Goal: Task Accomplishment & Management: Manage account settings

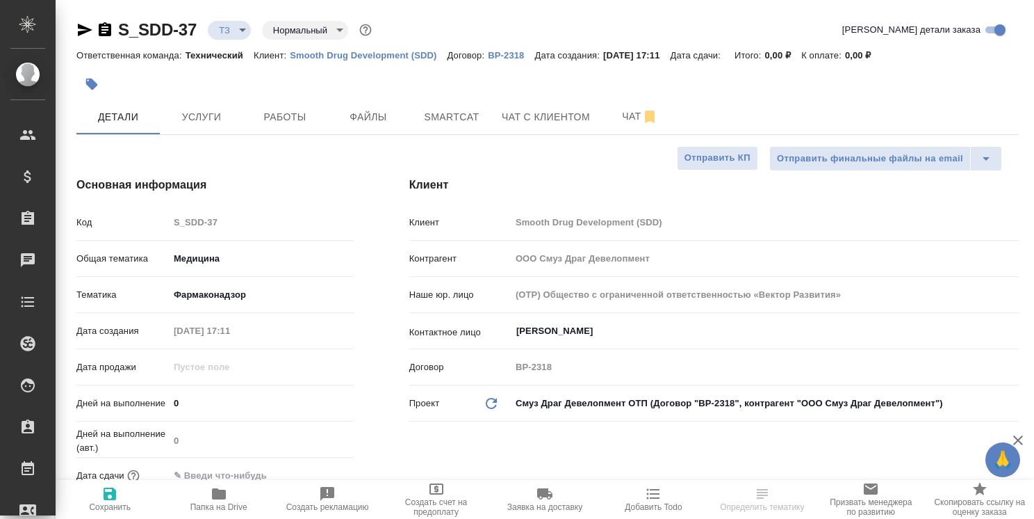
select select "RU"
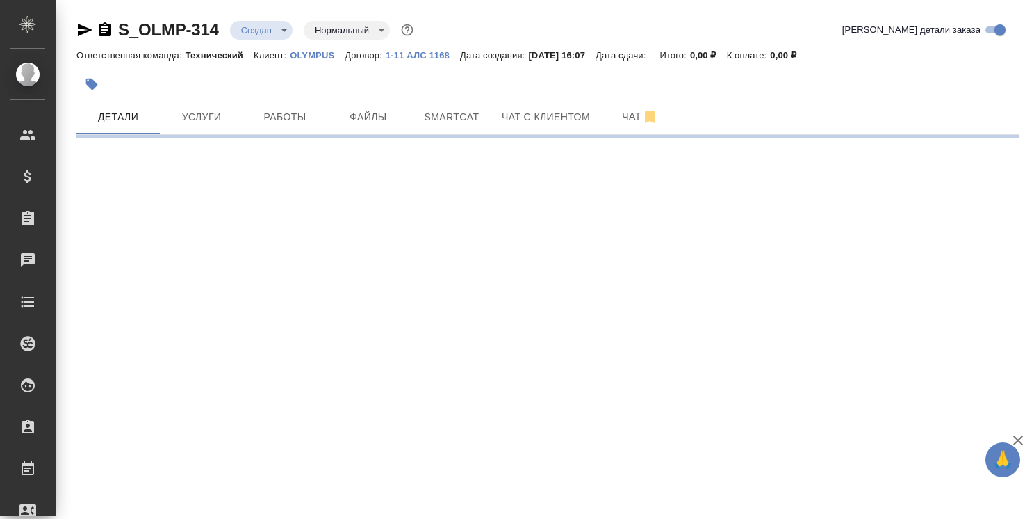
select select "RU"
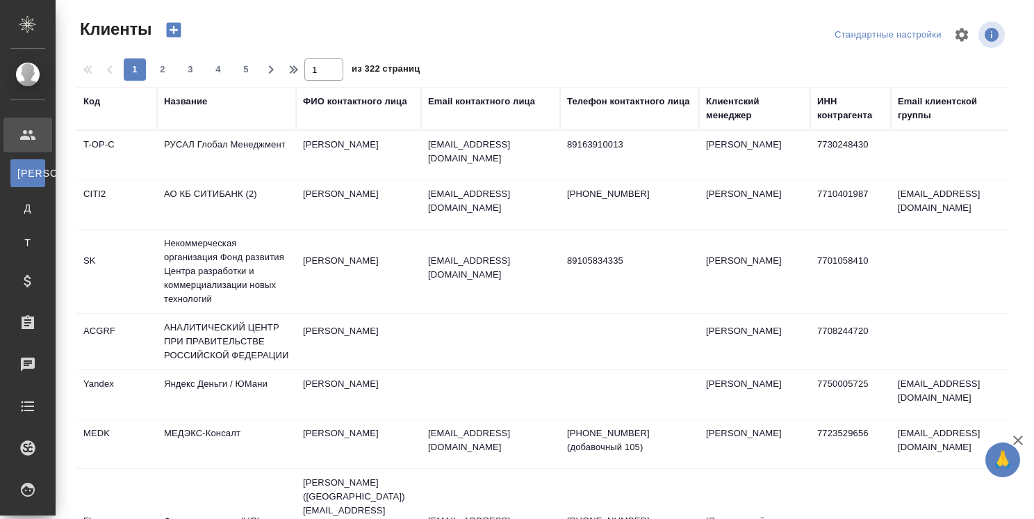
select select "RU"
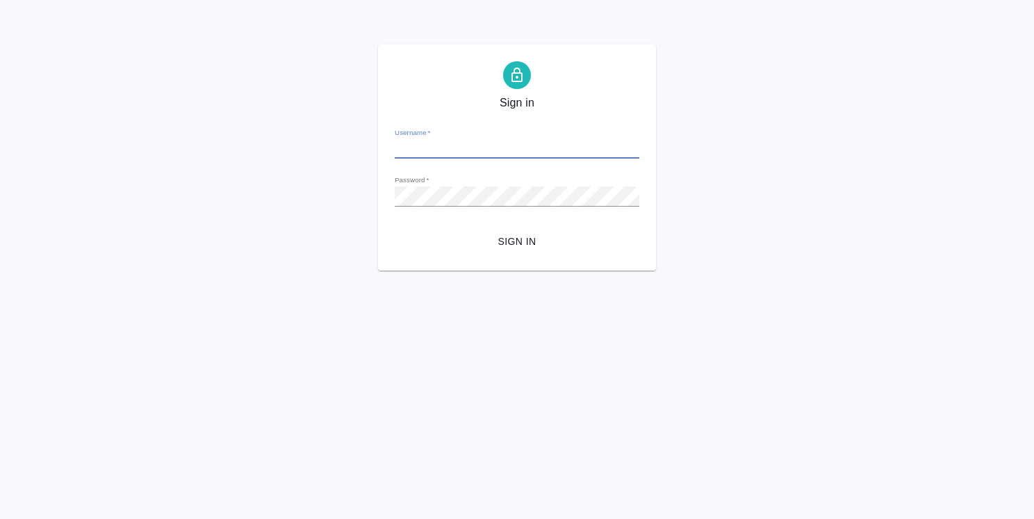
type input "[PERSON_NAME][EMAIL_ADDRESS][DOMAIN_NAME]"
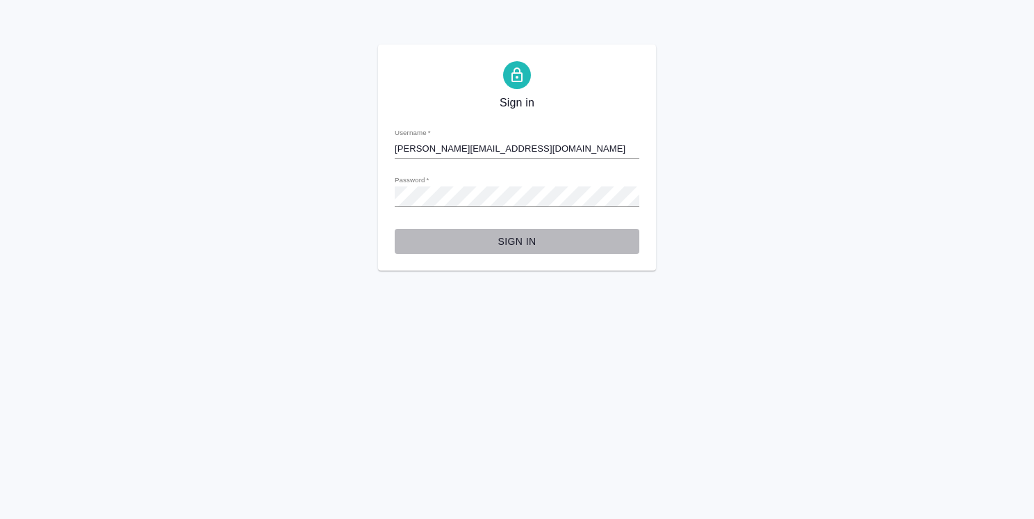
click at [507, 241] on span "Sign in" at bounding box center [517, 241] width 222 height 17
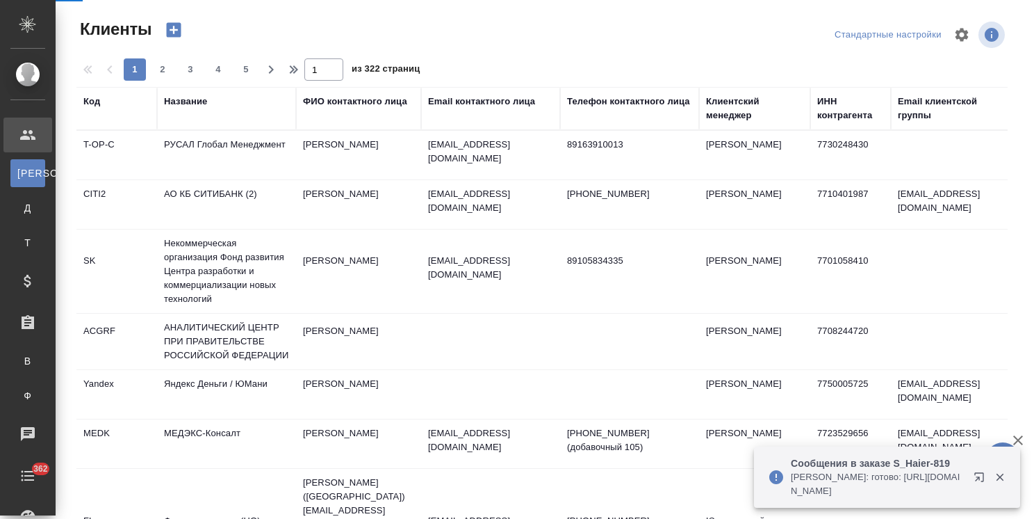
select select "RU"
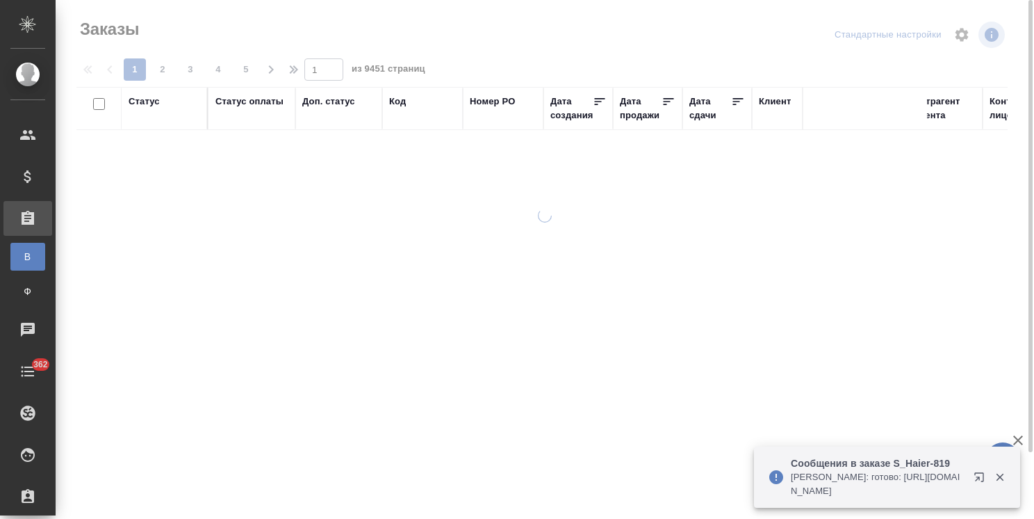
click at [398, 101] on div "Код" at bounding box center [397, 102] width 17 height 14
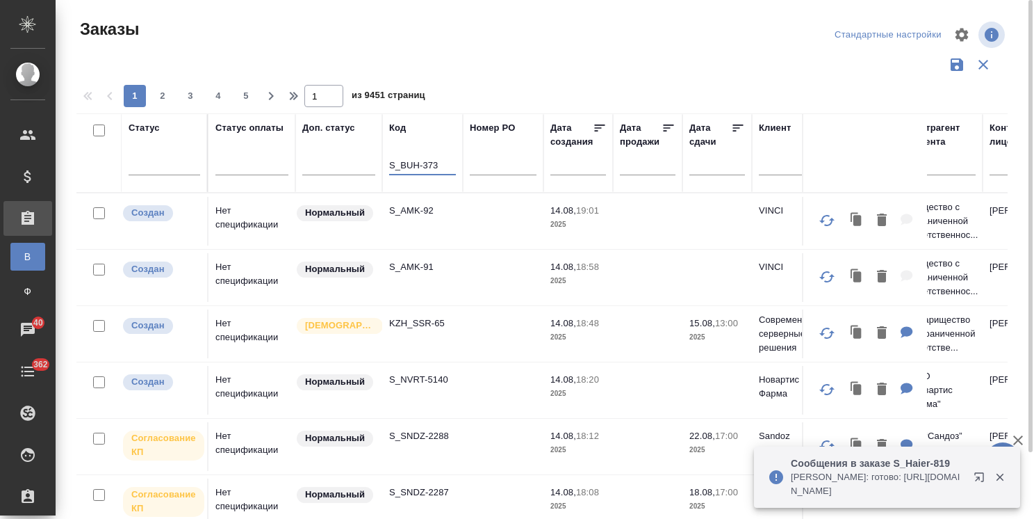
type input "S_BUH-373"
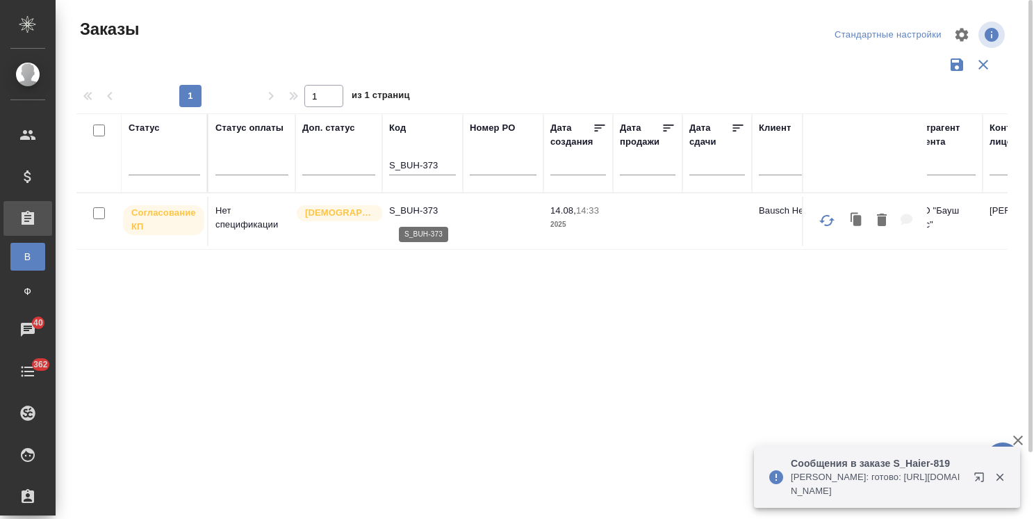
click at [412, 210] on p "S_BUH-373" at bounding box center [422, 211] width 67 height 14
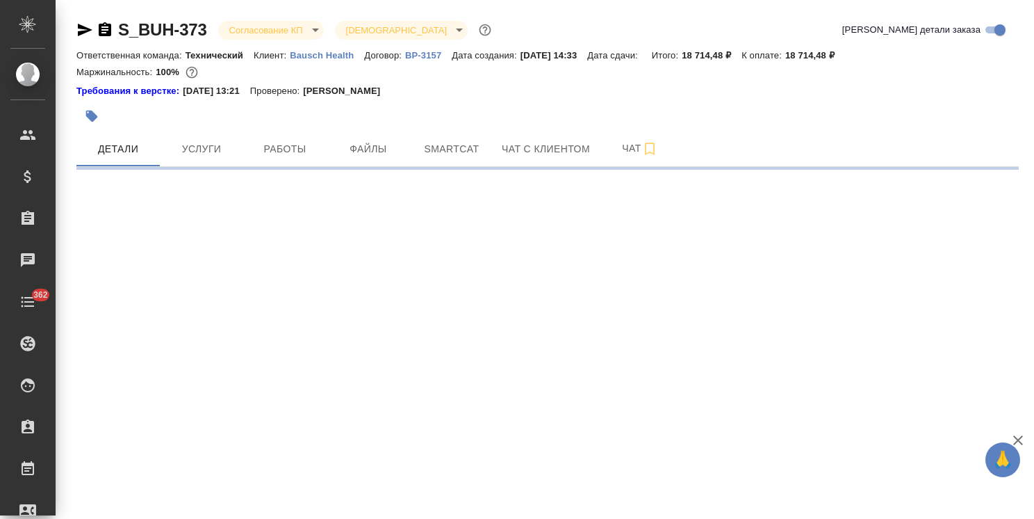
select select "RU"
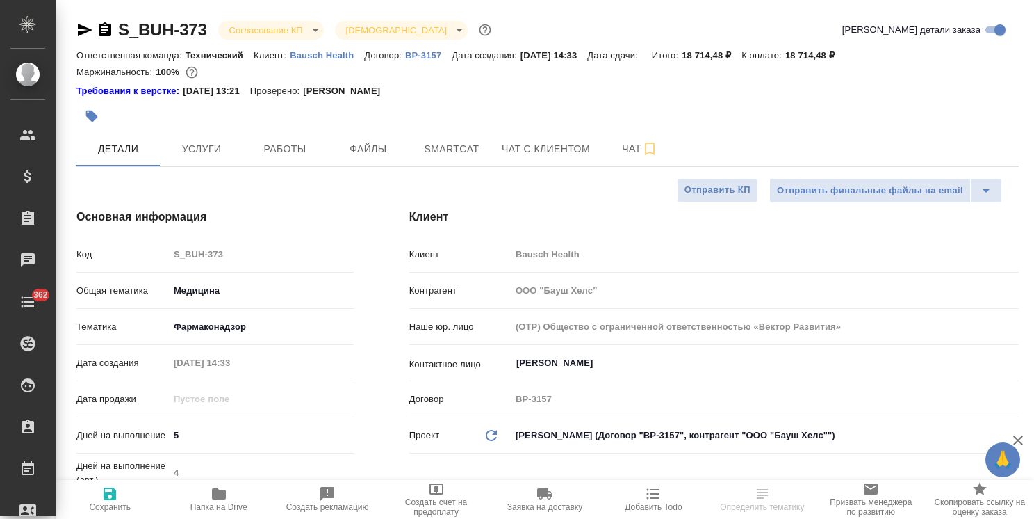
type textarea "x"
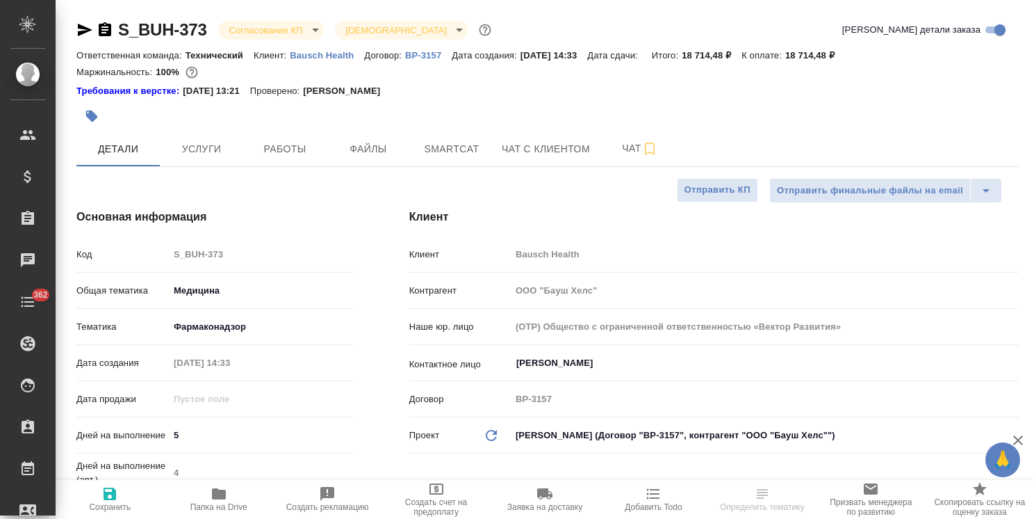
type textarea "x"
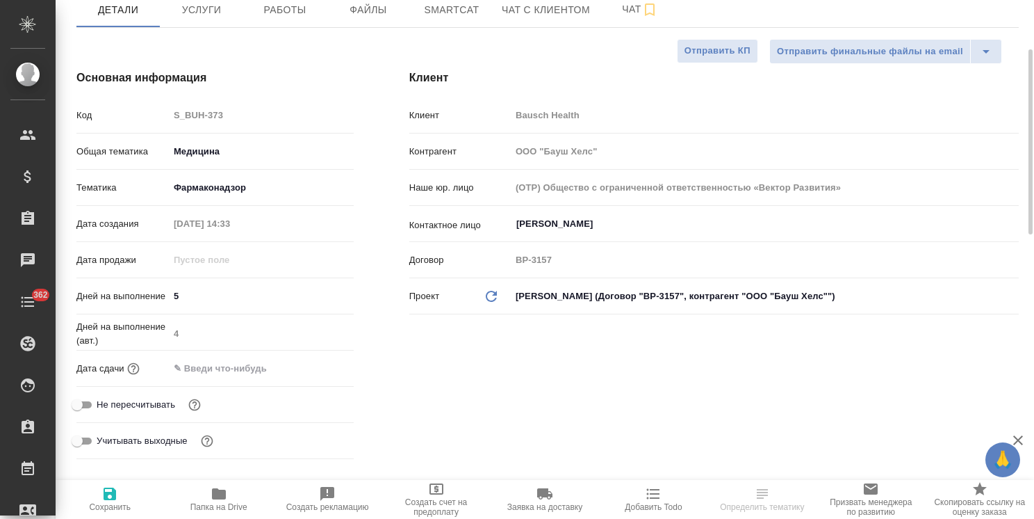
type textarea "x"
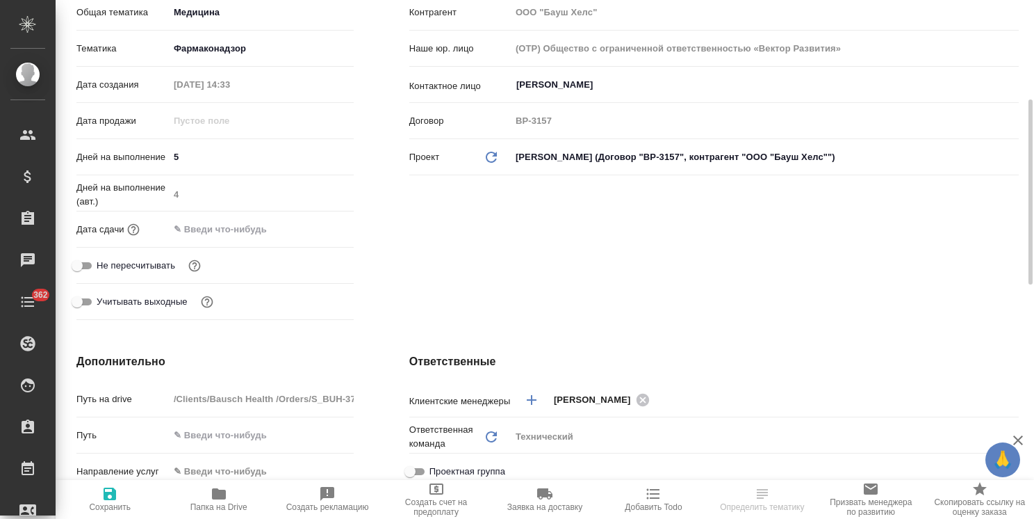
click at [261, 227] on input "text" at bounding box center [230, 229] width 122 height 20
click at [316, 224] on icon "button" at bounding box center [313, 227] width 13 height 14
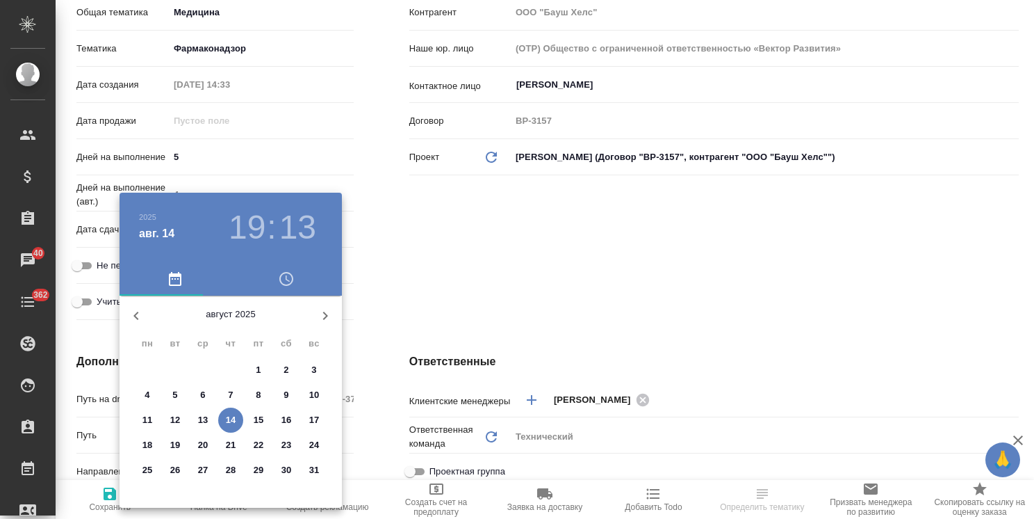
click at [229, 448] on p "21" at bounding box center [231, 445] width 10 height 14
type input "21.08.2025 19:13"
type textarea "x"
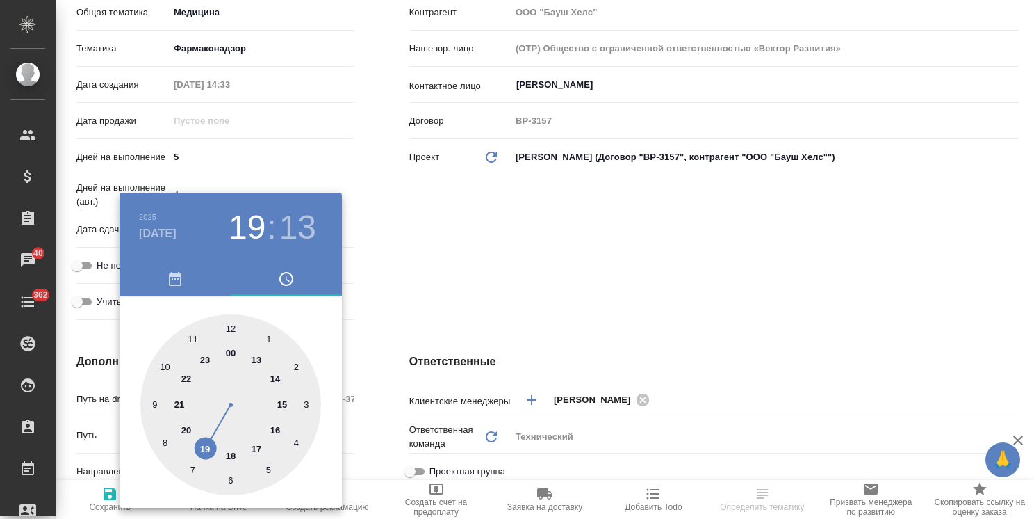
click at [490, 277] on div at bounding box center [517, 259] width 1034 height 519
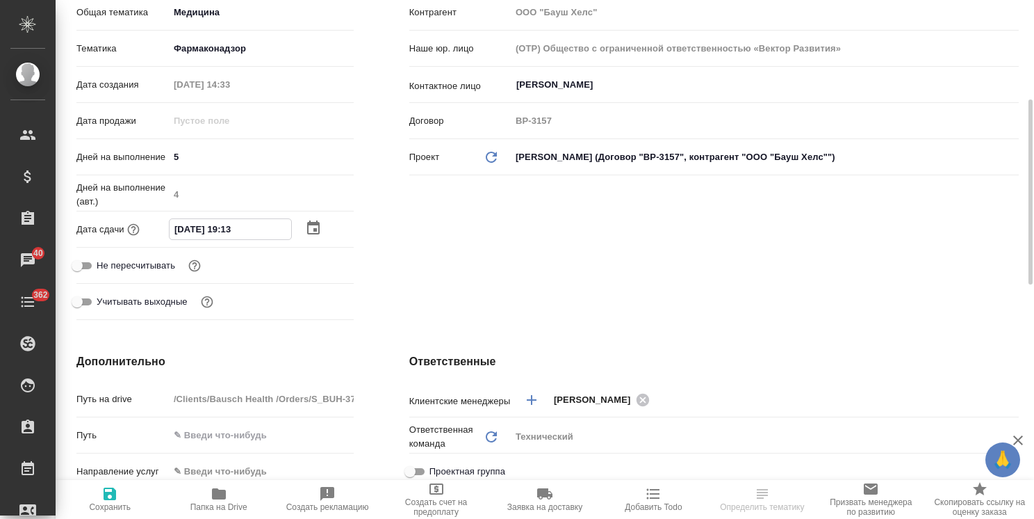
click at [229, 232] on input "21.08.2025 19:13" at bounding box center [231, 229] width 122 height 20
type input "21.08.2025 17:13"
type textarea "x"
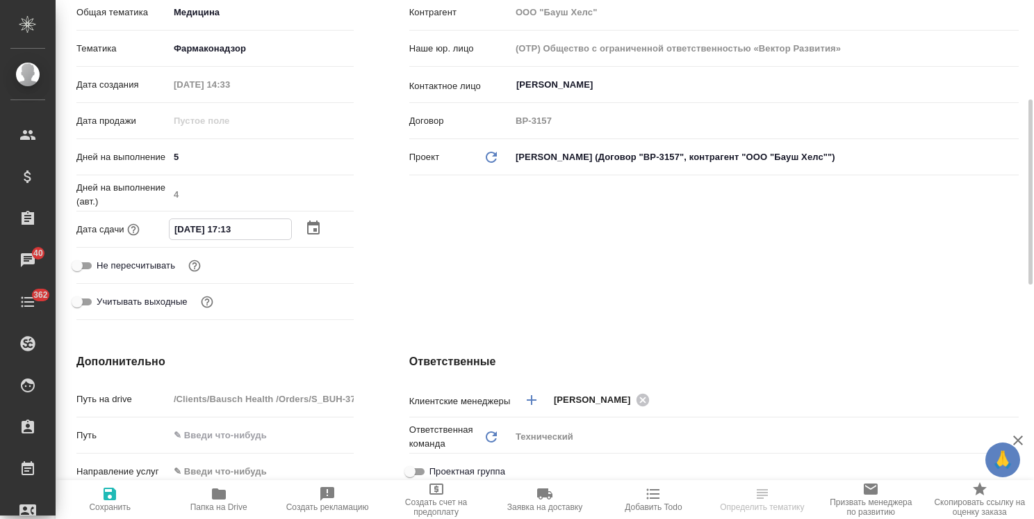
drag, startPoint x: 256, startPoint y: 238, endPoint x: 237, endPoint y: 236, distance: 18.8
click at [237, 236] on input "21.08.2025 17:13" at bounding box center [231, 229] width 122 height 20
type input "21.08.2025 17:9_"
type textarea "x"
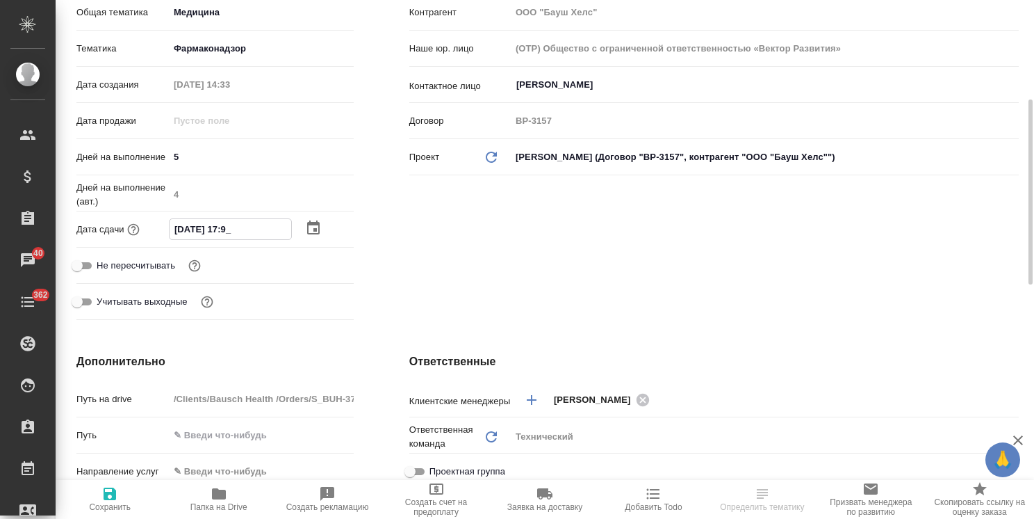
type textarea "x"
type input "21.08.2025 17:99"
type textarea "x"
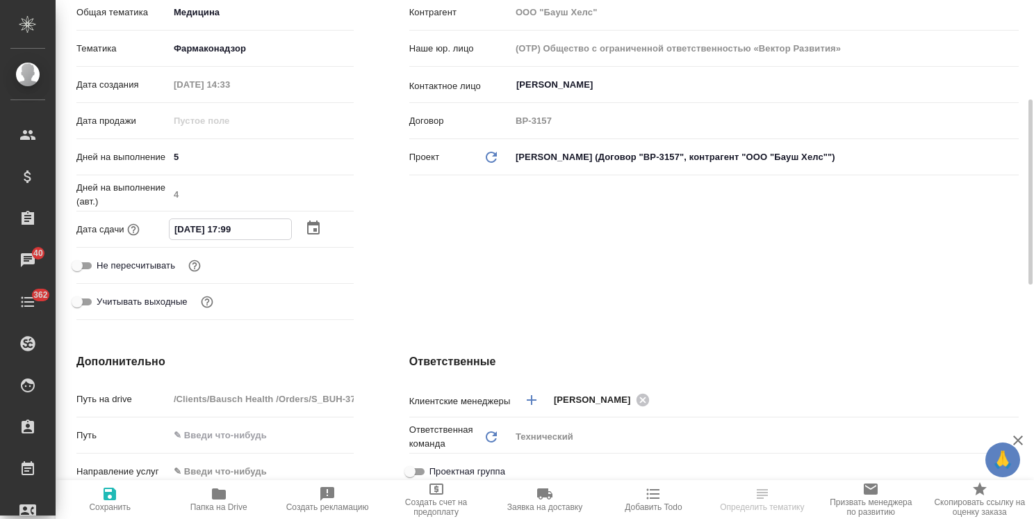
type input "21.08.2025 17:99"
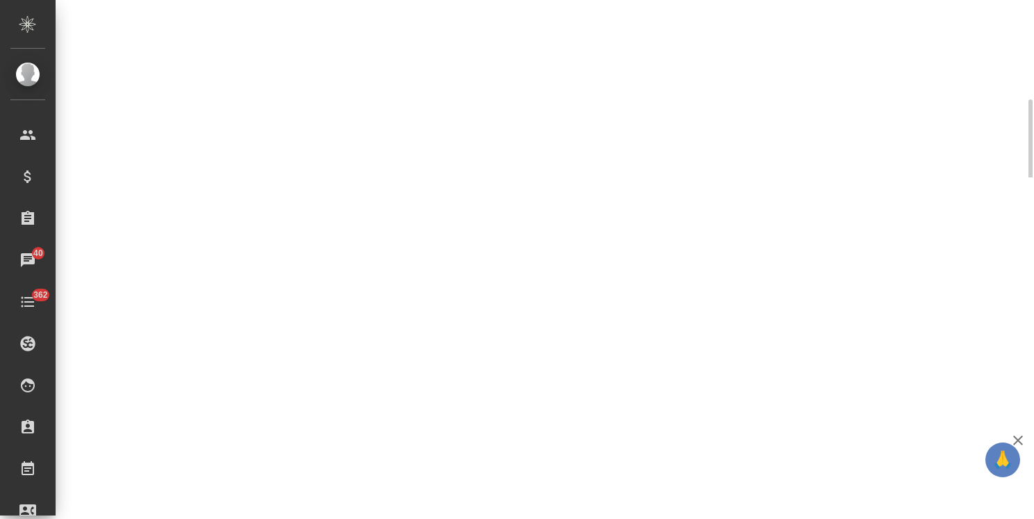
select select "RU"
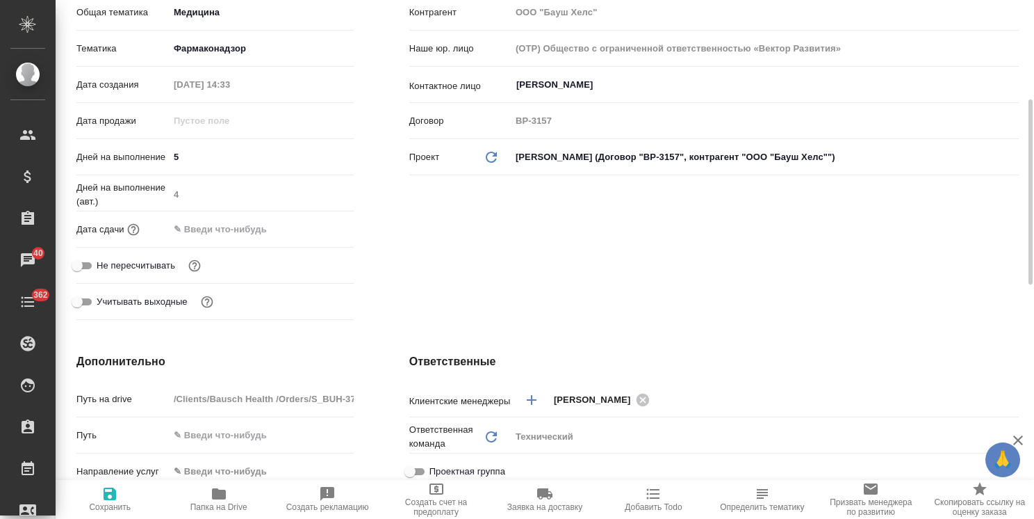
type textarea "x"
click at [255, 218] on div "Дата сдачи" at bounding box center [214, 229] width 277 height 24
click at [247, 229] on input "text" at bounding box center [230, 229] width 122 height 20
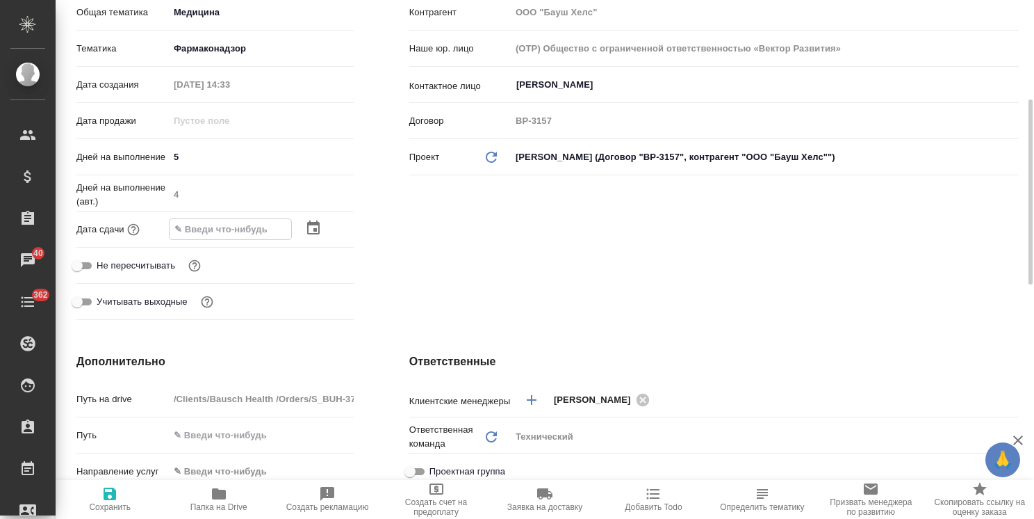
click at [325, 227] on div at bounding box center [329, 228] width 49 height 17
click at [320, 229] on icon "button" at bounding box center [313, 228] width 17 height 17
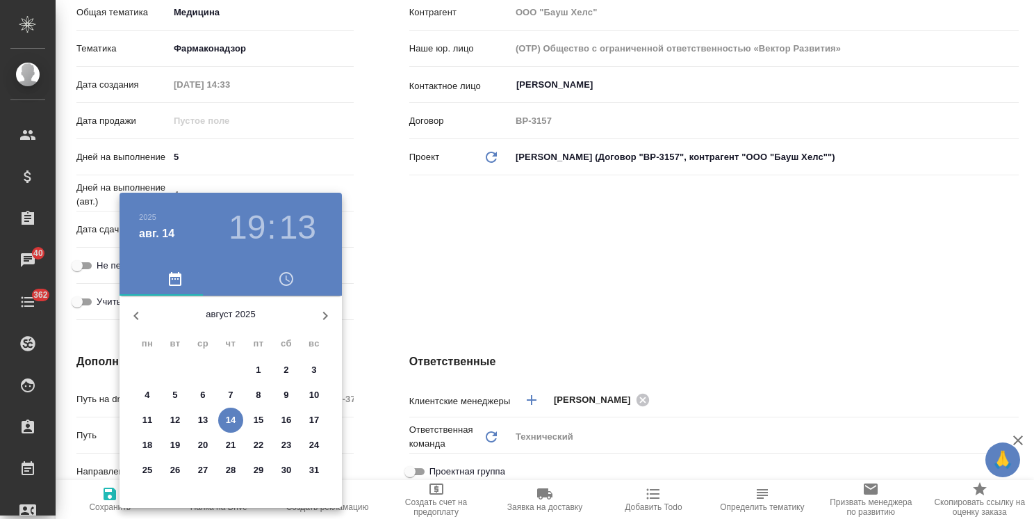
drag, startPoint x: 229, startPoint y: 446, endPoint x: 343, endPoint y: 369, distance: 137.3
click at [230, 446] on p "21" at bounding box center [231, 445] width 10 height 14
type input "21.08.2025 19:13"
type textarea "x"
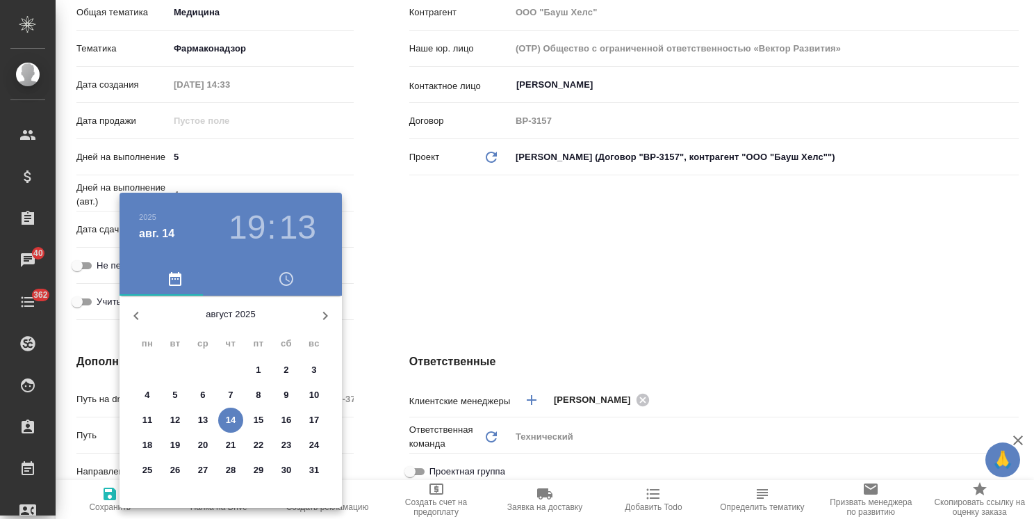
type textarea "x"
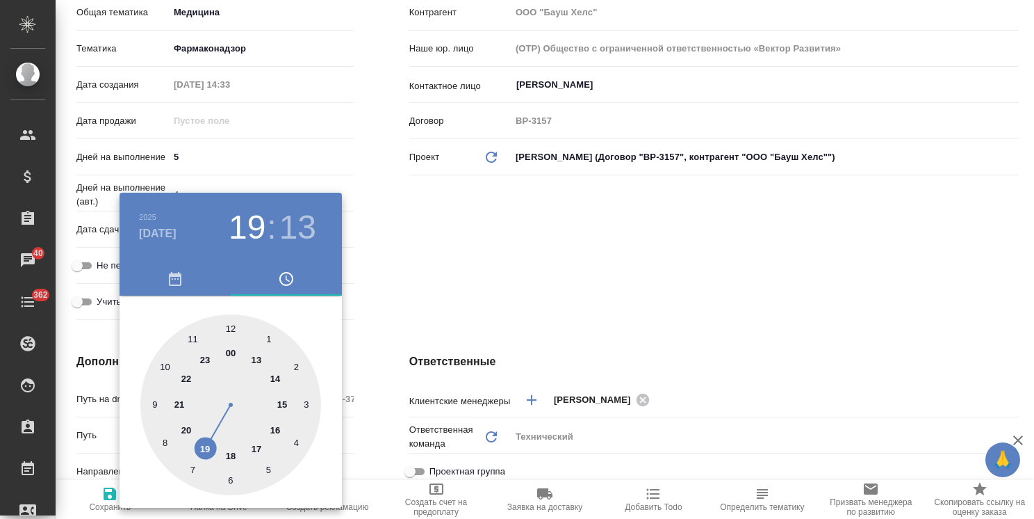
click at [420, 293] on div at bounding box center [517, 259] width 1034 height 519
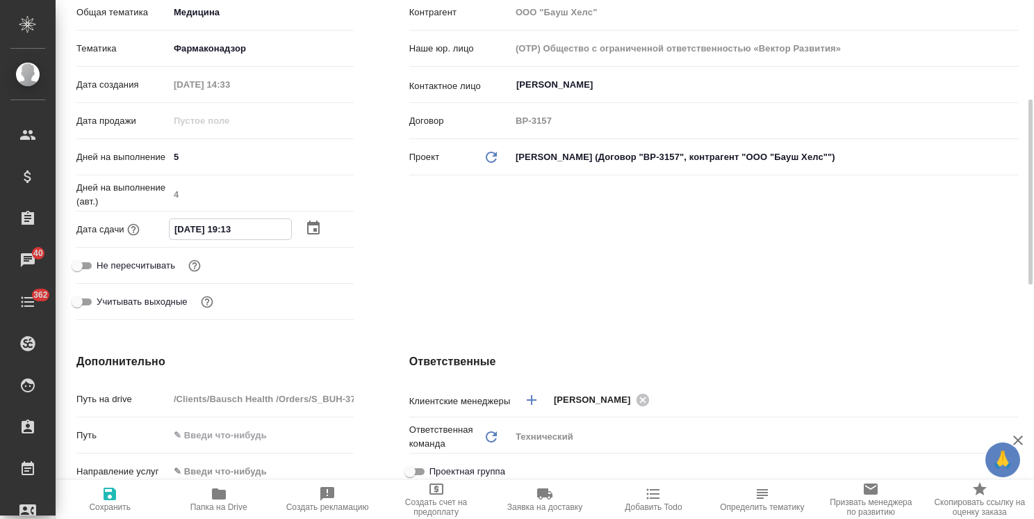
click at [228, 229] on input "21.08.2025 19:13" at bounding box center [231, 229] width 122 height 20
type input "21.08.2025 17:13"
type textarea "x"
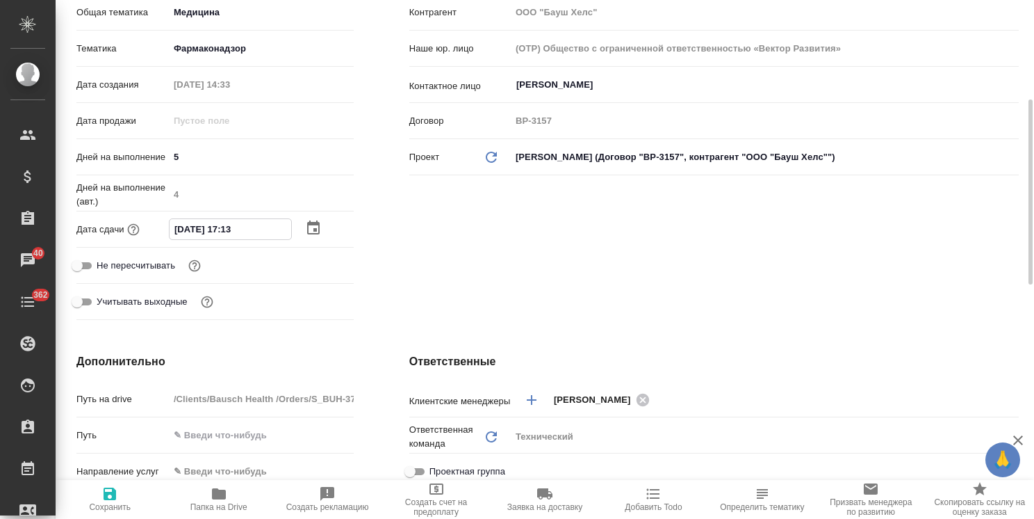
click at [238, 231] on input "21.08.2025 17:13" at bounding box center [231, 229] width 122 height 20
type input "21.08.2025 17:0_"
type textarea "x"
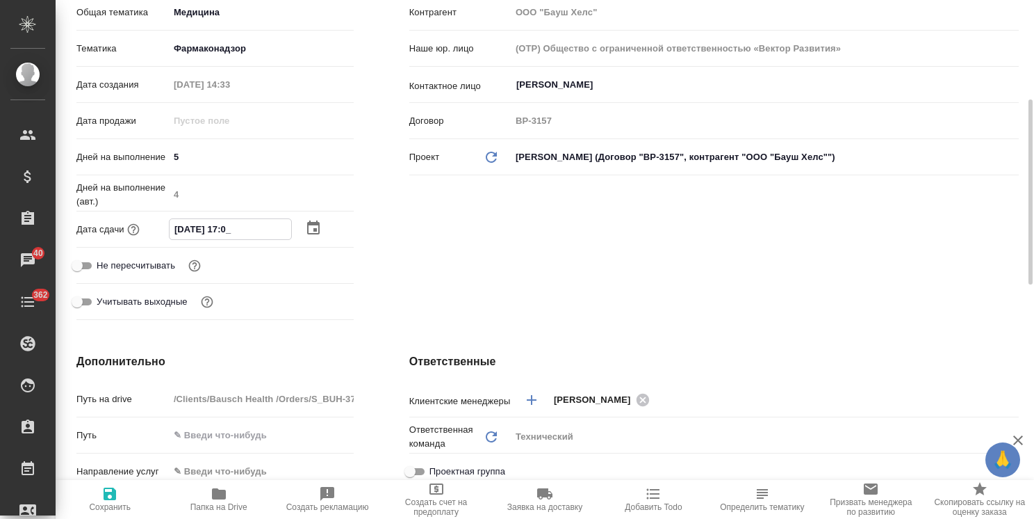
type input "21.08.2025 17:00"
type textarea "x"
type input "21.08.2025 17:00"
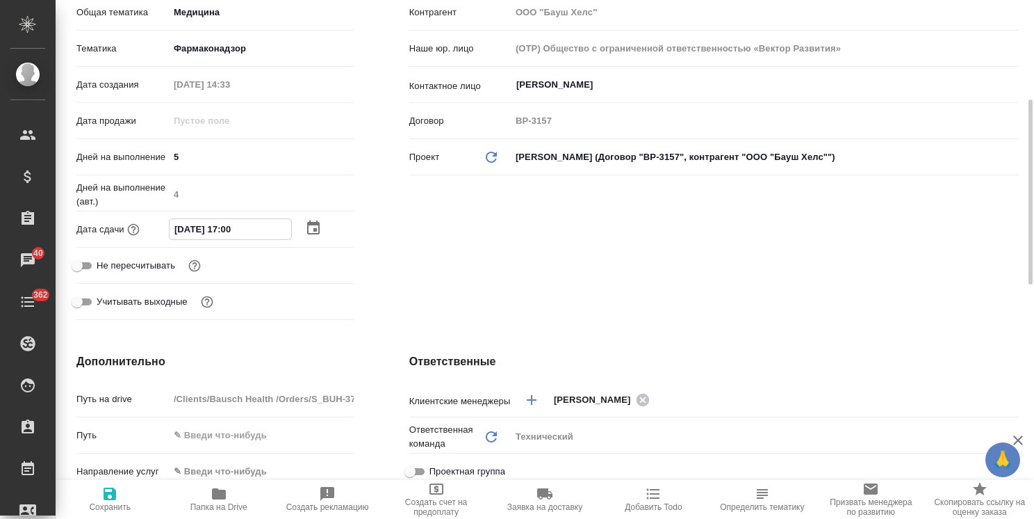
click at [114, 494] on icon "button" at bounding box center [110, 493] width 13 height 13
type textarea "x"
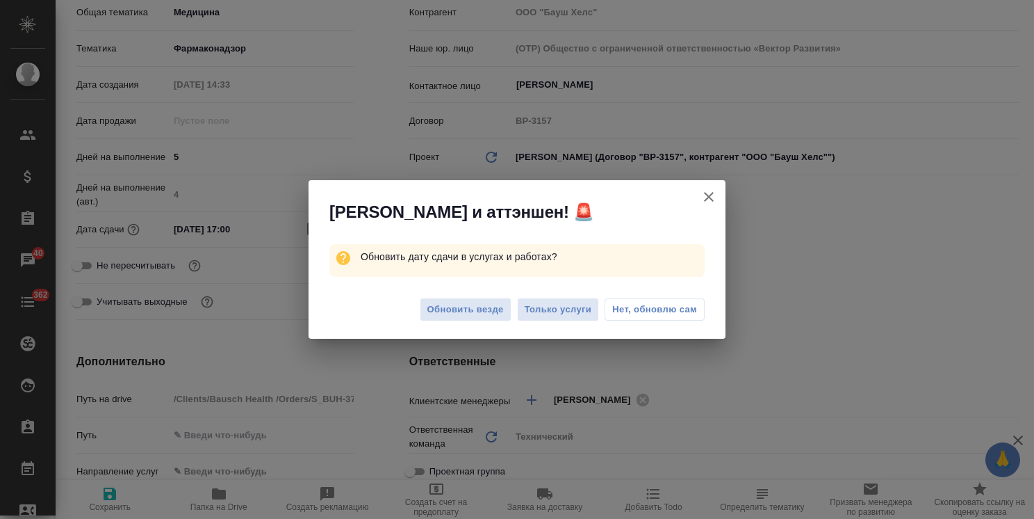
type textarea "x"
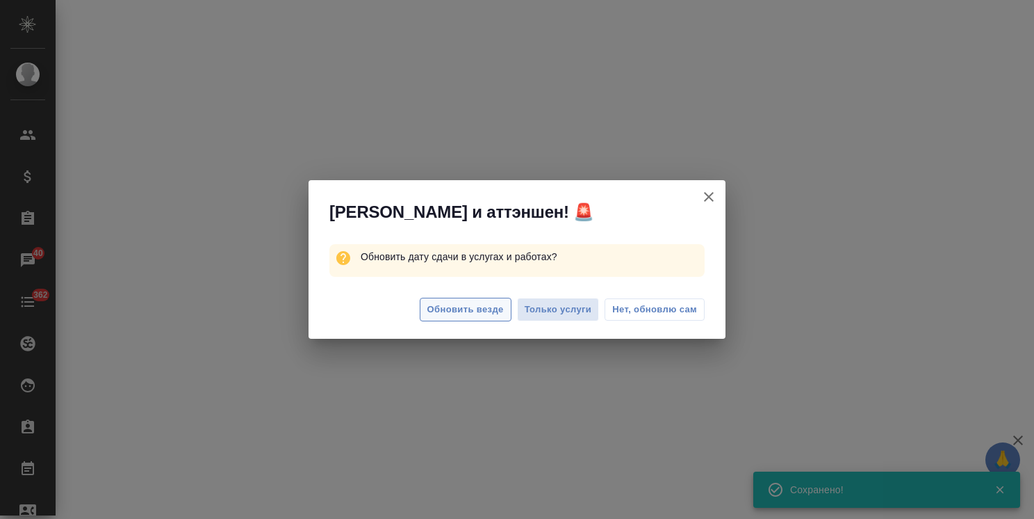
click at [481, 307] on span "Обновить везде" at bounding box center [466, 310] width 76 height 16
select select "RU"
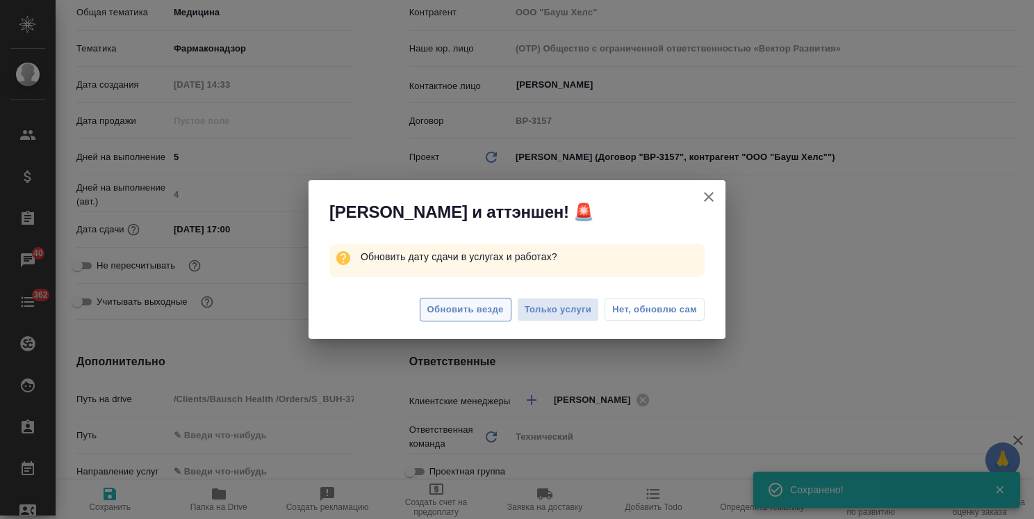
type textarea "x"
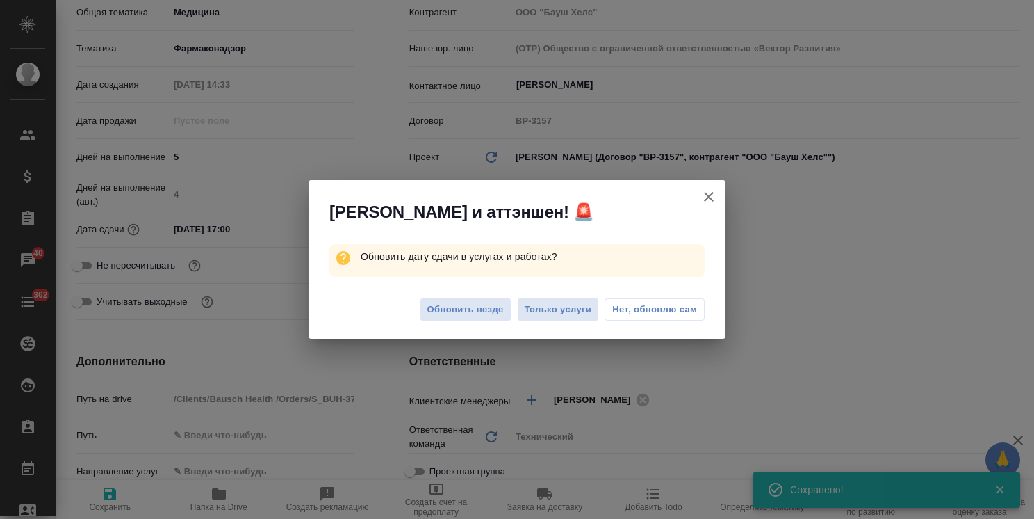
type textarea "x"
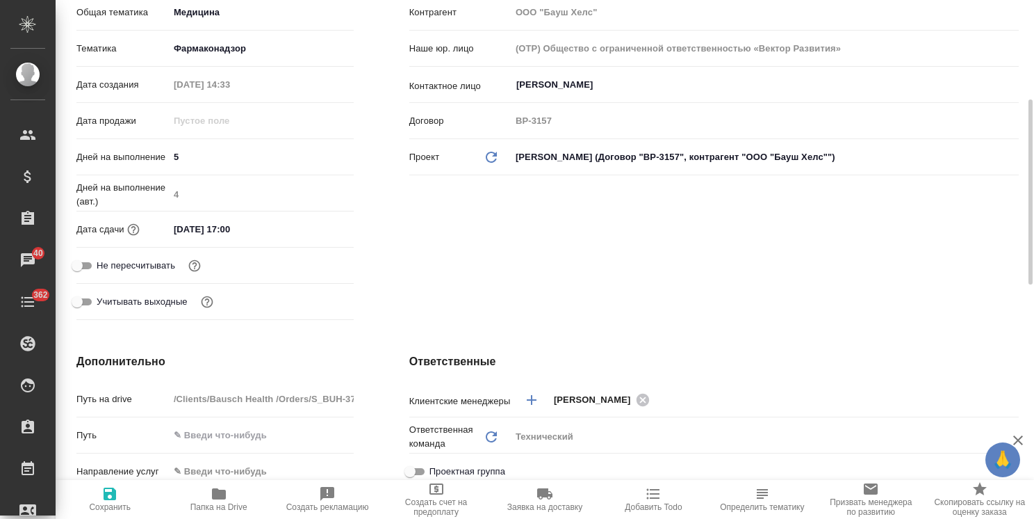
click at [334, 273] on div "Не пересчитывать" at bounding box center [214, 265] width 277 height 24
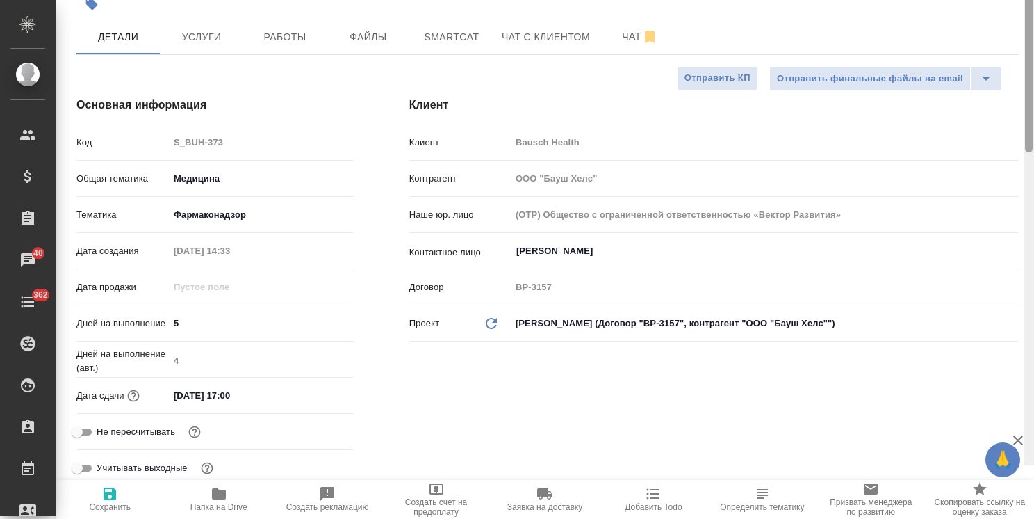
scroll to position [0, 0]
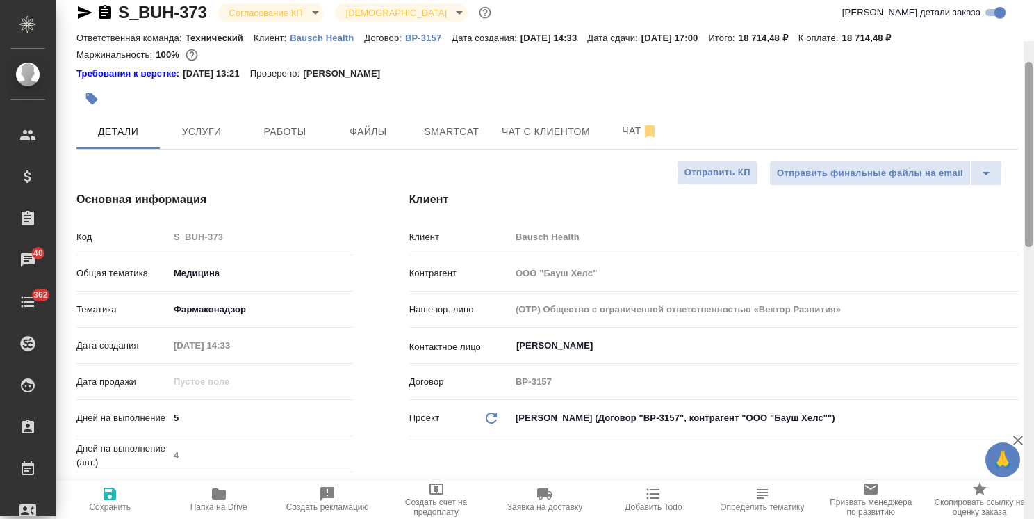
drag, startPoint x: 1027, startPoint y: 324, endPoint x: 995, endPoint y: 44, distance: 281.3
click at [1034, 72] on html "🙏 .cls-1 fill:#fff; AWATERA Usmanova Olga Клиенты Спецификации Заказы 40 Чаты 3…" at bounding box center [517, 259] width 1034 height 519
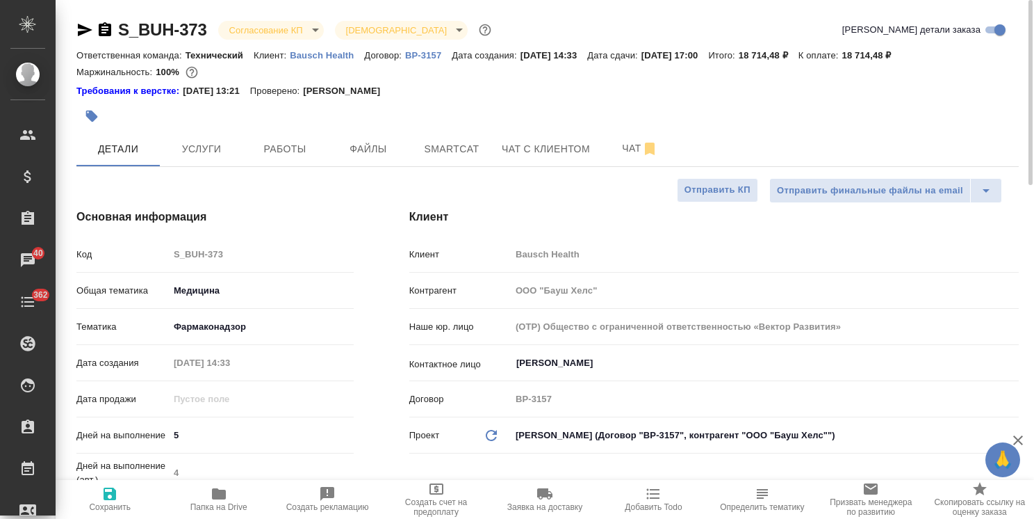
click at [285, 29] on body "🙏 .cls-1 fill:#fff; AWATERA Usmanova Olga Клиенты Спецификации Заказы 40 Чаты 3…" at bounding box center [517, 259] width 1034 height 519
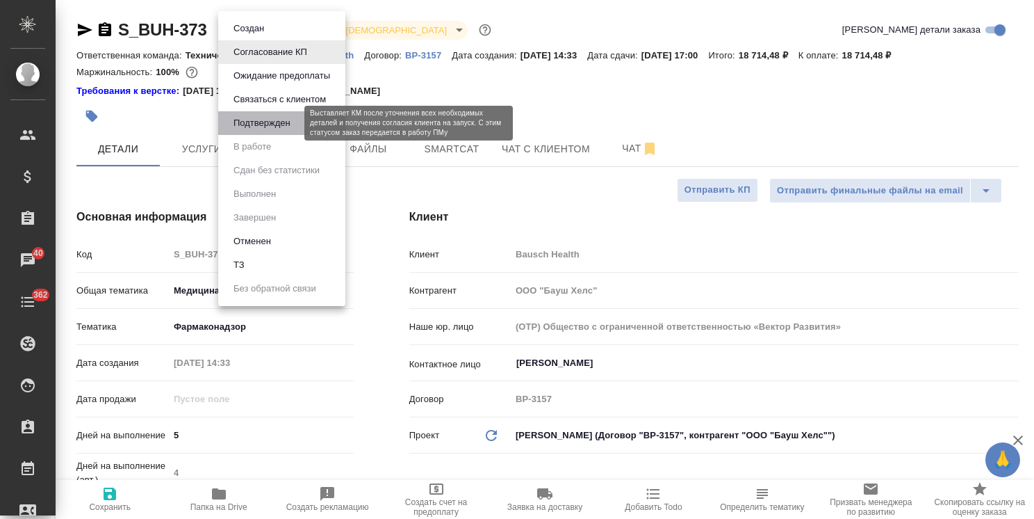
click at [285, 124] on button "Подтвержден" at bounding box center [261, 122] width 65 height 15
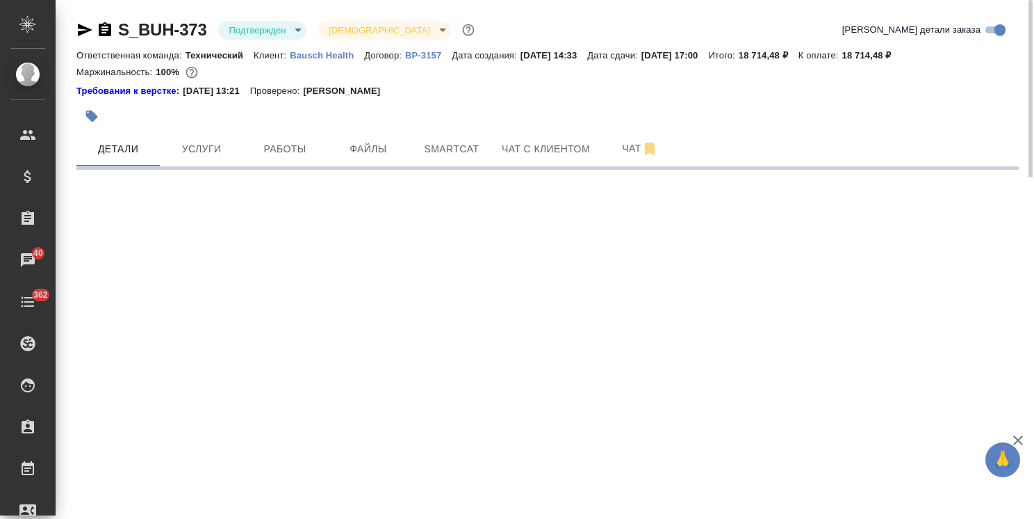
select select "RU"
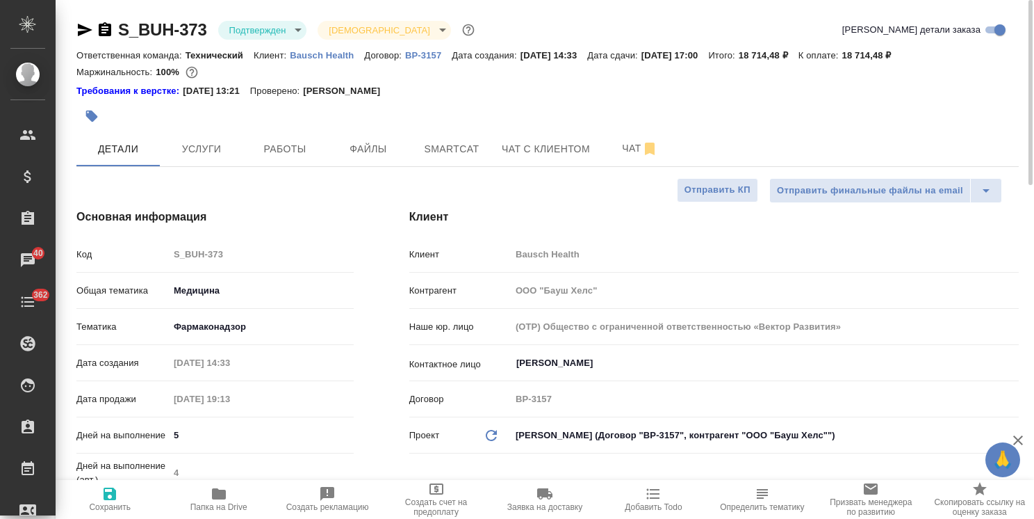
type textarea "x"
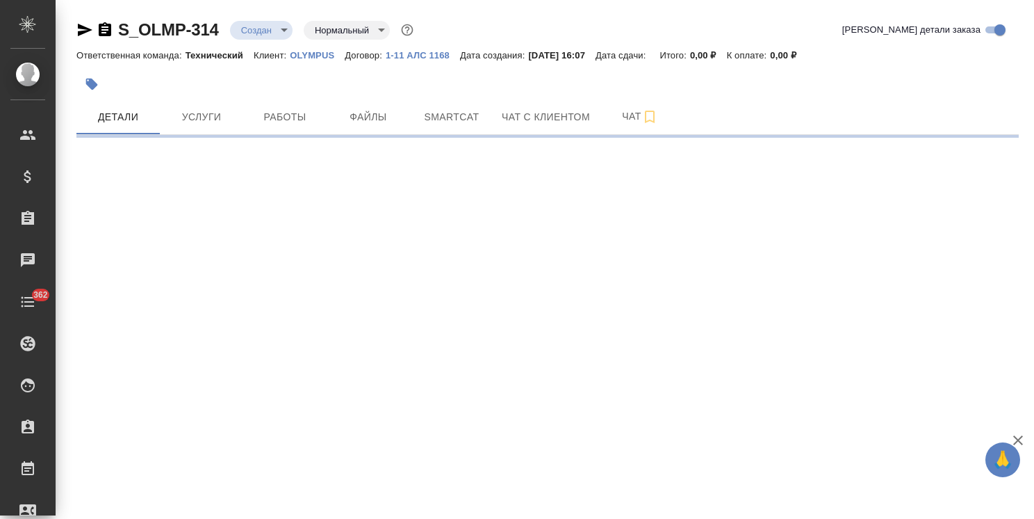
select select "RU"
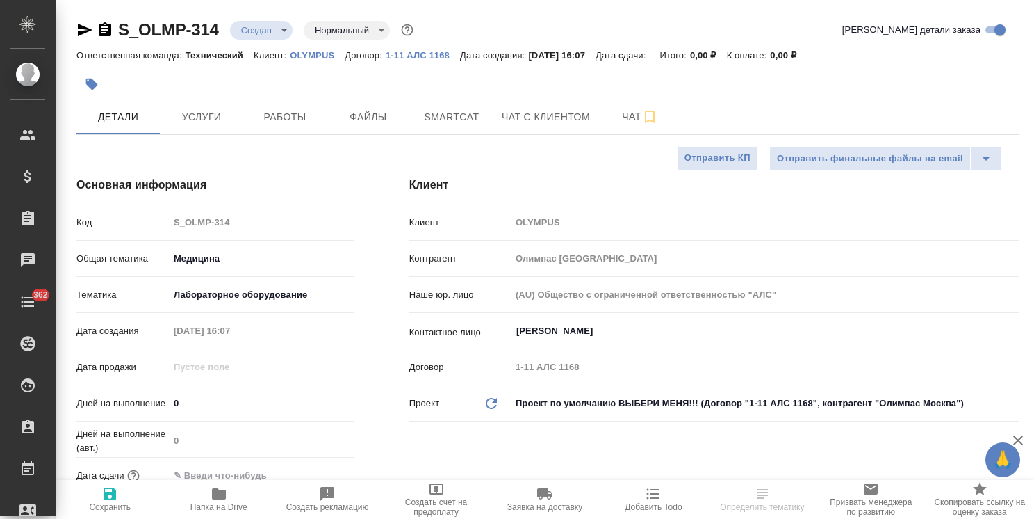
type textarea "x"
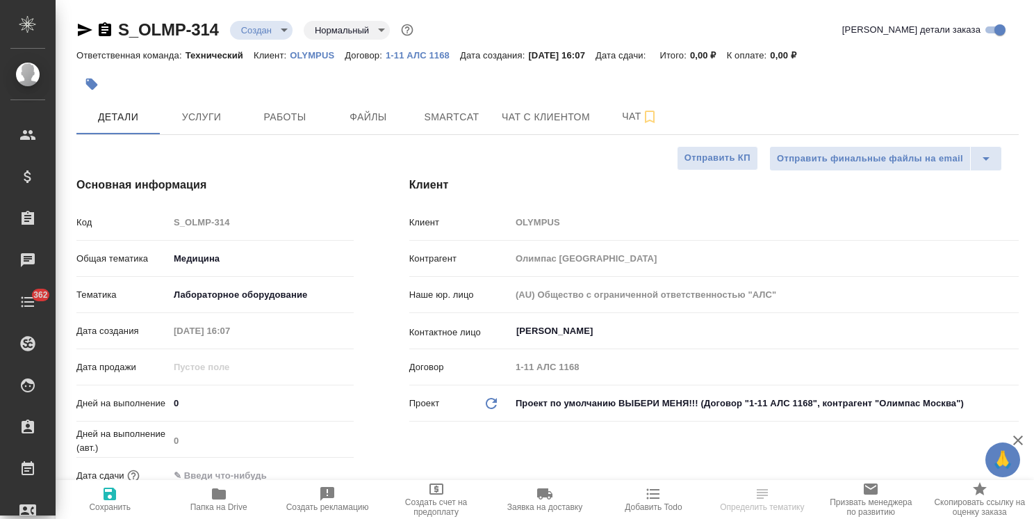
type textarea "x"
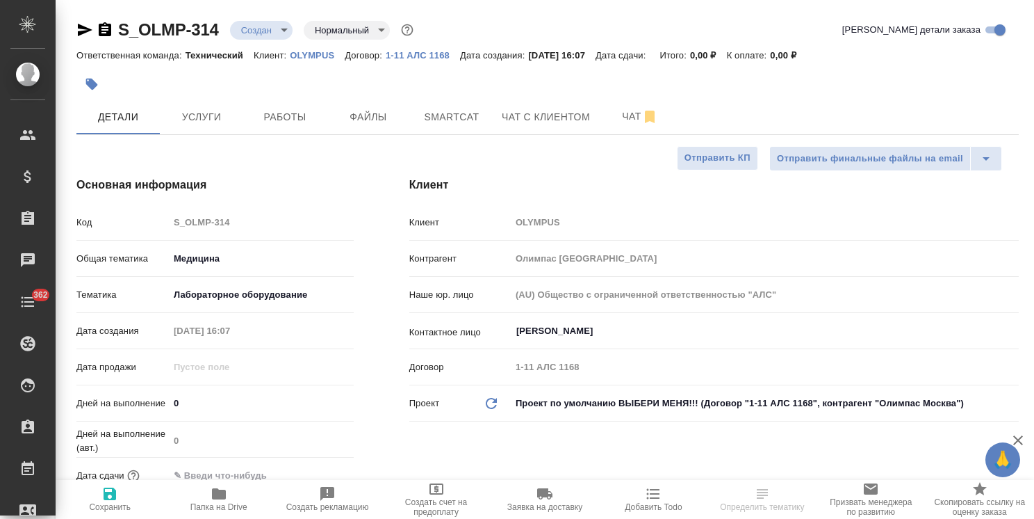
type textarea "x"
select select "RU"
type textarea "x"
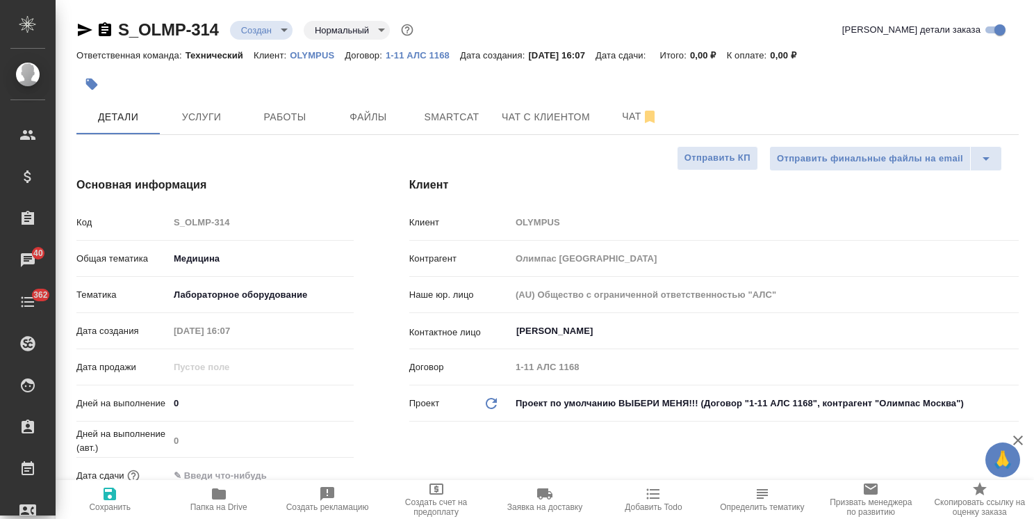
type textarea "x"
click at [211, 113] on span "Услуги" at bounding box center [201, 116] width 67 height 17
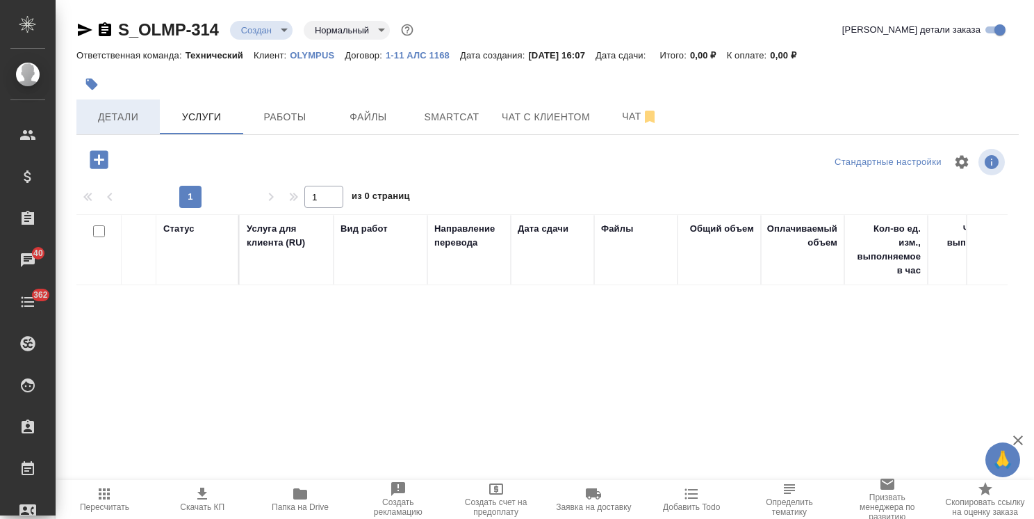
click at [135, 113] on span "Детали" at bounding box center [118, 116] width 67 height 17
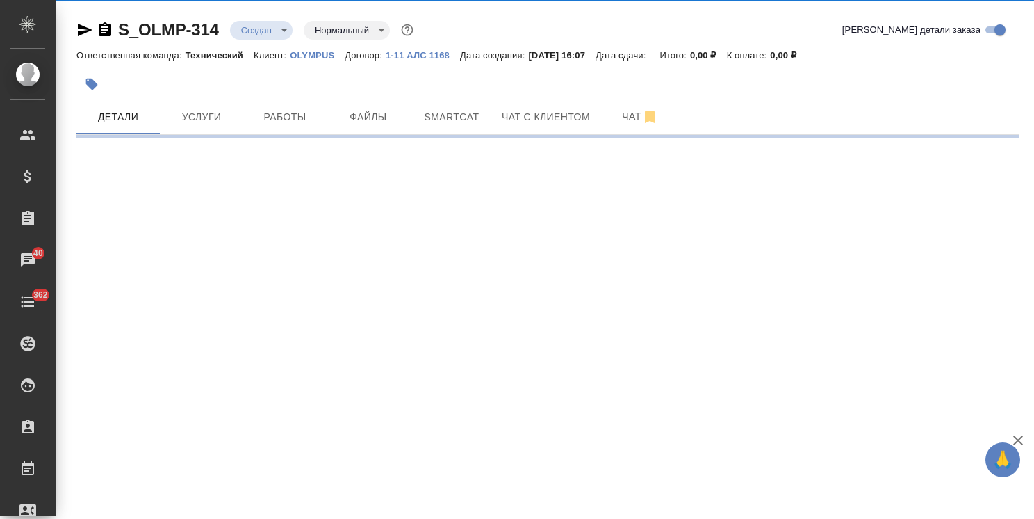
select select "RU"
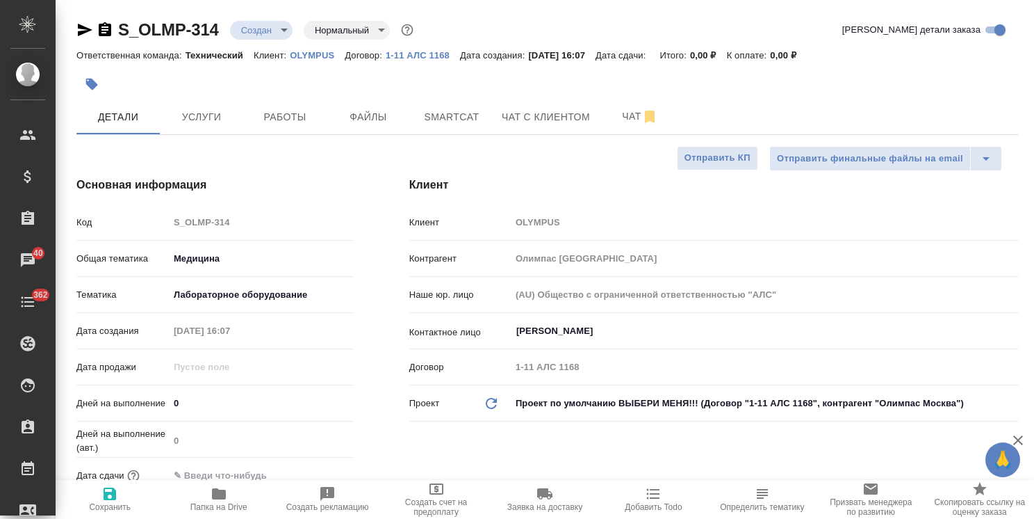
type textarea "x"
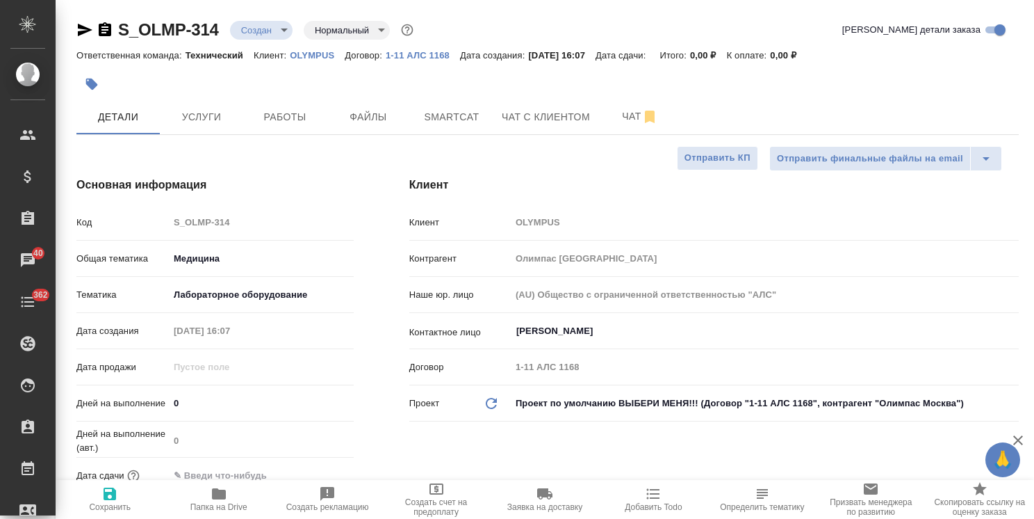
type textarea "x"
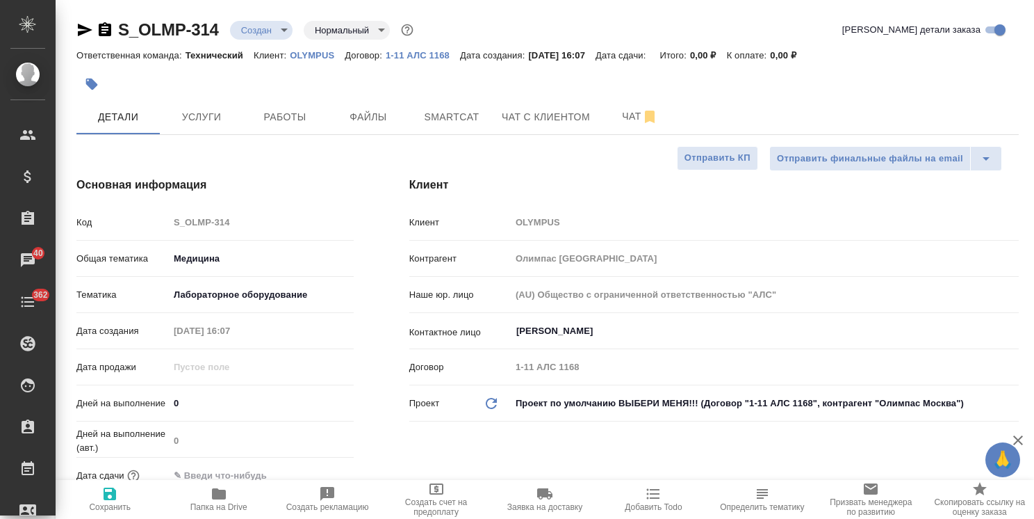
type textarea "x"
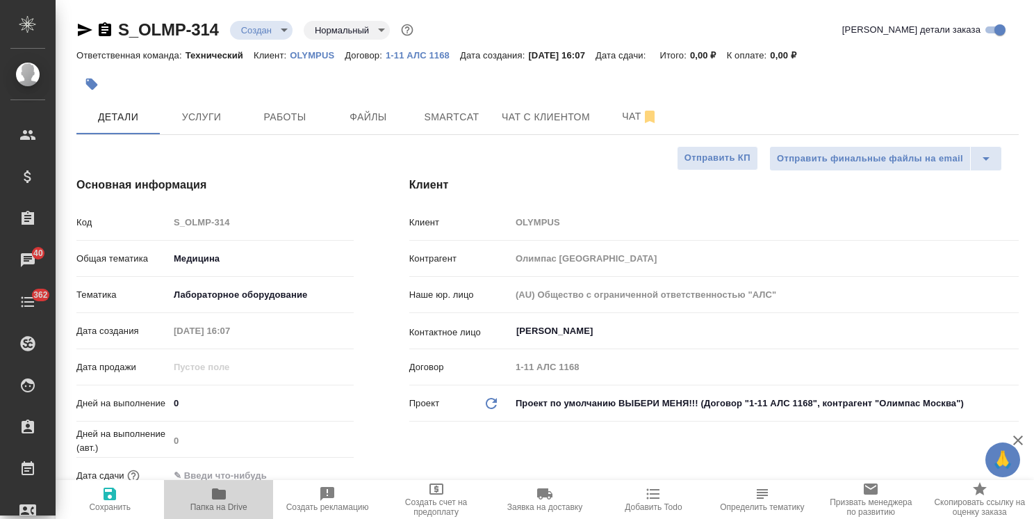
click at [222, 505] on span "Папка на Drive" at bounding box center [218, 507] width 57 height 10
type textarea "x"
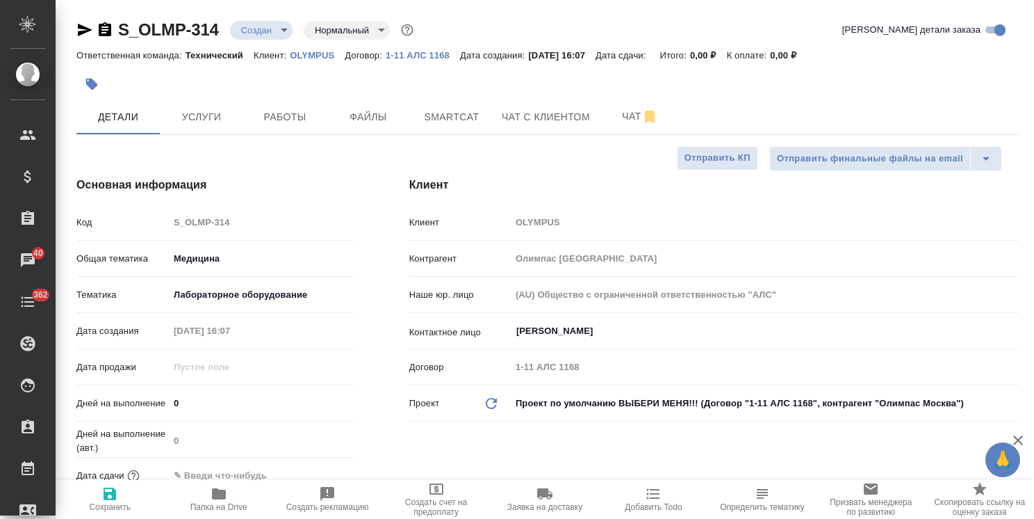
type textarea "x"
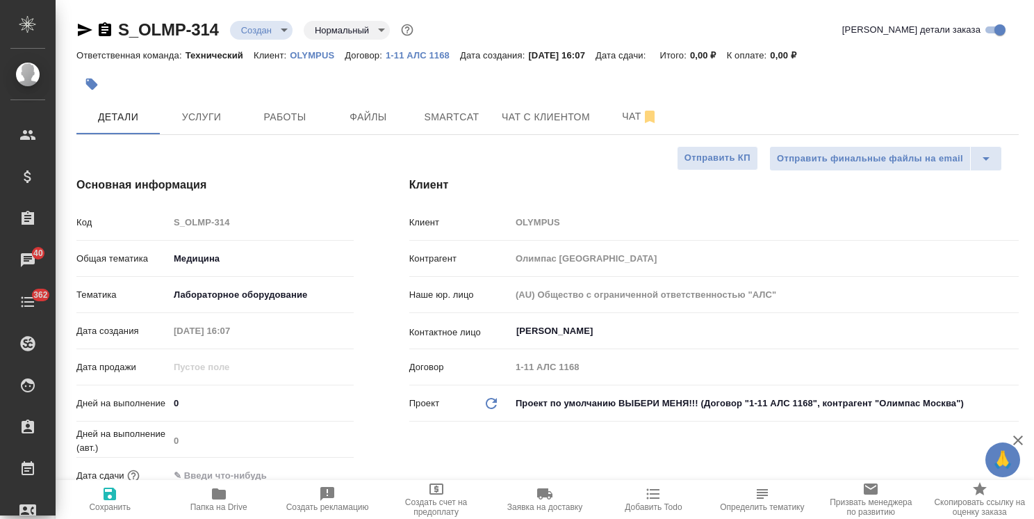
type textarea "x"
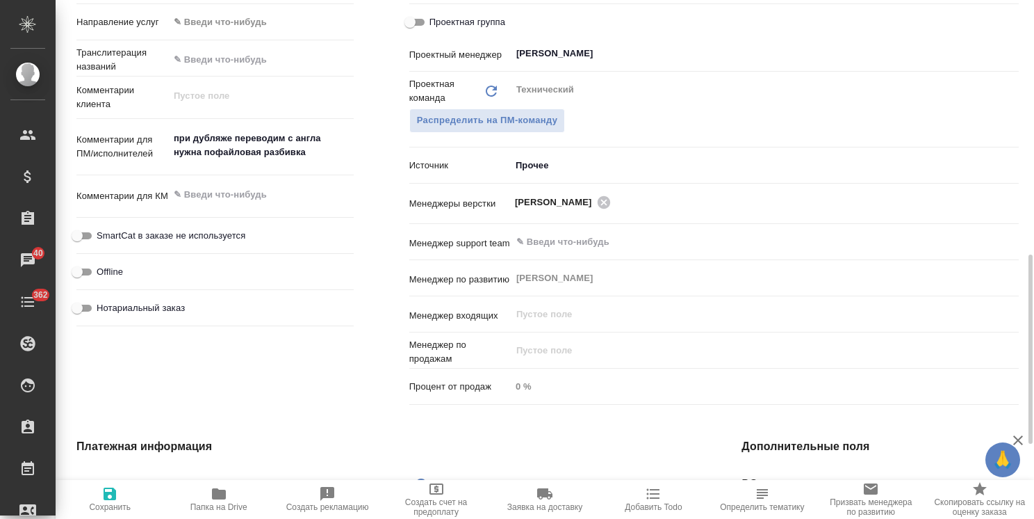
scroll to position [765, 0]
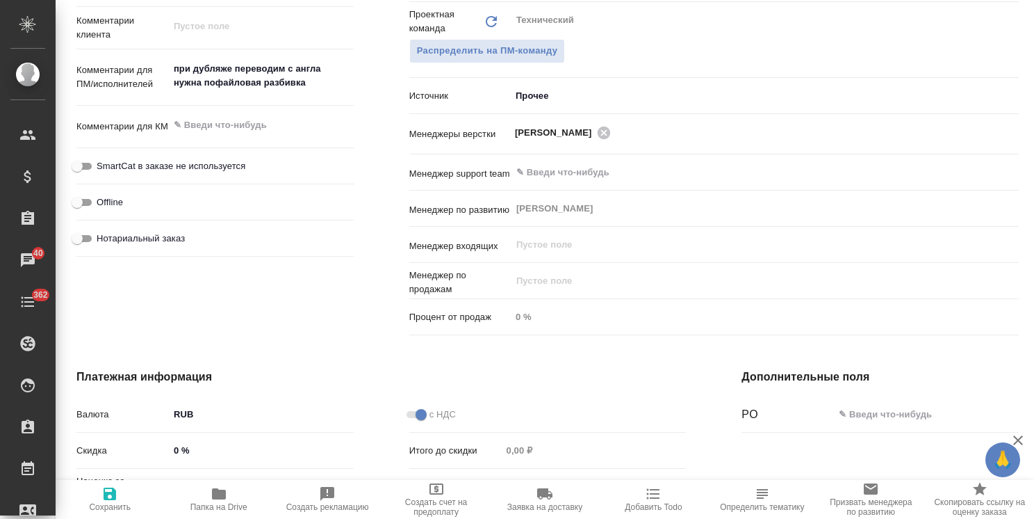
click at [1018, 441] on icon "button" at bounding box center [1018, 440] width 17 height 17
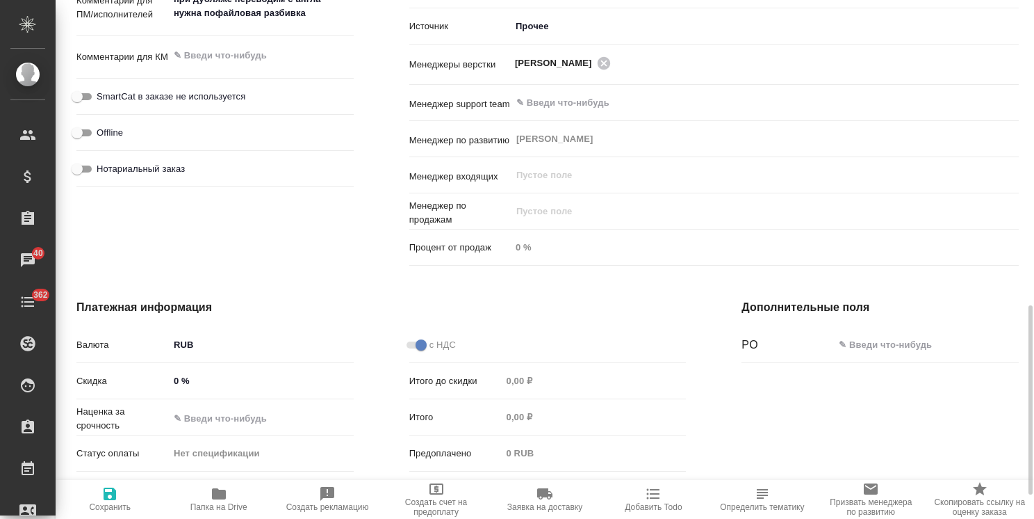
scroll to position [900, 0]
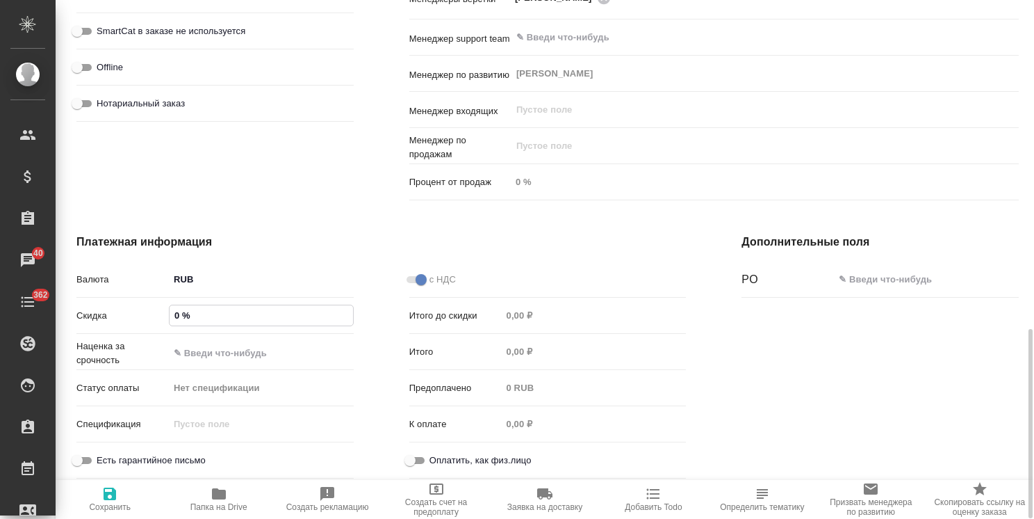
click at [174, 314] on input "0 %" at bounding box center [262, 315] width 184 height 20
type input "2 %"
type textarea "x"
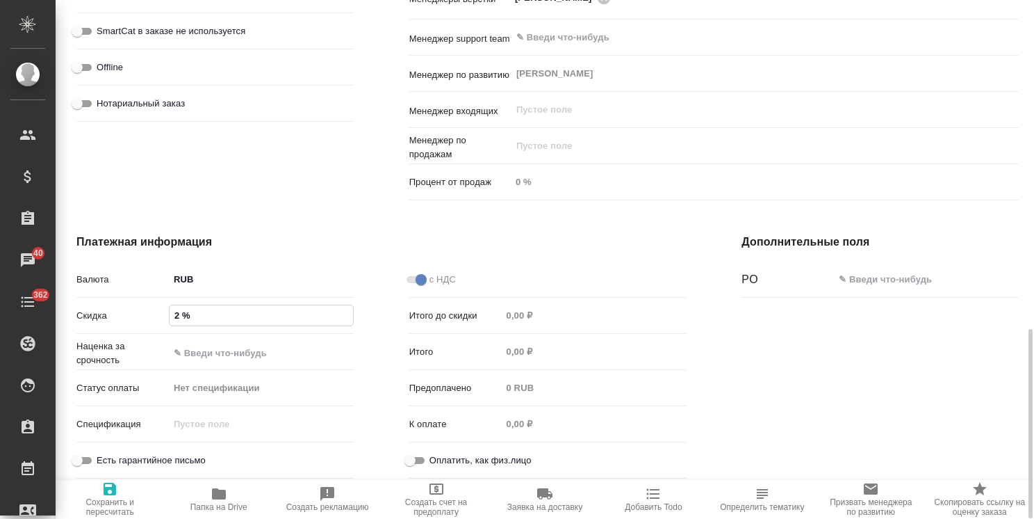
type textarea "x"
type input "25 %"
click at [92, 510] on span "Сохранить и пересчитать" at bounding box center [110, 506] width 92 height 19
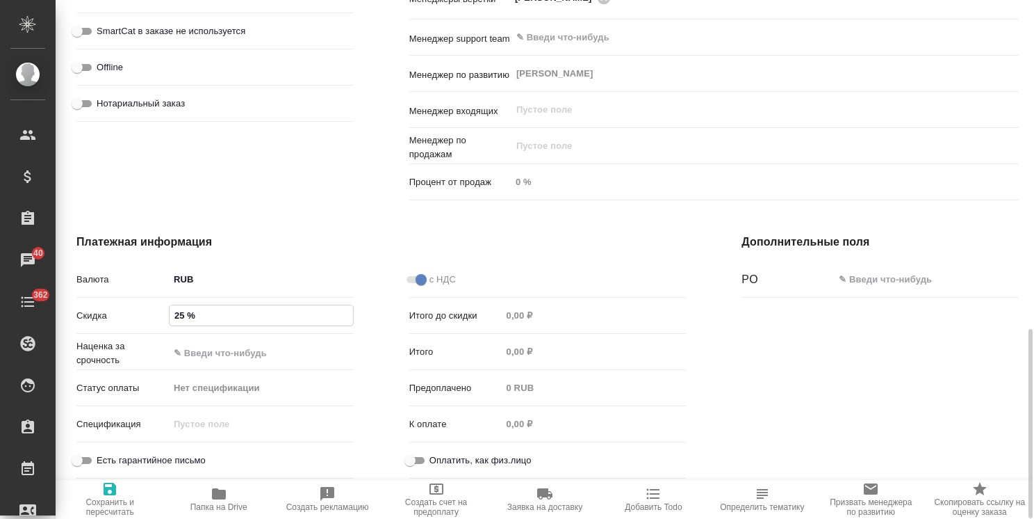
type textarea "x"
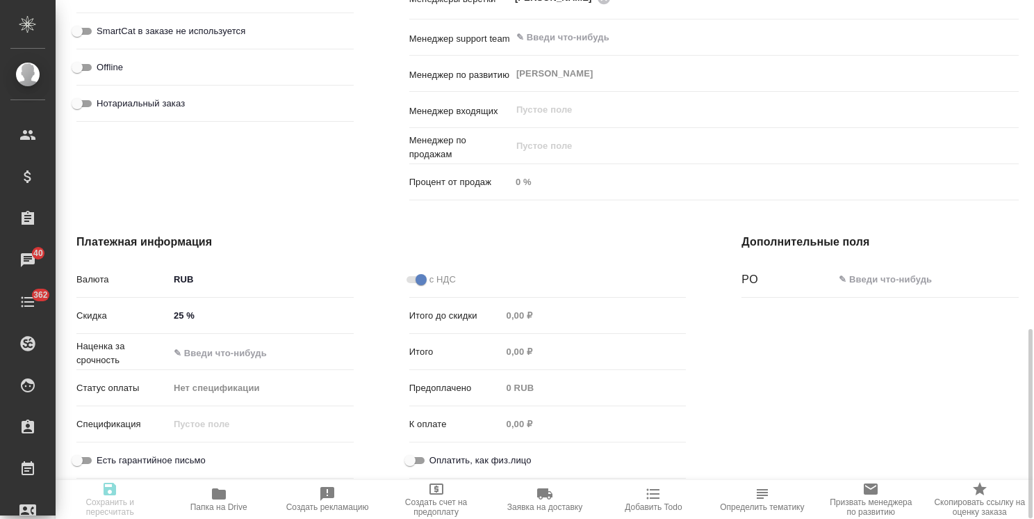
type textarea "x"
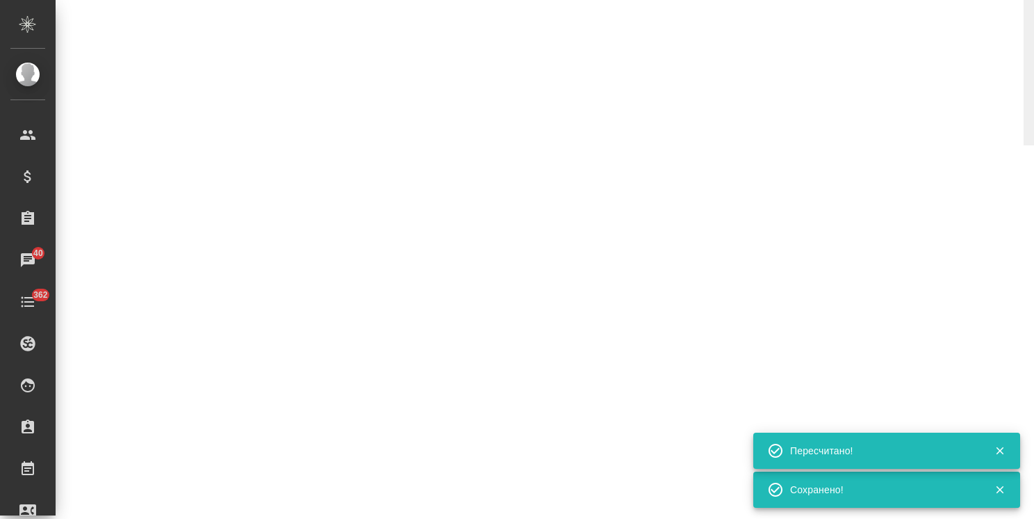
select select "RU"
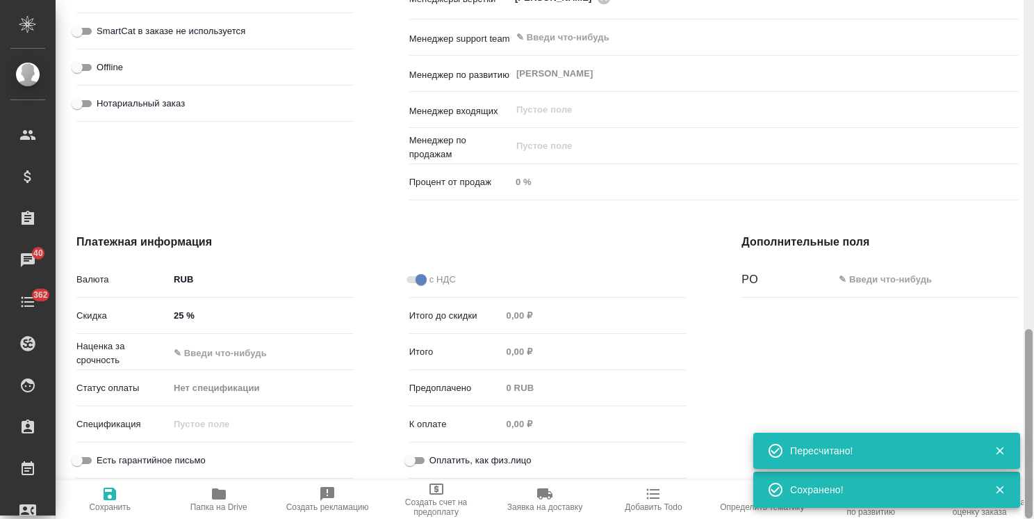
type textarea "x"
click at [1003, 449] on icon "button" at bounding box center [1000, 450] width 13 height 13
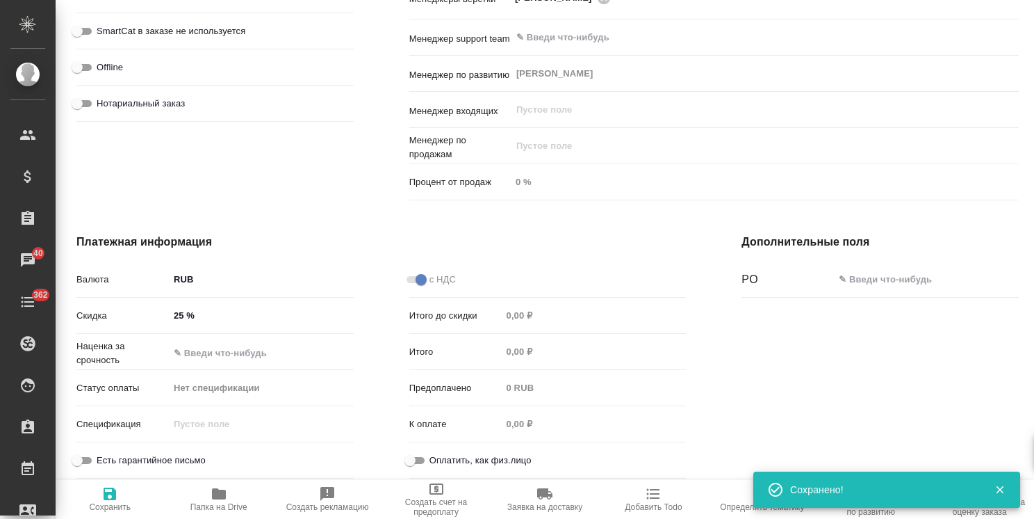
click at [995, 490] on icon "button" at bounding box center [1000, 489] width 13 height 13
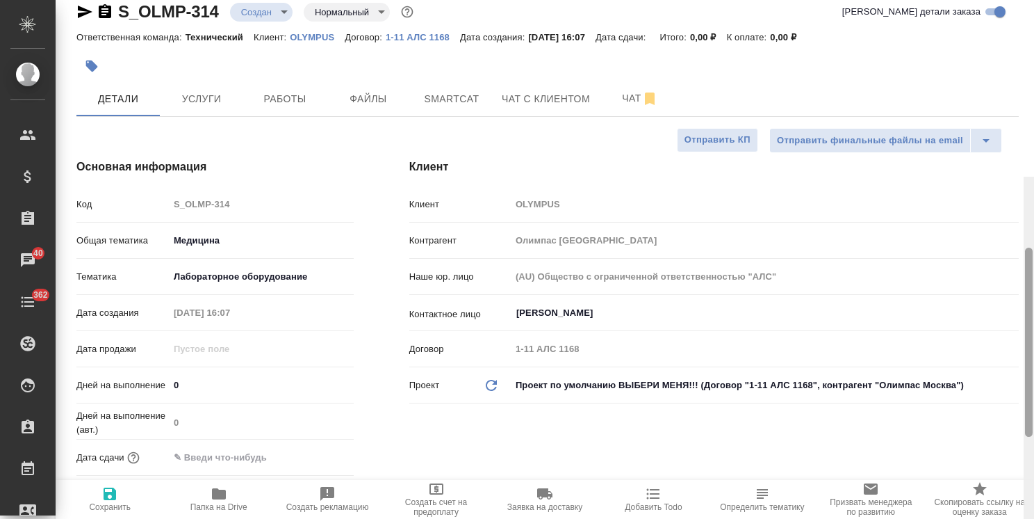
drag, startPoint x: 1030, startPoint y: 461, endPoint x: 993, endPoint y: 129, distance: 334.3
click at [1011, 134] on div "S_OLMP-314 Создан new Нормальный normal Кратко детали заказа Ответственная кома…" at bounding box center [545, 259] width 979 height 519
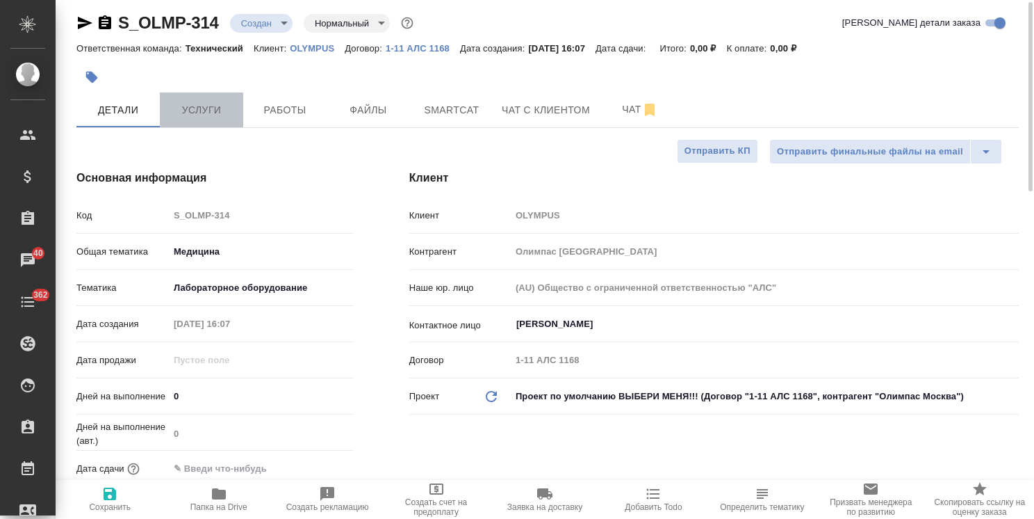
click at [217, 111] on span "Услуги" at bounding box center [201, 109] width 67 height 17
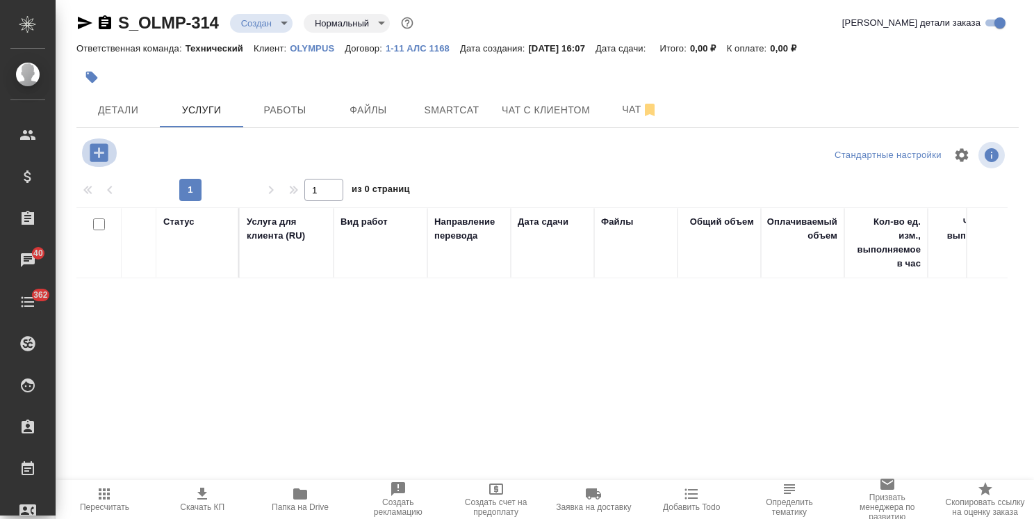
click at [94, 156] on icon "button" at bounding box center [99, 152] width 18 height 18
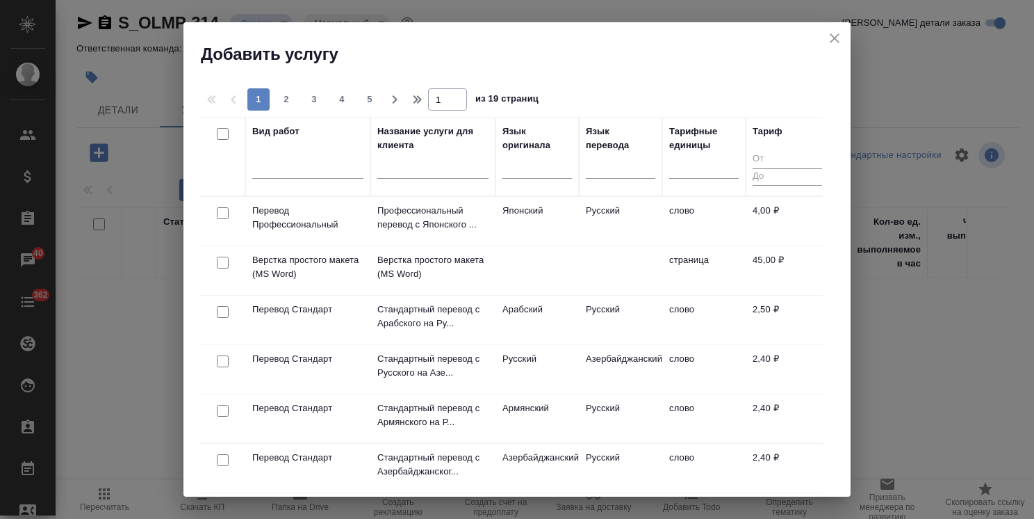
click at [439, 165] on input "text" at bounding box center [432, 169] width 111 height 17
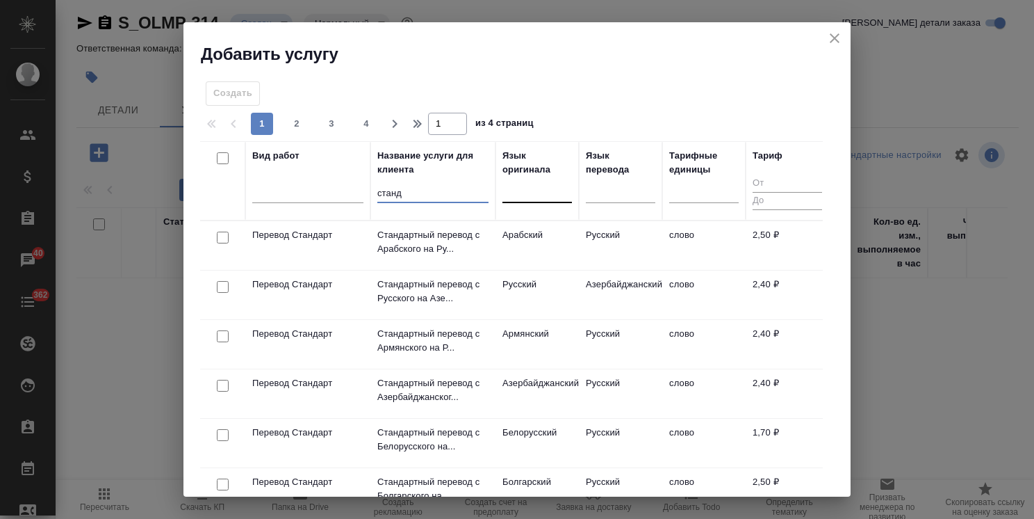
type input "станд"
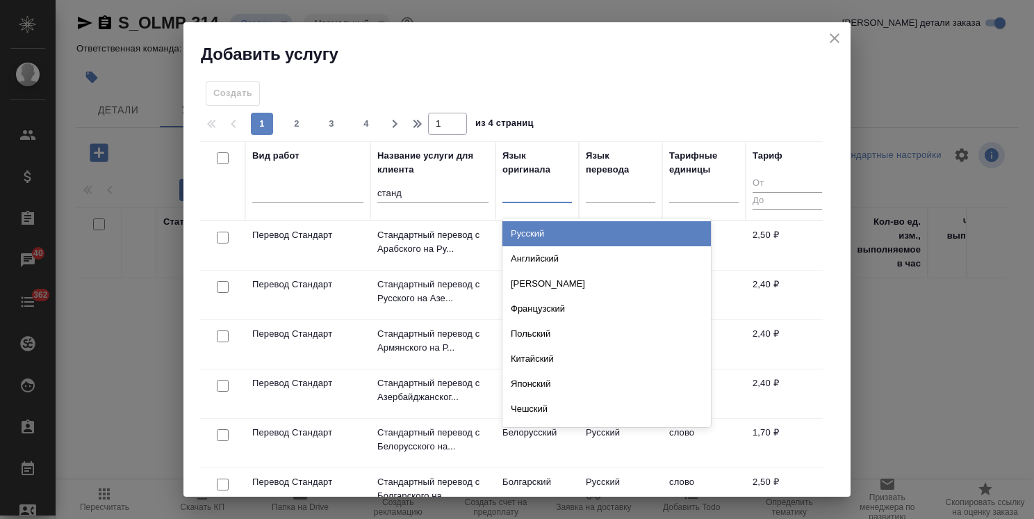
click at [521, 186] on div at bounding box center [538, 189] width 70 height 20
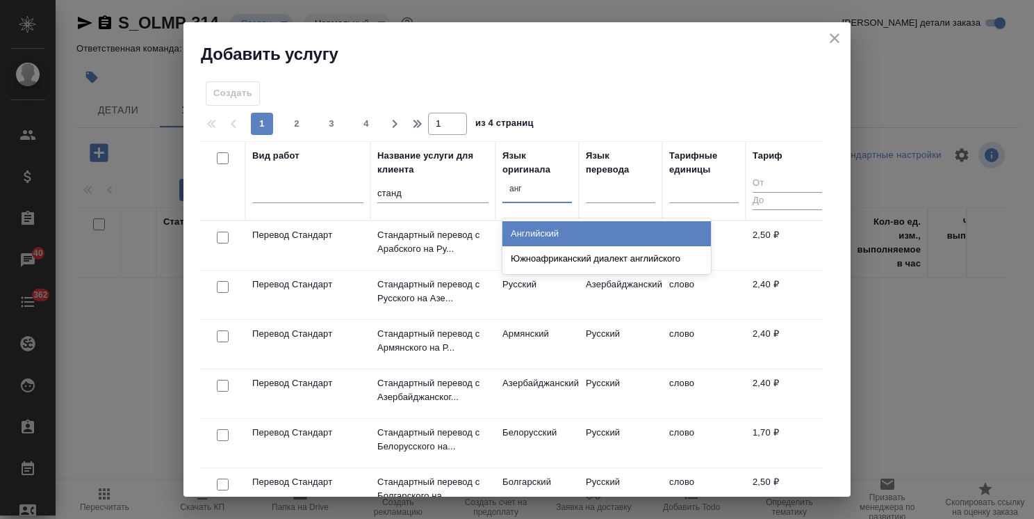
type input "англ"
click at [541, 230] on div "Английский" at bounding box center [607, 233] width 209 height 25
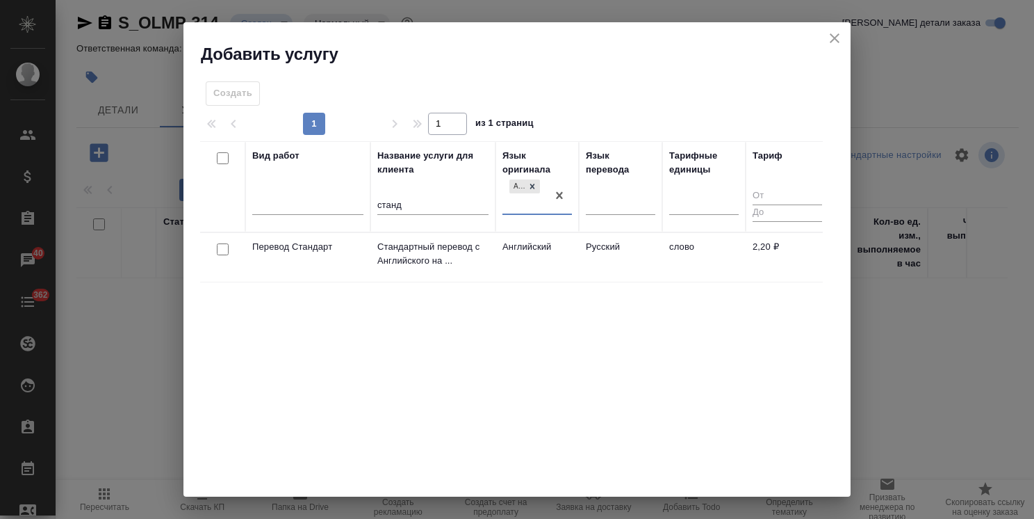
click at [225, 249] on input "checkbox" at bounding box center [223, 249] width 12 height 12
checkbox input "true"
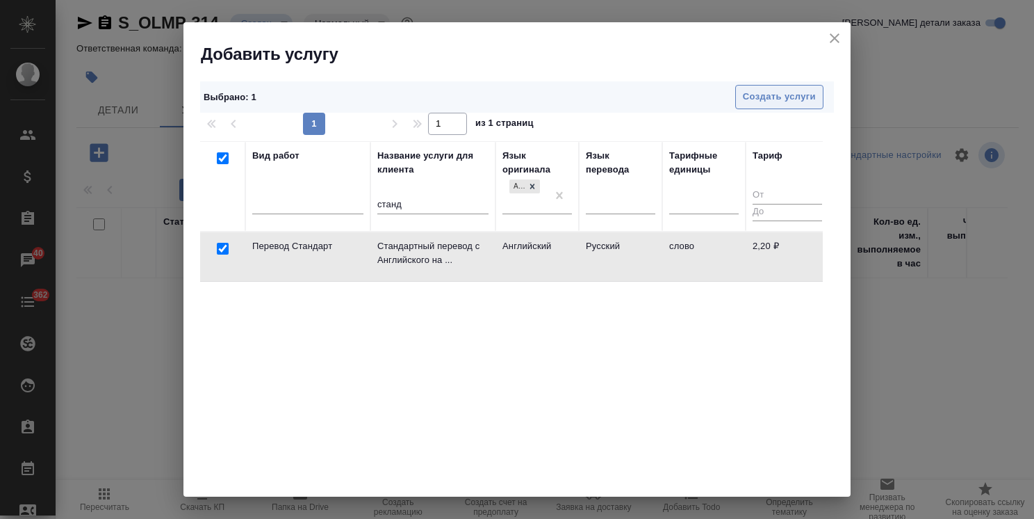
click at [777, 99] on span "Создать услуги" at bounding box center [779, 97] width 73 height 16
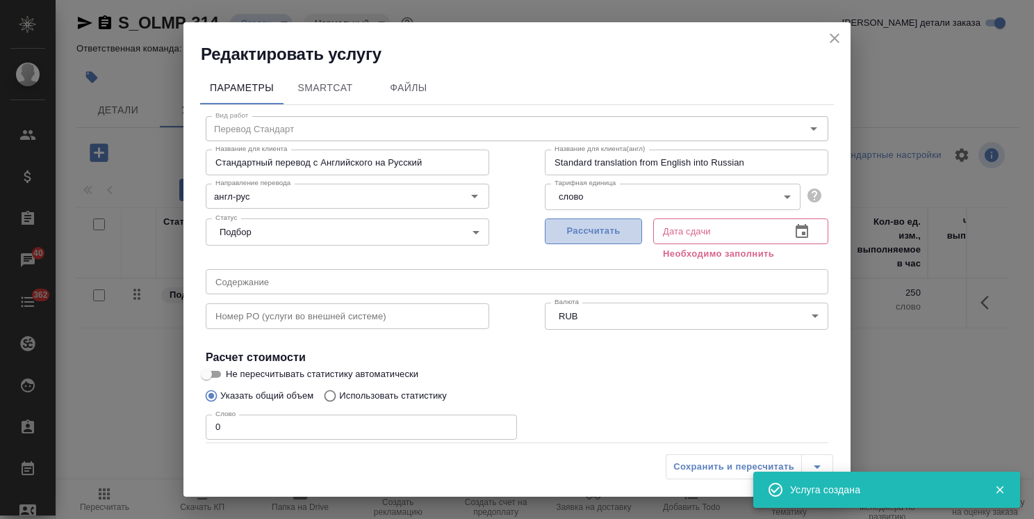
click at [571, 224] on span "Рассчитать" at bounding box center [594, 231] width 82 height 16
type input "[DATE] 19:34"
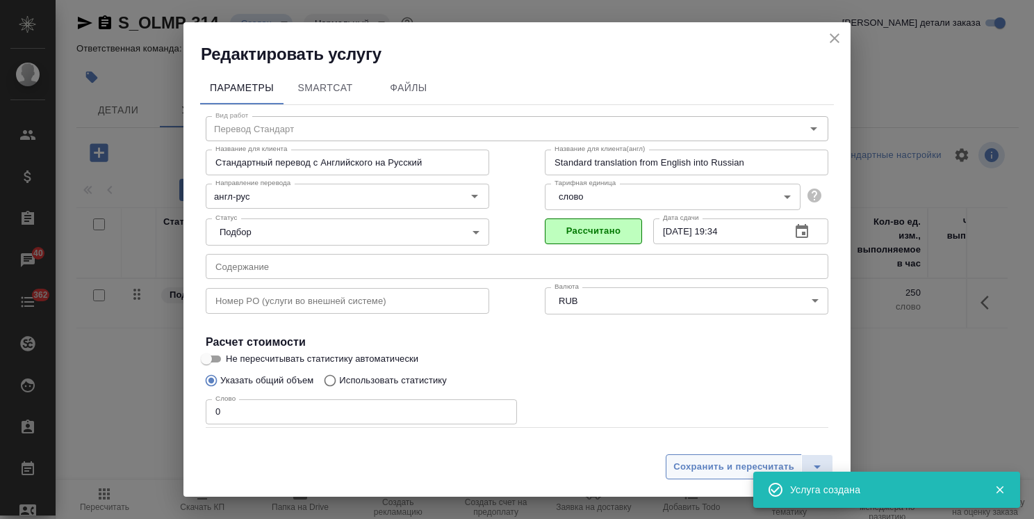
click at [692, 463] on span "Сохранить и пересчитать" at bounding box center [734, 467] width 121 height 16
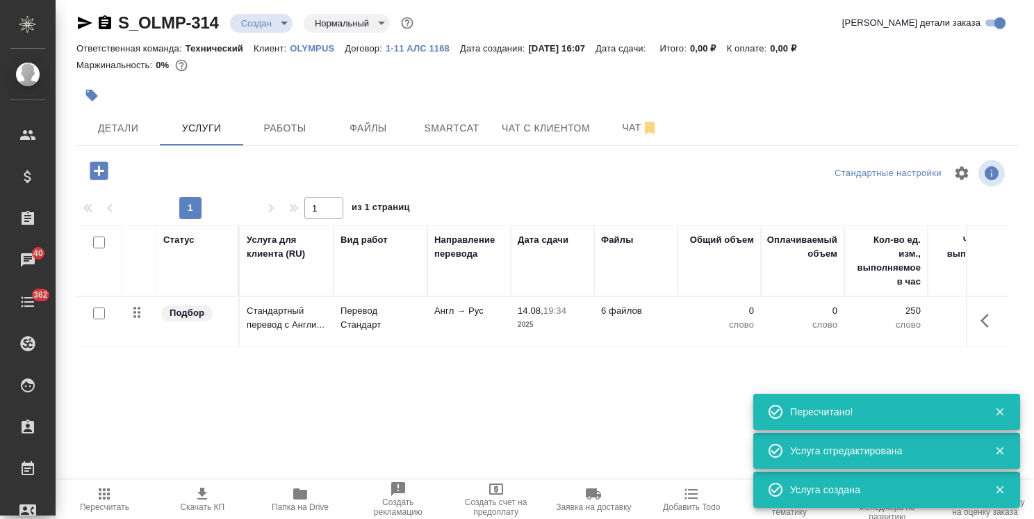
click at [369, 301] on td "Перевод Стандарт" at bounding box center [381, 321] width 94 height 49
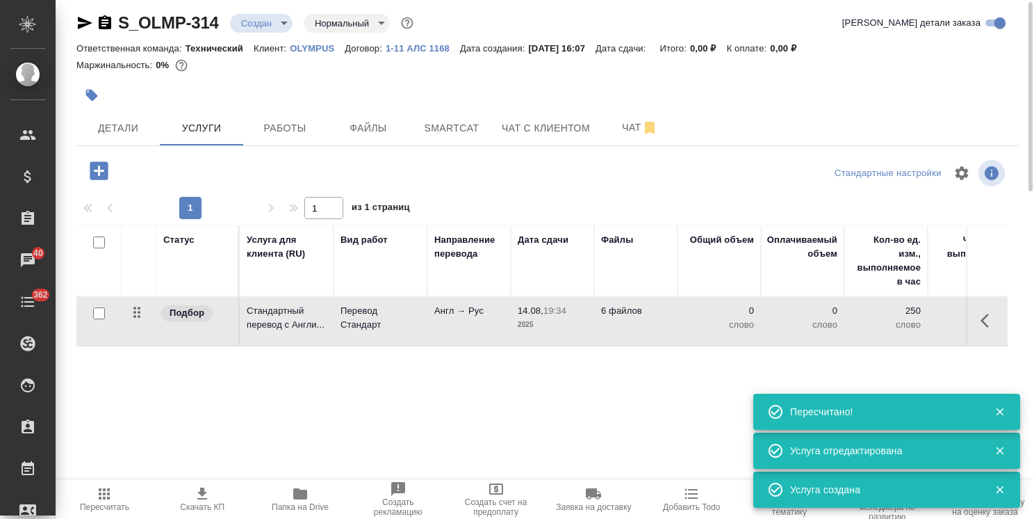
click at [357, 323] on p "Перевод Стандарт" at bounding box center [381, 318] width 80 height 28
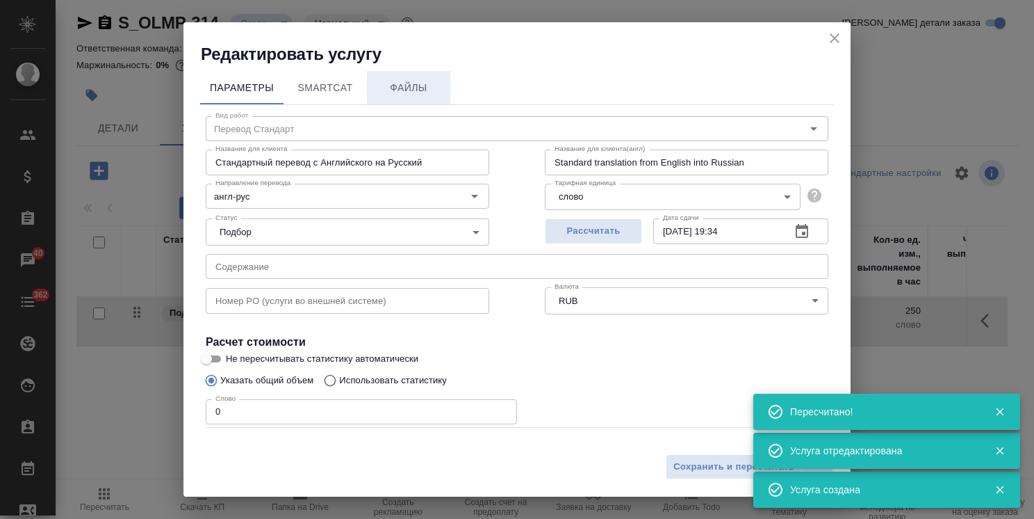
click at [416, 82] on span "Файлы" at bounding box center [408, 87] width 67 height 17
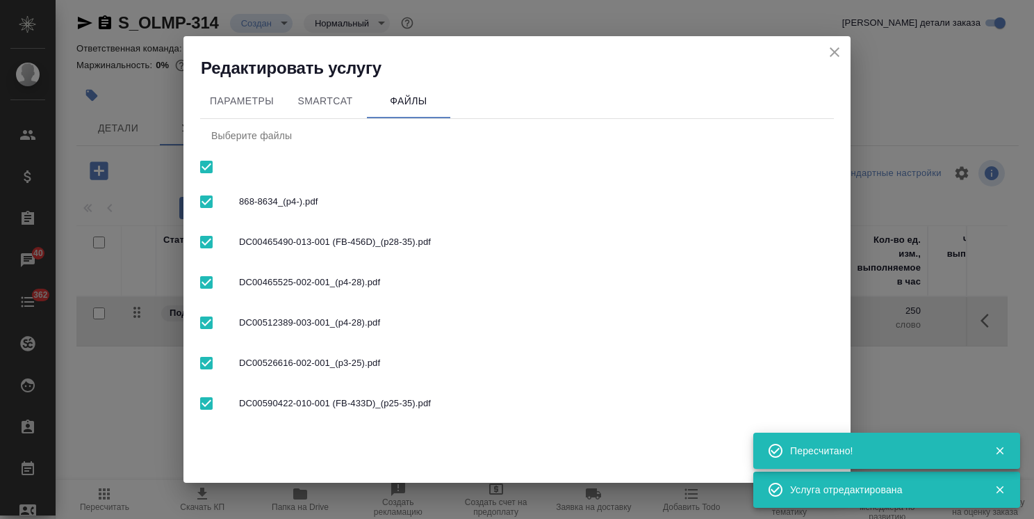
click at [209, 168] on input "checkbox" at bounding box center [206, 166] width 29 height 29
checkbox input "false"
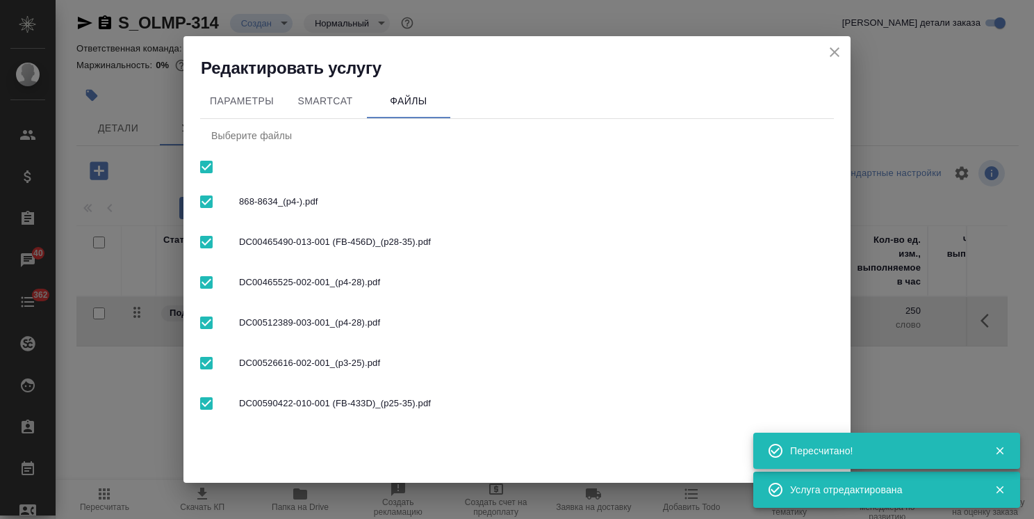
checkbox input "false"
click at [200, 193] on input "checkbox" at bounding box center [206, 201] width 29 height 29
checkbox input "true"
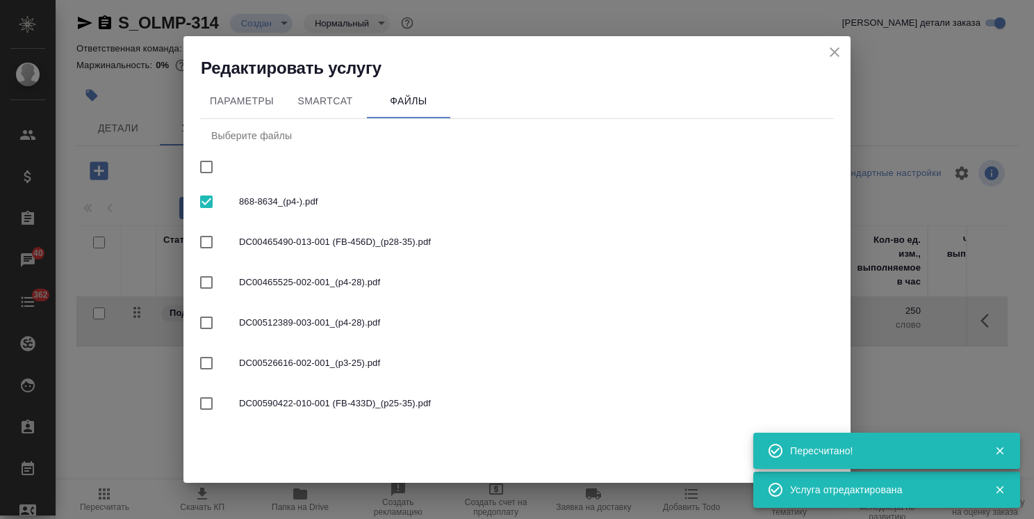
click at [1002, 452] on icon "button" at bounding box center [1000, 451] width 8 height 8
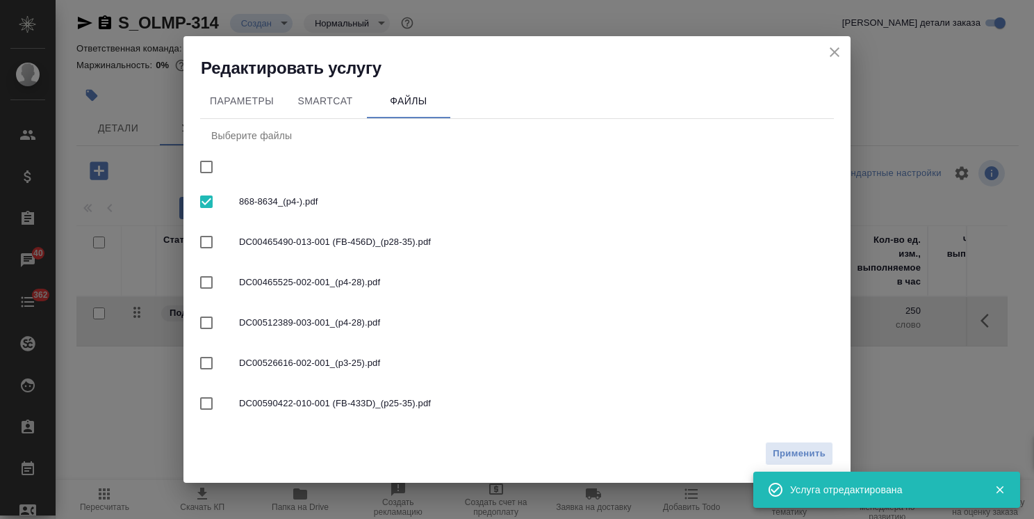
click at [997, 488] on icon "button" at bounding box center [1000, 489] width 13 height 13
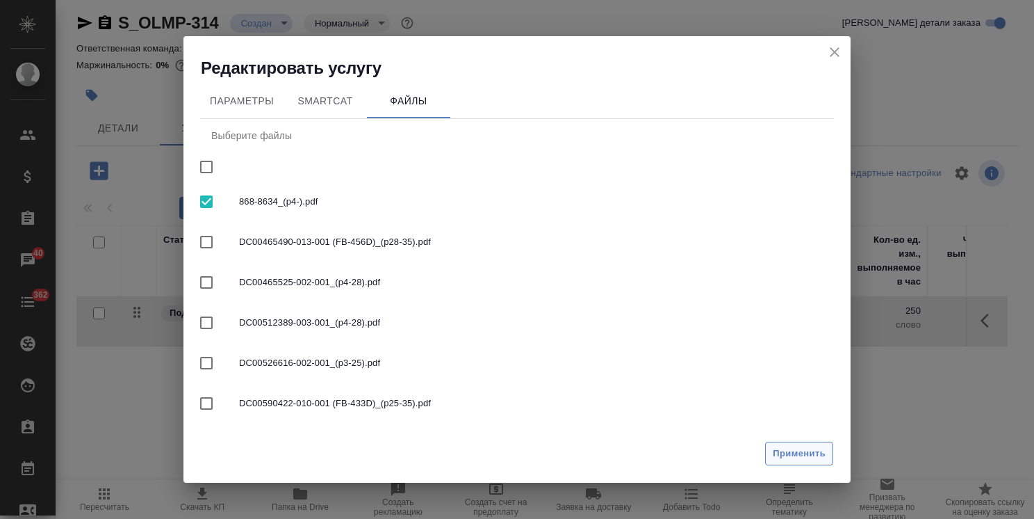
click at [826, 455] on button "Применить" at bounding box center [799, 453] width 68 height 24
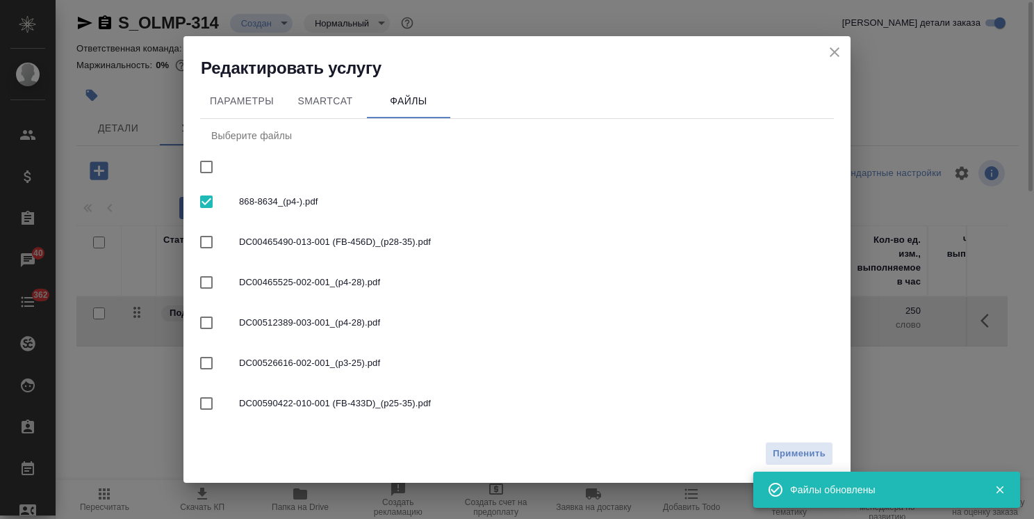
drag, startPoint x: 844, startPoint y: 49, endPoint x: 754, endPoint y: 76, distance: 94.6
click at [845, 48] on button "close" at bounding box center [834, 52] width 21 height 21
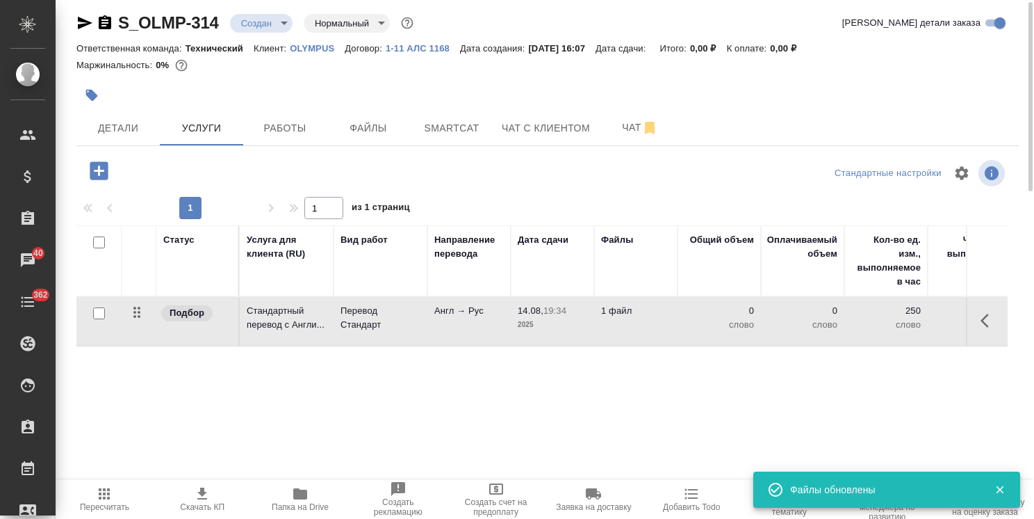
click at [92, 174] on icon "button" at bounding box center [99, 170] width 18 height 18
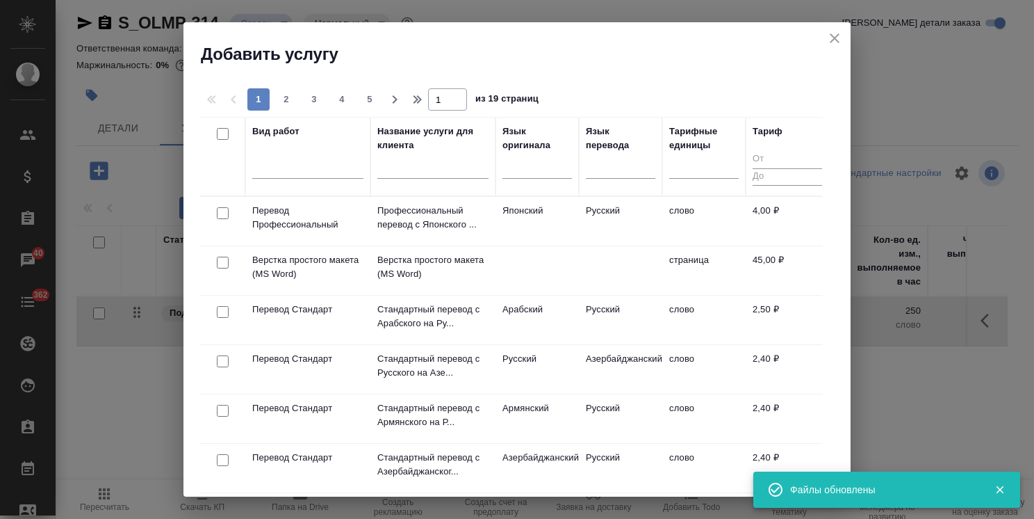
click at [407, 168] on input "text" at bounding box center [432, 169] width 111 height 17
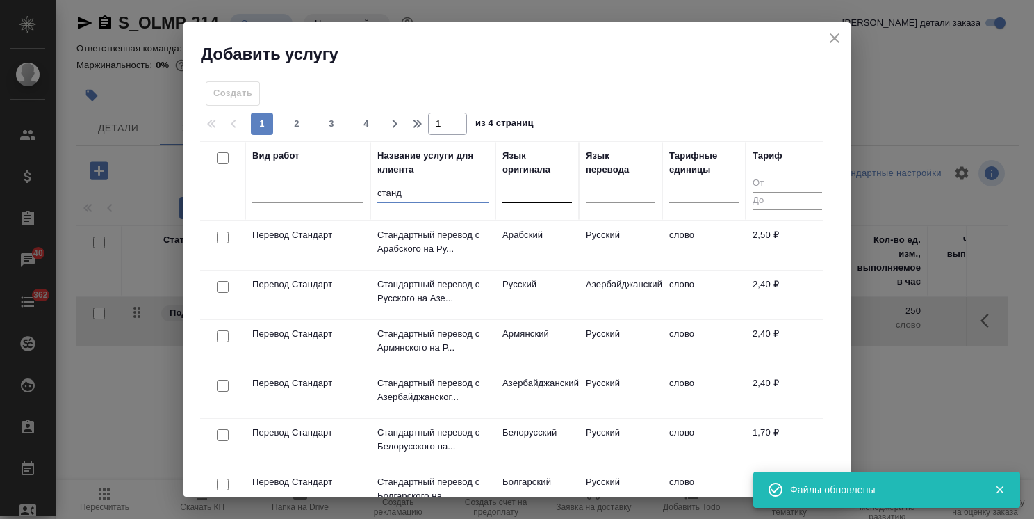
type input "станд"
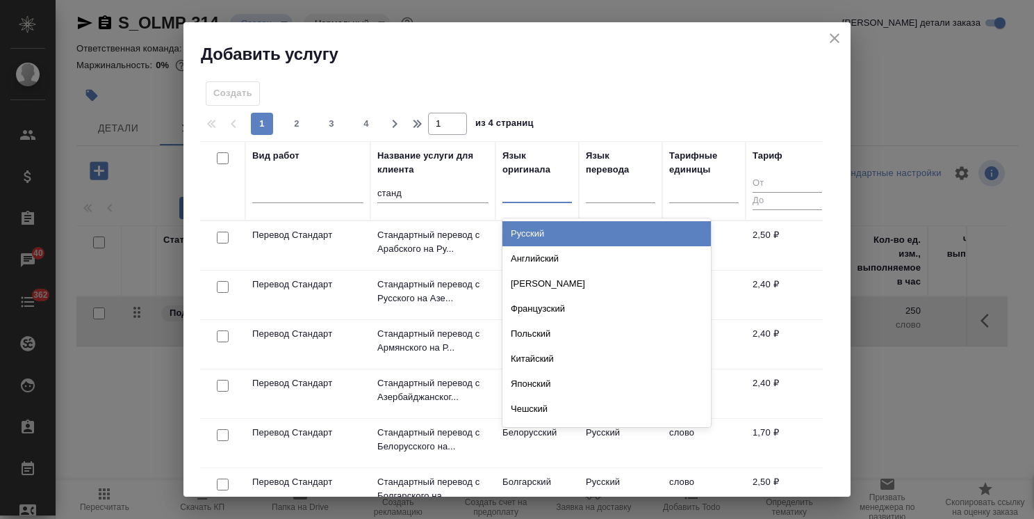
click at [520, 189] on div at bounding box center [538, 189] width 70 height 20
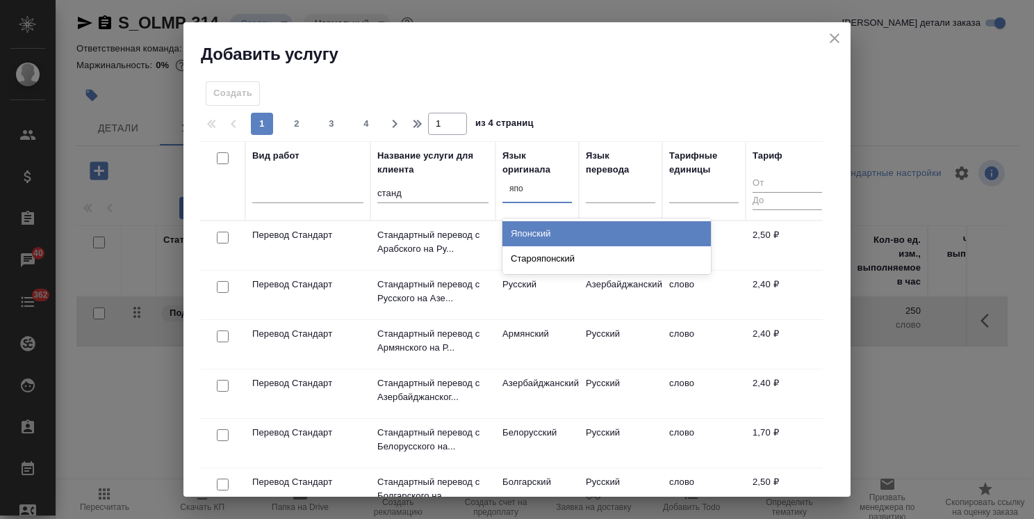
type input "япон"
click at [533, 237] on div "Японский" at bounding box center [607, 233] width 209 height 25
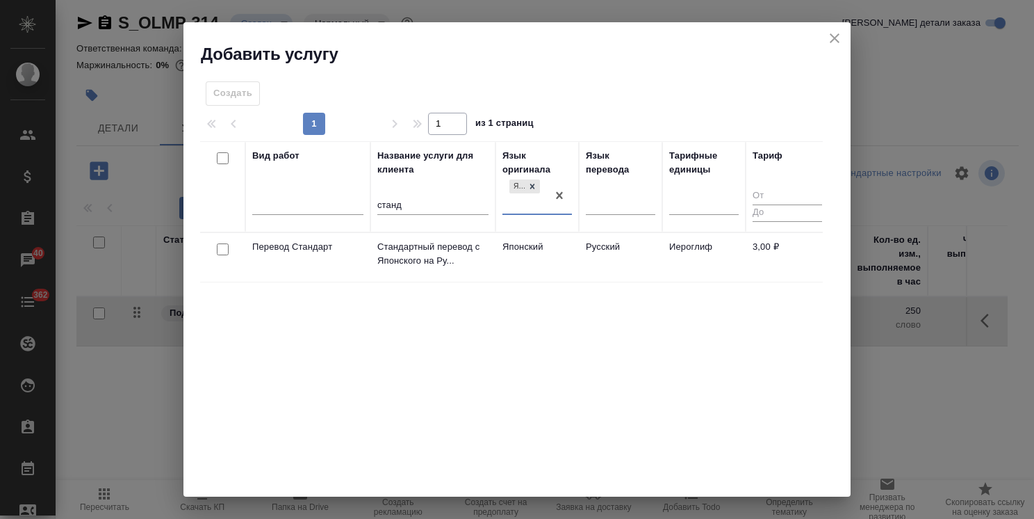
click at [218, 249] on input "checkbox" at bounding box center [223, 249] width 12 height 12
checkbox input "true"
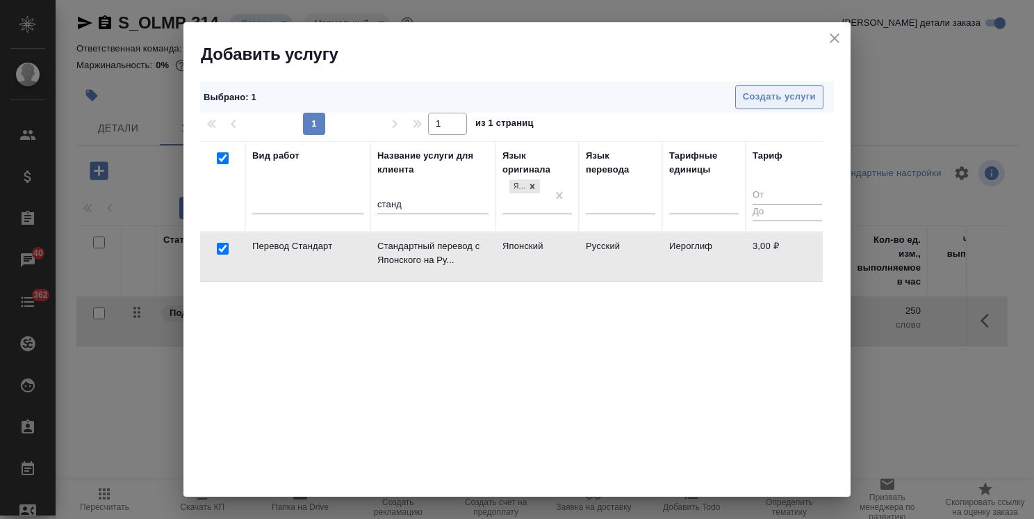
click at [754, 93] on span "Создать услуги" at bounding box center [779, 97] width 73 height 16
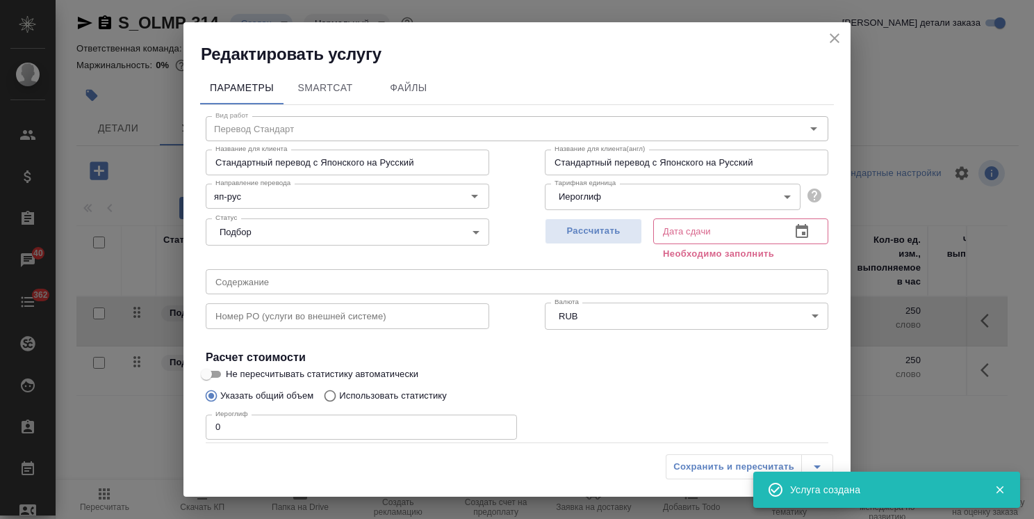
click at [578, 202] on body ".cls-1 fill:#fff; AWATERA Usmanova Olga Клиенты Спецификации Заказы 40 Чаты 362…" at bounding box center [517, 259] width 1034 height 519
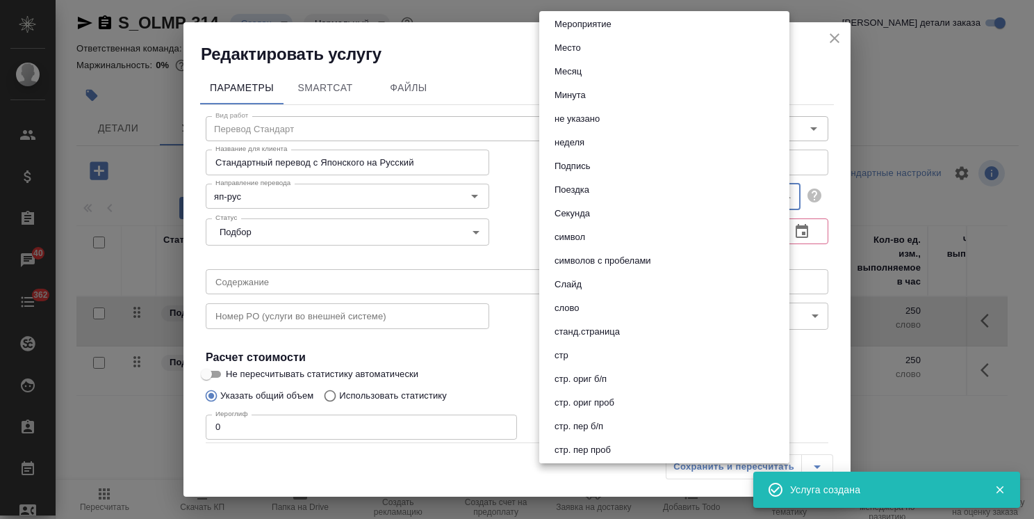
scroll to position [556, 0]
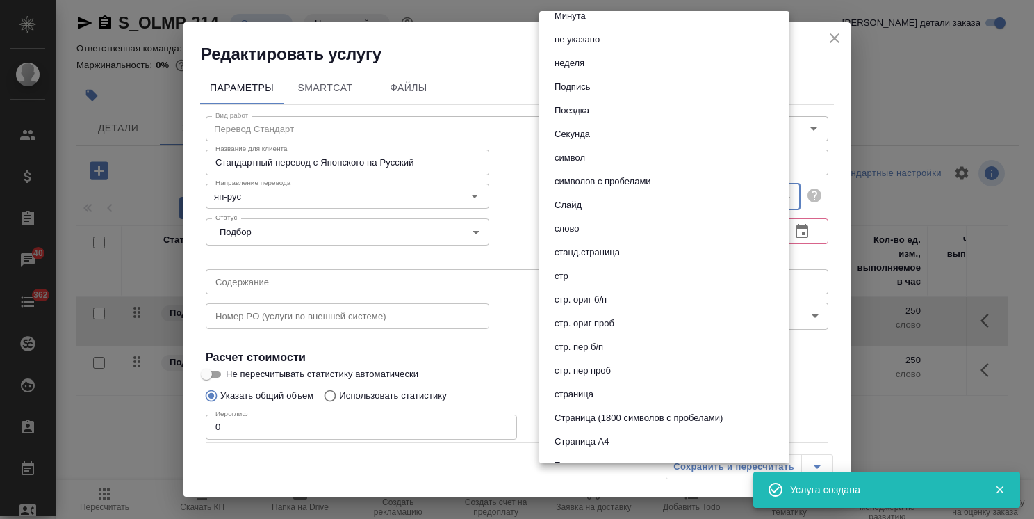
click at [580, 229] on button "слово" at bounding box center [567, 228] width 33 height 15
type input "5a8b1489cc6b4906c91bfd90"
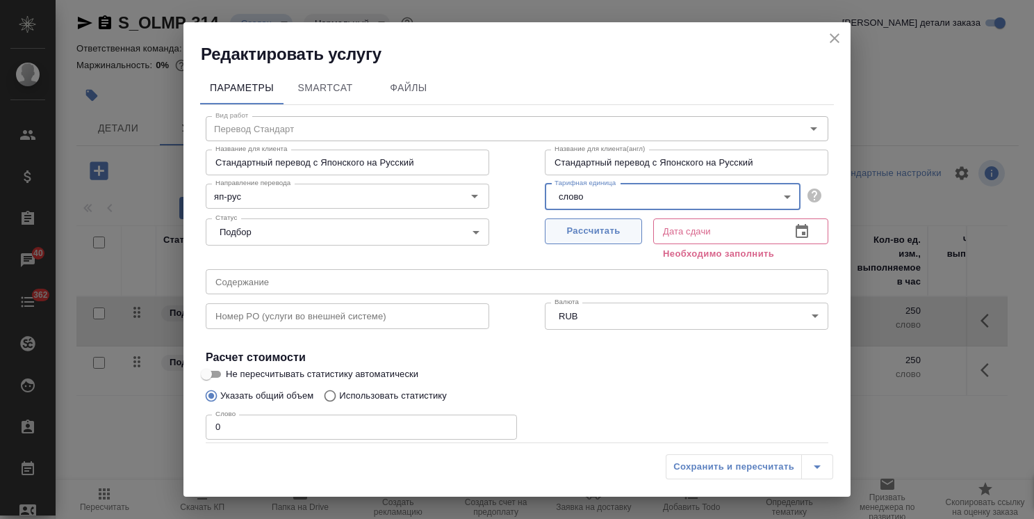
click at [592, 234] on span "Рассчитать" at bounding box center [594, 231] width 82 height 16
type input "[DATE] 19:34"
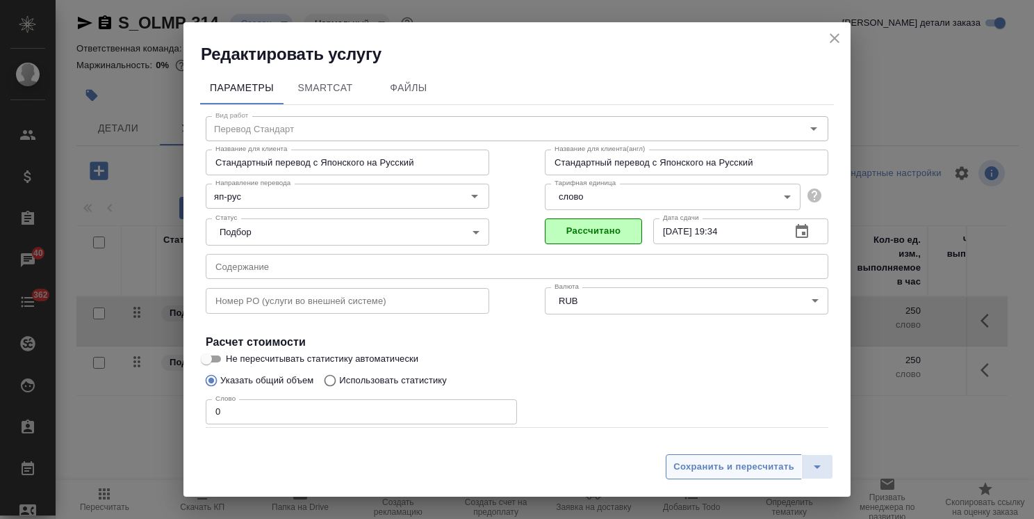
click at [704, 459] on span "Сохранить и пересчитать" at bounding box center [734, 467] width 121 height 16
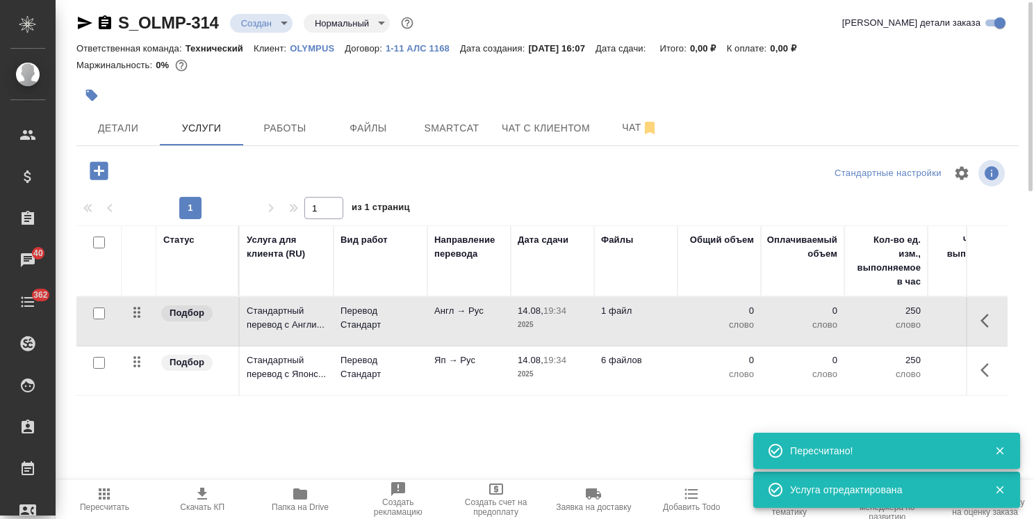
click at [460, 345] on td "Яп → Рус" at bounding box center [469, 321] width 83 height 49
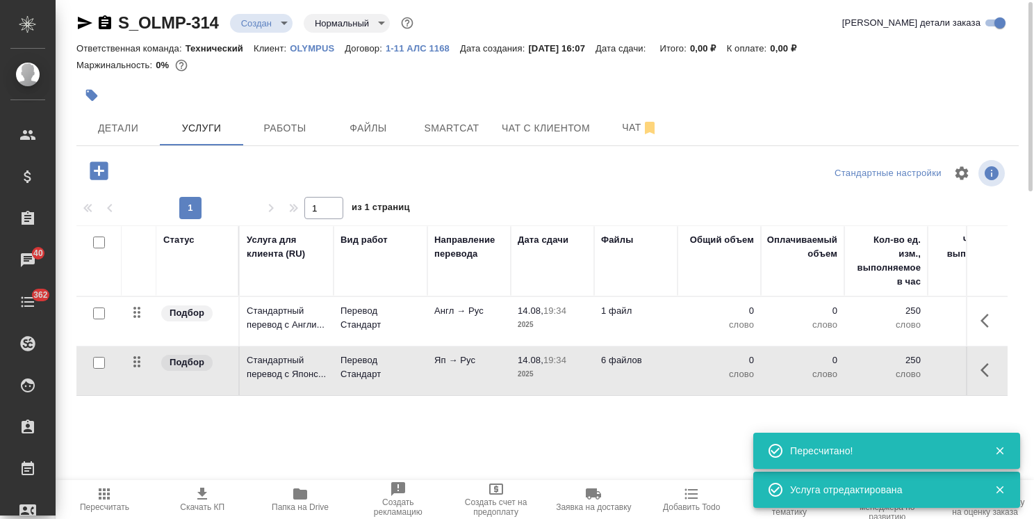
click at [460, 345] on td "Яп → Рус" at bounding box center [469, 321] width 83 height 49
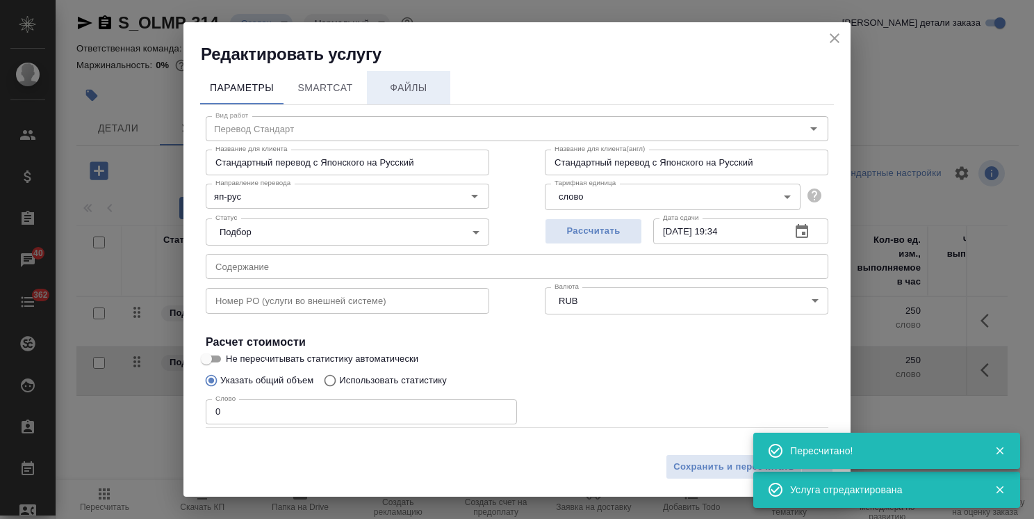
click at [417, 92] on span "Файлы" at bounding box center [408, 87] width 67 height 17
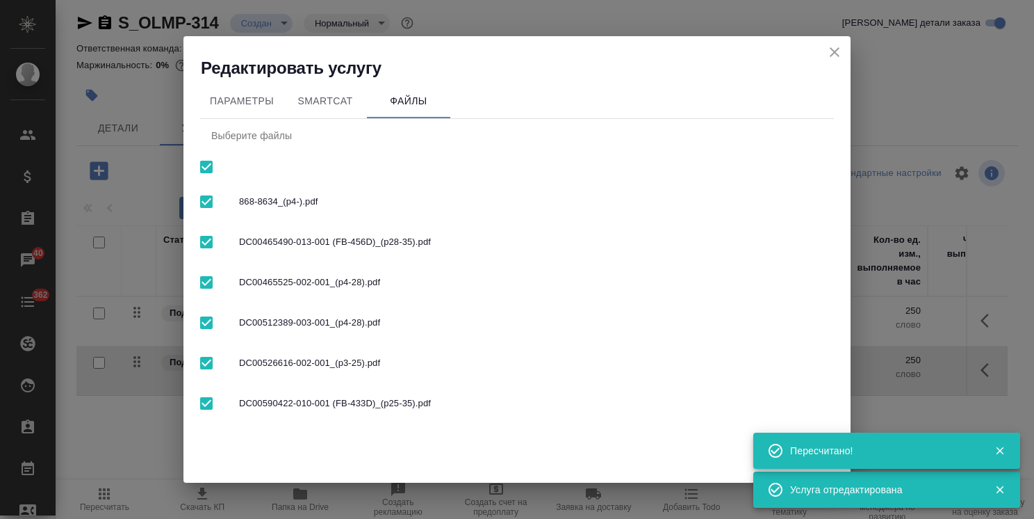
click at [215, 168] on input "checkbox" at bounding box center [206, 166] width 29 height 29
checkbox input "false"
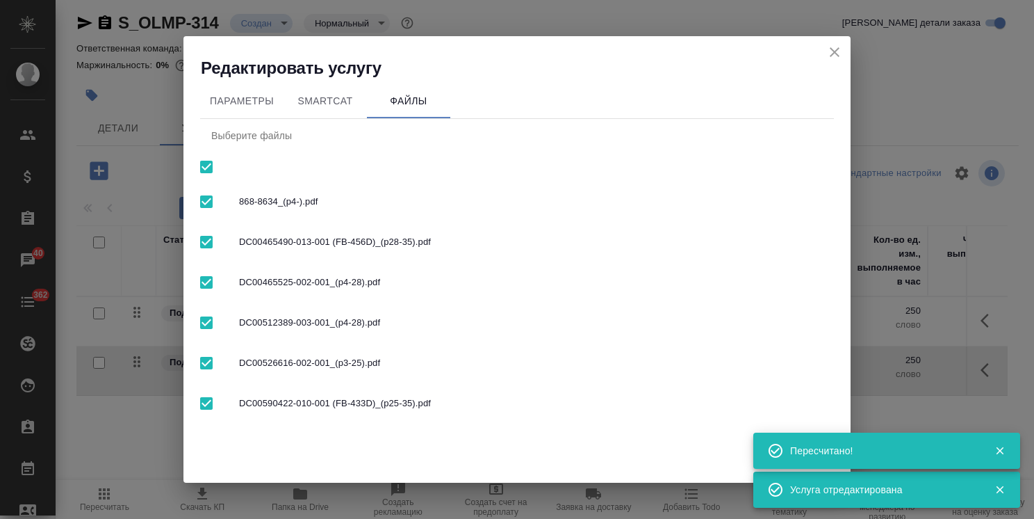
checkbox input "false"
click at [202, 204] on input "checkbox" at bounding box center [206, 201] width 29 height 29
checkbox input "true"
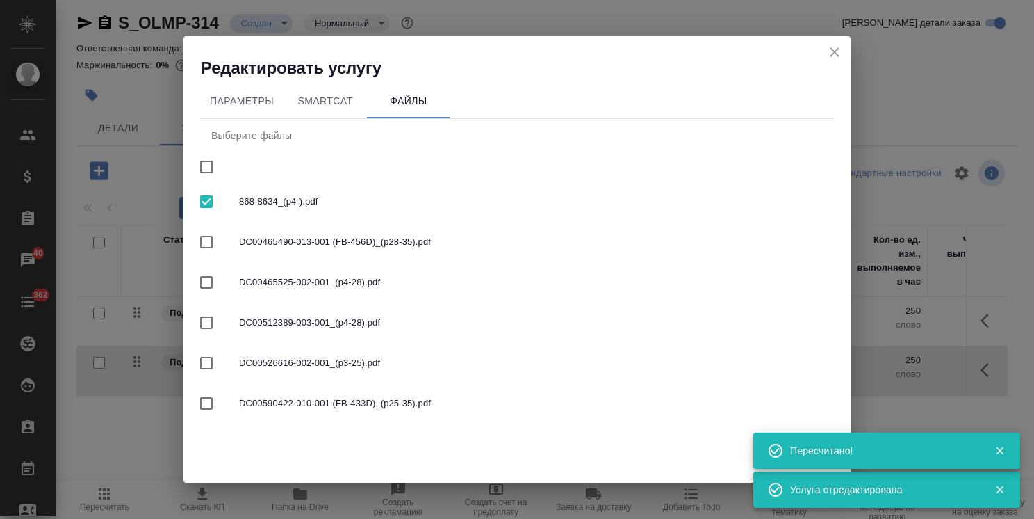
click at [1009, 452] on button "button" at bounding box center [1000, 450] width 29 height 13
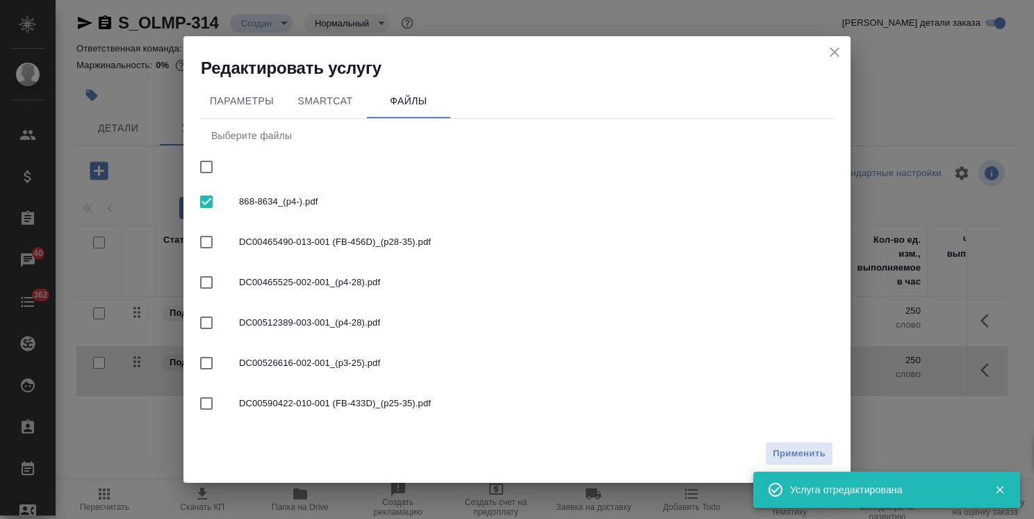
click at [1000, 485] on icon "button" at bounding box center [1000, 489] width 13 height 13
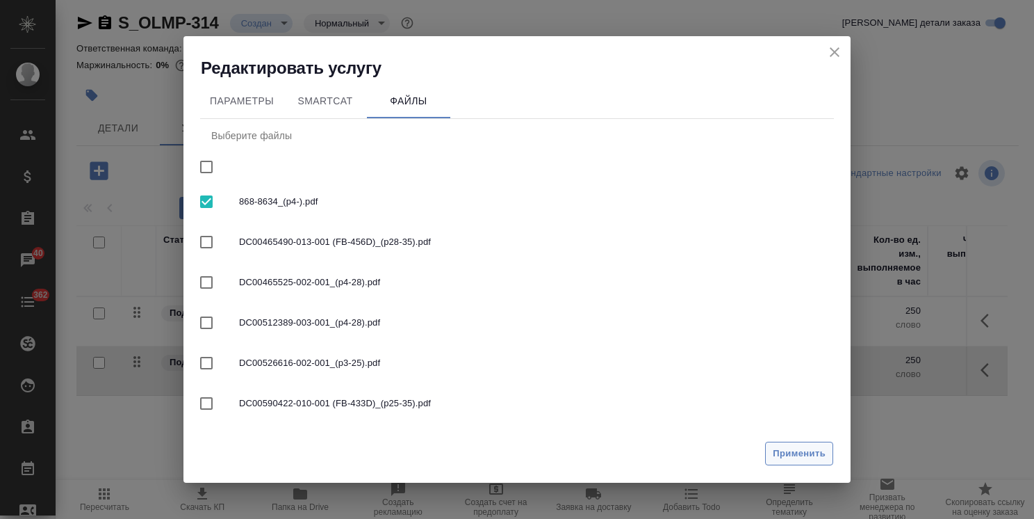
click at [806, 452] on span "Применить" at bounding box center [799, 454] width 53 height 16
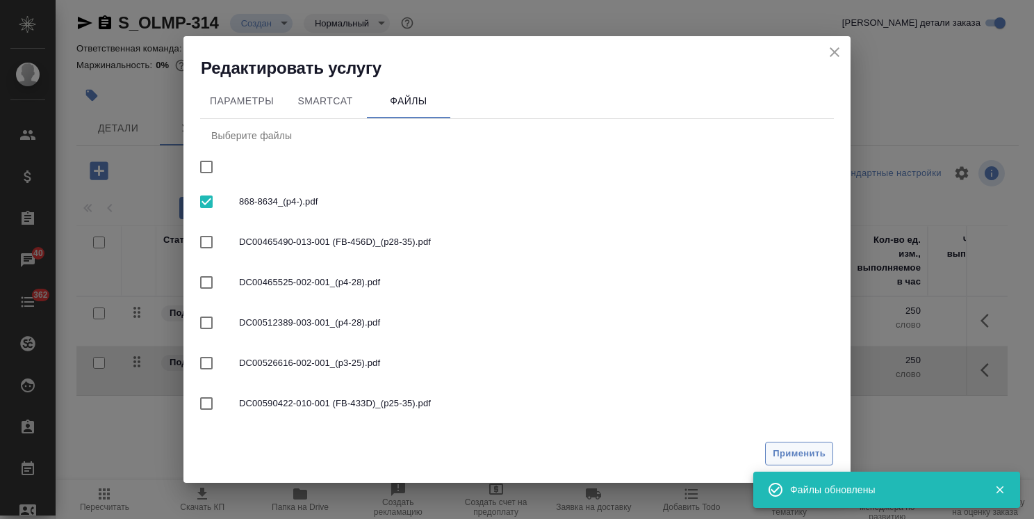
click at [792, 457] on span "Применить" at bounding box center [799, 454] width 53 height 16
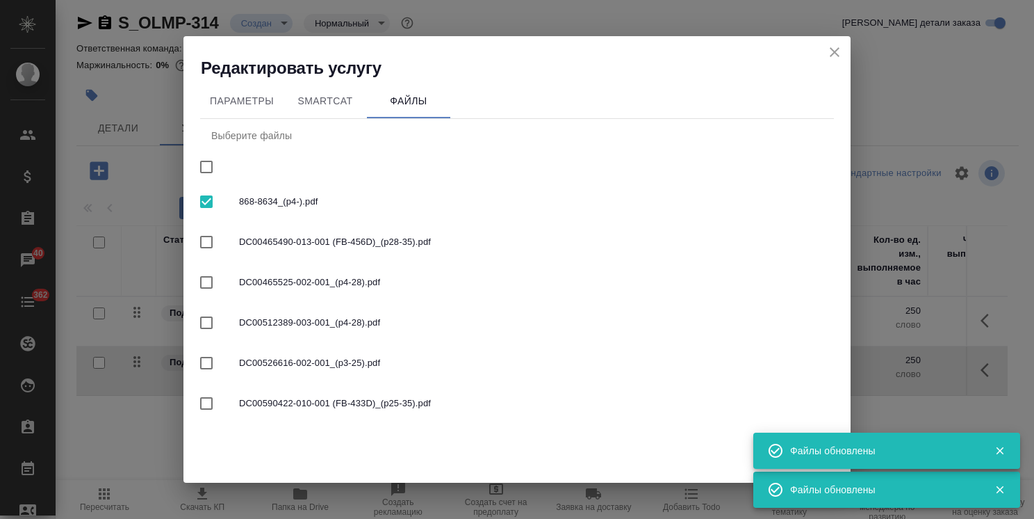
click at [836, 54] on icon "close" at bounding box center [835, 52] width 10 height 10
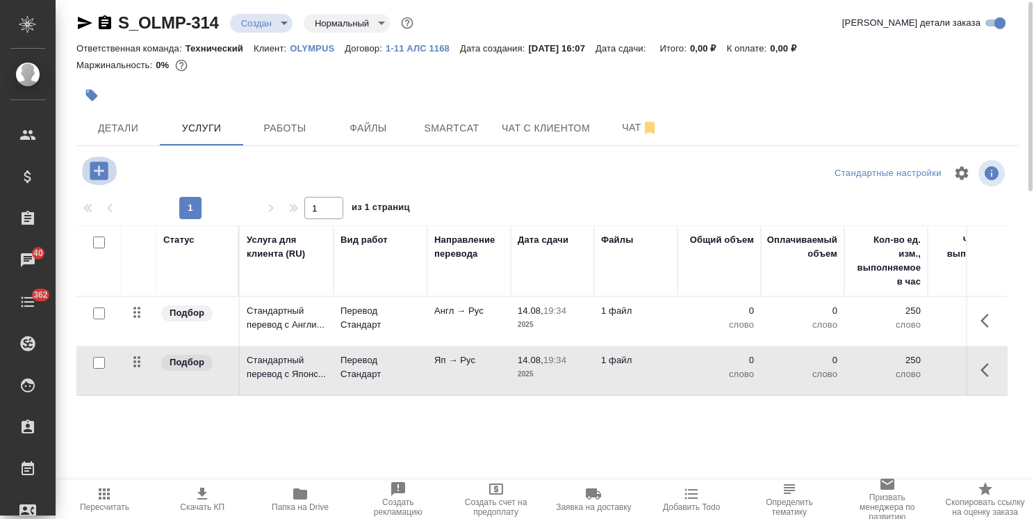
click at [100, 172] on icon "button" at bounding box center [99, 170] width 18 height 18
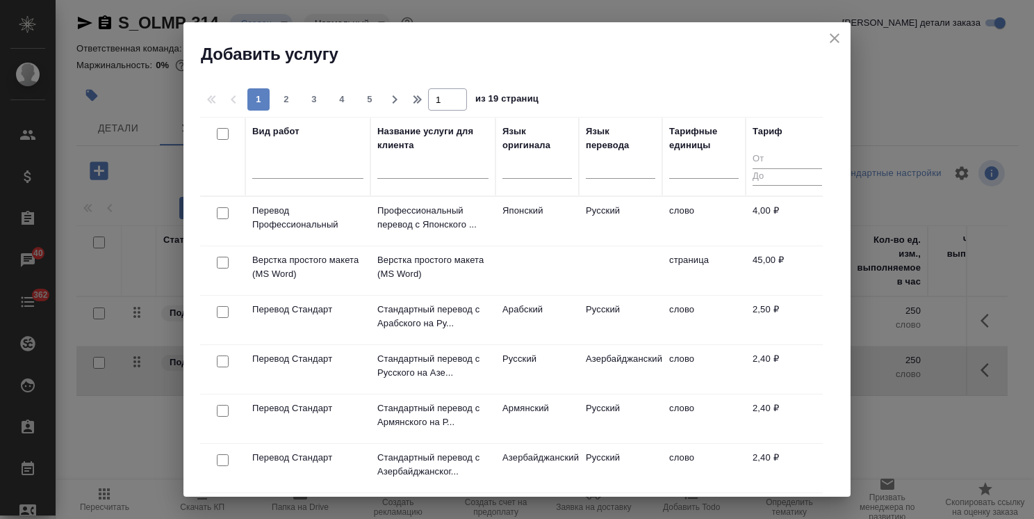
click at [423, 174] on input "text" at bounding box center [432, 169] width 111 height 17
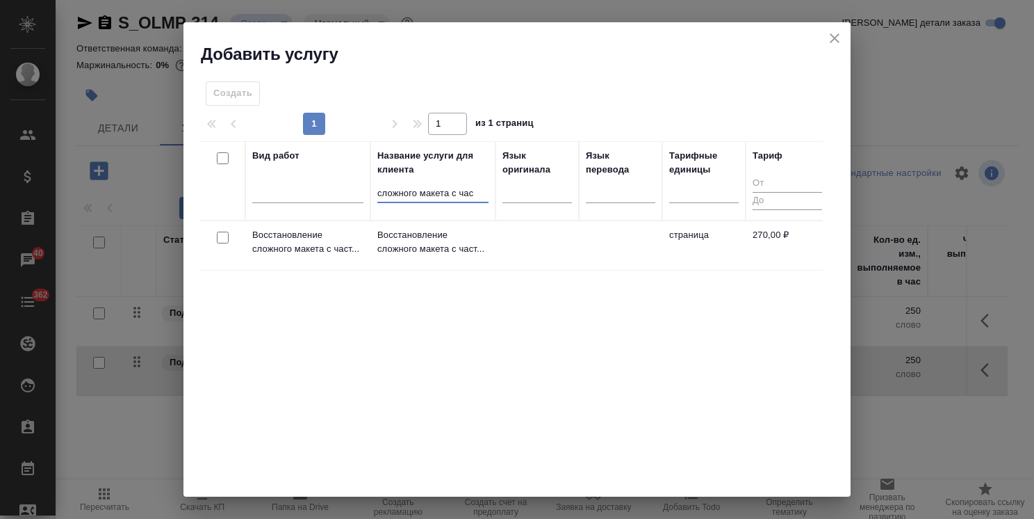
type input "сложного макета с час"
click at [221, 237] on input "checkbox" at bounding box center [223, 237] width 12 height 12
checkbox input "true"
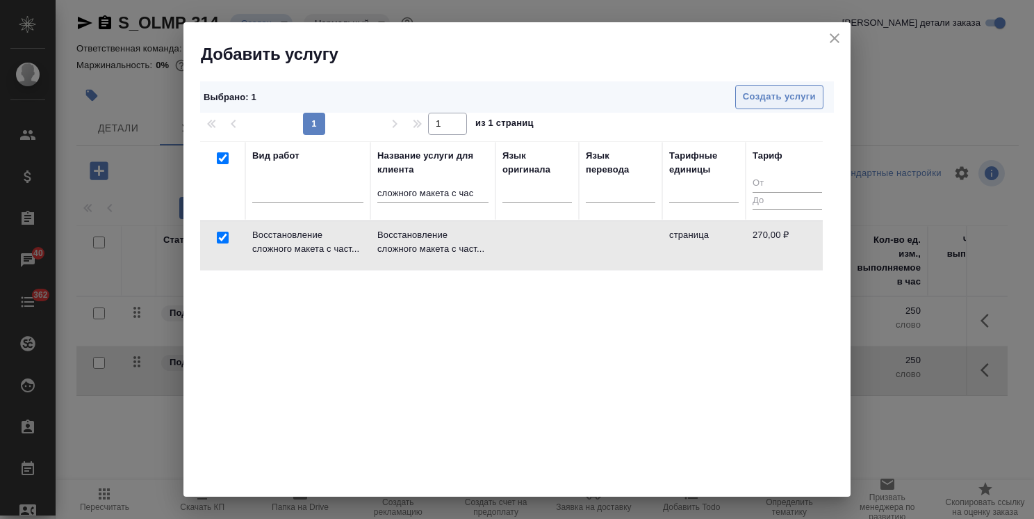
click at [757, 99] on span "Создать услуги" at bounding box center [779, 97] width 73 height 16
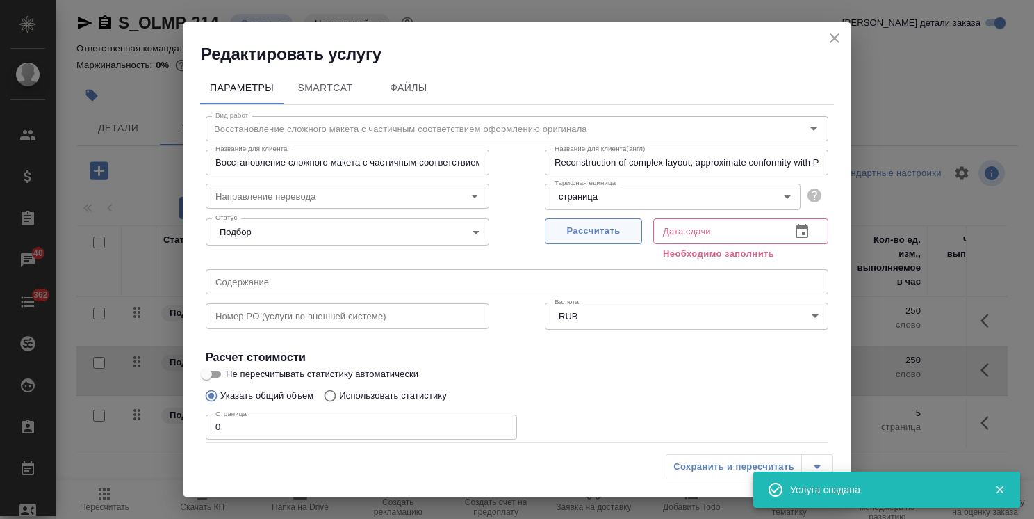
click at [578, 222] on button "Рассчитать" at bounding box center [593, 231] width 97 height 26
type input "14.08.2025 19:35"
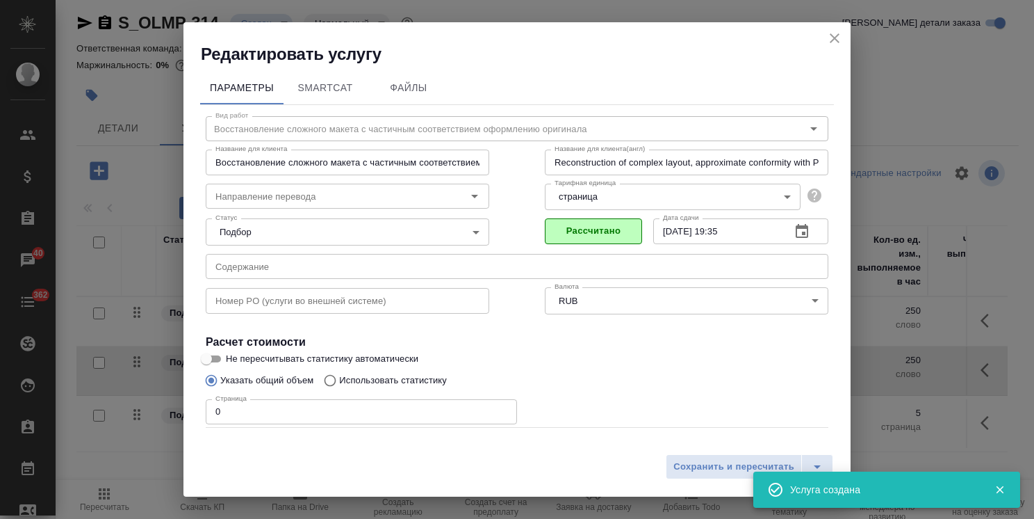
drag, startPoint x: 234, startPoint y: 416, endPoint x: 153, endPoint y: 410, distance: 80.8
click at [153, 410] on div "Редактировать услугу Параметры SmartCat Файлы Вид работ Восстановление сложного…" at bounding box center [517, 259] width 1034 height 519
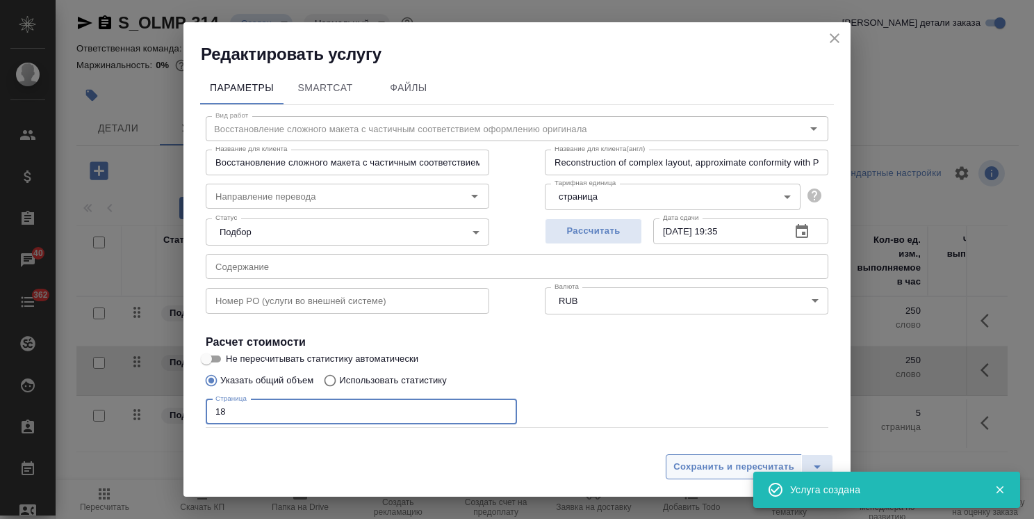
type input "18"
click at [698, 475] on button "Сохранить и пересчитать" at bounding box center [734, 466] width 136 height 25
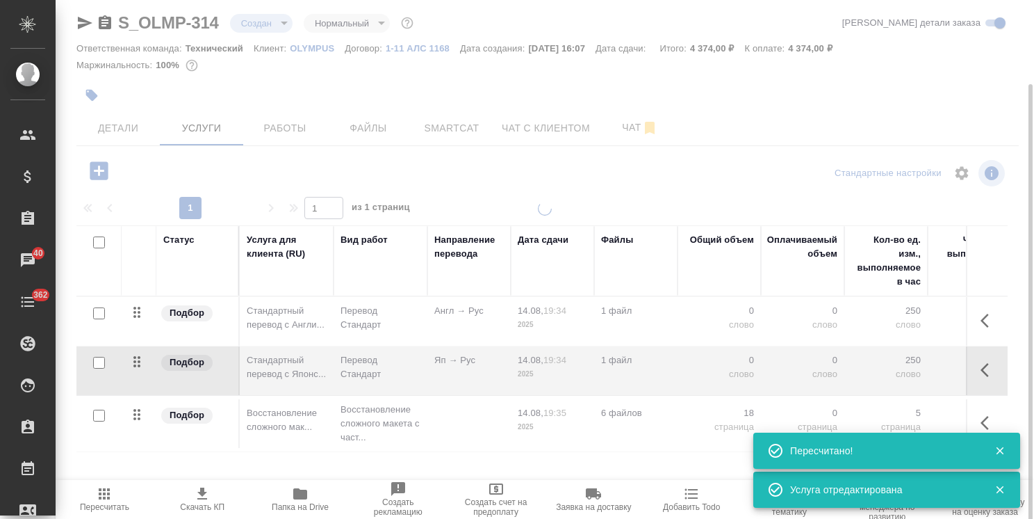
scroll to position [47, 0]
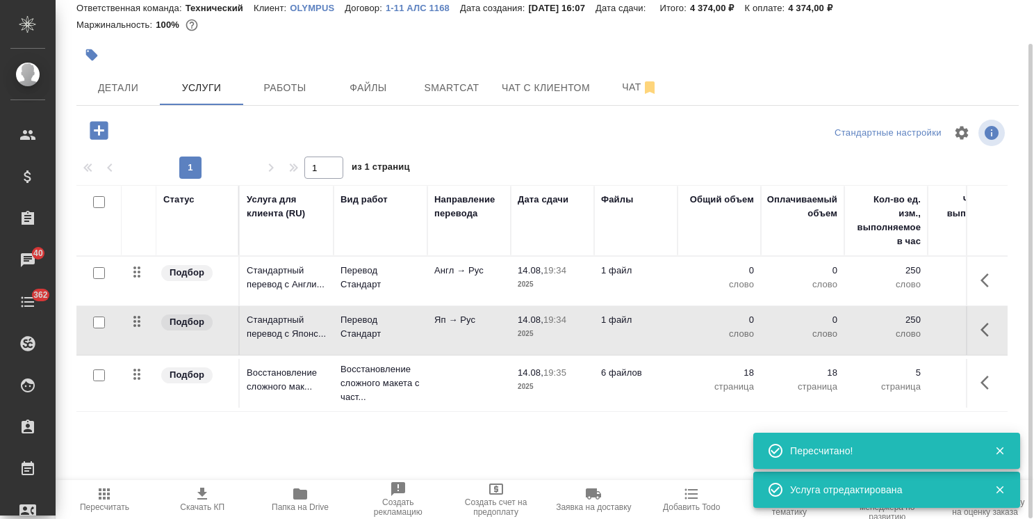
click at [479, 305] on td at bounding box center [469, 281] width 83 height 49
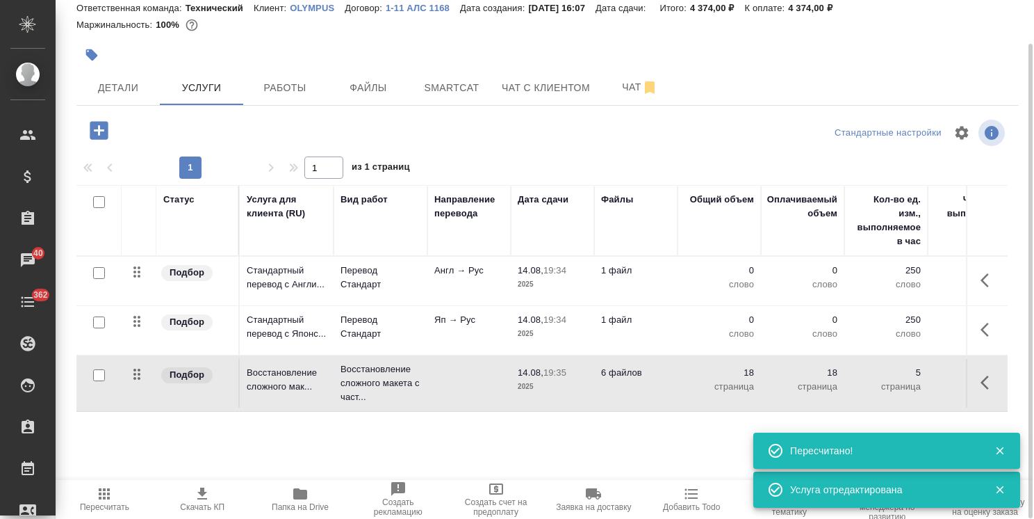
click at [479, 305] on td at bounding box center [469, 281] width 83 height 49
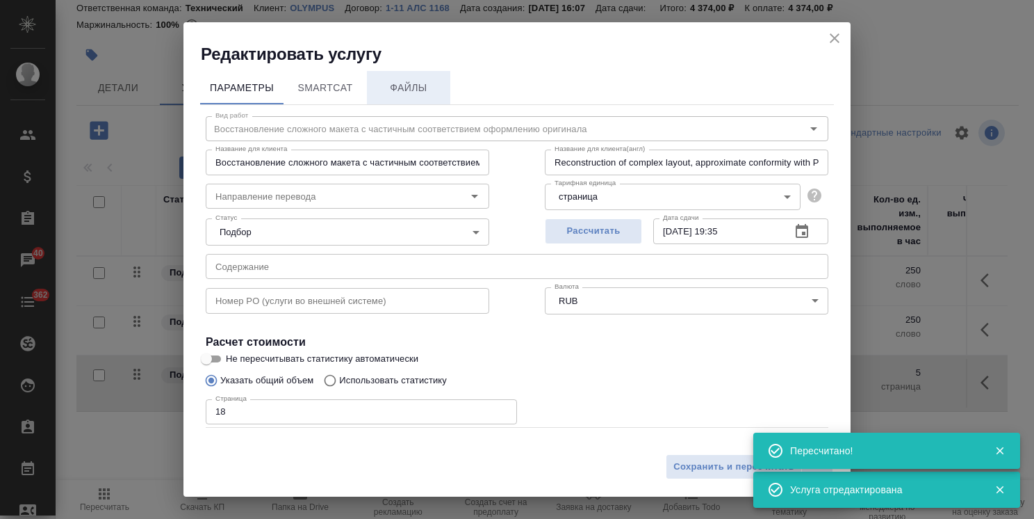
click at [421, 86] on span "Файлы" at bounding box center [408, 87] width 67 height 17
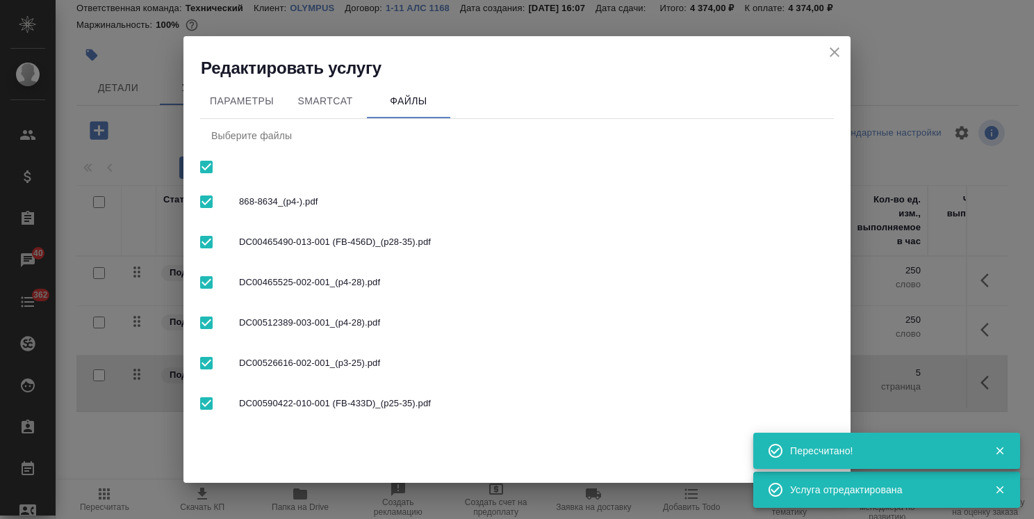
click at [213, 165] on input "checkbox" at bounding box center [206, 166] width 29 height 29
checkbox input "false"
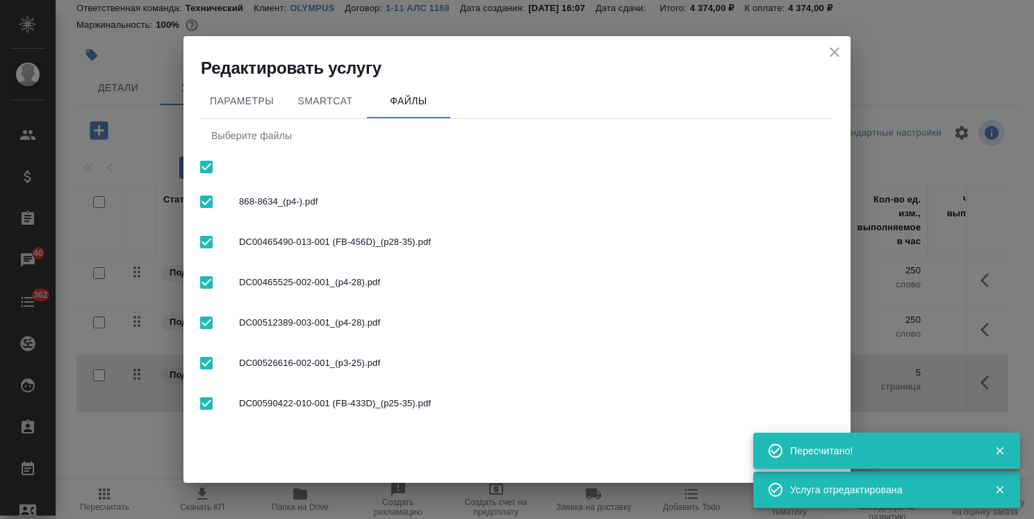
checkbox input "false"
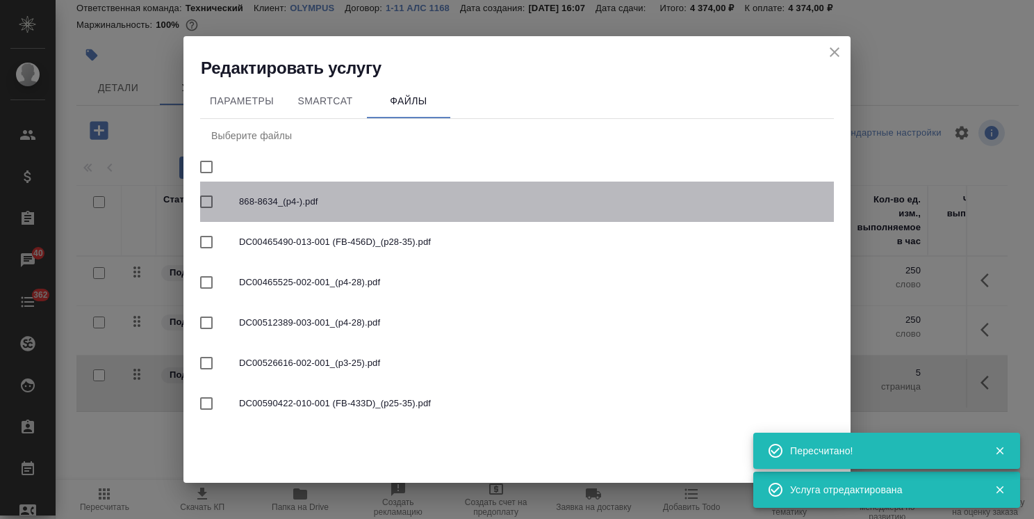
click at [204, 204] on input "checkbox" at bounding box center [206, 201] width 29 height 29
checkbox input "true"
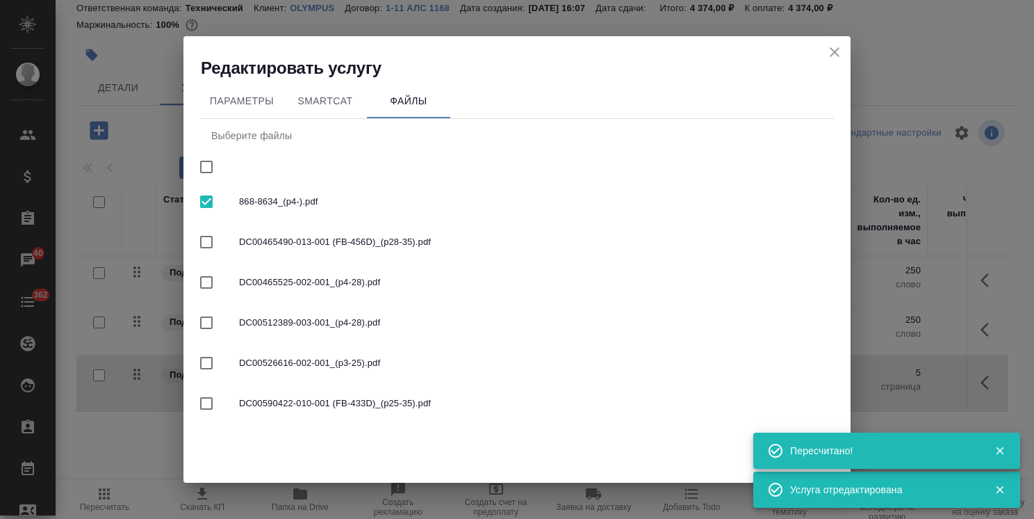
click at [1002, 456] on icon "button" at bounding box center [1000, 450] width 13 height 13
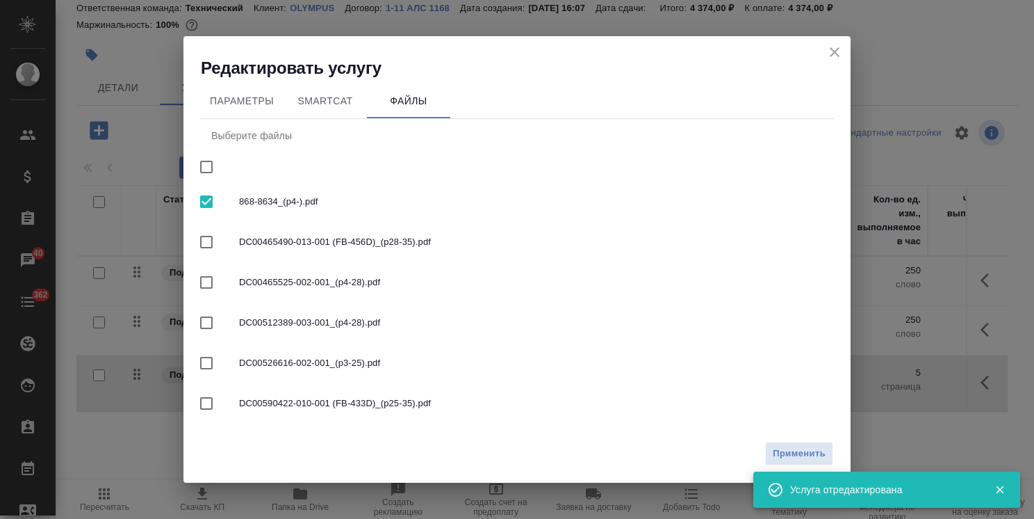
click at [1005, 485] on icon "button" at bounding box center [1000, 489] width 13 height 13
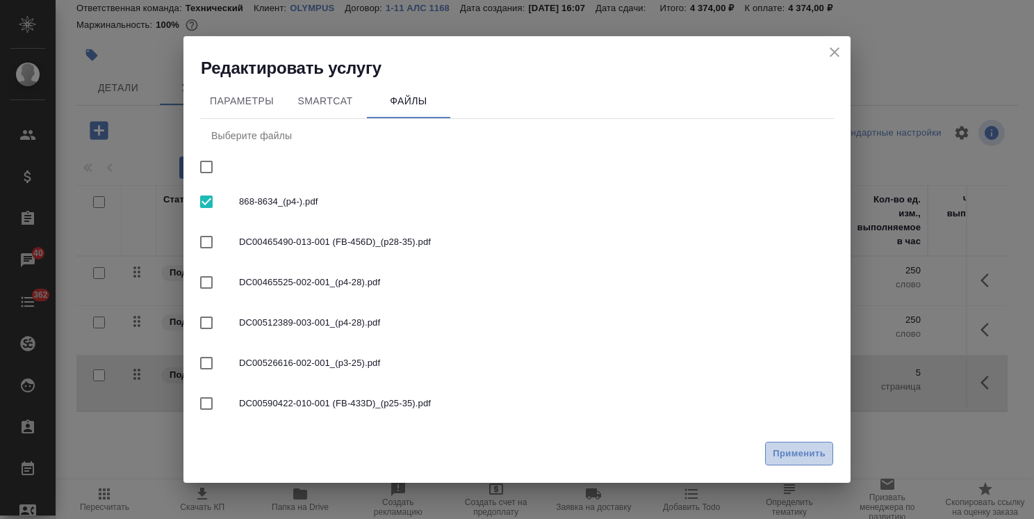
click at [784, 450] on span "Применить" at bounding box center [799, 454] width 53 height 16
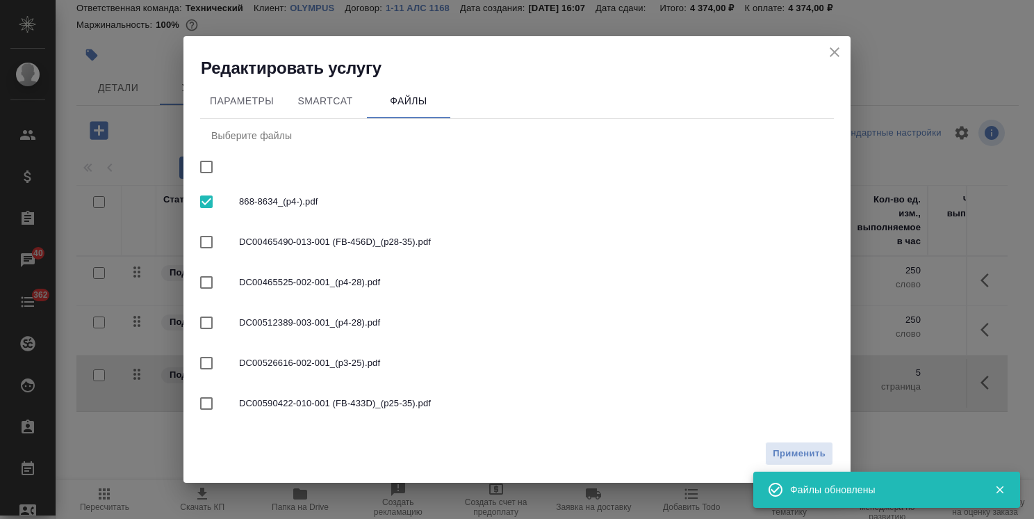
click at [830, 51] on icon "close" at bounding box center [835, 52] width 17 height 17
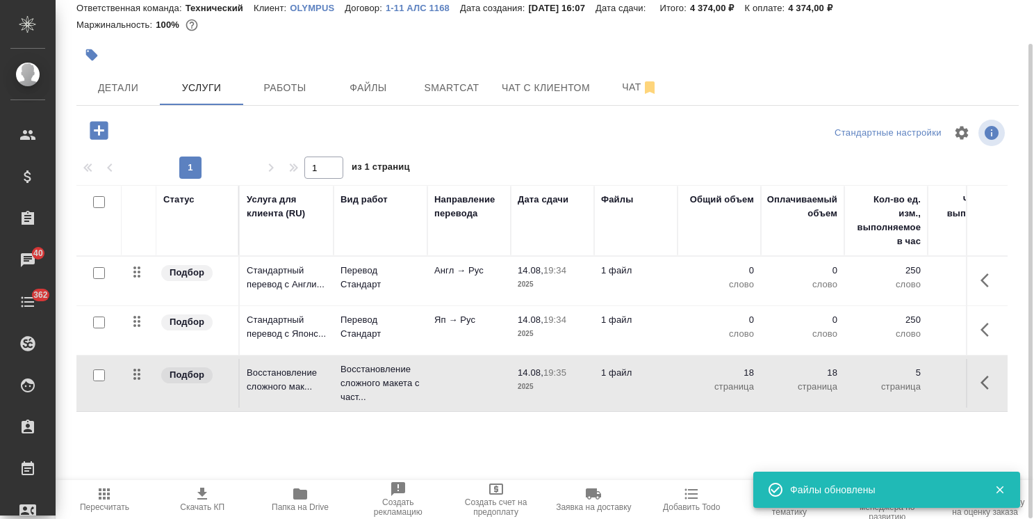
click at [97, 127] on icon "button" at bounding box center [99, 130] width 18 height 18
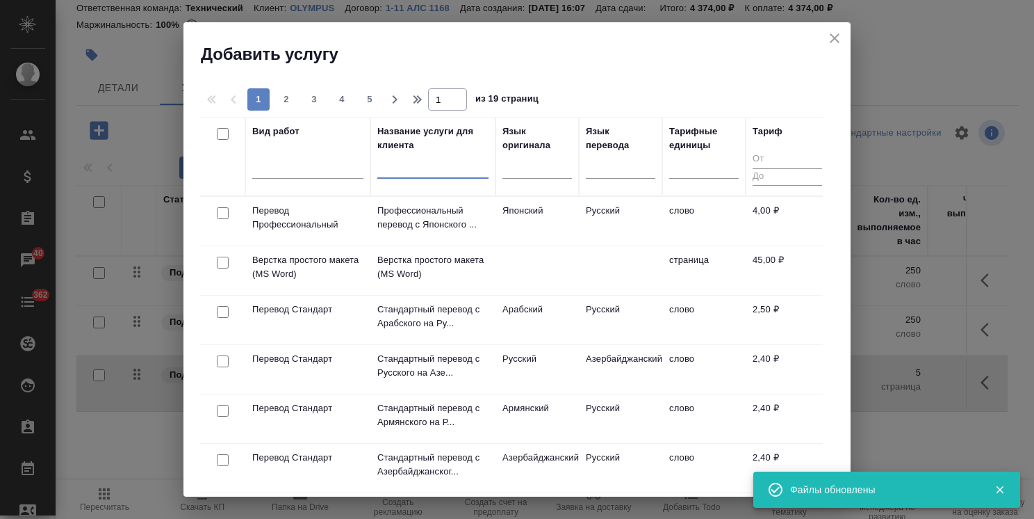
click at [395, 172] on input "text" at bounding box center [432, 169] width 111 height 17
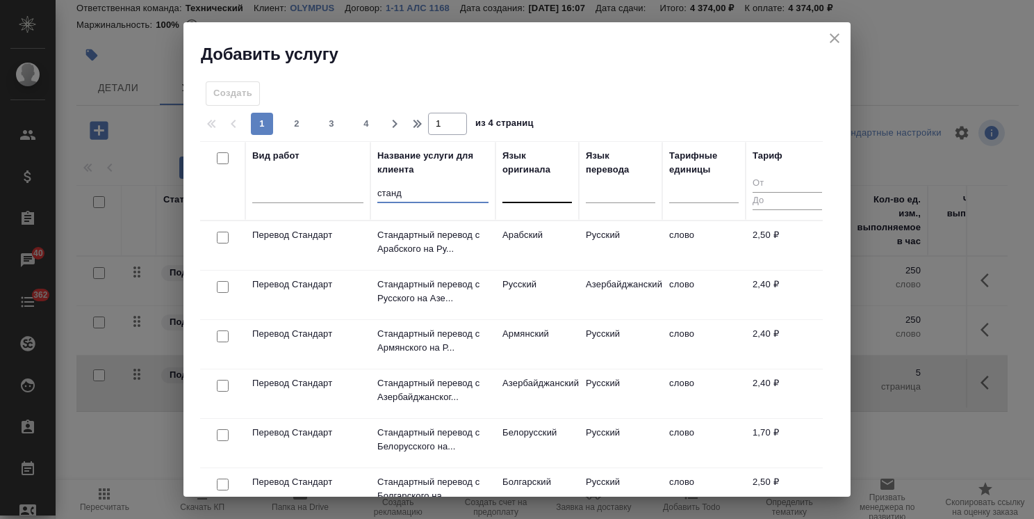
type input "станд"
click at [519, 199] on div at bounding box center [538, 190] width 70 height 26
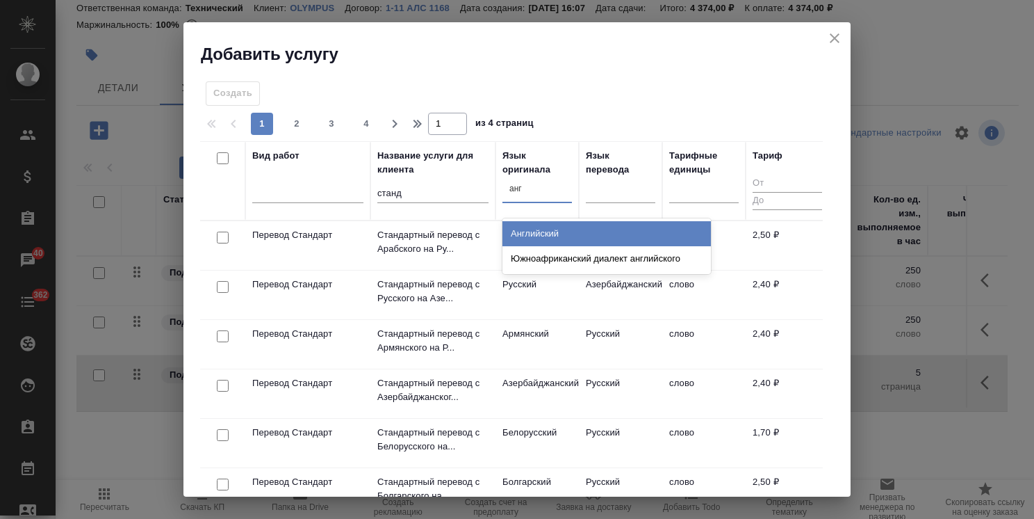
type input "англ"
click at [538, 241] on div "Английский" at bounding box center [607, 233] width 209 height 25
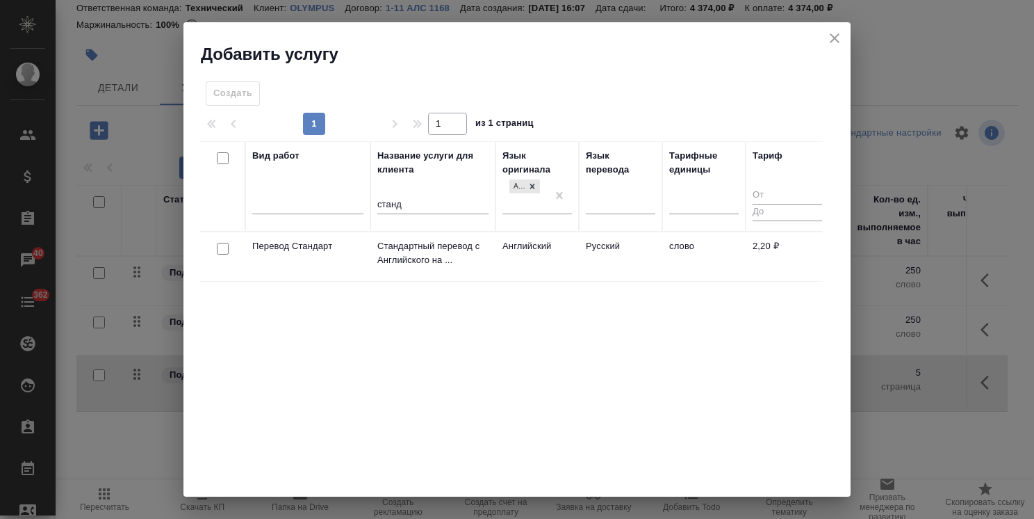
click at [224, 254] on input "checkbox" at bounding box center [223, 249] width 12 height 12
checkbox input "true"
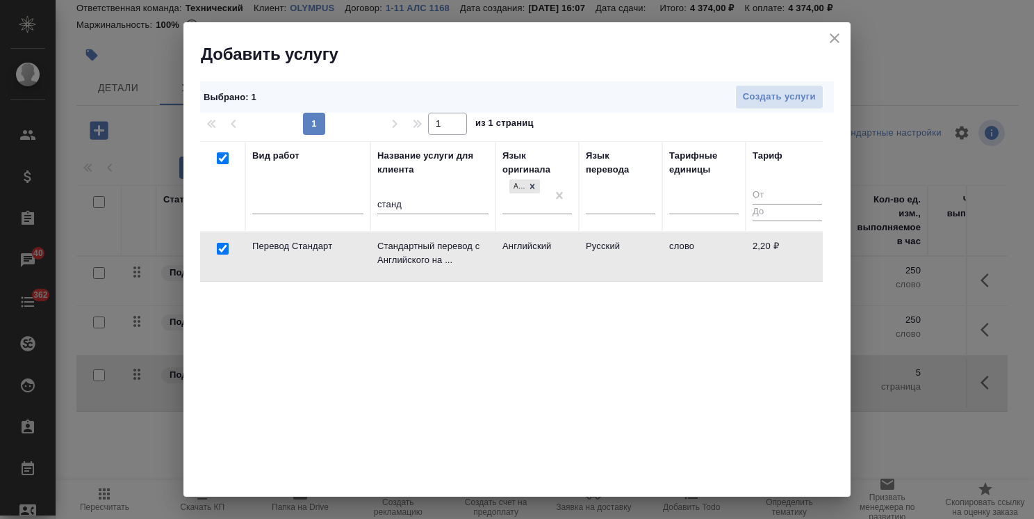
click at [802, 83] on div "Выбрано : 1 Создать услуги" at bounding box center [517, 96] width 634 height 31
click at [769, 97] on span "Создать услуги" at bounding box center [779, 97] width 73 height 16
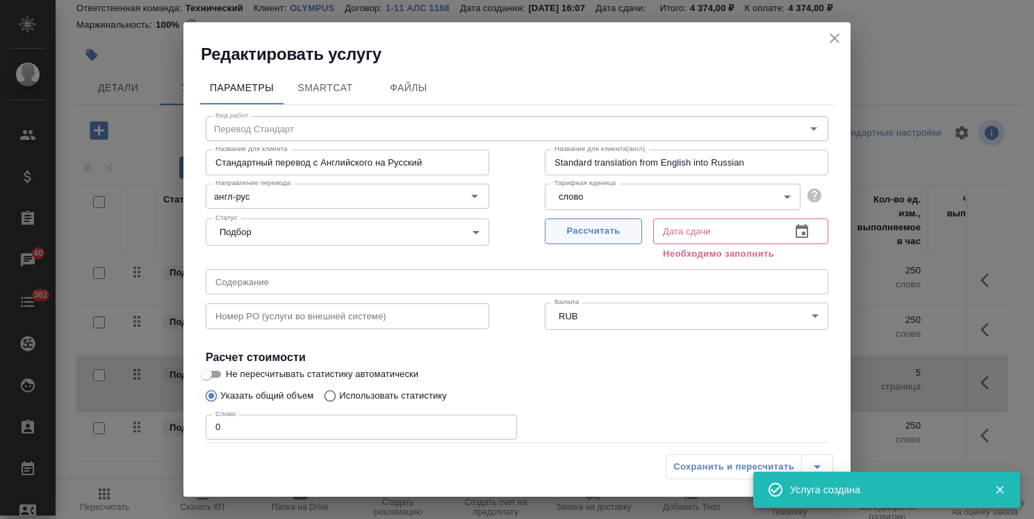
click at [558, 229] on span "Рассчитать" at bounding box center [594, 231] width 82 height 16
type input "14.08.2025 19:35"
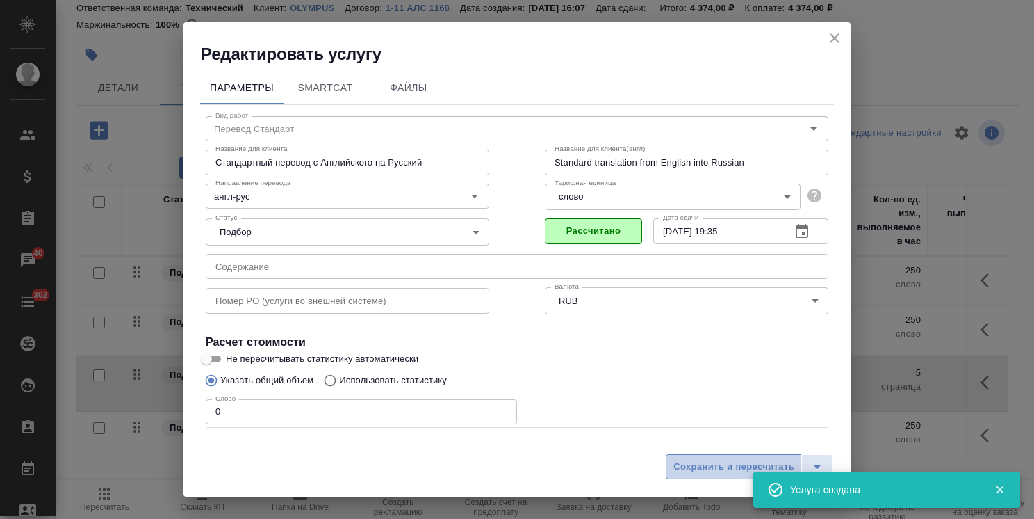
click at [701, 469] on span "Сохранить и пересчитать" at bounding box center [734, 467] width 121 height 16
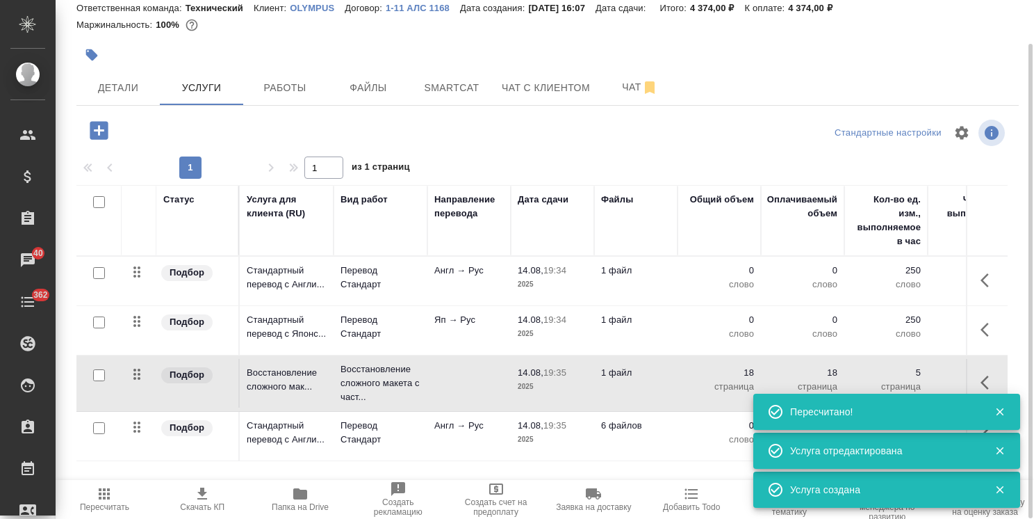
click at [446, 305] on td "Англ → Рус" at bounding box center [469, 281] width 83 height 49
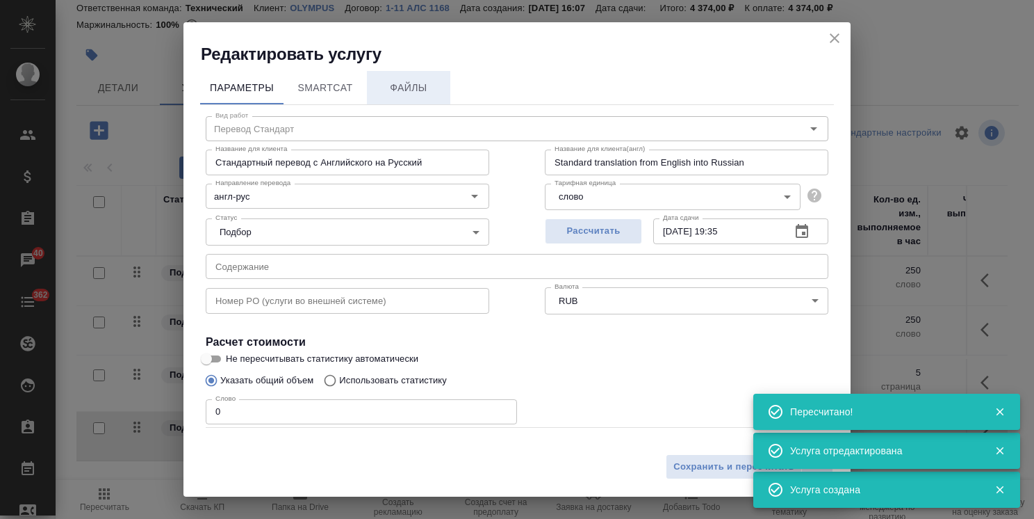
click at [400, 83] on span "Файлы" at bounding box center [408, 87] width 67 height 17
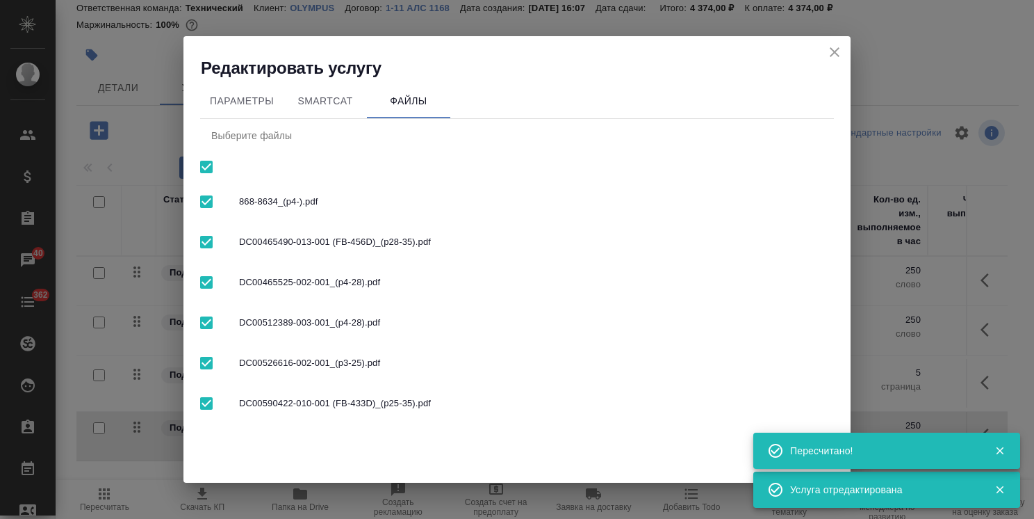
click at [208, 168] on input "checkbox" at bounding box center [206, 166] width 29 height 29
checkbox input "false"
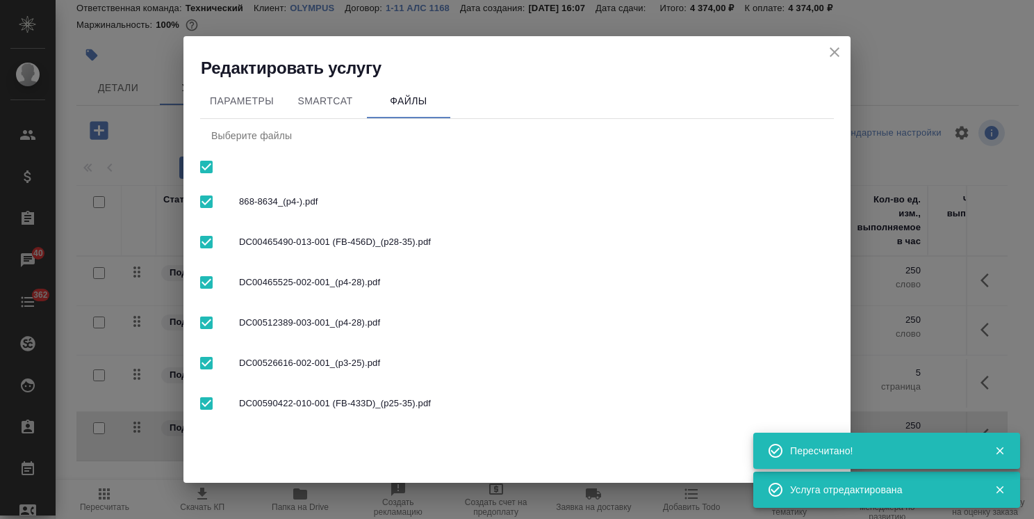
checkbox input "false"
click at [204, 234] on input "checkbox" at bounding box center [206, 241] width 29 height 29
checkbox input "true"
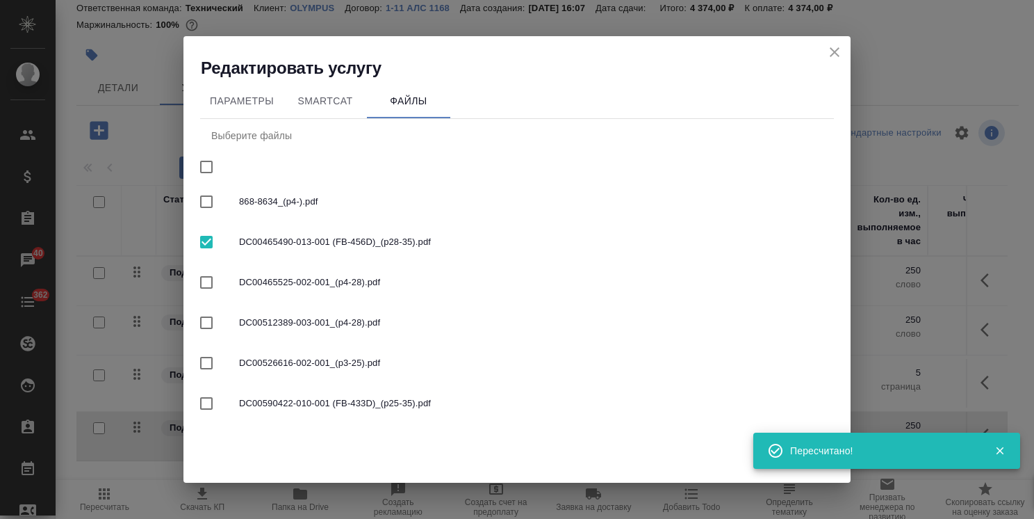
click at [998, 455] on icon "button" at bounding box center [1000, 450] width 13 height 13
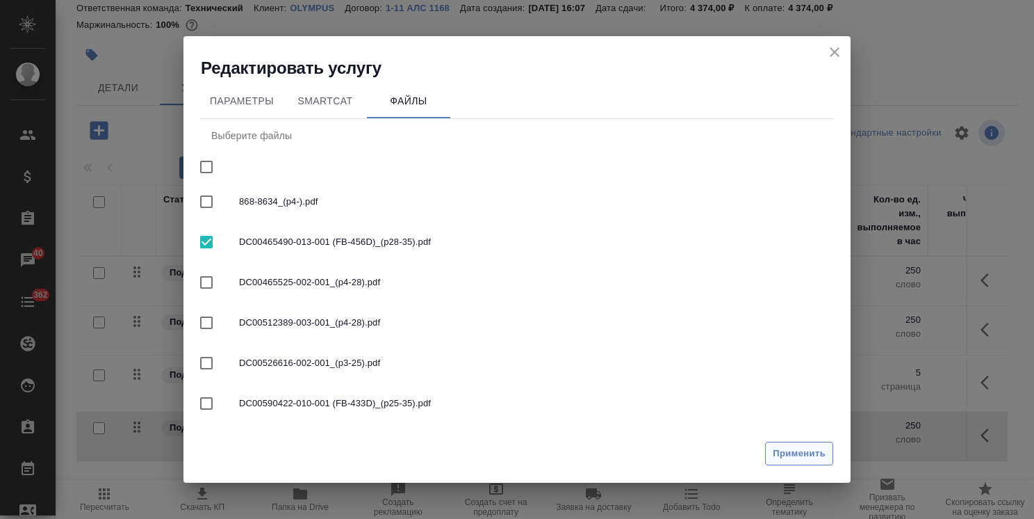
click at [808, 453] on span "Применить" at bounding box center [799, 454] width 53 height 16
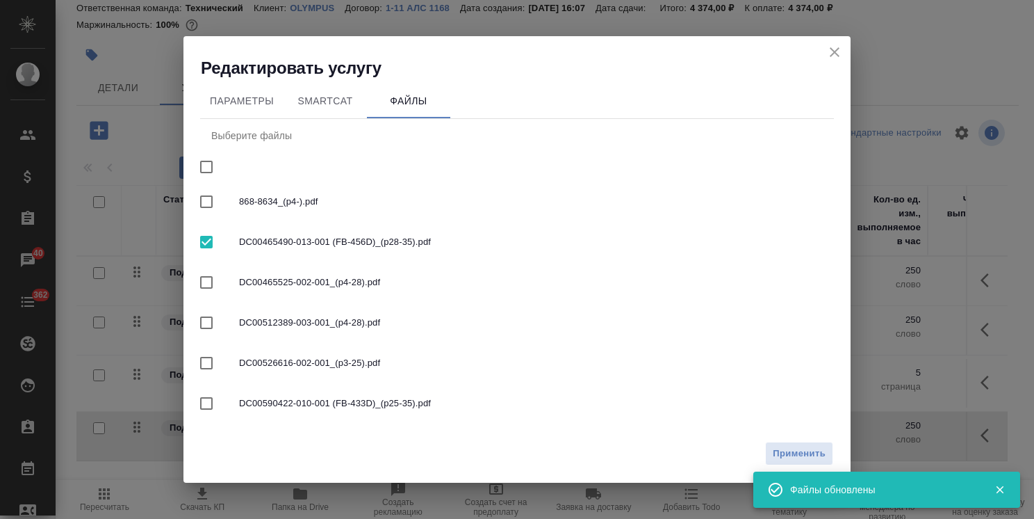
click at [837, 54] on icon "close" at bounding box center [835, 52] width 10 height 10
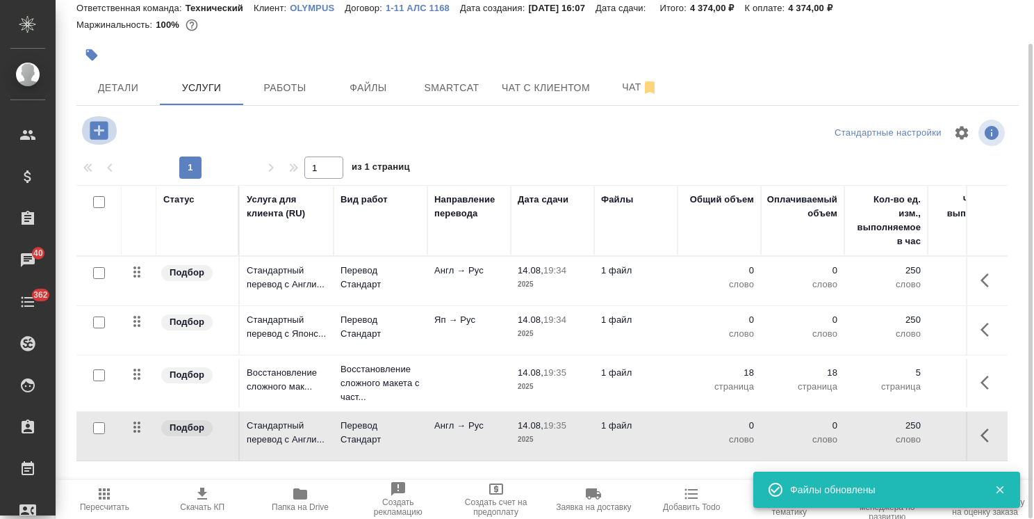
click at [99, 127] on icon "button" at bounding box center [99, 130] width 24 height 24
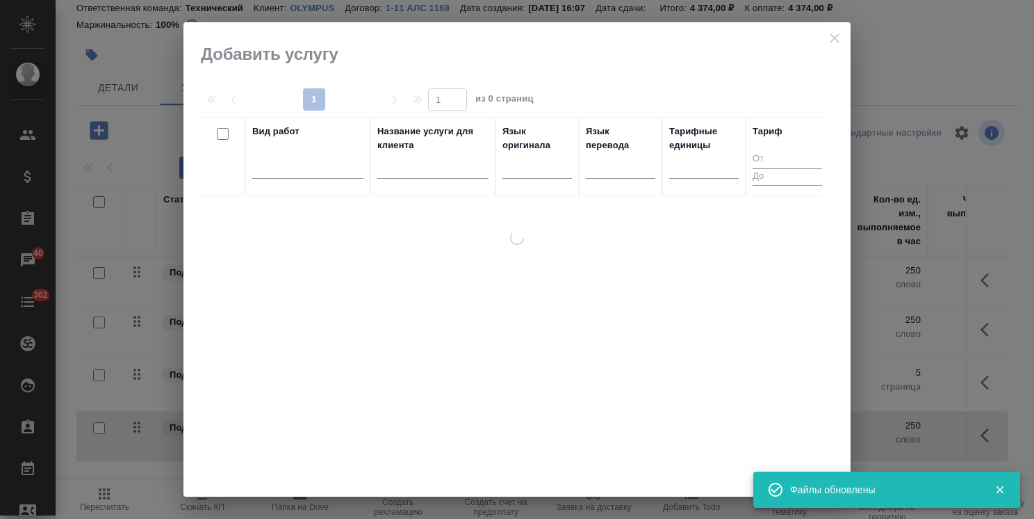
click at [415, 170] on input "text" at bounding box center [432, 169] width 111 height 17
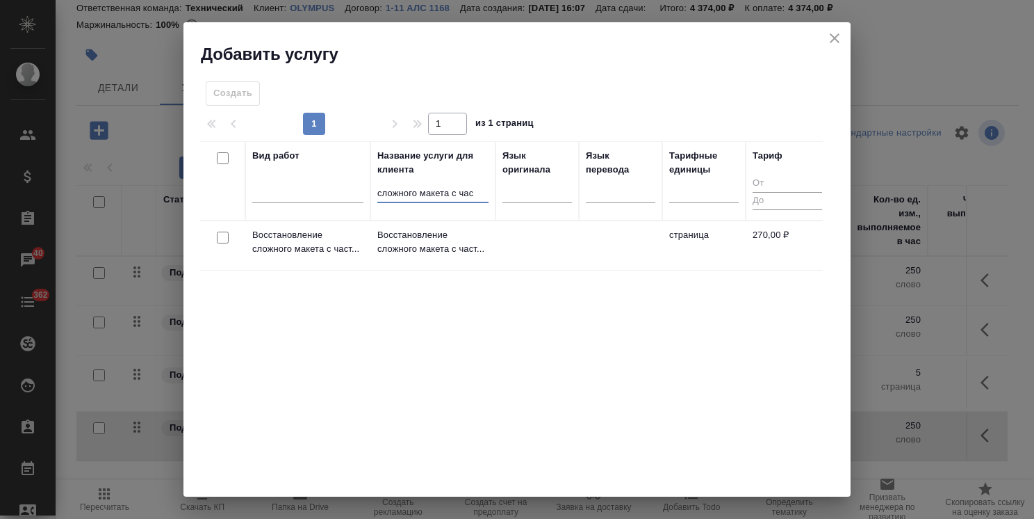
type input "сложного макета с час"
click at [220, 235] on input "checkbox" at bounding box center [223, 237] width 12 height 12
checkbox input "true"
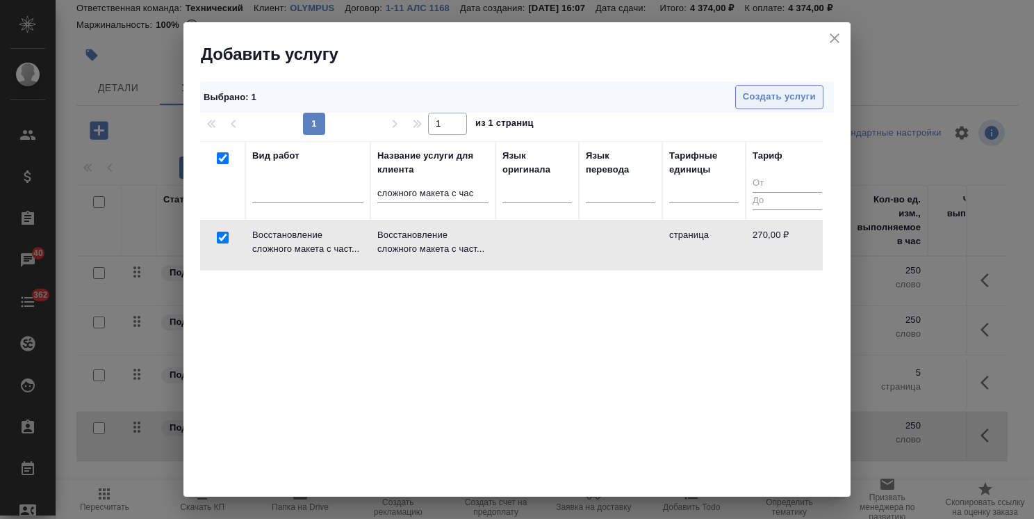
click at [748, 94] on span "Создать услуги" at bounding box center [779, 97] width 73 height 16
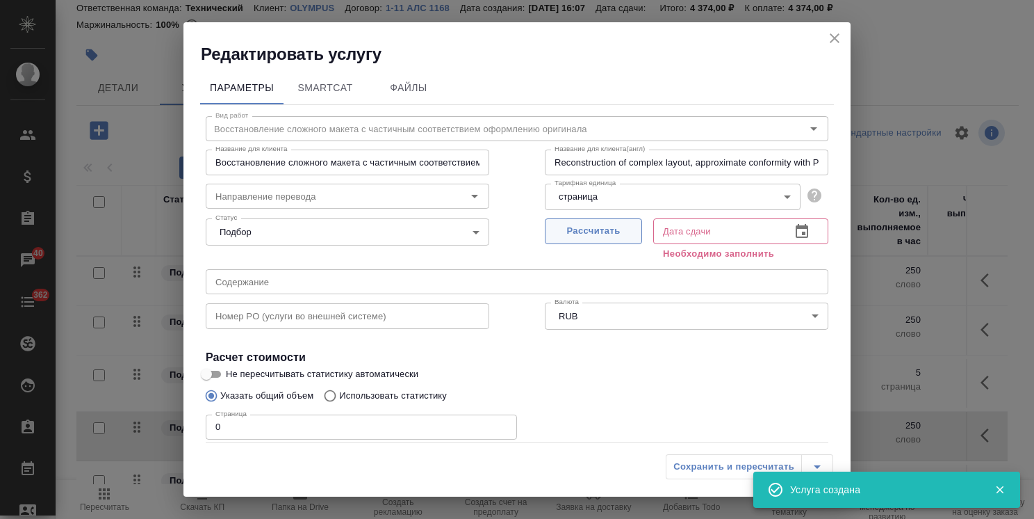
click at [569, 231] on span "Рассчитать" at bounding box center [594, 231] width 82 height 16
type input "14.08.2025 19:36"
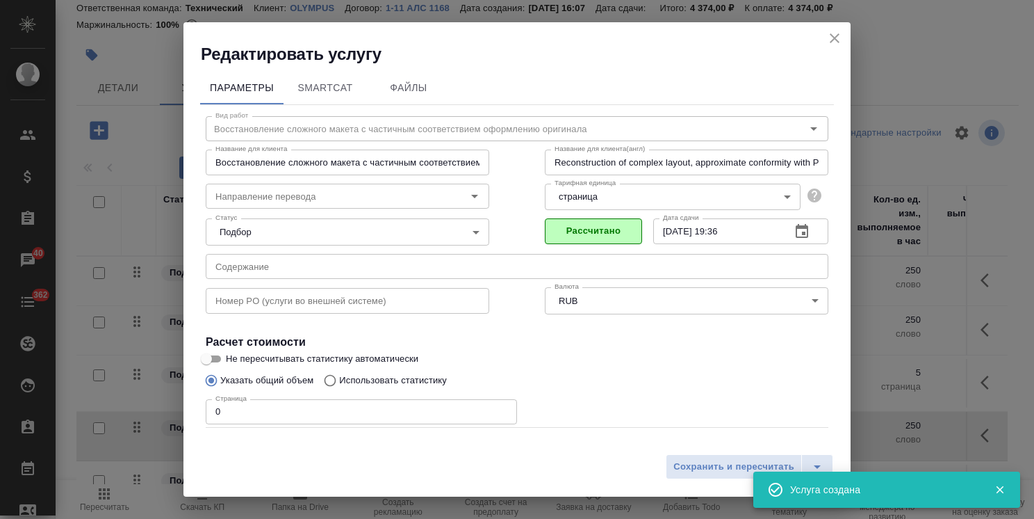
drag, startPoint x: 256, startPoint y: 413, endPoint x: 155, endPoint y: 416, distance: 100.8
click at [155, 416] on div "Редактировать услугу Параметры SmartCat Файлы Вид работ Восстановление сложного…" at bounding box center [517, 259] width 1034 height 519
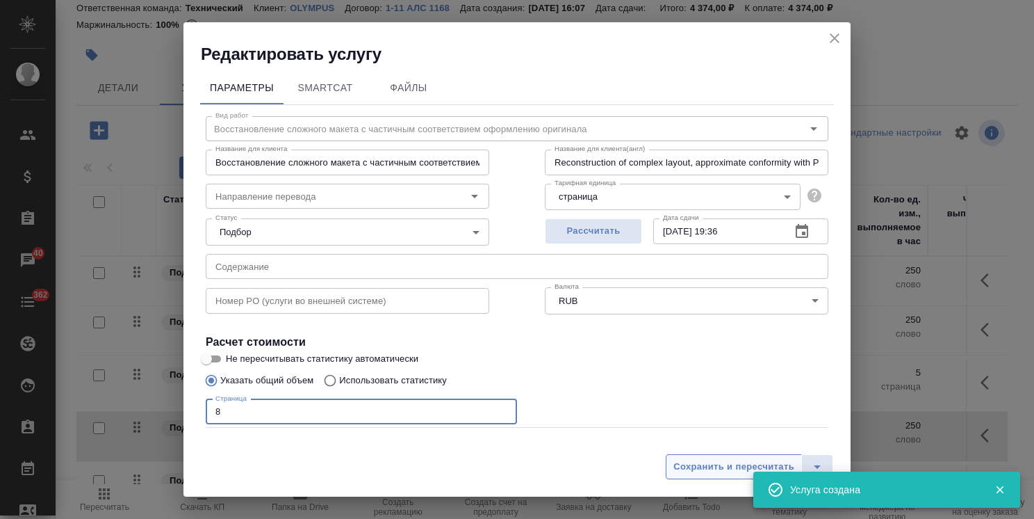
type input "8"
click at [704, 475] on button "Сохранить и пересчитать" at bounding box center [734, 466] width 136 height 25
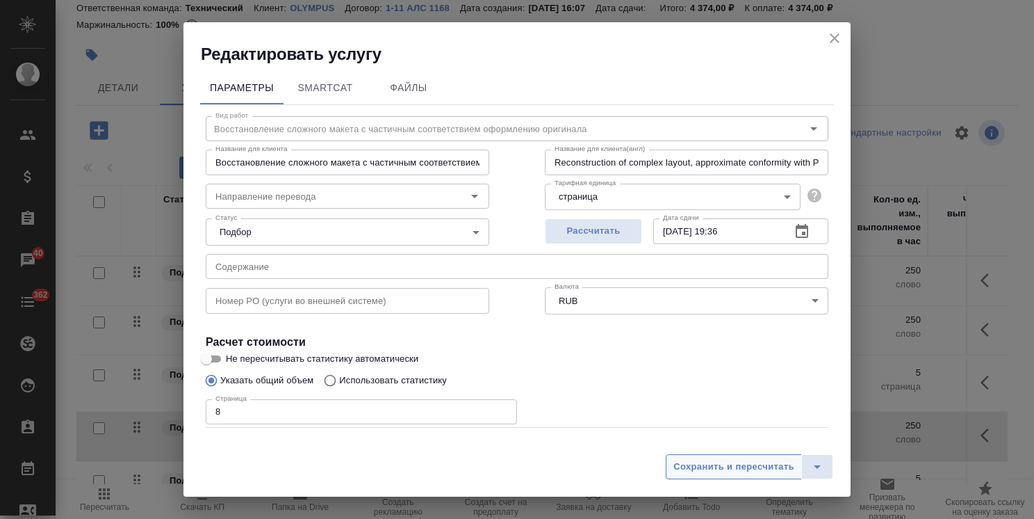
click at [742, 470] on span "Сохранить и пересчитать" at bounding box center [734, 467] width 121 height 16
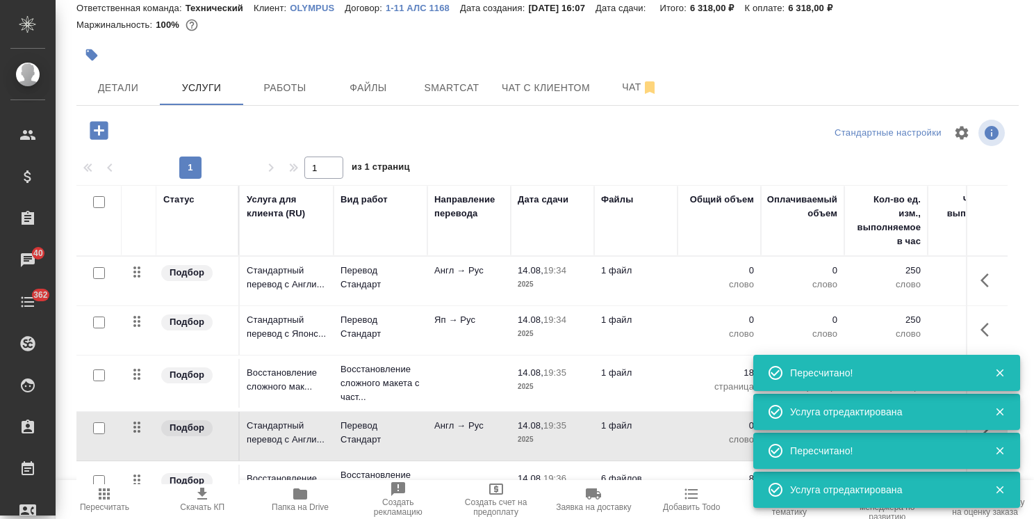
click at [998, 405] on icon "button" at bounding box center [1000, 411] width 13 height 13
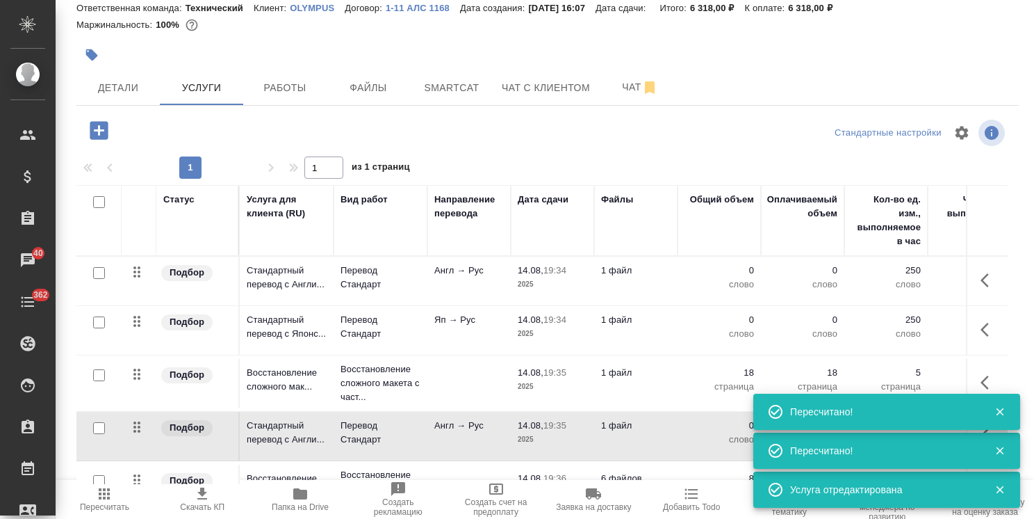
click at [1001, 453] on icon "button" at bounding box center [1000, 450] width 13 height 13
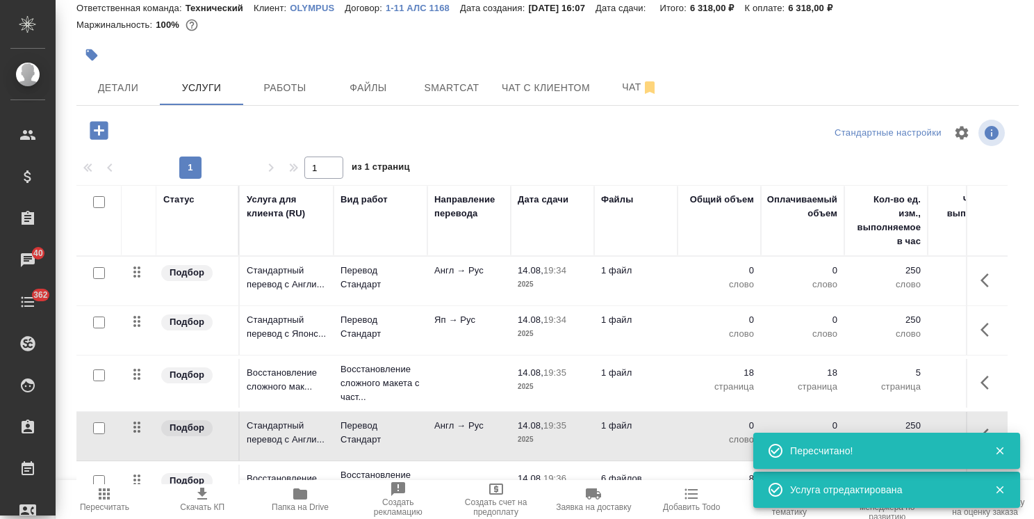
click at [996, 491] on icon "button" at bounding box center [1000, 489] width 13 height 13
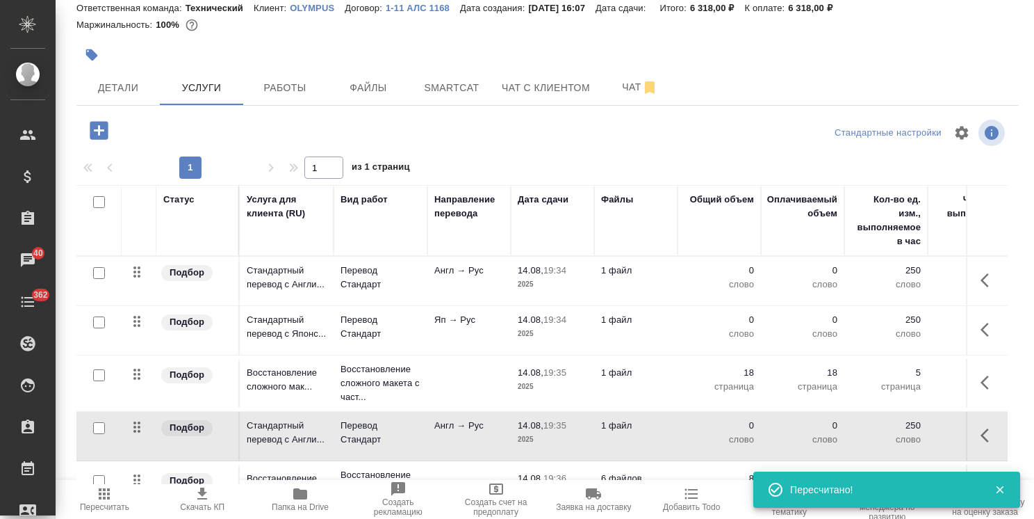
click at [1000, 485] on icon "button" at bounding box center [1000, 489] width 13 height 13
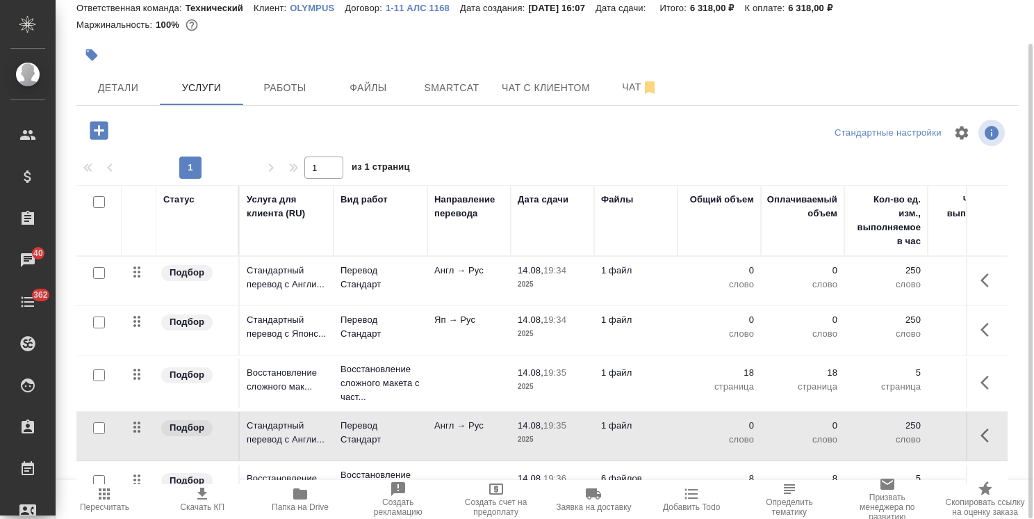
scroll to position [42, 0]
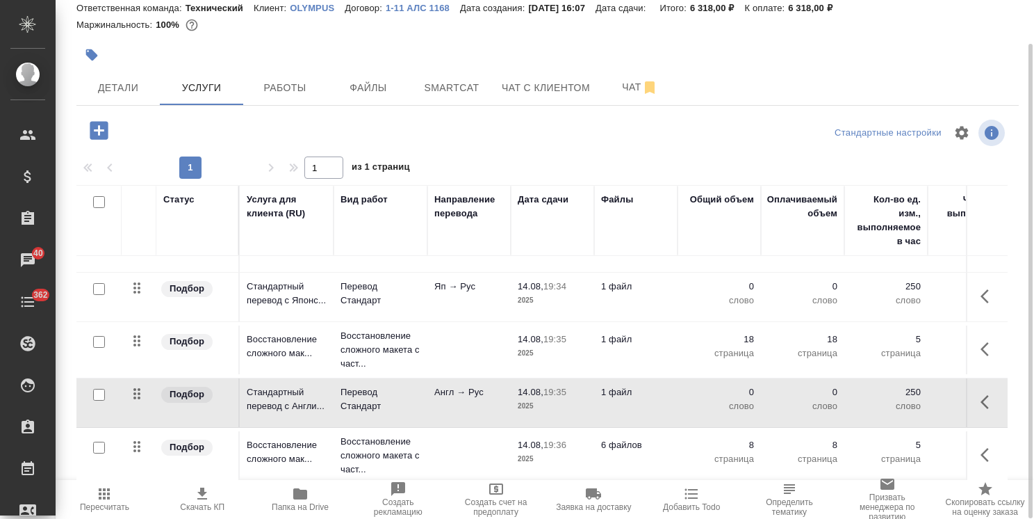
click at [569, 452] on p "2025" at bounding box center [553, 459] width 70 height 14
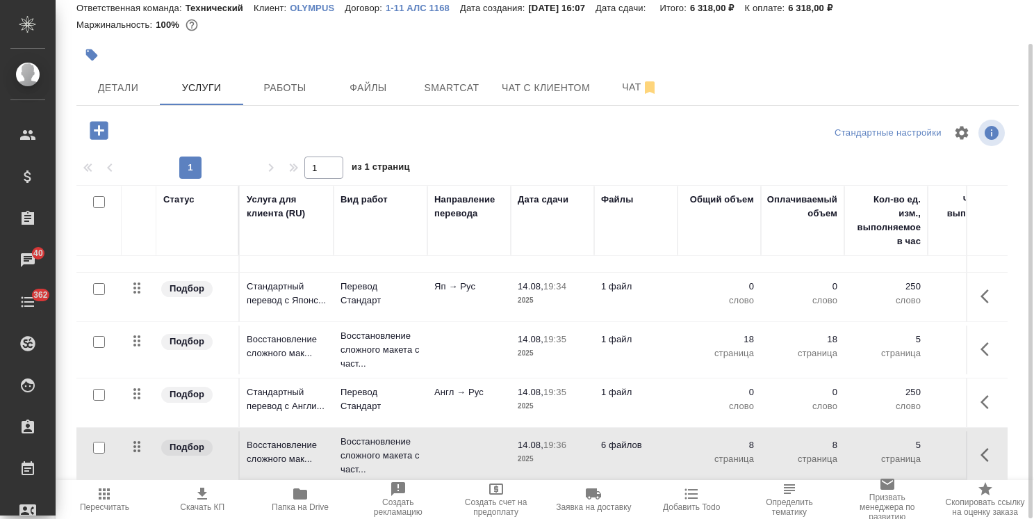
click at [569, 452] on p "2025" at bounding box center [553, 459] width 70 height 14
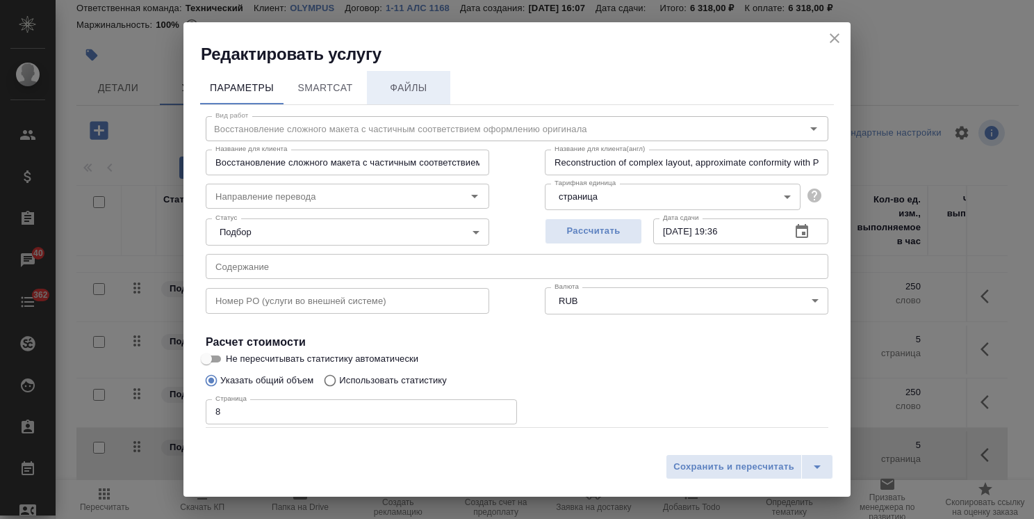
click at [420, 90] on span "Файлы" at bounding box center [408, 87] width 67 height 17
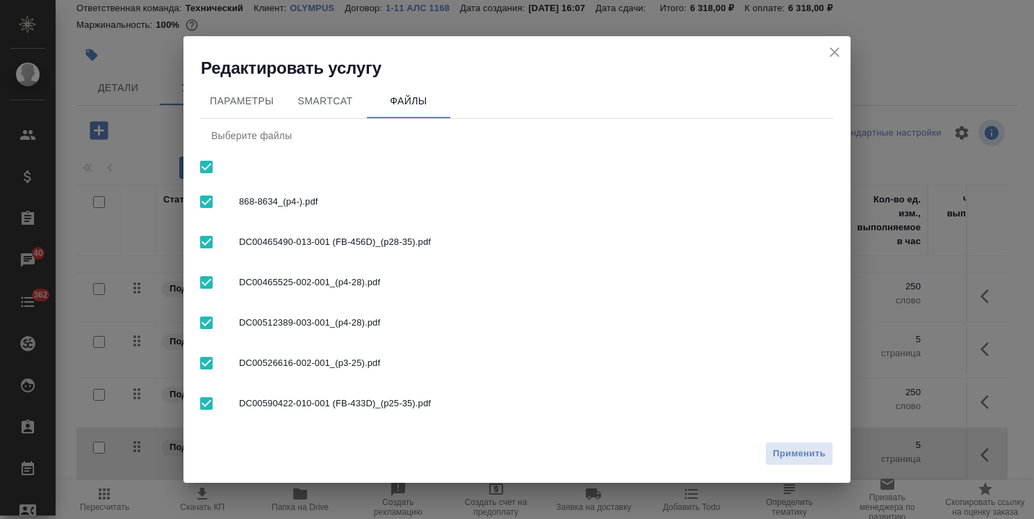
click at [206, 165] on input "checkbox" at bounding box center [206, 166] width 29 height 29
checkbox input "false"
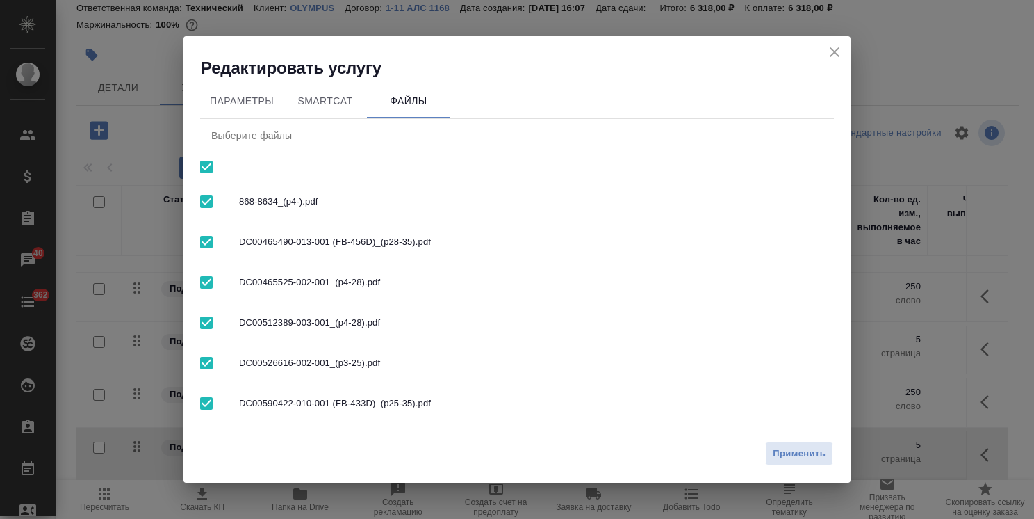
checkbox input "false"
click at [201, 235] on input "checkbox" at bounding box center [206, 241] width 29 height 29
checkbox input "true"
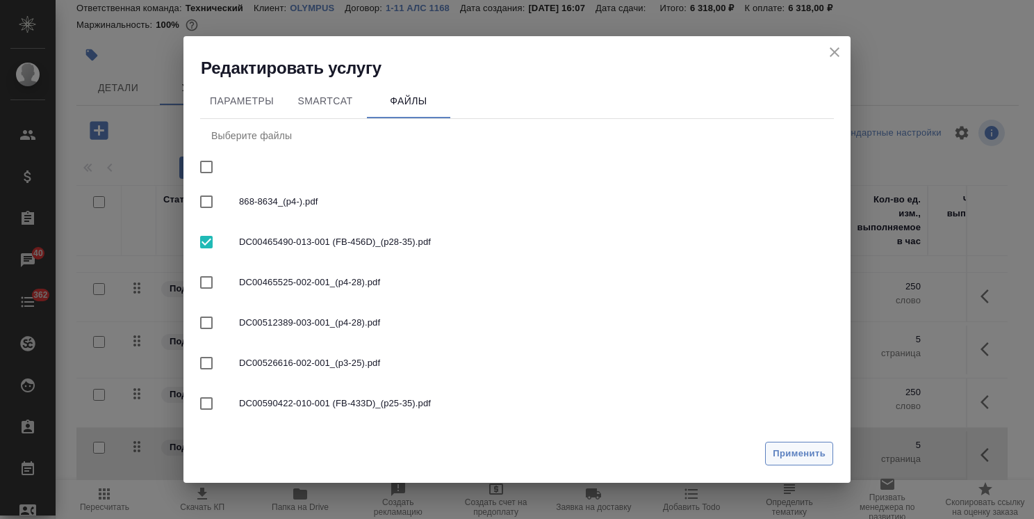
click at [799, 453] on span "Применить" at bounding box center [799, 454] width 53 height 16
click at [807, 462] on button "Применить" at bounding box center [799, 453] width 68 height 24
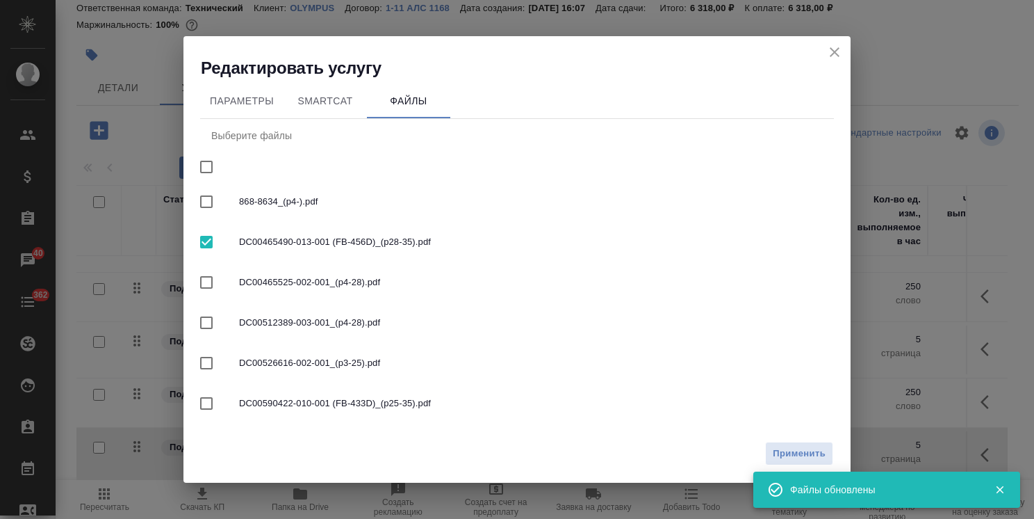
click at [834, 50] on icon "close" at bounding box center [835, 52] width 17 height 17
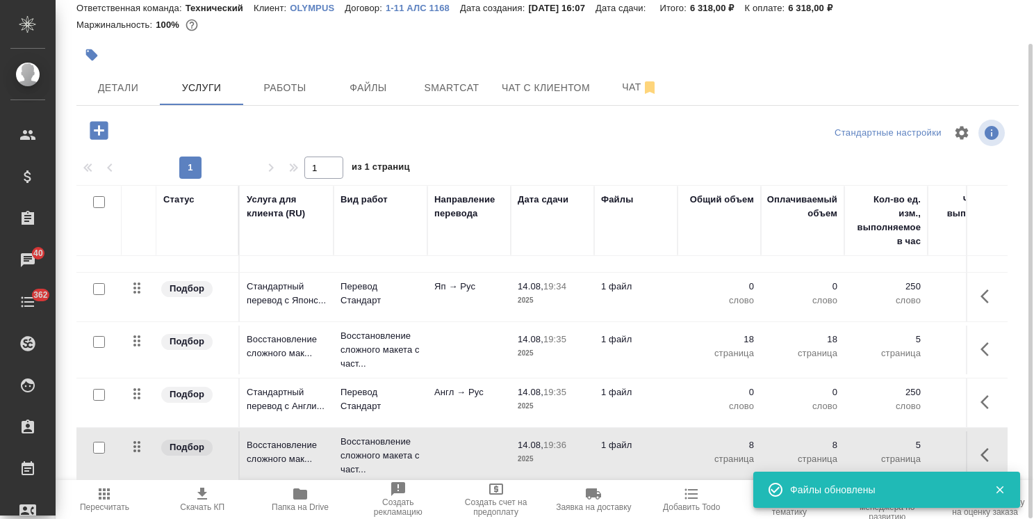
click at [111, 126] on icon "button" at bounding box center [99, 130] width 24 height 24
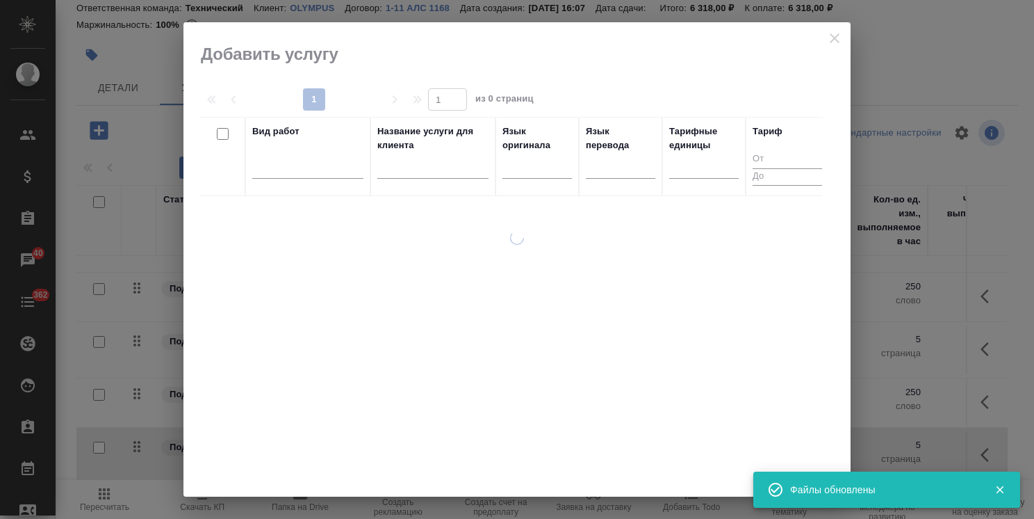
click at [425, 168] on input "text" at bounding box center [432, 169] width 111 height 17
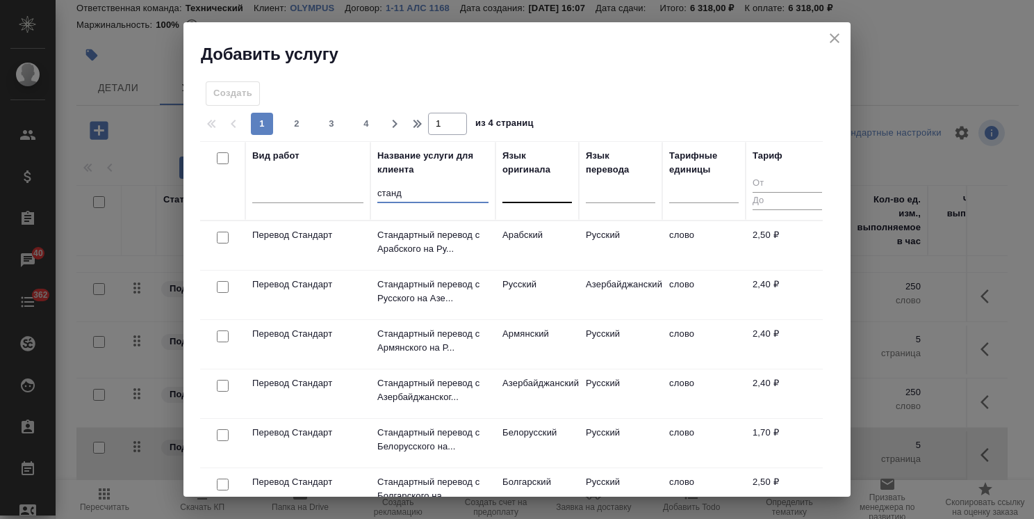
type input "станд"
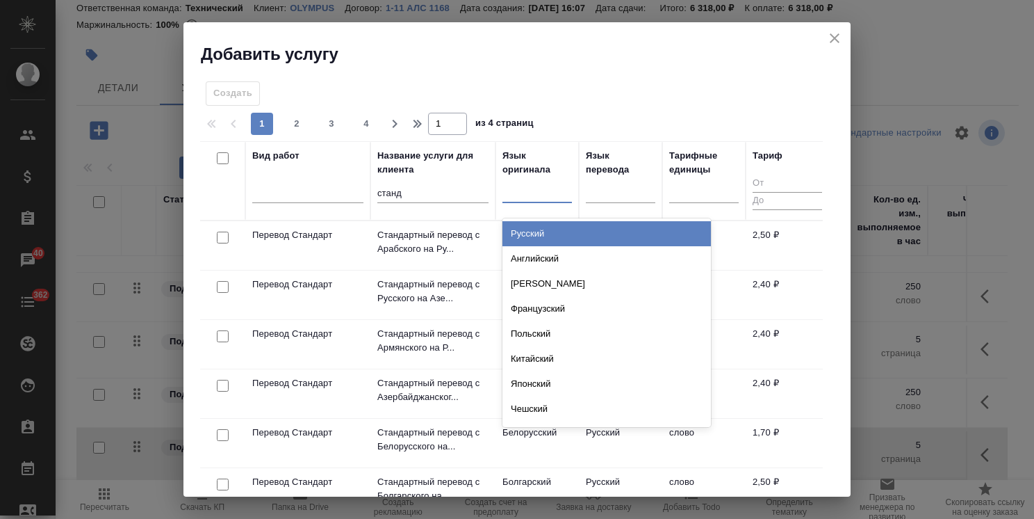
click at [540, 192] on div at bounding box center [538, 189] width 70 height 20
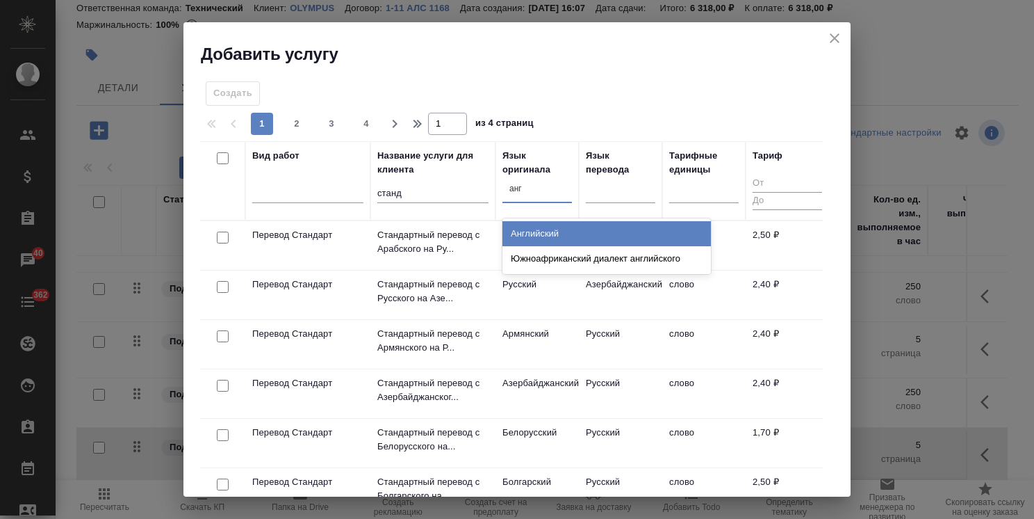
type input "англ"
click at [545, 224] on div "Английский" at bounding box center [607, 233] width 209 height 25
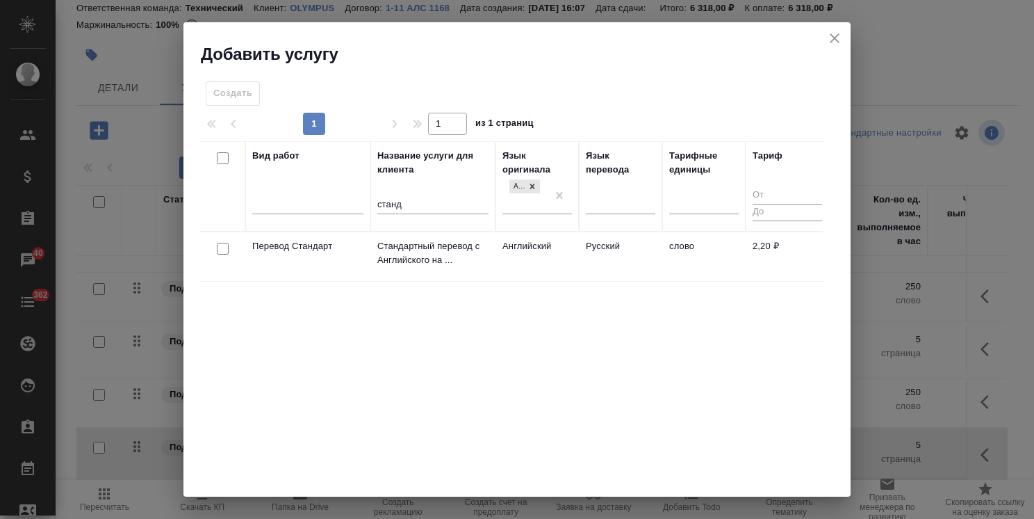
click at [229, 245] on div at bounding box center [222, 248] width 31 height 19
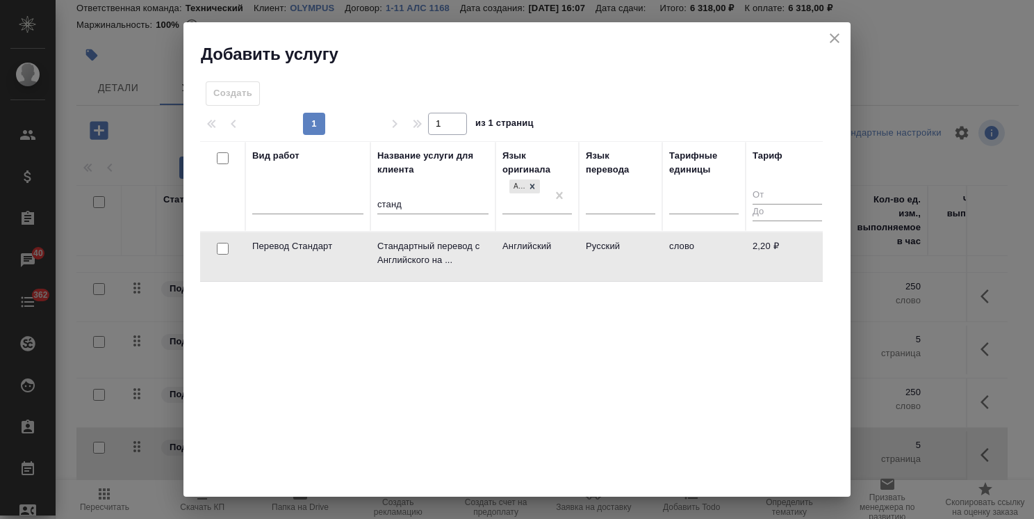
click at [221, 252] on input "checkbox" at bounding box center [223, 249] width 12 height 12
checkbox input "true"
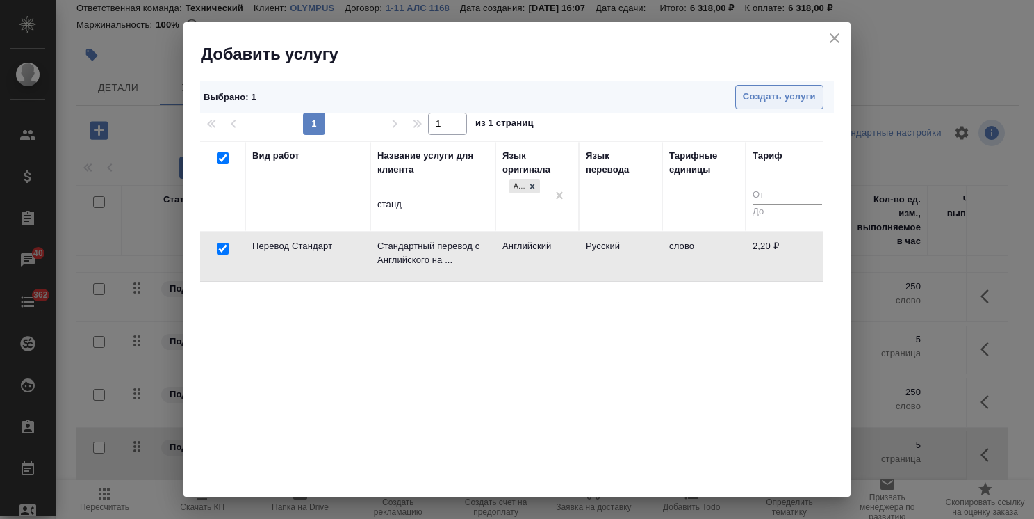
click at [761, 103] on span "Создать услуги" at bounding box center [779, 97] width 73 height 16
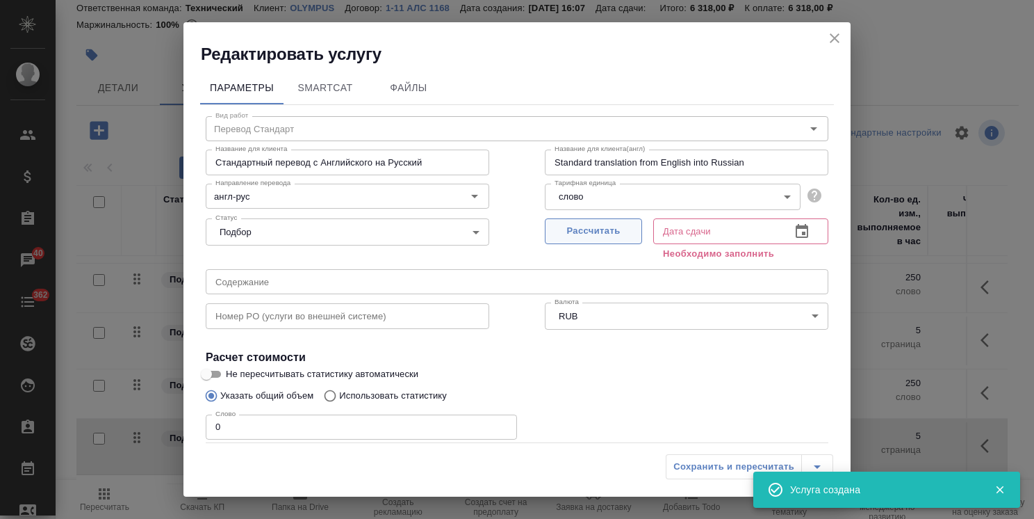
click at [612, 235] on span "Рассчитать" at bounding box center [594, 231] width 82 height 16
type input "14.08.2025 19:37"
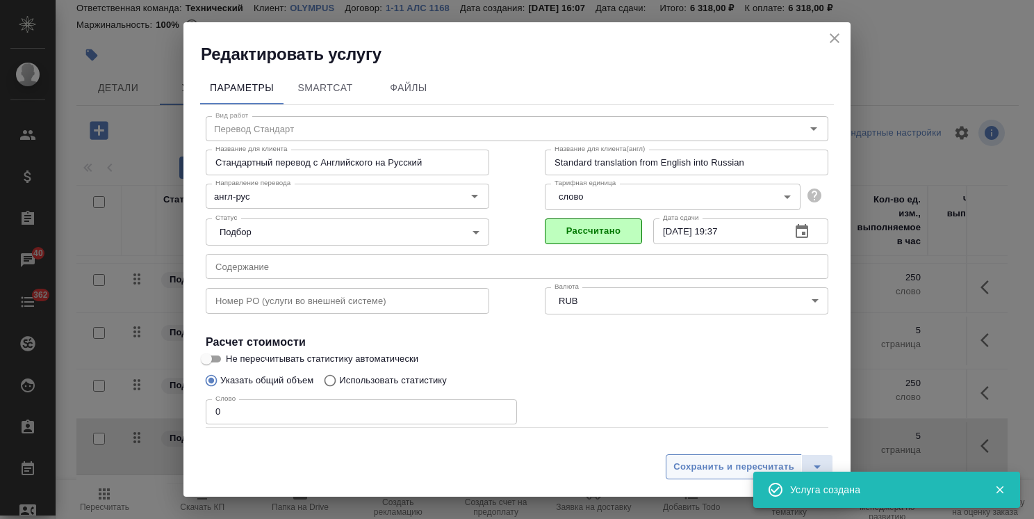
click at [717, 463] on span "Сохранить и пересчитать" at bounding box center [734, 467] width 121 height 16
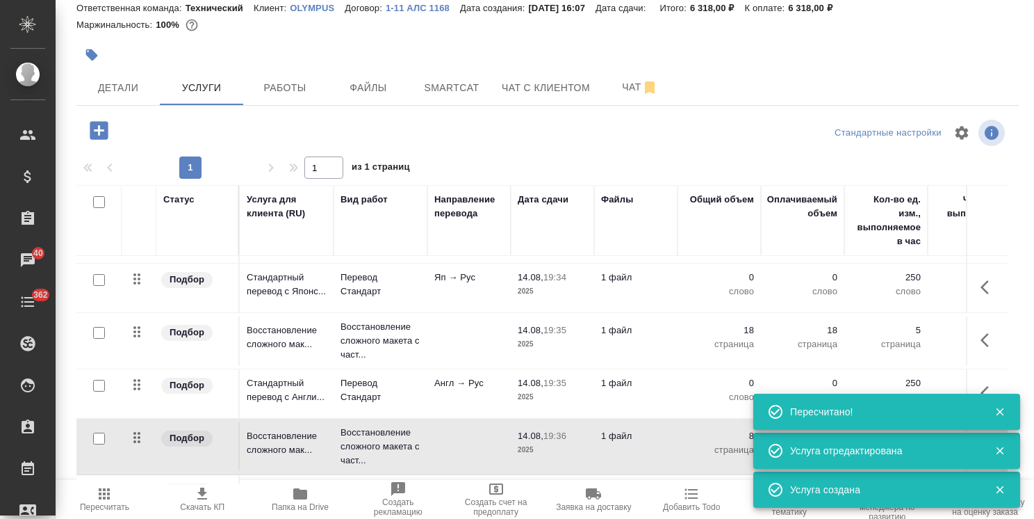
click at [995, 409] on icon "button" at bounding box center [1000, 411] width 13 height 13
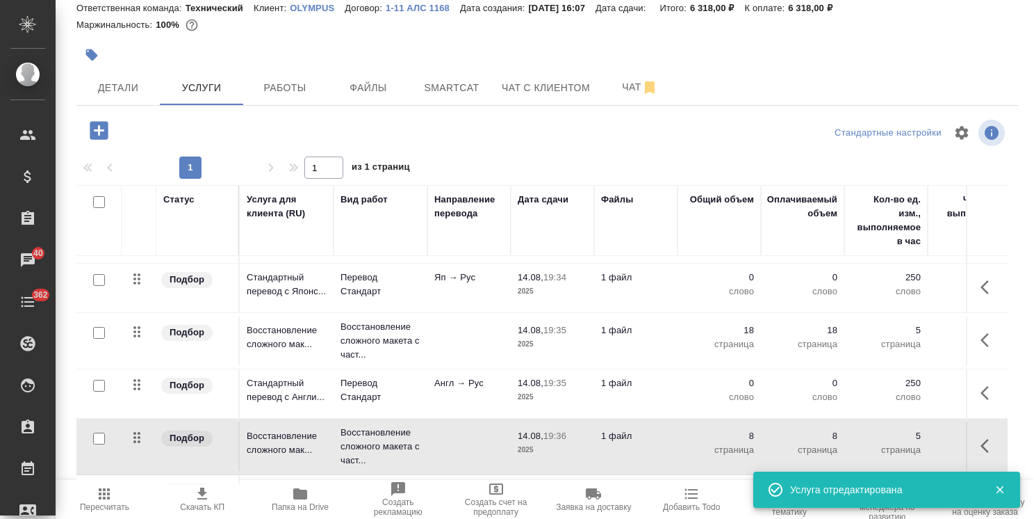
click at [998, 453] on div "Пересчитано!" at bounding box center [887, 450] width 267 height 36
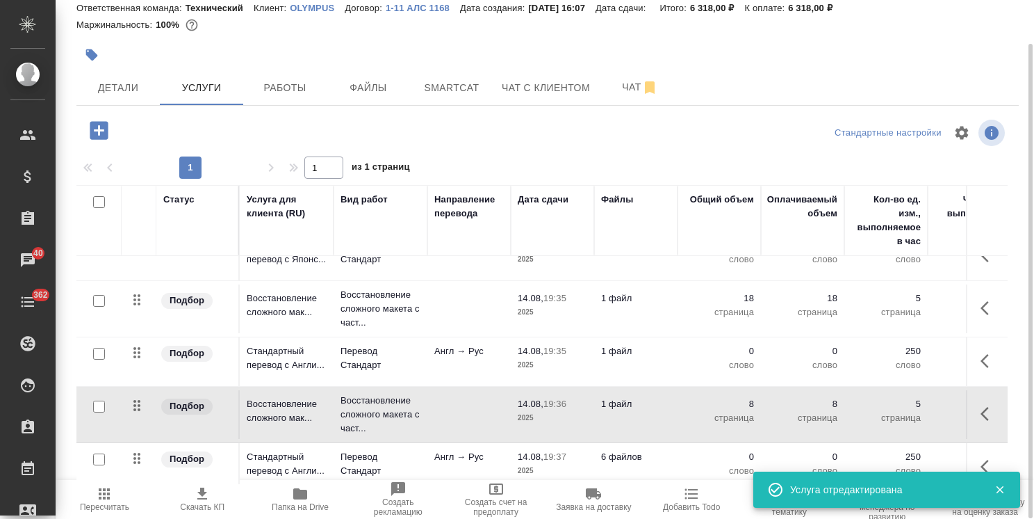
scroll to position [92, 0]
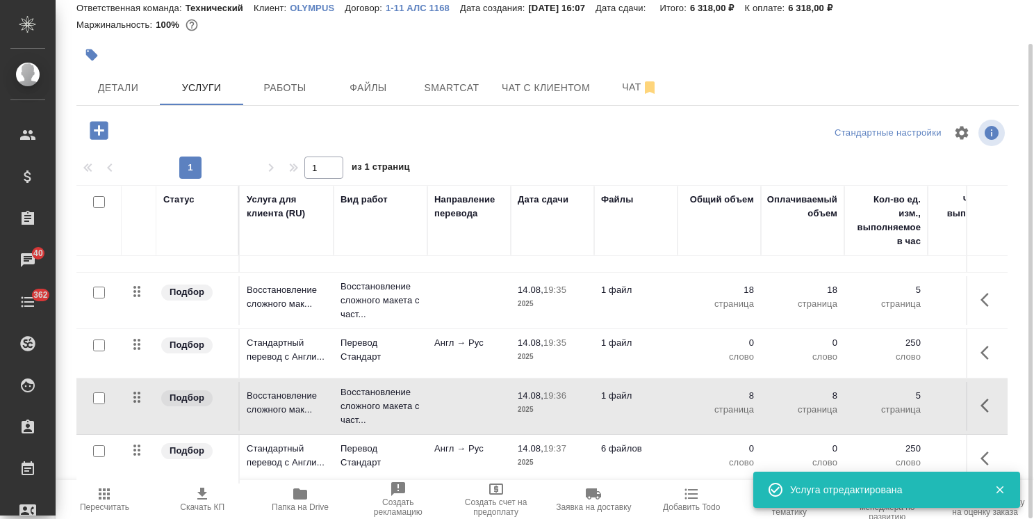
click at [635, 222] on td "6 файлов" at bounding box center [635, 198] width 83 height 49
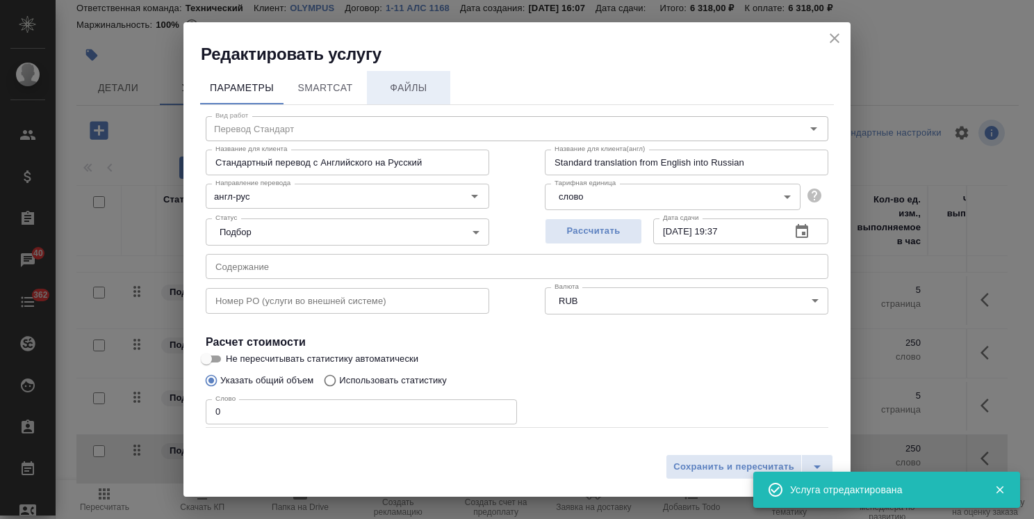
click at [405, 88] on span "Файлы" at bounding box center [408, 87] width 67 height 17
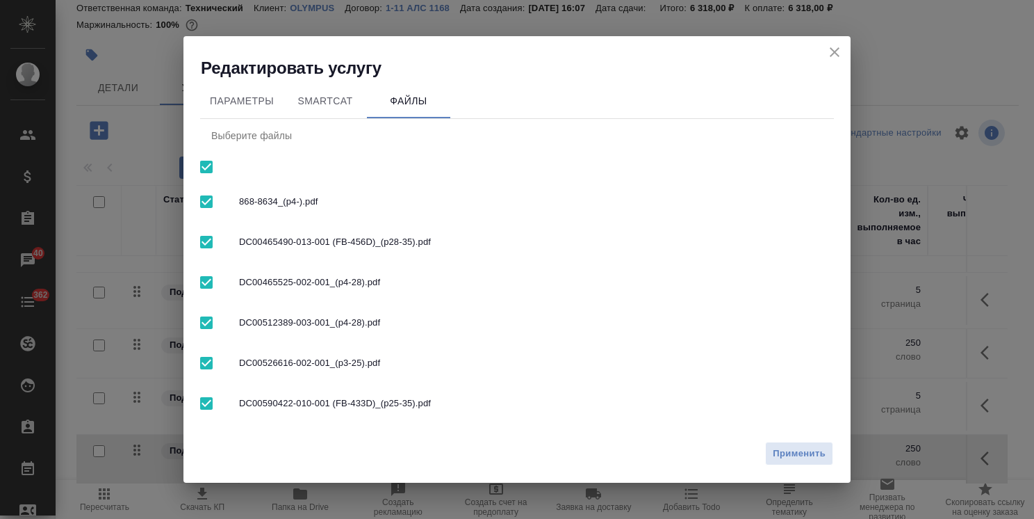
click at [211, 168] on input "checkbox" at bounding box center [206, 166] width 29 height 29
checkbox input "false"
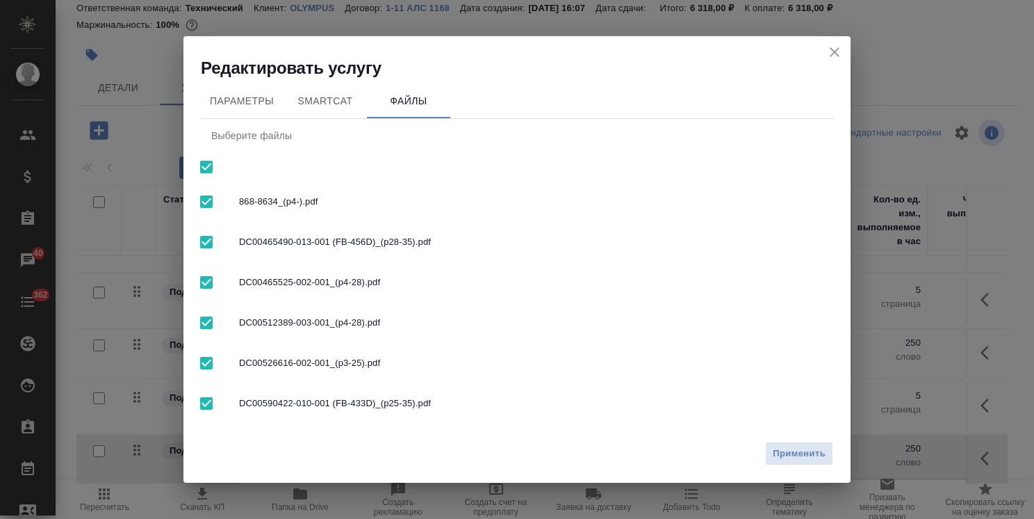
checkbox input "false"
click at [207, 277] on input "checkbox" at bounding box center [206, 282] width 29 height 29
checkbox input "true"
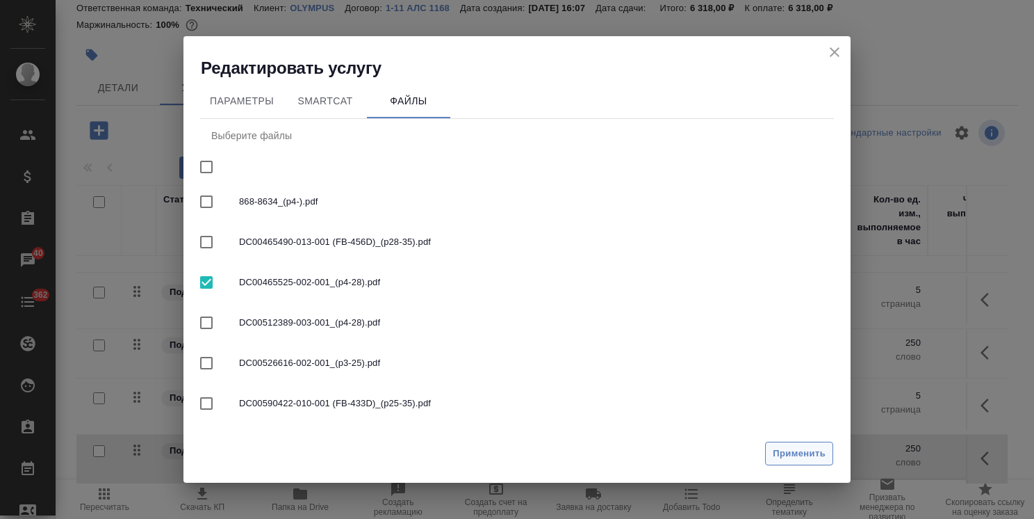
click at [789, 452] on span "Применить" at bounding box center [799, 454] width 53 height 16
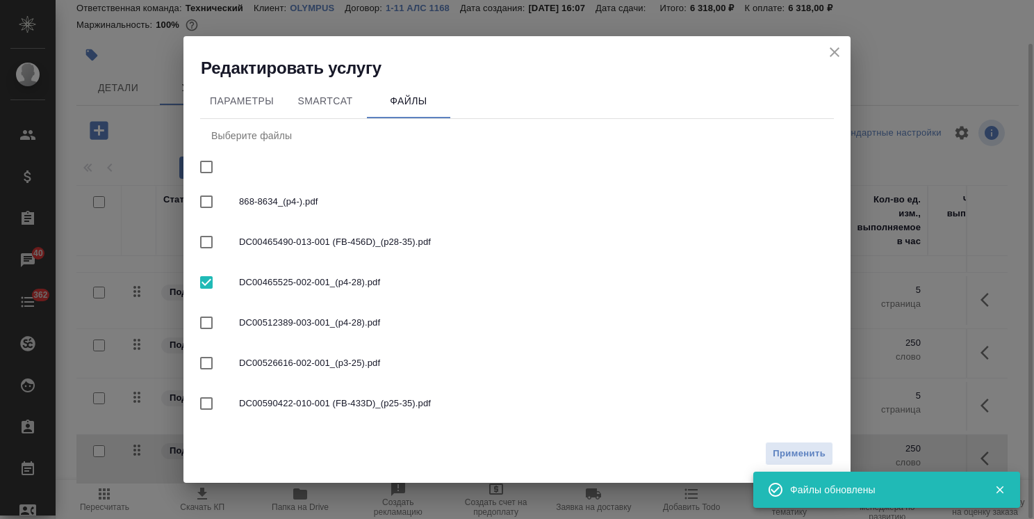
click at [840, 51] on icon "close" at bounding box center [835, 52] width 17 height 17
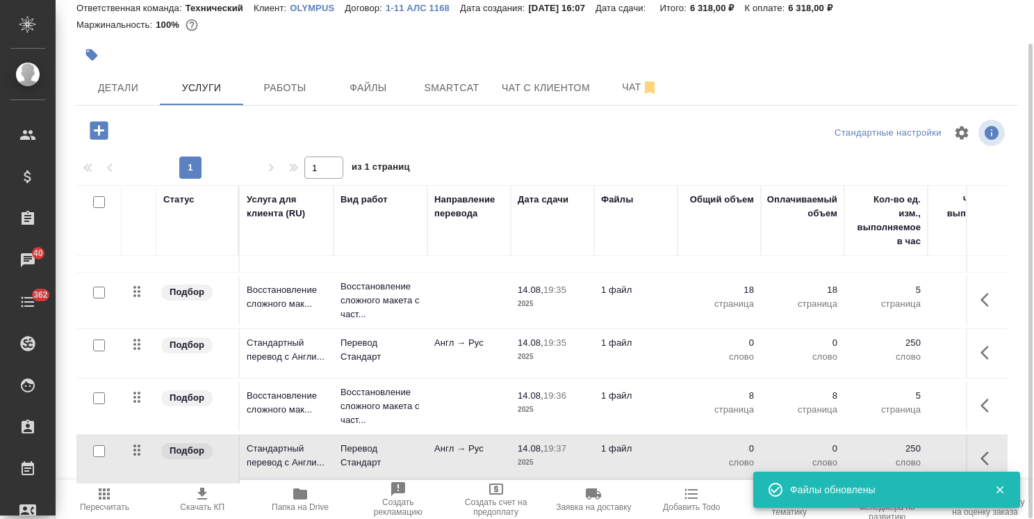
click at [92, 129] on icon "button" at bounding box center [99, 130] width 18 height 18
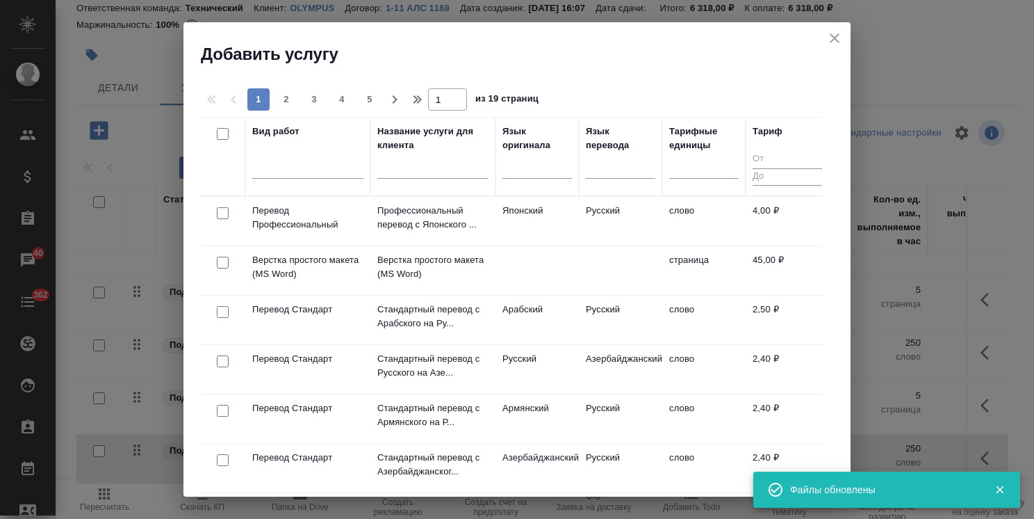
click at [431, 176] on input "text" at bounding box center [432, 169] width 111 height 17
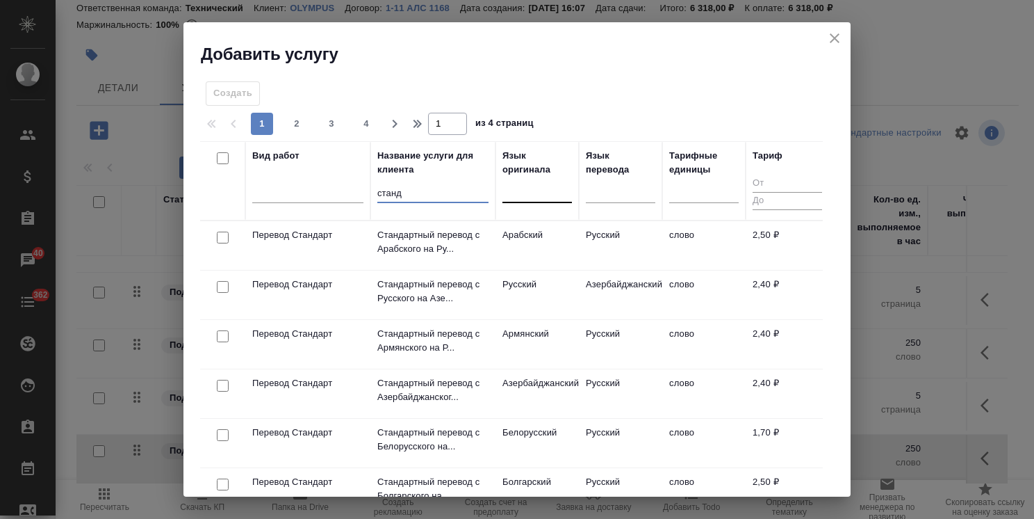
type input "станд"
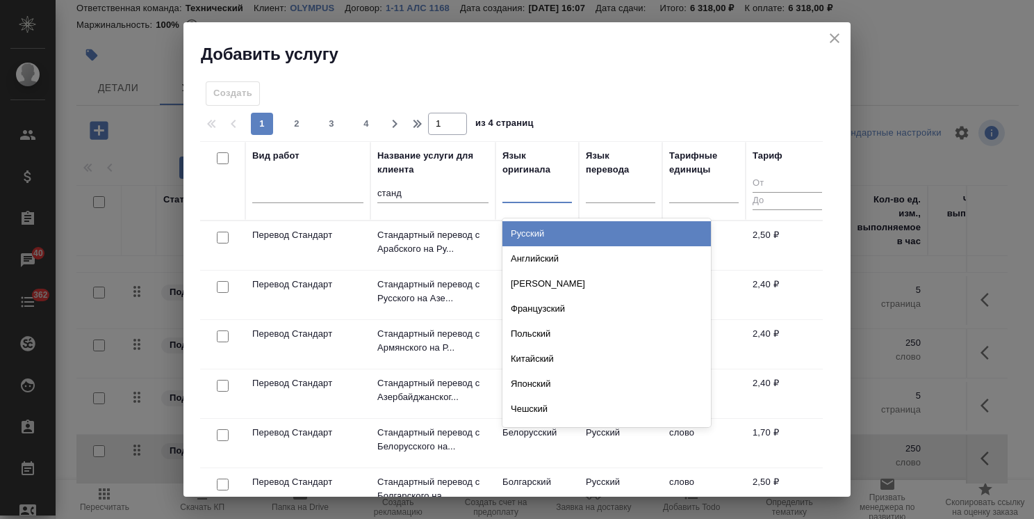
click at [520, 191] on div at bounding box center [538, 189] width 70 height 20
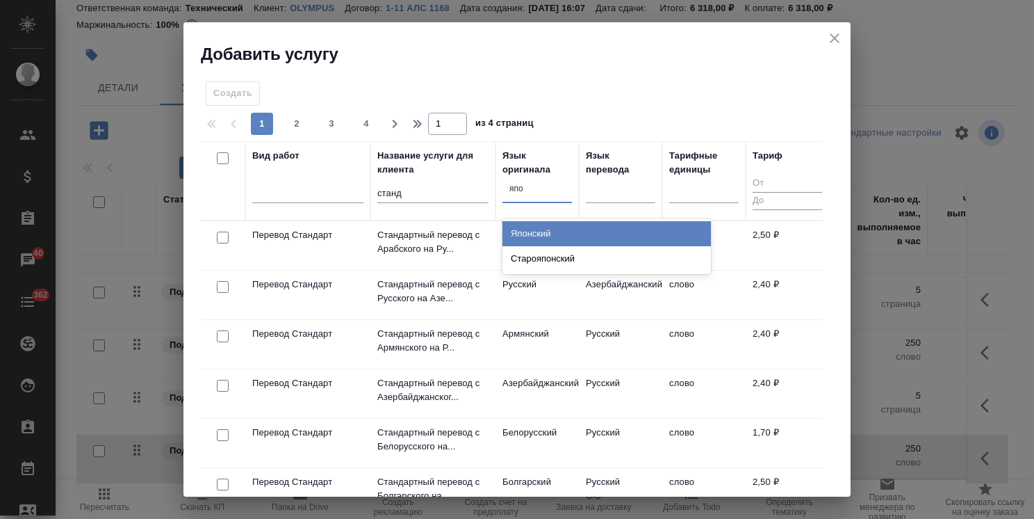
type input "япон"
click at [568, 236] on div "Японский" at bounding box center [607, 233] width 209 height 25
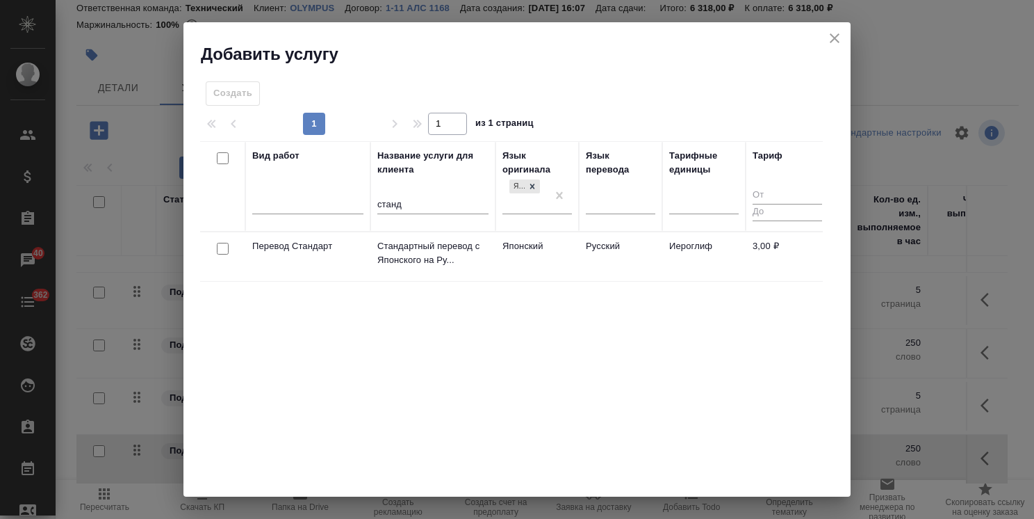
click at [221, 251] on input "checkbox" at bounding box center [223, 249] width 12 height 12
checkbox input "true"
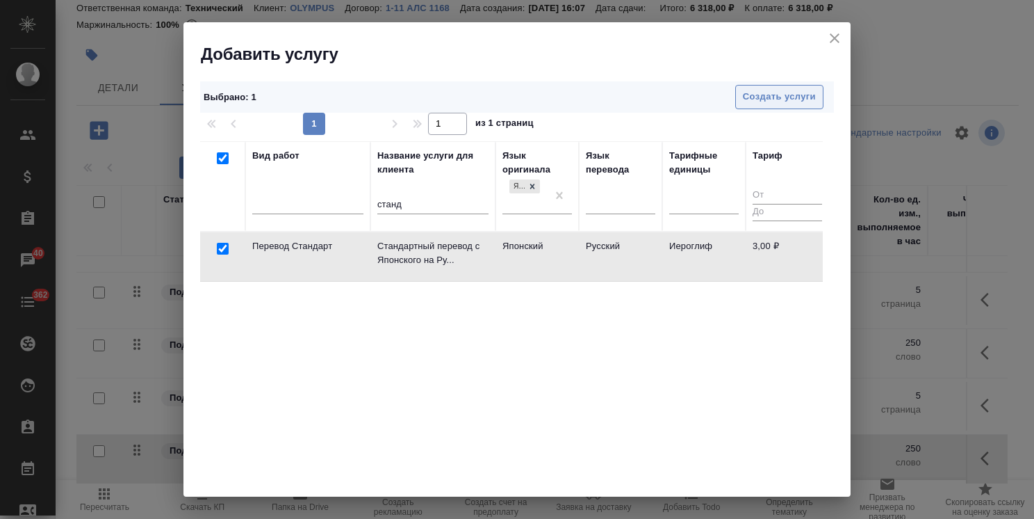
click at [779, 96] on span "Создать услуги" at bounding box center [779, 97] width 73 height 16
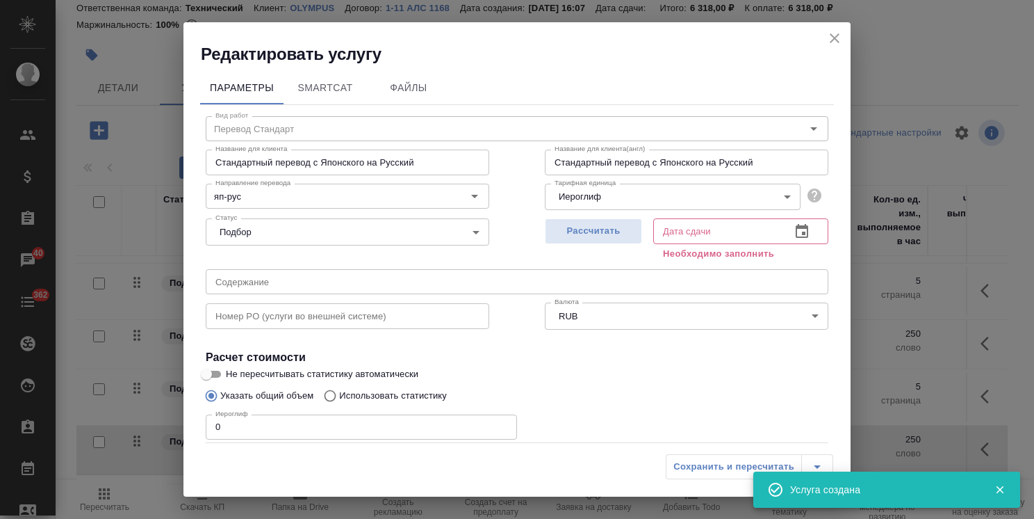
click at [597, 199] on body ".cls-1 fill:#fff; AWATERA Usmanova Olga Клиенты Спецификации Заказы 40 Чаты 362…" at bounding box center [517, 259] width 1034 height 519
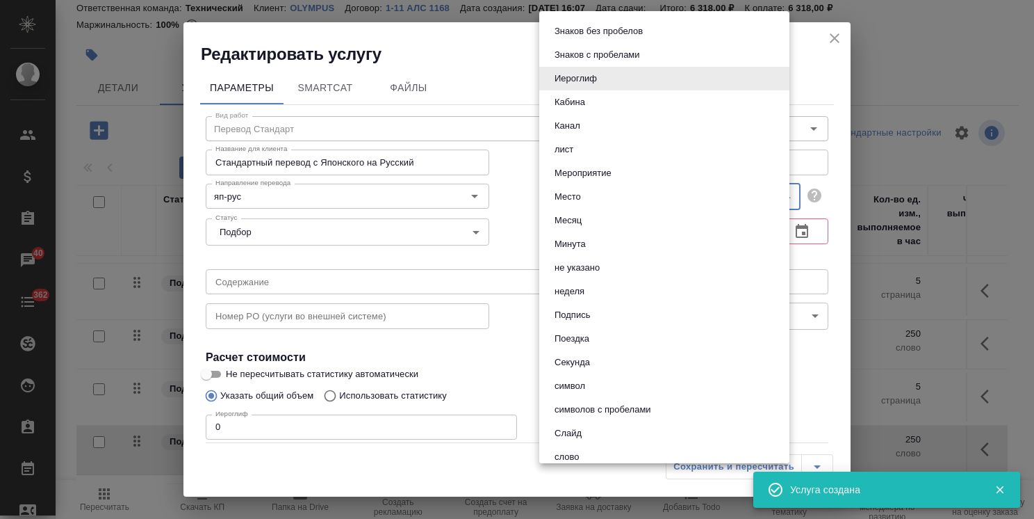
scroll to position [348, 0]
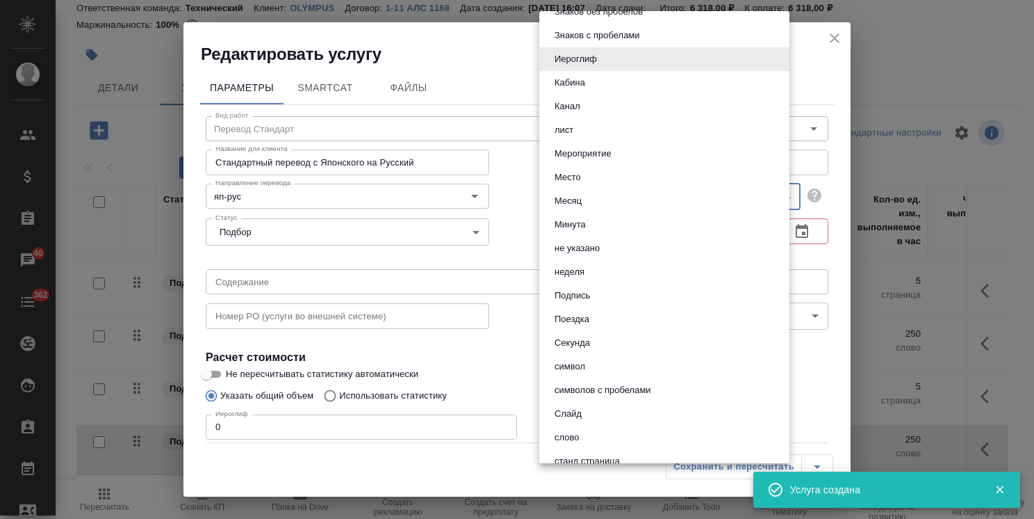
click at [576, 441] on button "слово" at bounding box center [567, 437] width 33 height 15
type input "5a8b1489cc6b4906c91bfd90"
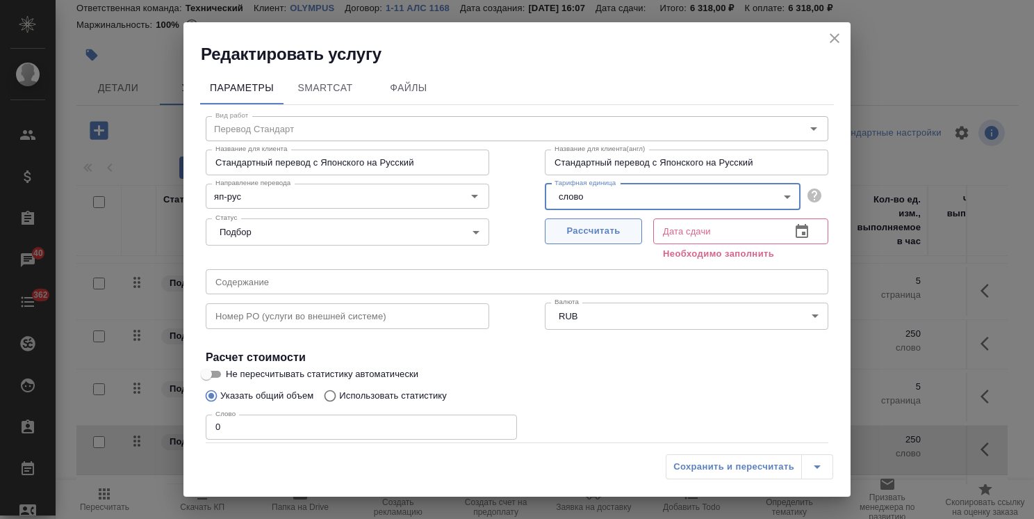
click at [599, 232] on span "Рассчитать" at bounding box center [594, 231] width 82 height 16
type input "14.08.2025 19:38"
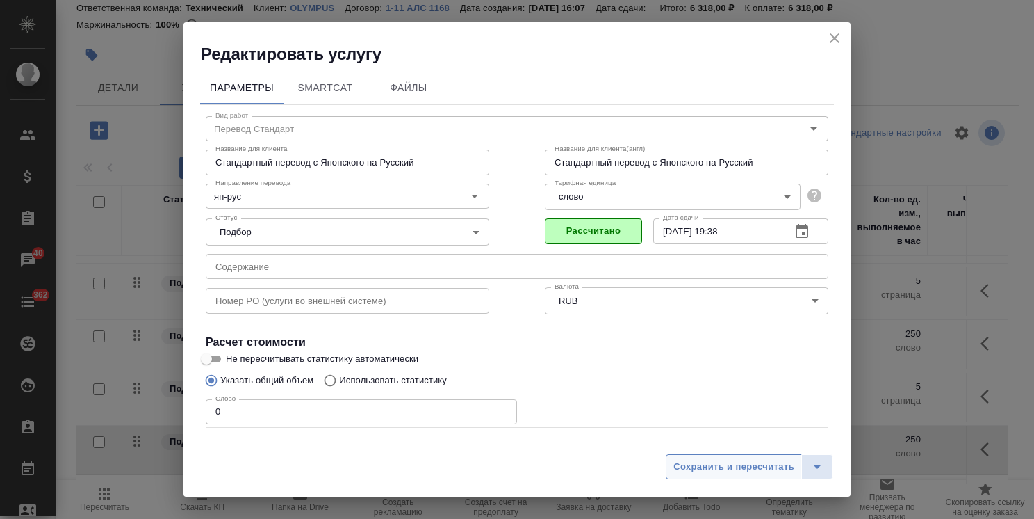
click at [695, 462] on span "Сохранить и пересчитать" at bounding box center [734, 467] width 121 height 16
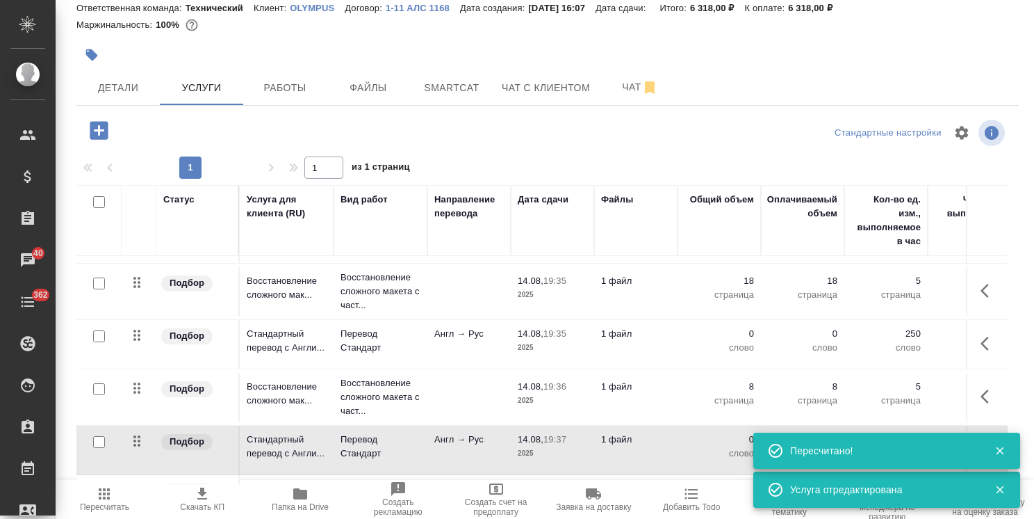
scroll to position [141, 0]
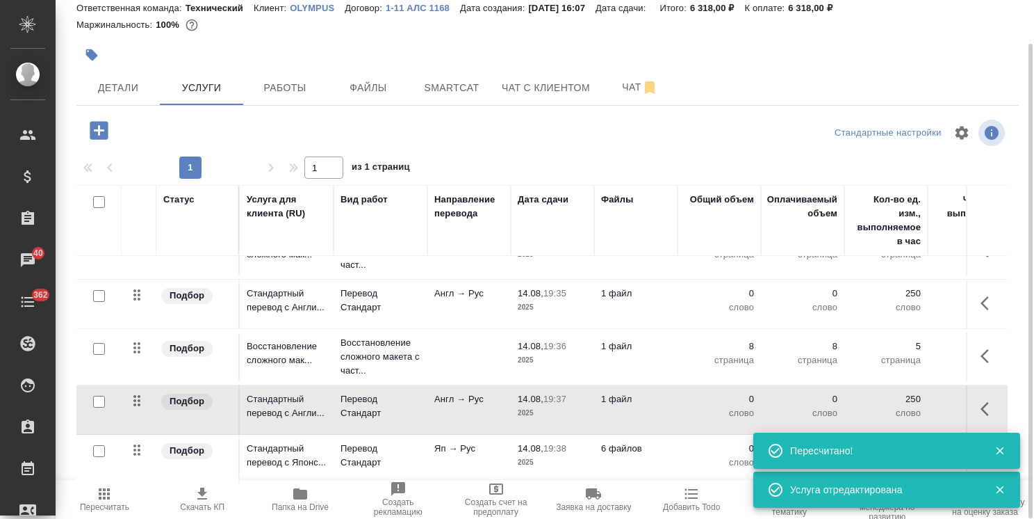
click at [651, 145] on p "6 файлов" at bounding box center [636, 138] width 70 height 14
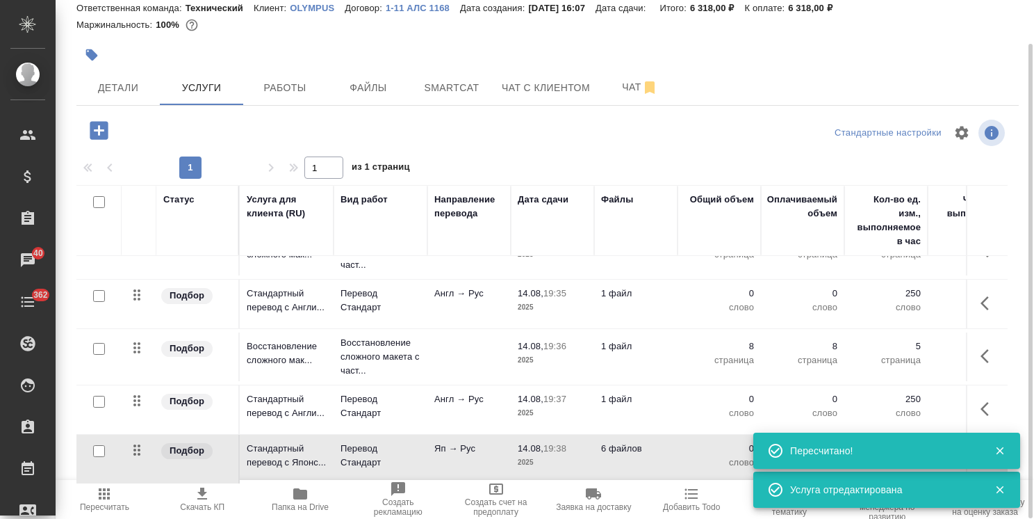
click at [651, 145] on p "6 файлов" at bounding box center [636, 138] width 70 height 14
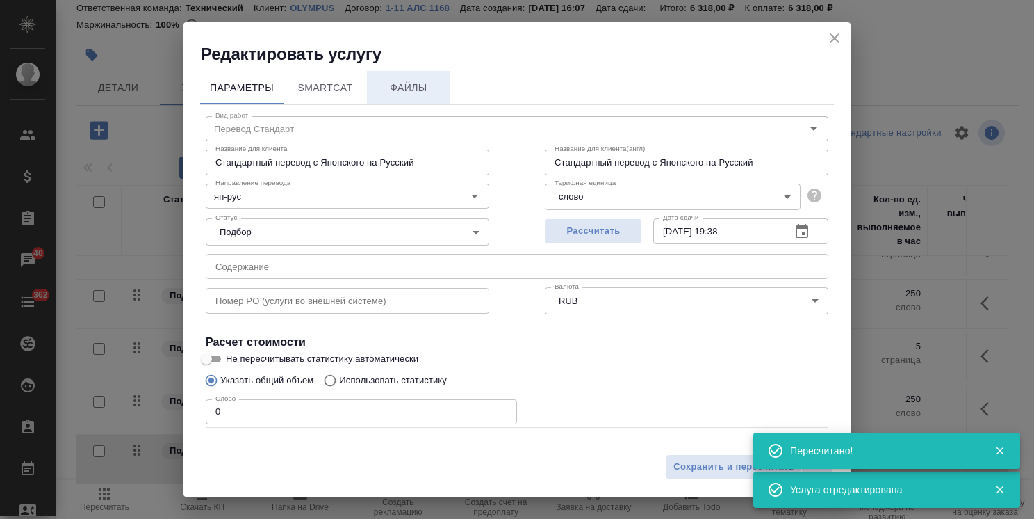
click at [403, 76] on button "Файлы" at bounding box center [408, 87] width 83 height 33
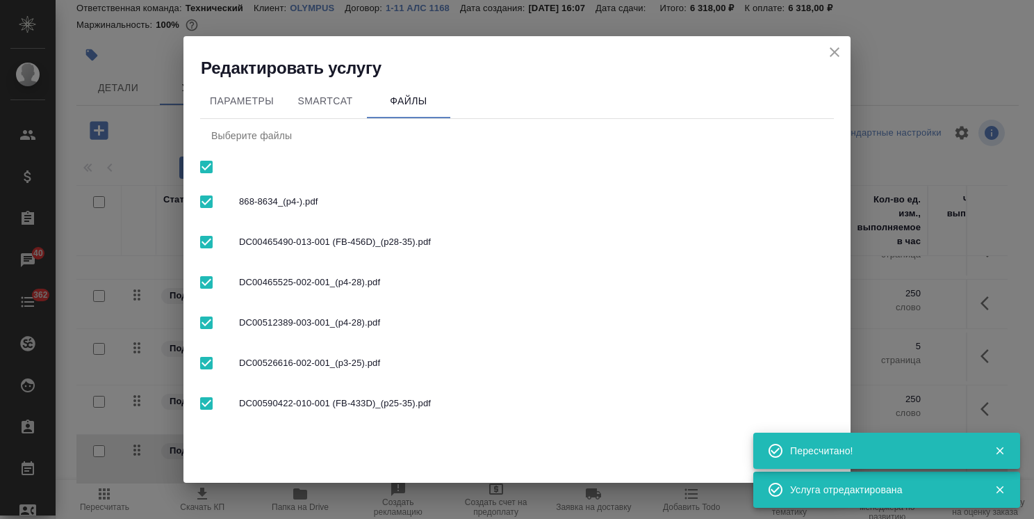
click at [203, 168] on input "checkbox" at bounding box center [206, 166] width 29 height 29
checkbox input "false"
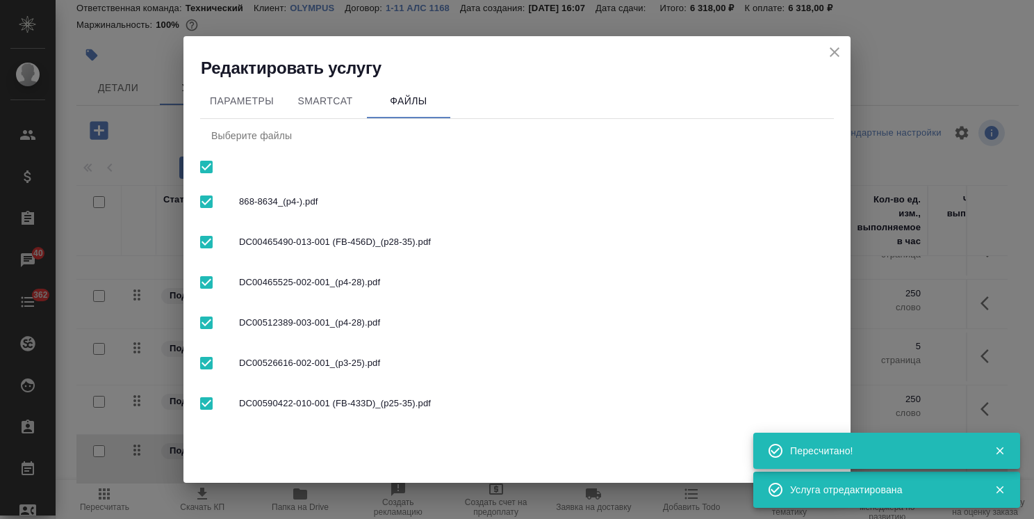
checkbox input "false"
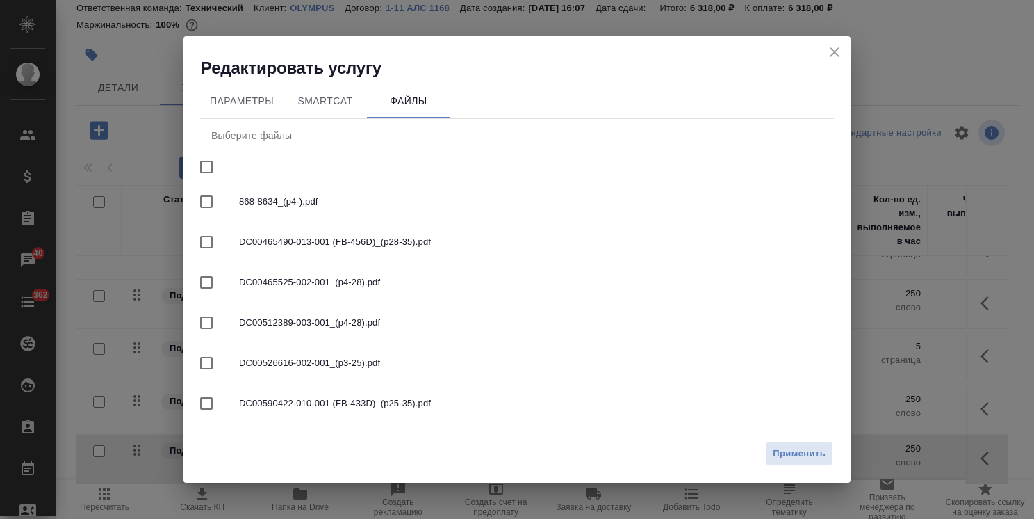
click at [203, 283] on input "checkbox" at bounding box center [206, 282] width 29 height 29
checkbox input "true"
click at [799, 450] on span "Применить" at bounding box center [799, 454] width 53 height 16
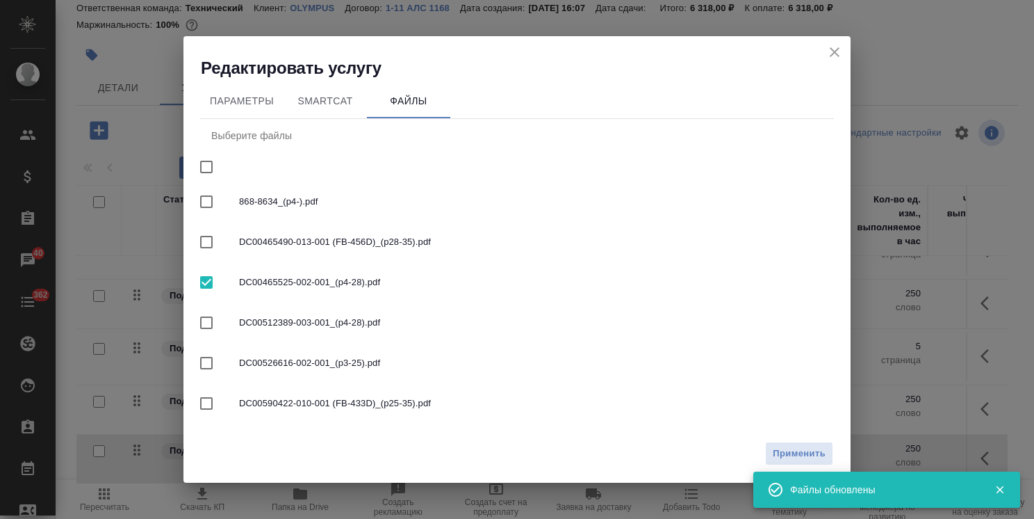
click at [836, 54] on icon "close" at bounding box center [835, 52] width 10 height 10
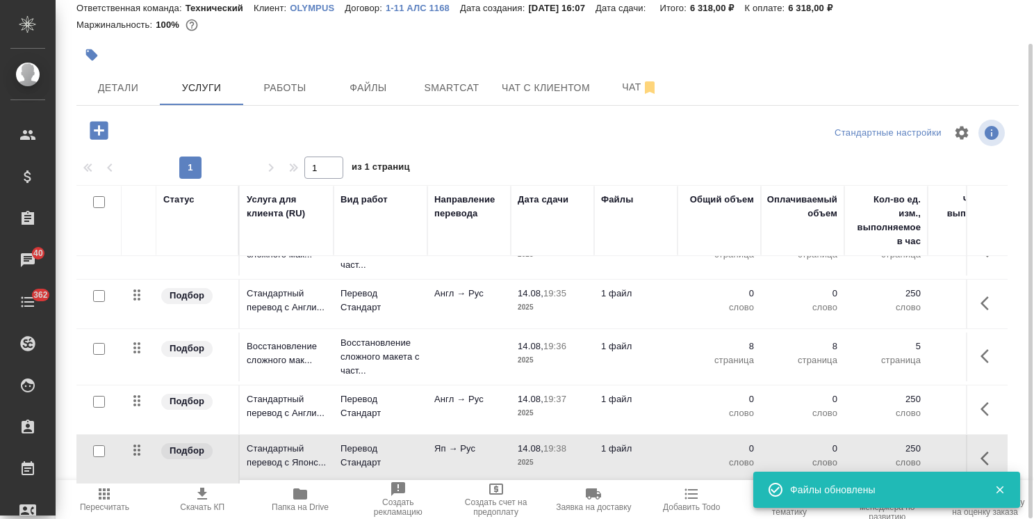
click at [462, 173] on td "Яп → Рус" at bounding box center [469, 148] width 83 height 49
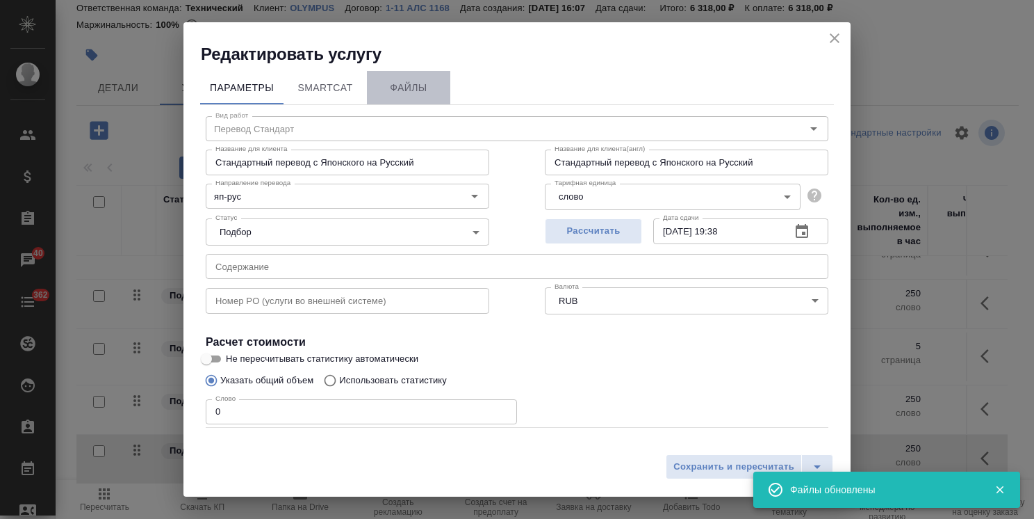
click at [393, 90] on span "Файлы" at bounding box center [408, 87] width 67 height 17
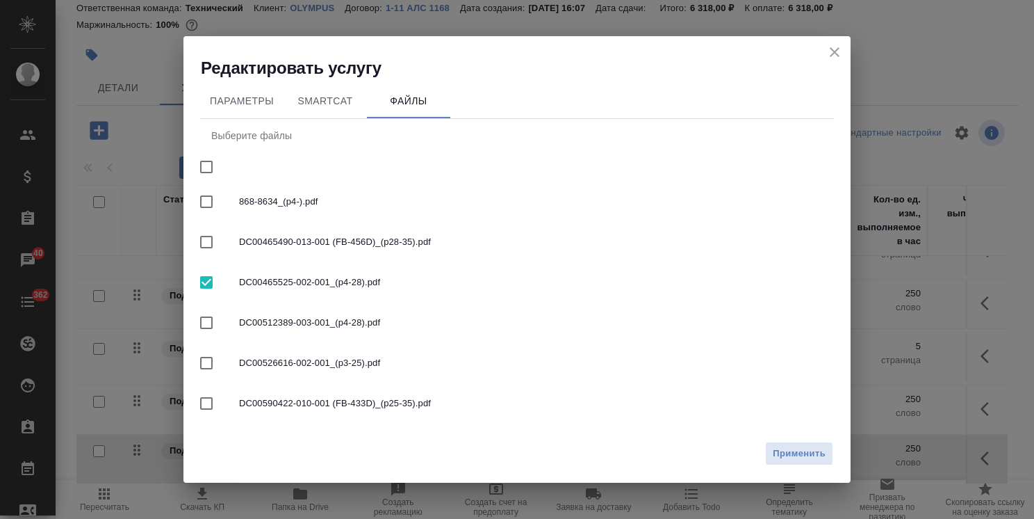
click at [834, 56] on icon "close" at bounding box center [835, 52] width 17 height 17
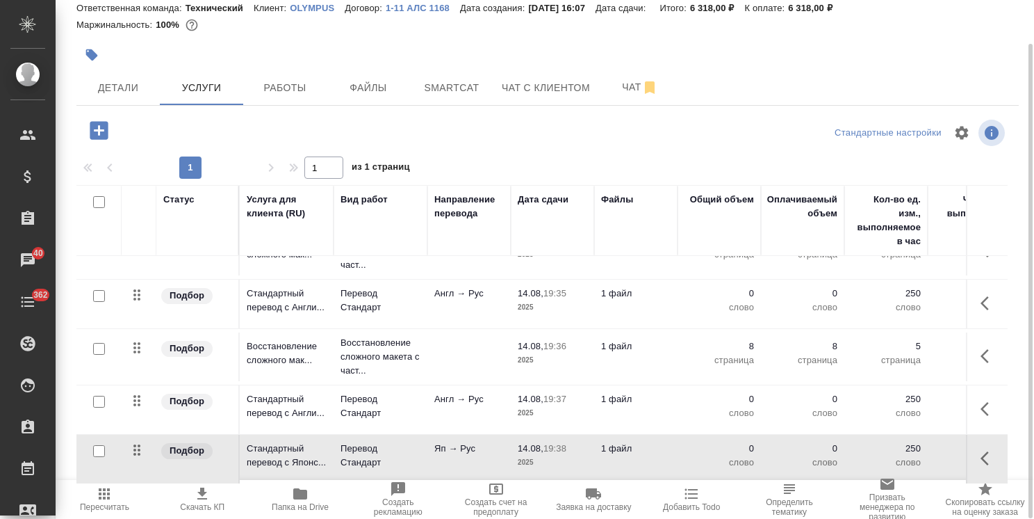
click at [104, 133] on icon "button" at bounding box center [99, 130] width 18 height 18
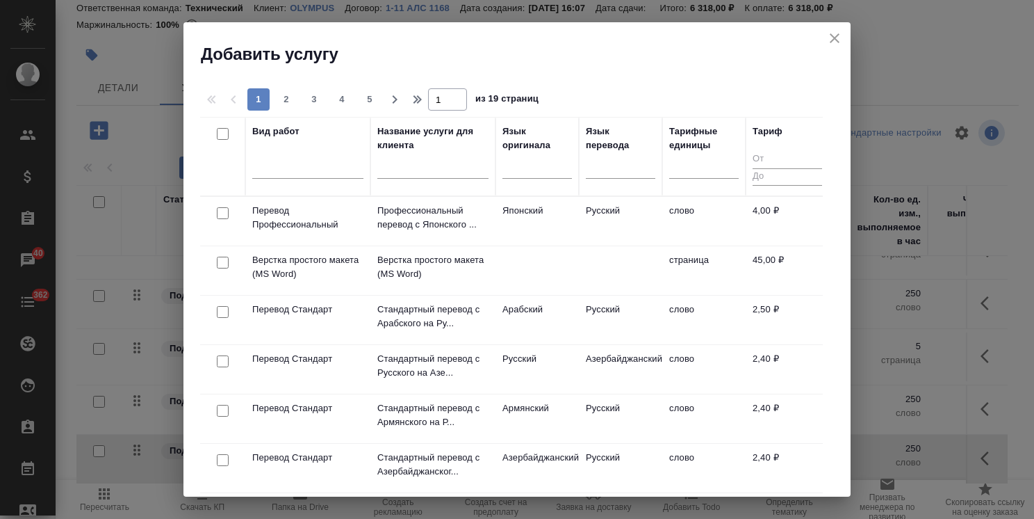
click at [418, 181] on div at bounding box center [432, 171] width 111 height 34
click at [423, 177] on input "text" at bounding box center [432, 169] width 111 height 17
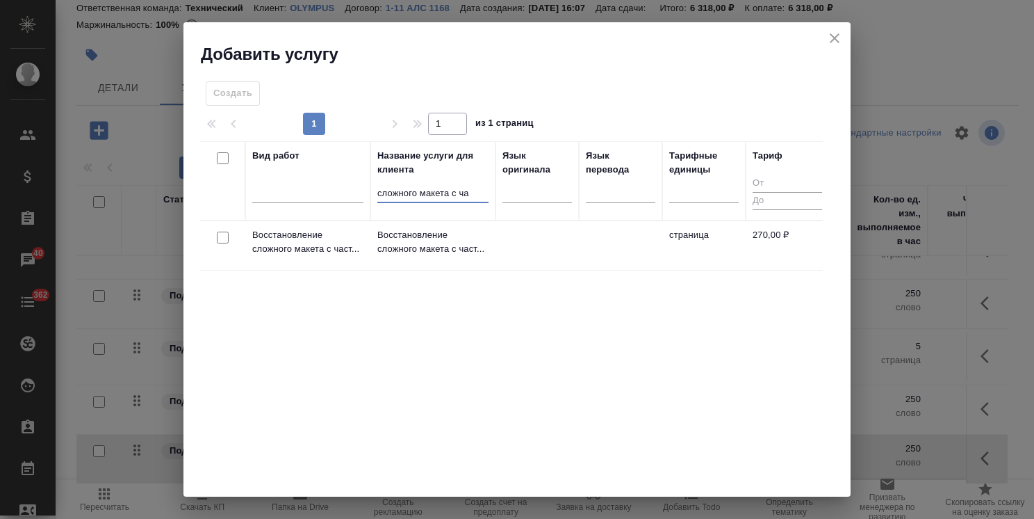
type input "сложного макета с ча"
click at [228, 241] on input "checkbox" at bounding box center [223, 237] width 12 height 12
checkbox input "true"
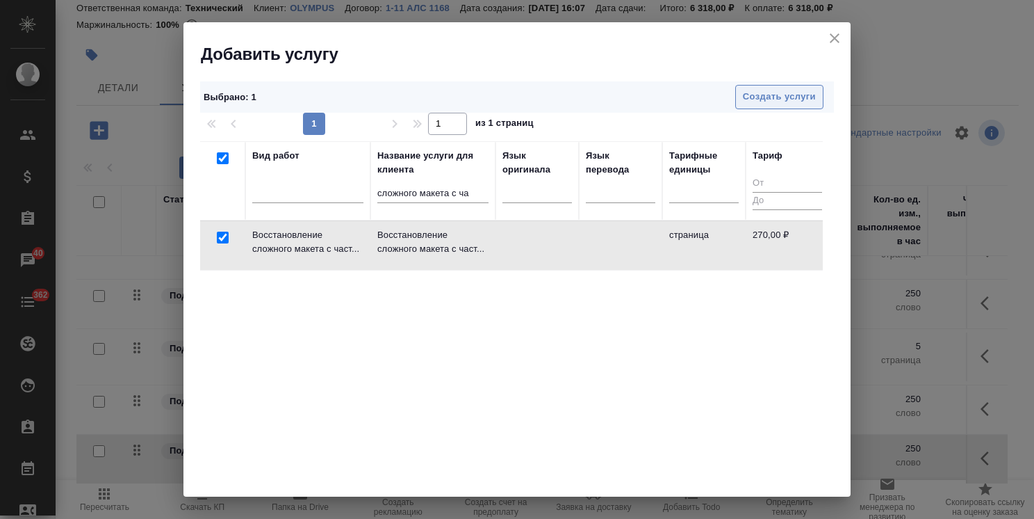
click at [751, 94] on span "Создать услуги" at bounding box center [779, 97] width 73 height 16
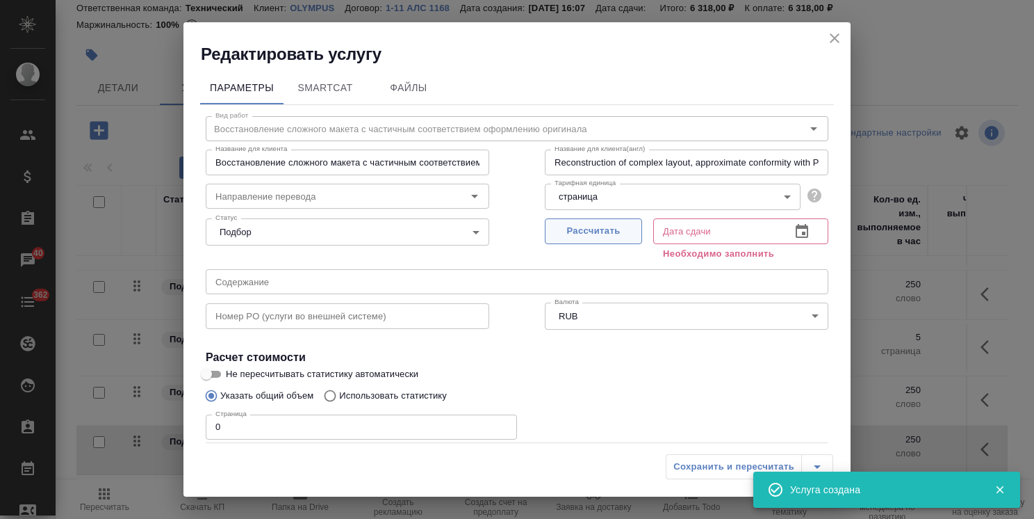
click at [592, 229] on span "Рассчитать" at bounding box center [594, 231] width 82 height 16
type input "14.08.2025 19:38"
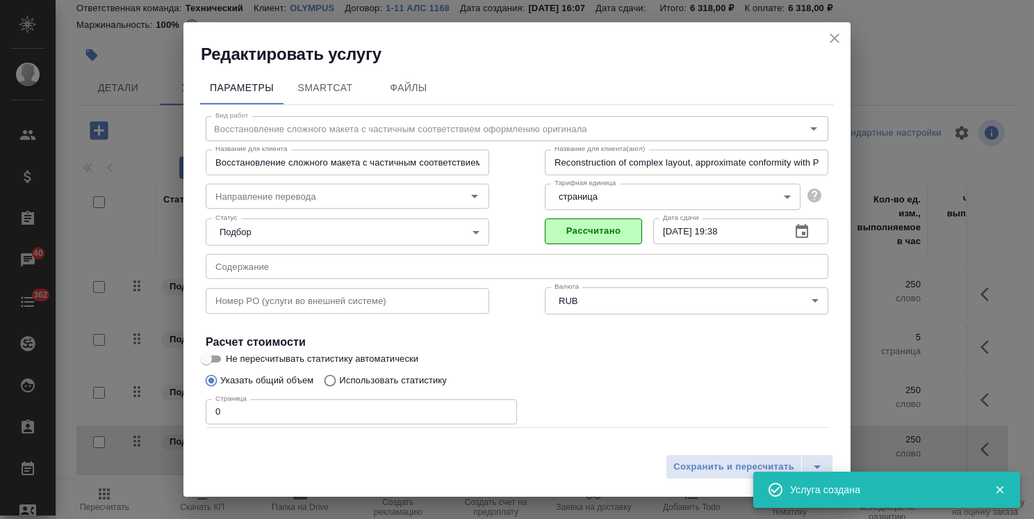
drag, startPoint x: 236, startPoint y: 415, endPoint x: 218, endPoint y: 410, distance: 18.7
click at [220, 411] on input "0" at bounding box center [361, 411] width 311 height 25
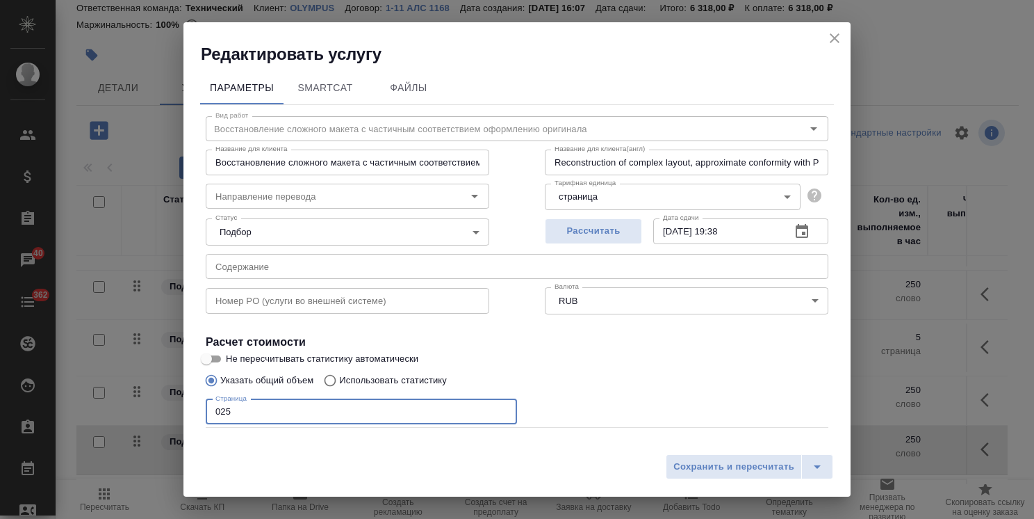
drag, startPoint x: 257, startPoint y: 413, endPoint x: 120, endPoint y: 413, distance: 136.3
click at [138, 413] on div "Редактировать услугу Параметры SmartCat Файлы Вид работ Восстановление сложного…" at bounding box center [517, 259] width 1034 height 519
type input "25"
click at [735, 471] on span "Сохранить и пересчитать" at bounding box center [734, 467] width 121 height 16
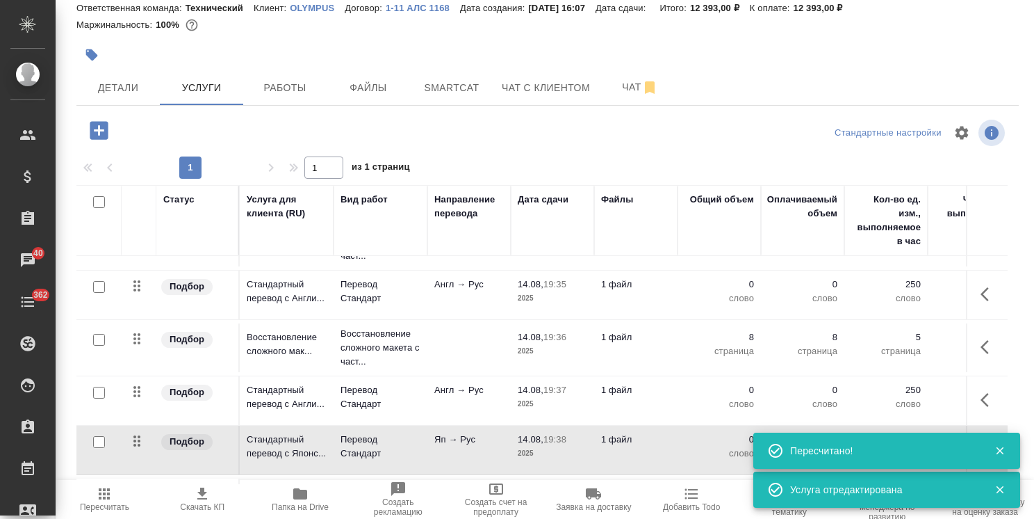
scroll to position [197, 0]
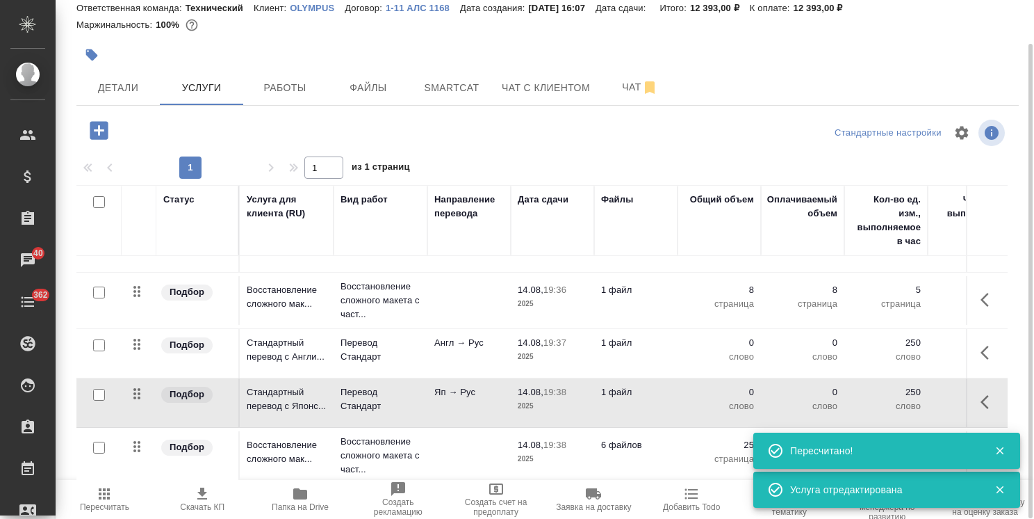
click at [579, 452] on p "2025" at bounding box center [553, 459] width 70 height 14
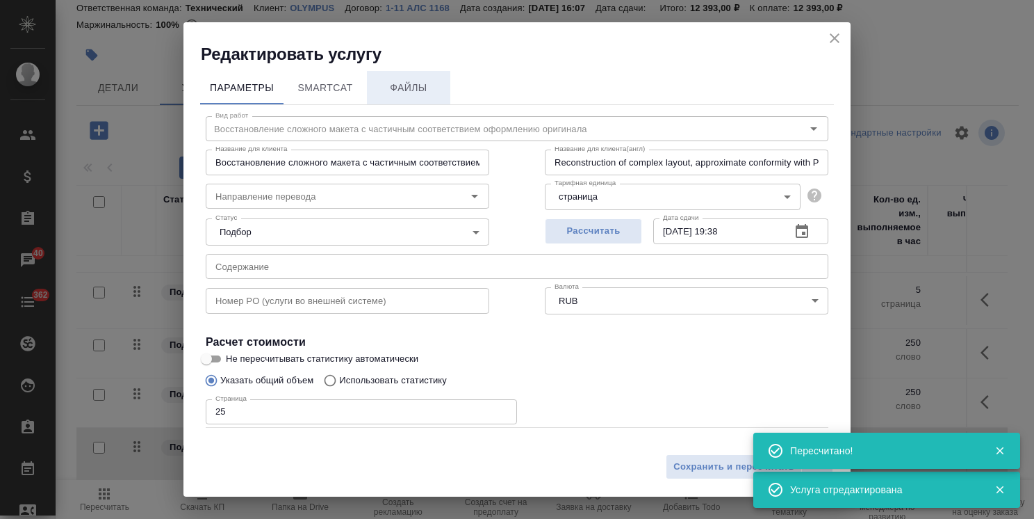
click at [421, 85] on span "Файлы" at bounding box center [408, 87] width 67 height 17
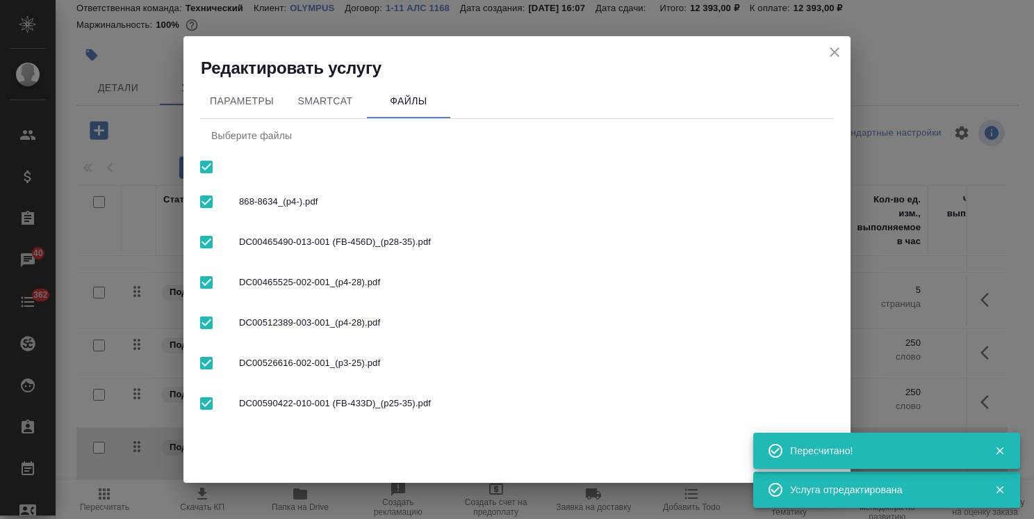
click at [204, 167] on input "checkbox" at bounding box center [206, 166] width 29 height 29
checkbox input "false"
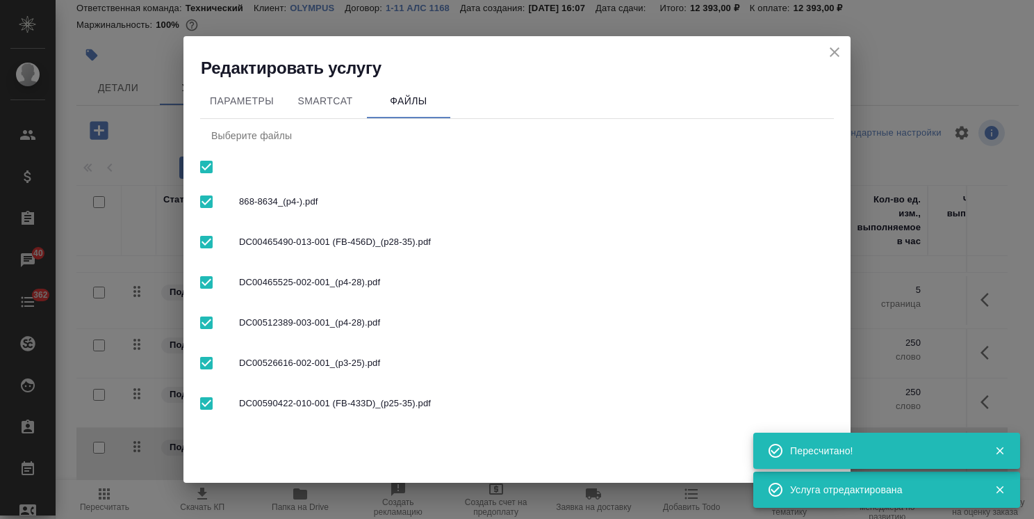
checkbox input "false"
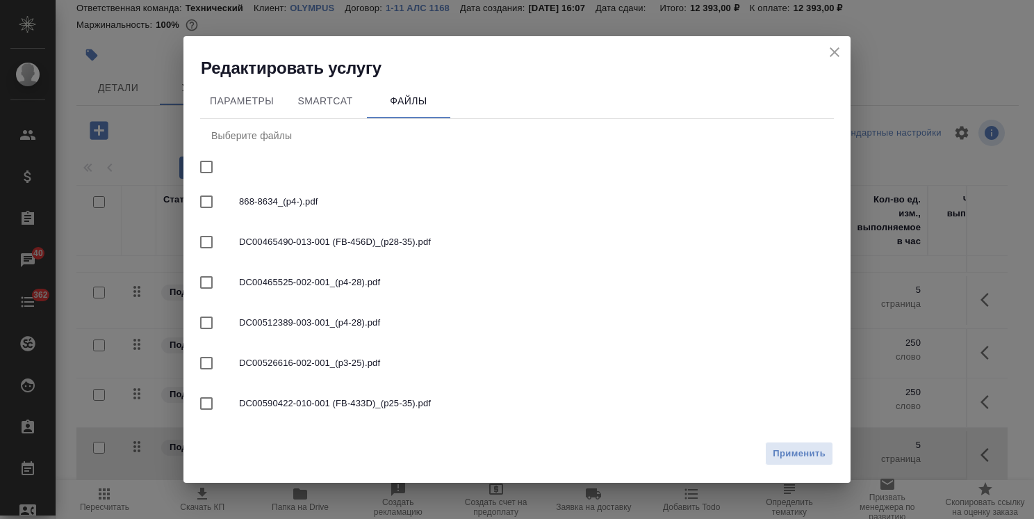
click at [269, 282] on span "DC00465525-002-001_(p4-28).pdf" at bounding box center [531, 282] width 584 height 14
checkbox input "true"
click at [797, 443] on button "Применить" at bounding box center [799, 453] width 68 height 24
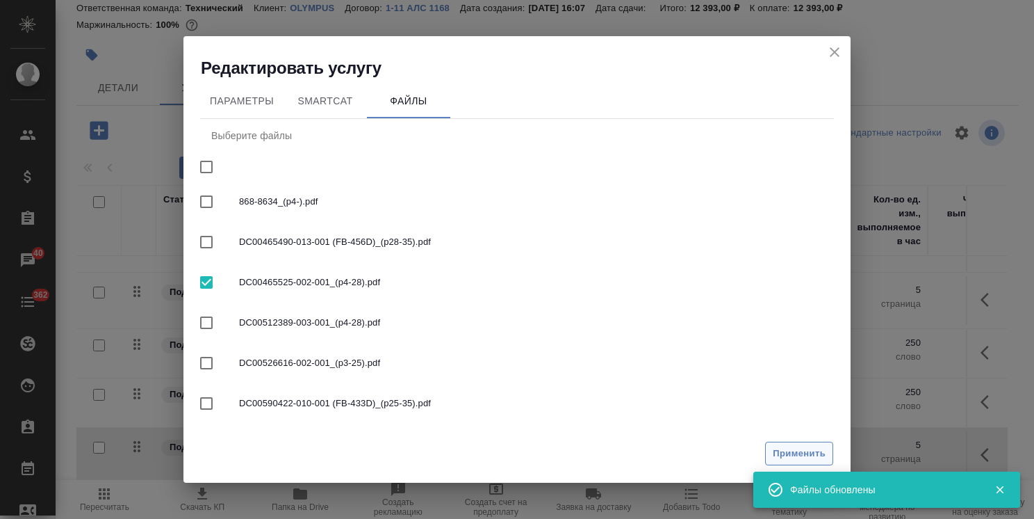
click at [781, 457] on span "Применить" at bounding box center [799, 454] width 53 height 16
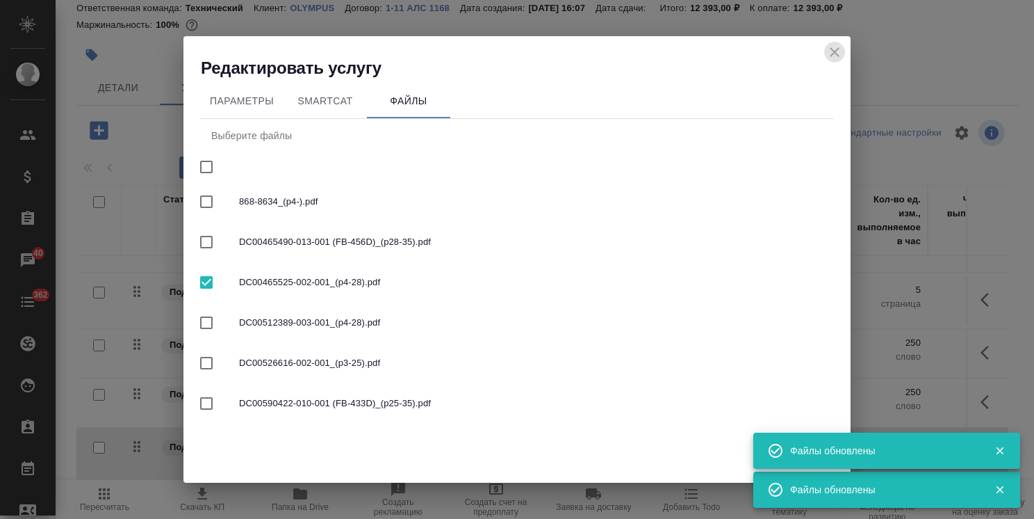
click at [831, 56] on icon "close" at bounding box center [835, 52] width 10 height 10
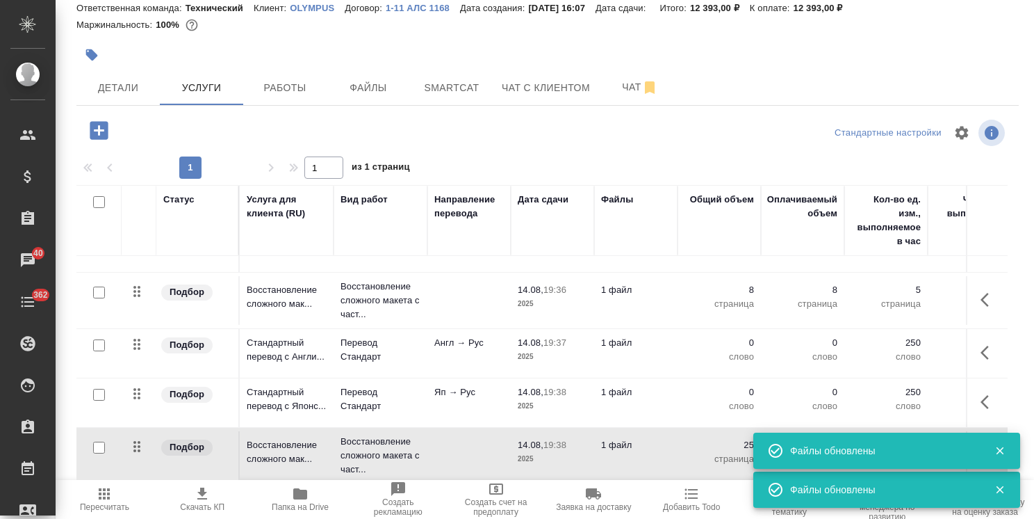
click at [994, 453] on icon "button" at bounding box center [1000, 450] width 13 height 13
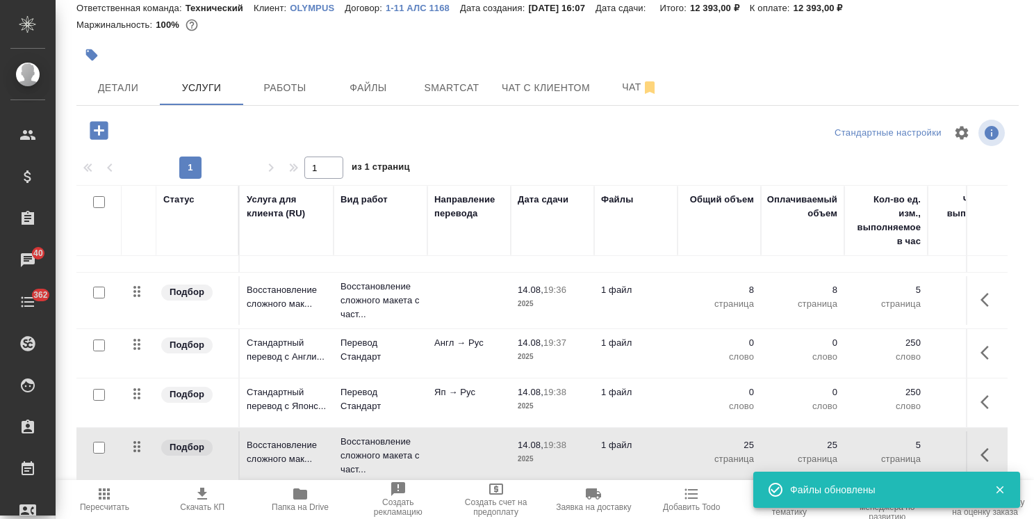
click at [995, 494] on icon "button" at bounding box center [1000, 489] width 13 height 13
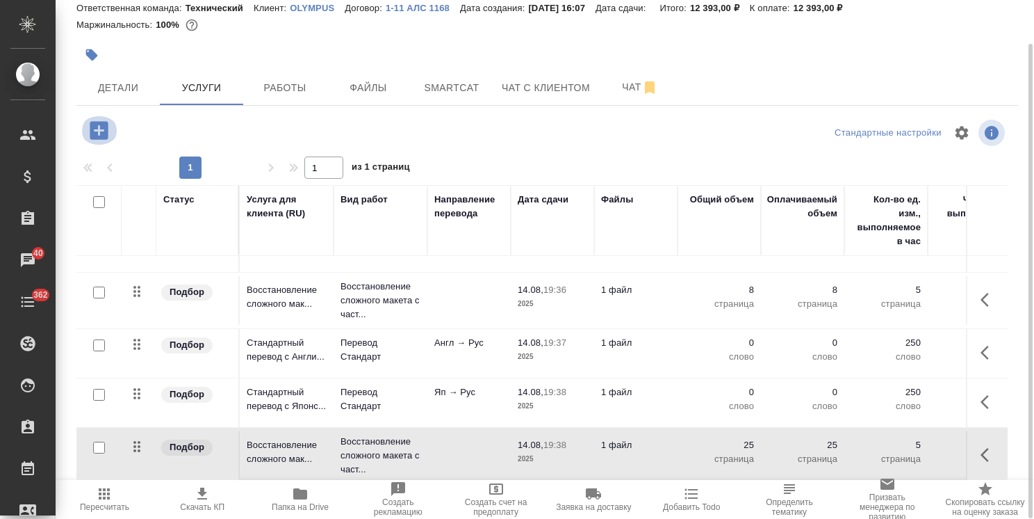
click at [87, 127] on icon "button" at bounding box center [99, 130] width 24 height 24
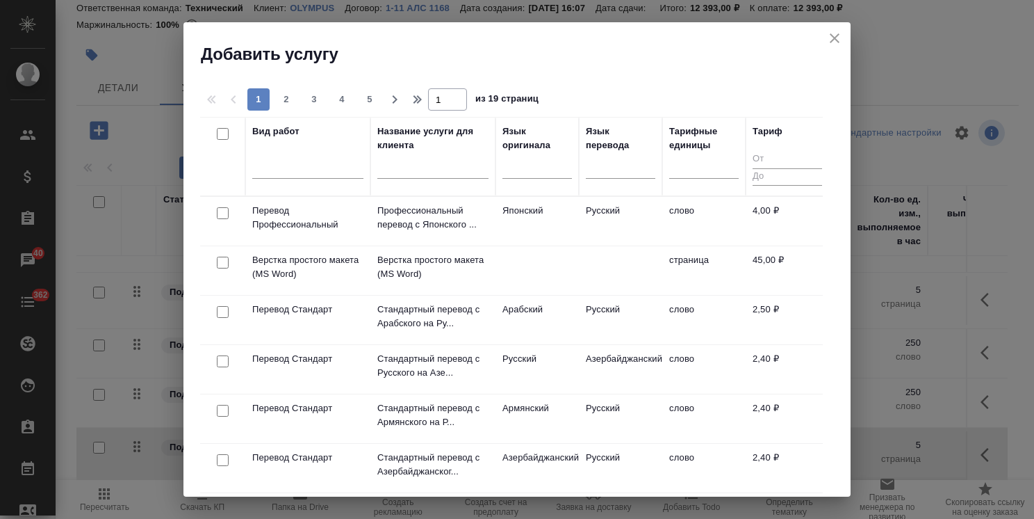
click at [840, 37] on icon "close" at bounding box center [835, 38] width 17 height 17
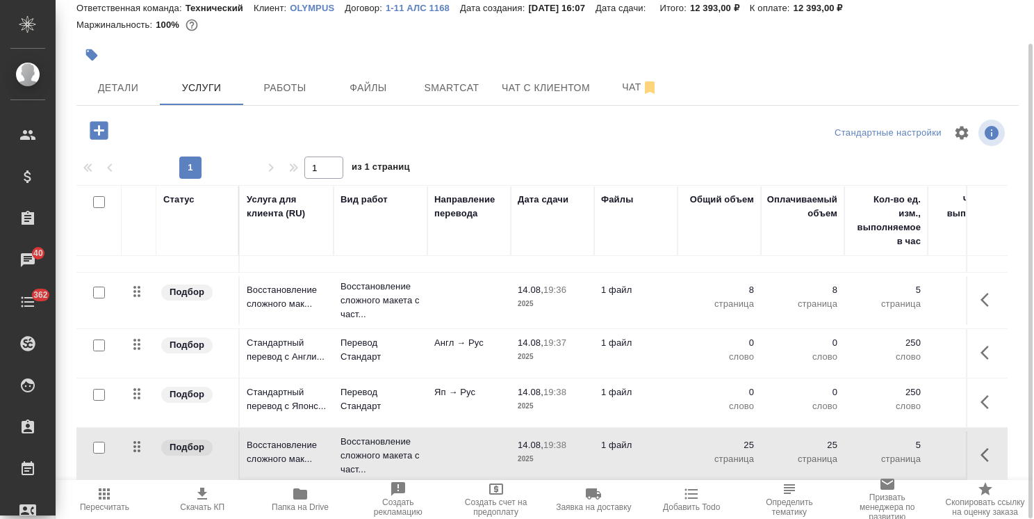
drag, startPoint x: 995, startPoint y: 392, endPoint x: 1000, endPoint y: 318, distance: 73.8
click at [1000, 316] on div "Статус Услуга для клиента (RU) Вид работ Направление перевода Дата сдачи Файлы …" at bounding box center [542, 334] width 932 height 299
click at [104, 124] on icon "button" at bounding box center [99, 130] width 18 height 18
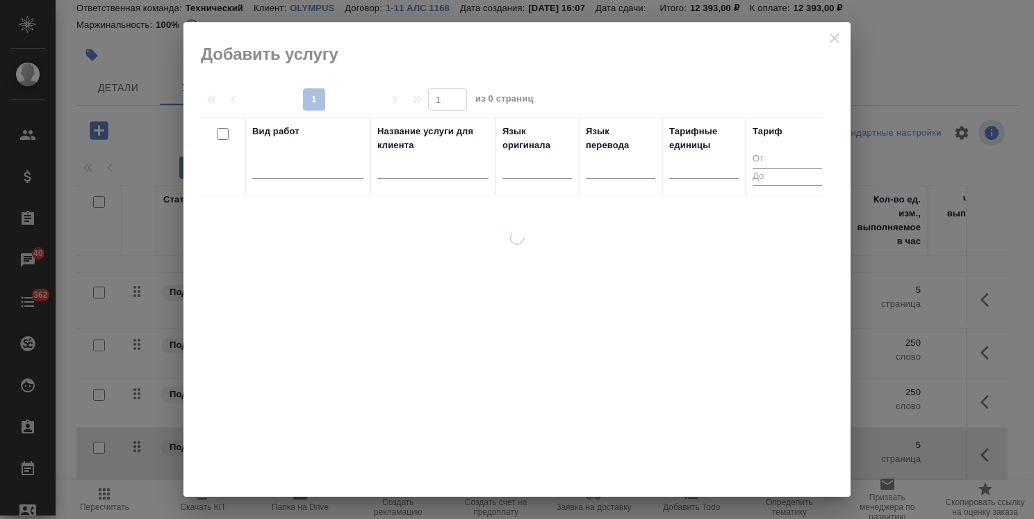
click at [422, 162] on input "text" at bounding box center [432, 169] width 111 height 17
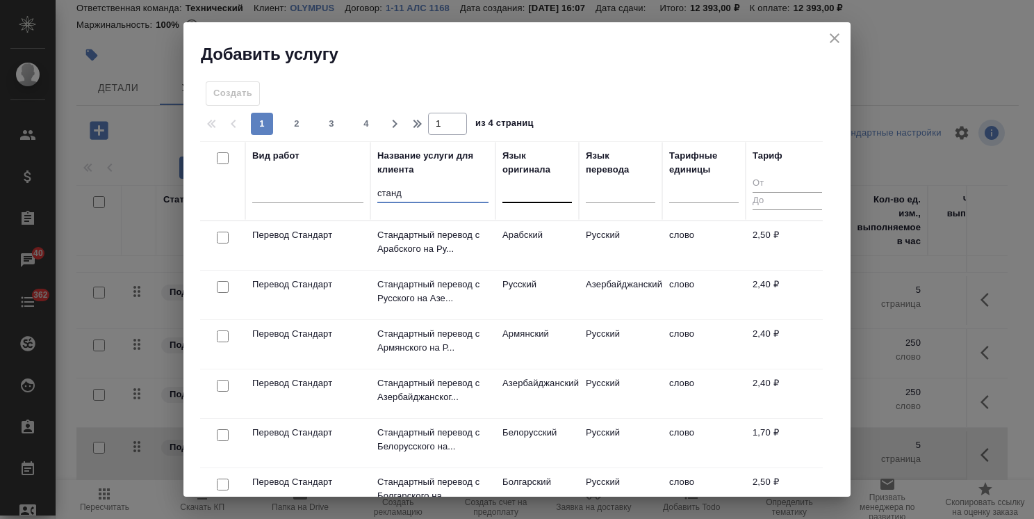
type input "станд"
click at [529, 182] on div at bounding box center [538, 189] width 70 height 20
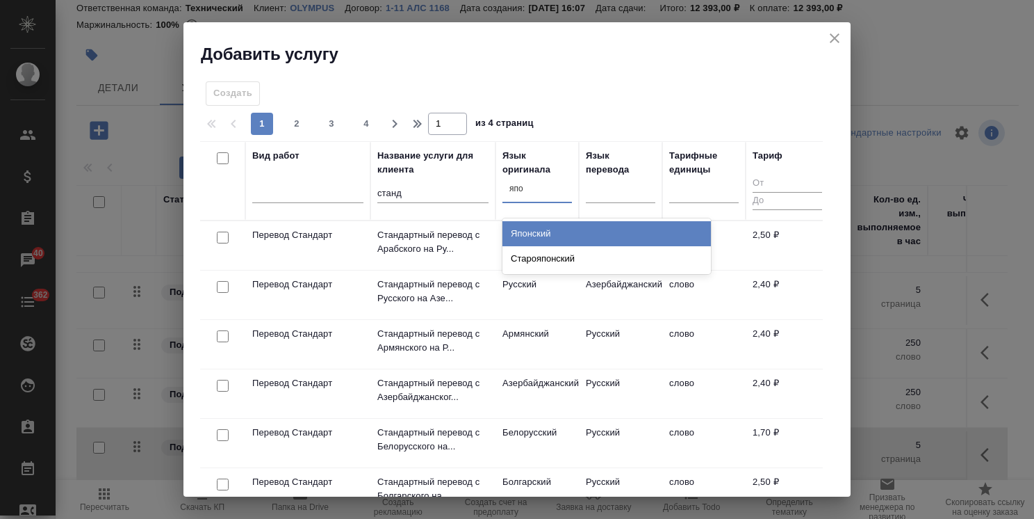
type input "япон"
click at [535, 233] on div "Японский" at bounding box center [607, 233] width 209 height 25
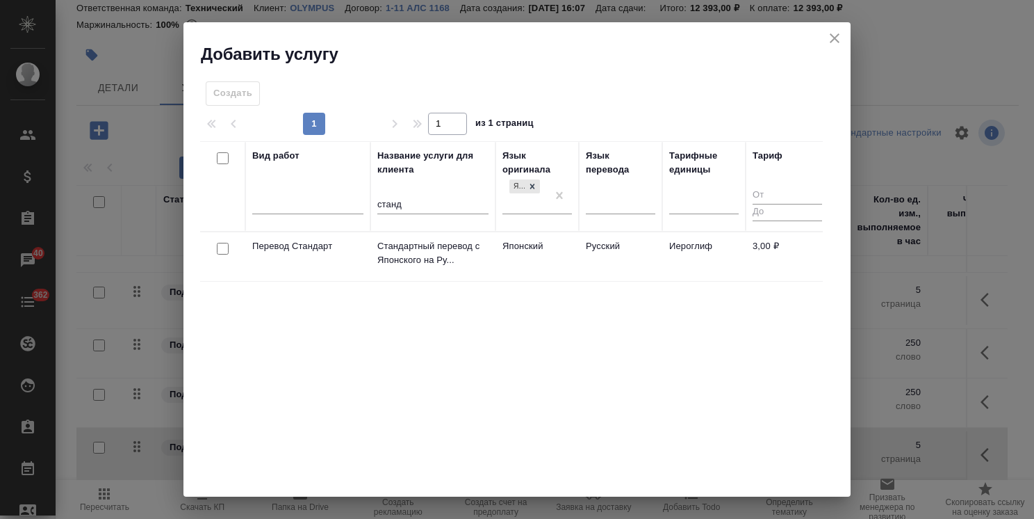
click at [222, 250] on input "checkbox" at bounding box center [223, 249] width 12 height 12
checkbox input "true"
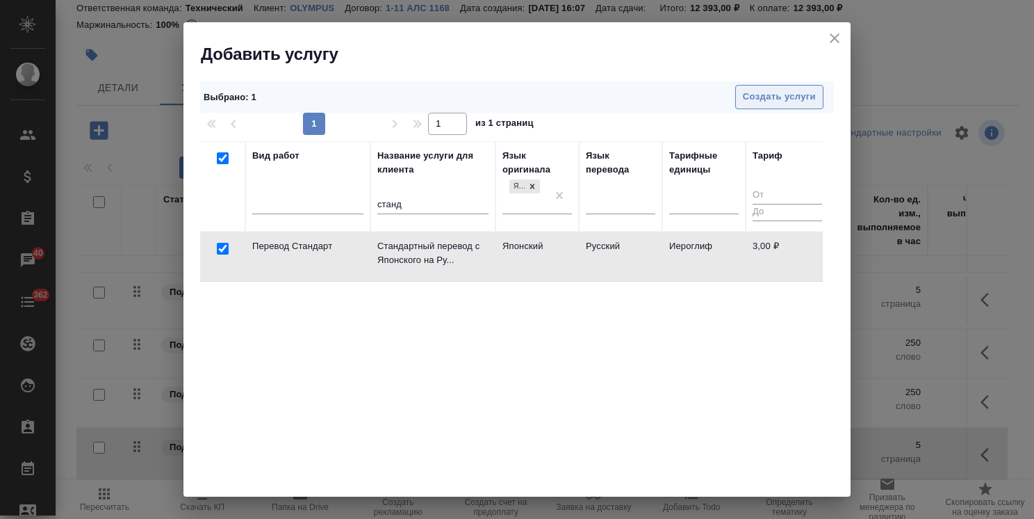
click at [745, 106] on button "Создать услуги" at bounding box center [779, 97] width 88 height 24
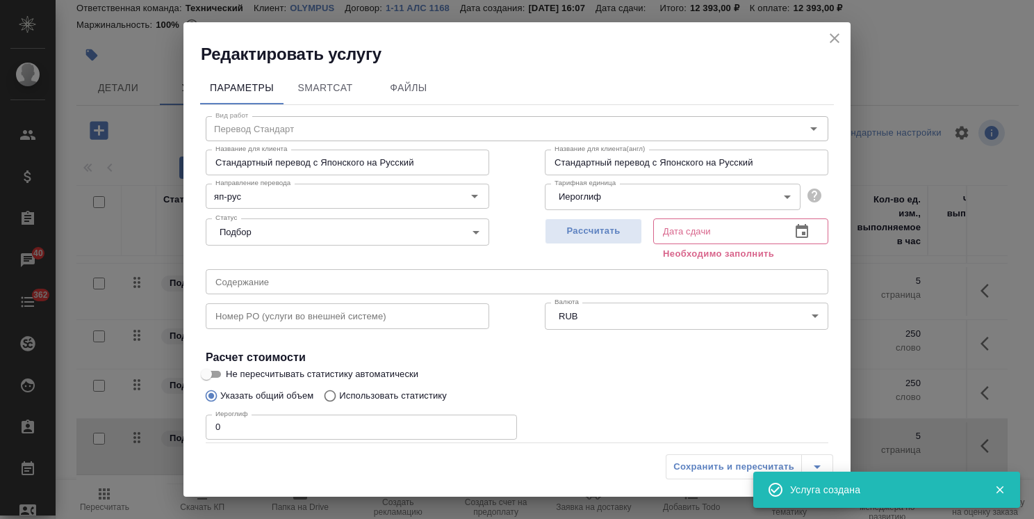
click at [587, 202] on body ".cls-1 fill:#fff; AWATERA Usmanova Olga Клиенты Спецификации Заказы 40 Чаты 362…" at bounding box center [517, 259] width 1034 height 519
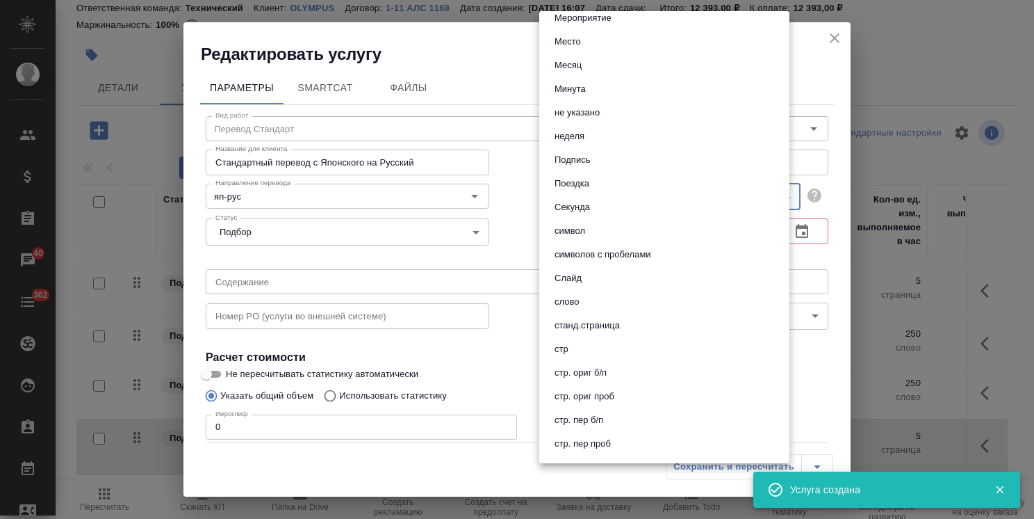
scroll to position [487, 0]
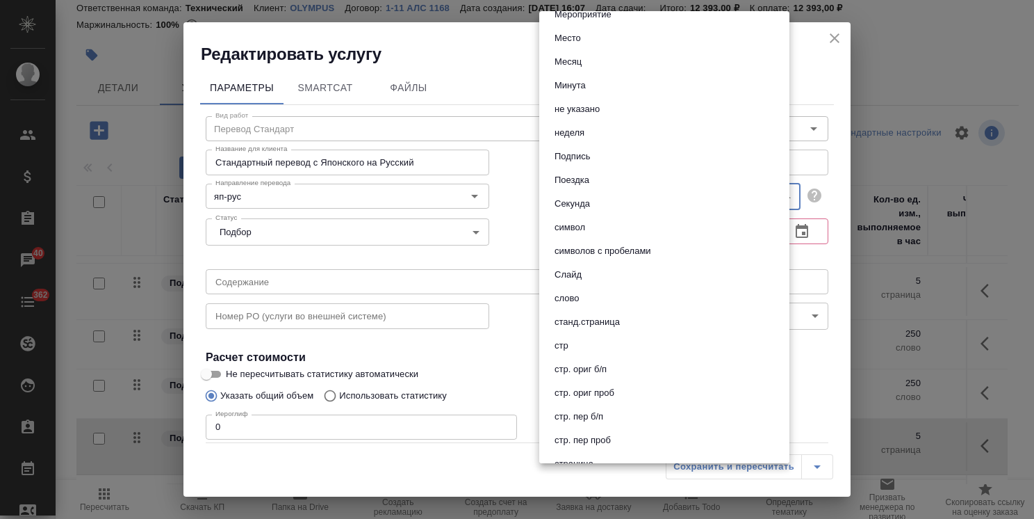
click at [581, 299] on button "слово" at bounding box center [567, 298] width 33 height 15
type input "5a8b1489cc6b4906c91bfd90"
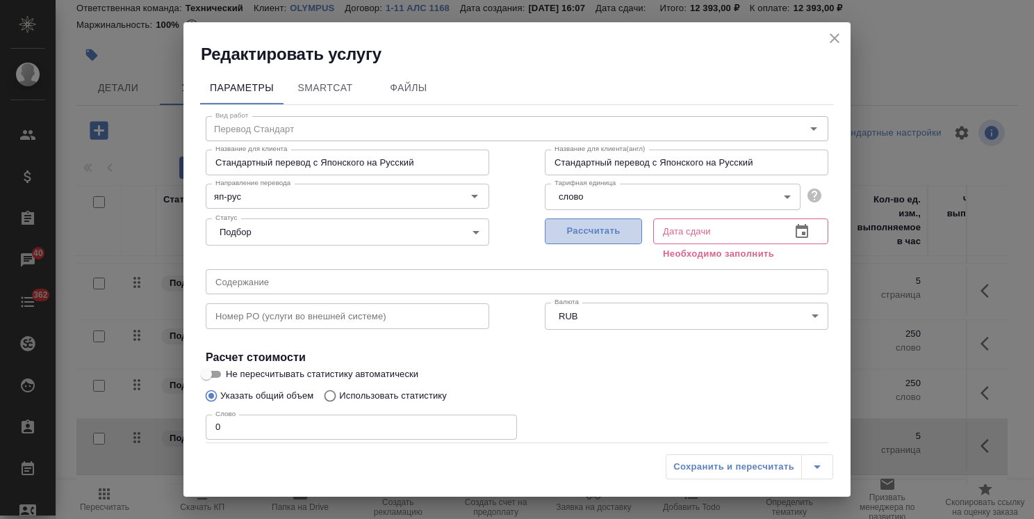
click at [615, 238] on span "Рассчитать" at bounding box center [594, 231] width 82 height 16
type input "14.08.2025 19:39"
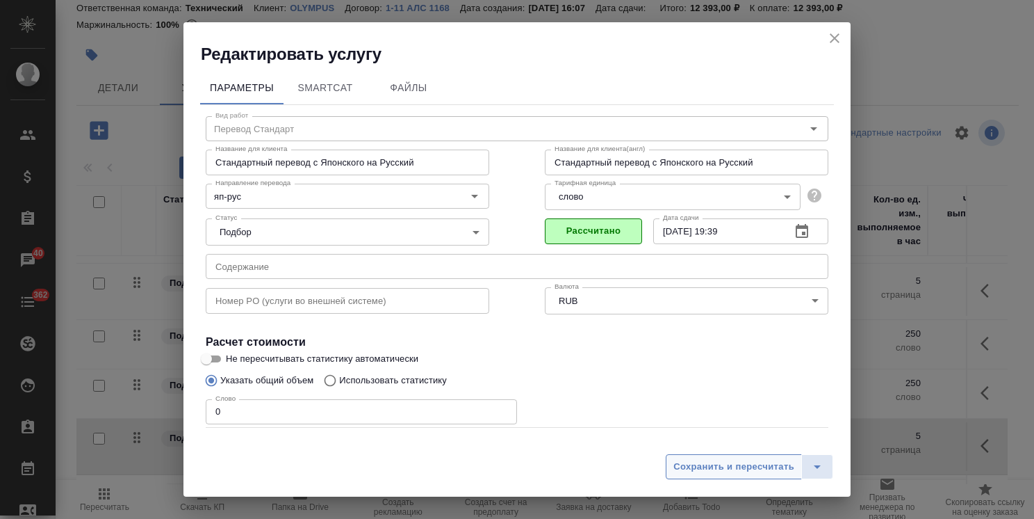
click at [729, 464] on span "Сохранить и пересчитать" at bounding box center [734, 467] width 121 height 16
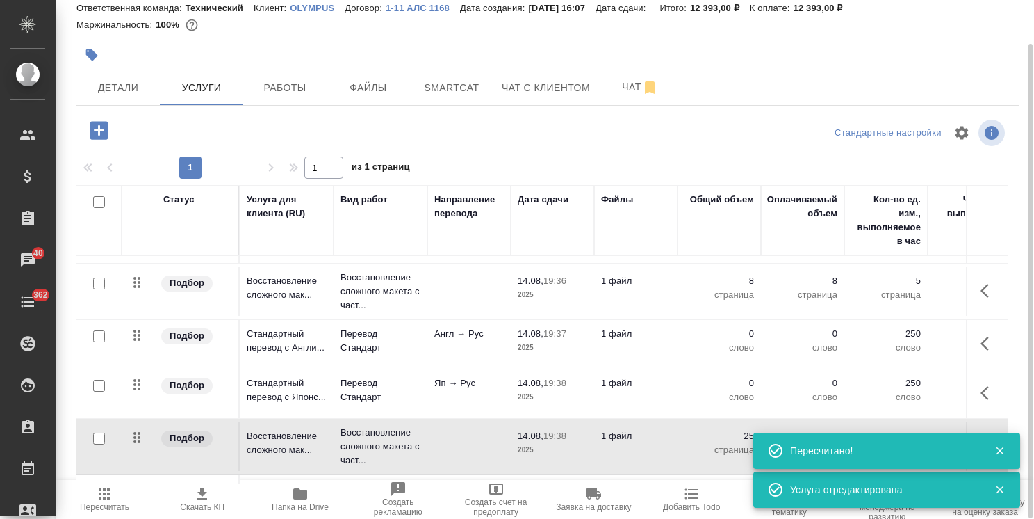
scroll to position [246, 0]
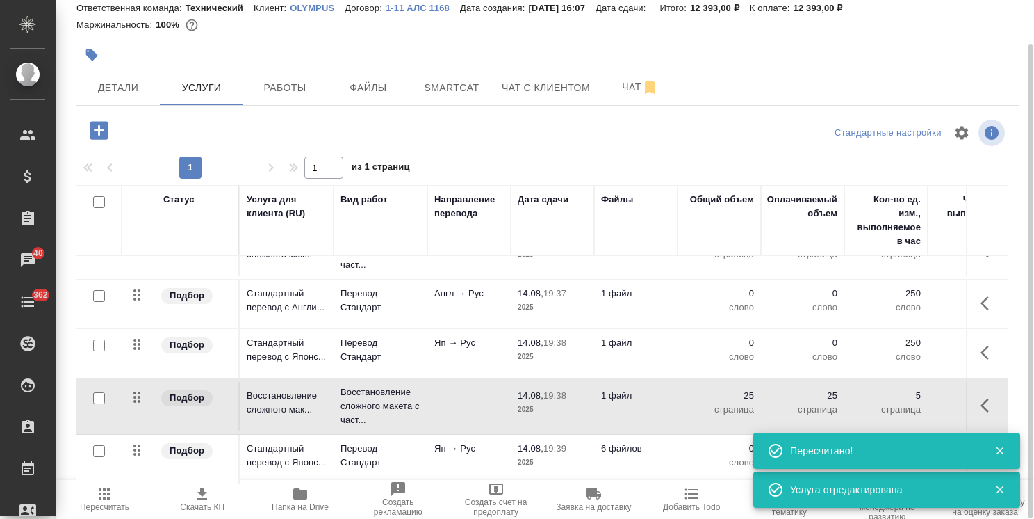
click at [576, 455] on p "2025" at bounding box center [553, 462] width 70 height 14
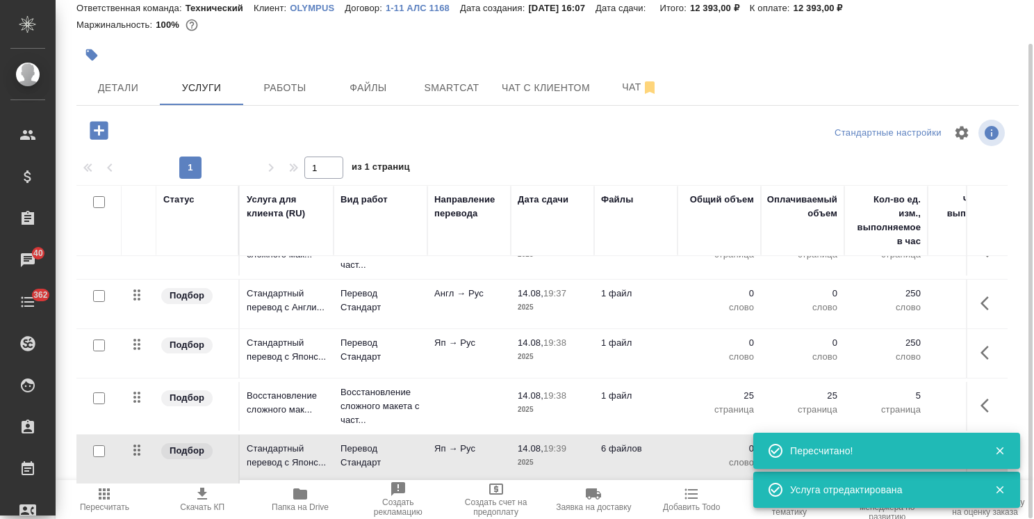
click at [576, 455] on p "2025" at bounding box center [553, 462] width 70 height 14
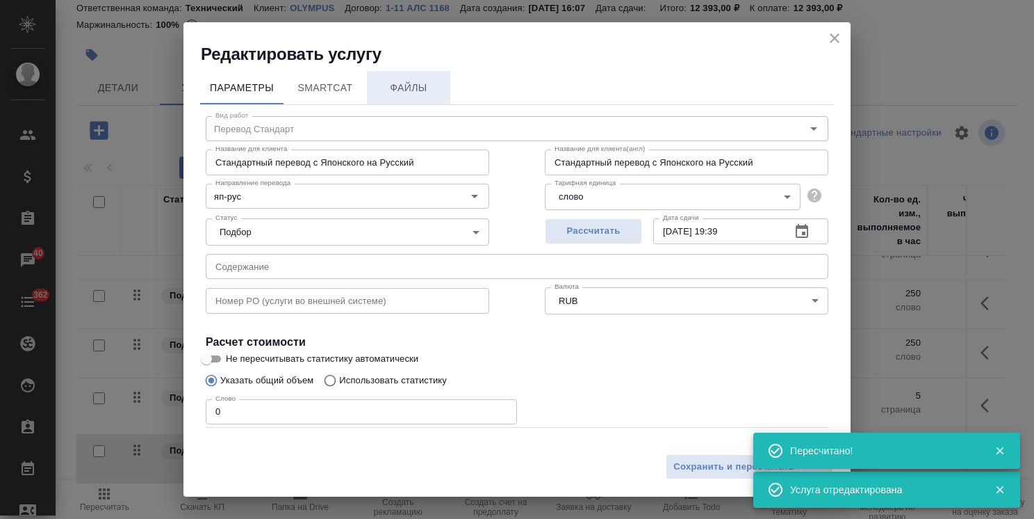
click at [395, 85] on span "Файлы" at bounding box center [408, 87] width 67 height 17
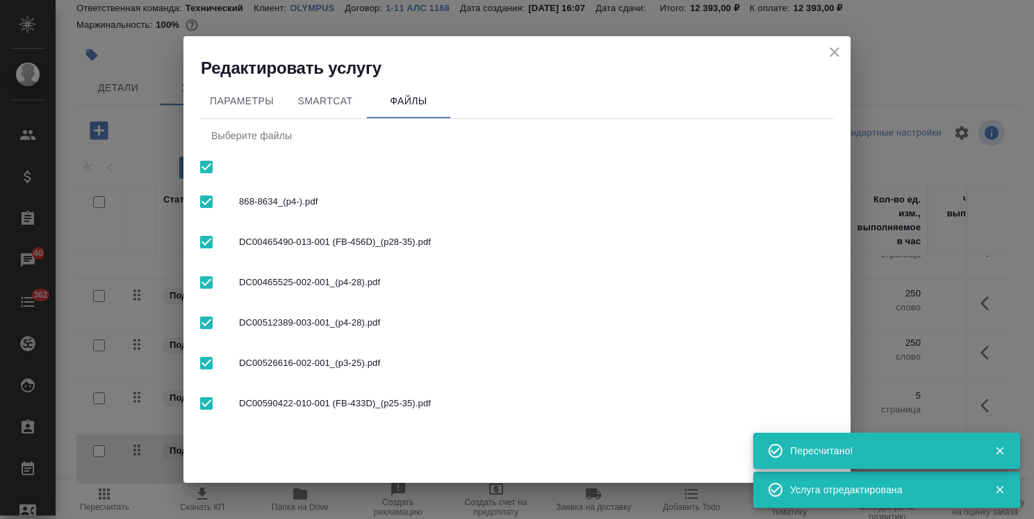
click at [202, 170] on input "checkbox" at bounding box center [206, 166] width 29 height 29
checkbox input "false"
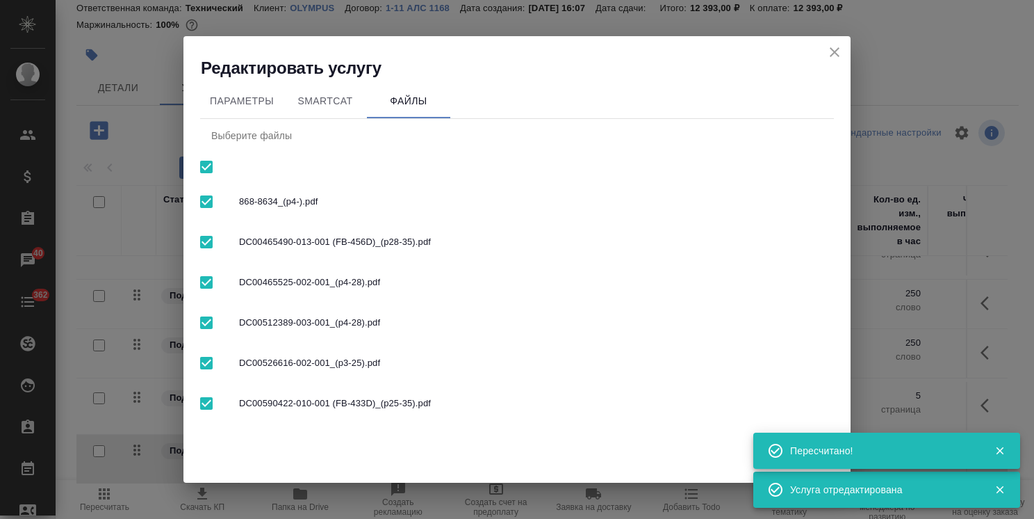
checkbox input "false"
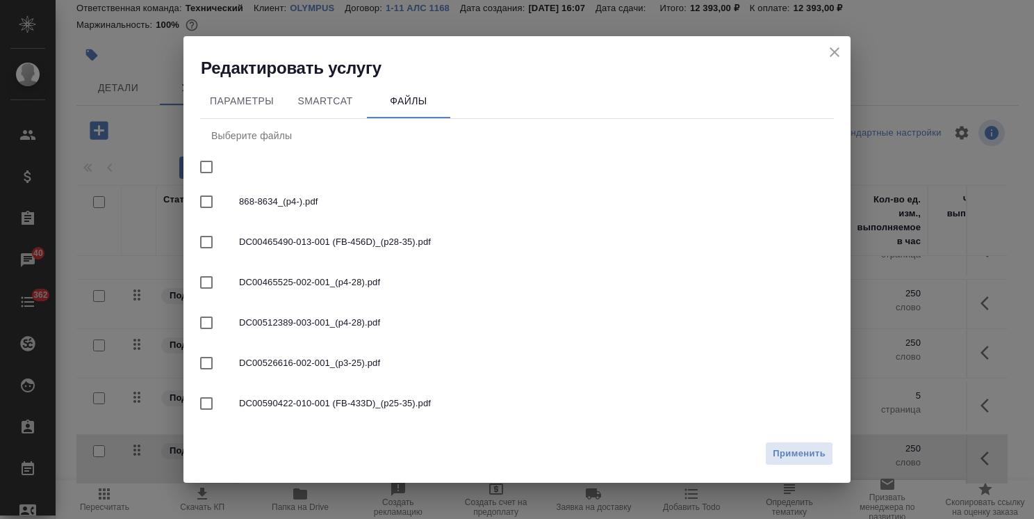
click at [209, 314] on input "checkbox" at bounding box center [206, 322] width 29 height 29
checkbox input "true"
click at [795, 454] on span "Применить" at bounding box center [799, 454] width 53 height 16
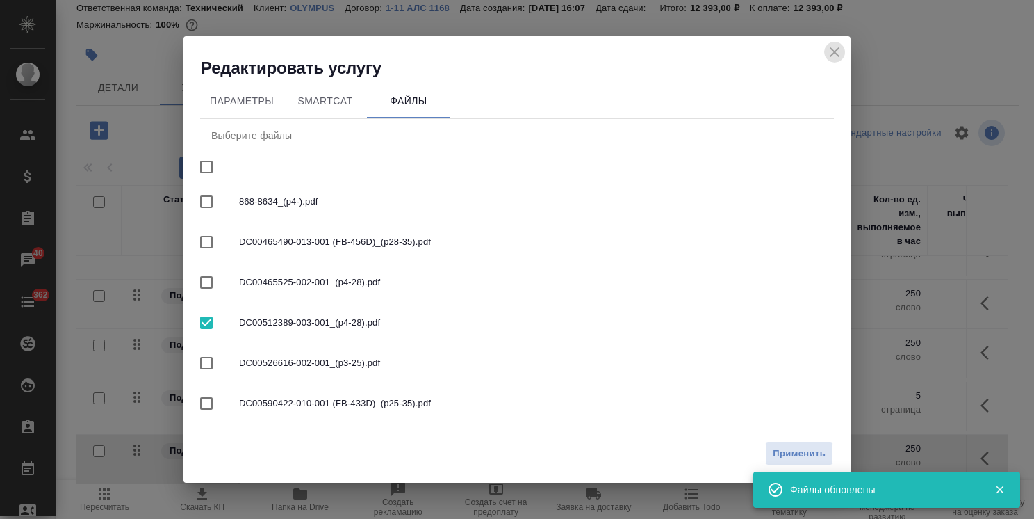
click at [836, 54] on icon "close" at bounding box center [835, 52] width 10 height 10
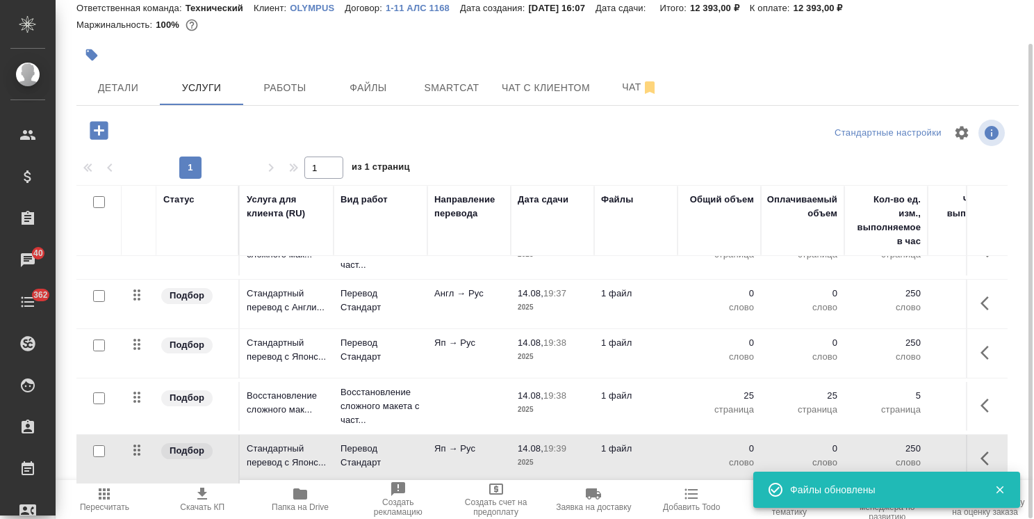
click at [93, 135] on icon "button" at bounding box center [99, 130] width 18 height 18
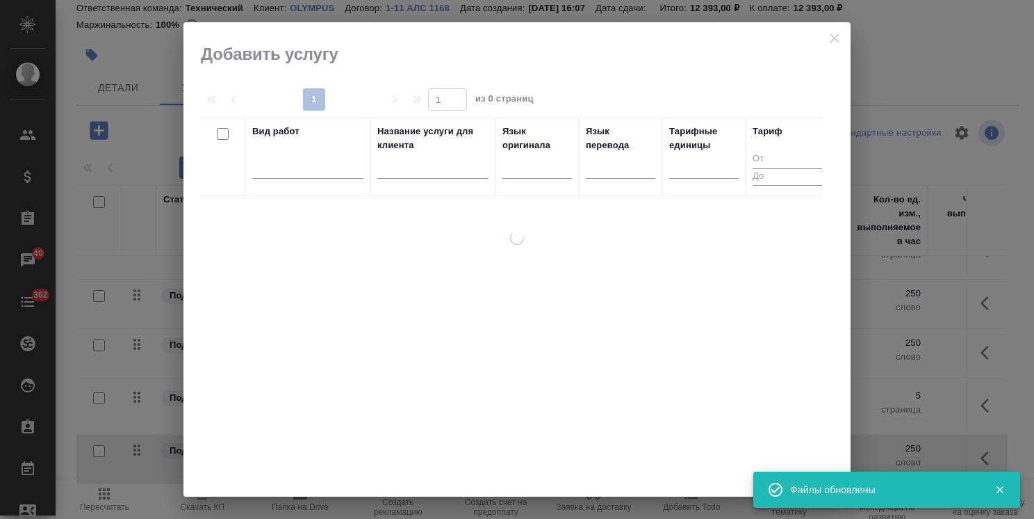
click at [417, 163] on input "text" at bounding box center [432, 169] width 111 height 17
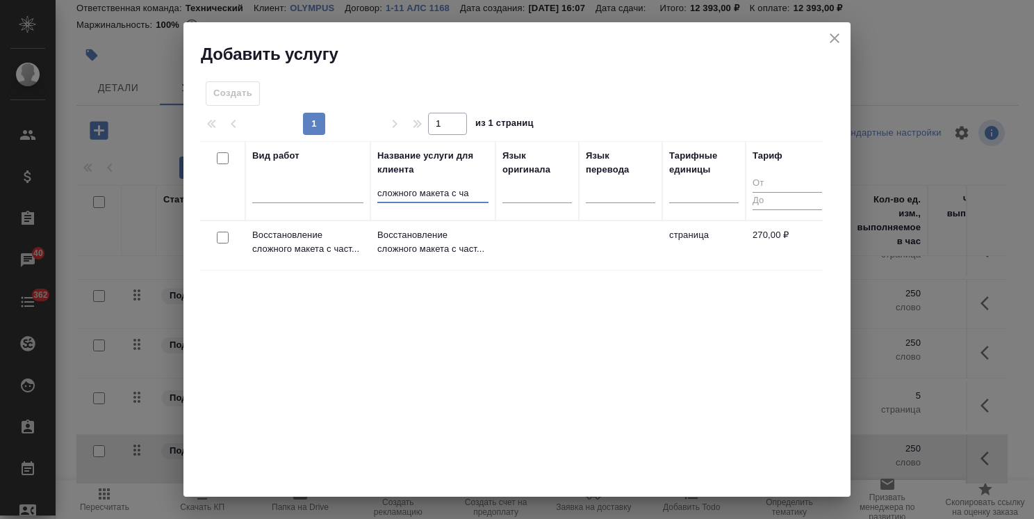
type input "сложного макета с ча"
click at [221, 231] on input "checkbox" at bounding box center [223, 237] width 12 height 12
checkbox input "true"
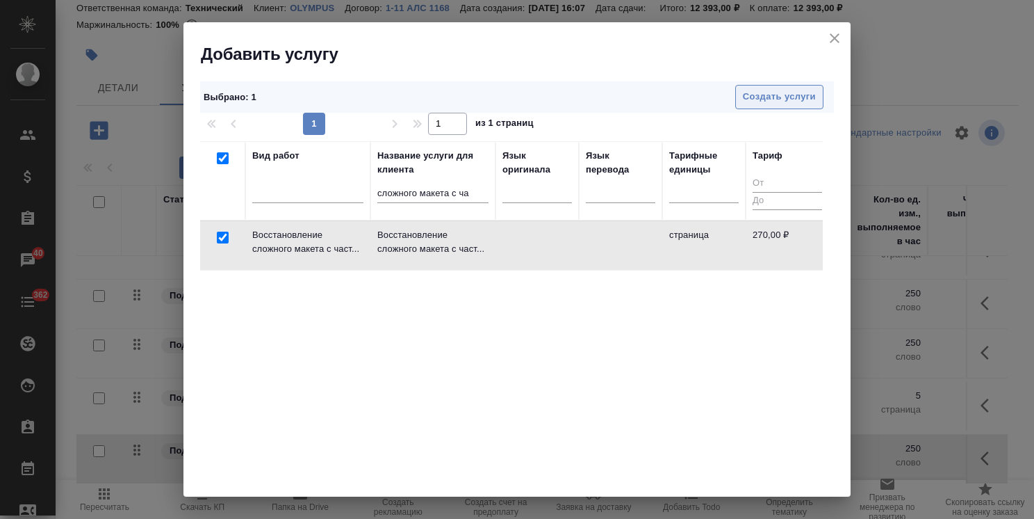
click at [748, 95] on span "Создать услуги" at bounding box center [779, 97] width 73 height 16
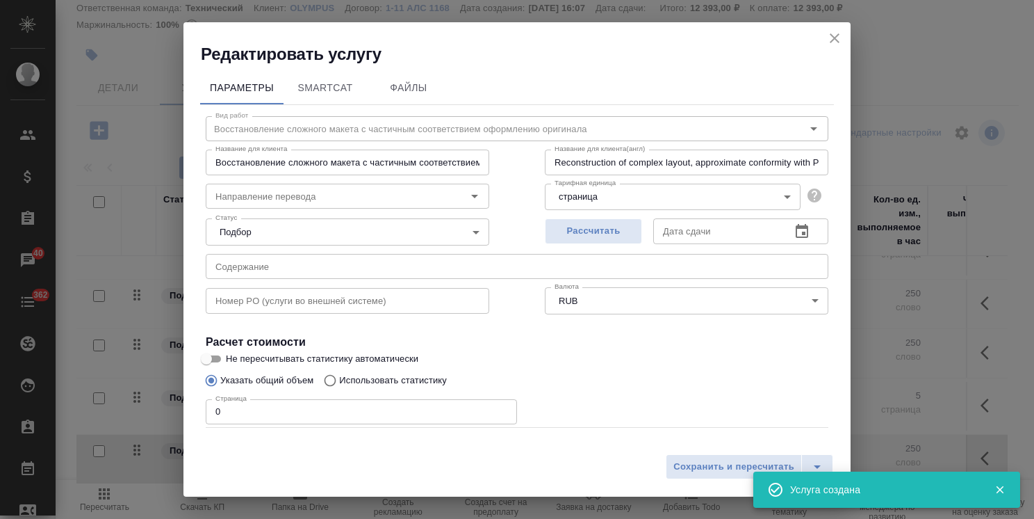
click at [585, 227] on span "Рассчитать" at bounding box center [594, 231] width 82 height 16
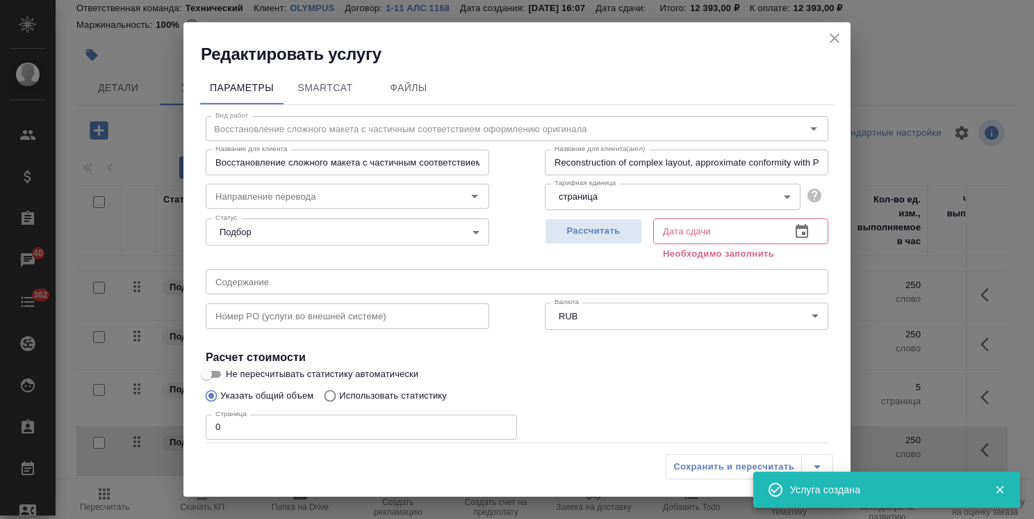
type input "14.08.2025 19:39"
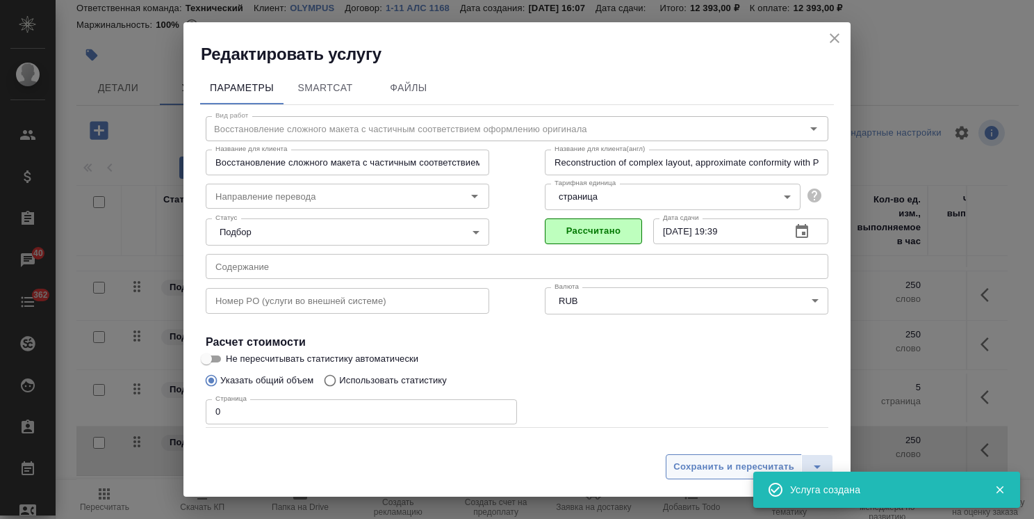
click at [713, 462] on span "Сохранить и пересчитать" at bounding box center [734, 467] width 121 height 16
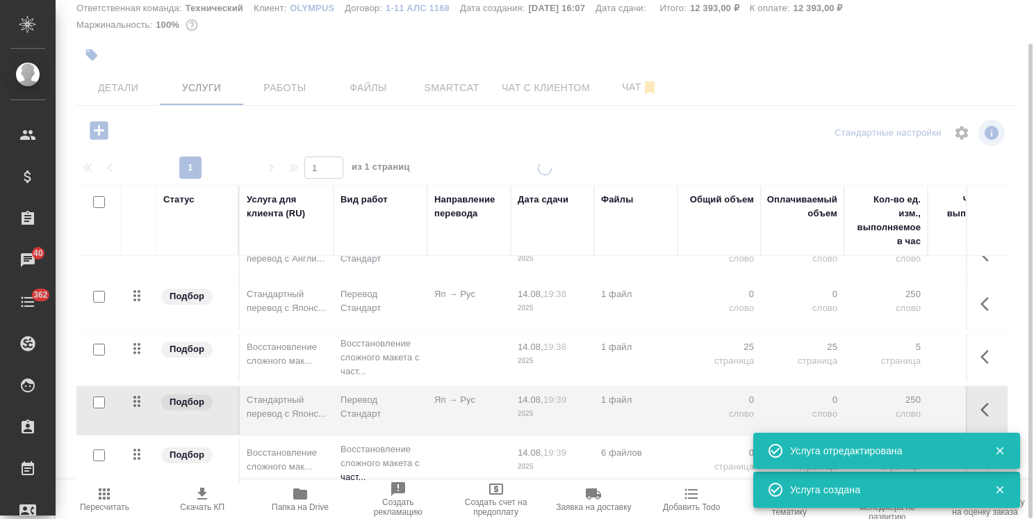
scroll to position [302, 0]
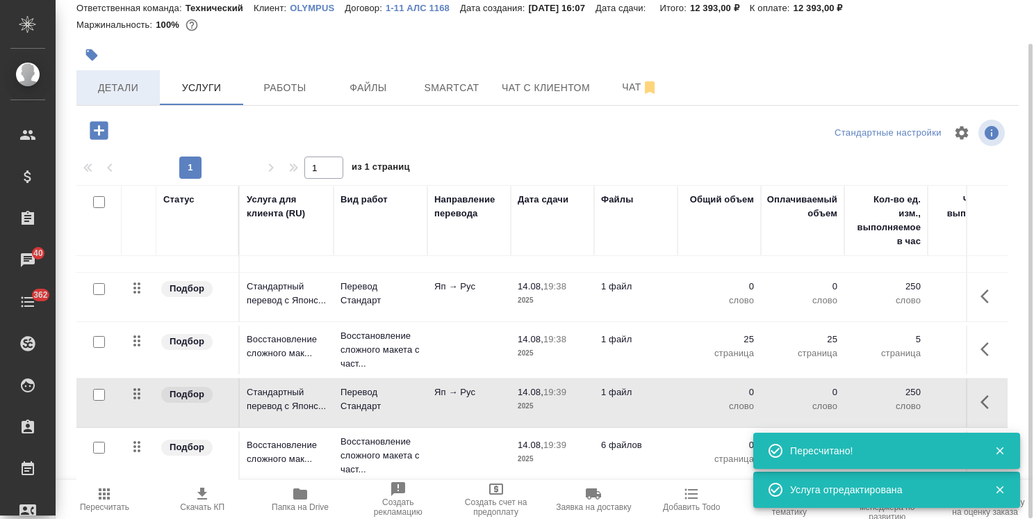
click at [143, 101] on button "Детали" at bounding box center [117, 87] width 83 height 35
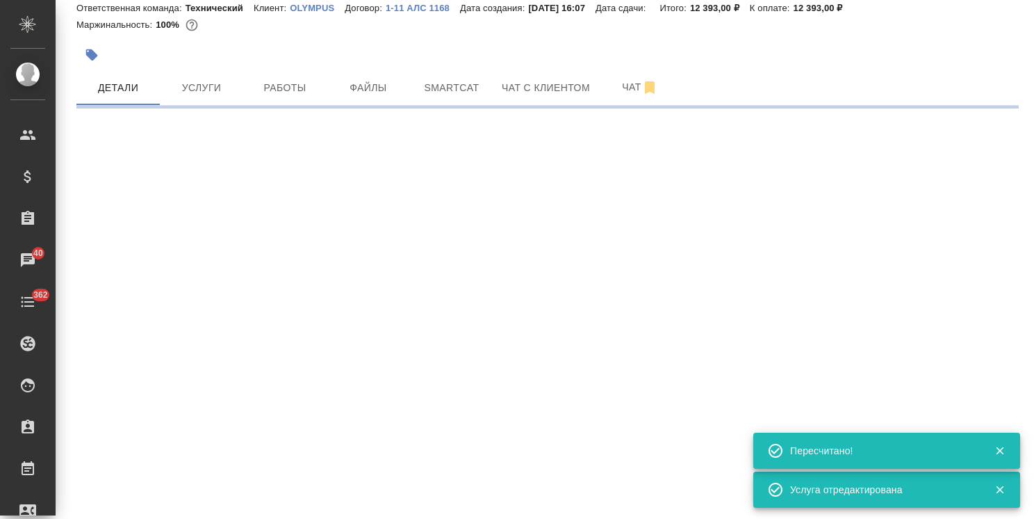
select select "RU"
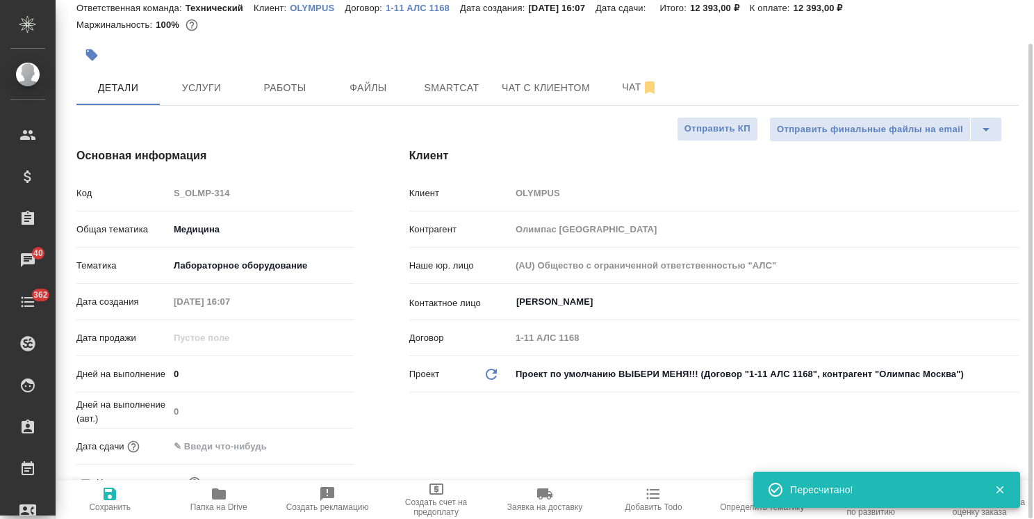
drag, startPoint x: 189, startPoint y: 375, endPoint x: 151, endPoint y: 370, distance: 38.5
click at [151, 370] on div "Дней на выполнение 0" at bounding box center [214, 373] width 277 height 24
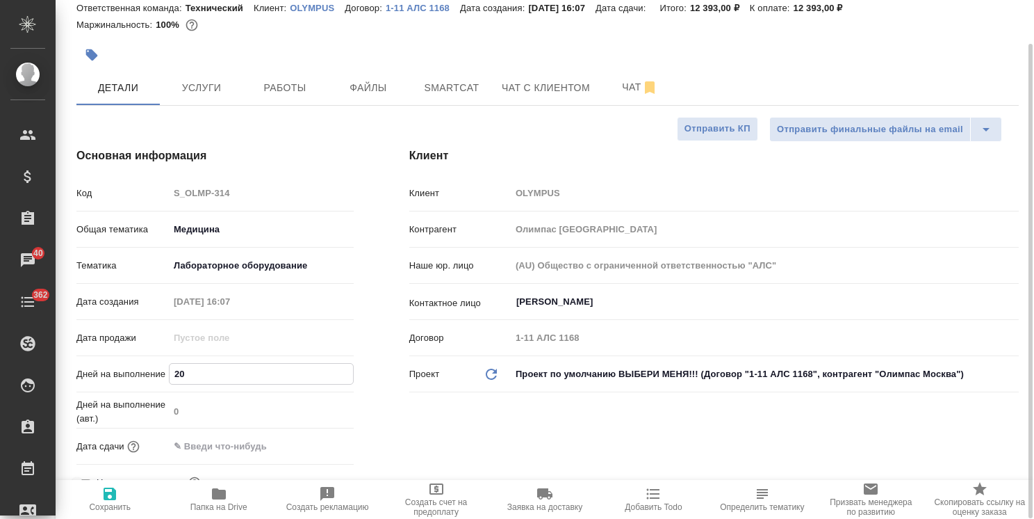
click at [108, 498] on icon "button" at bounding box center [110, 493] width 13 height 13
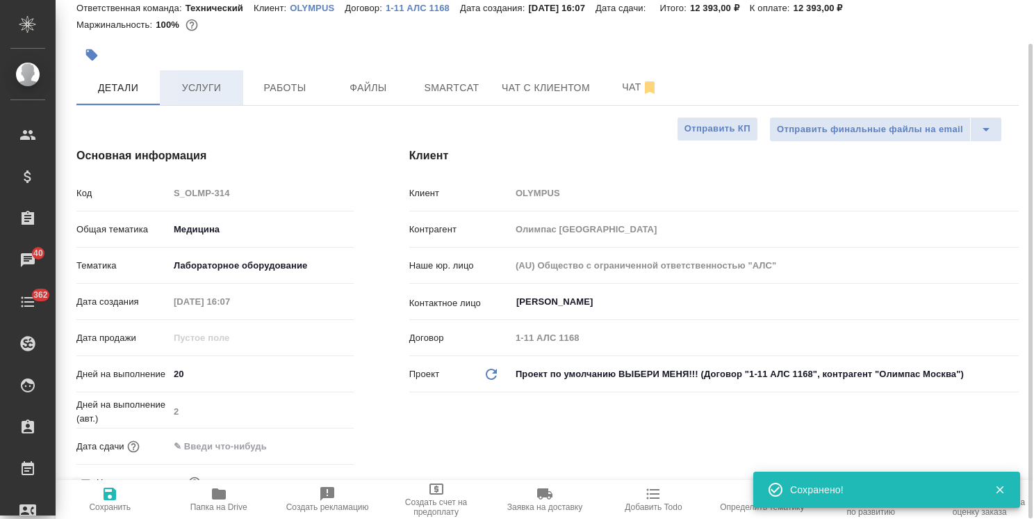
click at [217, 96] on button "Услуги" at bounding box center [201, 87] width 83 height 35
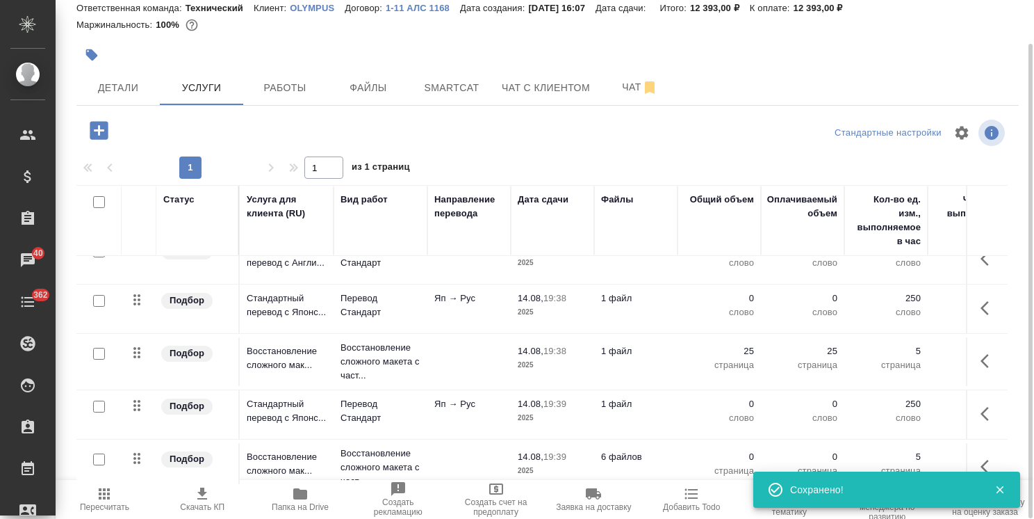
scroll to position [302, 0]
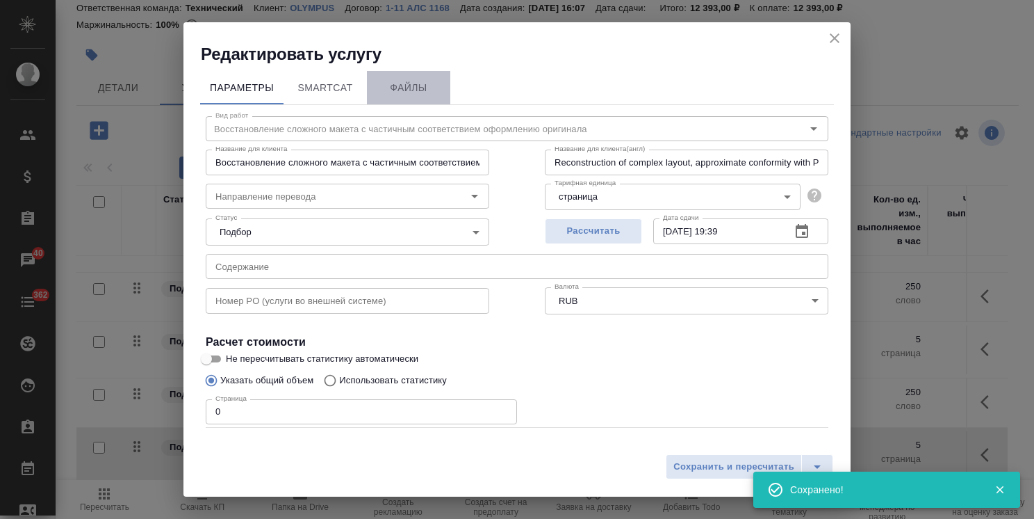
click at [398, 95] on span "Файлы" at bounding box center [408, 87] width 67 height 17
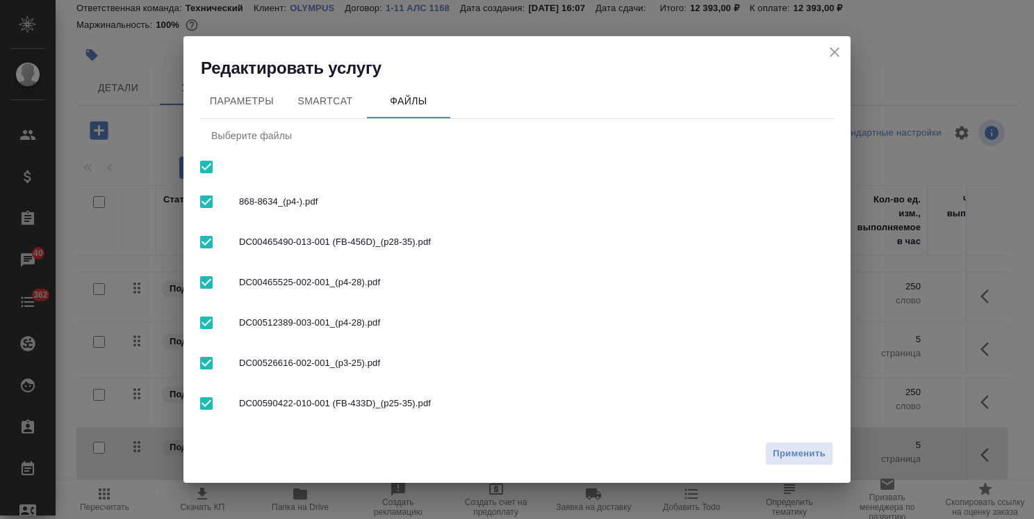
click at [213, 168] on input "checkbox" at bounding box center [206, 166] width 29 height 29
click at [213, 314] on input "checkbox" at bounding box center [206, 322] width 29 height 29
click at [796, 455] on span "Применить" at bounding box center [799, 454] width 53 height 16
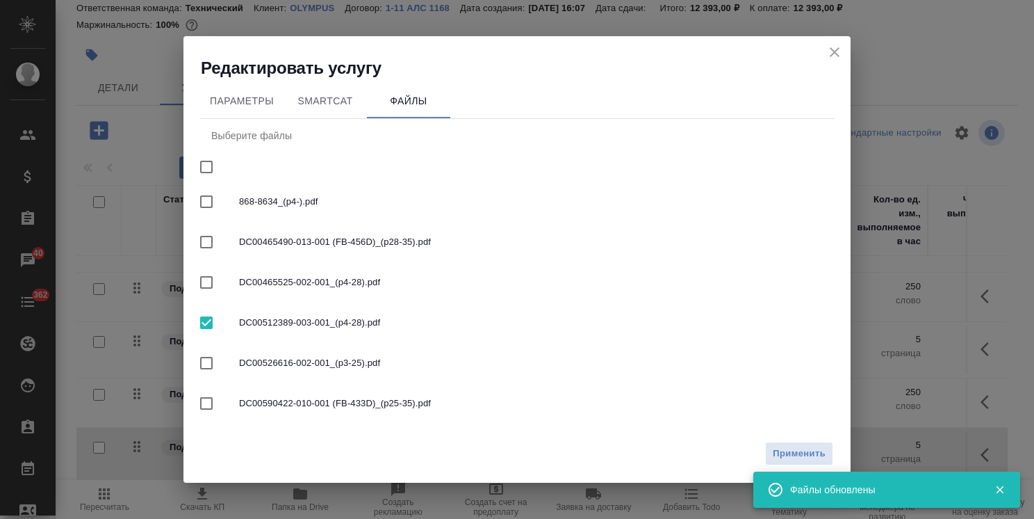
click at [837, 54] on icon "close" at bounding box center [835, 52] width 10 height 10
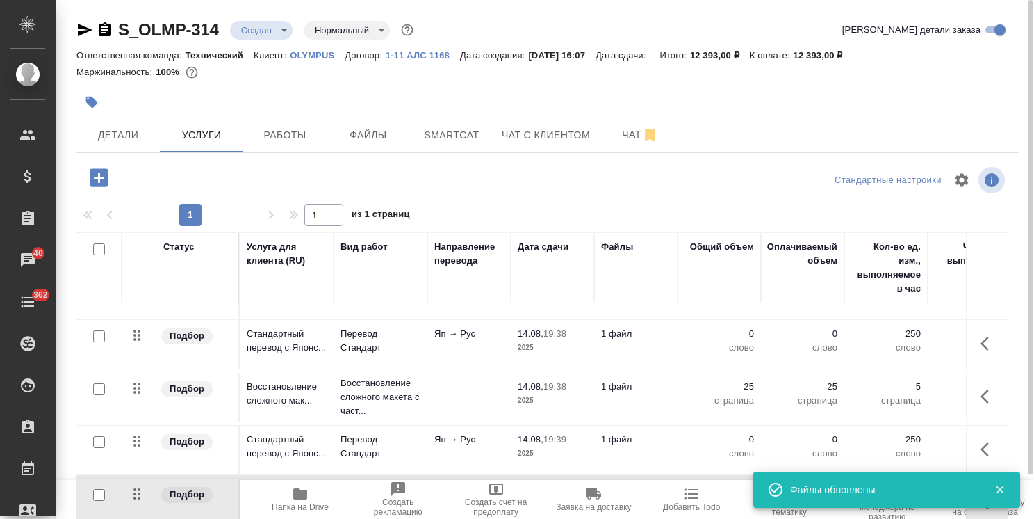
scroll to position [47, 0]
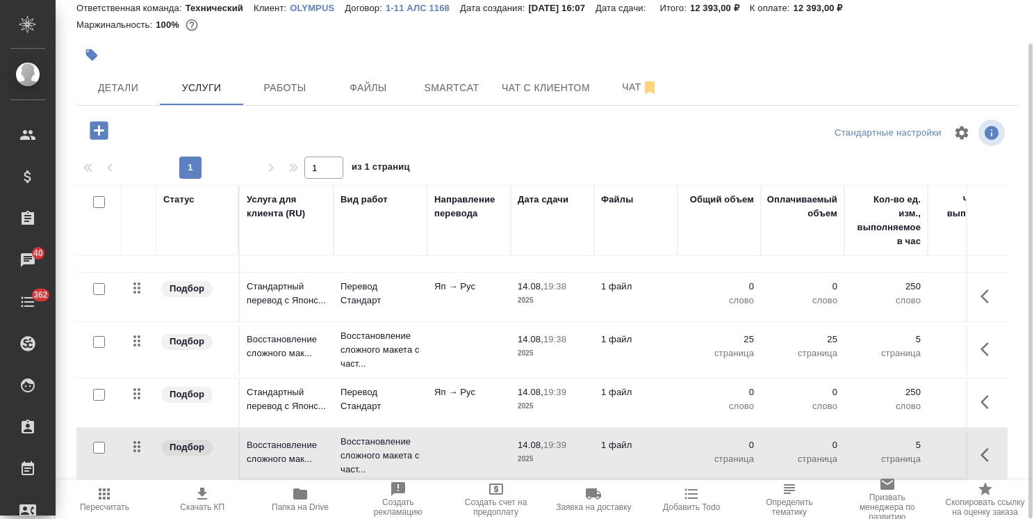
click at [98, 135] on icon "button" at bounding box center [99, 130] width 18 height 18
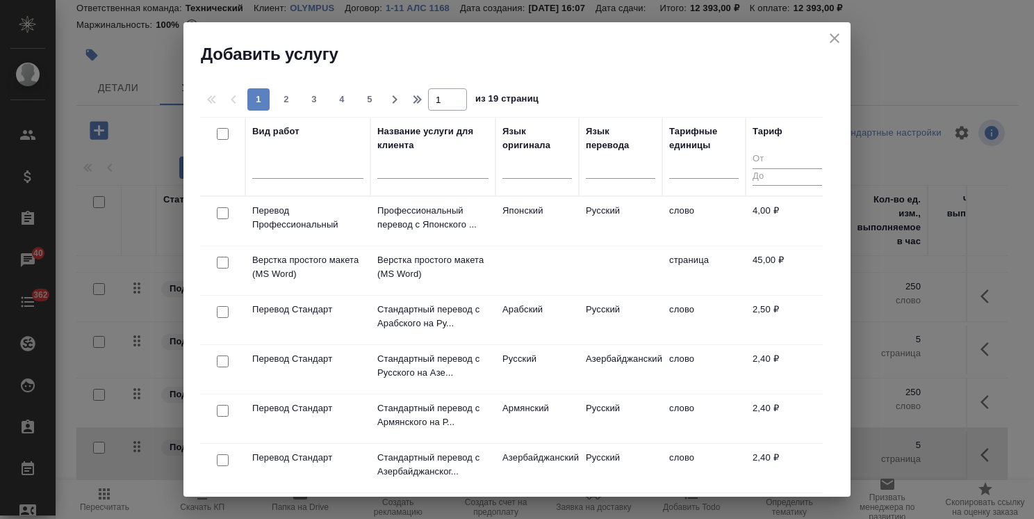
click at [460, 168] on input "text" at bounding box center [432, 169] width 111 height 17
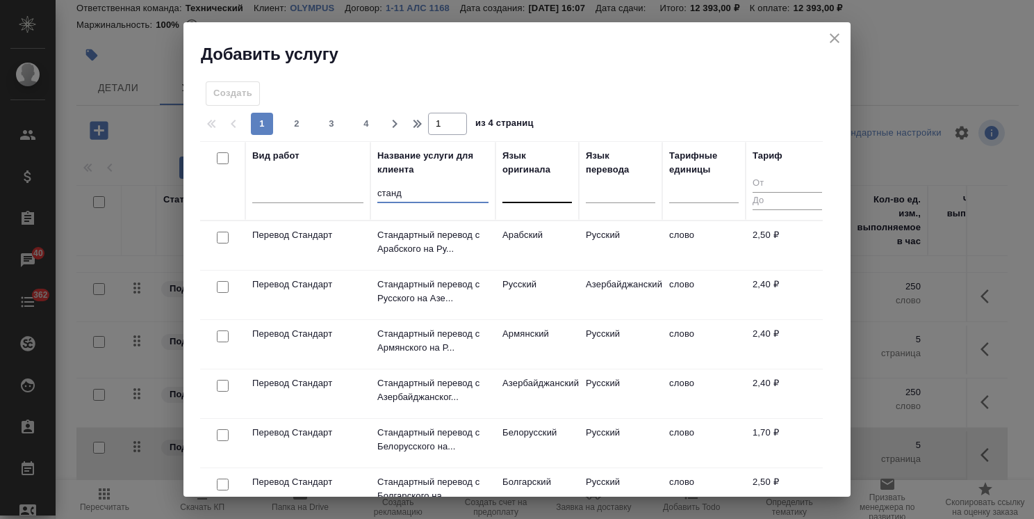
click at [535, 193] on div at bounding box center [538, 189] width 70 height 20
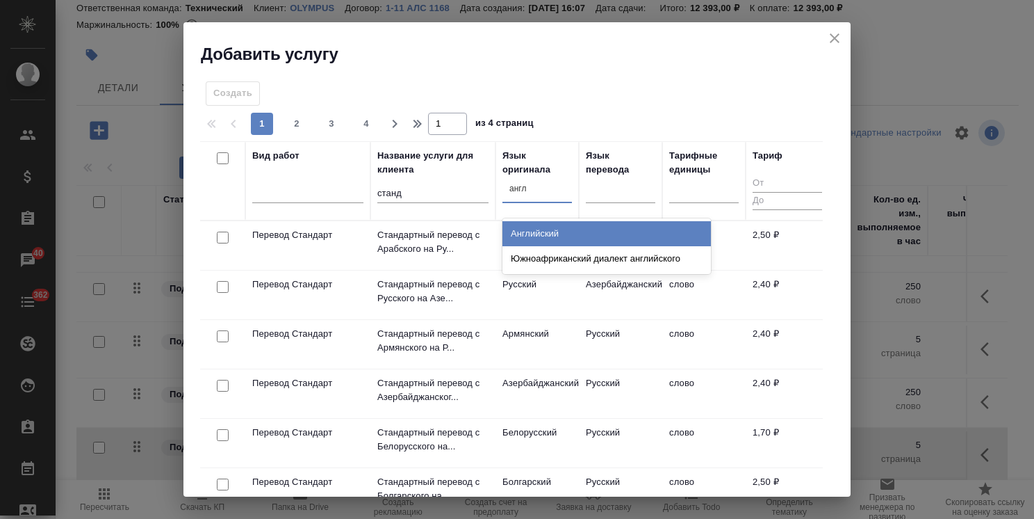
click at [532, 234] on div "Английский" at bounding box center [607, 233] width 209 height 25
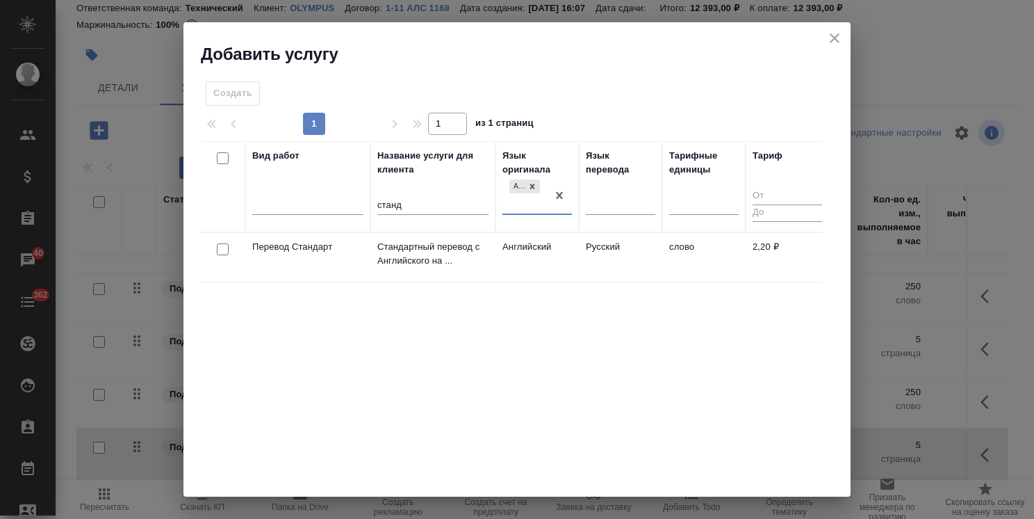
click at [220, 249] on input "checkbox" at bounding box center [223, 249] width 12 height 12
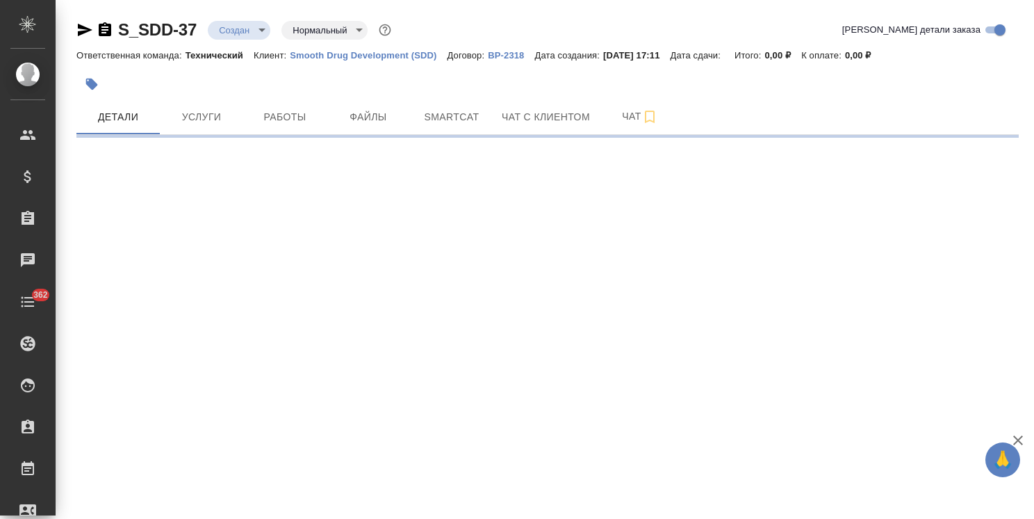
select select "RU"
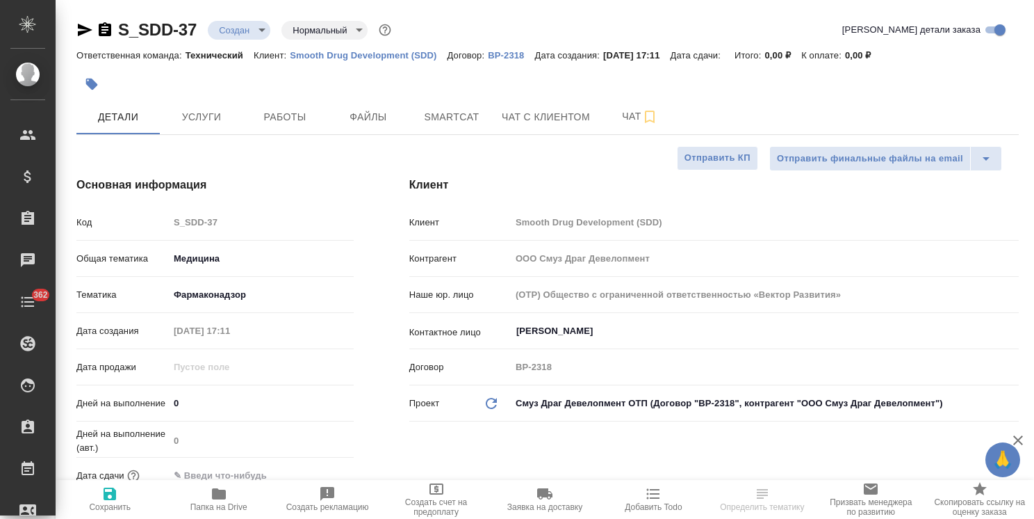
type textarea "x"
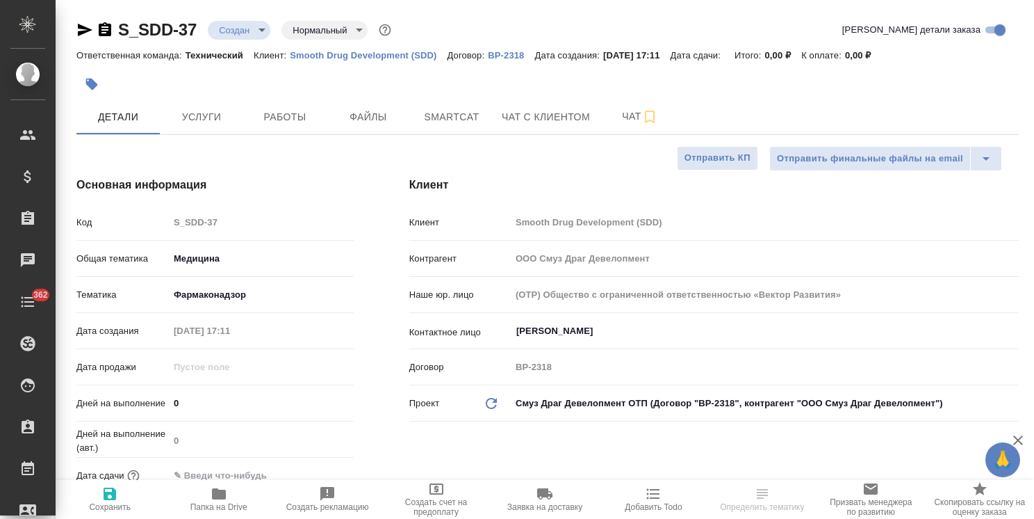
type textarea "x"
select select "RU"
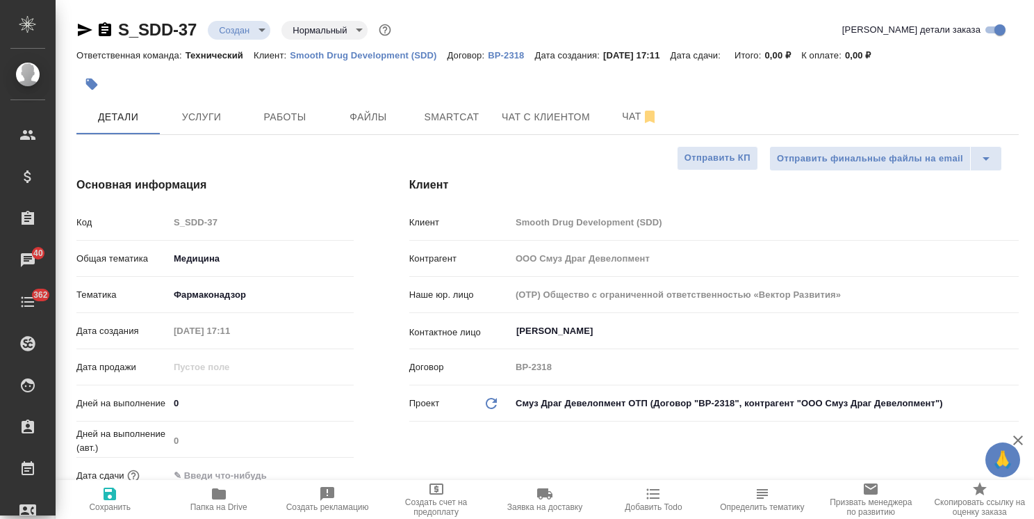
type textarea "x"
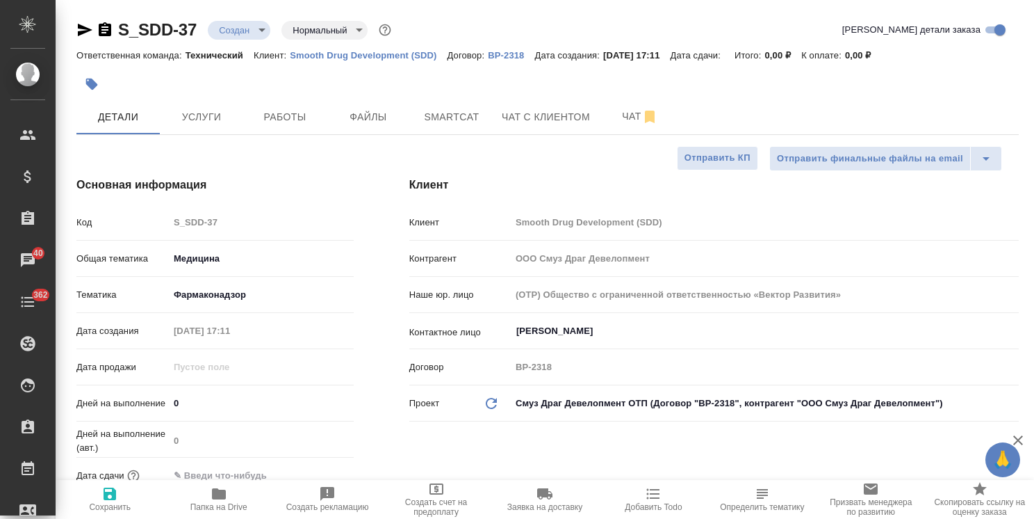
type textarea "x"
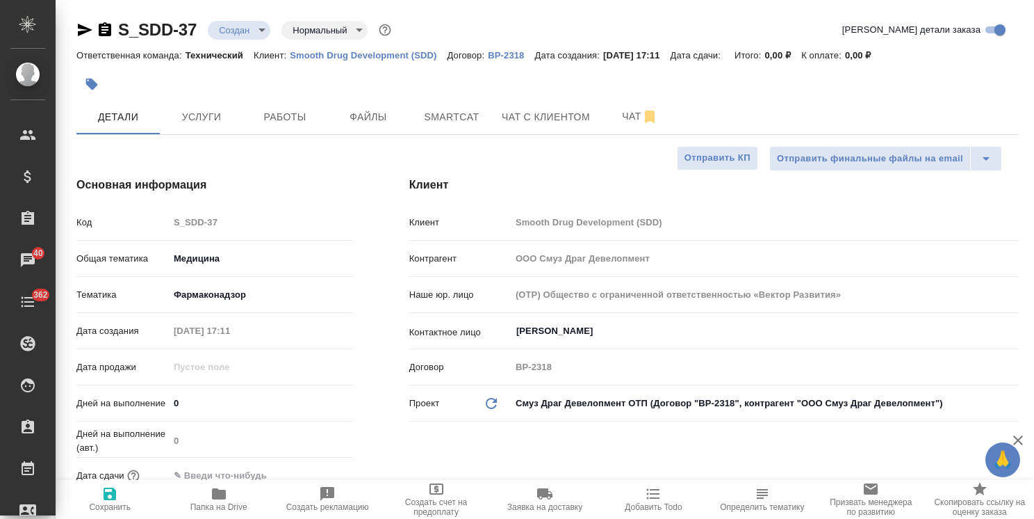
type textarea "x"
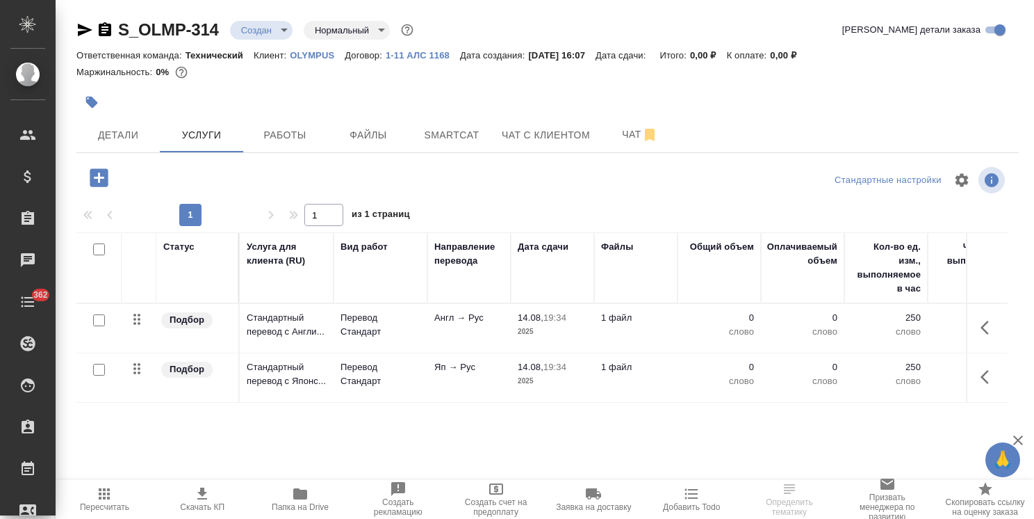
click at [634, 138] on span "Чат" at bounding box center [640, 134] width 67 height 17
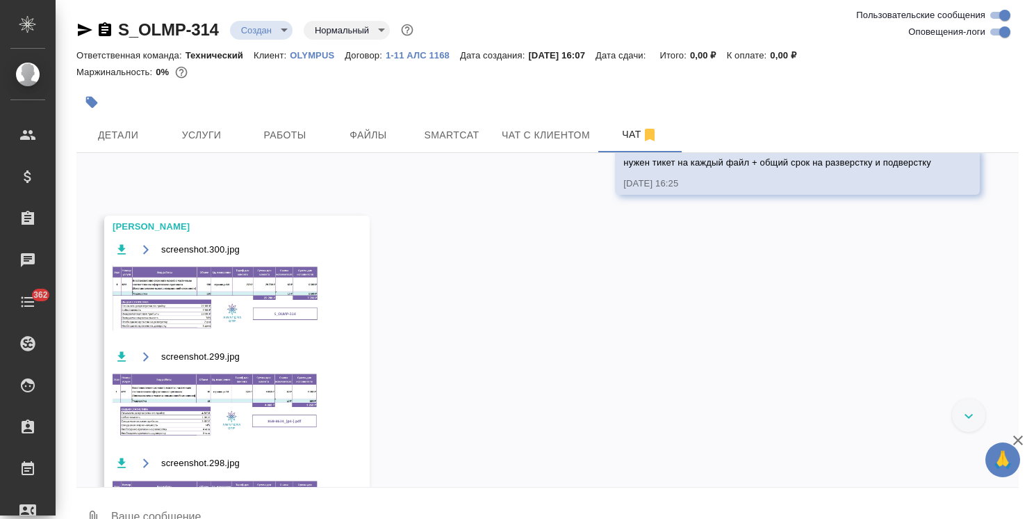
scroll to position [781, 0]
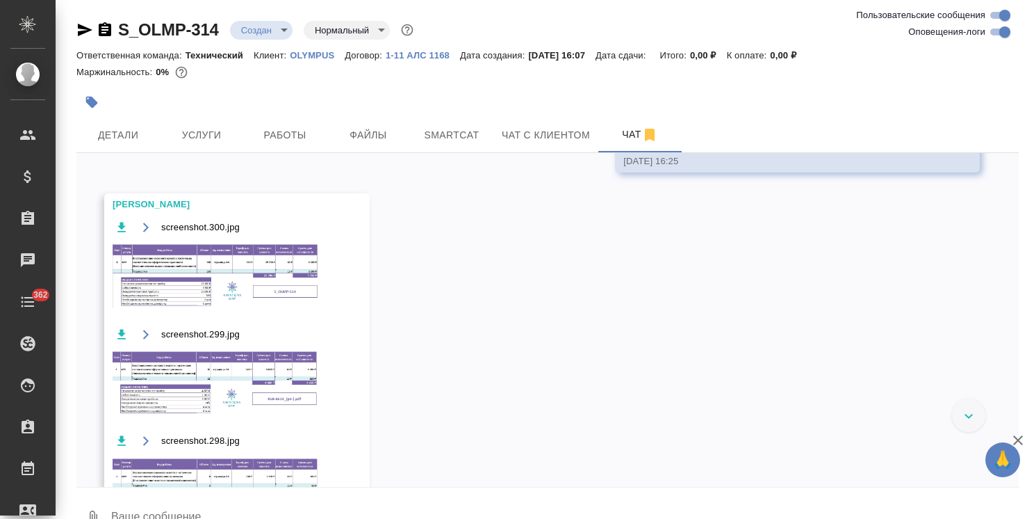
click at [259, 382] on img at bounding box center [217, 382] width 209 height 65
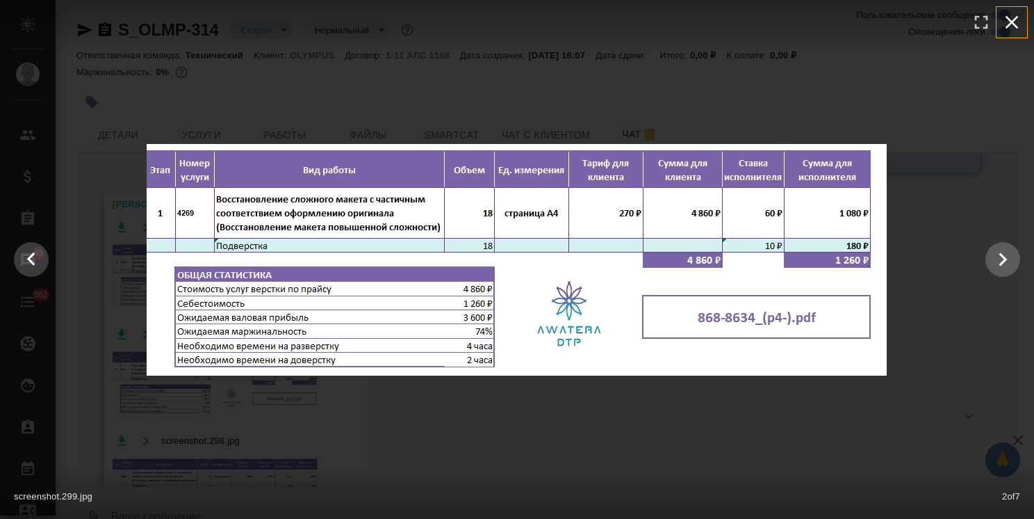
click at [1011, 18] on icon "button" at bounding box center [1012, 22] width 22 height 22
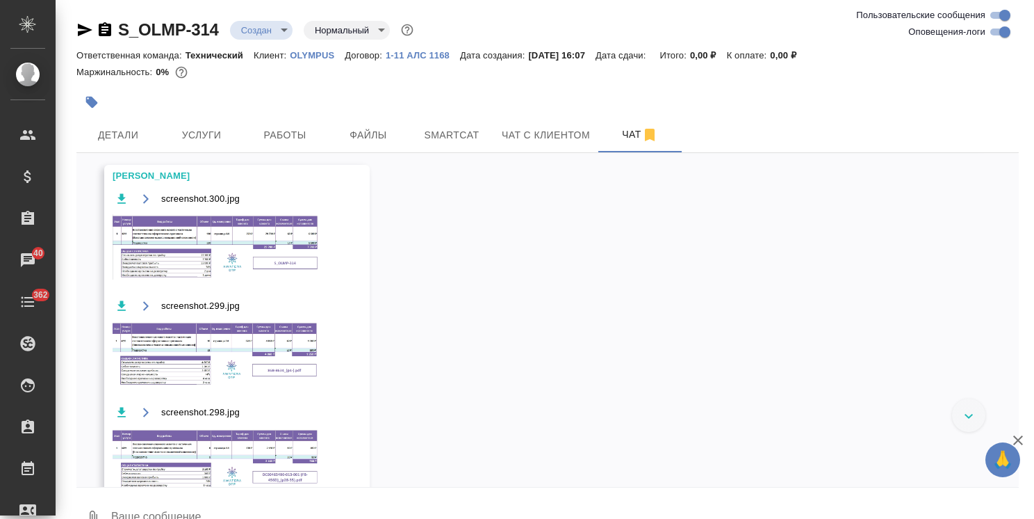
scroll to position [851, 0]
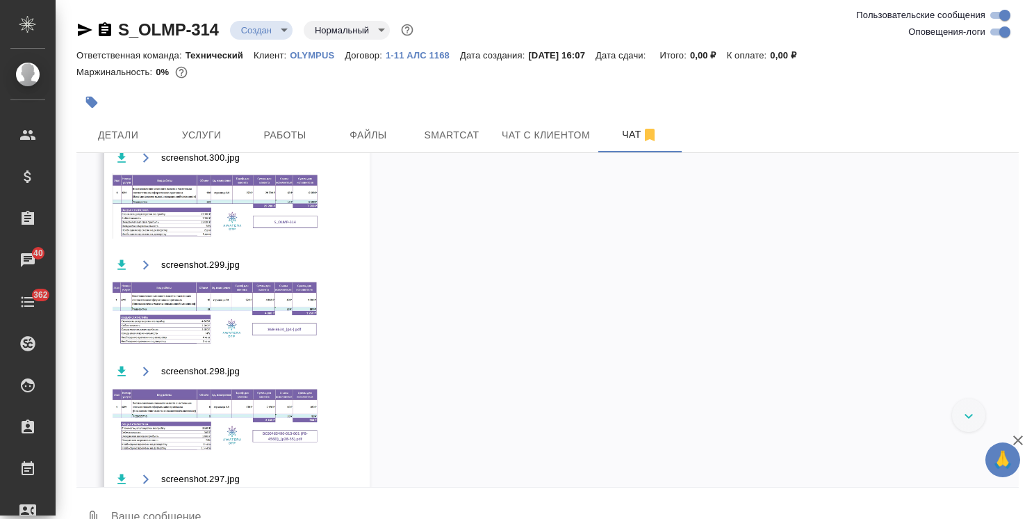
click at [261, 402] on img at bounding box center [217, 419] width 209 height 65
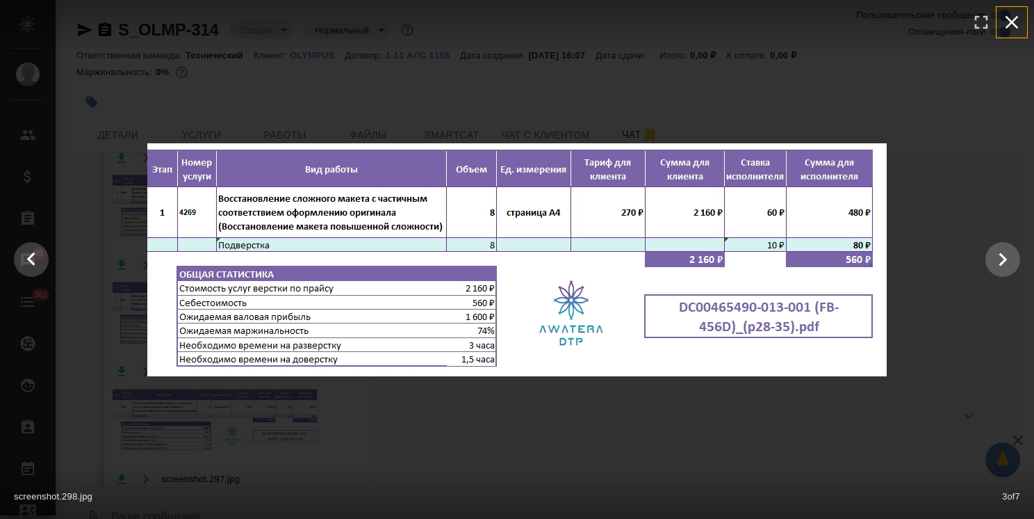
click at [1009, 32] on icon "button" at bounding box center [1012, 22] width 22 height 22
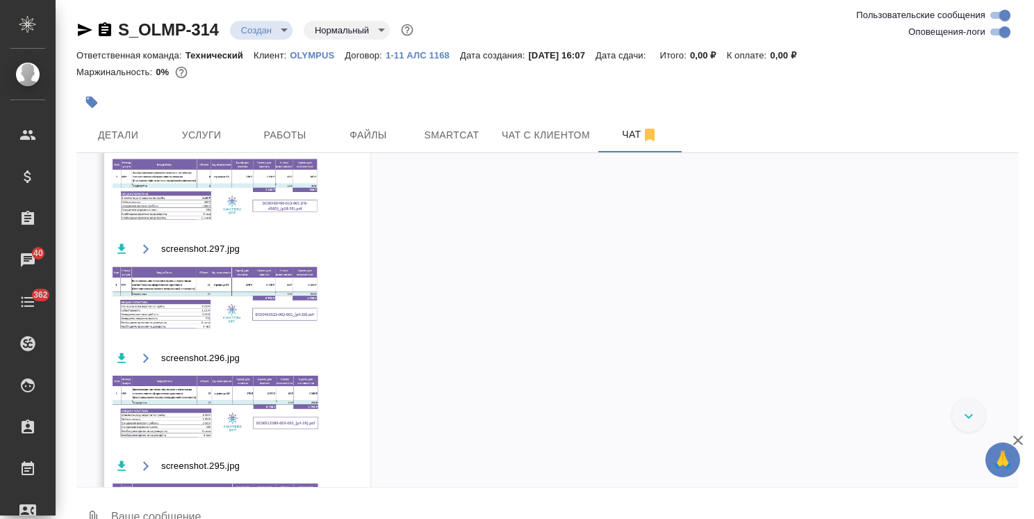
scroll to position [1129, 0]
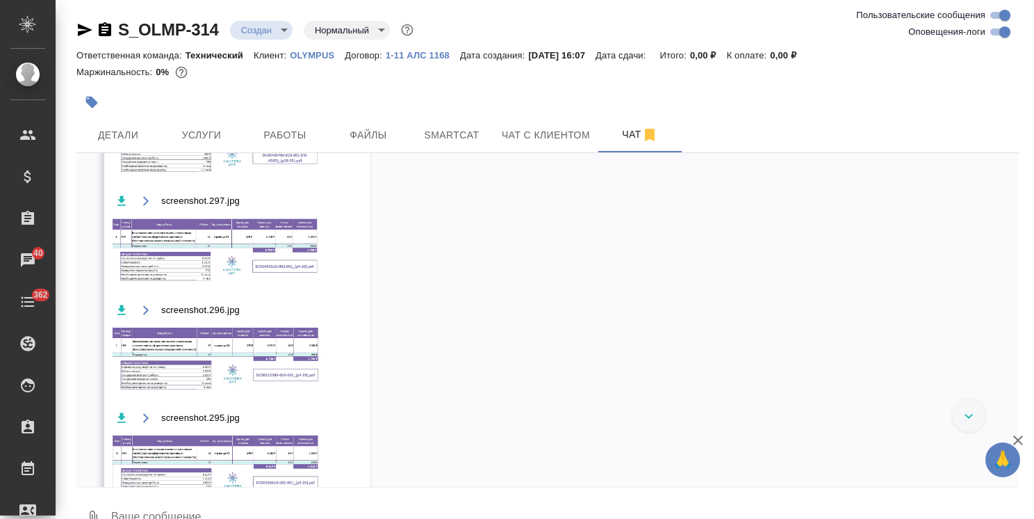
click at [216, 235] on img at bounding box center [217, 249] width 209 height 67
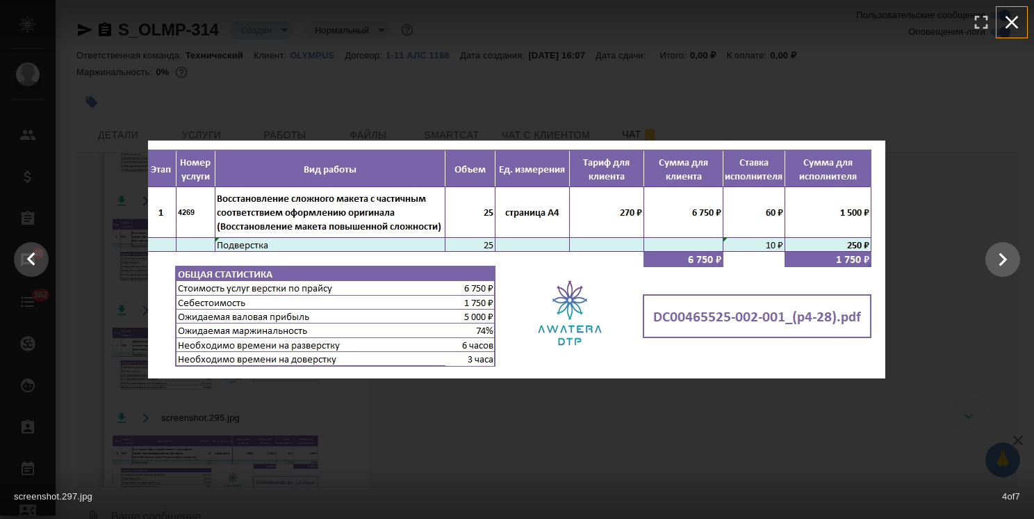
click at [1009, 24] on icon "button" at bounding box center [1012, 22] width 13 height 13
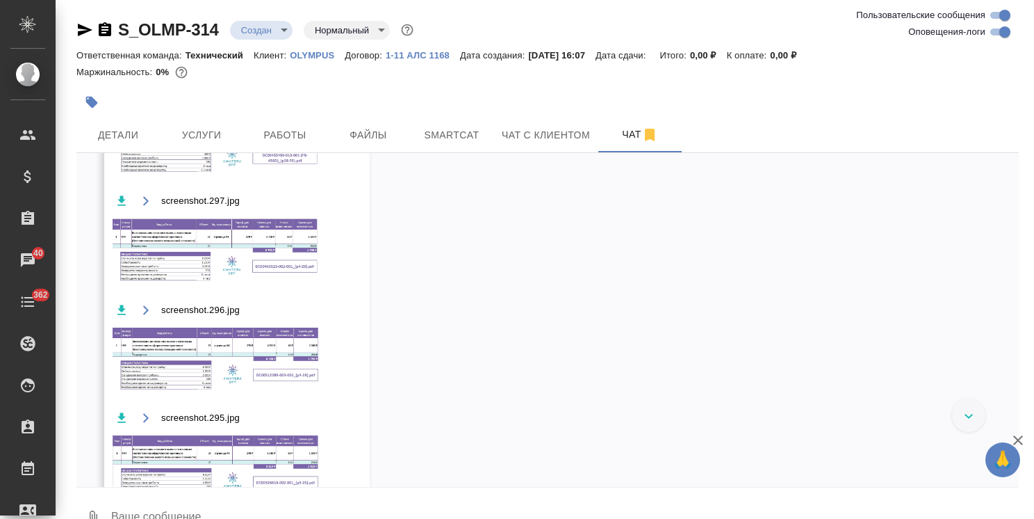
click at [253, 352] on img at bounding box center [217, 358] width 209 height 67
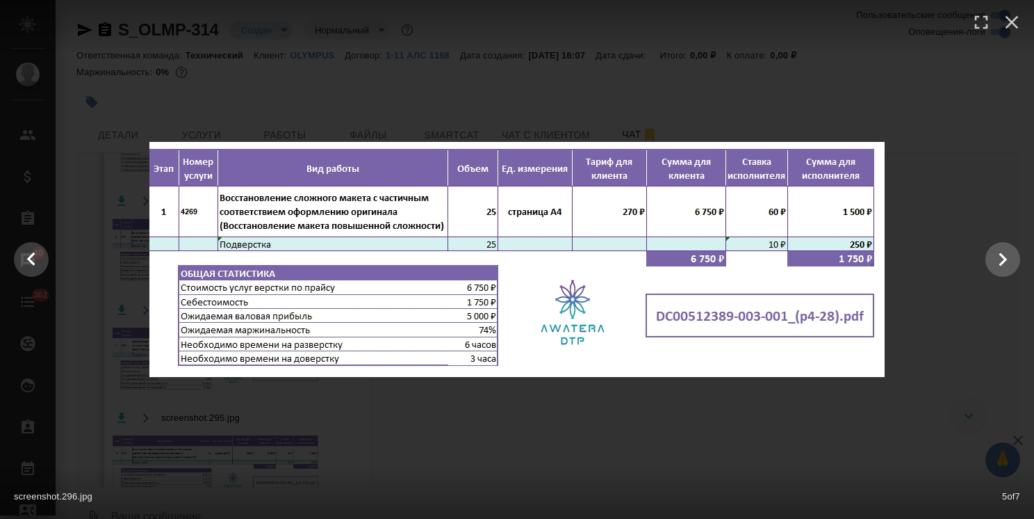
click at [1030, 14] on div at bounding box center [517, 26] width 1034 height 52
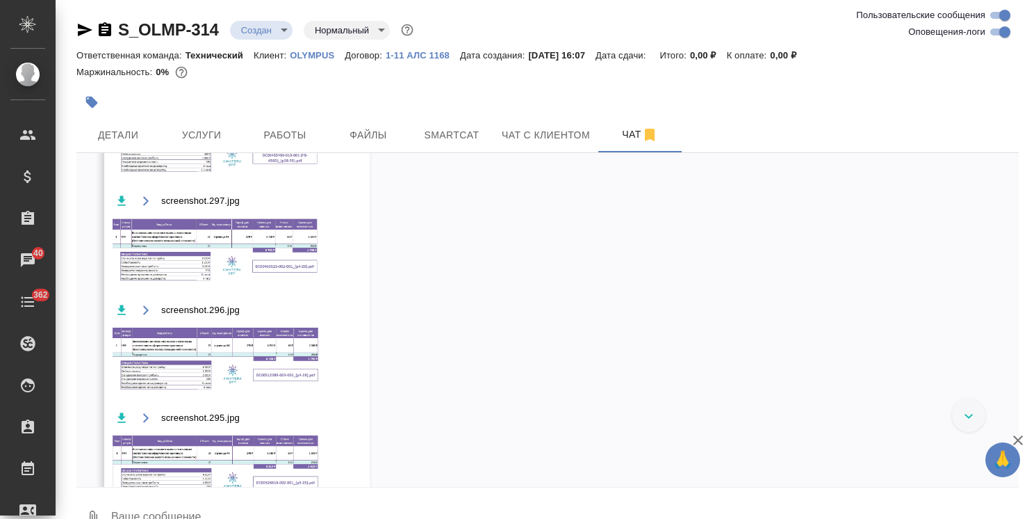
click at [271, 224] on img at bounding box center [217, 249] width 209 height 67
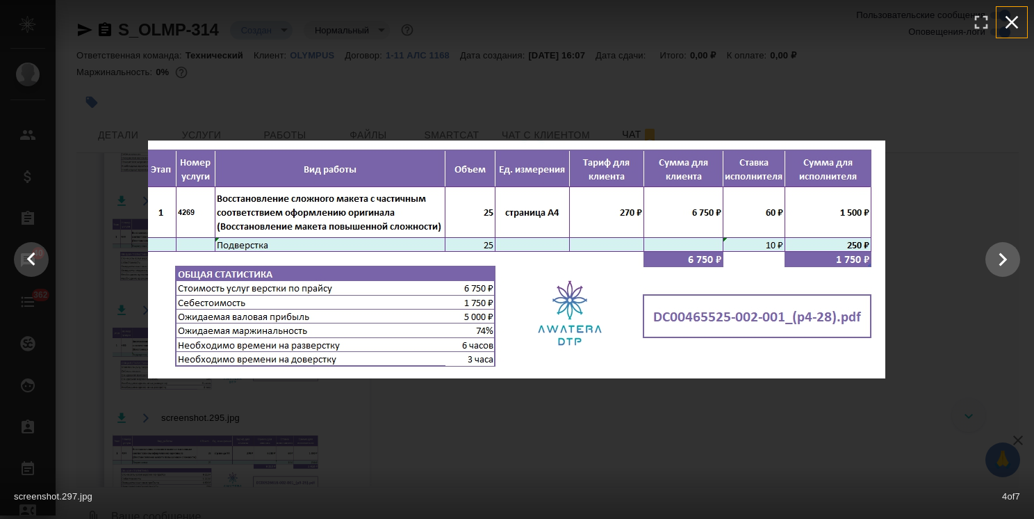
click at [1016, 26] on icon "button" at bounding box center [1012, 22] width 13 height 13
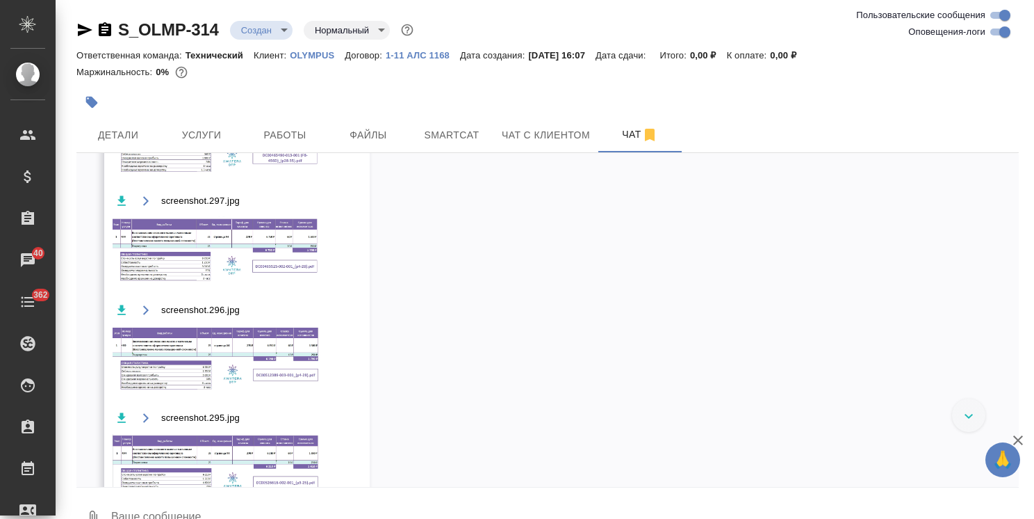
click at [250, 368] on img at bounding box center [217, 358] width 209 height 67
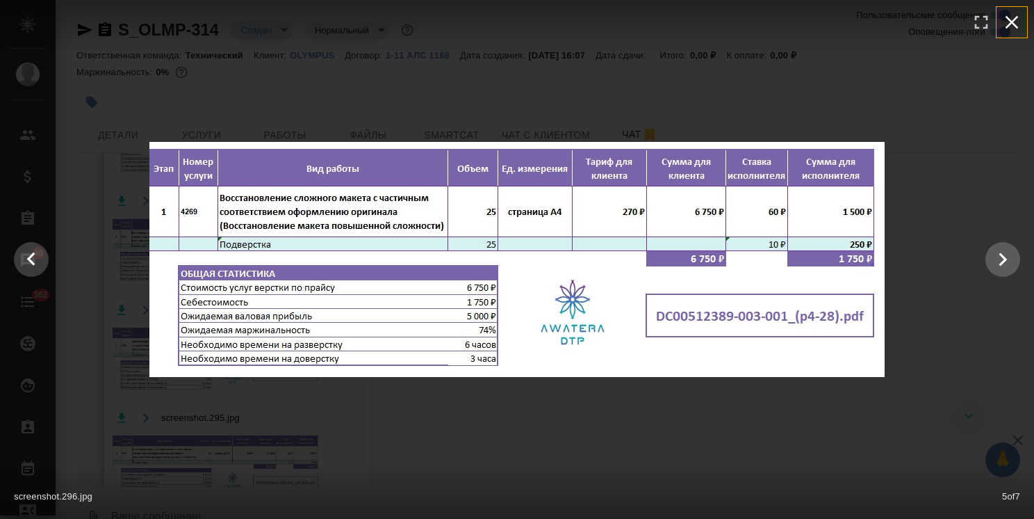
click at [1009, 26] on icon "button" at bounding box center [1012, 22] width 22 height 22
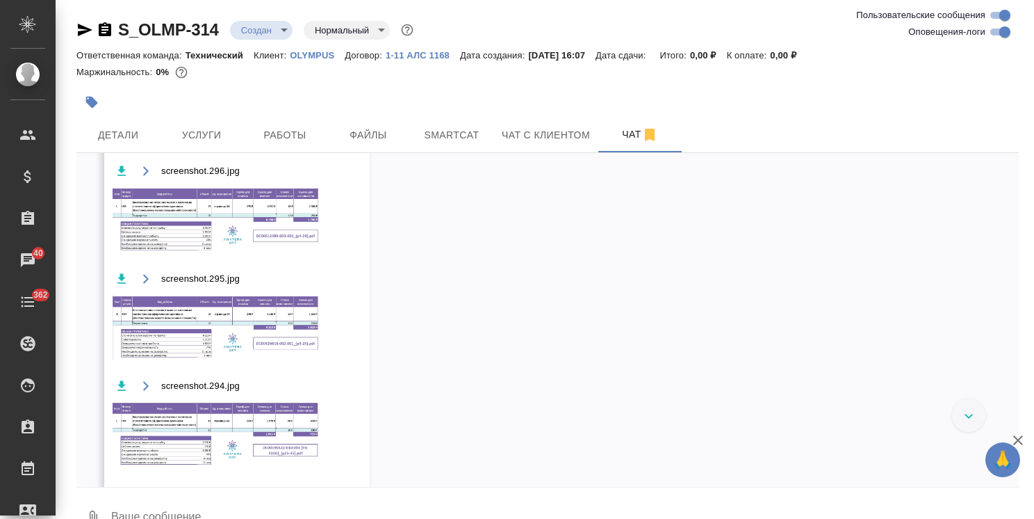
scroll to position [1310, 0]
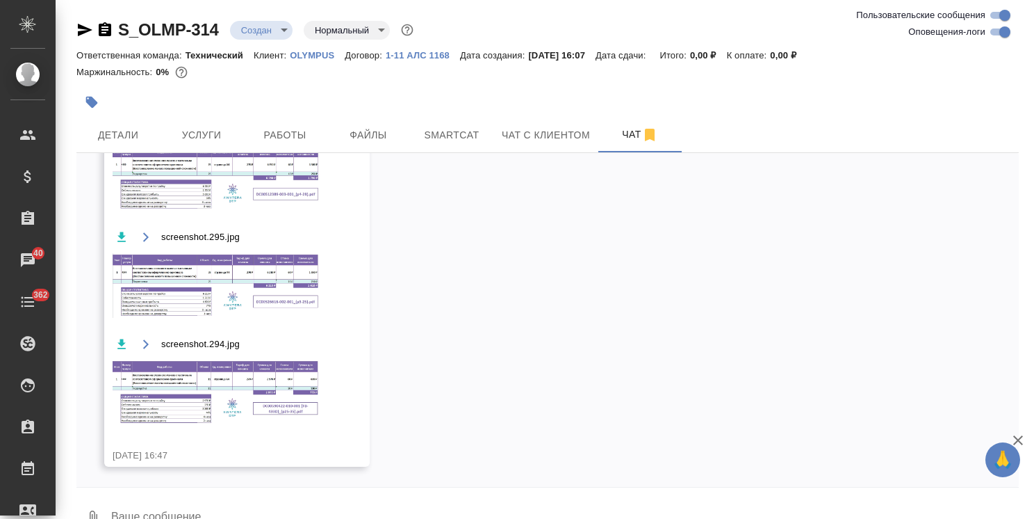
click at [282, 285] on img at bounding box center [217, 285] width 209 height 65
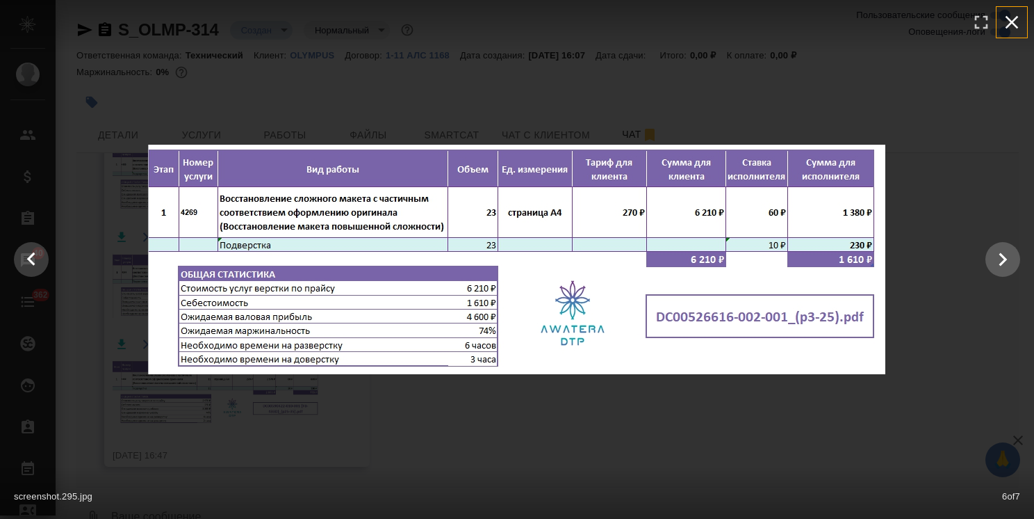
click at [1014, 19] on icon "button" at bounding box center [1012, 22] width 13 height 13
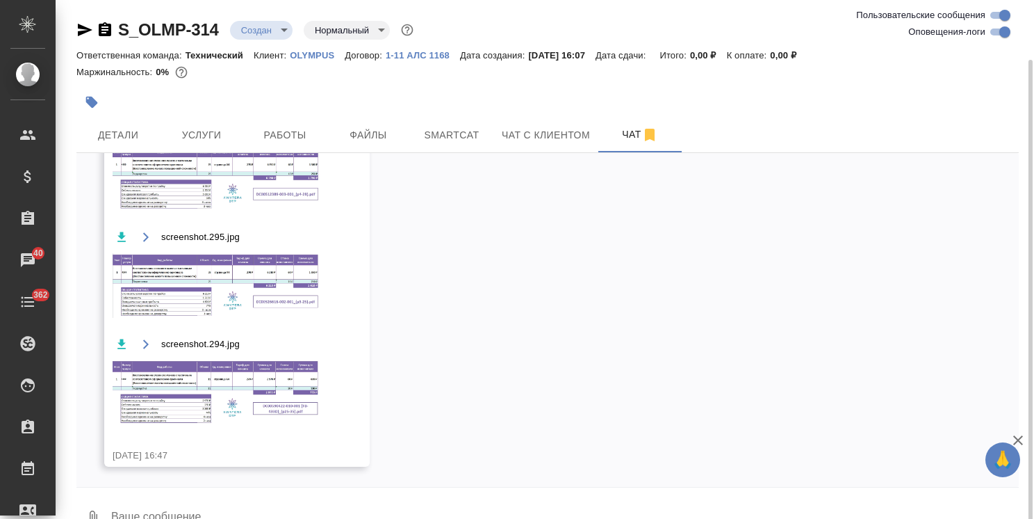
scroll to position [31, 0]
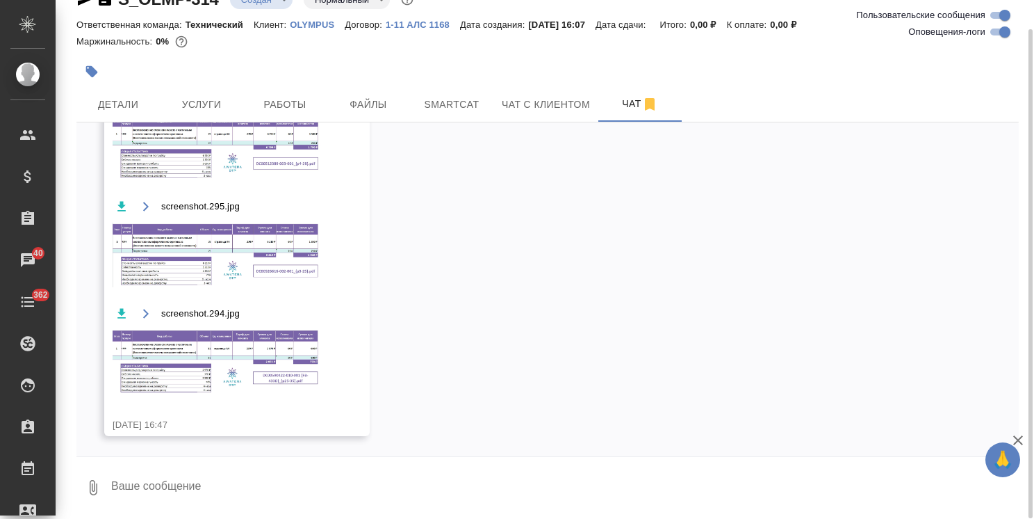
click at [225, 361] on img at bounding box center [217, 361] width 209 height 65
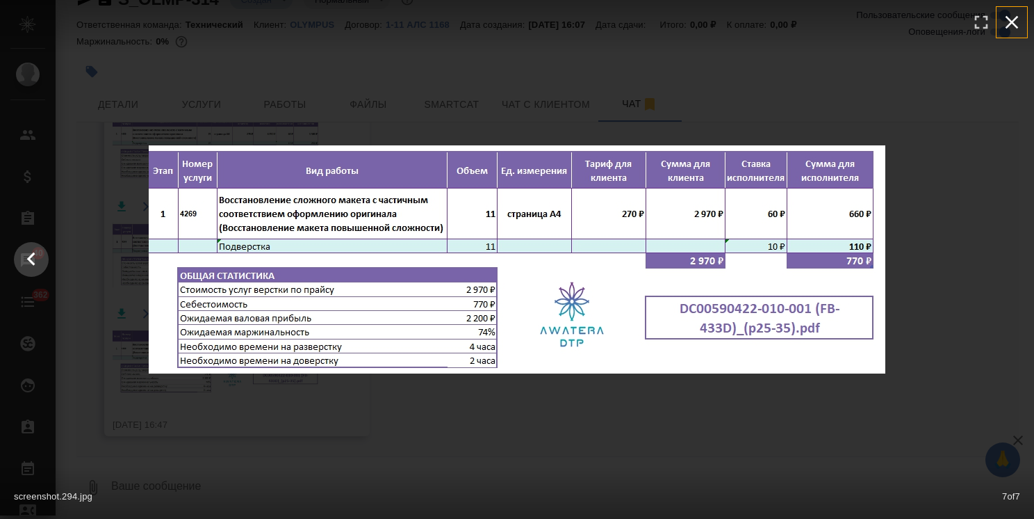
click at [1010, 25] on icon "button" at bounding box center [1012, 22] width 22 height 22
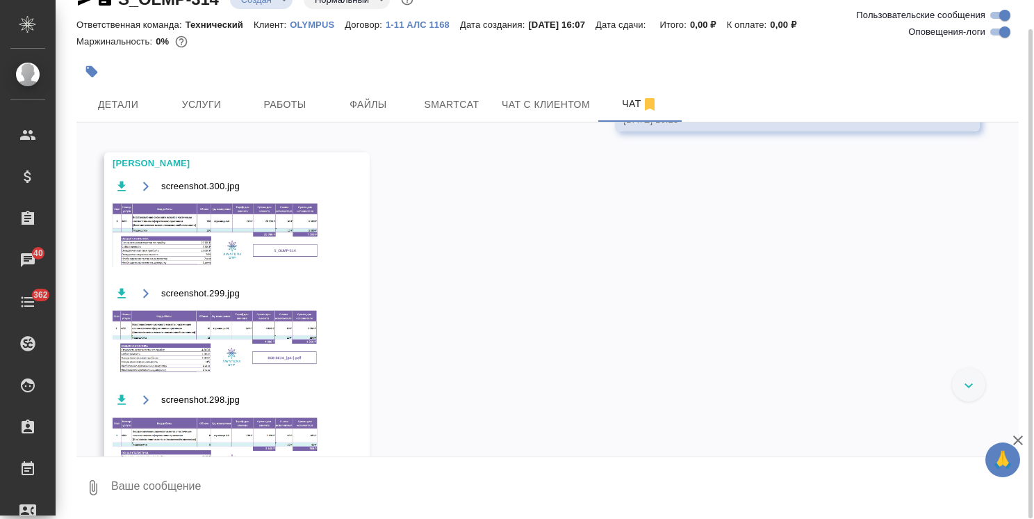
scroll to position [722, 0]
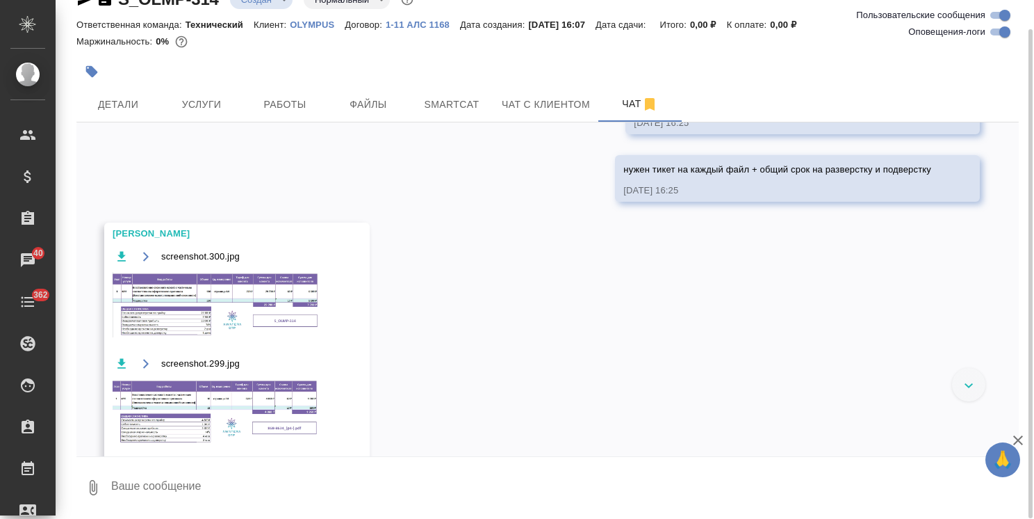
click at [225, 302] on img at bounding box center [217, 304] width 209 height 65
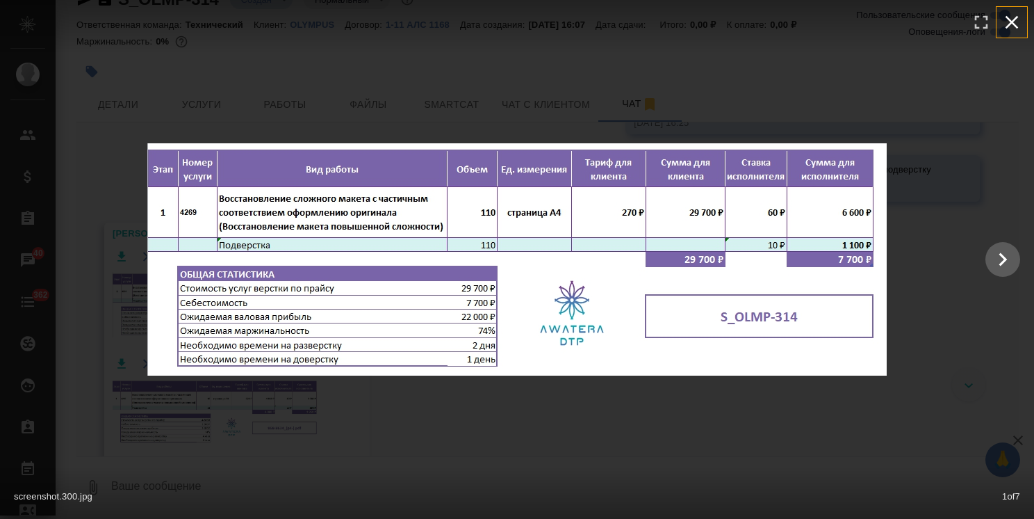
click at [1012, 22] on icon "button" at bounding box center [1012, 22] width 13 height 13
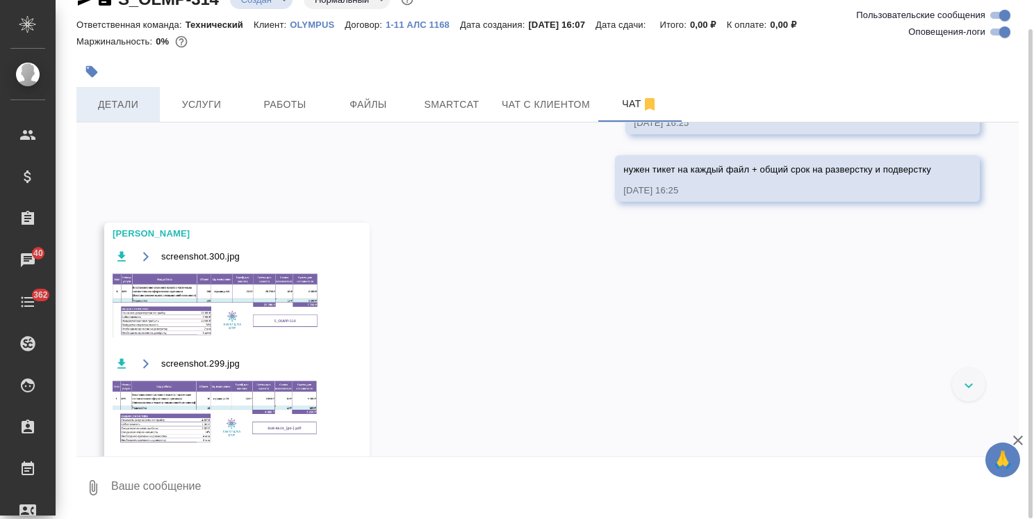
click at [123, 97] on span "Детали" at bounding box center [118, 104] width 67 height 17
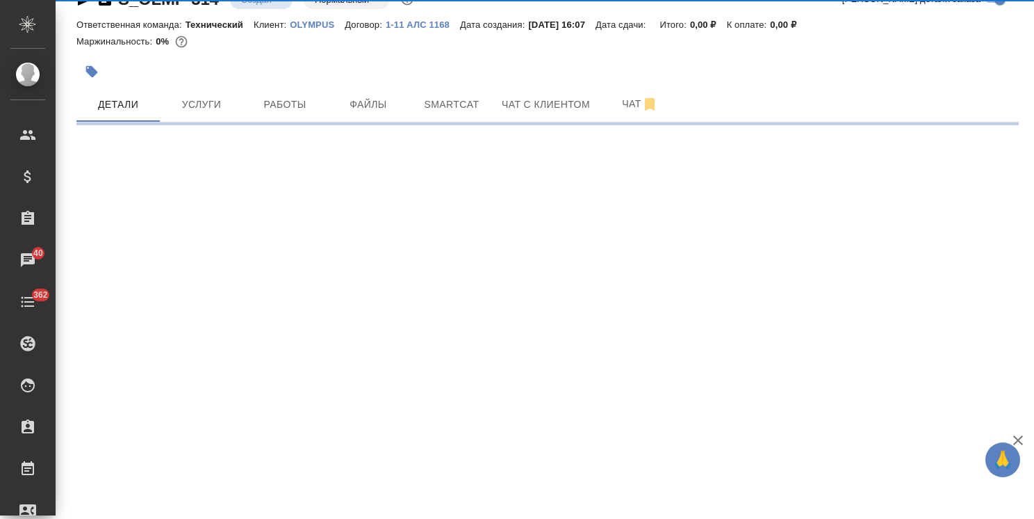
select select "RU"
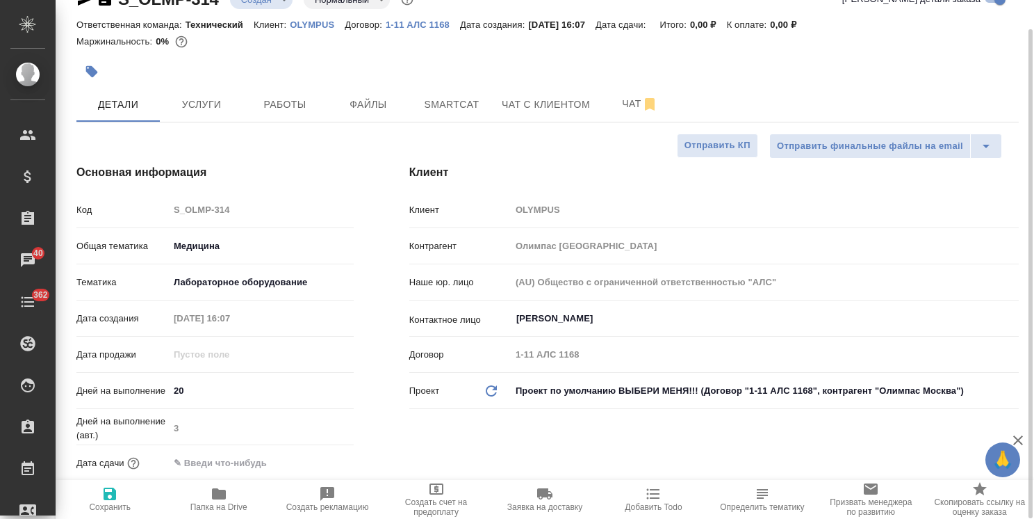
type textarea "x"
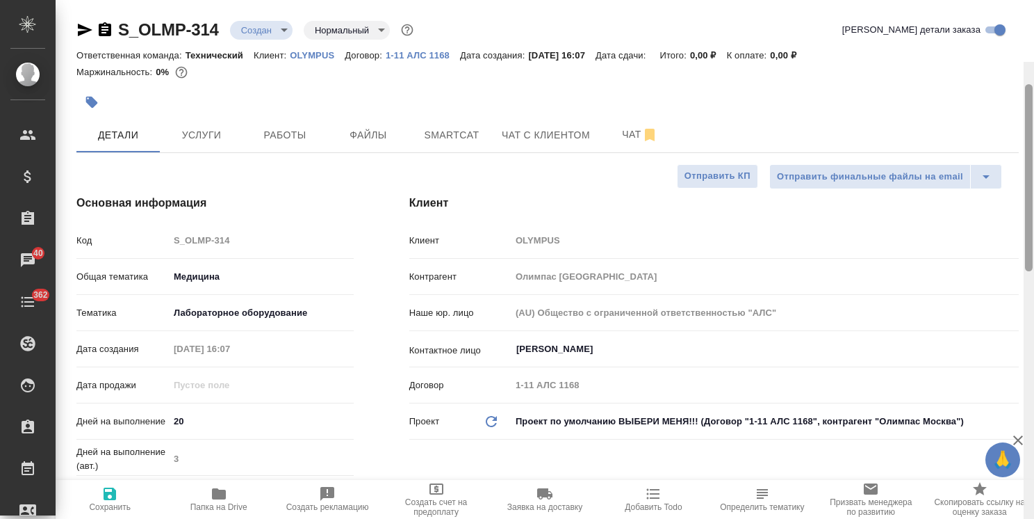
drag, startPoint x: 1029, startPoint y: 407, endPoint x: 975, endPoint y: 47, distance: 364.8
click at [975, 49] on div "S_OLMP-314 Создан new Нормальный normal Кратко детали заказа Ответственная кома…" at bounding box center [545, 259] width 979 height 519
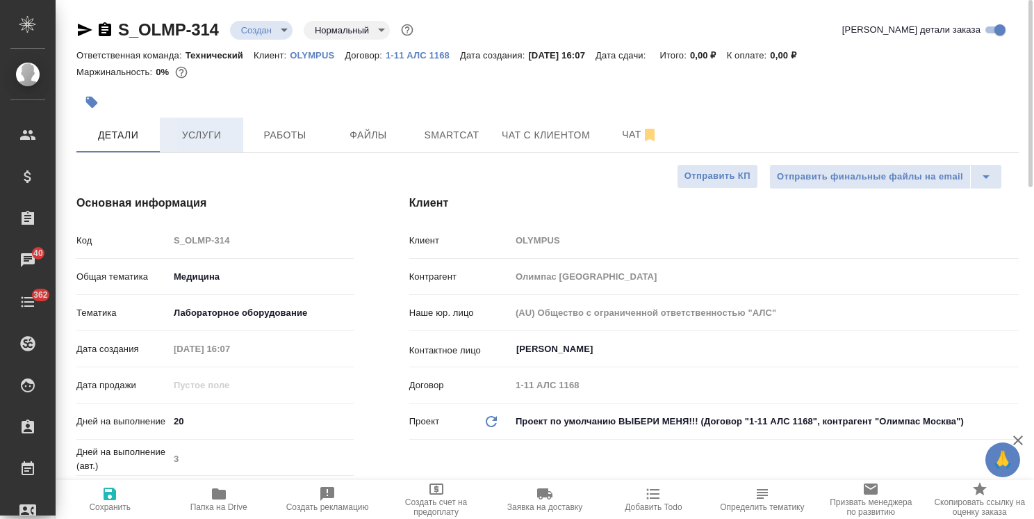
click at [206, 129] on span "Услуги" at bounding box center [201, 135] width 67 height 17
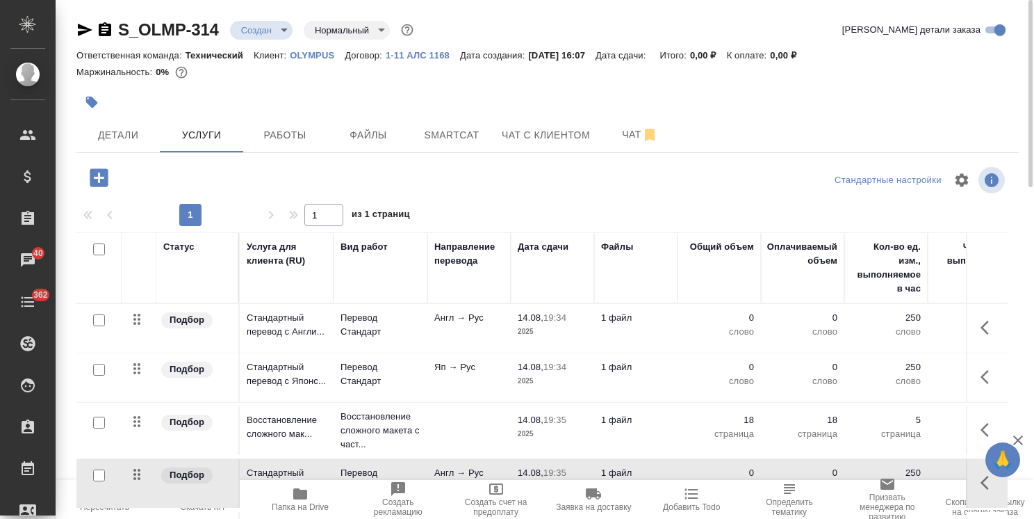
drag, startPoint x: 112, startPoint y: 515, endPoint x: 111, endPoint y: 508, distance: 7.0
click at [111, 352] on td at bounding box center [98, 328] width 45 height 49
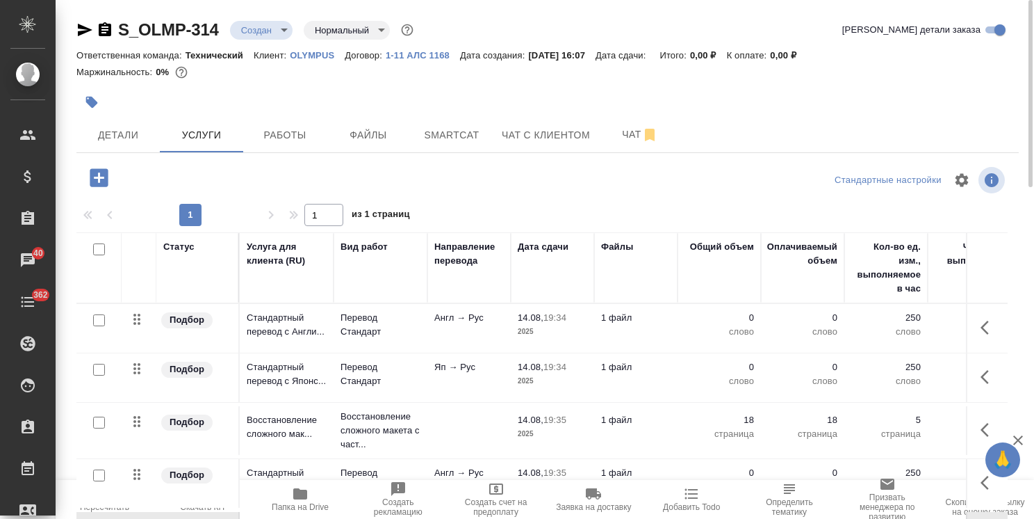
scroll to position [47, 0]
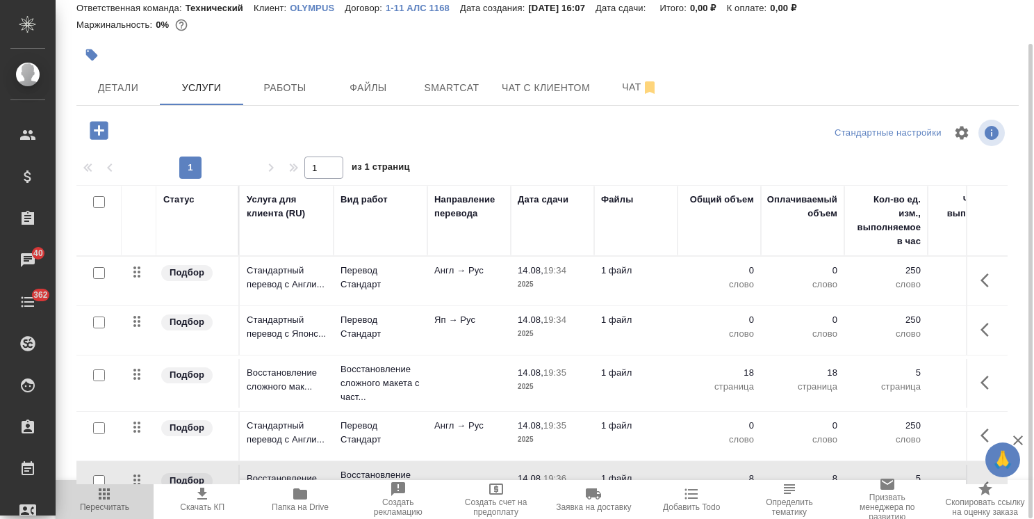
click at [114, 502] on span "Пересчитать" at bounding box center [104, 507] width 49 height 10
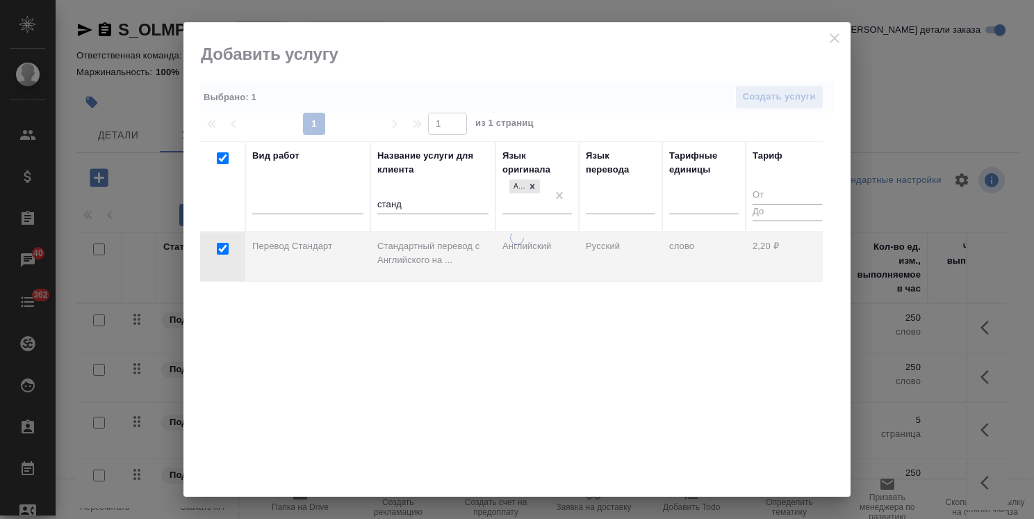
scroll to position [302, 0]
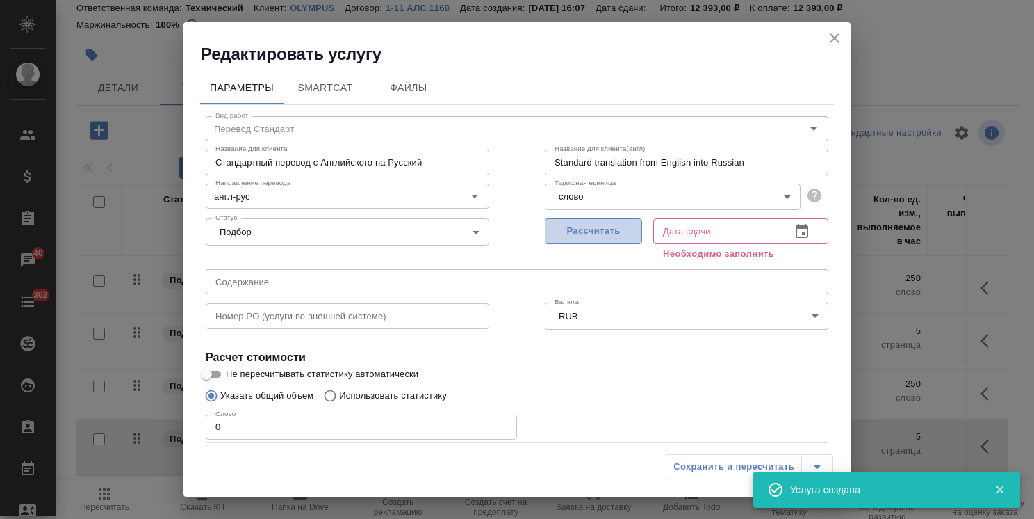
click at [578, 238] on span "Рассчитать" at bounding box center [594, 231] width 82 height 16
type input "10.09.2025 19:40"
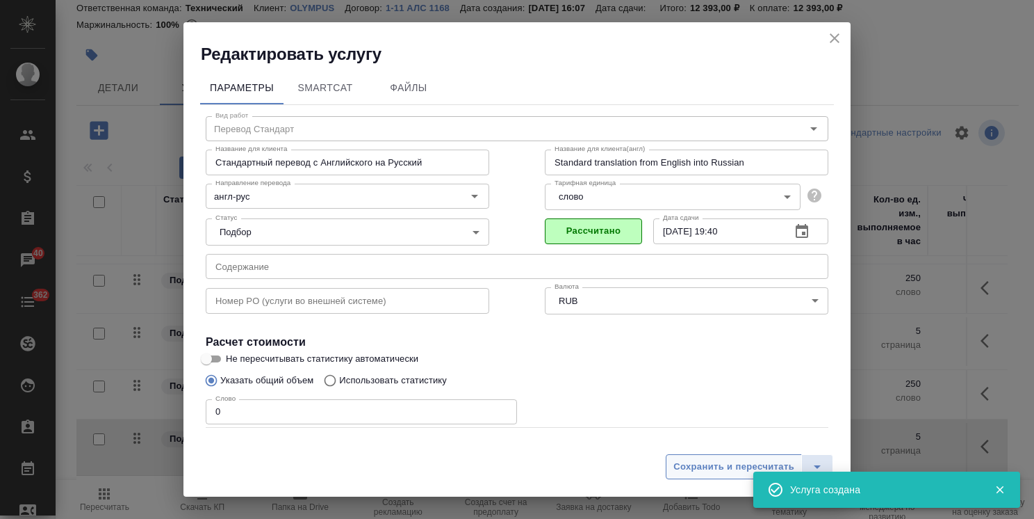
click at [709, 460] on span "Сохранить и пересчитать" at bounding box center [734, 467] width 121 height 16
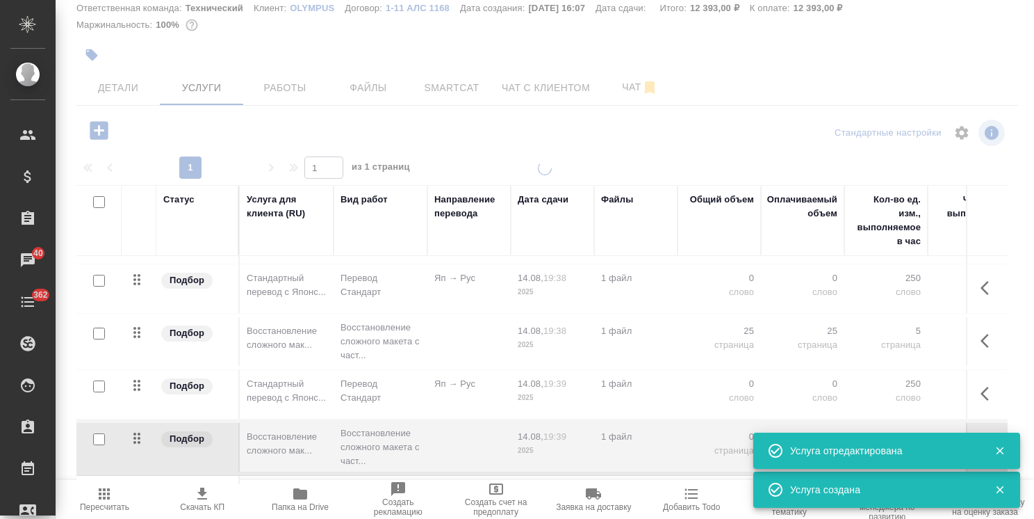
drag, startPoint x: 1002, startPoint y: 363, endPoint x: 1004, endPoint y: 446, distance: 83.4
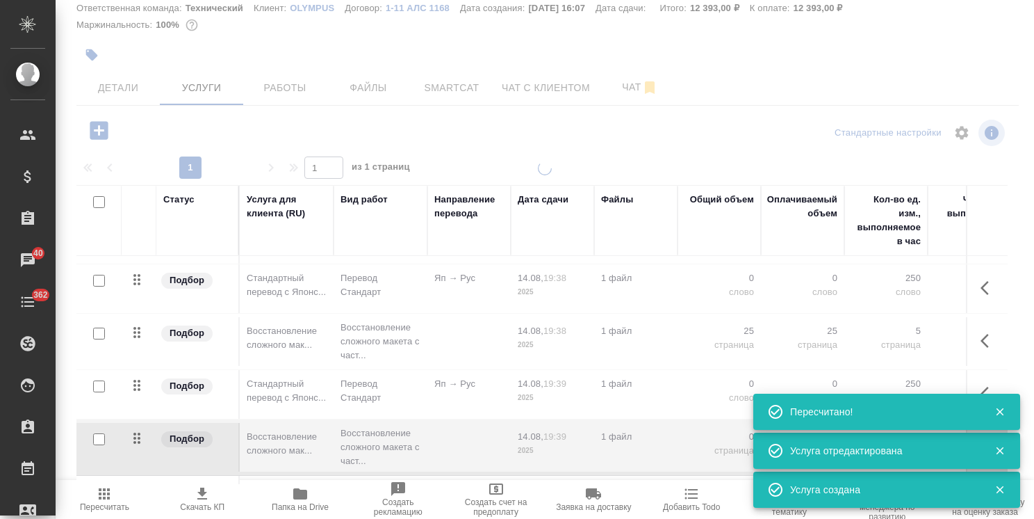
click at [998, 450] on icon "button" at bounding box center [1000, 451] width 8 height 8
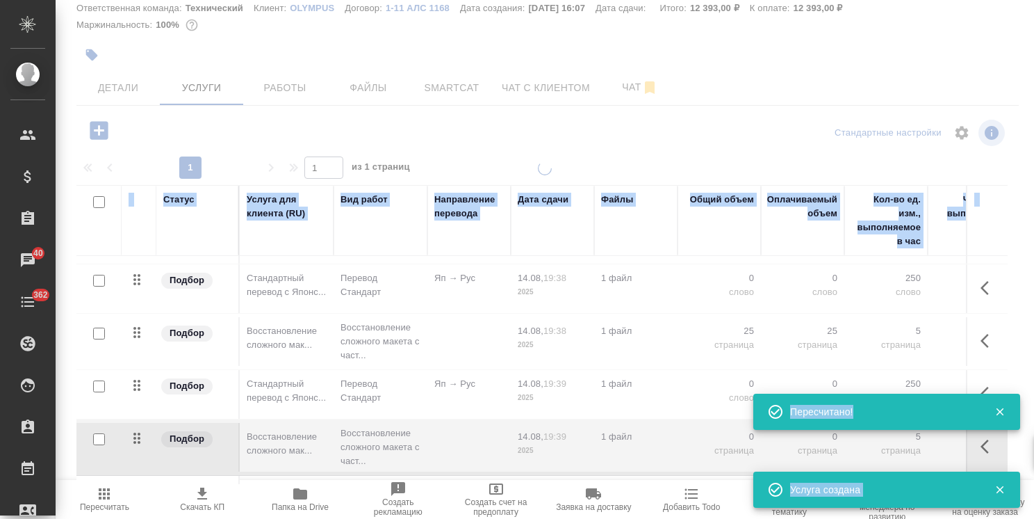
click at [996, 491] on icon "button" at bounding box center [1000, 489] width 13 height 13
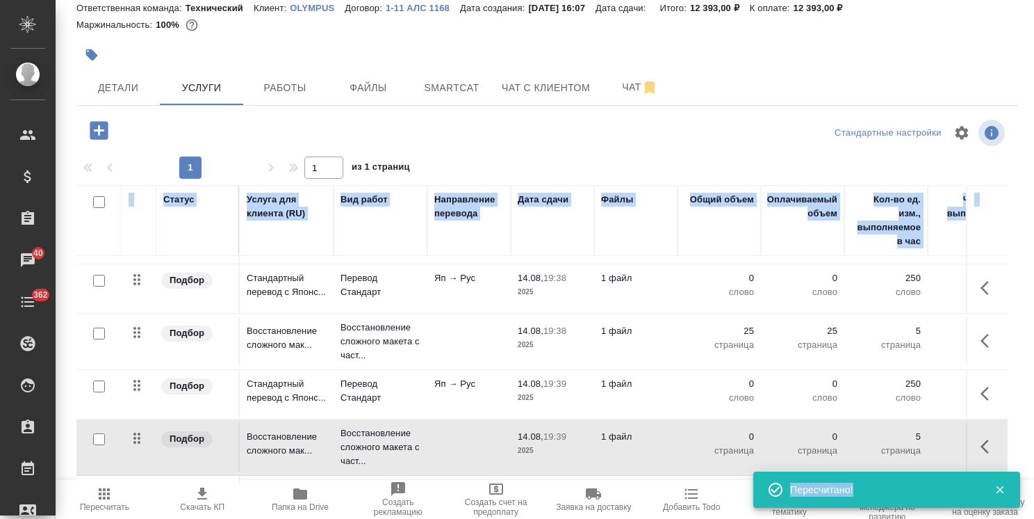
click at [1000, 485] on icon "button" at bounding box center [1000, 489] width 13 height 13
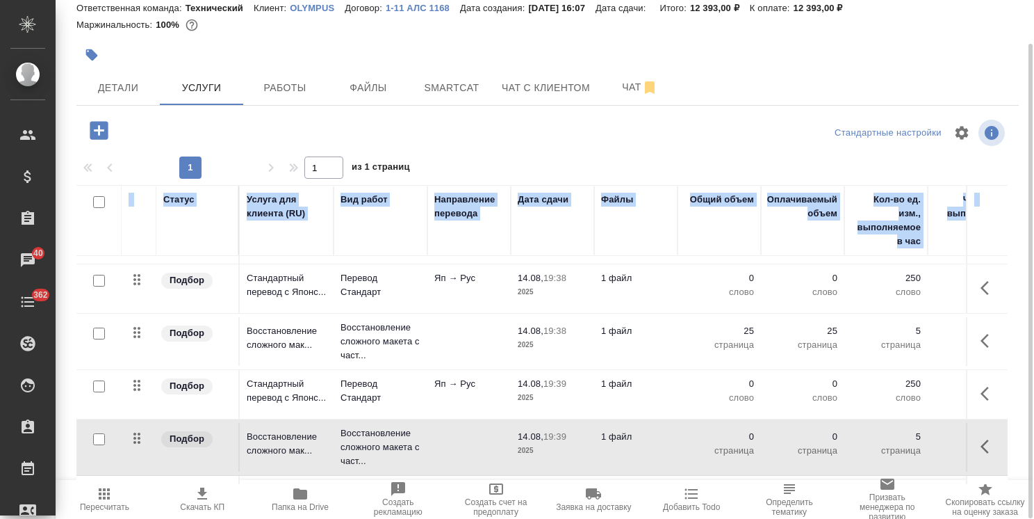
scroll to position [352, 0]
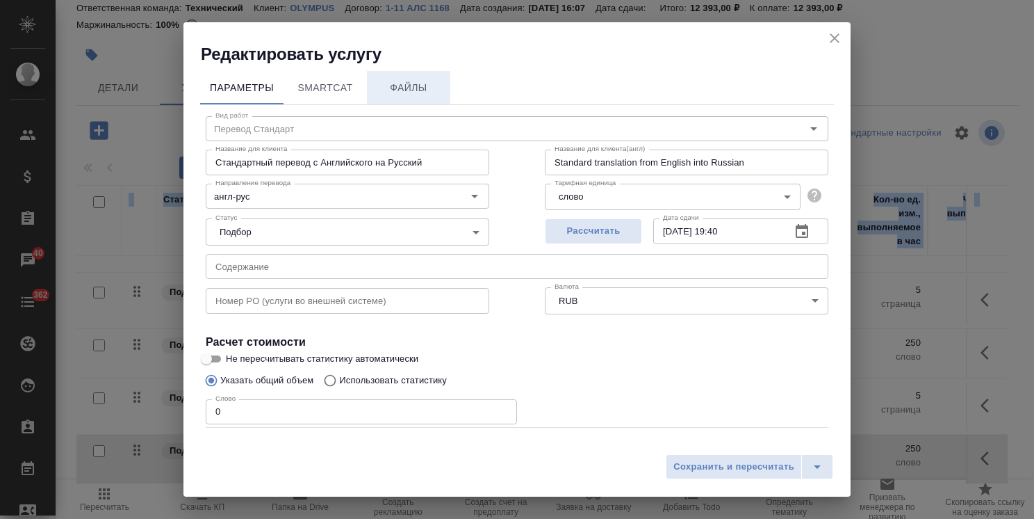
click at [405, 79] on span "Файлы" at bounding box center [408, 87] width 67 height 17
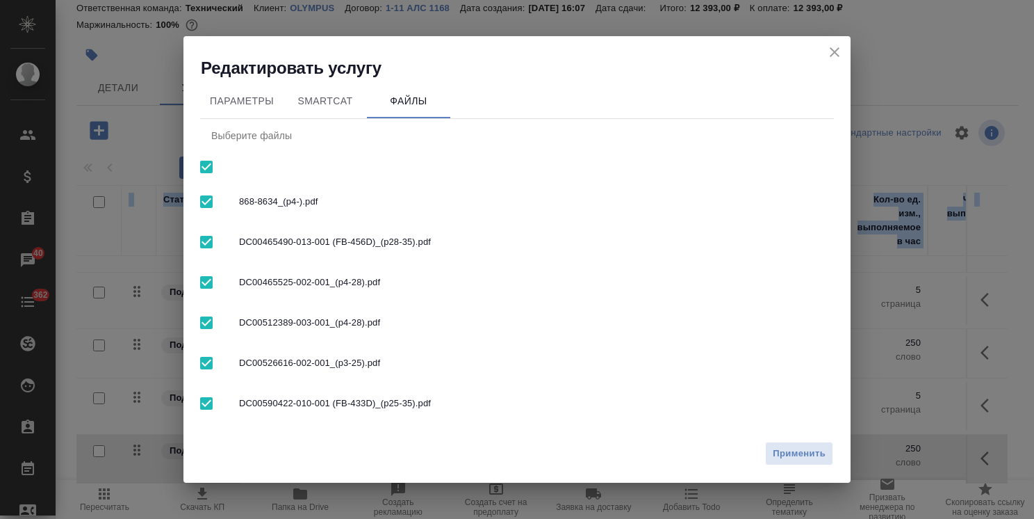
click at [206, 170] on input "checkbox" at bounding box center [206, 166] width 29 height 29
checkbox input "false"
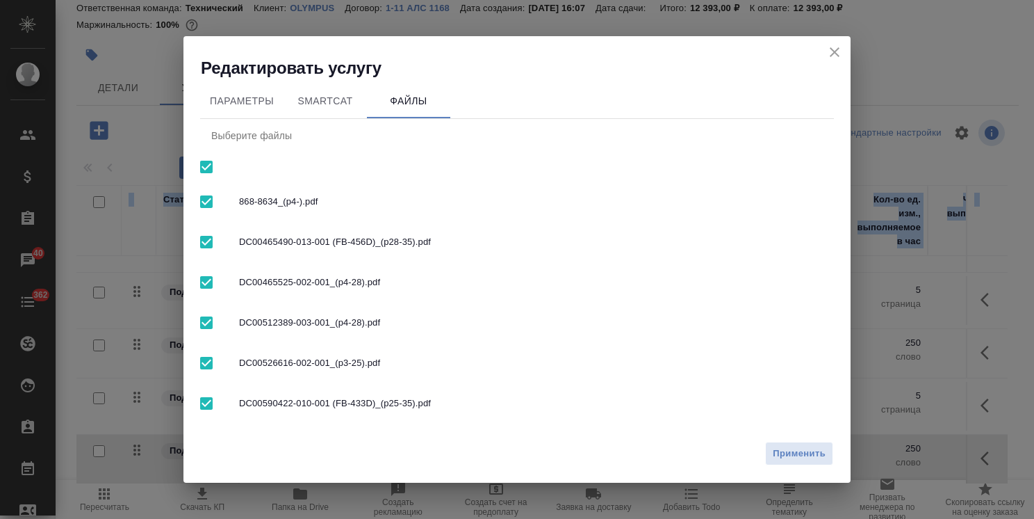
checkbox input "false"
click at [209, 361] on input "checkbox" at bounding box center [206, 362] width 29 height 29
checkbox input "true"
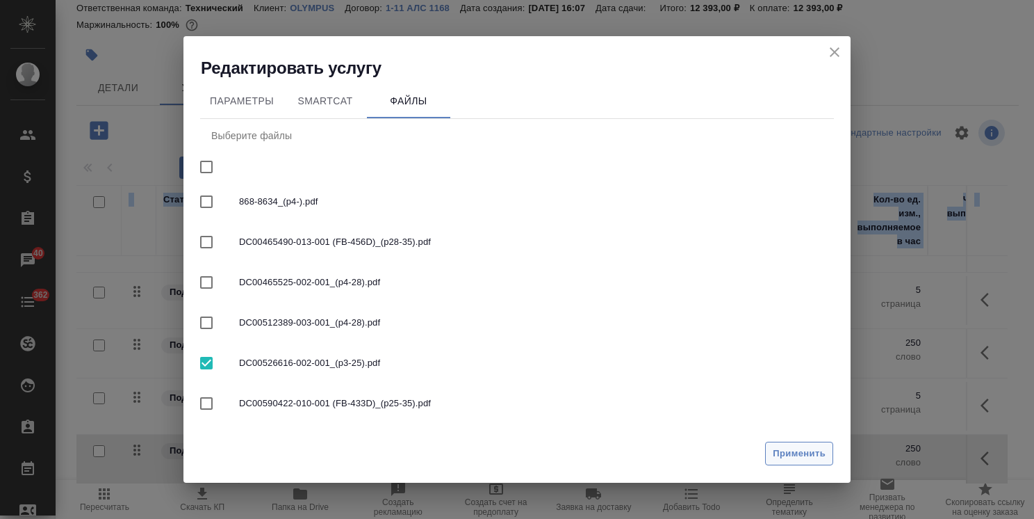
click at [777, 453] on span "Применить" at bounding box center [799, 454] width 53 height 16
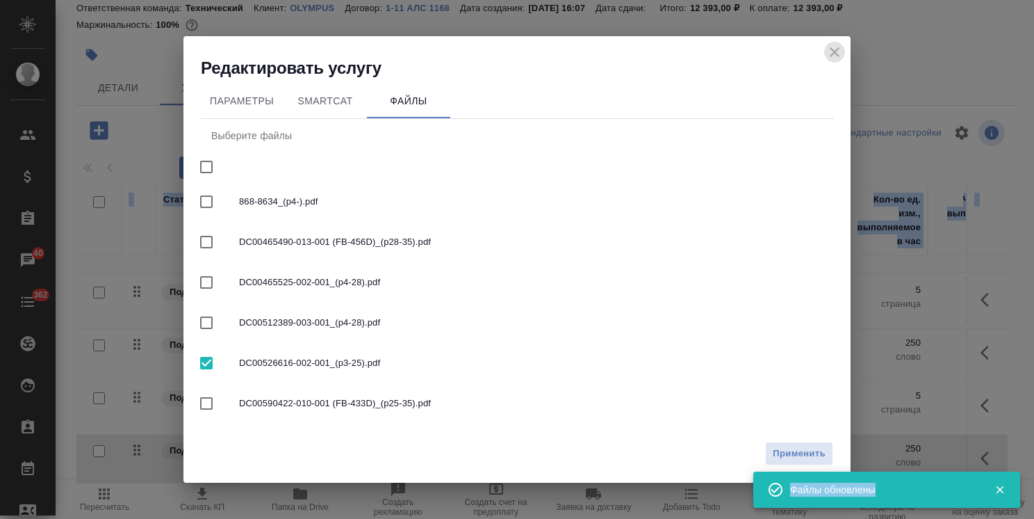
click at [840, 49] on icon "close" at bounding box center [835, 52] width 17 height 17
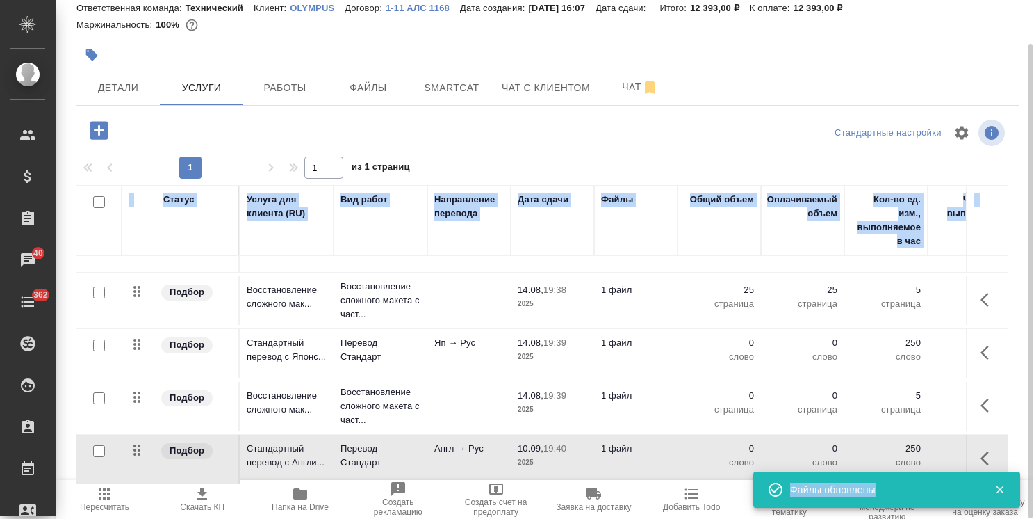
click at [87, 133] on icon "button" at bounding box center [99, 130] width 24 height 24
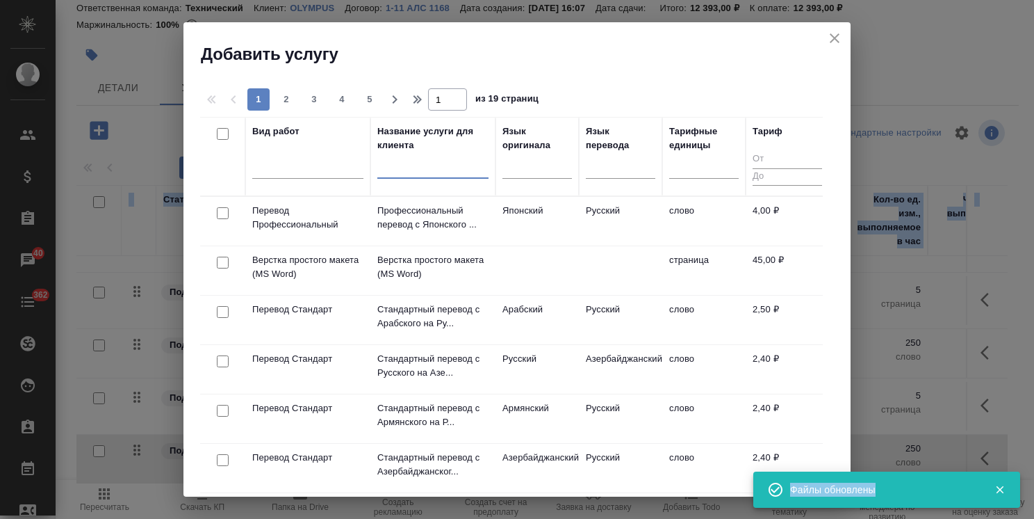
click at [408, 171] on input "text" at bounding box center [432, 169] width 111 height 17
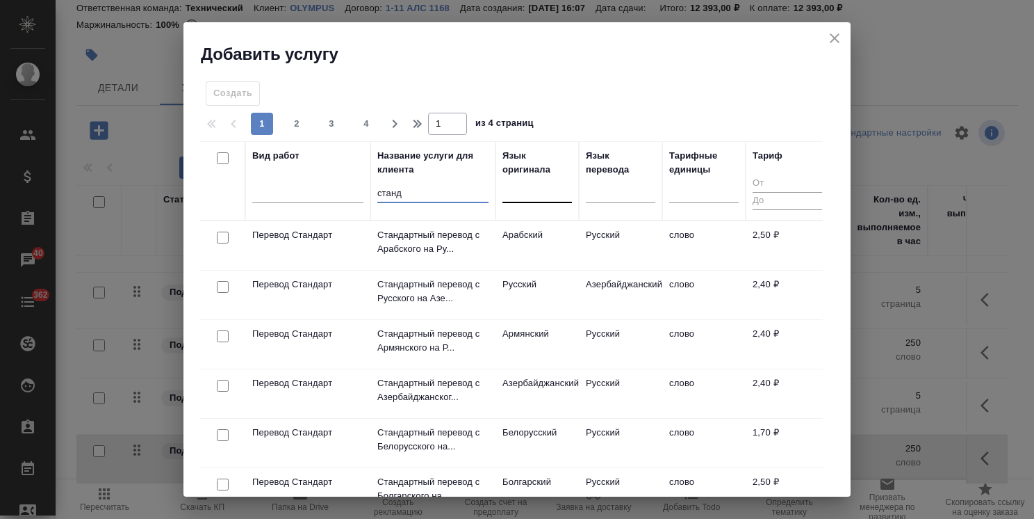
type input "станд"
click at [519, 193] on div at bounding box center [538, 189] width 70 height 20
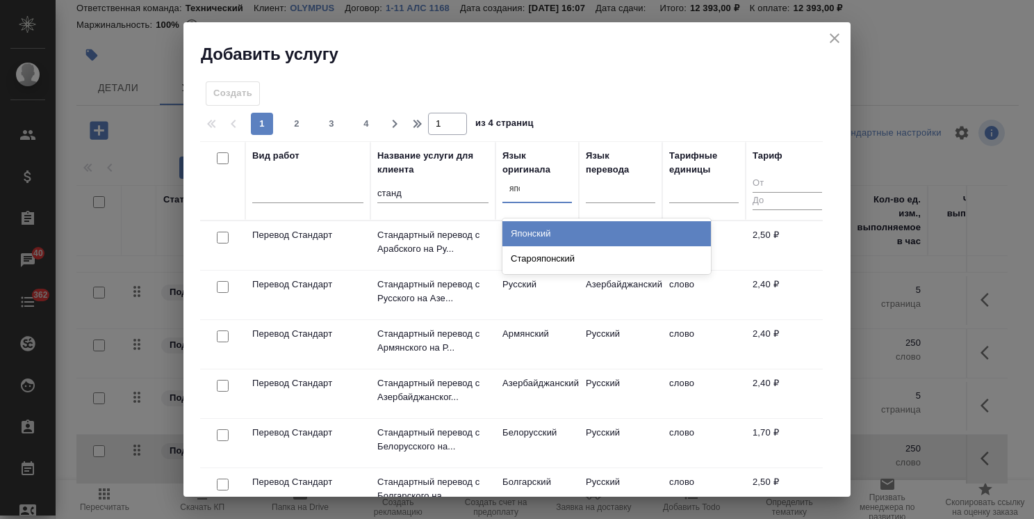
type input "япон"
click at [534, 229] on div "Японский" at bounding box center [607, 233] width 209 height 25
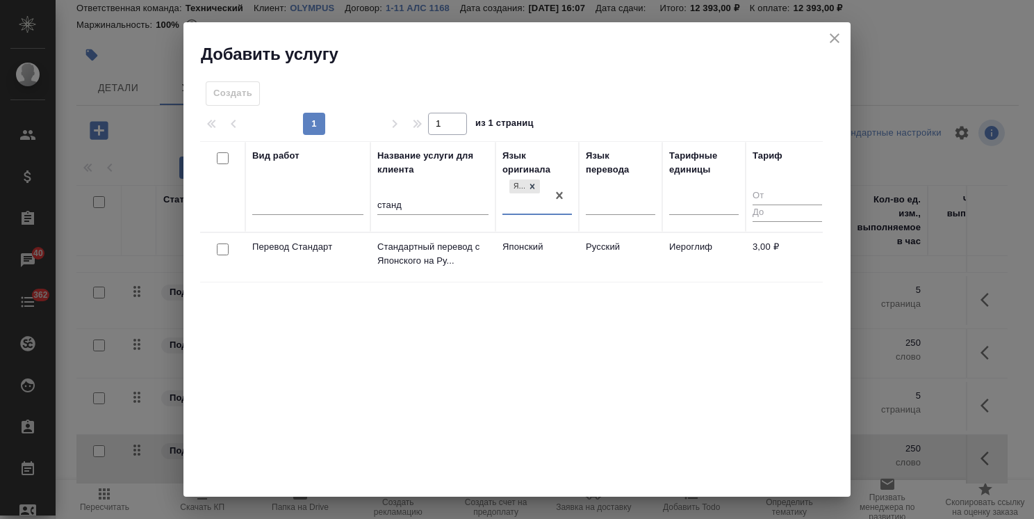
click at [225, 249] on input "checkbox" at bounding box center [223, 249] width 12 height 12
checkbox input "true"
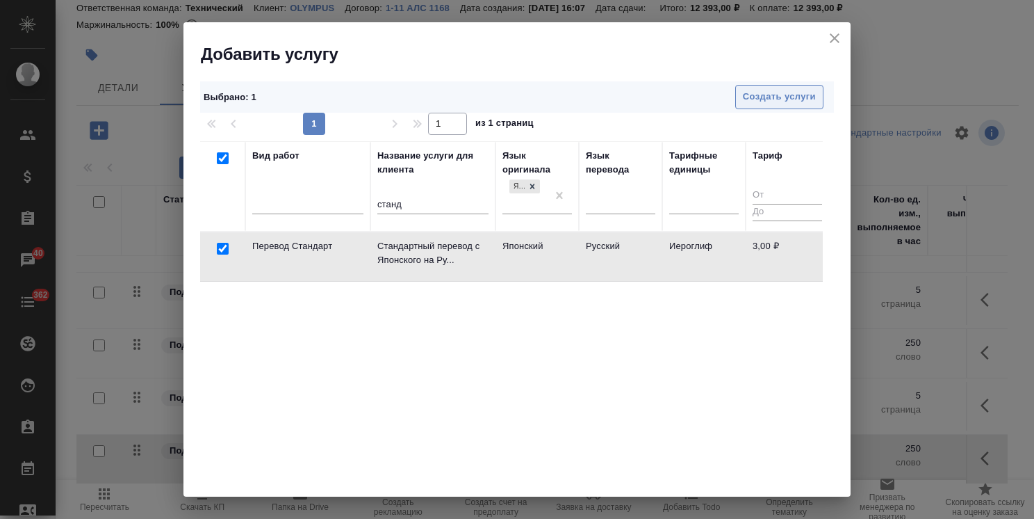
click at [789, 89] on span "Создать услуги" at bounding box center [779, 97] width 73 height 16
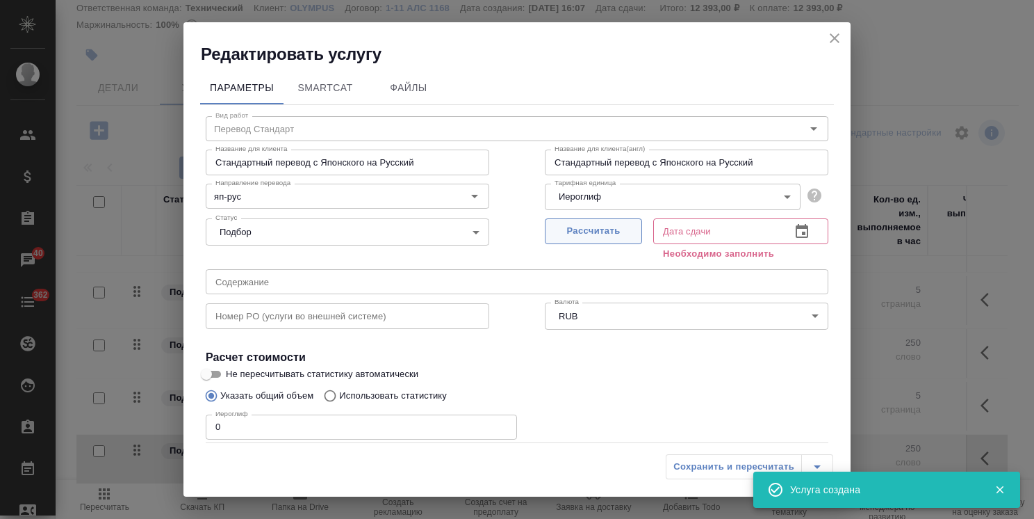
click at [575, 226] on span "Рассчитать" at bounding box center [594, 231] width 82 height 16
type input "10.09.2025 19:40"
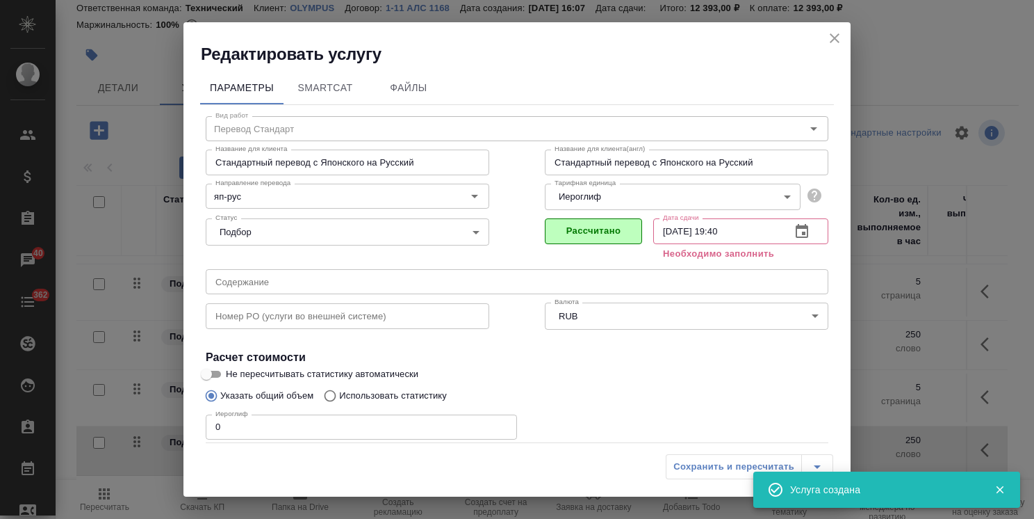
click at [585, 195] on body ".cls-1 fill:#fff; AWATERA Usmanova Olga Клиенты Спецификации Заказы 40 Чаты 362…" at bounding box center [517, 259] width 1034 height 519
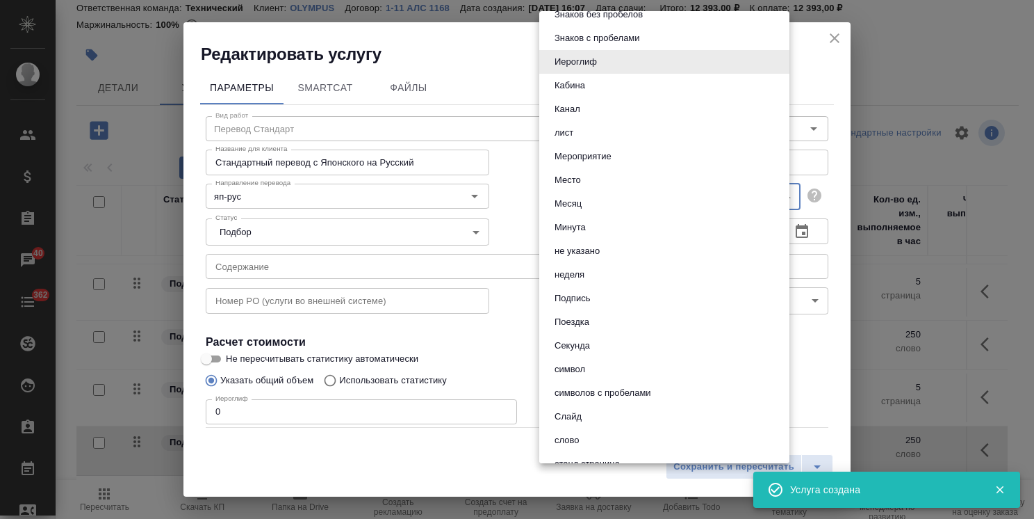
scroll to position [348, 0]
click at [581, 432] on button "слово" at bounding box center [567, 437] width 33 height 15
type input "5a8b1489cc6b4906c91bfd90"
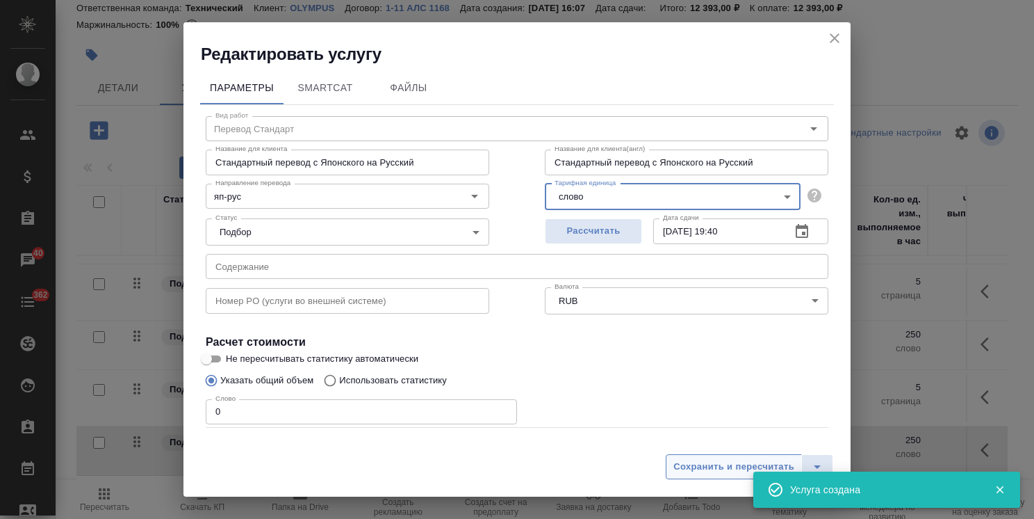
click at [695, 462] on span "Сохранить и пересчитать" at bounding box center [734, 467] width 121 height 16
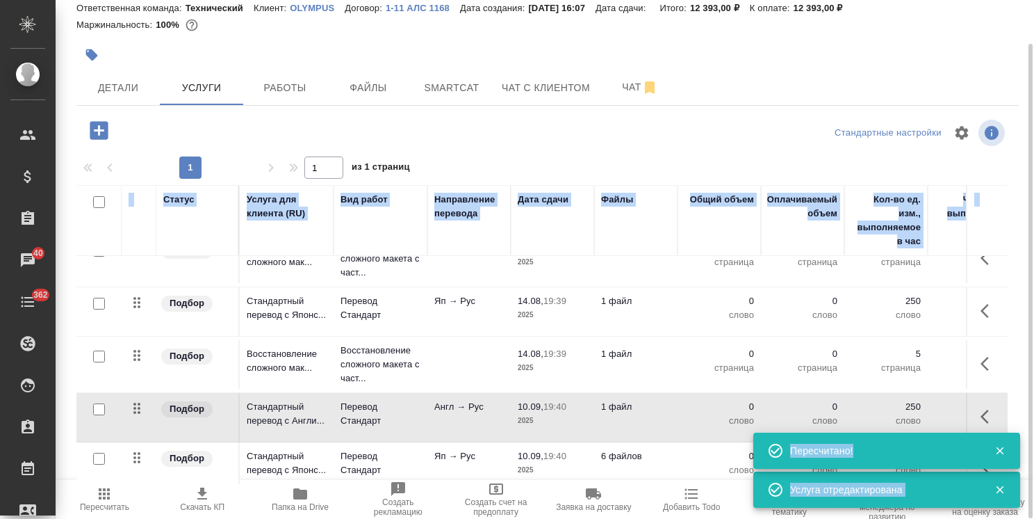
scroll to position [400, 0]
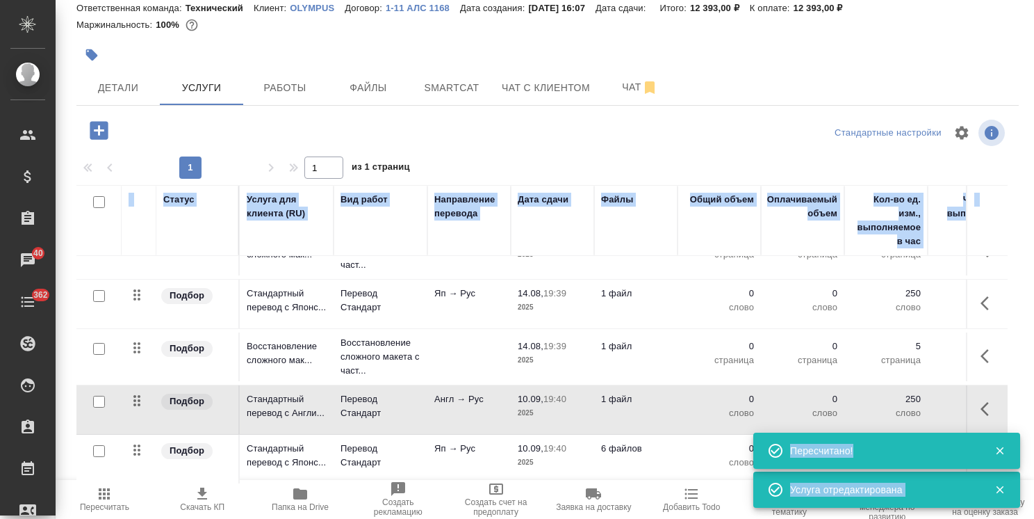
click at [1001, 450] on icon "button" at bounding box center [1000, 451] width 8 height 8
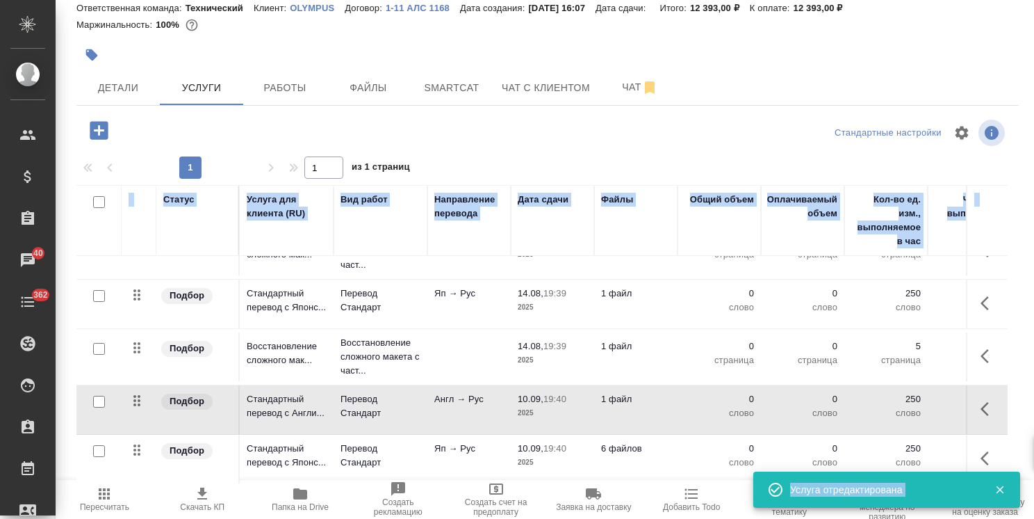
click at [998, 489] on icon "button" at bounding box center [1000, 489] width 13 height 13
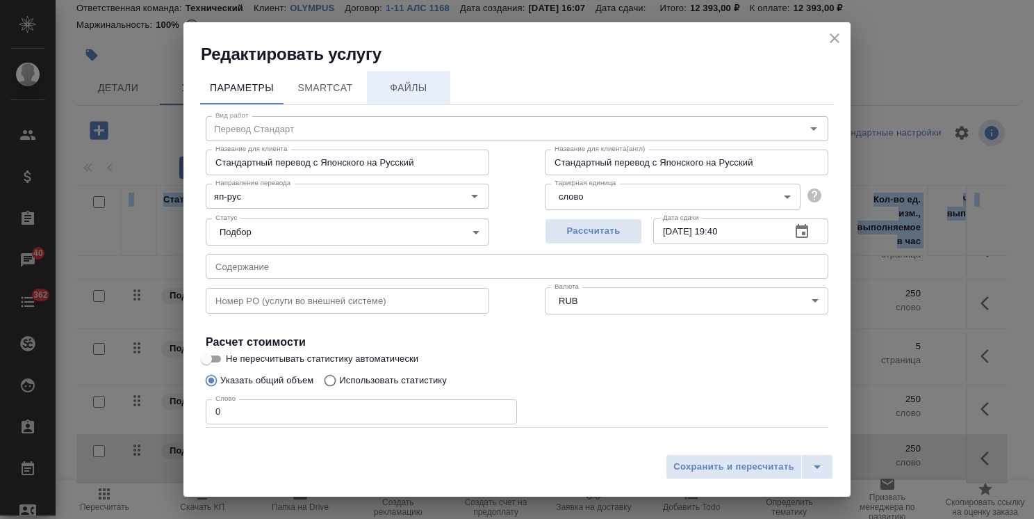
click at [423, 91] on span "Файлы" at bounding box center [408, 87] width 67 height 17
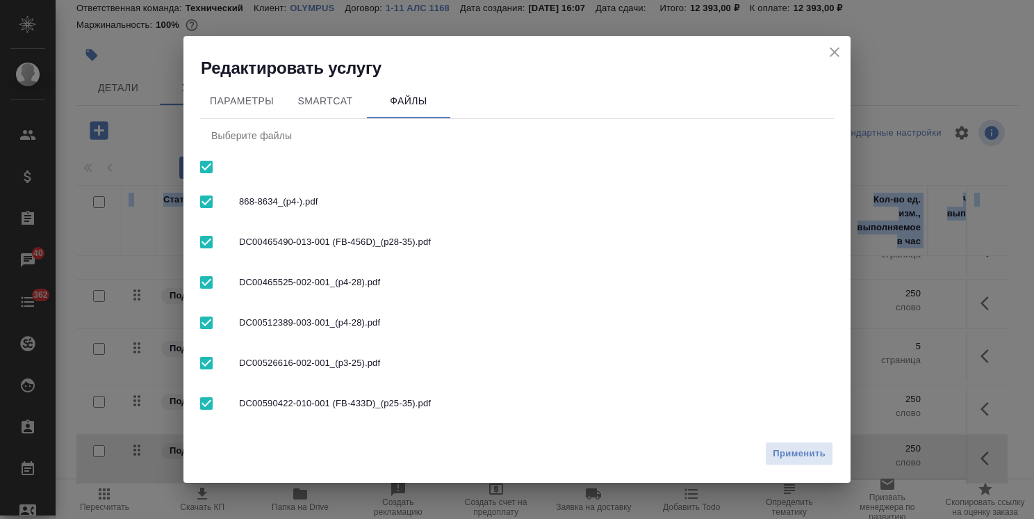
click at [201, 176] on input "checkbox" at bounding box center [206, 166] width 29 height 29
checkbox input "false"
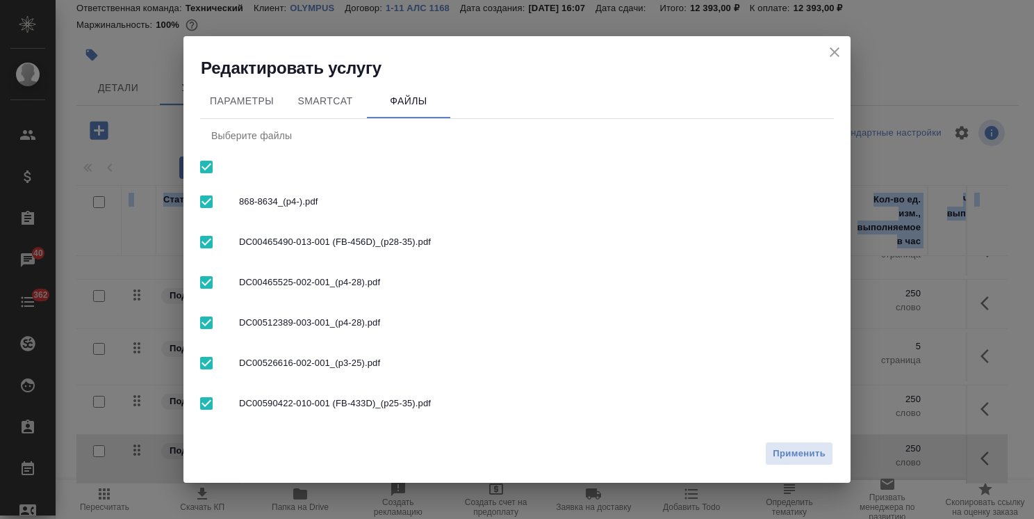
checkbox input "false"
click at [211, 358] on input "checkbox" at bounding box center [206, 362] width 29 height 29
checkbox input "true"
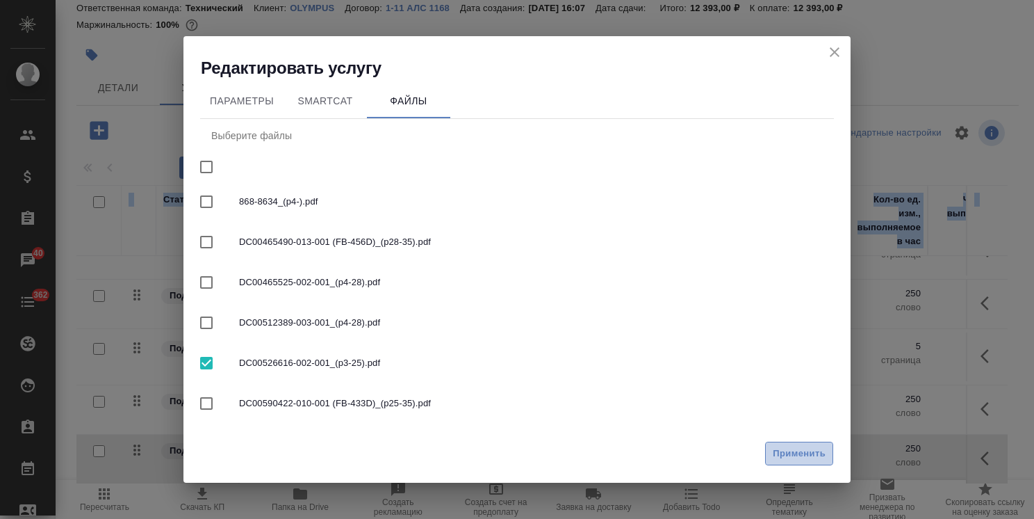
click at [790, 457] on span "Применить" at bounding box center [799, 454] width 53 height 16
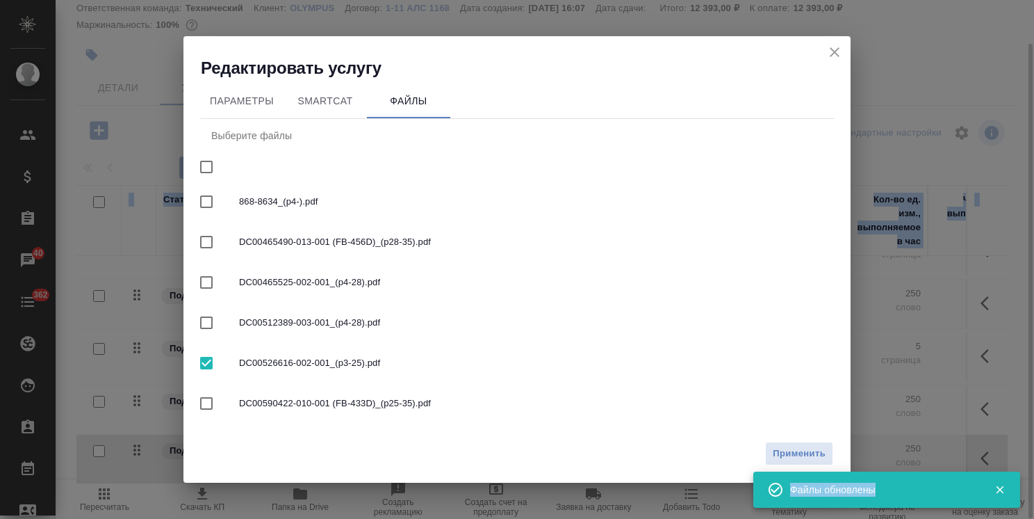
click at [830, 49] on icon "close" at bounding box center [835, 52] width 17 height 17
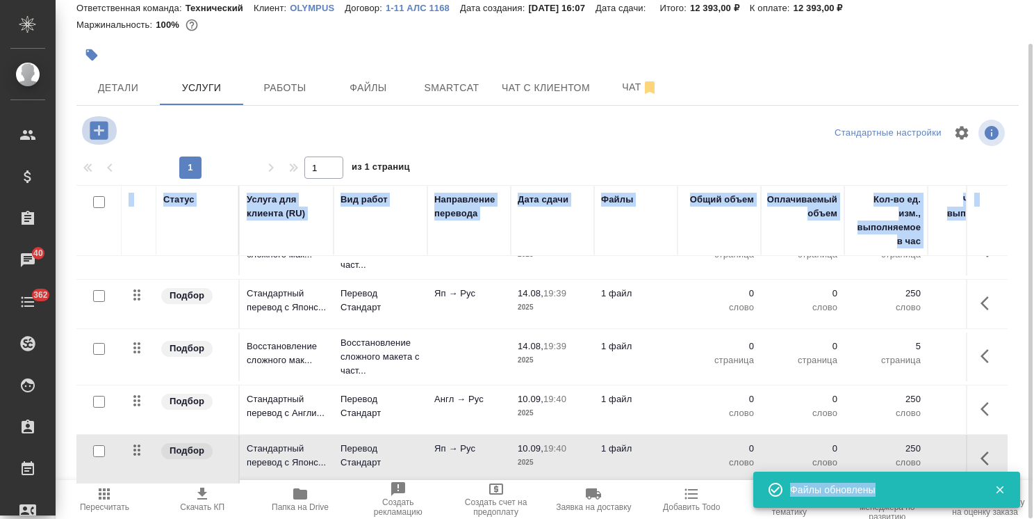
click at [107, 132] on icon "button" at bounding box center [99, 130] width 18 height 18
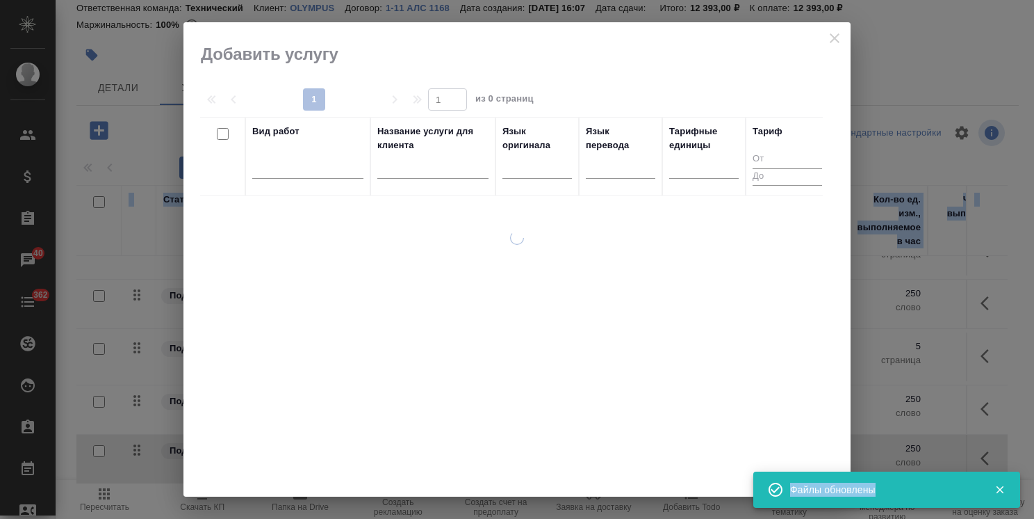
click at [445, 168] on input "text" at bounding box center [432, 169] width 111 height 17
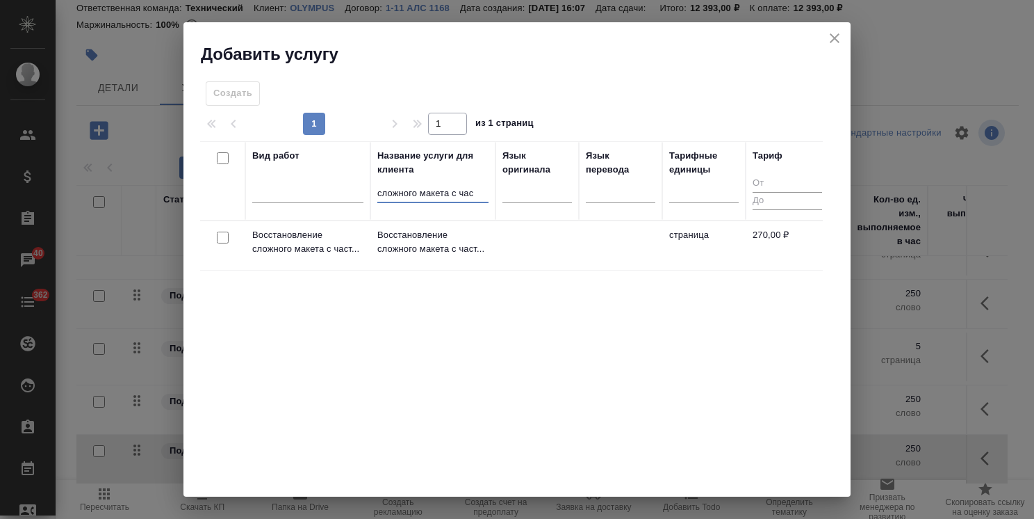
type input "сложного макета с час"
click at [217, 241] on input "checkbox" at bounding box center [223, 237] width 12 height 12
checkbox input "true"
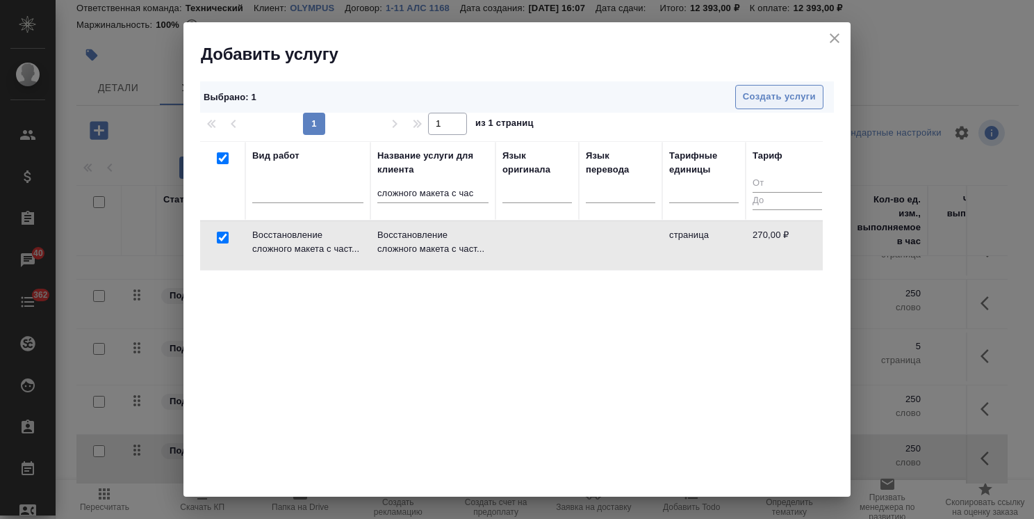
click at [756, 95] on span "Создать услуги" at bounding box center [779, 97] width 73 height 16
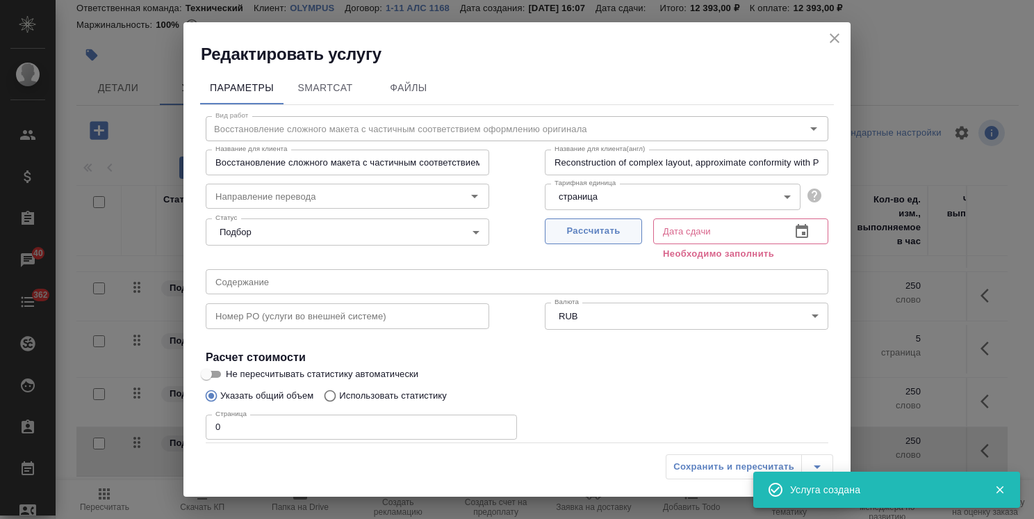
click at [594, 224] on span "Рассчитать" at bounding box center [594, 231] width 82 height 16
type input "10.09.2025 19:41"
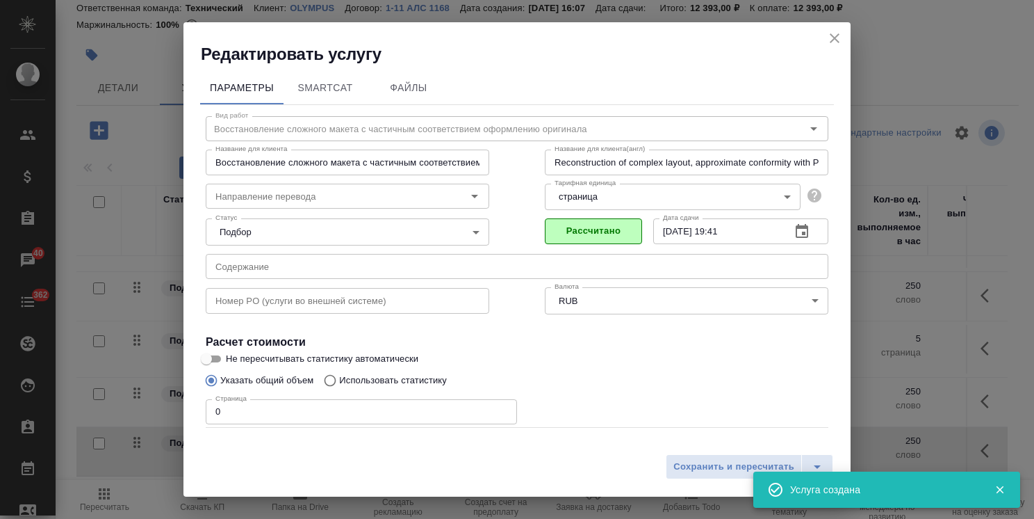
click at [220, 402] on input "0" at bounding box center [361, 411] width 311 height 25
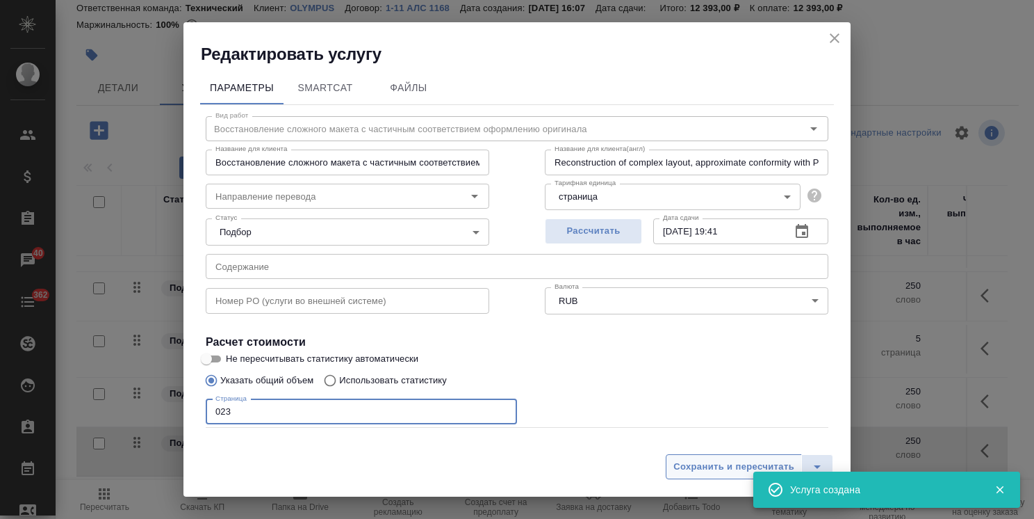
type input "023"
click at [734, 474] on span "Сохранить и пересчитать" at bounding box center [734, 467] width 121 height 16
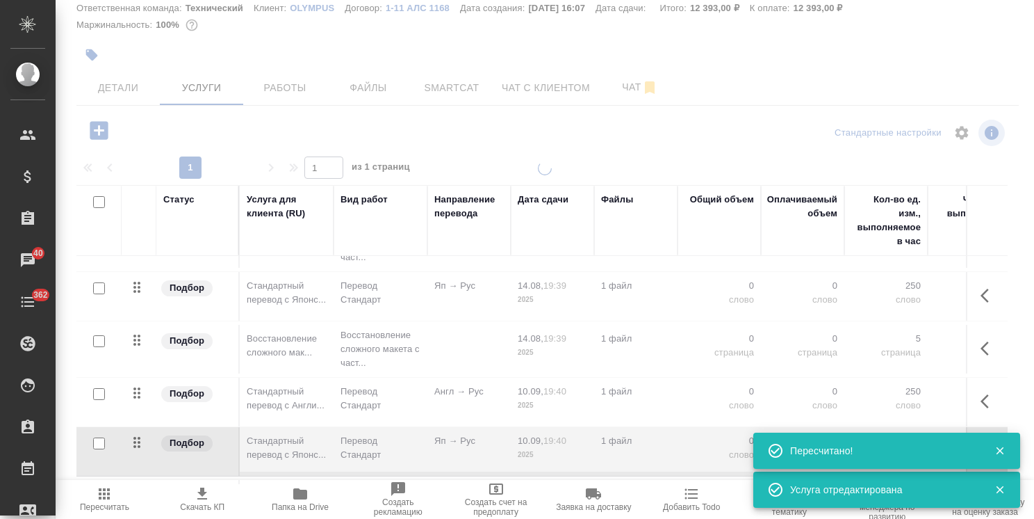
drag, startPoint x: 1004, startPoint y: 381, endPoint x: 1004, endPoint y: 448, distance: 66.7
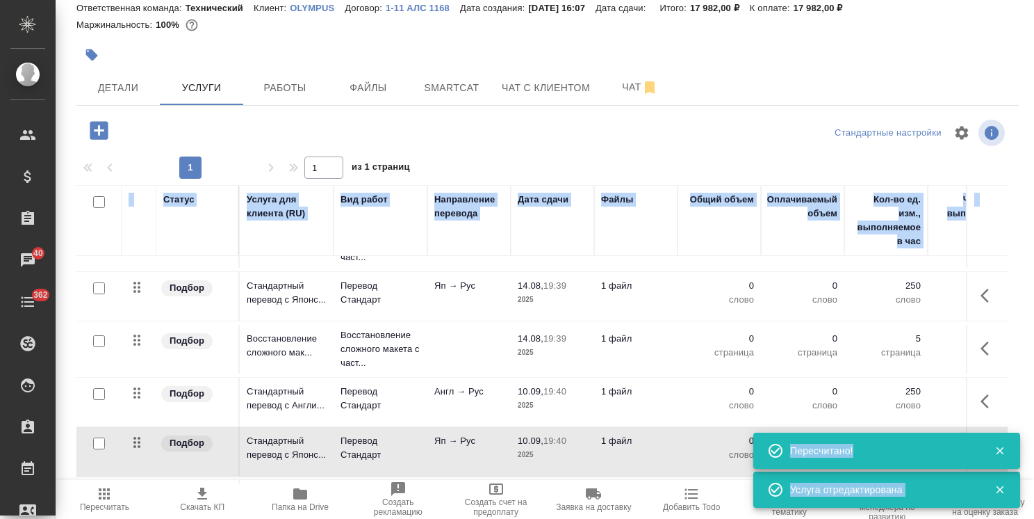
click at [996, 449] on icon "button" at bounding box center [1000, 450] width 13 height 13
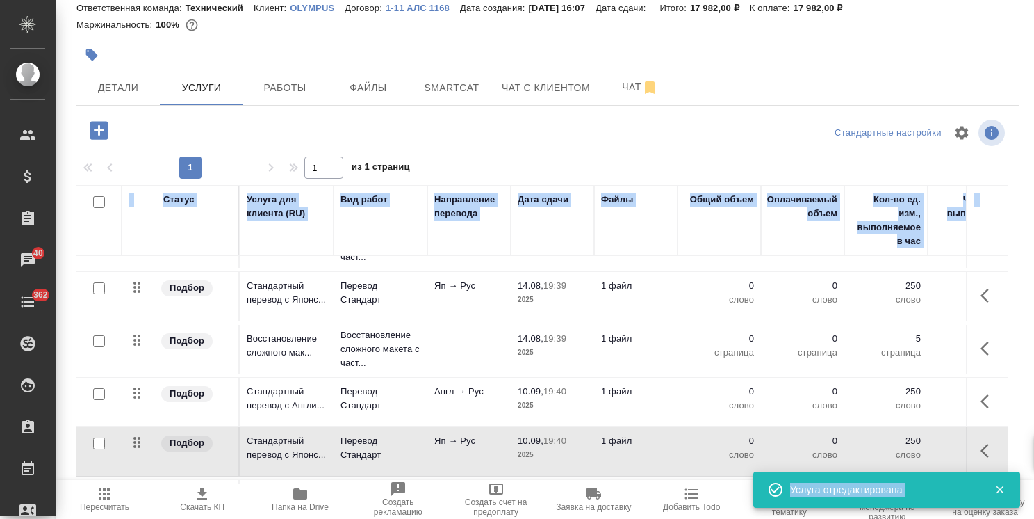
click at [998, 485] on icon "button" at bounding box center [1000, 489] width 13 height 13
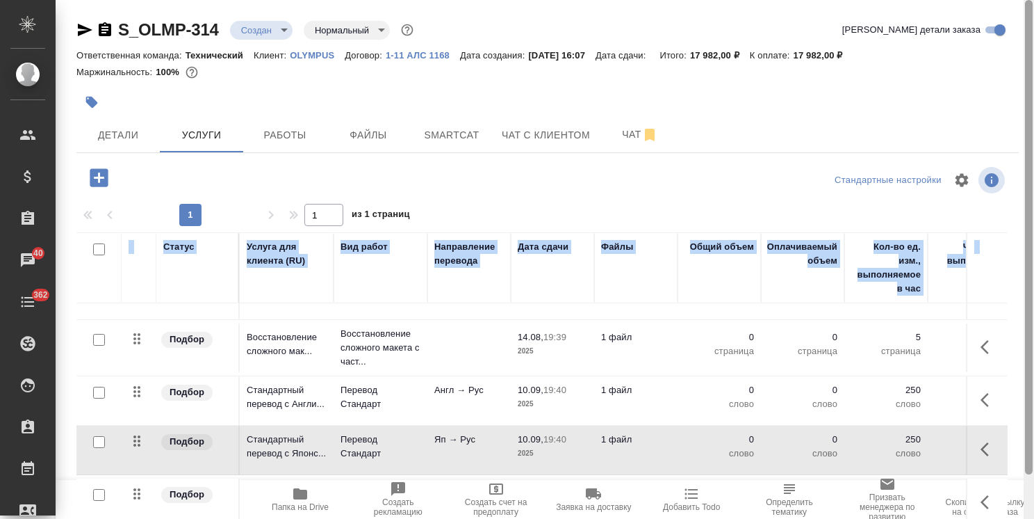
scroll to position [47, 0]
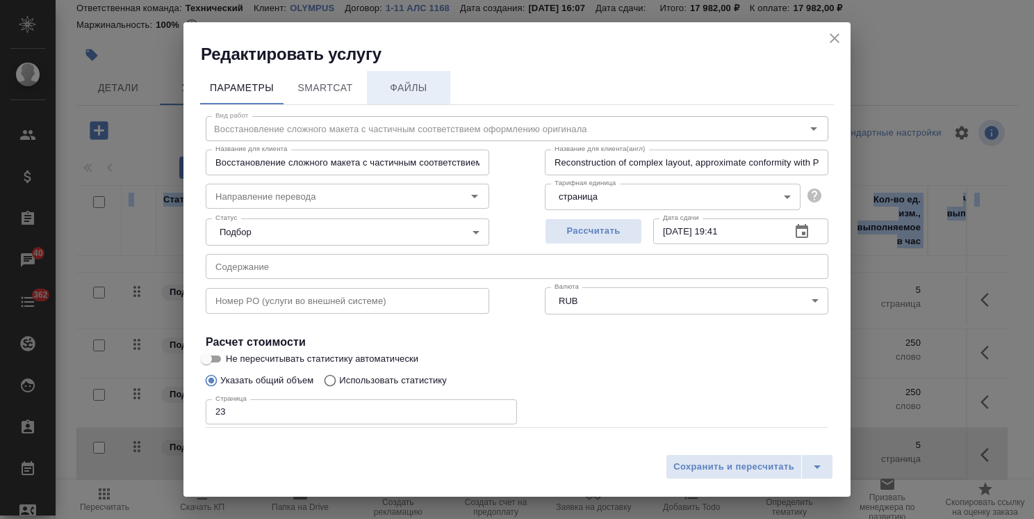
click at [431, 75] on button "Файлы" at bounding box center [408, 87] width 83 height 33
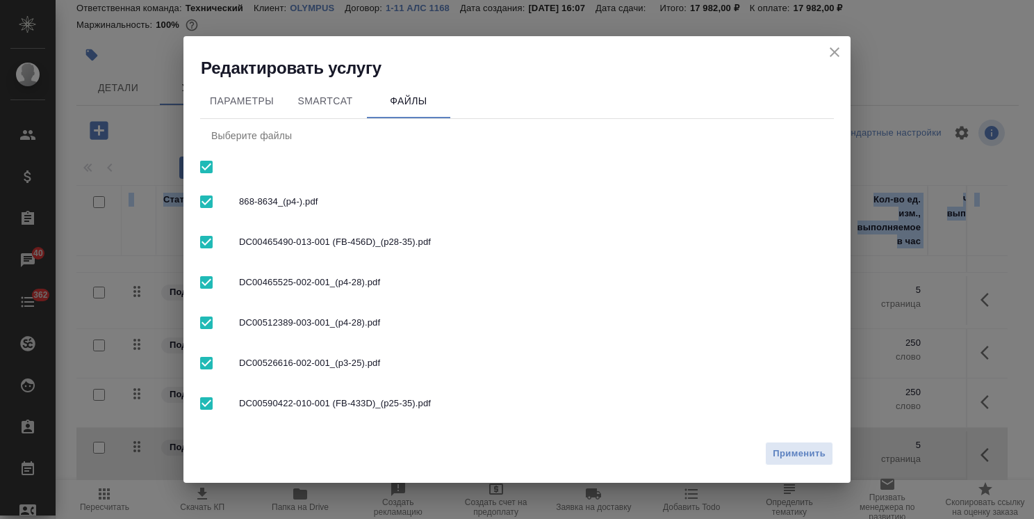
click at [209, 162] on input "checkbox" at bounding box center [206, 166] width 29 height 29
checkbox input "false"
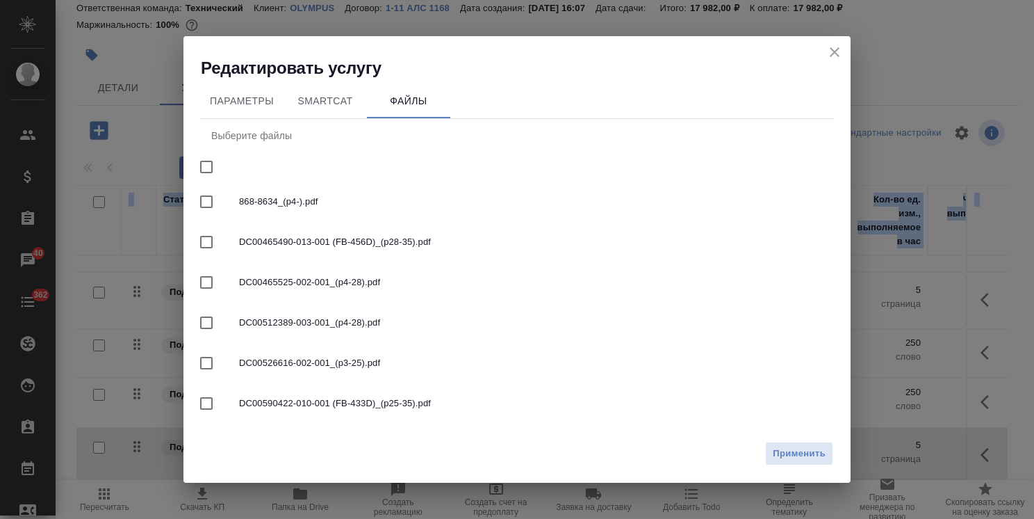
checkbox input "false"
click at [219, 357] on input "checkbox" at bounding box center [206, 362] width 29 height 29
checkbox input "true"
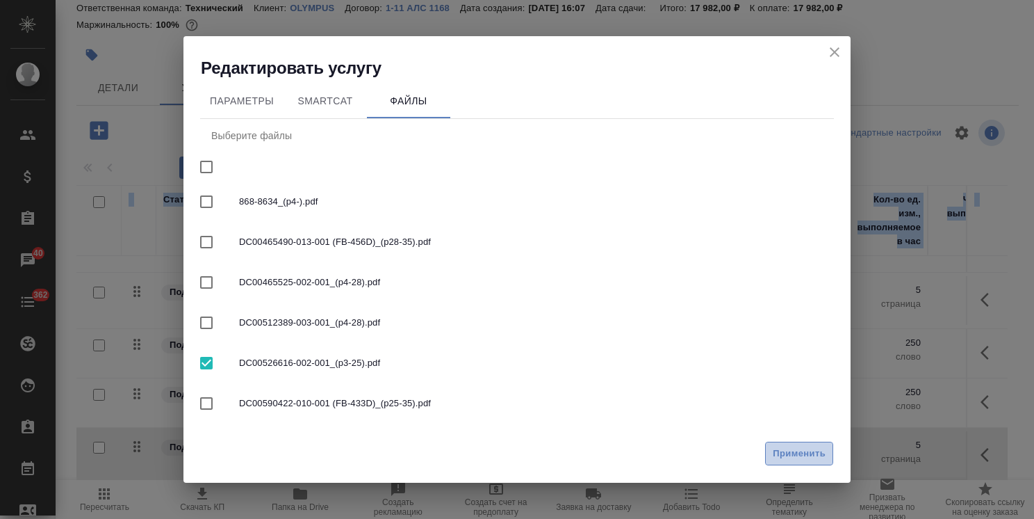
click at [784, 456] on span "Применить" at bounding box center [799, 454] width 53 height 16
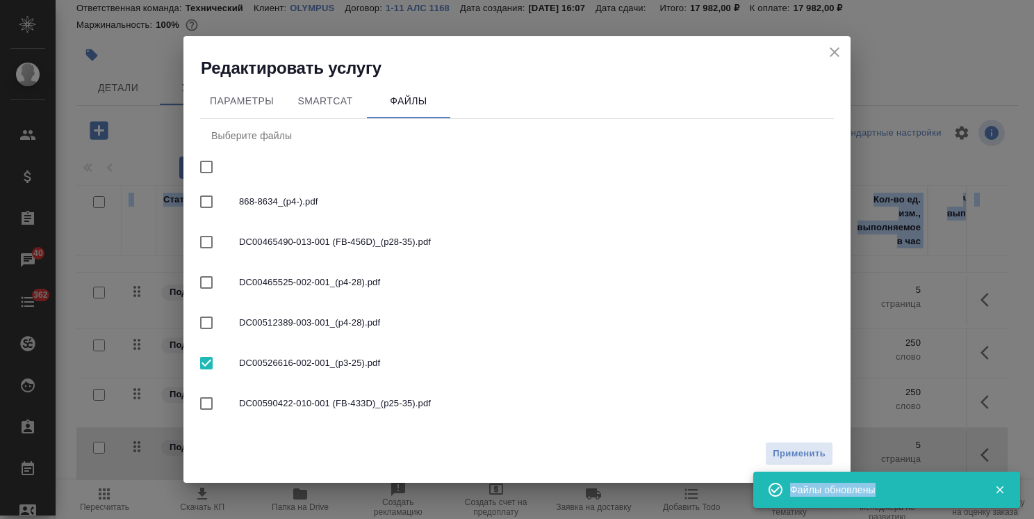
click at [842, 44] on icon "close" at bounding box center [835, 52] width 17 height 17
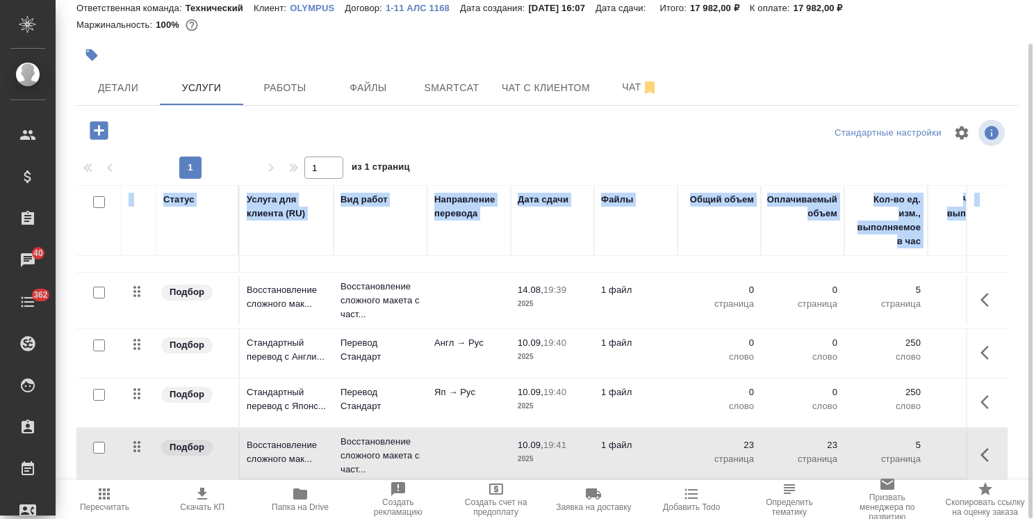
click at [87, 133] on icon "button" at bounding box center [99, 130] width 24 height 24
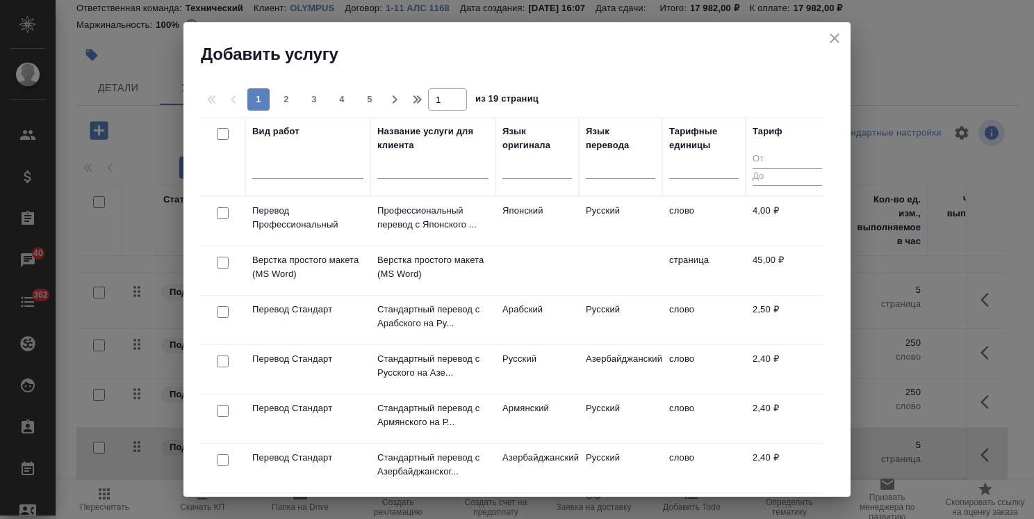
click at [436, 163] on input "text" at bounding box center [432, 169] width 111 height 17
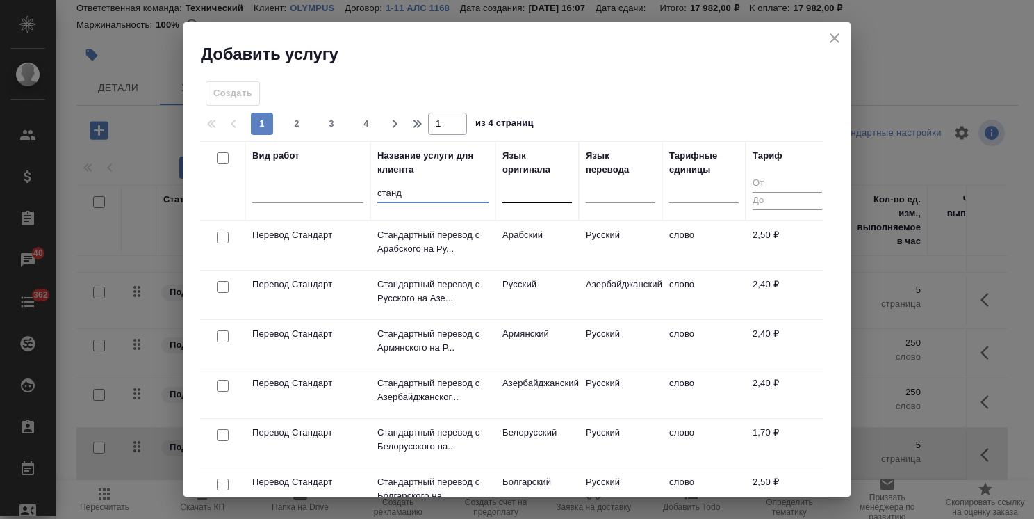
type input "станд"
click at [555, 195] on div at bounding box center [538, 189] width 70 height 20
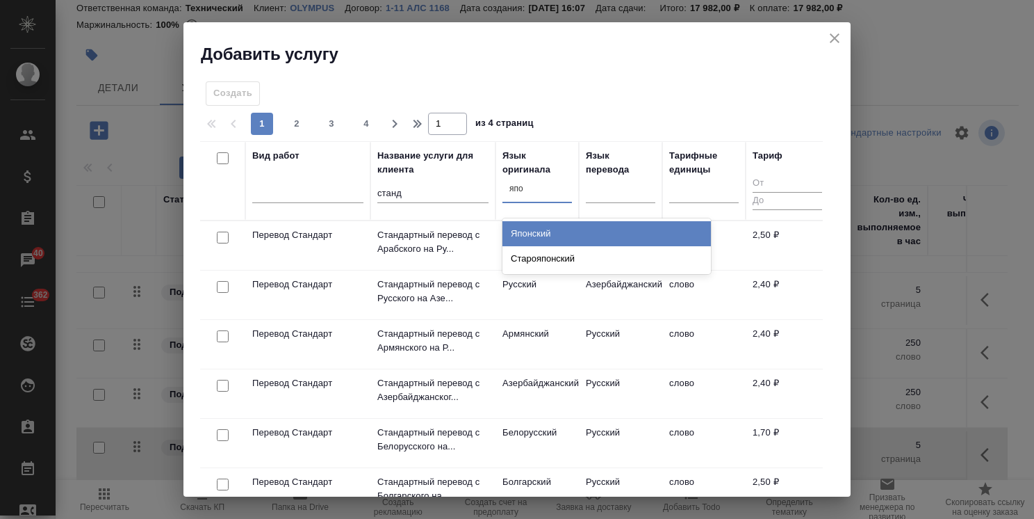
type input "япон"
click at [540, 225] on div "Японский" at bounding box center [607, 233] width 209 height 25
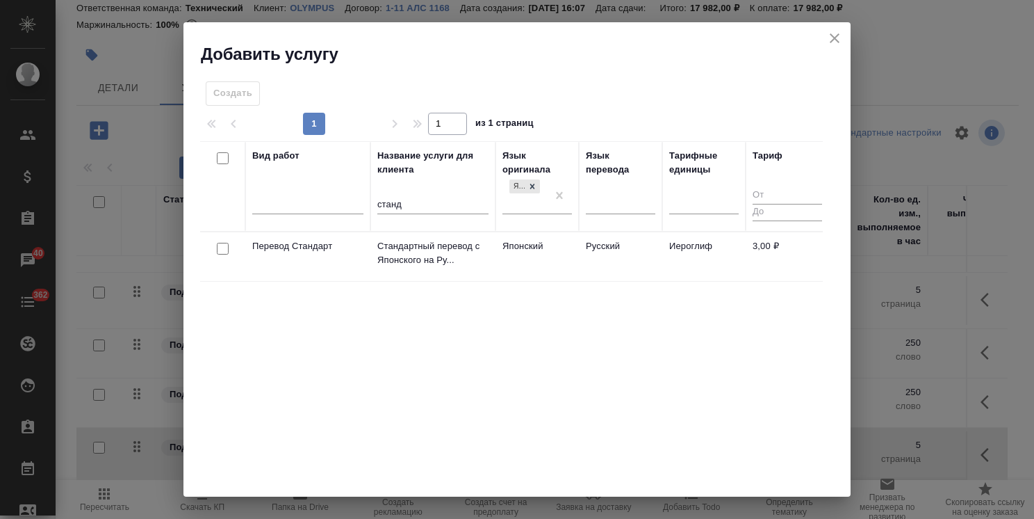
click at [223, 249] on input "checkbox" at bounding box center [223, 249] width 12 height 12
checkbox input "true"
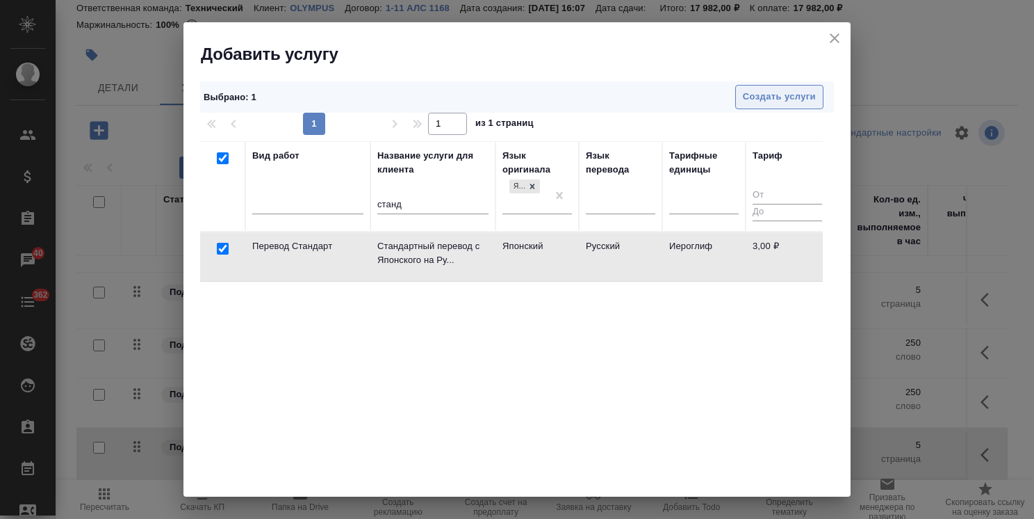
click at [762, 89] on span "Создать услуги" at bounding box center [779, 97] width 73 height 16
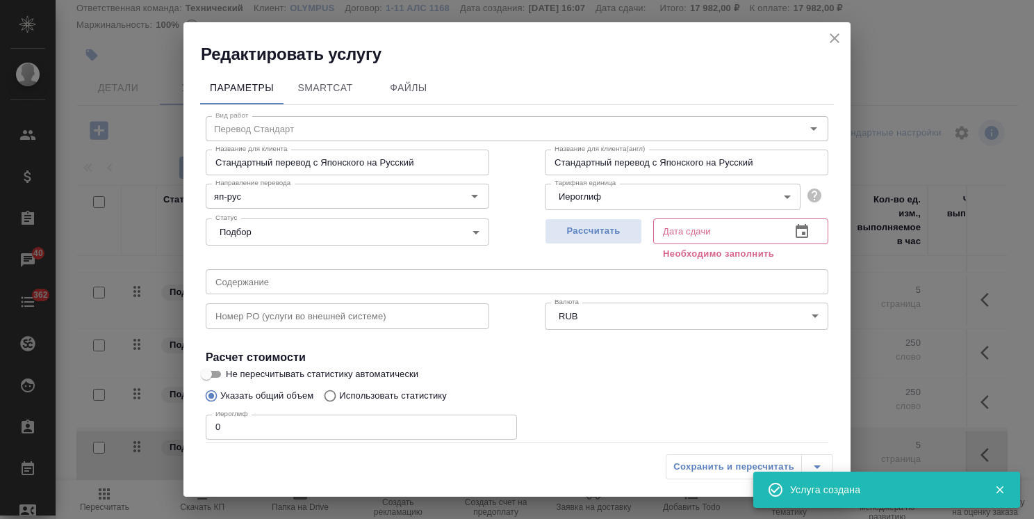
click at [601, 193] on body ".cls-1 fill:#fff; AWATERA Usmanova Olga Клиенты Спецификации Заказы 40 Чаты 362…" at bounding box center [517, 259] width 1034 height 519
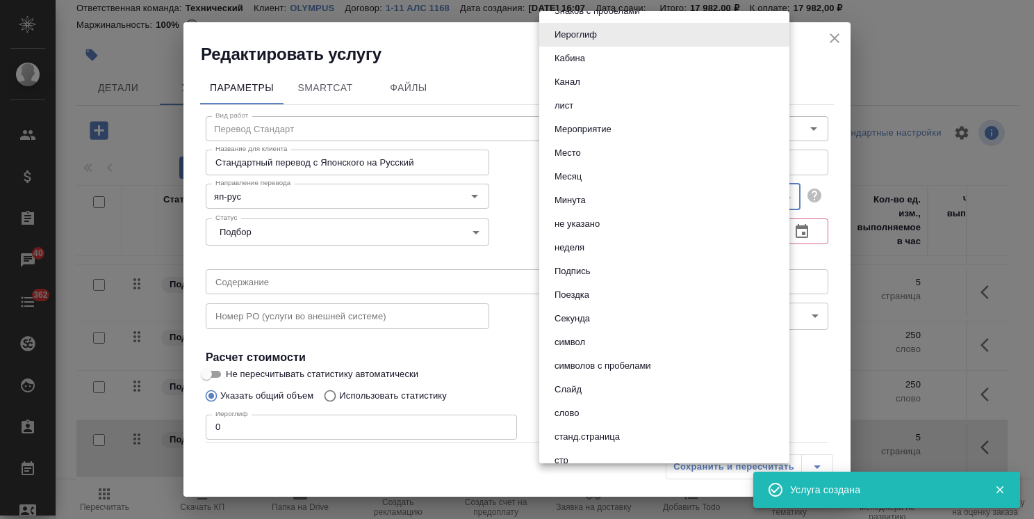
scroll to position [417, 0]
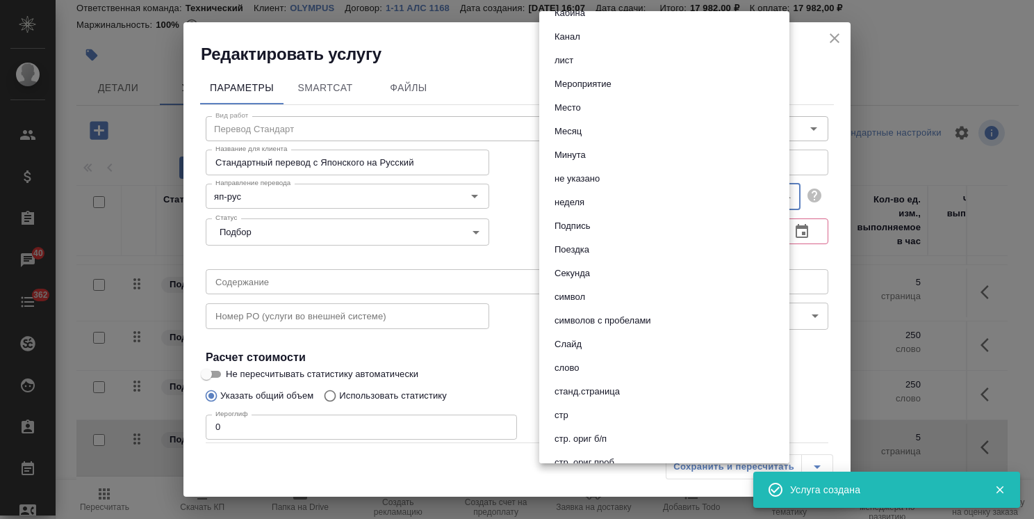
click at [596, 368] on li "слово" at bounding box center [664, 368] width 250 height 24
type input "5a8b1489cc6b4906c91bfd90"
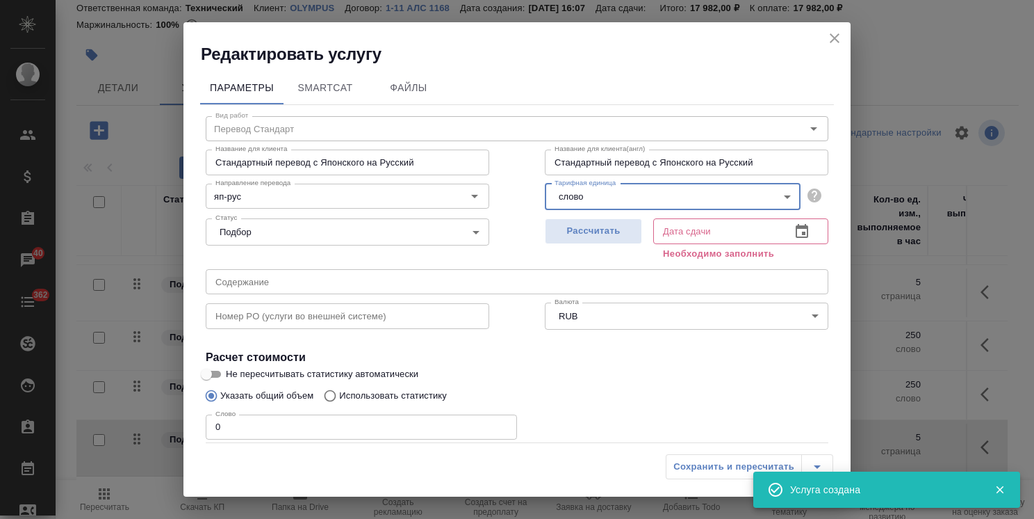
click at [705, 462] on div "Сохранить и пересчитать" at bounding box center [750, 466] width 168 height 25
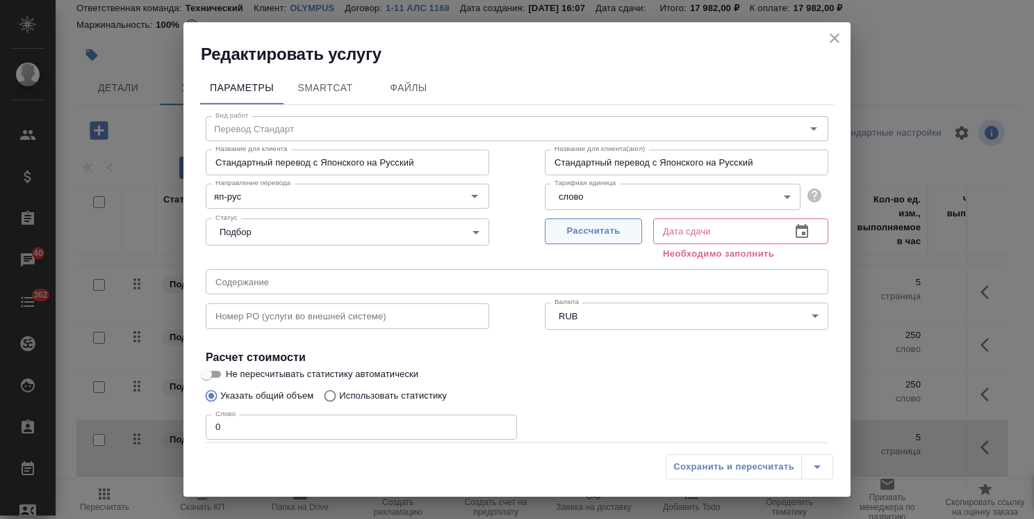
click at [584, 232] on span "Рассчитать" at bounding box center [594, 231] width 82 height 16
type input "10.09.2025 19:42"
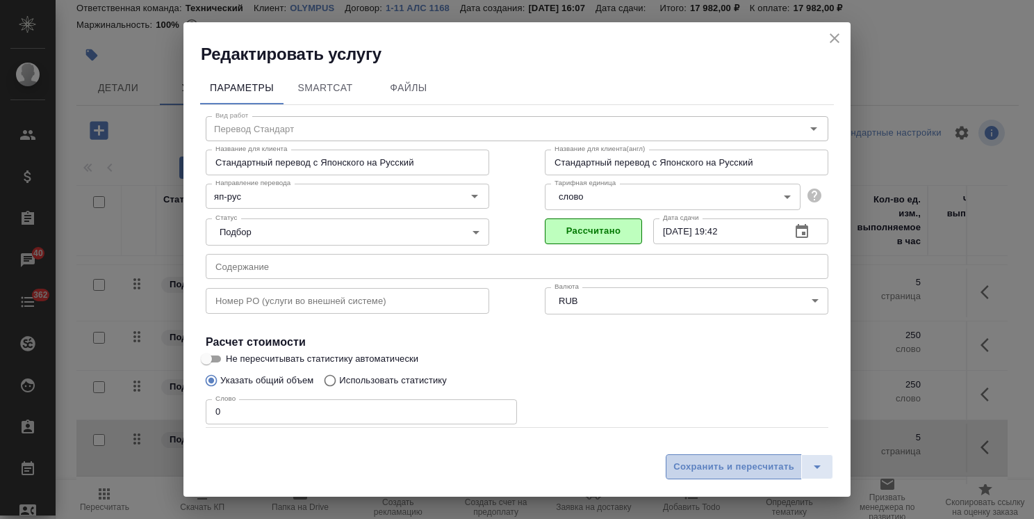
click at [703, 471] on span "Сохранить и пересчитать" at bounding box center [734, 467] width 121 height 16
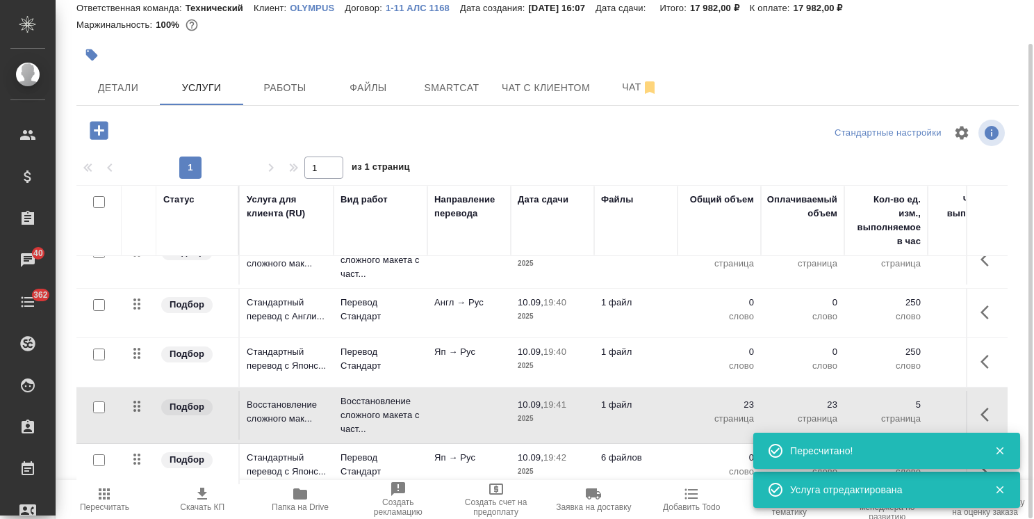
scroll to position [506, 0]
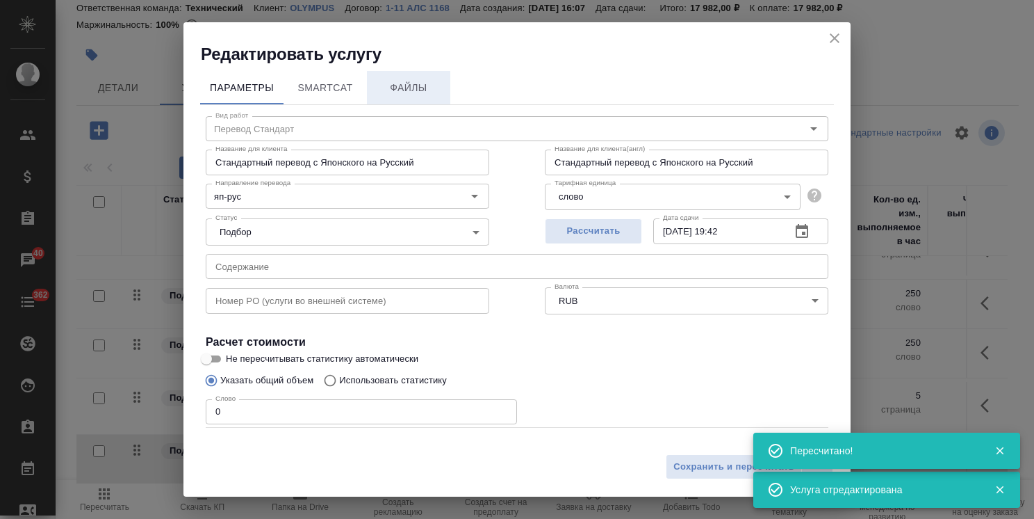
click at [429, 88] on span "Файлы" at bounding box center [408, 87] width 67 height 17
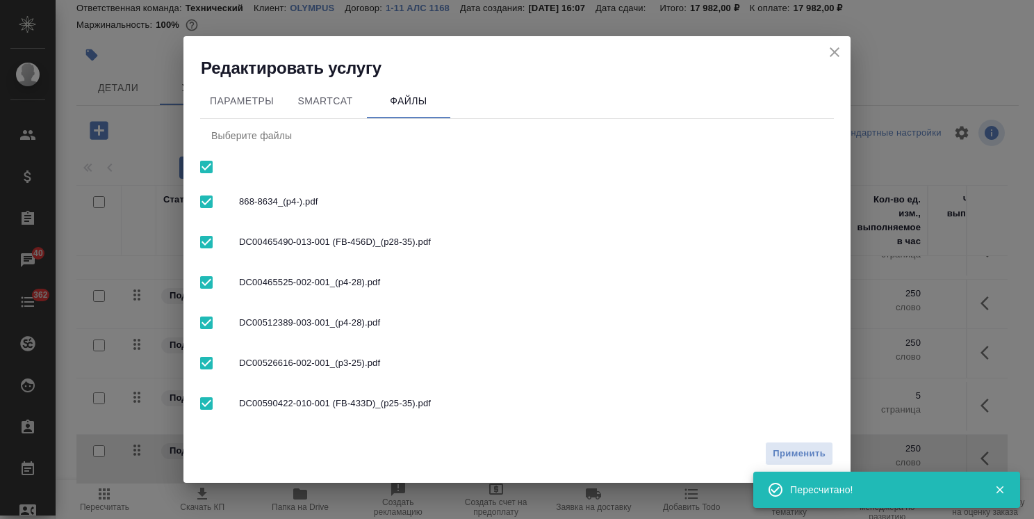
click at [202, 170] on input "checkbox" at bounding box center [206, 166] width 29 height 29
checkbox input "false"
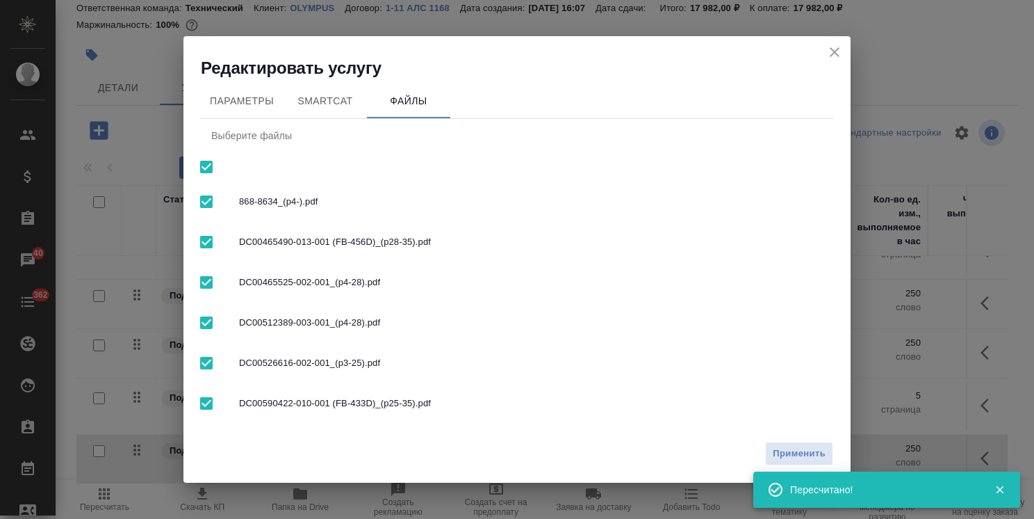
checkbox input "false"
click at [197, 409] on input "checkbox" at bounding box center [206, 403] width 29 height 29
checkbox input "true"
click at [798, 447] on span "Применить" at bounding box center [799, 454] width 53 height 16
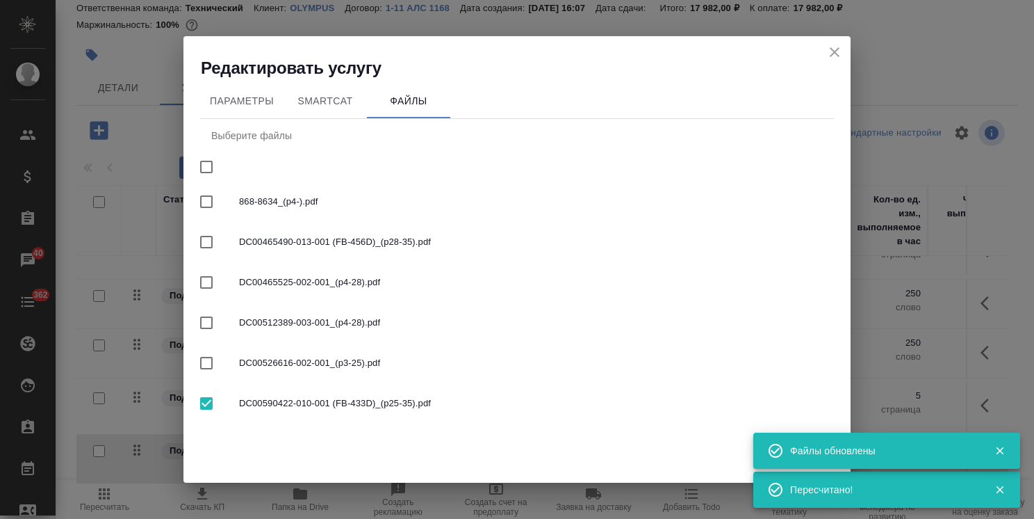
click at [1002, 448] on icon "button" at bounding box center [1000, 451] width 8 height 8
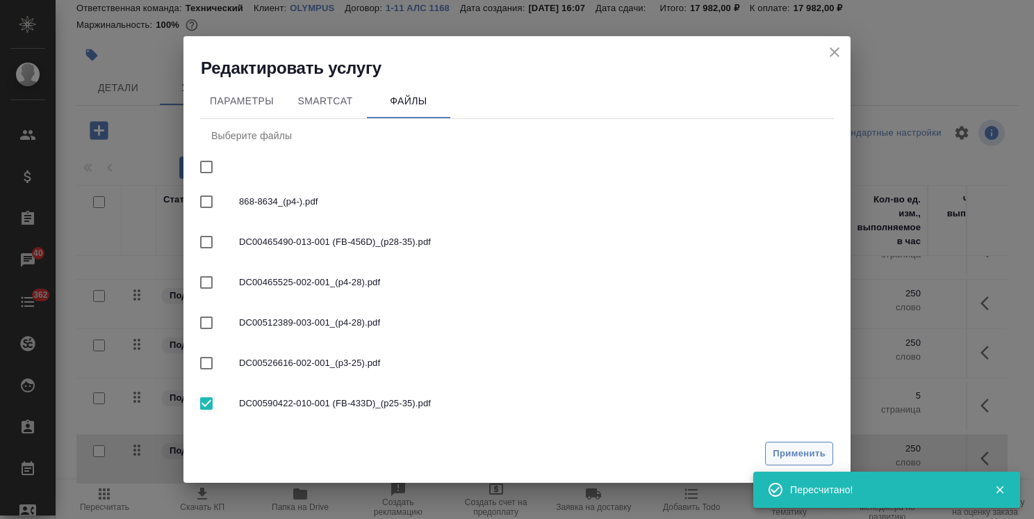
click at [814, 454] on span "Применить" at bounding box center [799, 454] width 53 height 16
drag, startPoint x: 836, startPoint y: 53, endPoint x: 893, endPoint y: 199, distance: 156.7
click at [836, 53] on icon "close" at bounding box center [835, 52] width 10 height 10
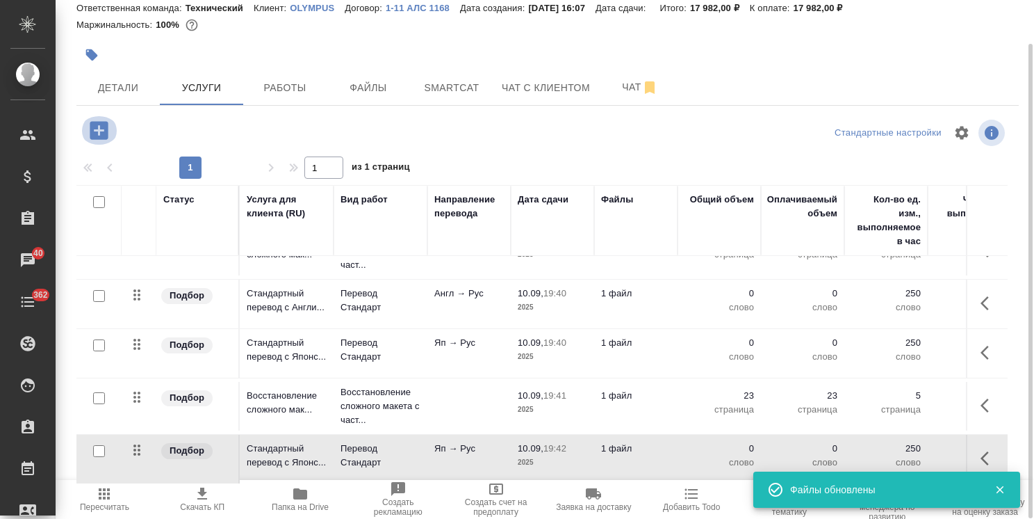
click at [103, 129] on icon "button" at bounding box center [99, 130] width 24 height 24
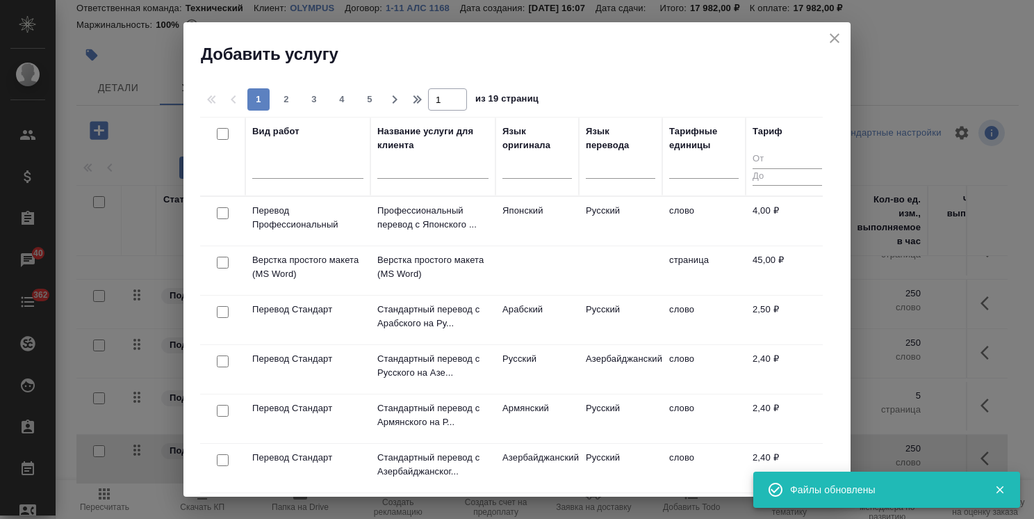
click at [423, 162] on input "text" at bounding box center [432, 169] width 111 height 17
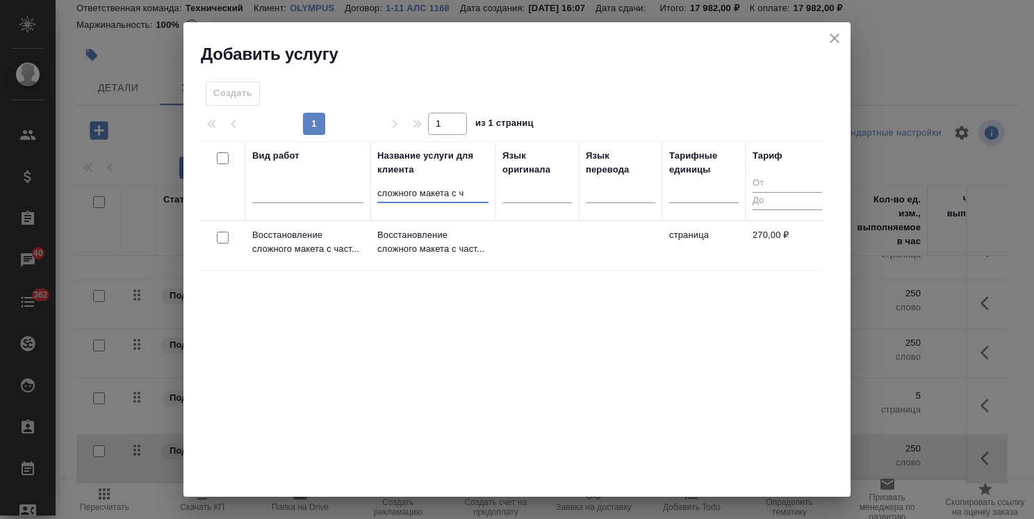
type input "сложного макета с ч"
click at [226, 245] on div at bounding box center [222, 237] width 31 height 19
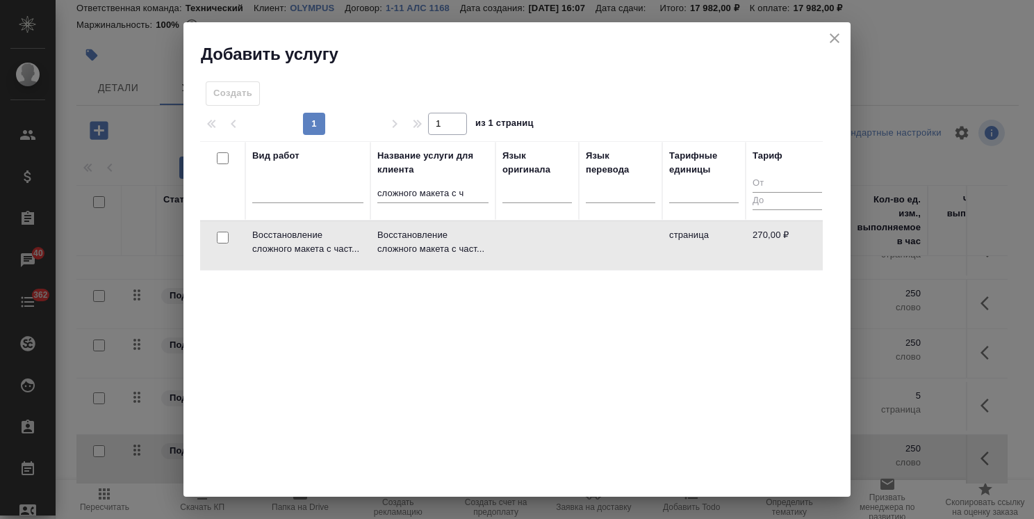
click at [222, 240] on input "checkbox" at bounding box center [223, 237] width 12 height 12
checkbox input "true"
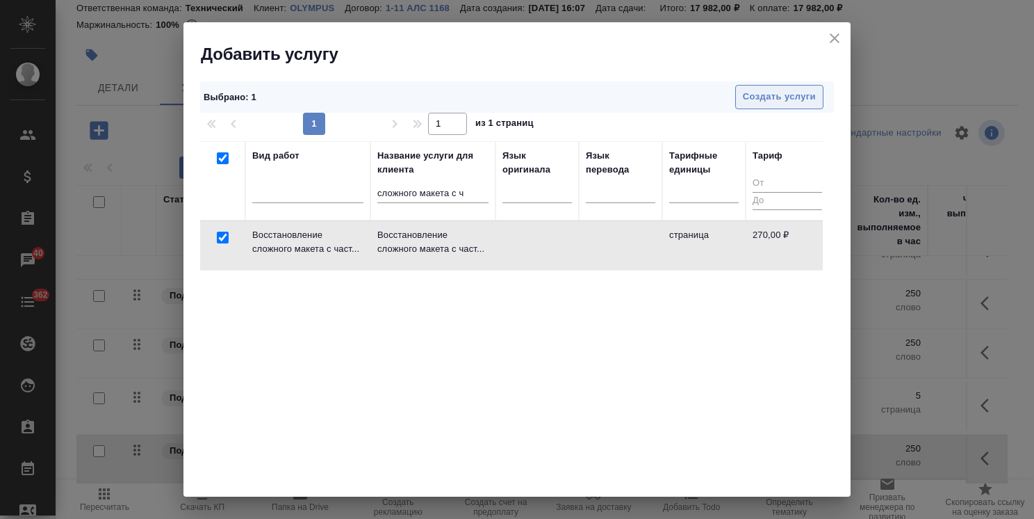
click at [765, 90] on span "Создать услуги" at bounding box center [779, 97] width 73 height 16
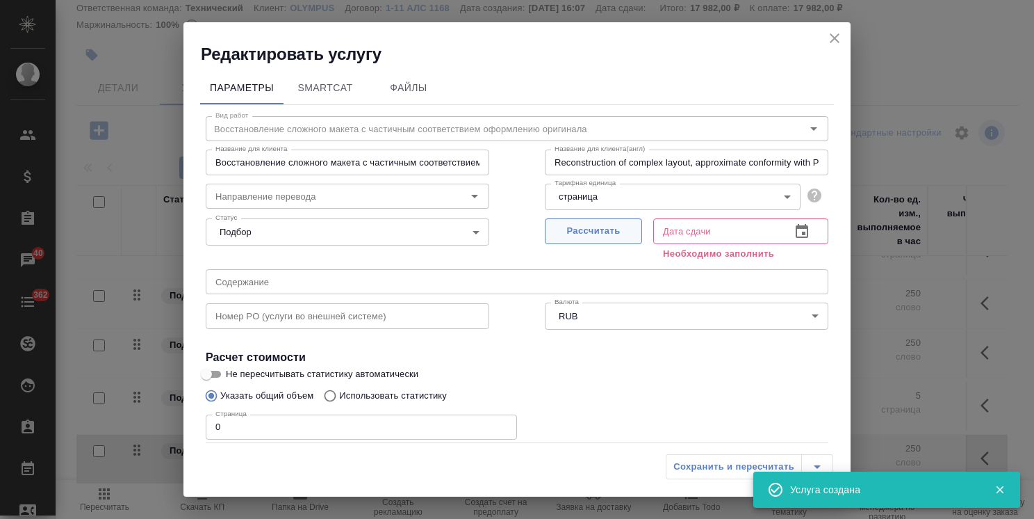
click at [570, 232] on span "Рассчитать" at bounding box center [594, 231] width 82 height 16
type input "10.09.2025 19:42"
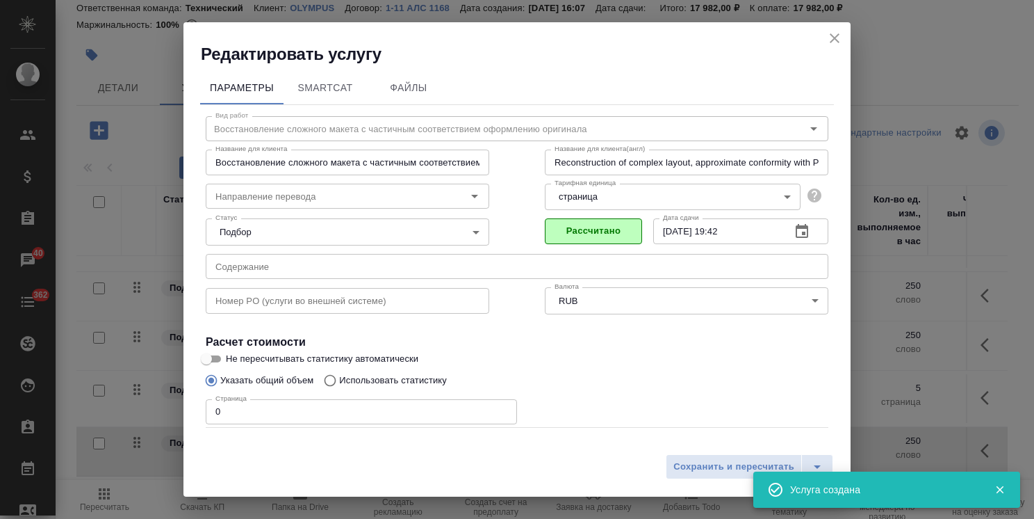
drag, startPoint x: 253, startPoint y: 409, endPoint x: 179, endPoint y: 406, distance: 74.5
click at [179, 406] on div "Редактировать услугу Параметры SmartCat Файлы Вид работ Восстановление сложного…" at bounding box center [517, 259] width 1034 height 519
click at [703, 465] on span "Сохранить и пересчитать" at bounding box center [734, 467] width 121 height 16
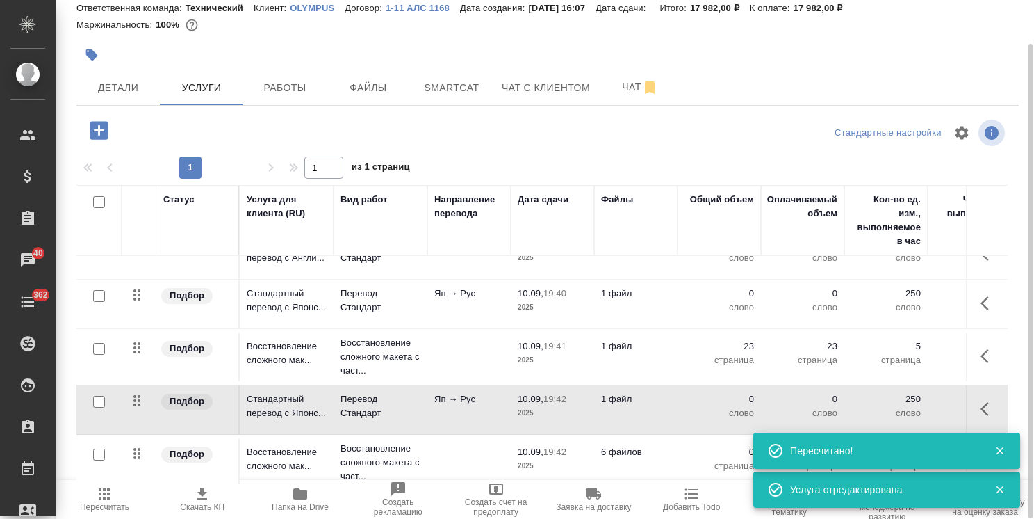
scroll to position [562, 0]
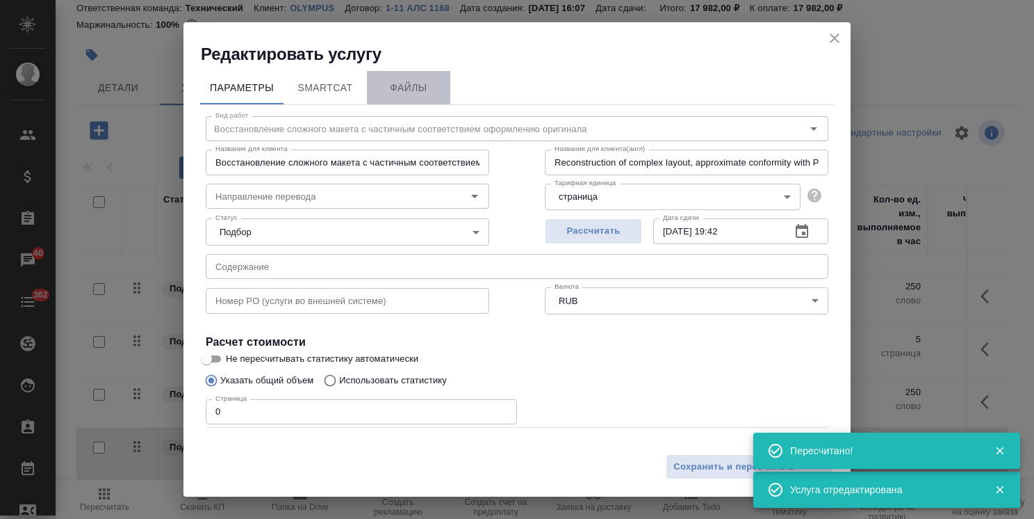
click at [430, 81] on span "Файлы" at bounding box center [408, 87] width 67 height 17
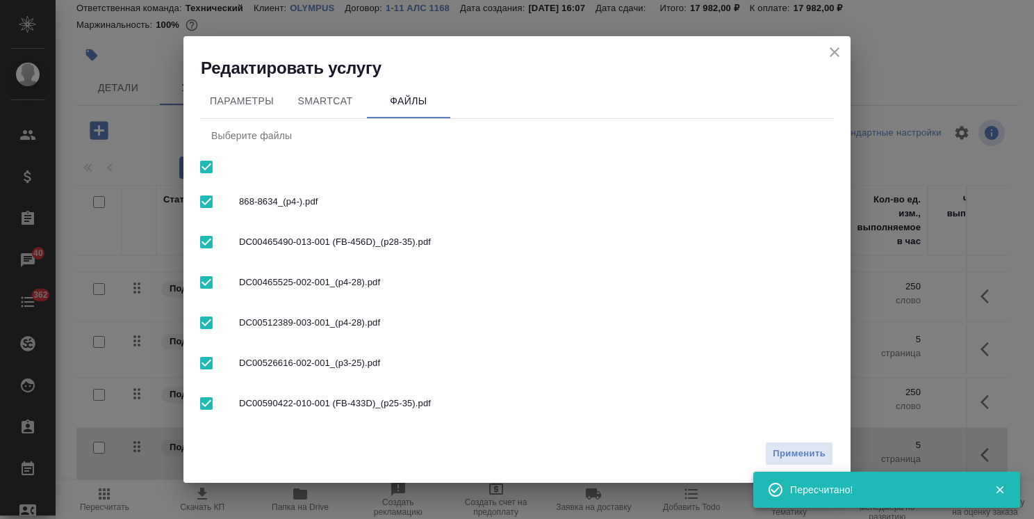
click at [218, 190] on input "checkbox" at bounding box center [206, 201] width 29 height 29
checkbox input "false"
click at [206, 171] on input "checkbox" at bounding box center [206, 166] width 29 height 29
checkbox input "true"
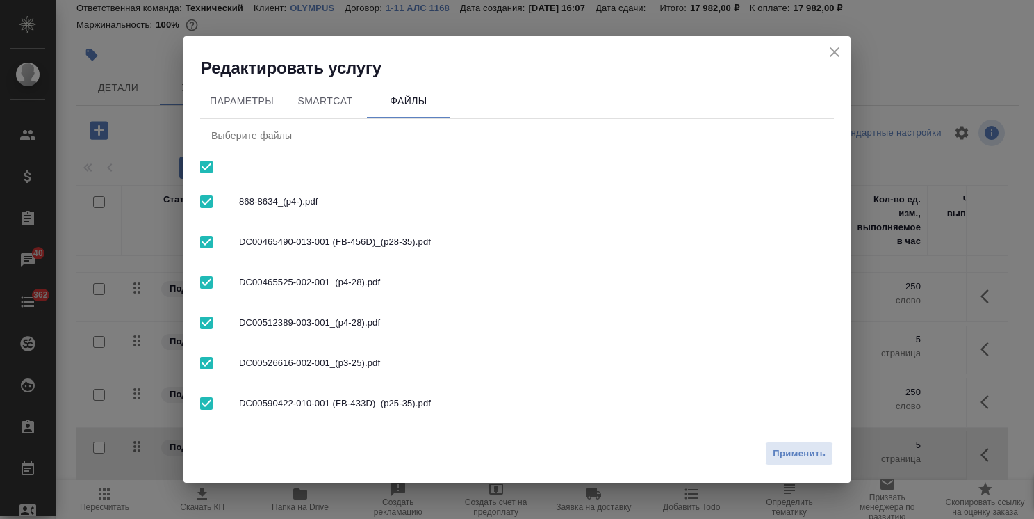
click at [199, 168] on input "checkbox" at bounding box center [206, 166] width 29 height 29
checkbox input "false"
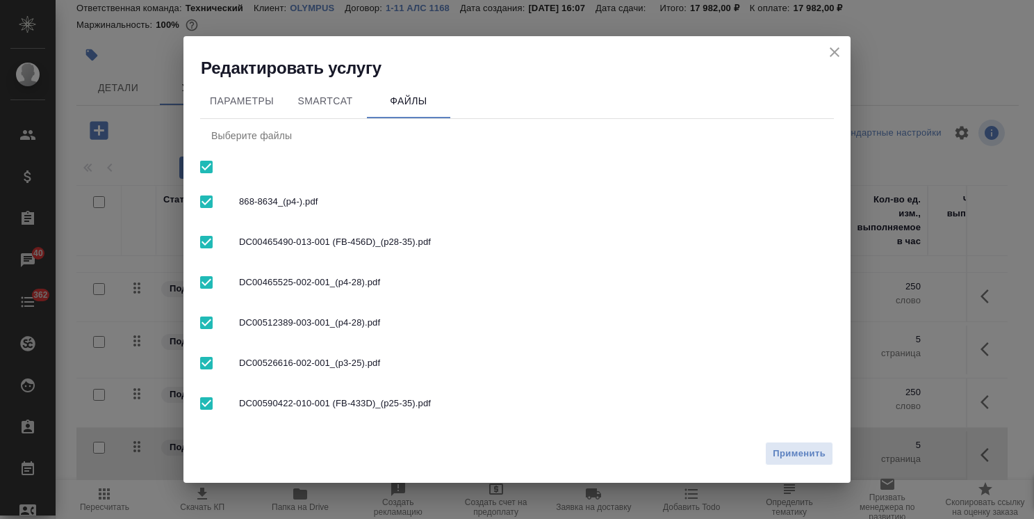
checkbox input "false"
click at [209, 403] on input "checkbox" at bounding box center [206, 403] width 29 height 29
checkbox input "true"
click at [804, 450] on span "Применить" at bounding box center [799, 454] width 53 height 16
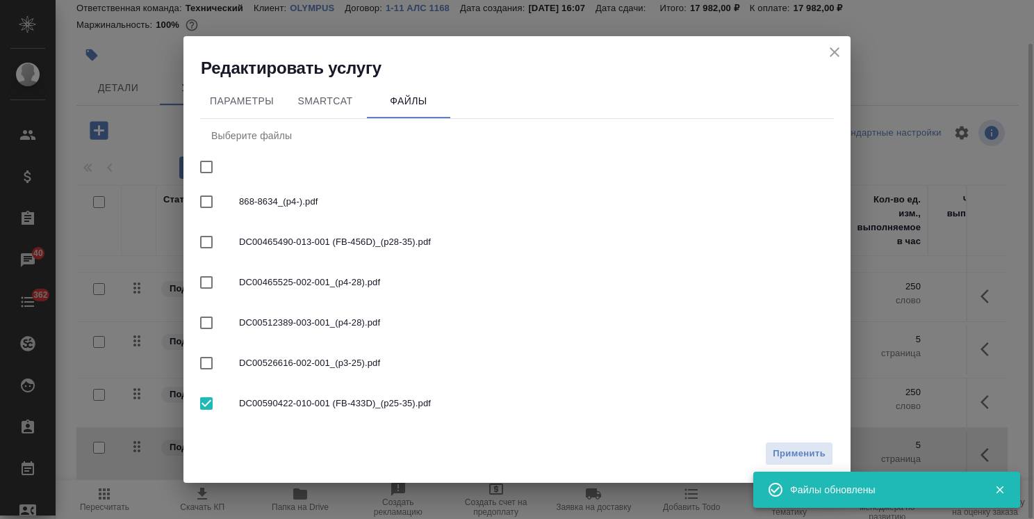
click at [833, 46] on icon "close" at bounding box center [835, 52] width 17 height 17
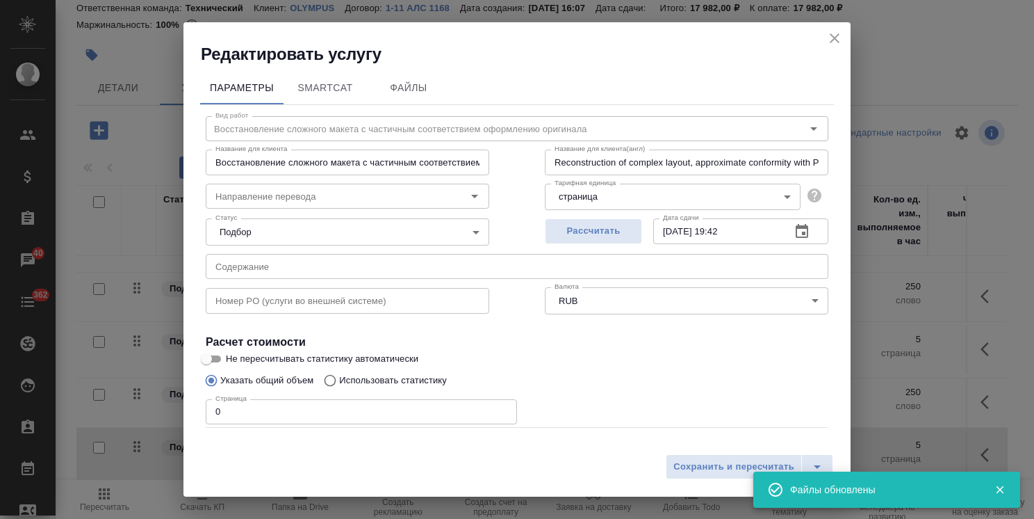
drag, startPoint x: 265, startPoint y: 413, endPoint x: 120, endPoint y: 402, distance: 145.7
click at [120, 402] on div "Редактировать услугу Параметры SmartCat Файлы Вид работ Восстановление сложного…" at bounding box center [517, 259] width 1034 height 519
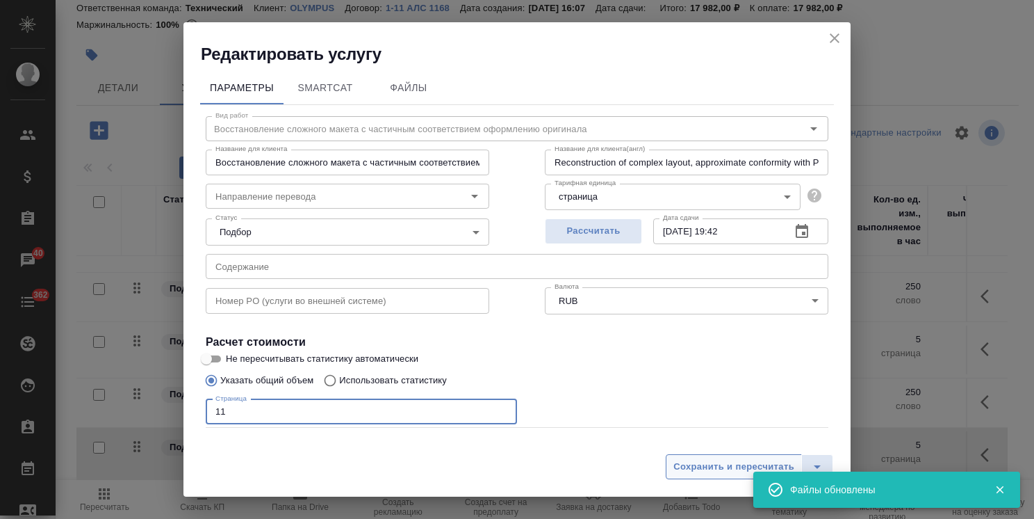
type input "11"
click at [715, 466] on span "Сохранить и пересчитать" at bounding box center [734, 467] width 121 height 16
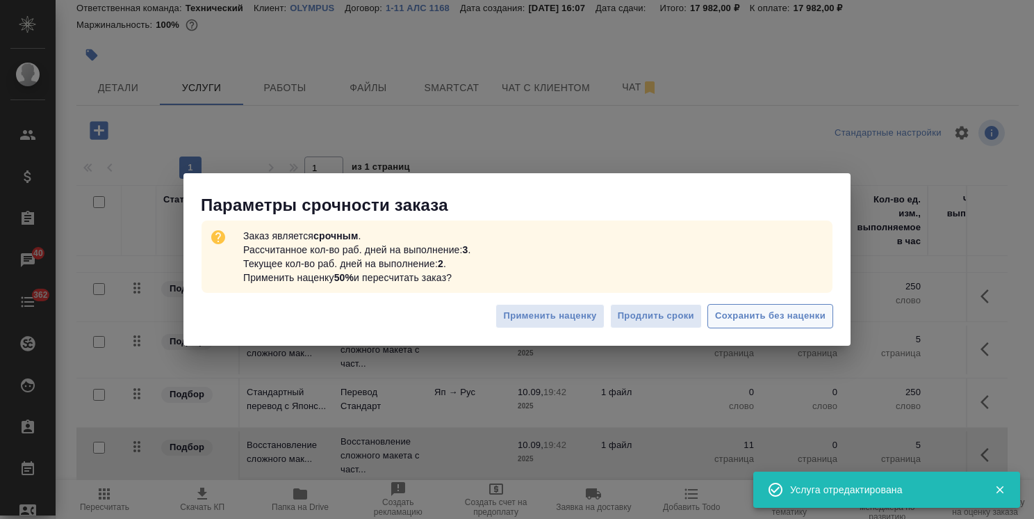
click at [768, 315] on span "Сохранить без наценки" at bounding box center [770, 316] width 111 height 16
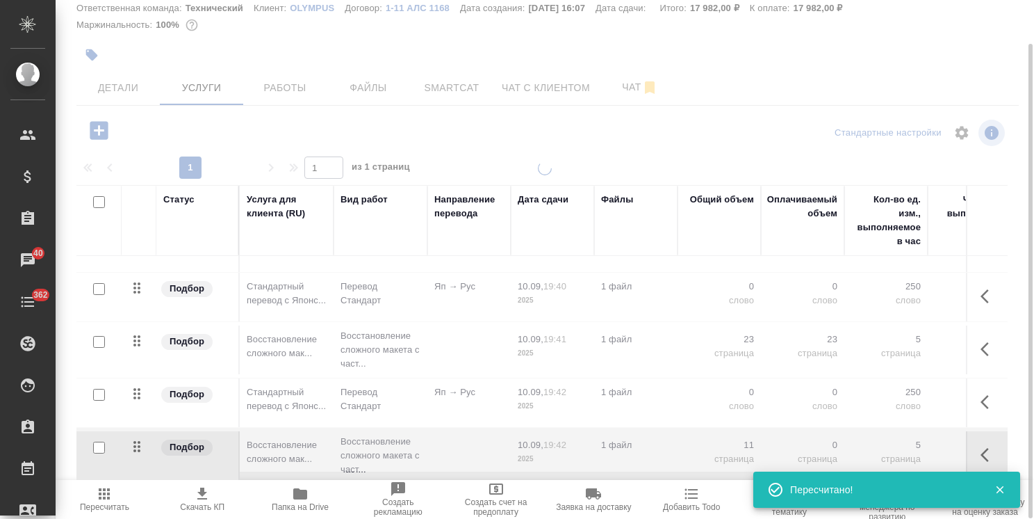
type input "urgent"
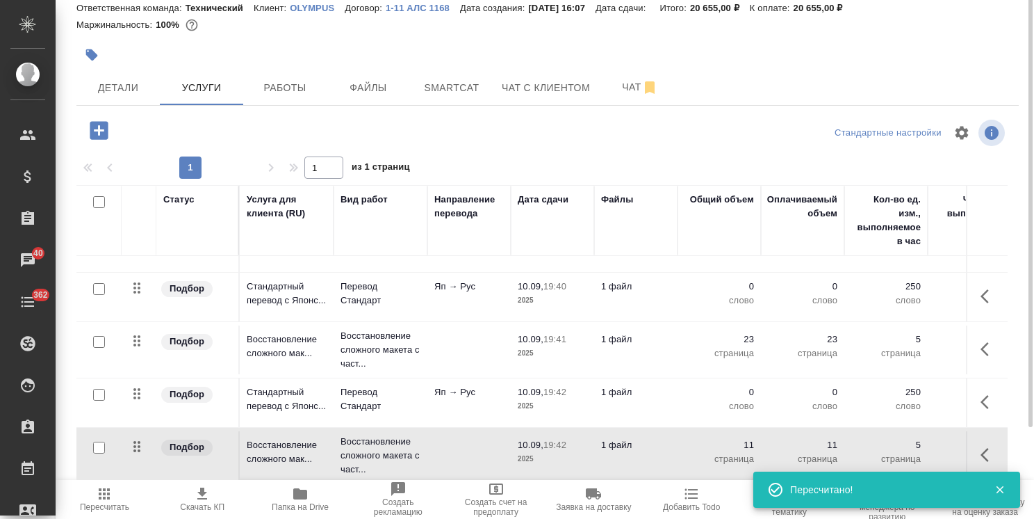
scroll to position [0, 0]
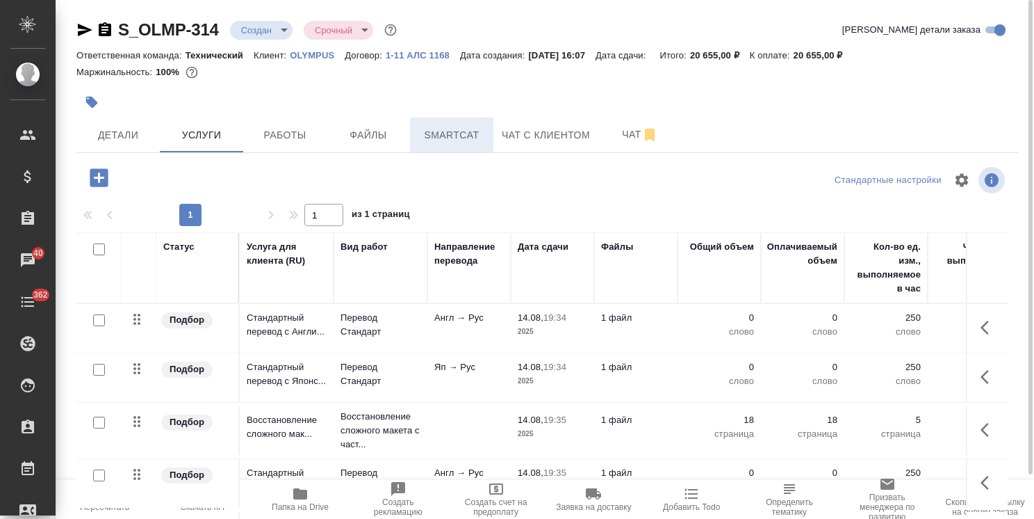
click at [444, 132] on span "Smartcat" at bounding box center [451, 135] width 67 height 17
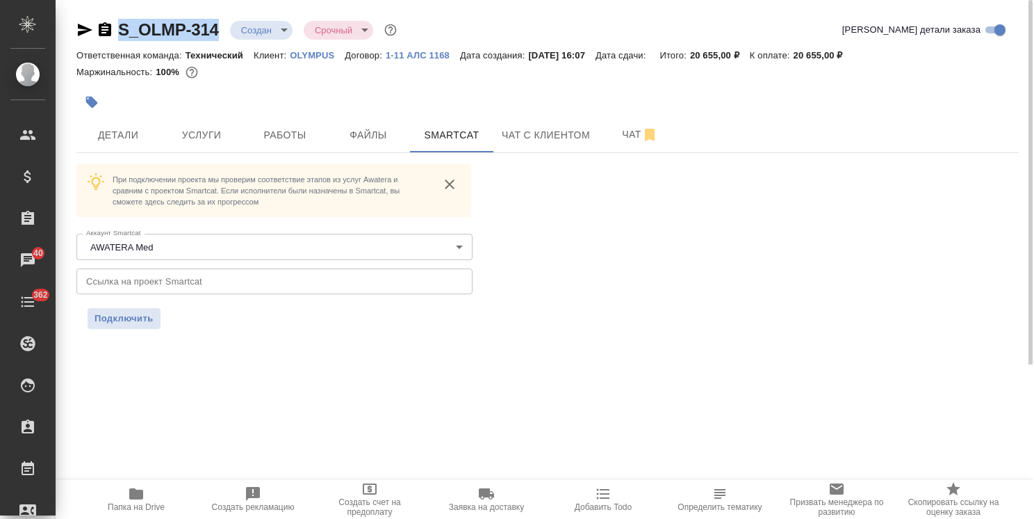
drag, startPoint x: 228, startPoint y: 17, endPoint x: 105, endPoint y: 19, distance: 123.1
click at [88, 18] on div "S_OLMP-314 Создан new Срочный urgent [PERSON_NAME] детали заказа Ответственная …" at bounding box center [548, 182] width 958 height 364
copy link "S_OLMP-314"
click at [193, 281] on input "text" at bounding box center [274, 280] width 396 height 25
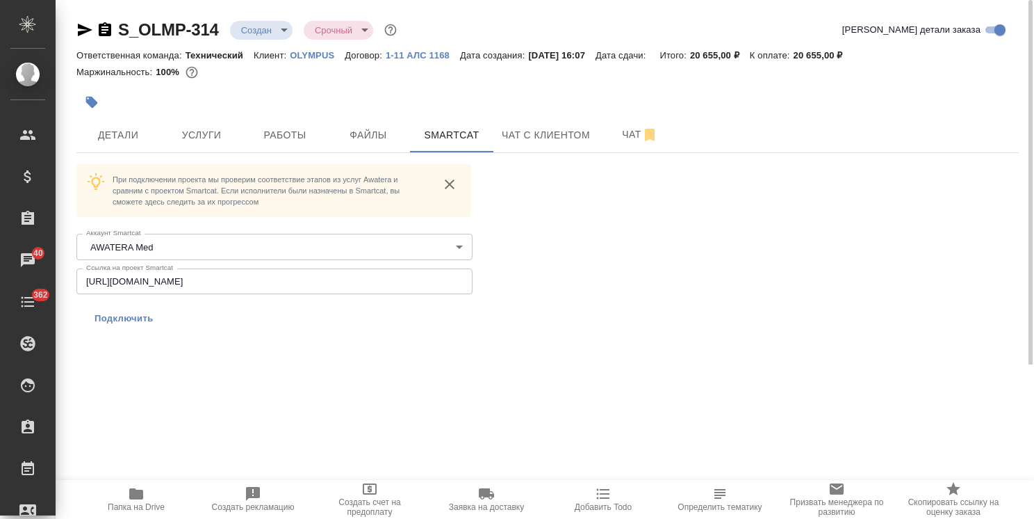
click at [127, 316] on span "Подключить" at bounding box center [124, 318] width 59 height 14
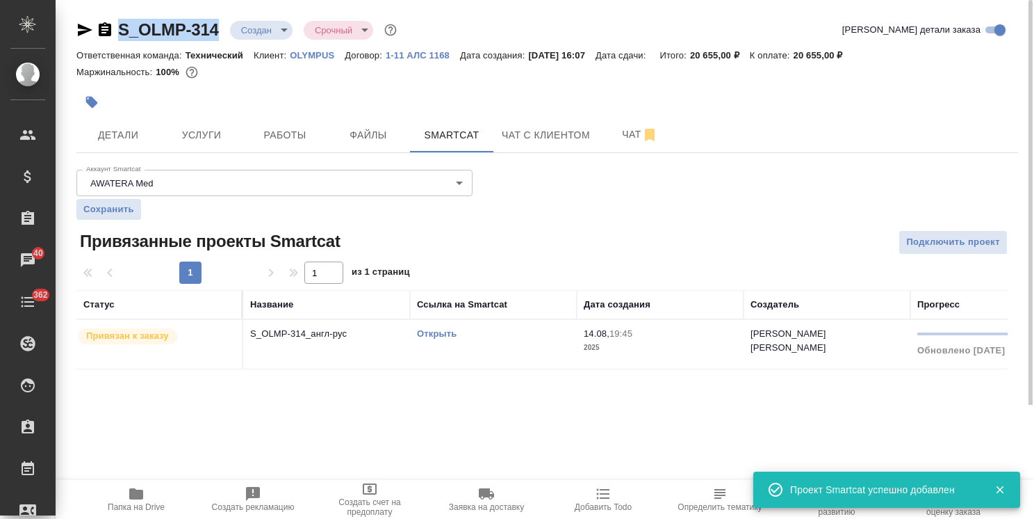
drag, startPoint x: 225, startPoint y: 15, endPoint x: 111, endPoint y: 15, distance: 114.7
click at [111, 15] on div "S_OLMP-314 Создан new Срочный urgent [PERSON_NAME] детали заказа Ответственная …" at bounding box center [548, 202] width 958 height 405
copy link "S_OLMP-314"
click at [948, 236] on span "Подключить проект" at bounding box center [953, 242] width 94 height 16
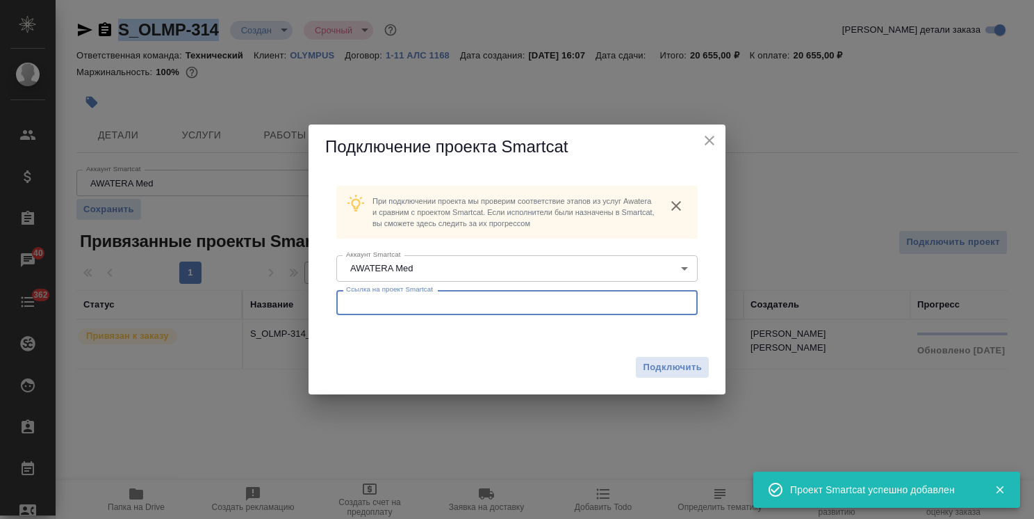
click at [469, 301] on input "text" at bounding box center [516, 302] width 361 height 25
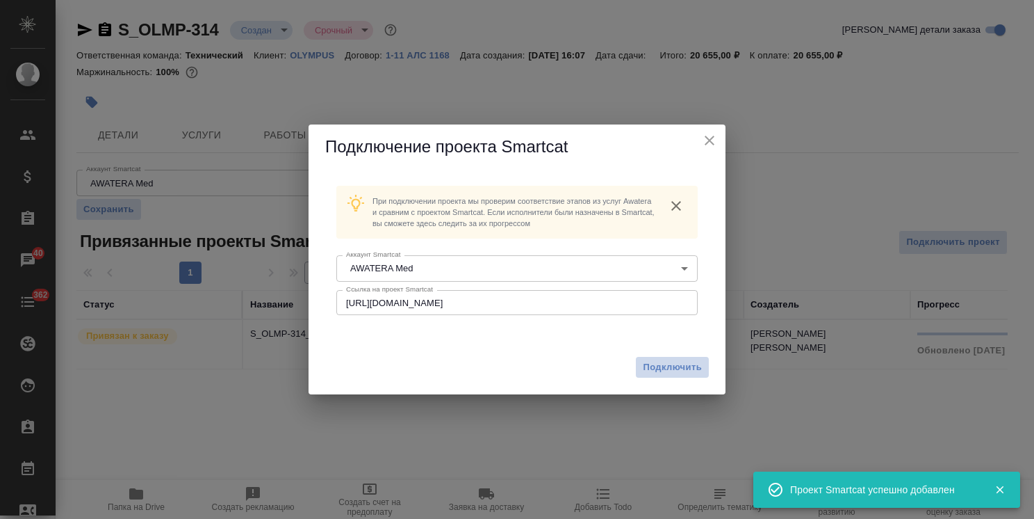
click at [677, 376] on button "Подключить" at bounding box center [672, 367] width 73 height 21
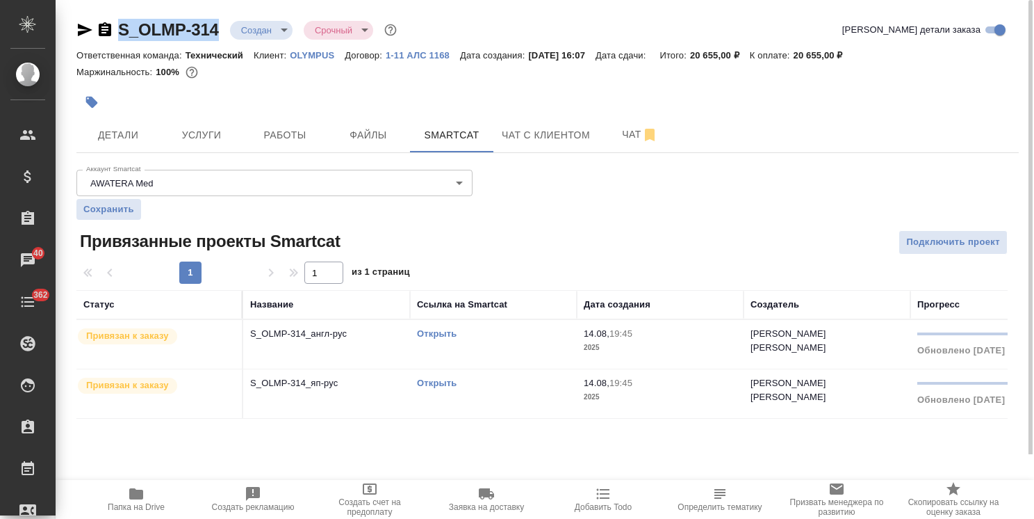
drag, startPoint x: 225, startPoint y: 18, endPoint x: 102, endPoint y: 23, distance: 123.1
click at [102, 23] on div "S_OLMP-314 Создан new Срочный urgent" at bounding box center [237, 30] width 323 height 22
copy link "S_OLMP-314"
click at [109, 149] on button "Детали" at bounding box center [117, 134] width 83 height 35
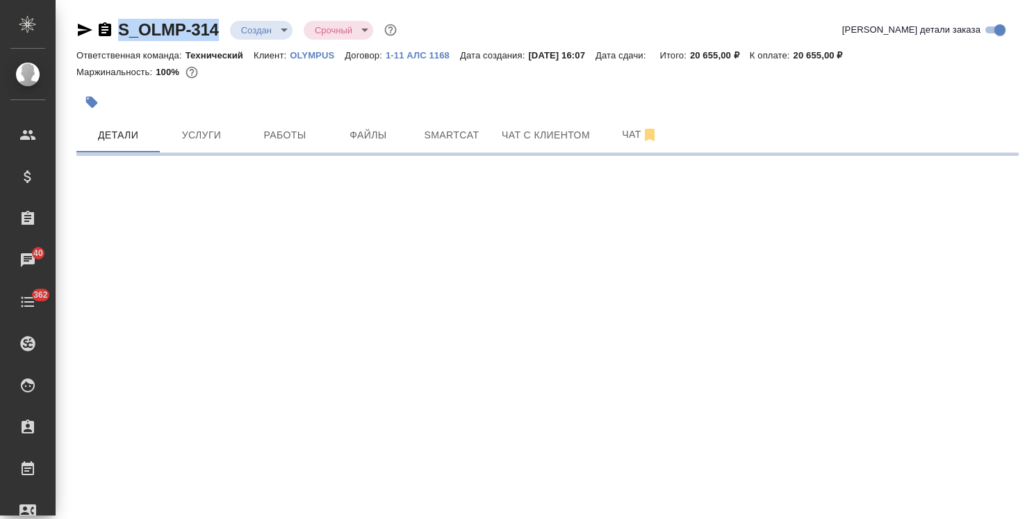
select select "RU"
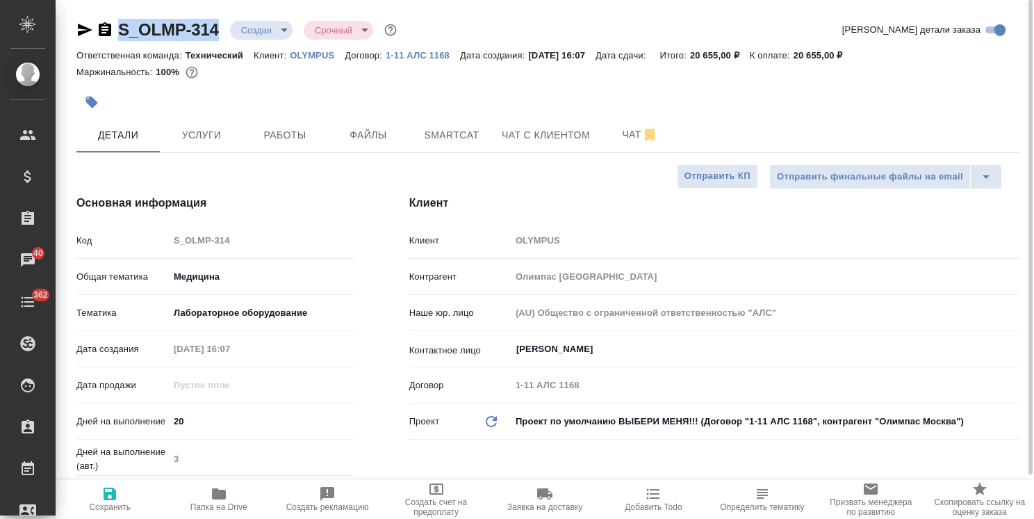
type textarea "x"
drag, startPoint x: 191, startPoint y: 419, endPoint x: 181, endPoint y: 424, distance: 11.5
click at [181, 424] on input "20" at bounding box center [262, 421] width 184 height 20
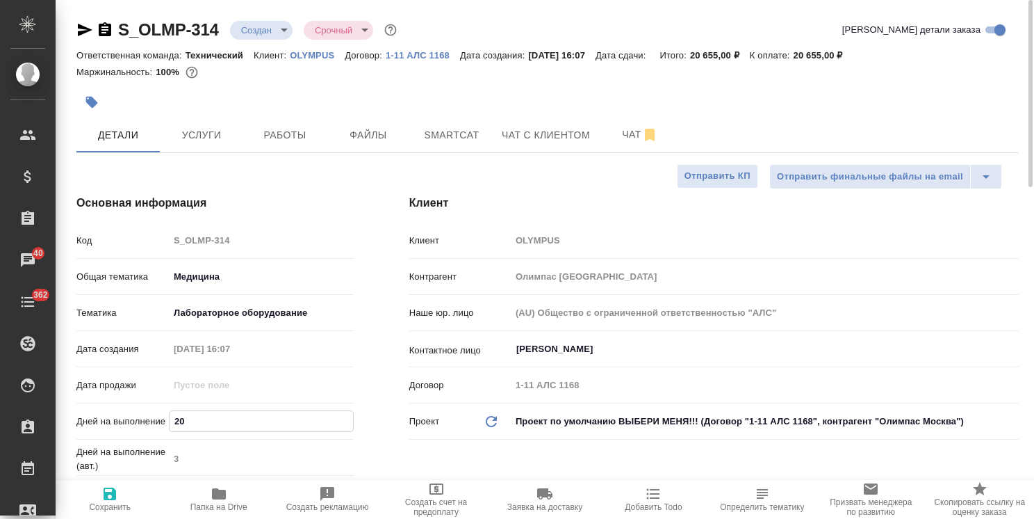
type input "25"
type textarea "x"
type input "25"
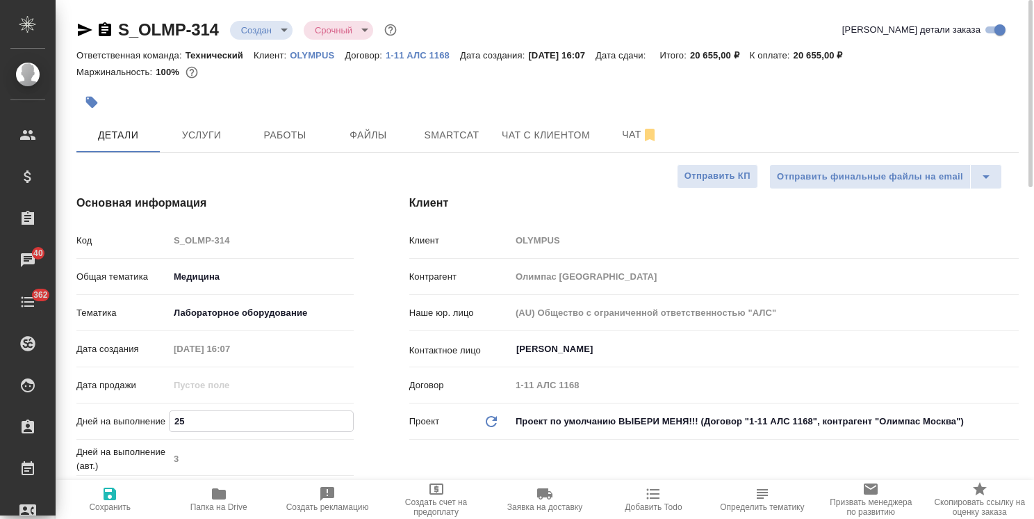
click at [110, 503] on span "Сохранить" at bounding box center [110, 507] width 42 height 10
type textarea "x"
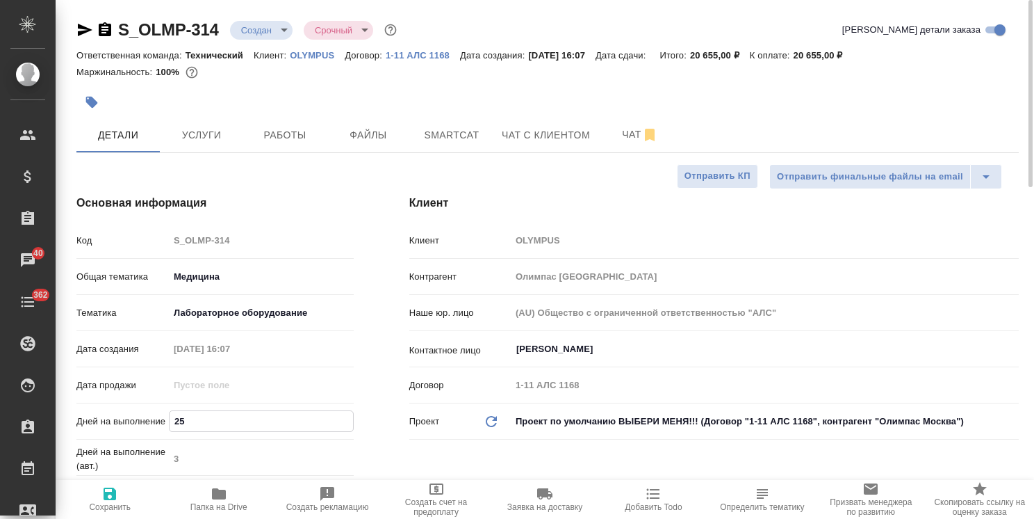
type textarea "x"
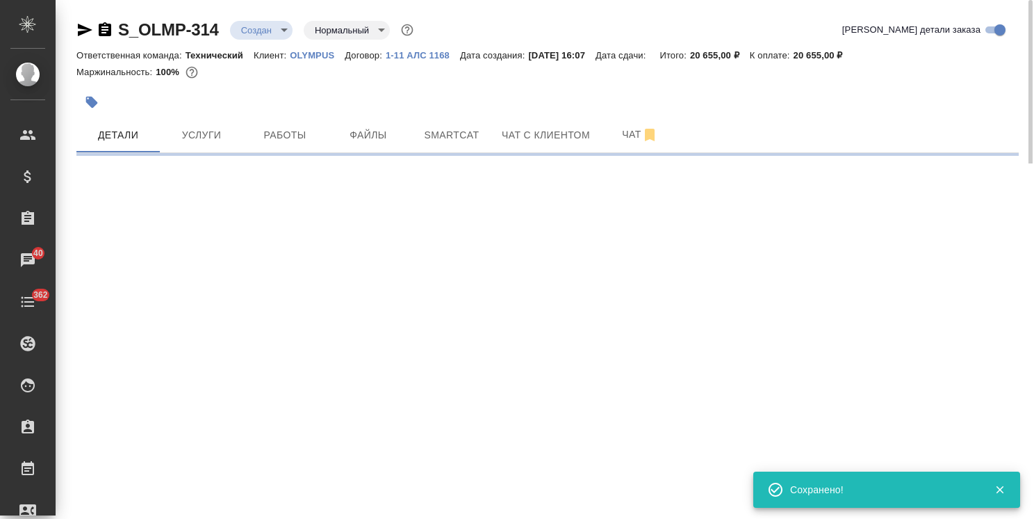
type input "normal"
select select "RU"
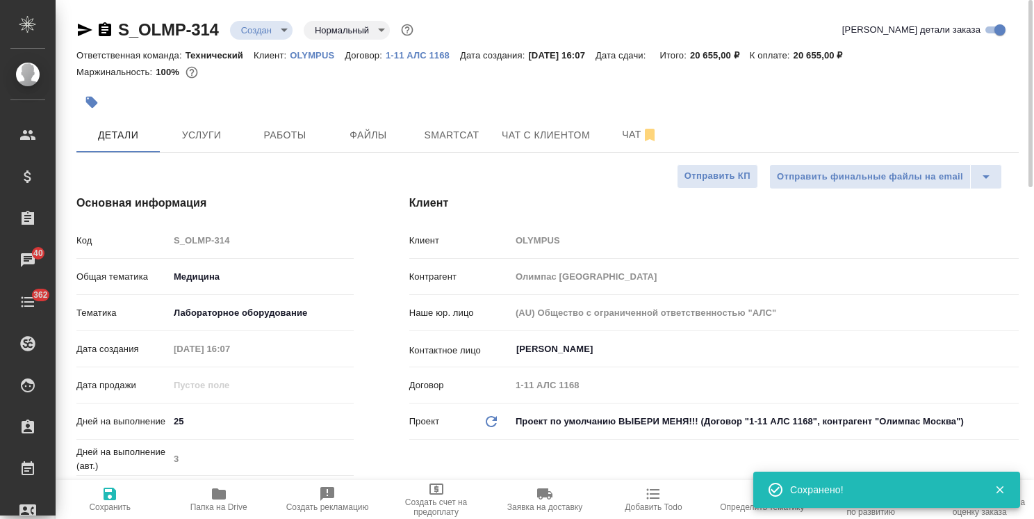
type textarea "x"
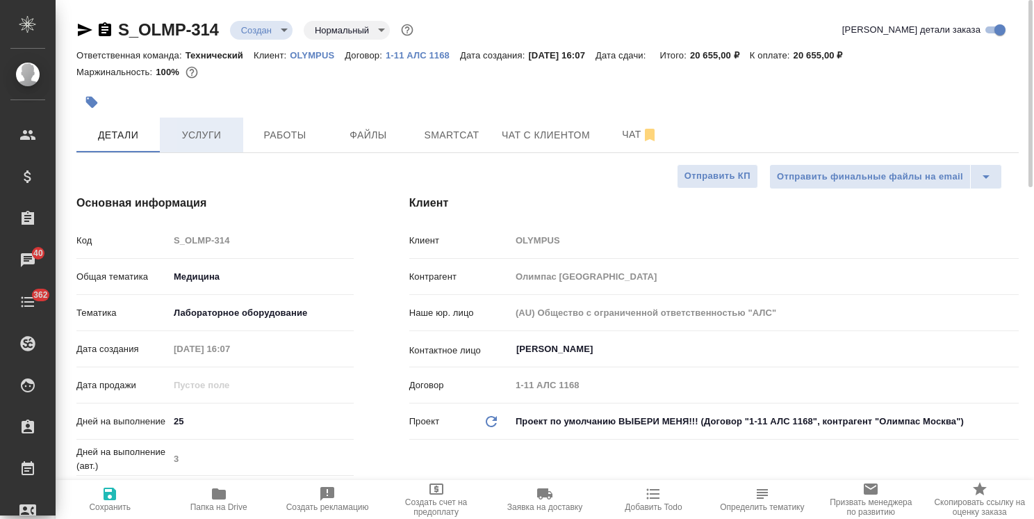
click at [204, 138] on span "Услуги" at bounding box center [201, 135] width 67 height 17
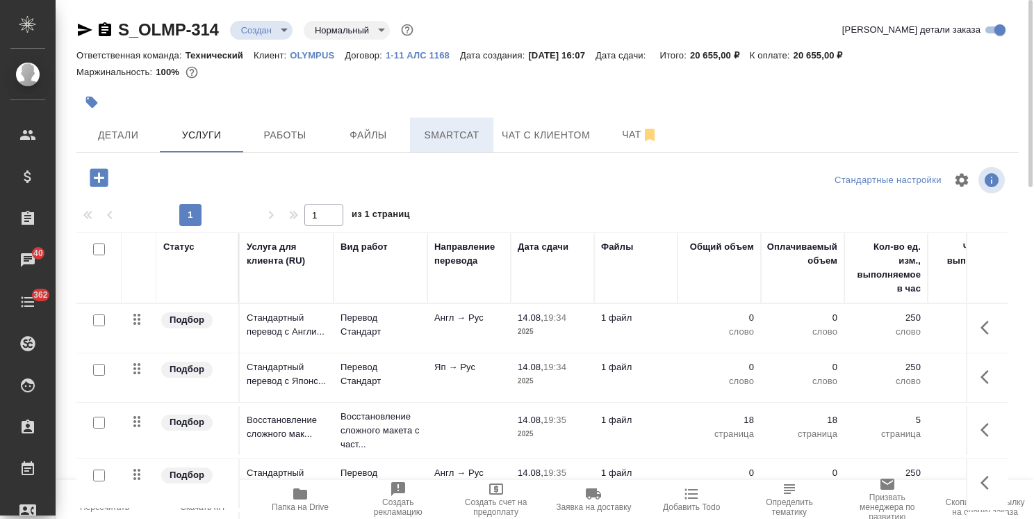
click at [442, 134] on span "Smartcat" at bounding box center [451, 135] width 67 height 17
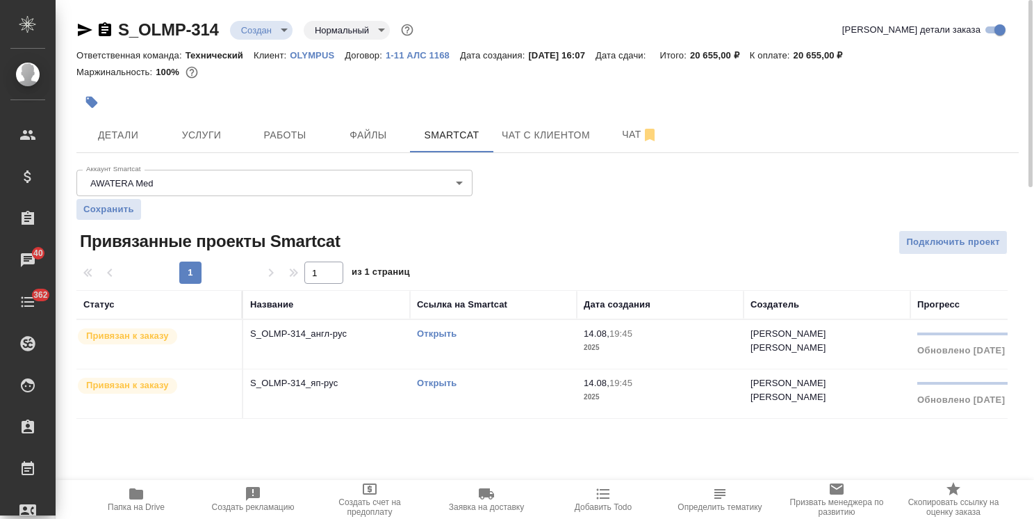
click at [430, 332] on link "Открыть" at bounding box center [437, 333] width 40 height 10
click at [434, 382] on link "Открыть" at bounding box center [437, 382] width 40 height 10
click at [181, 135] on span "Услуги" at bounding box center [201, 135] width 67 height 17
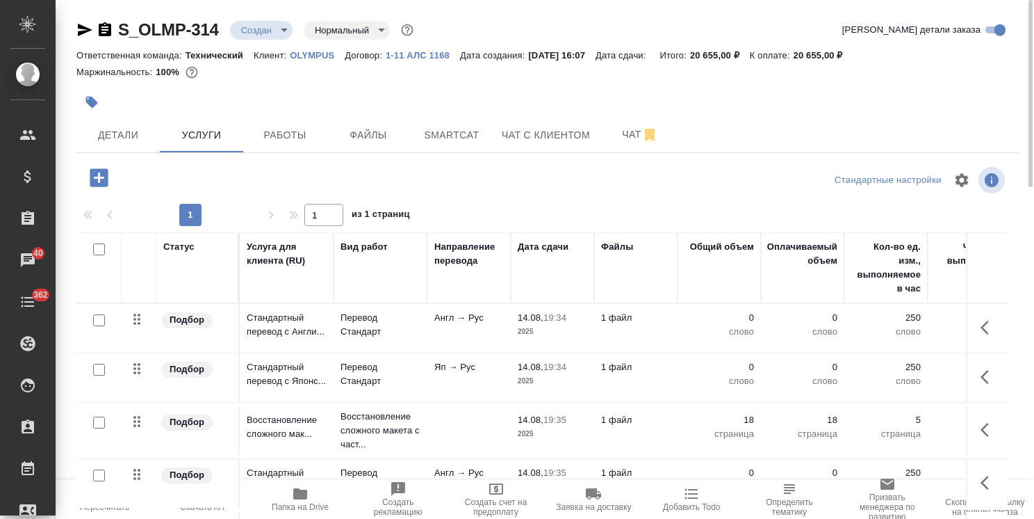
click at [981, 327] on icon "button" at bounding box center [985, 327] width 8 height 14
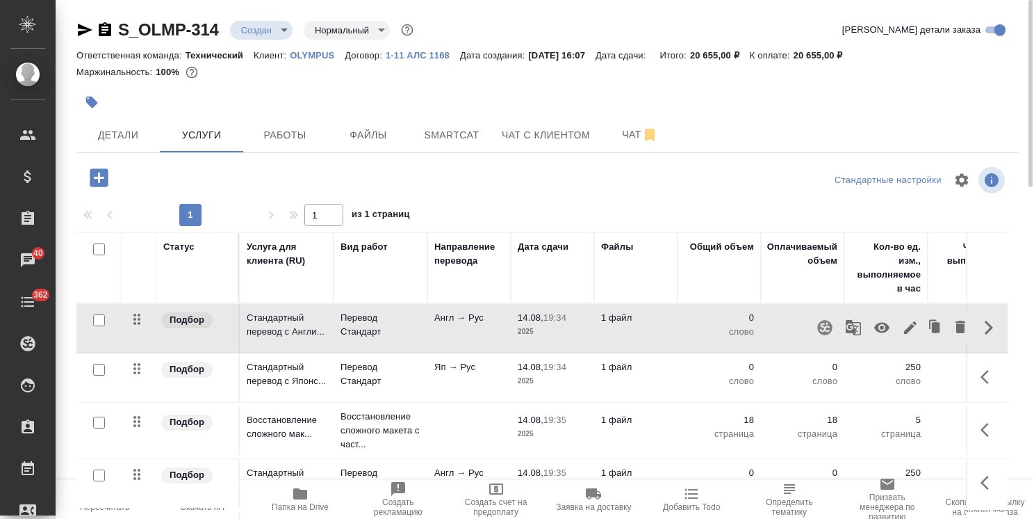
click at [904, 330] on icon "button" at bounding box center [910, 327] width 13 height 13
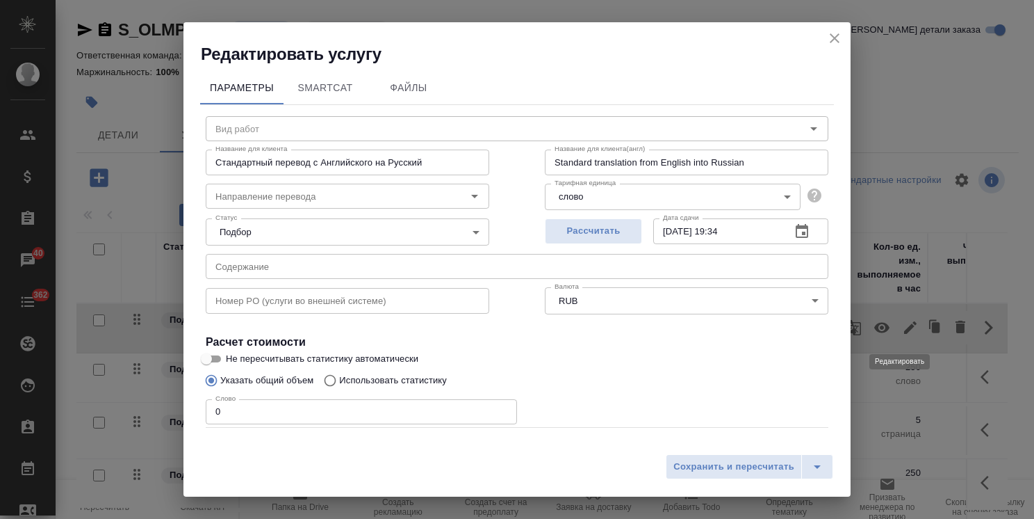
type input "Перевод Стандарт"
type input "англ-рус"
click at [380, 381] on p "Использовать статистику" at bounding box center [393, 380] width 108 height 14
click at [339, 381] on input "Использовать статистику" at bounding box center [328, 380] width 22 height 26
radio input "true"
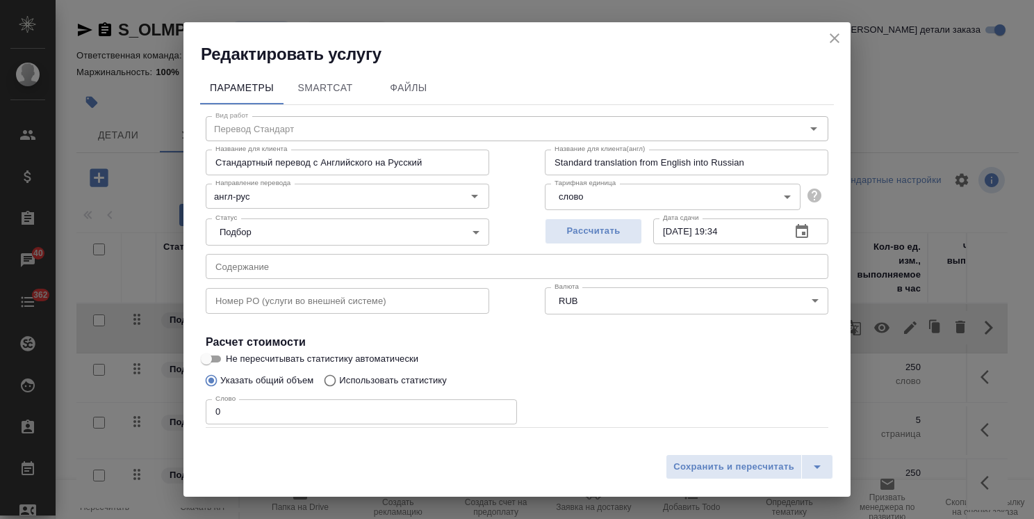
radio input "false"
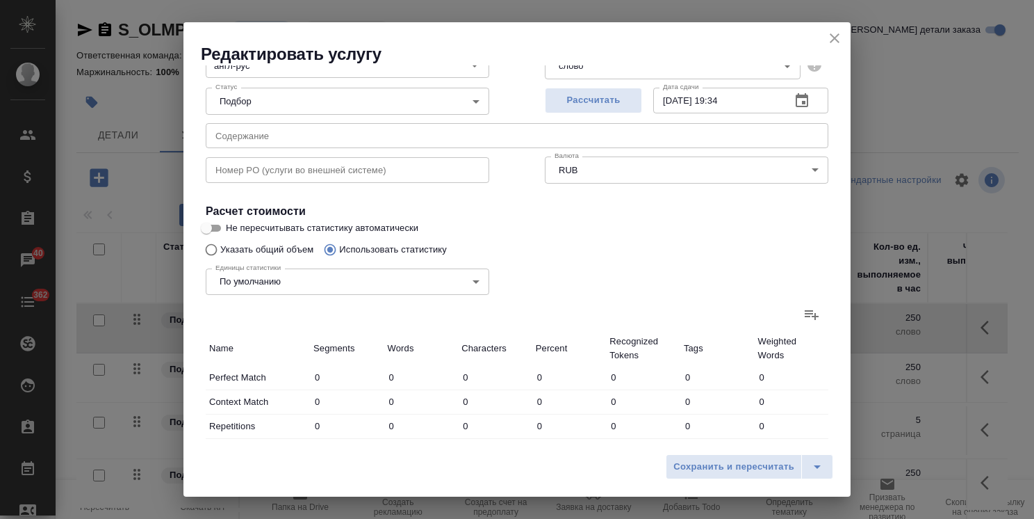
scroll to position [139, 0]
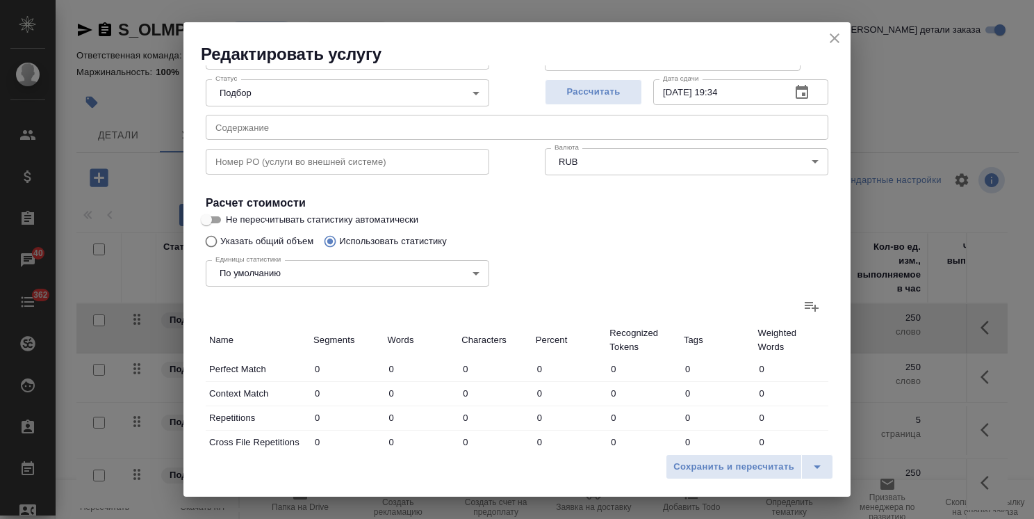
click at [809, 307] on icon at bounding box center [812, 306] width 17 height 17
click at [0, 0] on input "file" at bounding box center [0, 0] width 0 height 0
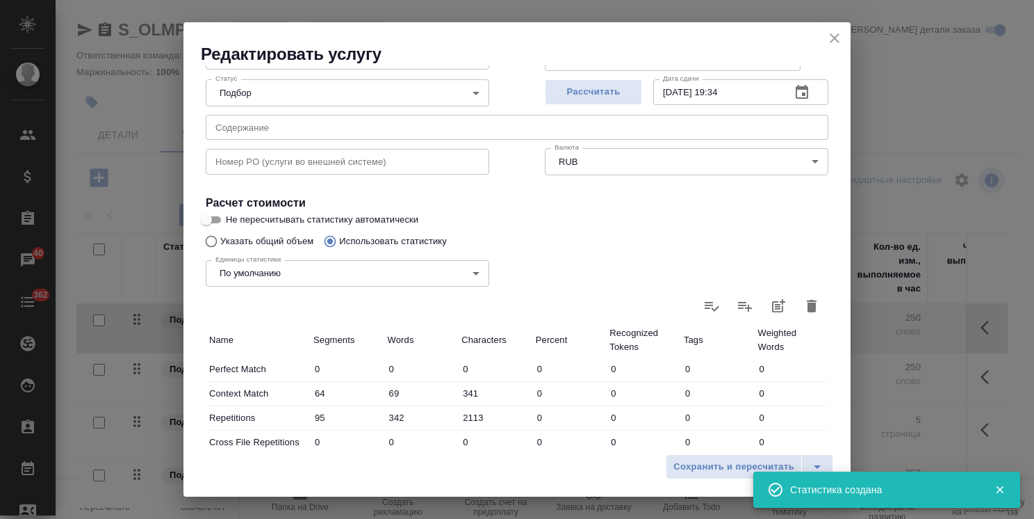
type input "64"
type input "69"
type input "341"
type input "95"
type input "342"
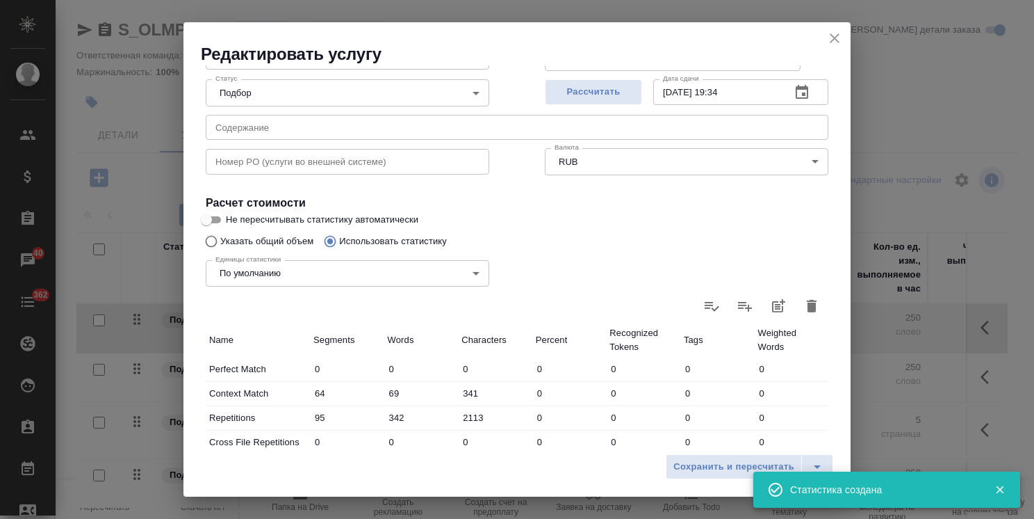
type input "2113"
type input "136"
type input "137"
type input "253"
type input "14"
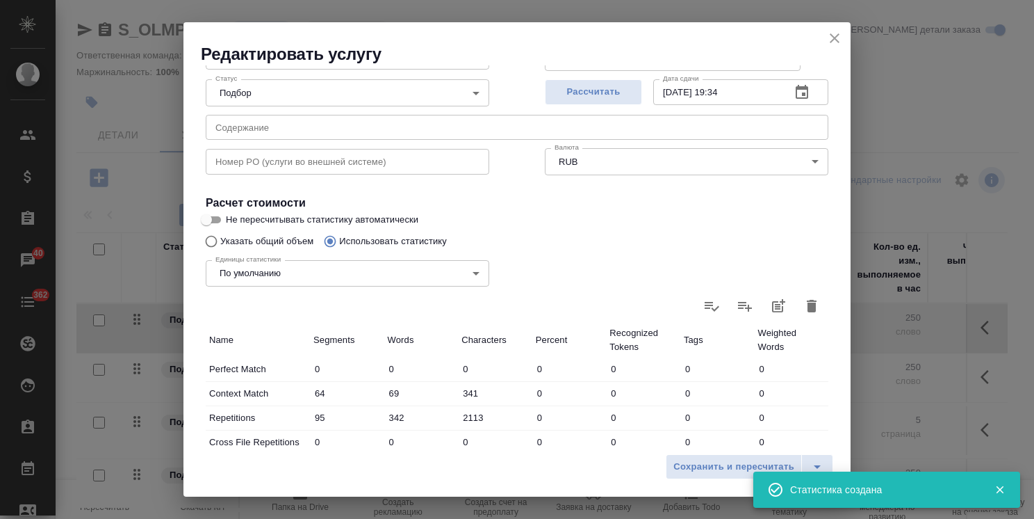
type input "22"
type input "144"
type input "8"
type input "48"
type input "326"
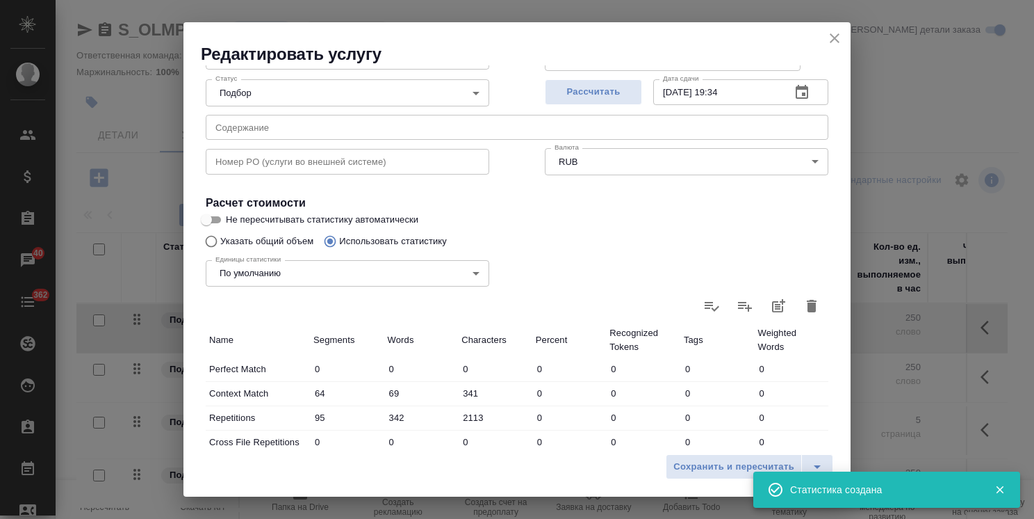
type input "11"
type input "20"
type input "141"
type input "299"
type input "3472"
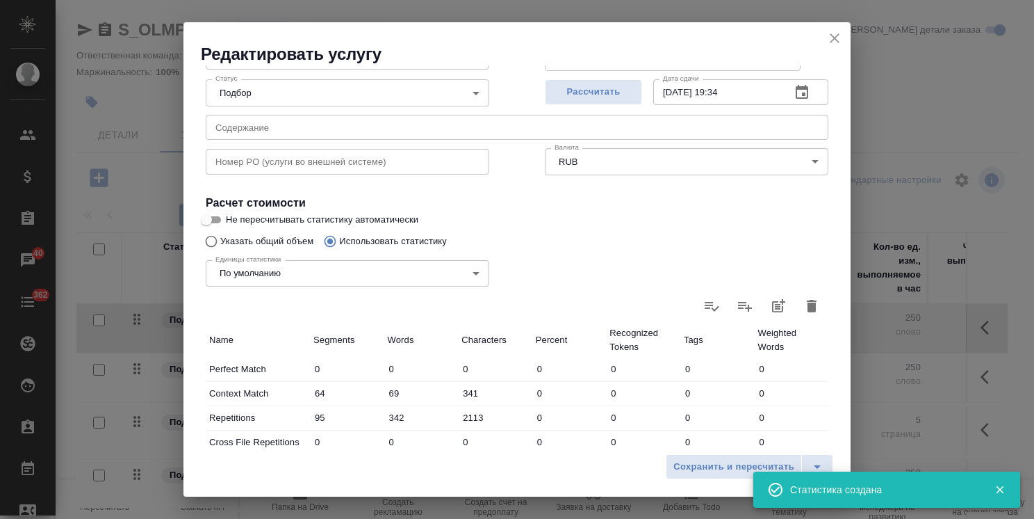
type input "22159"
type input "532"
type input "3768"
type input "23364"
type input "627"
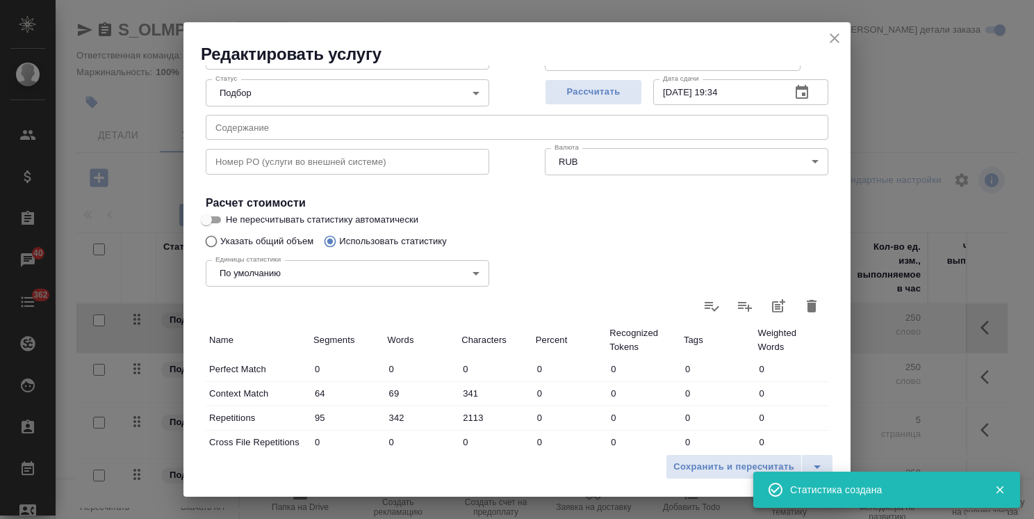
type input "4110"
type input "25477"
click at [838, 40] on icon "close" at bounding box center [835, 38] width 17 height 17
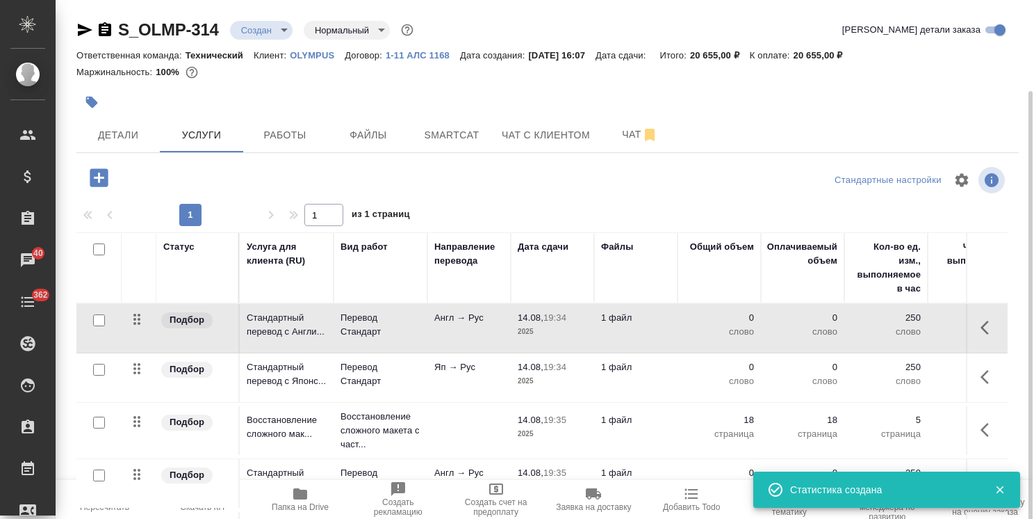
scroll to position [47, 0]
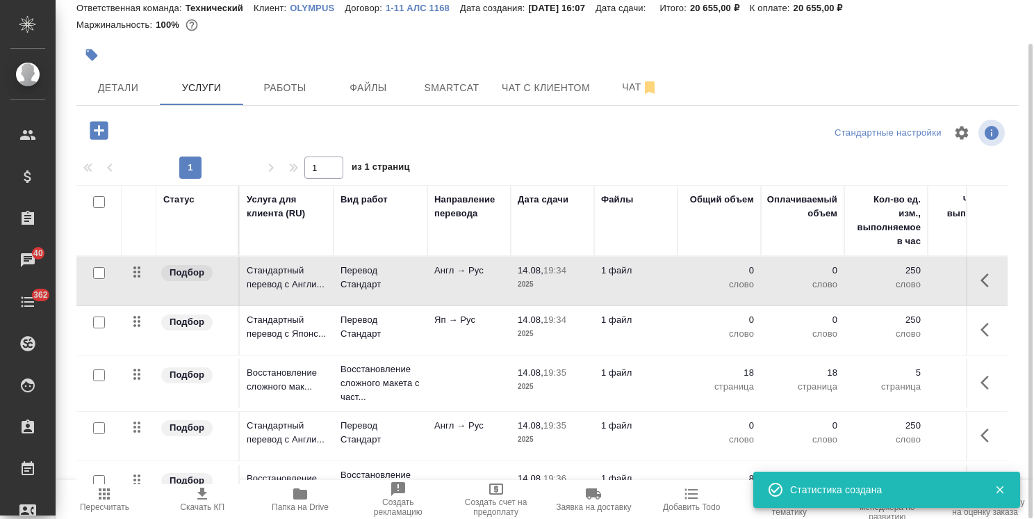
click at [106, 507] on span "Пересчитать" at bounding box center [104, 507] width 49 height 10
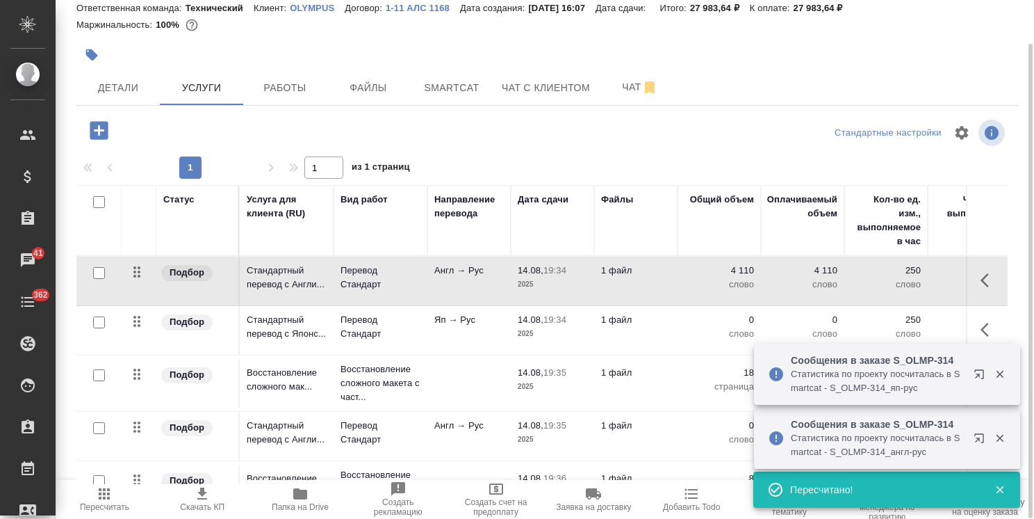
click at [650, 305] on td "1 файл" at bounding box center [635, 281] width 83 height 49
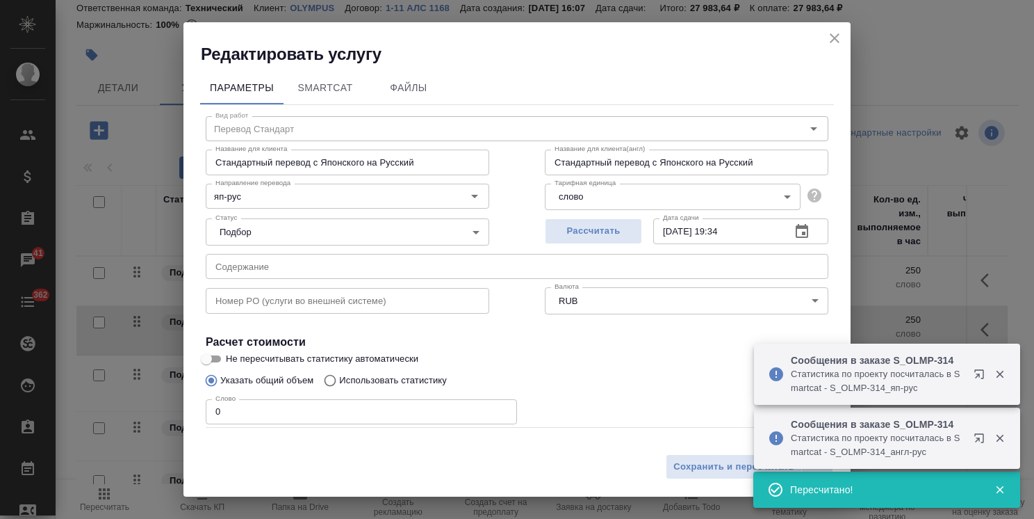
drag, startPoint x: 231, startPoint y: 411, endPoint x: 165, endPoint y: 418, distance: 65.8
click at [205, 414] on div "Вид работ Перевод Стандарт Вид работ Название для клиента Стандартный перевод с…" at bounding box center [517, 307] width 634 height 405
paste input "1913"
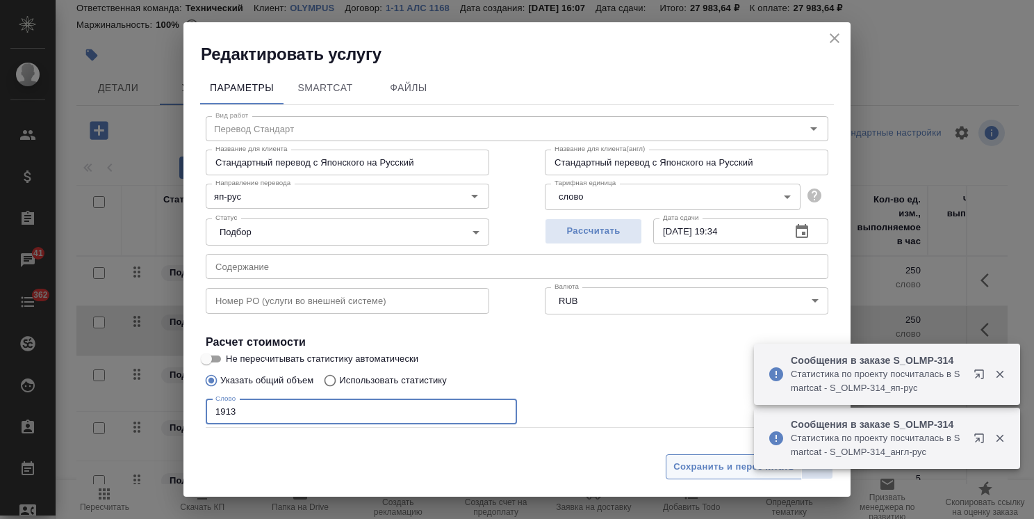
type input "1913"
click at [706, 464] on span "Сохранить и пересчитать" at bounding box center [734, 467] width 121 height 16
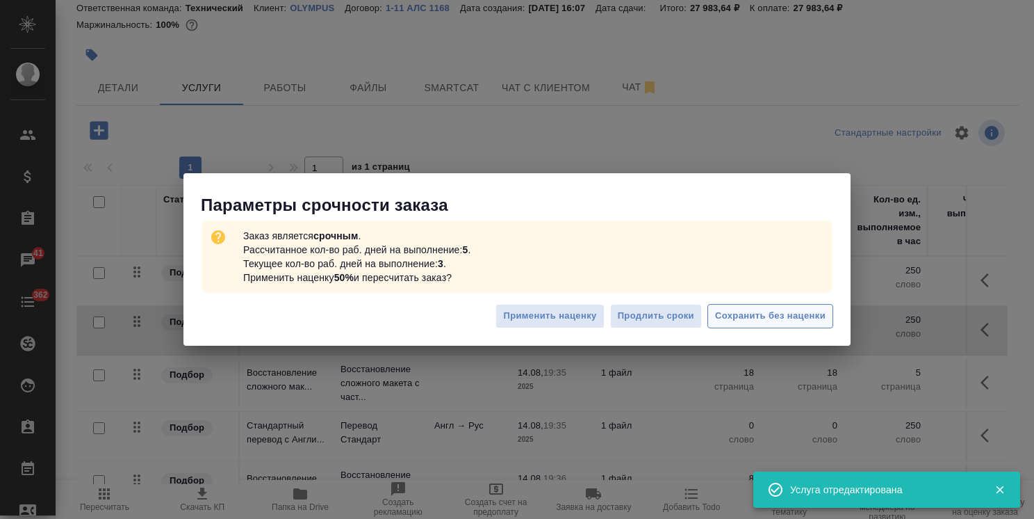
click at [745, 318] on span "Сохранить без наценки" at bounding box center [770, 316] width 111 height 16
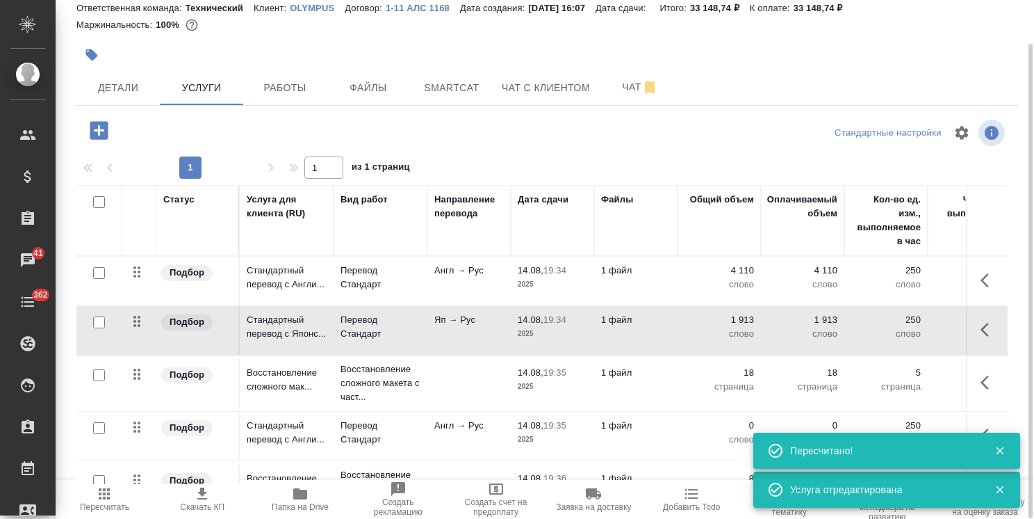
type input "urgent"
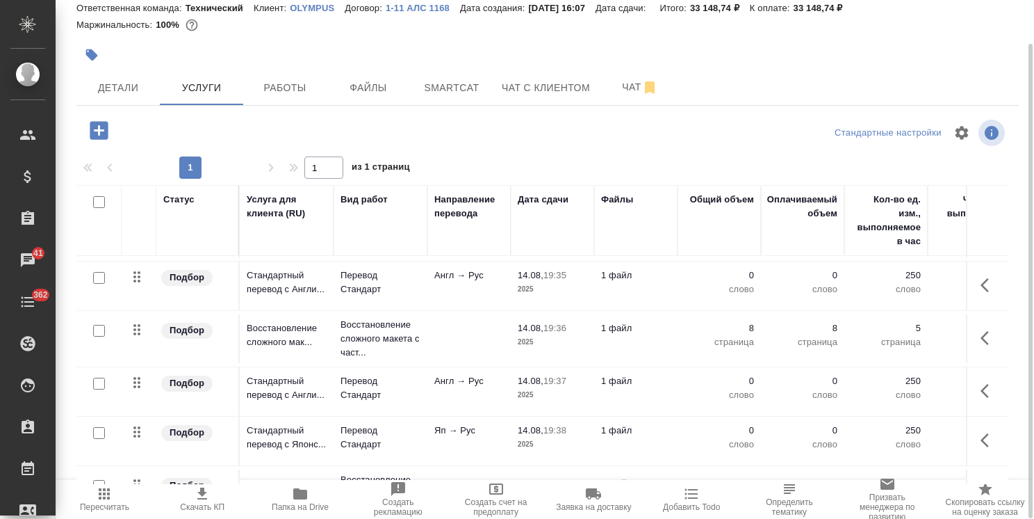
scroll to position [148, 0]
click at [473, 157] on td "Англ → Рус" at bounding box center [469, 132] width 83 height 49
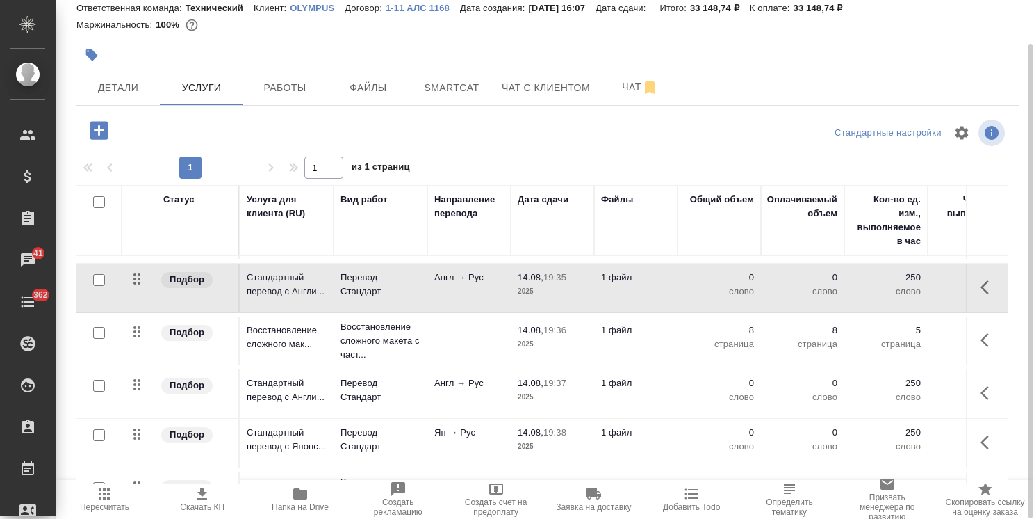
click at [473, 157] on td "Англ → Рус" at bounding box center [469, 132] width 83 height 49
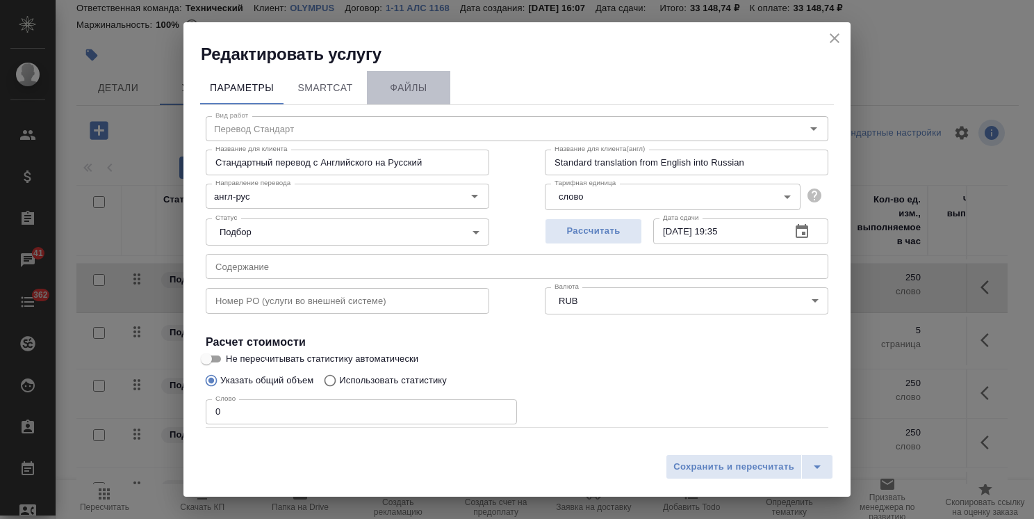
click at [423, 90] on span "Файлы" at bounding box center [408, 87] width 67 height 17
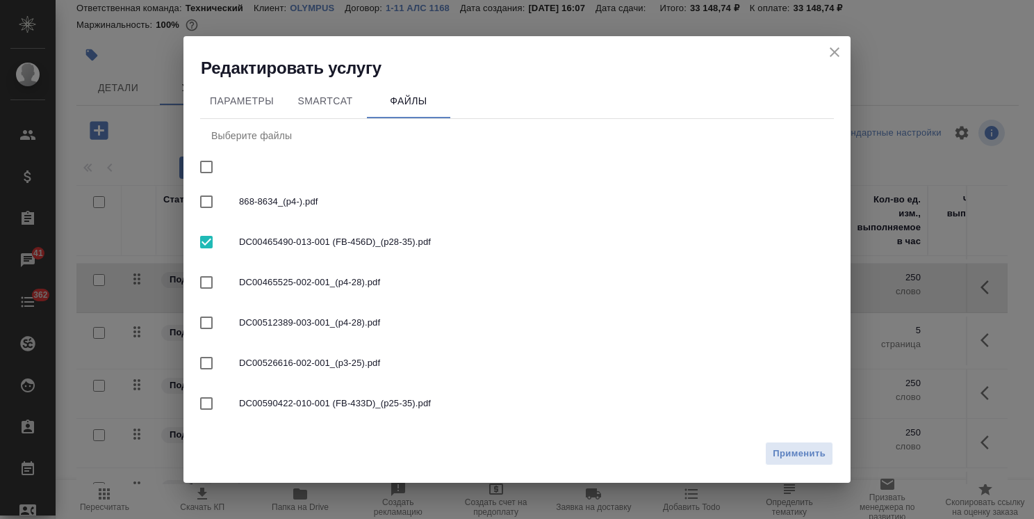
click at [827, 54] on icon "close" at bounding box center [835, 52] width 17 height 17
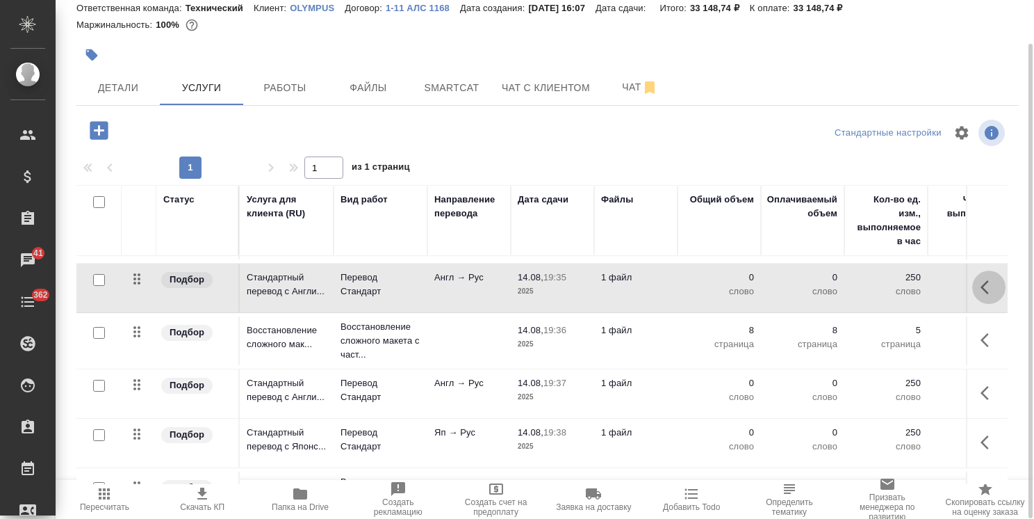
click at [981, 288] on icon "button" at bounding box center [985, 287] width 8 height 14
click at [902, 290] on icon "button" at bounding box center [910, 287] width 17 height 17
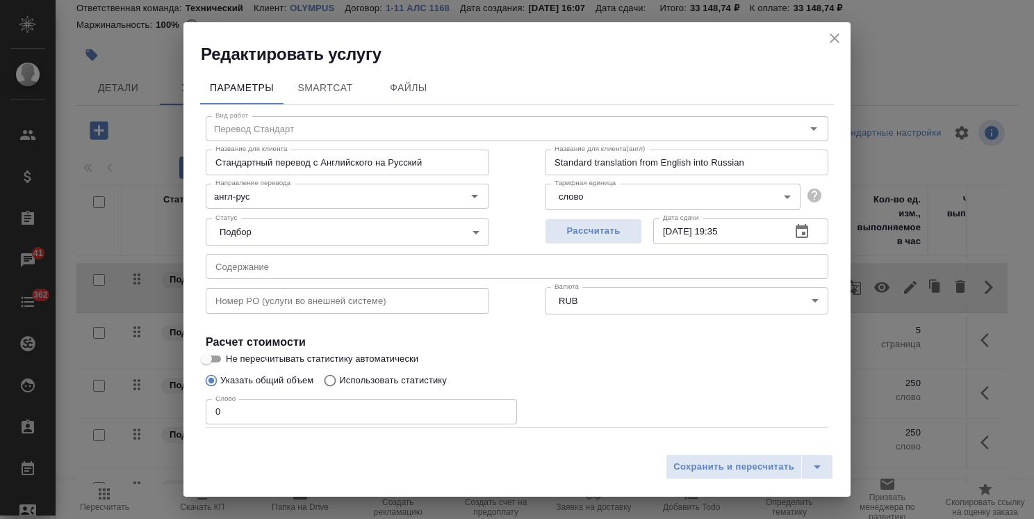
click at [382, 383] on p "Использовать статистику" at bounding box center [393, 380] width 108 height 14
click at [339, 383] on input "Использовать статистику" at bounding box center [328, 380] width 22 height 26
radio input "true"
radio input "false"
click at [804, 441] on icon at bounding box center [812, 445] width 17 height 17
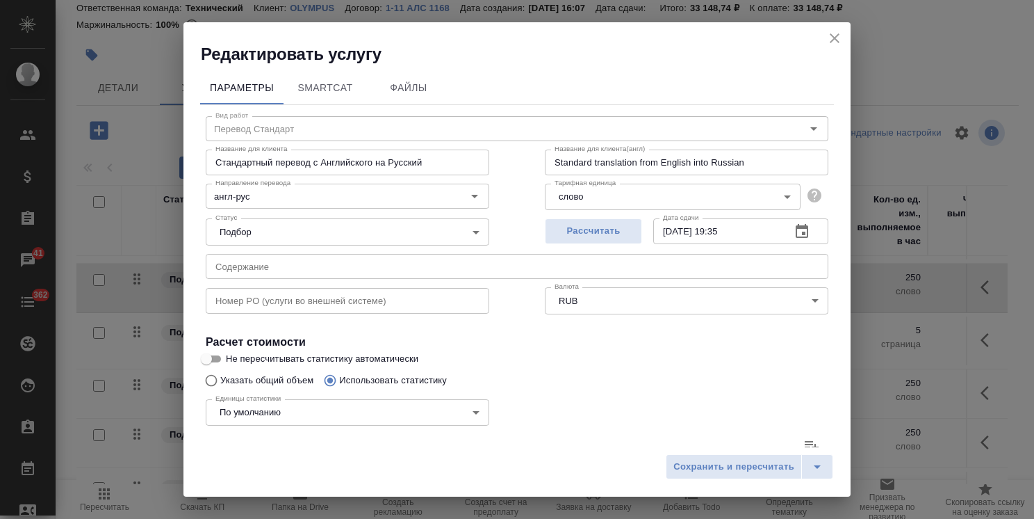
click at [0, 0] on input "file" at bounding box center [0, 0] width 0 height 0
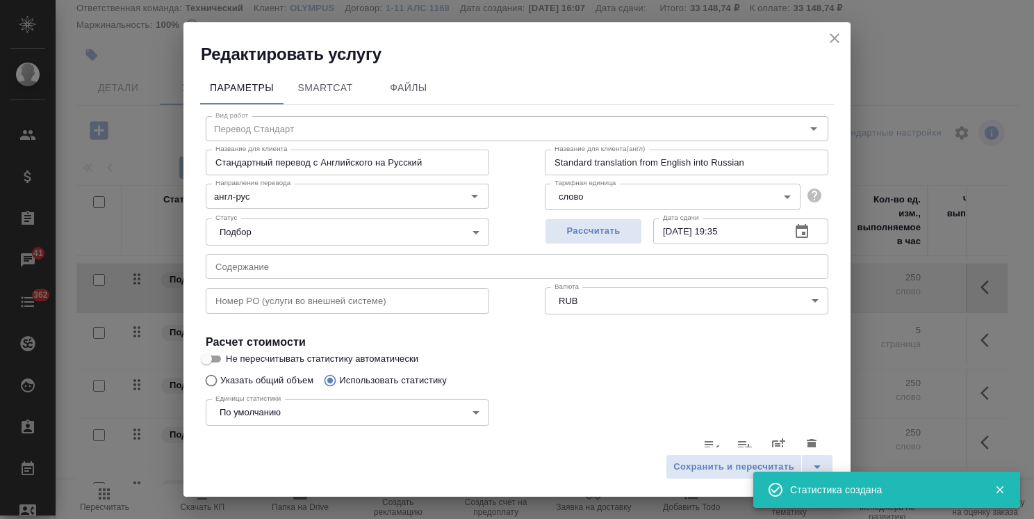
type input "3"
type input "6"
type input "9"
type input "1655"
type input "9179"
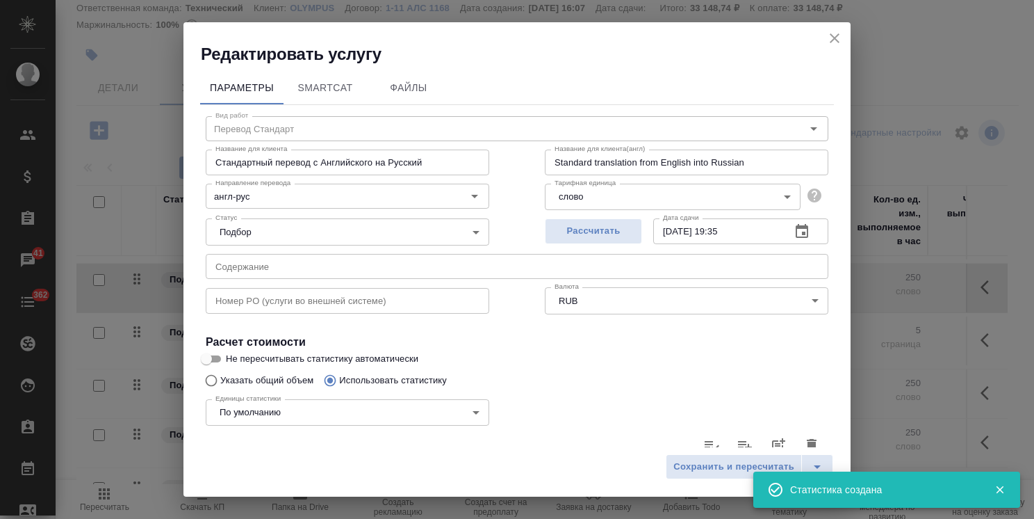
type input "58911"
type input "493"
type input "536"
type input "2704"
type input "33"
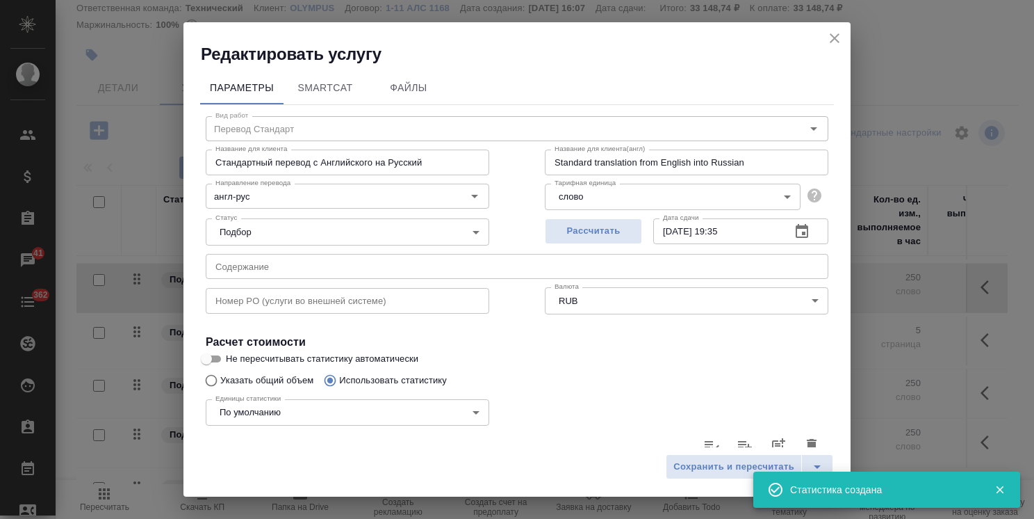
type input "60"
type input "482"
type input "5"
type input "24"
type input "155"
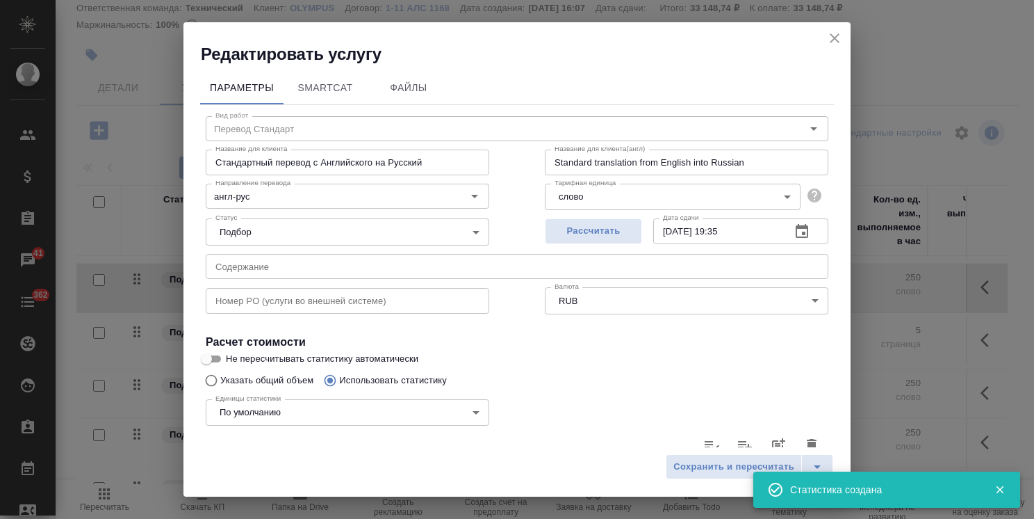
type input "32"
type input "96"
type input "582"
type input "1769"
type input "18226"
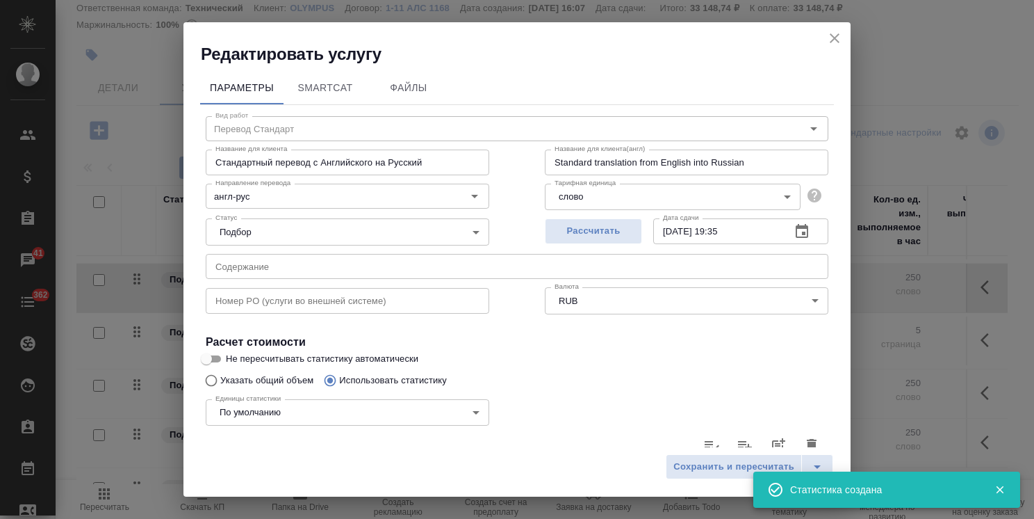
type input "113961"
type input "2335"
type input "18948"
type input "117893"
type input "3990"
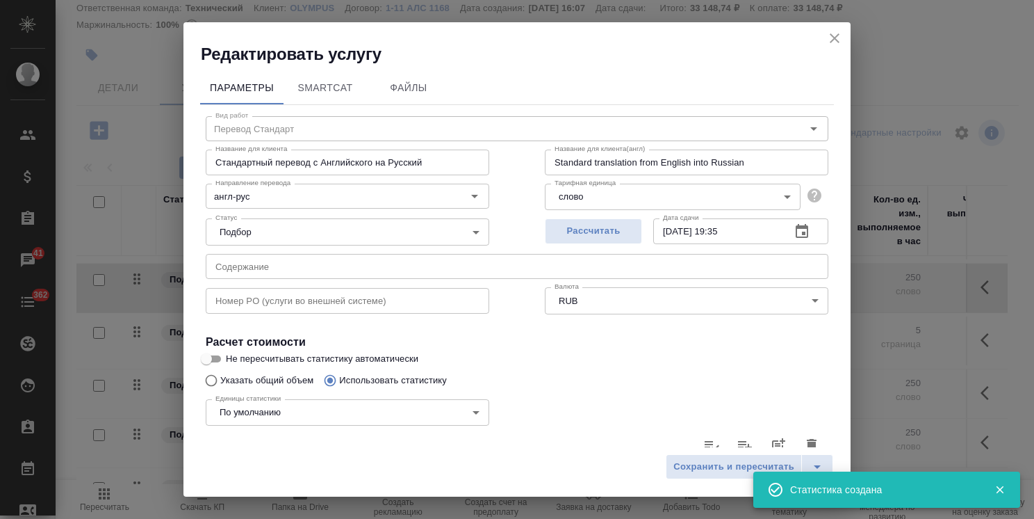
type input "28127"
type input "176804"
click at [690, 474] on span "Сохранить и пересчитать" at bounding box center [734, 467] width 121 height 16
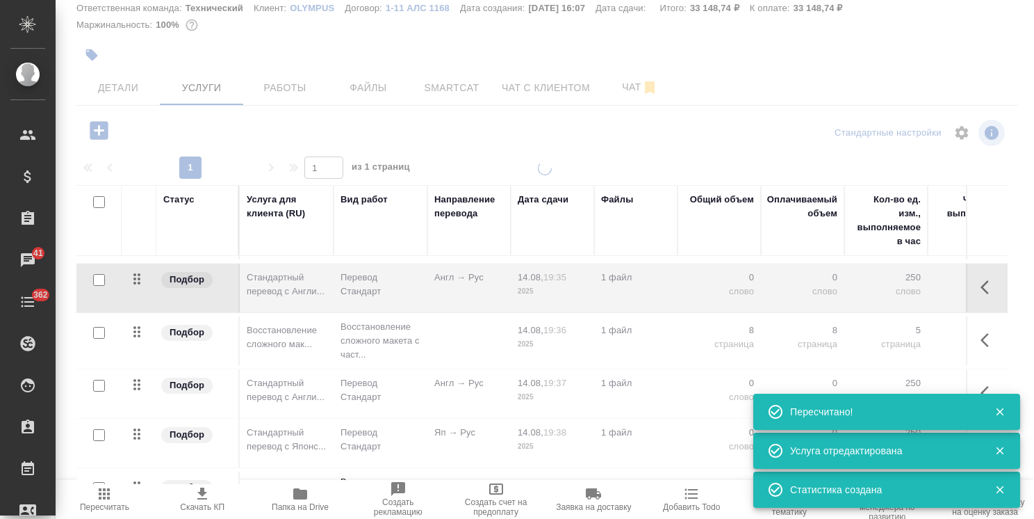
type input "normal"
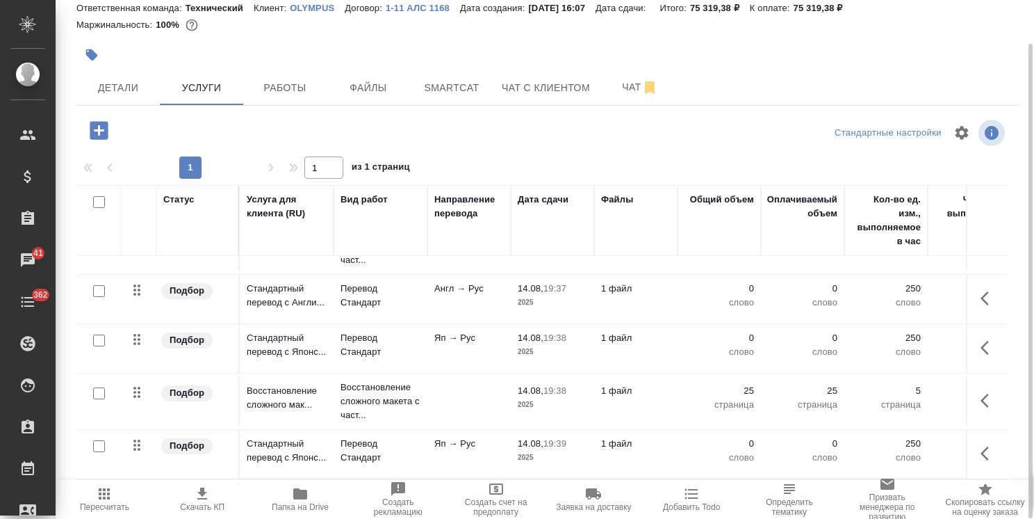
scroll to position [245, 0]
click at [981, 302] on icon "button" at bounding box center [989, 296] width 17 height 17
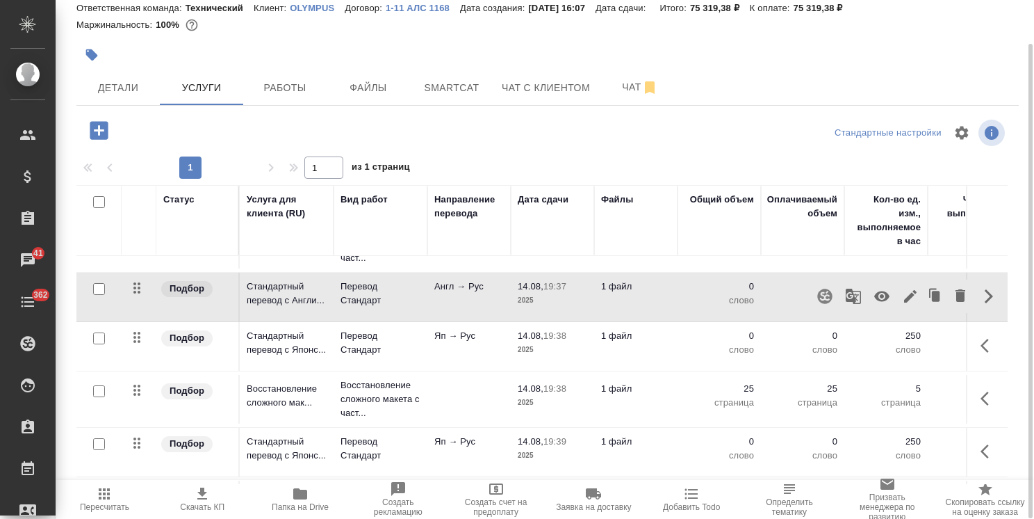
click at [903, 294] on icon "button" at bounding box center [910, 296] width 17 height 17
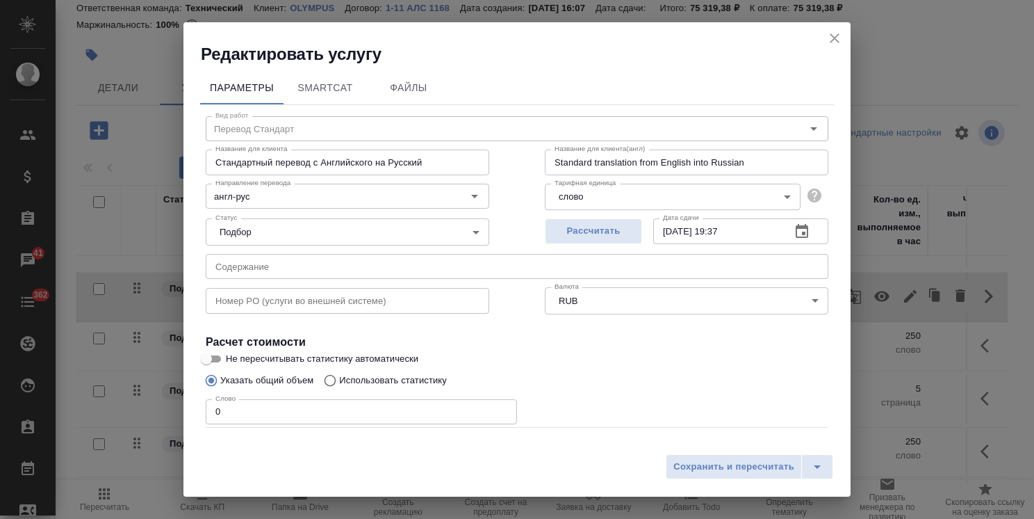
click at [375, 375] on p "Использовать статистику" at bounding box center [393, 380] width 108 height 14
click at [339, 375] on input "Использовать статистику" at bounding box center [328, 380] width 22 height 26
radio input "true"
radio input "false"
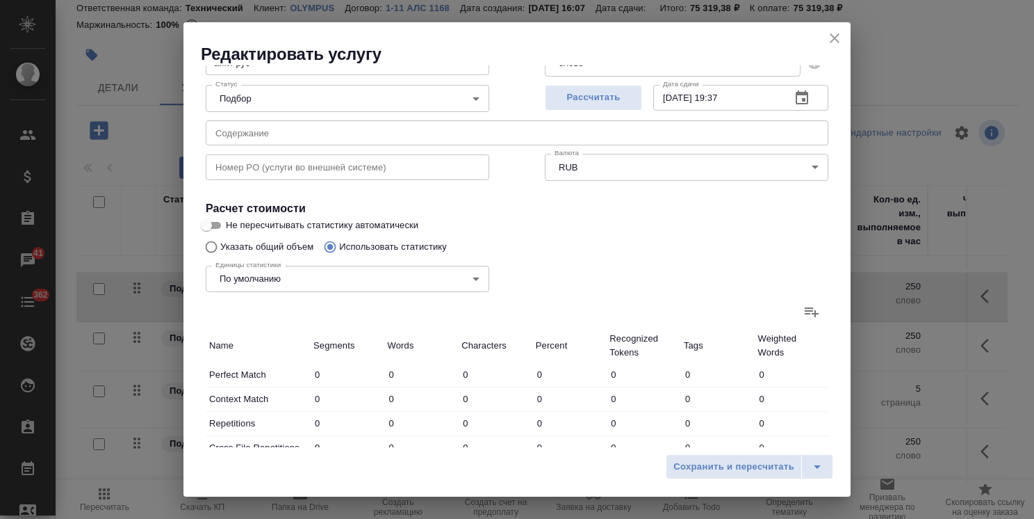
scroll to position [139, 0]
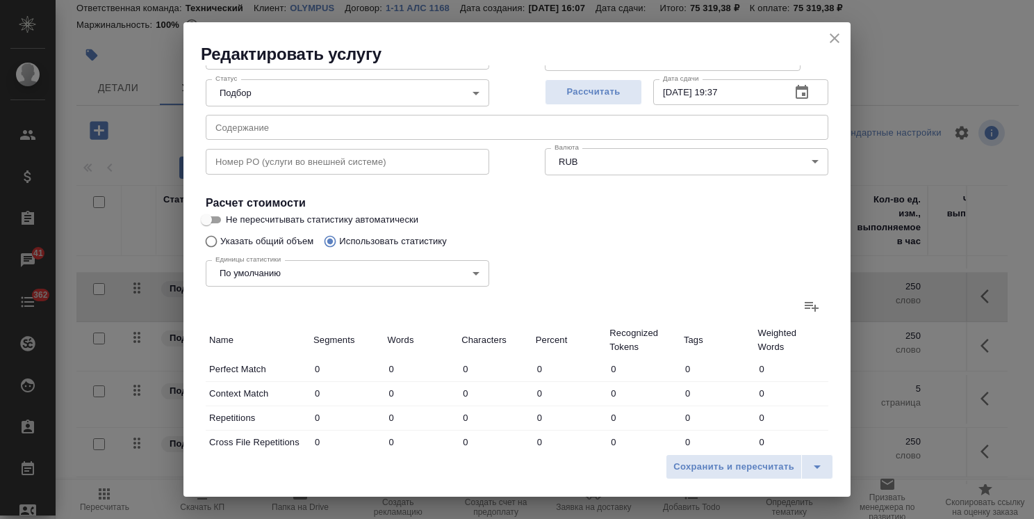
click at [800, 315] on label at bounding box center [811, 305] width 33 height 33
click at [0, 0] on input "file" at bounding box center [0, 0] width 0 height 0
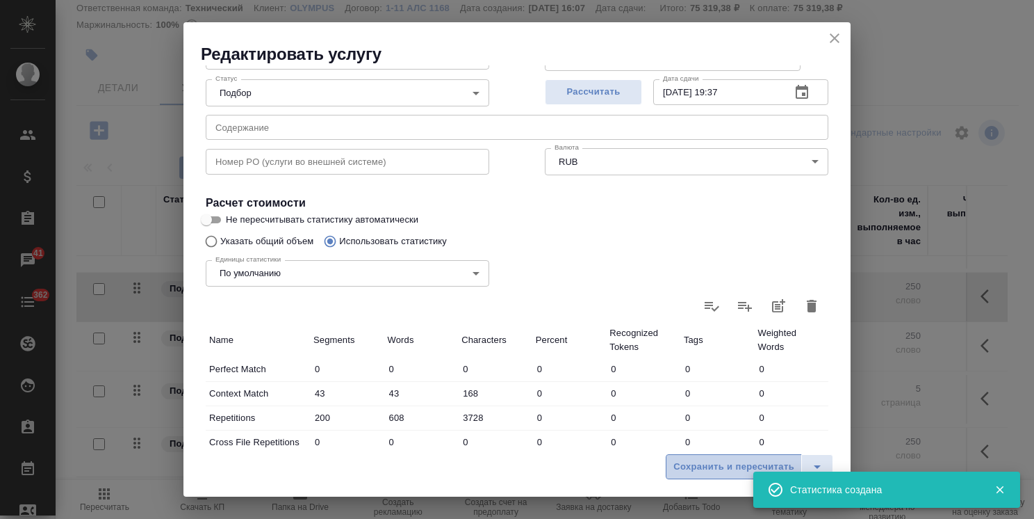
type input "43"
type input "168"
type input "200"
type input "608"
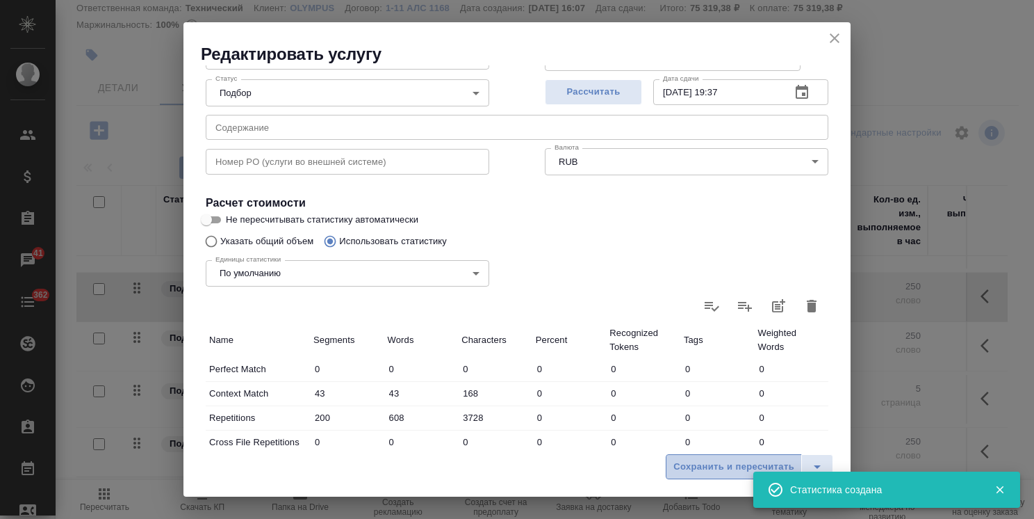
type input "3728"
type input "104"
type input "108"
type input "277"
type input "20"
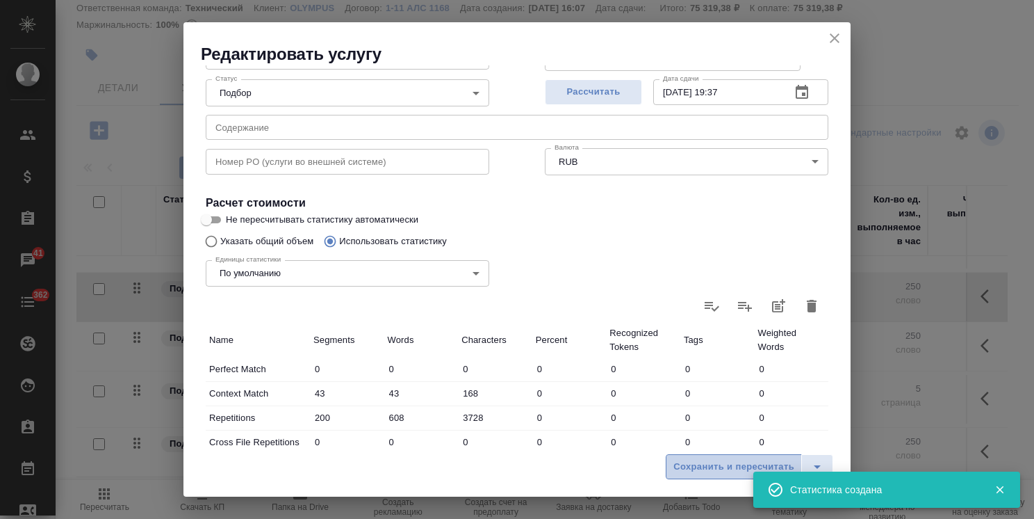
type input "27"
type input "161"
type input "8"
type input "46"
type input "326"
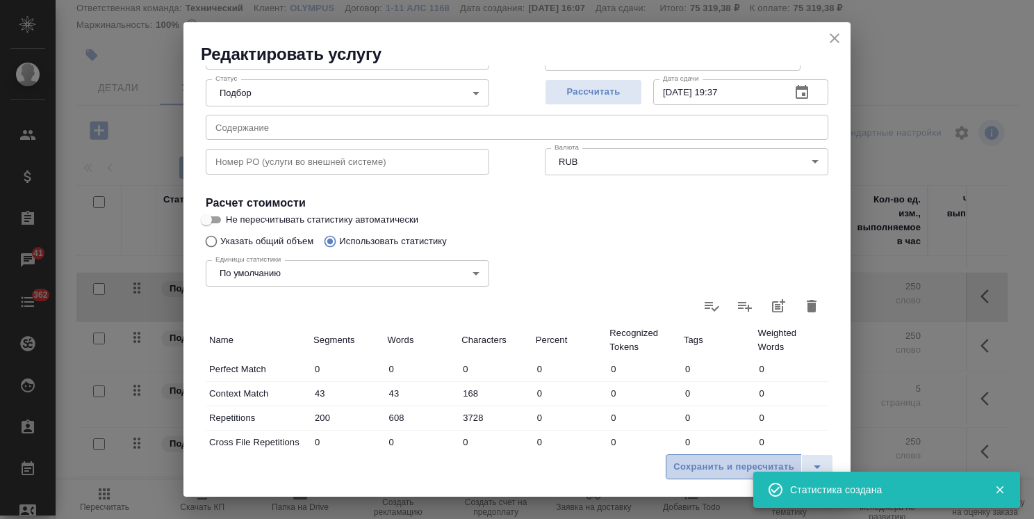
type input "7"
type input "19"
type input "112"
type input "369"
type input "4119"
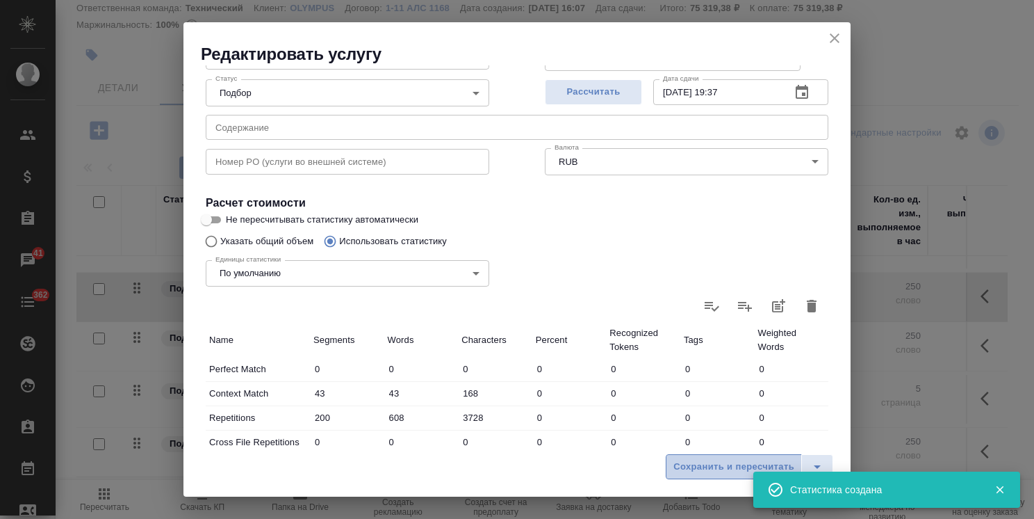
type input "26537"
type input "551"
type input "4362"
type input "27581"
type input "751"
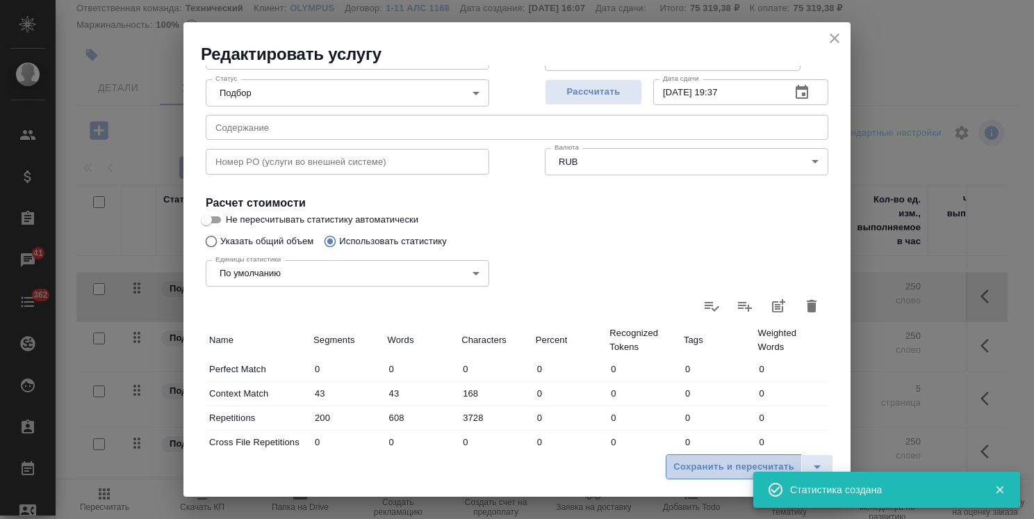
type input "4970"
type input "31309"
click at [710, 466] on span "Сохранить и пересчитать" at bounding box center [734, 467] width 121 height 16
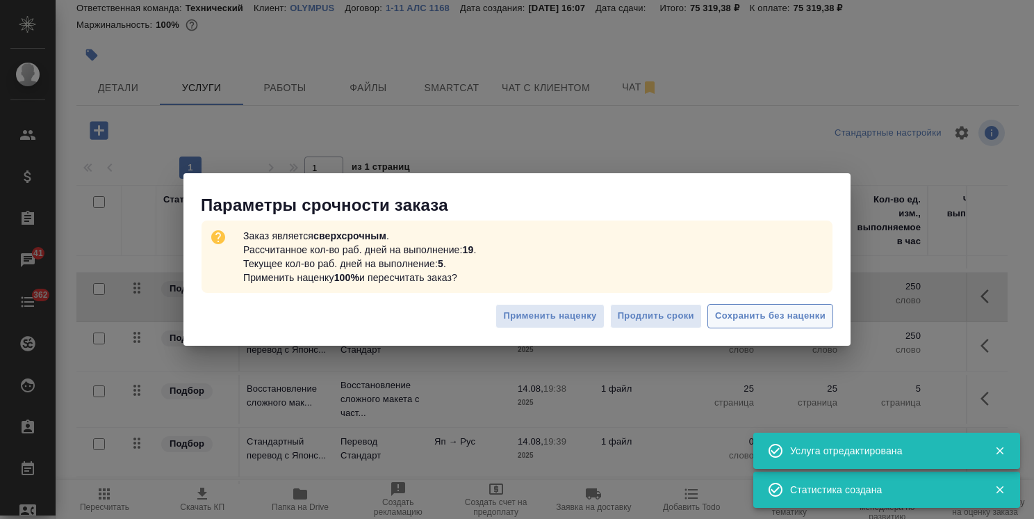
click at [747, 311] on span "Сохранить без наценки" at bounding box center [770, 316] width 111 height 16
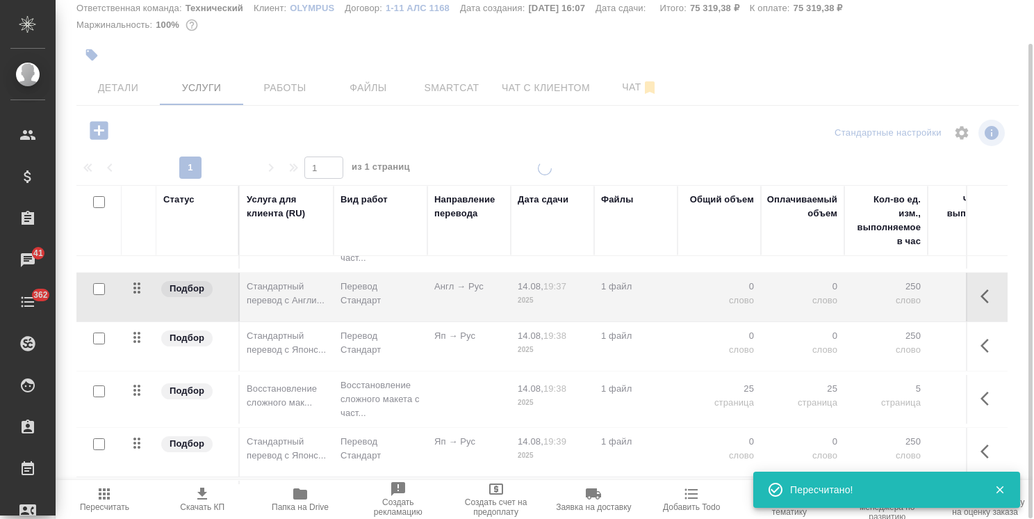
type input "urgent"
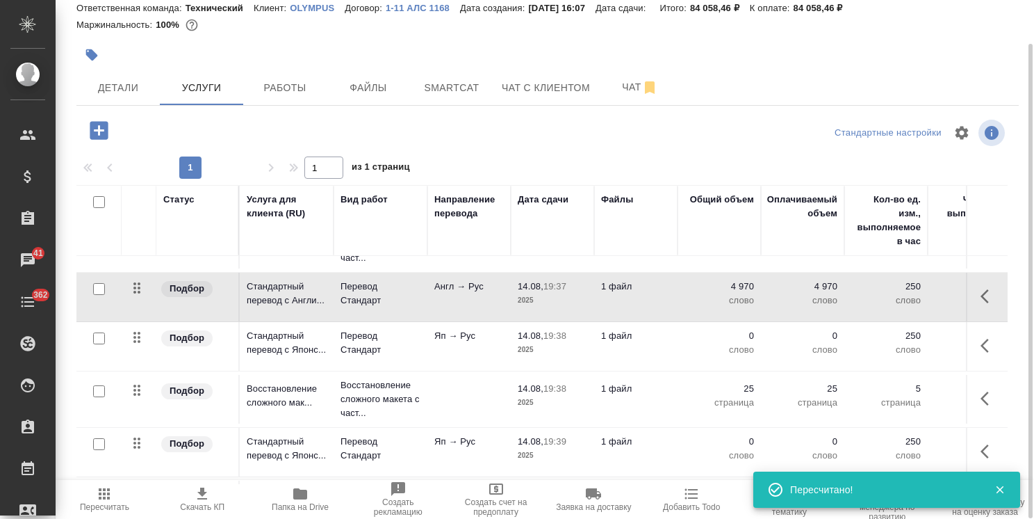
click at [626, 33] on p "1 файл" at bounding box center [636, 26] width 70 height 14
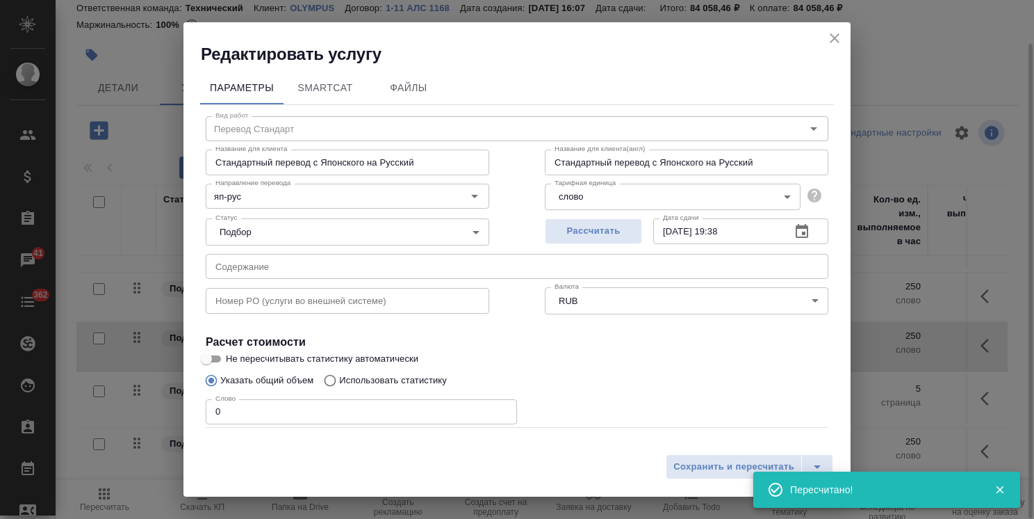
drag, startPoint x: 206, startPoint y: 407, endPoint x: 143, endPoint y: 405, distance: 64.0
click at [143, 405] on div "Редактировать услугу Параметры SmartCat Файлы Вид работ Перевод Стандарт Вид ра…" at bounding box center [517, 259] width 1034 height 519
paste input "2261"
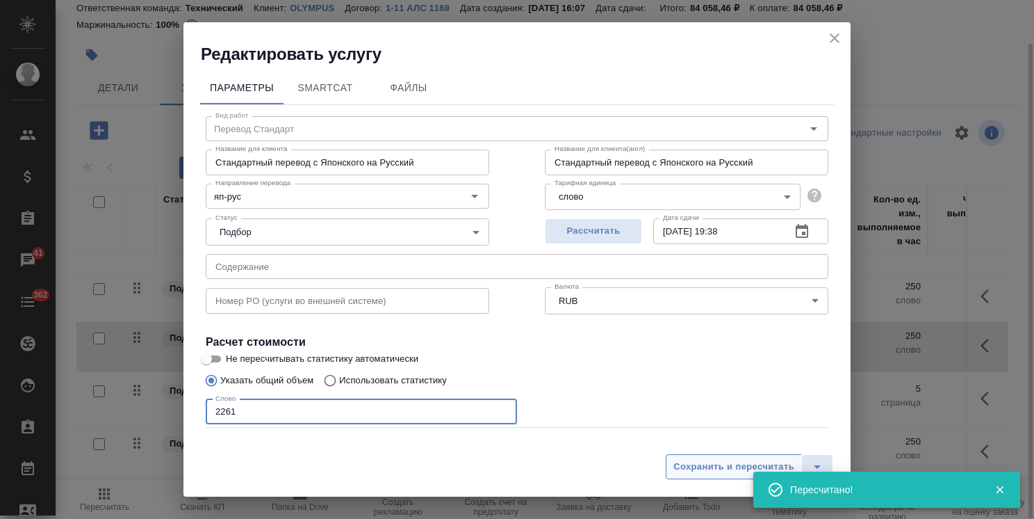
type input "2261"
click at [704, 471] on span "Сохранить и пересчитать" at bounding box center [734, 467] width 121 height 16
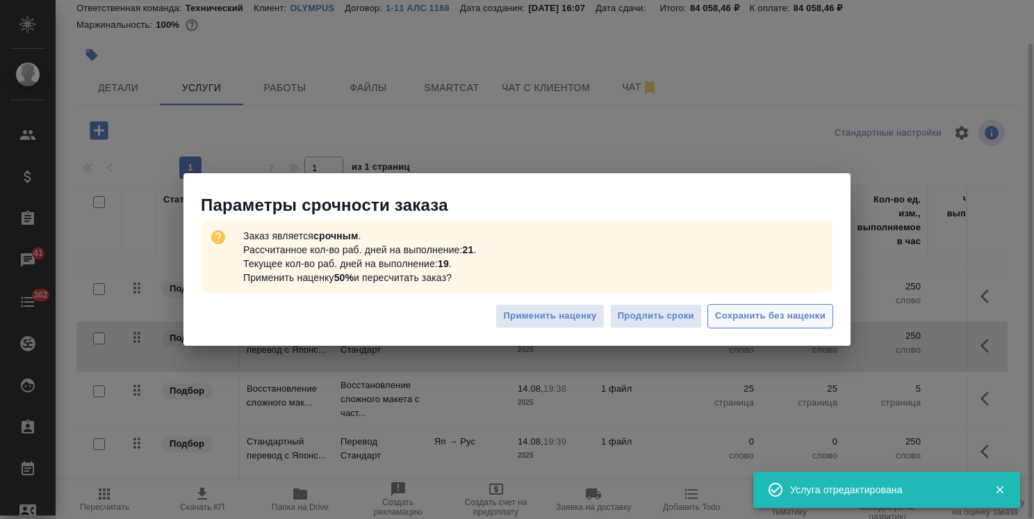
click at [754, 313] on span "Сохранить без наценки" at bounding box center [770, 316] width 111 height 16
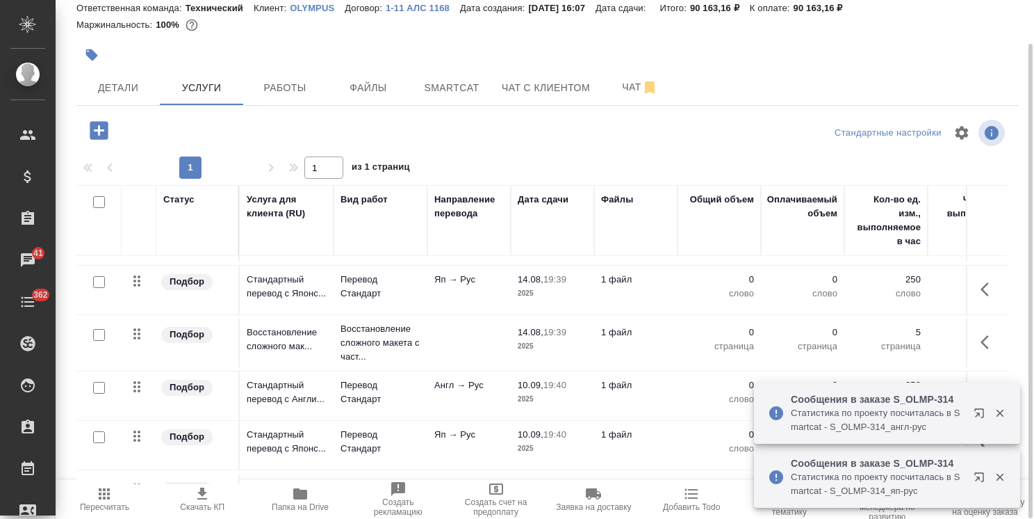
scroll to position [384, 0]
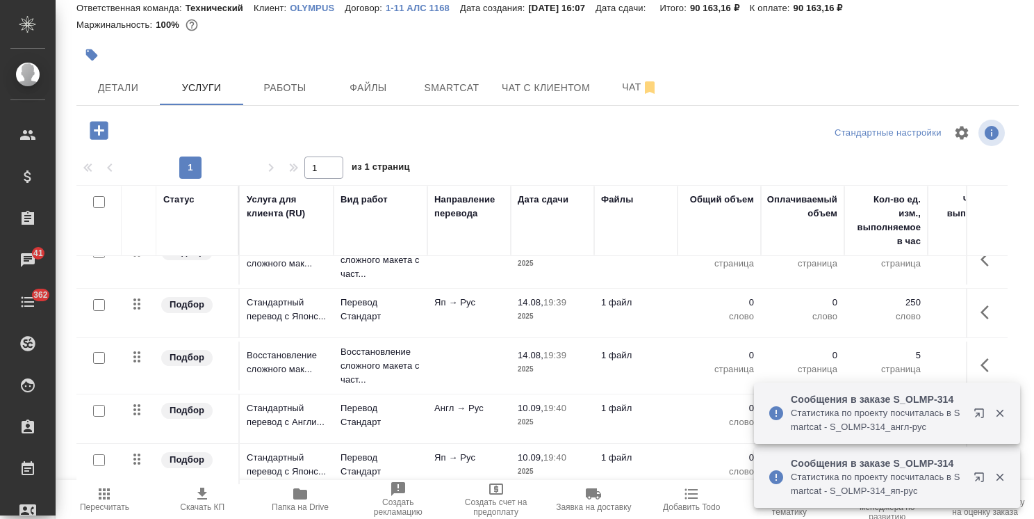
drag, startPoint x: 998, startPoint y: 411, endPoint x: 1006, endPoint y: 431, distance: 21.6
click at [999, 411] on icon "button" at bounding box center [1000, 413] width 13 height 13
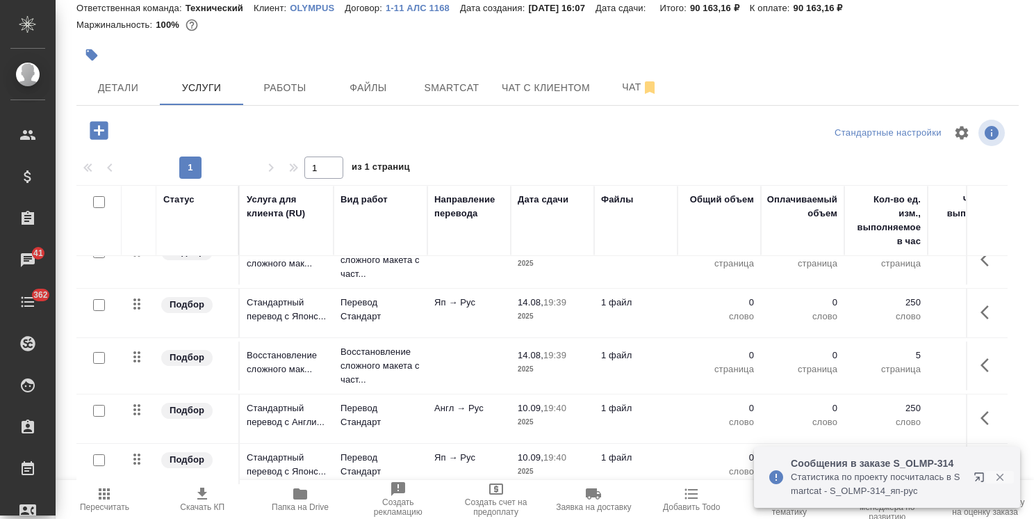
click at [1007, 474] on button "button" at bounding box center [1000, 477] width 29 height 13
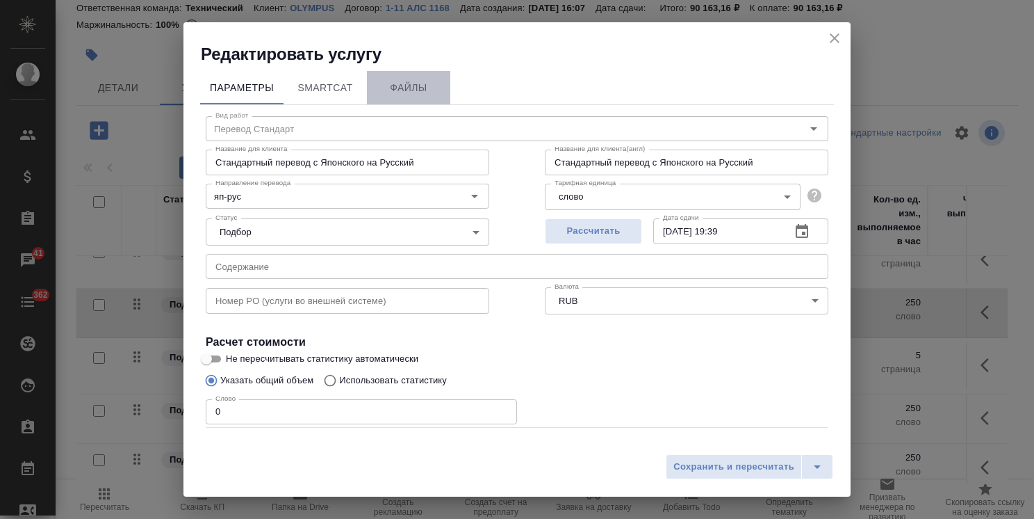
click at [405, 88] on span "Файлы" at bounding box center [408, 87] width 67 height 17
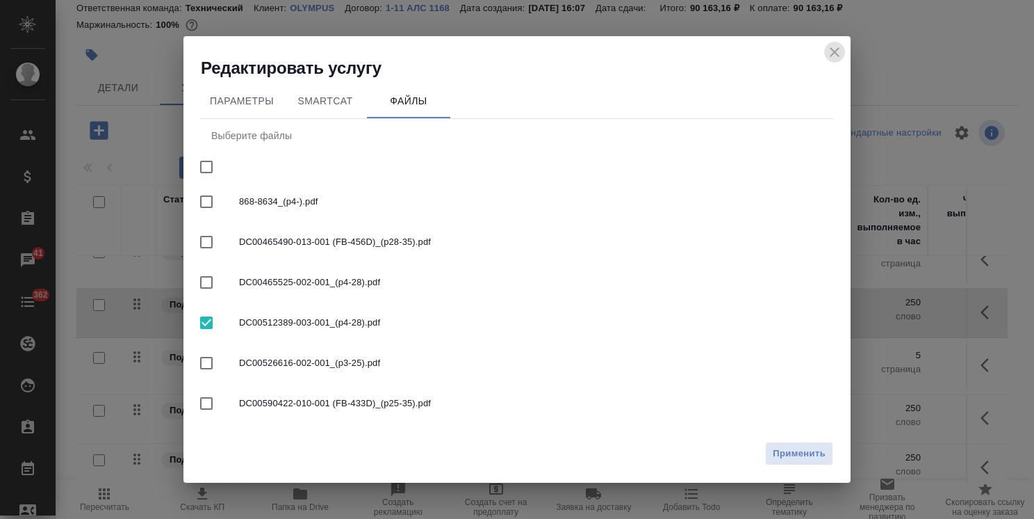
click at [831, 49] on icon "close" at bounding box center [835, 52] width 17 height 17
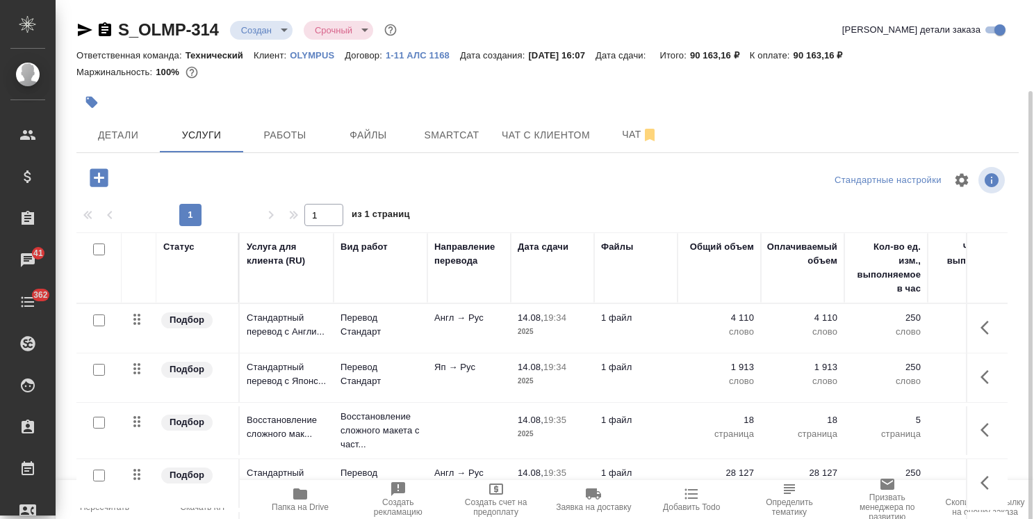
scroll to position [384, 0]
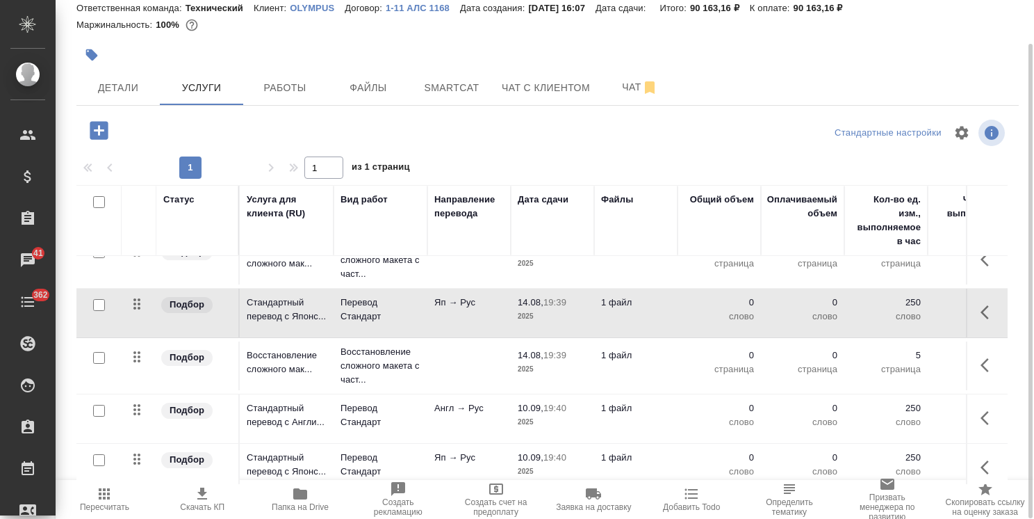
click at [690, 309] on p "слово" at bounding box center [720, 316] width 70 height 14
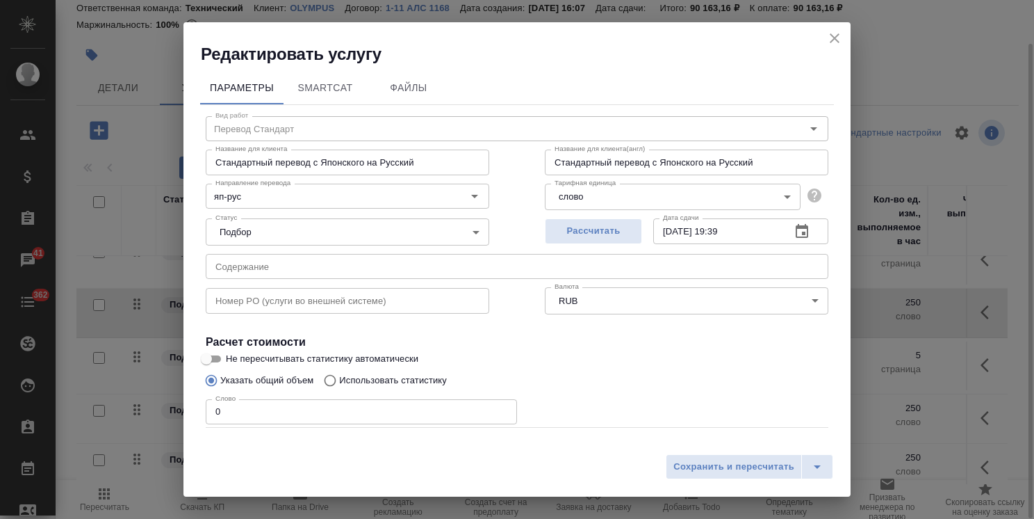
click at [161, 421] on div "Редактировать услугу Параметры SmartCat Файлы Вид работ Перевод Стандарт Вид ра…" at bounding box center [517, 259] width 1034 height 519
paste input "114501"
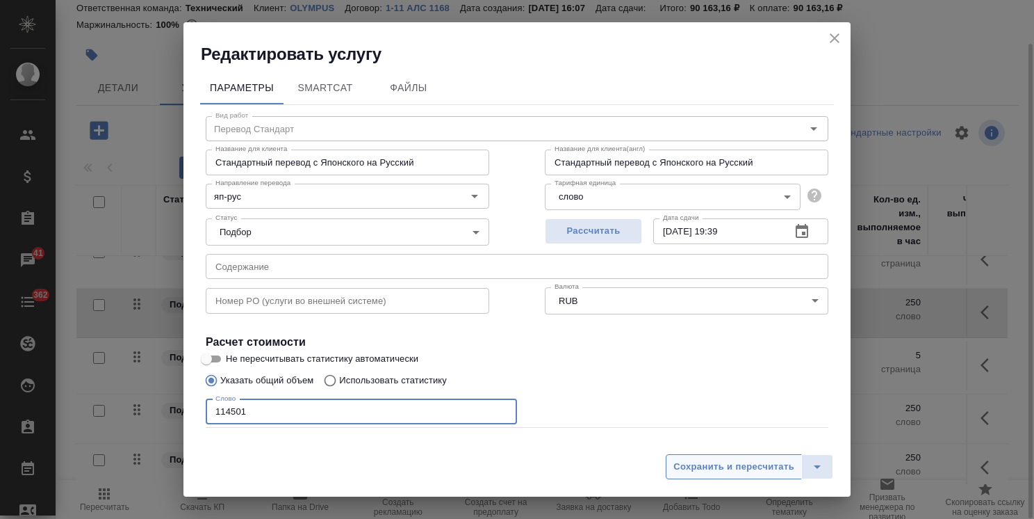
type input "114501"
click at [694, 473] on span "Сохранить и пересчитать" at bounding box center [734, 467] width 121 height 16
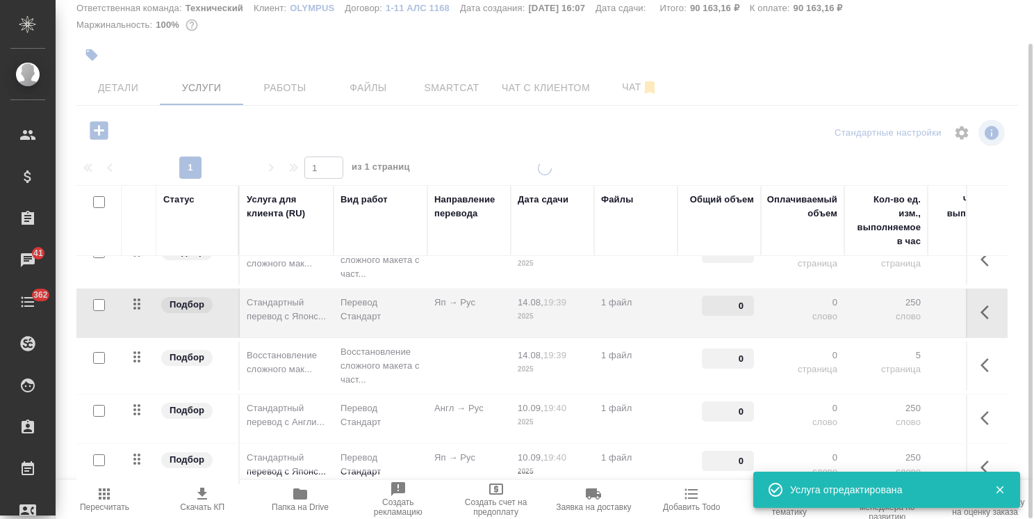
type input "114501"
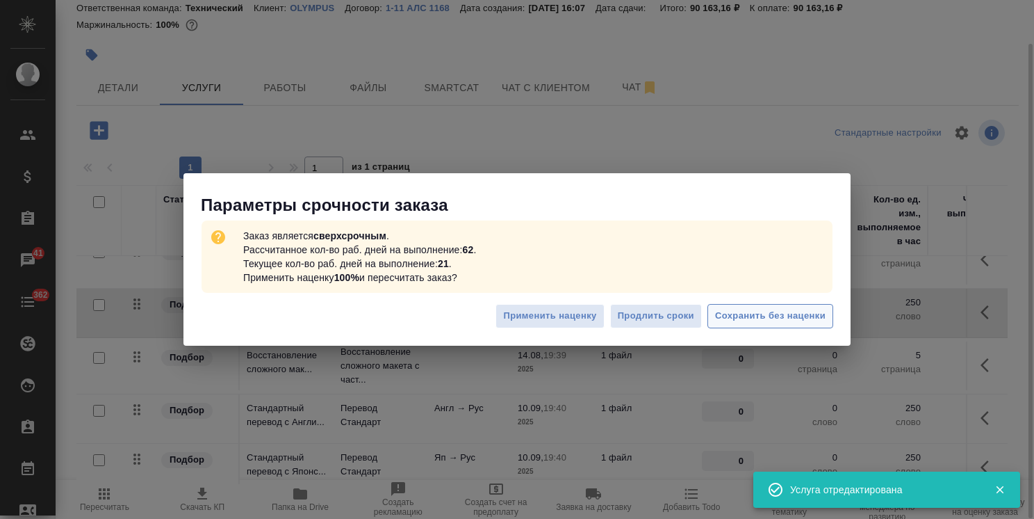
click at [773, 308] on span "Сохранить без наценки" at bounding box center [770, 316] width 111 height 16
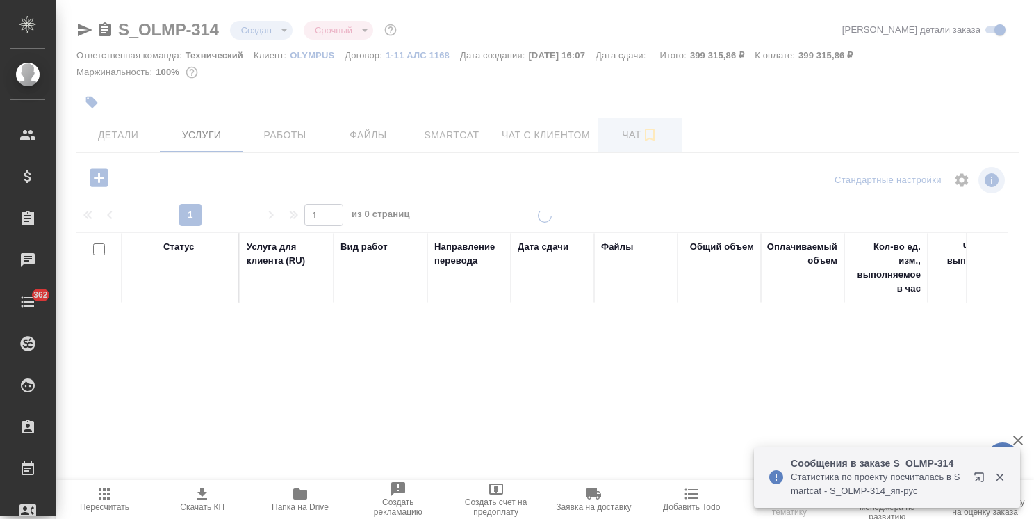
click at [615, 136] on span "Чат" at bounding box center [640, 134] width 67 height 17
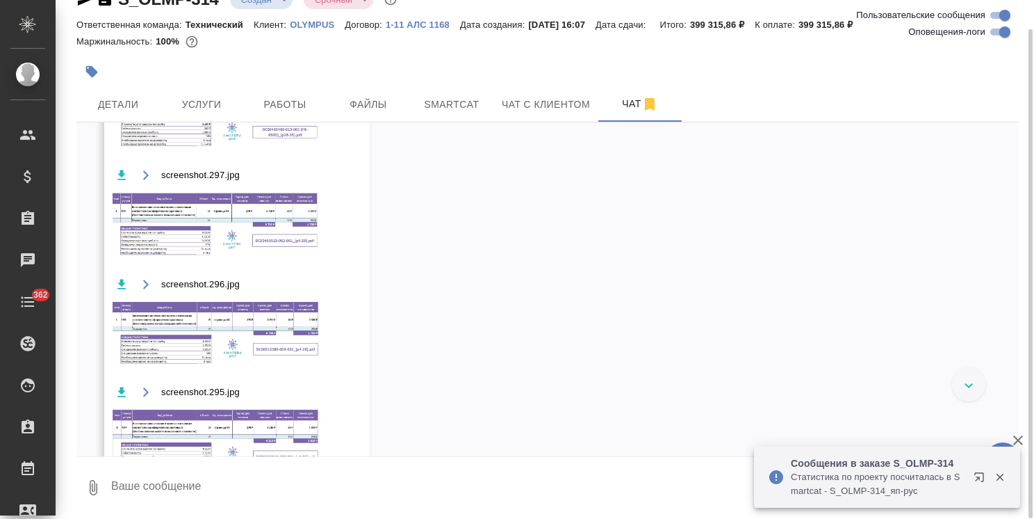
scroll to position [1101, 0]
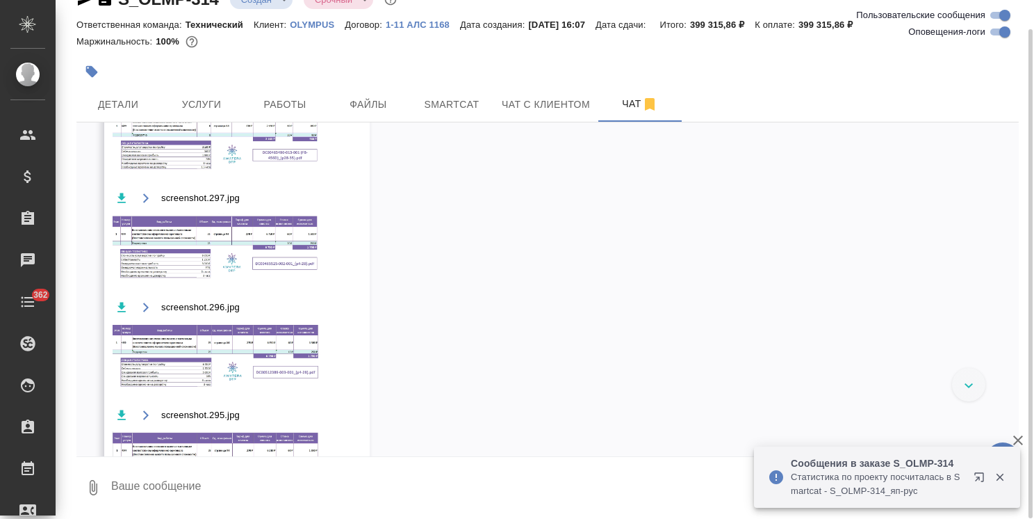
click at [268, 241] on img at bounding box center [217, 246] width 209 height 67
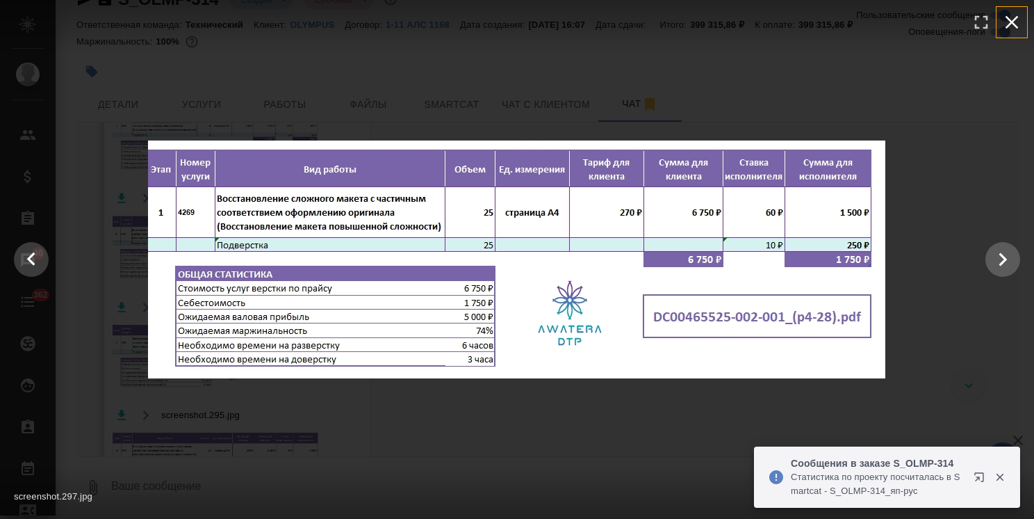
click at [1007, 24] on icon "button" at bounding box center [1012, 22] width 22 height 22
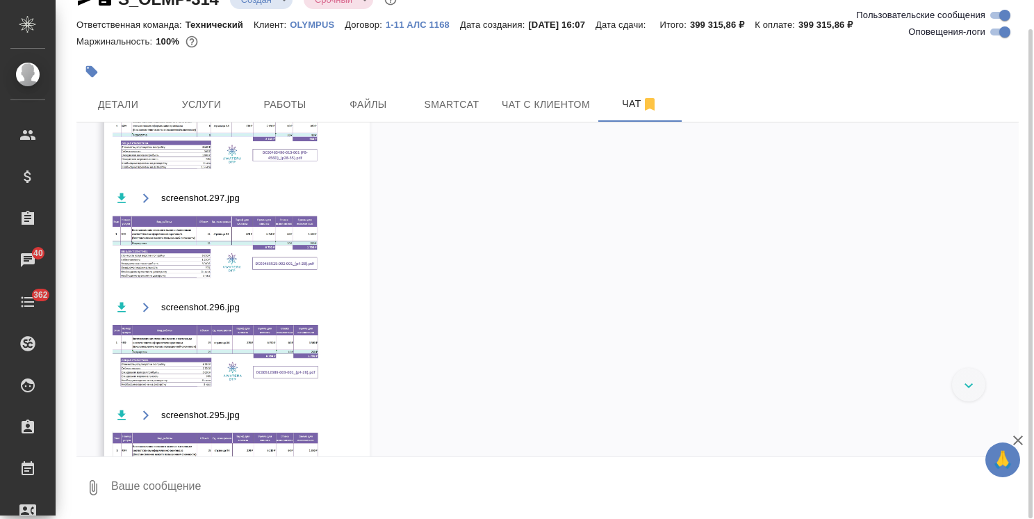
click at [227, 357] on img at bounding box center [217, 356] width 209 height 67
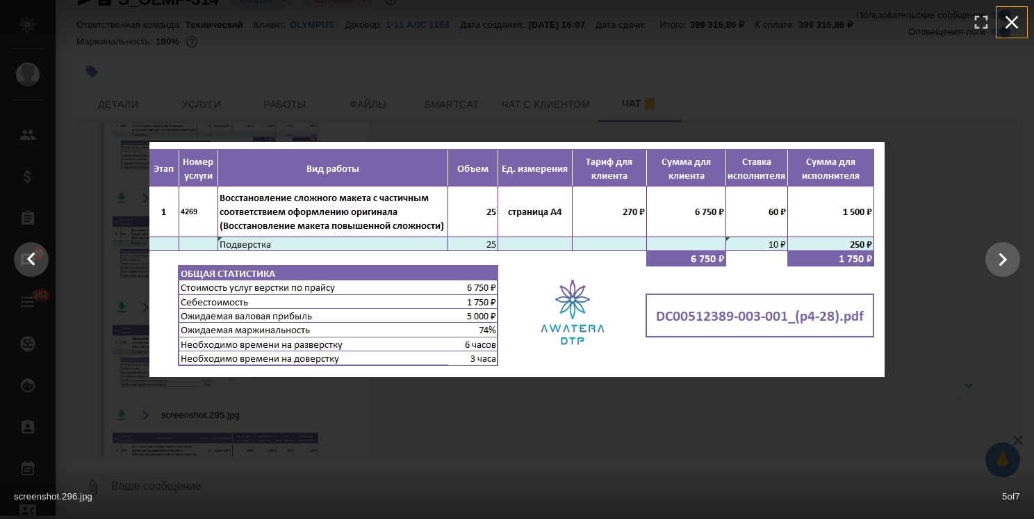
click at [1010, 21] on icon "button" at bounding box center [1012, 22] width 13 height 13
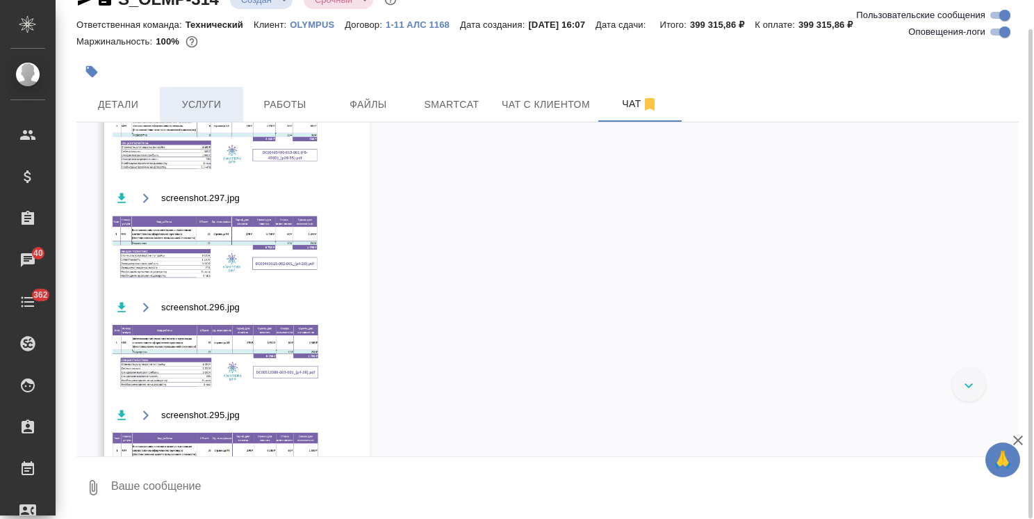
click at [206, 97] on span "Услуги" at bounding box center [201, 104] width 67 height 17
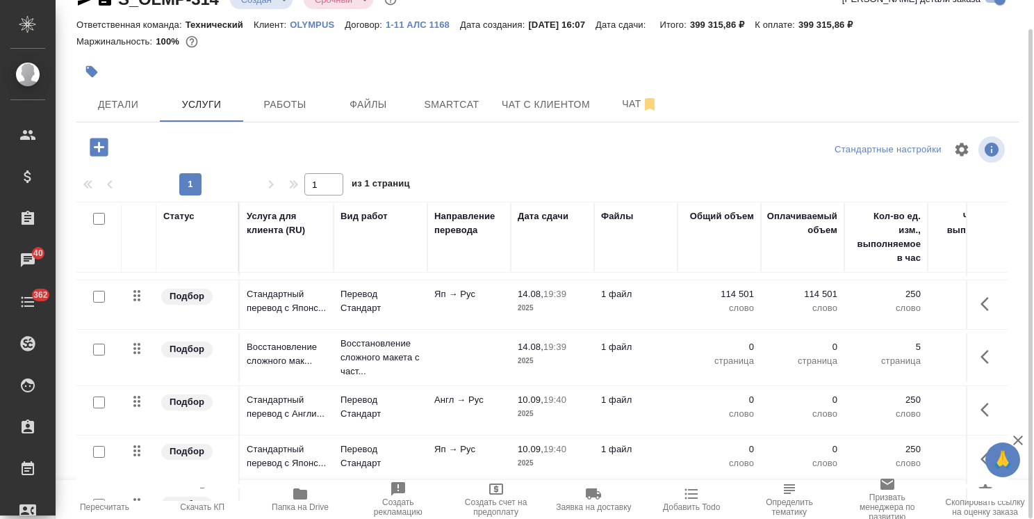
scroll to position [425, 0]
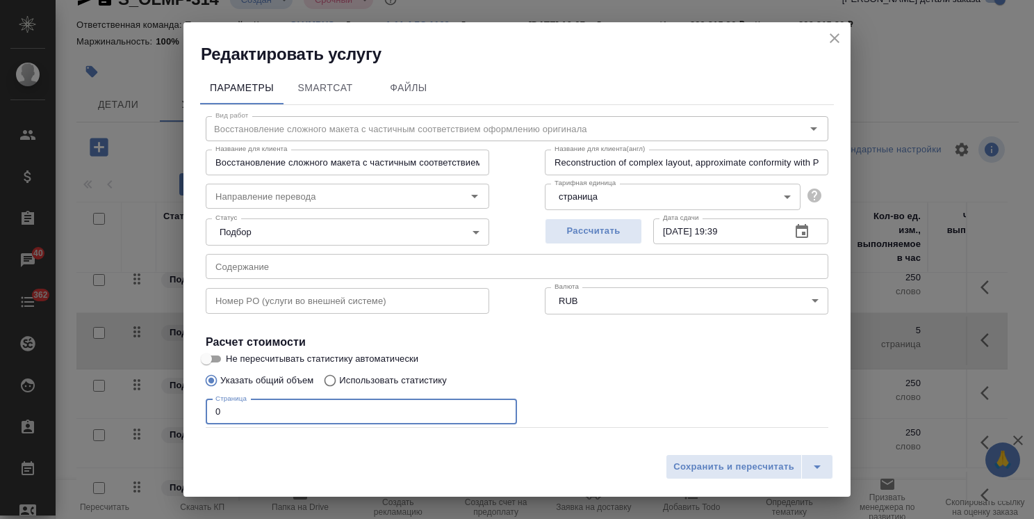
drag, startPoint x: 216, startPoint y: 410, endPoint x: 173, endPoint y: 408, distance: 42.5
click at [188, 410] on div "Параметры SmartCat Файлы Вид работ Восстановление сложного макета с частичным с…" at bounding box center [517, 256] width 667 height 382
type input "25"
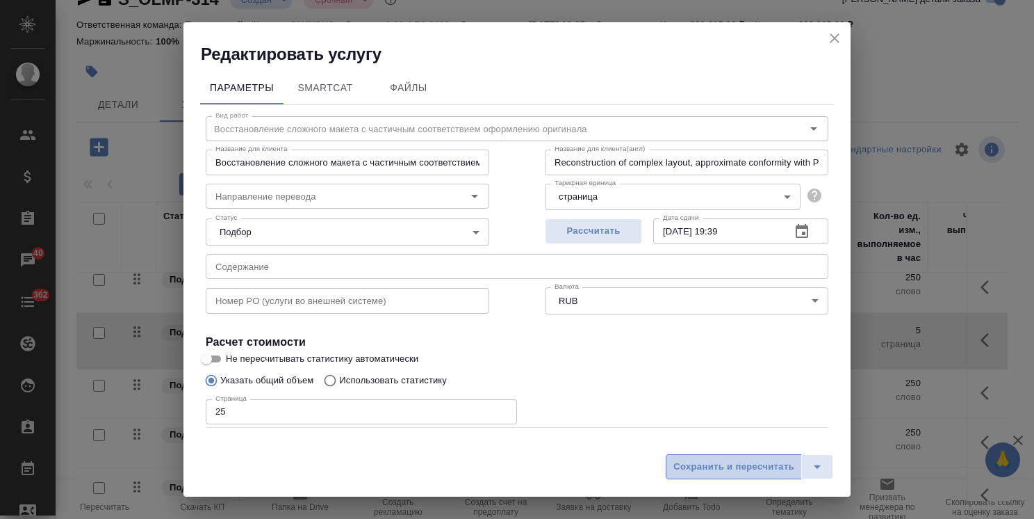
click at [689, 468] on span "Сохранить и пересчитать" at bounding box center [734, 467] width 121 height 16
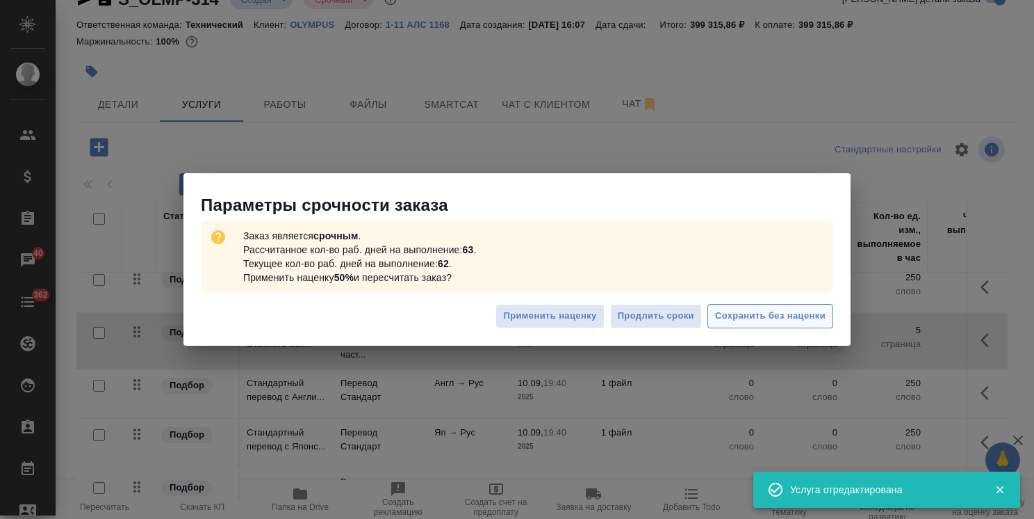
click at [763, 316] on span "Сохранить без наценки" at bounding box center [770, 316] width 111 height 16
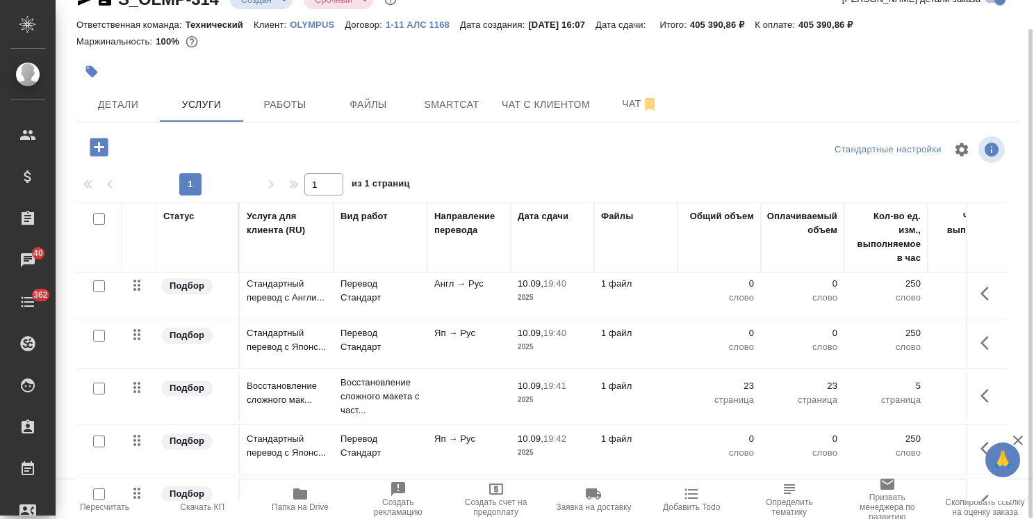
scroll to position [519, 0]
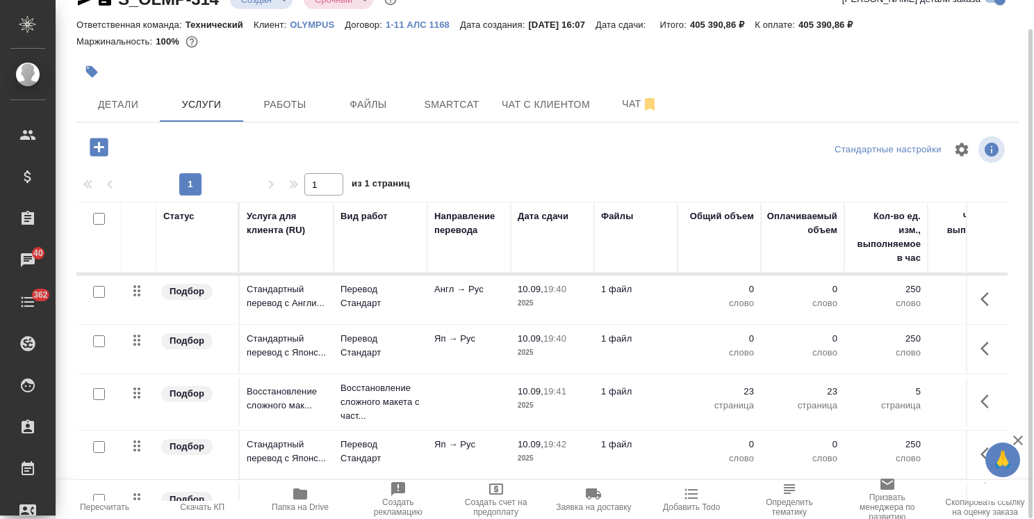
click at [986, 300] on icon "button" at bounding box center [989, 299] width 17 height 17
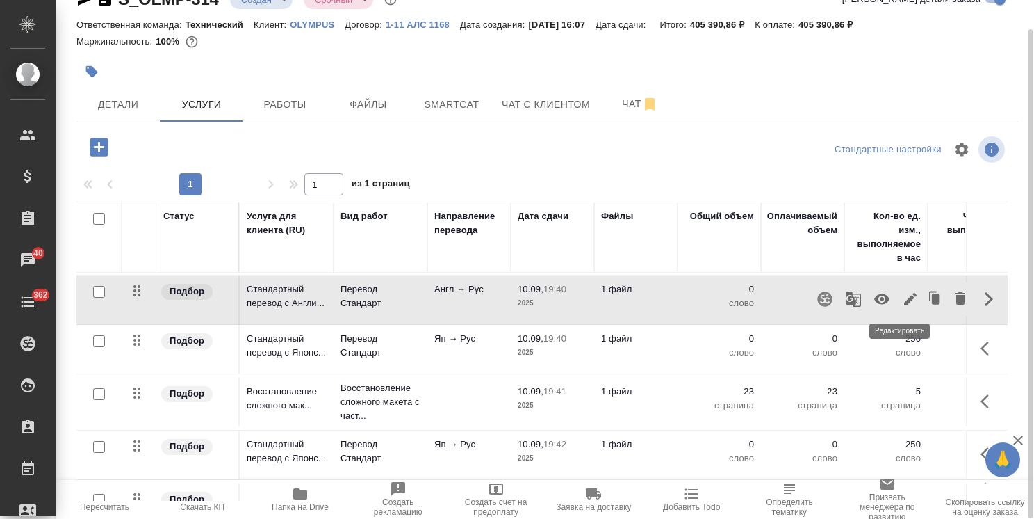
click at [902, 297] on icon "button" at bounding box center [910, 299] width 17 height 17
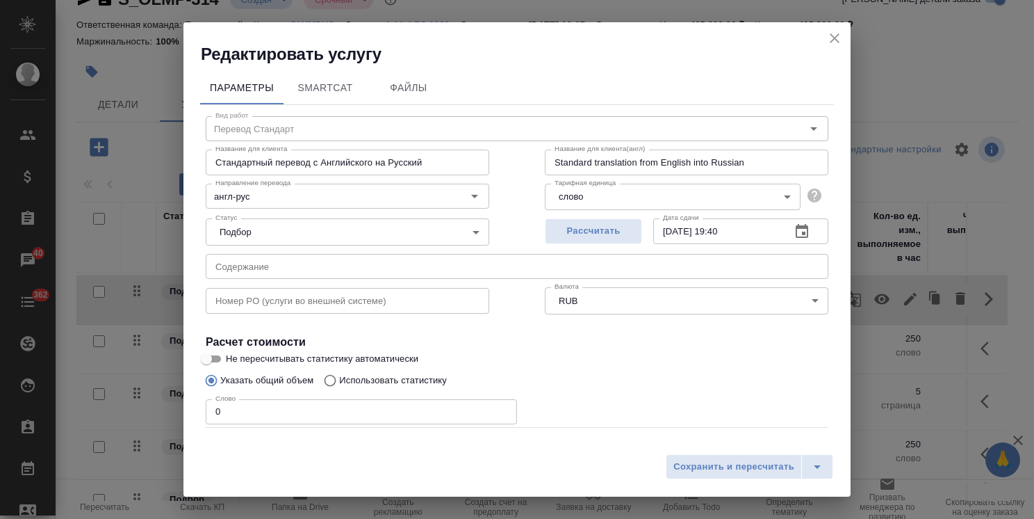
click at [370, 377] on p "Использовать статистику" at bounding box center [393, 380] width 108 height 14
click at [339, 377] on input "Использовать статистику" at bounding box center [328, 380] width 22 height 26
radio input "true"
radio input "false"
click at [804, 438] on icon at bounding box center [812, 445] width 17 height 17
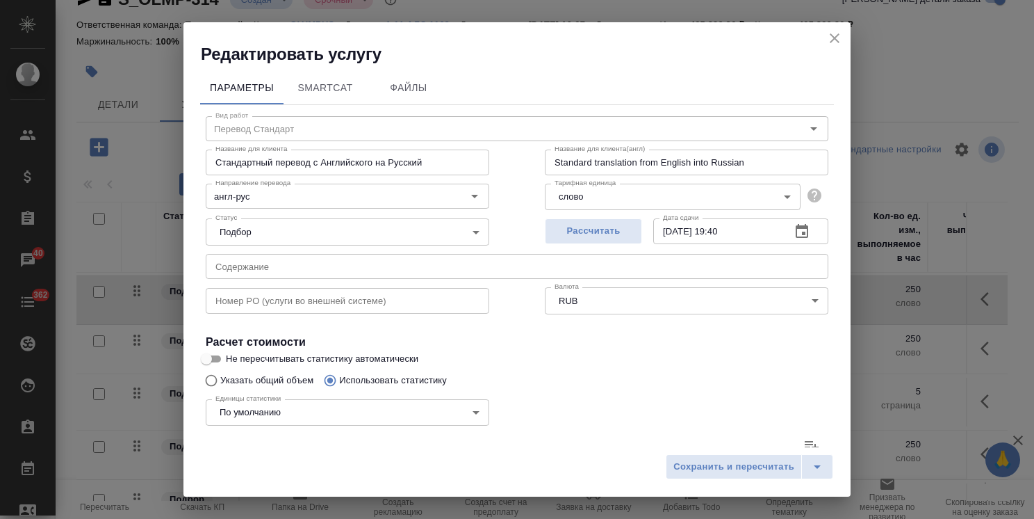
click at [0, 0] on input "file" at bounding box center [0, 0] width 0 height 0
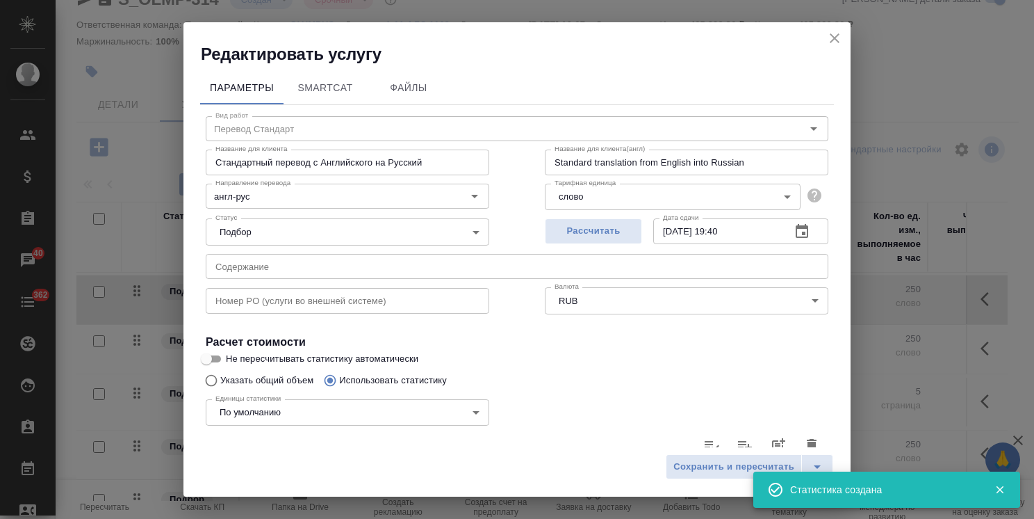
type input "46"
type input "161"
type input "145"
type input "470"
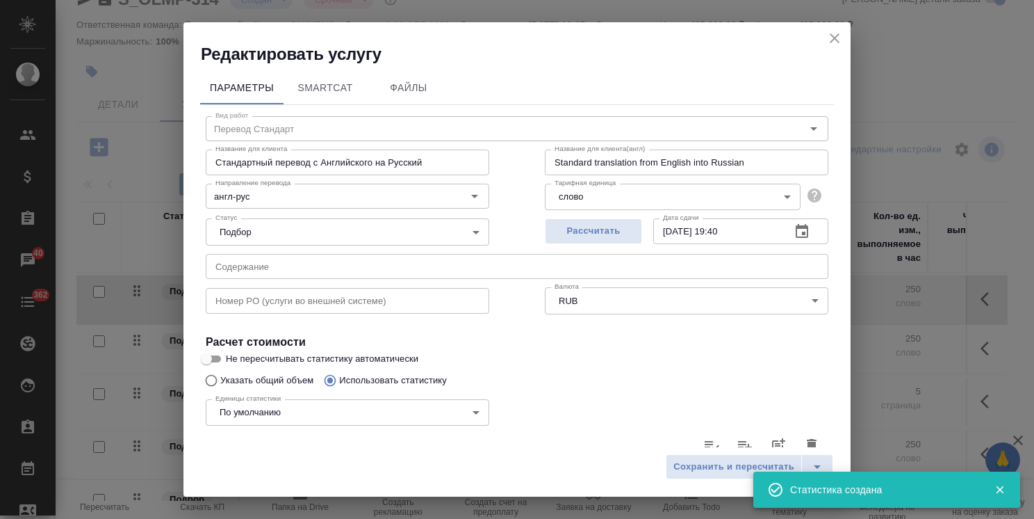
type input "3440"
type input "88"
type input "95"
type input "232"
type input "27"
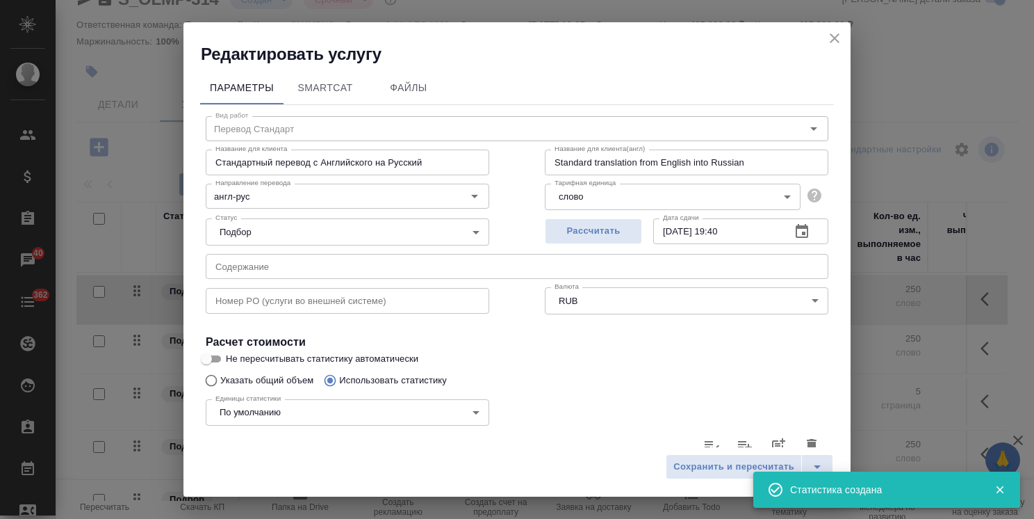
type input "53"
type input "399"
type input "10"
type input "38"
type input "238"
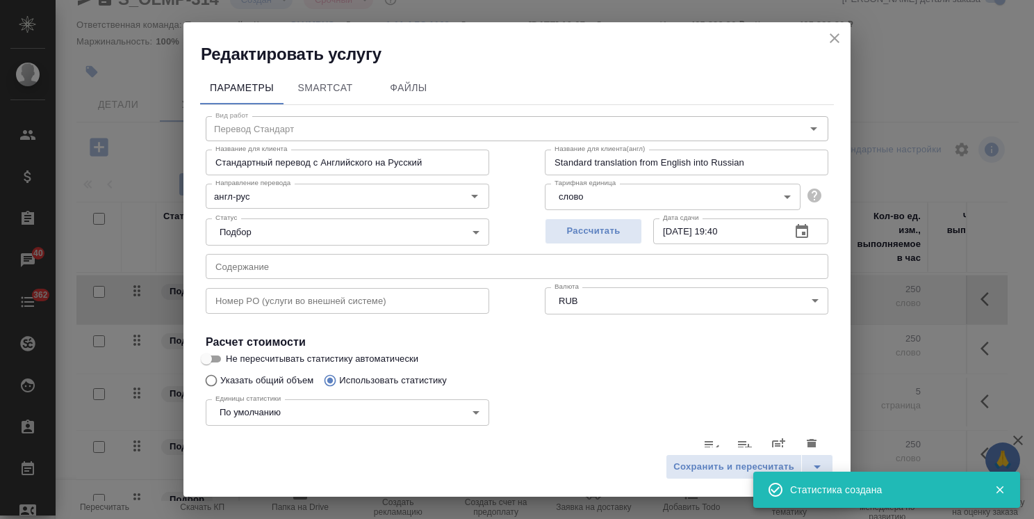
type input "10"
type input "36"
type input "229"
type input "310"
type input "3430"
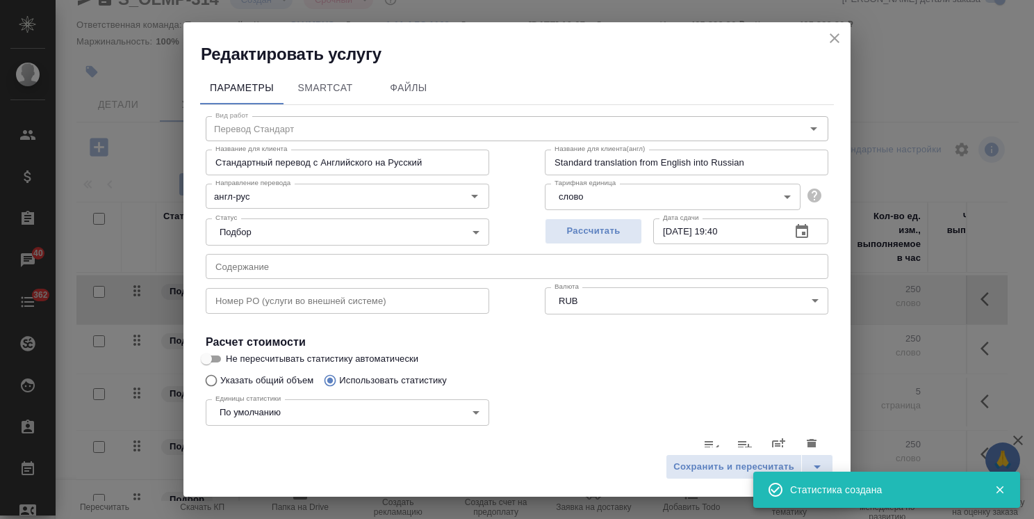
type input "22796"
type input "491"
type input "3698"
type input "24055"
type input "636"
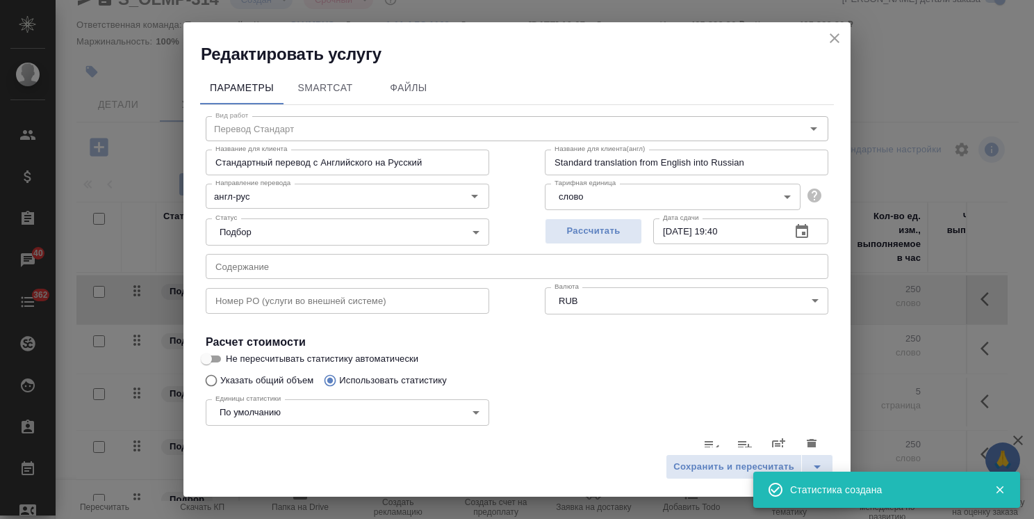
type input "4168"
type input "27495"
click at [710, 473] on span "Сохранить и пересчитать" at bounding box center [734, 467] width 121 height 16
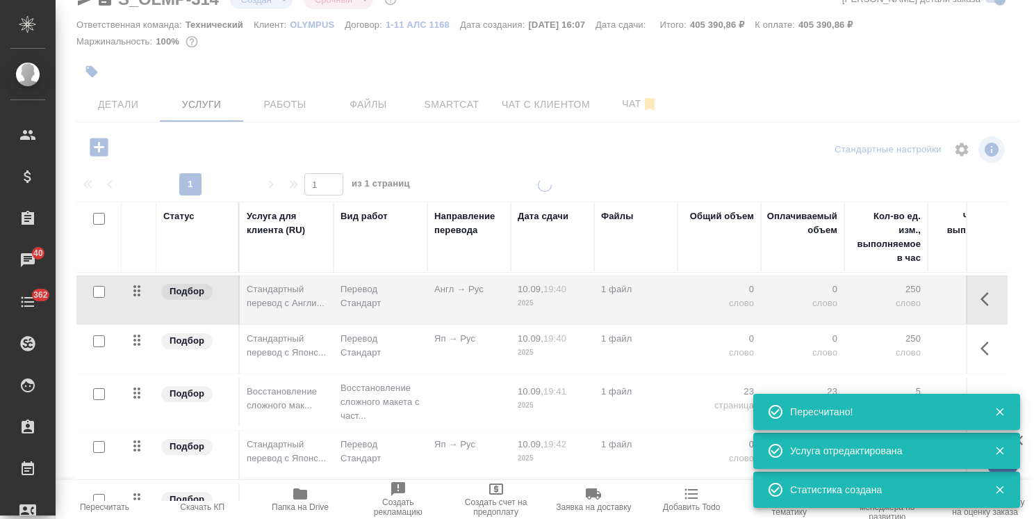
type input "normal"
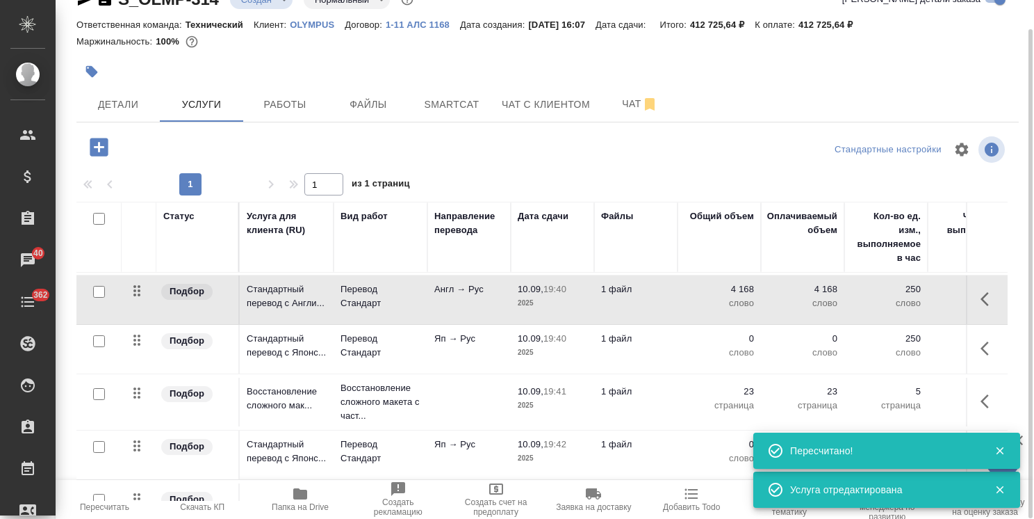
click at [685, 352] on p "слово" at bounding box center [720, 352] width 70 height 14
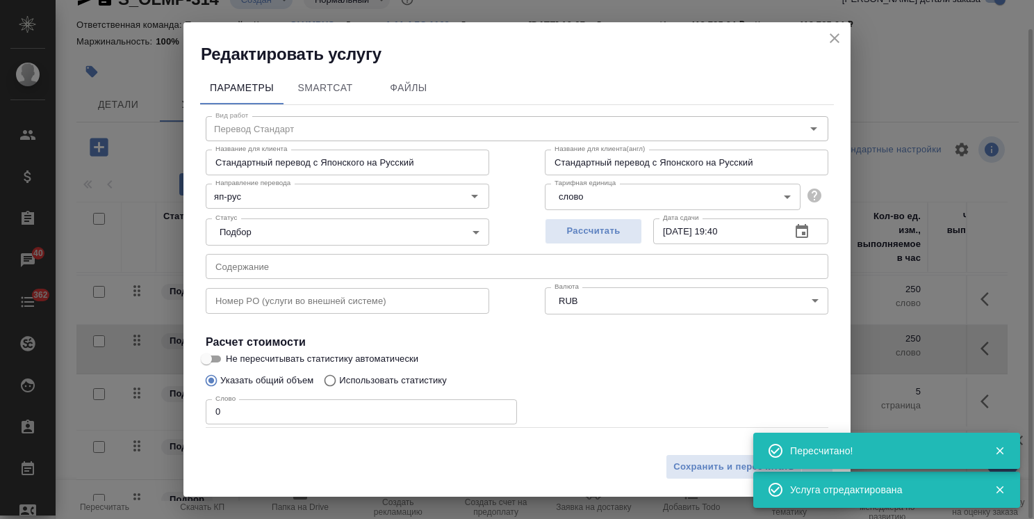
type input "Перевод Стандарт"
type input "яп-рус"
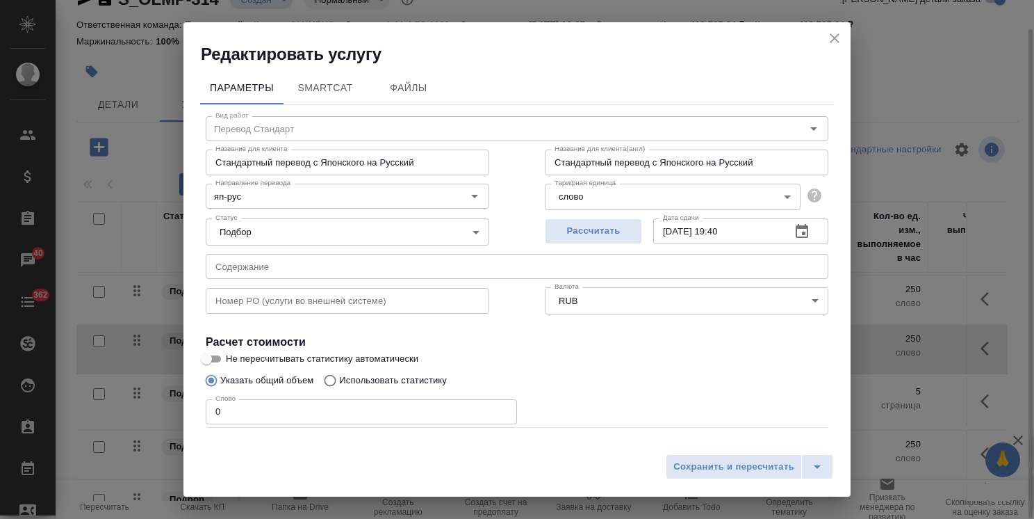
drag, startPoint x: 283, startPoint y: 410, endPoint x: 165, endPoint y: 419, distance: 118.5
click at [186, 418] on div "Параметры SmartCat Файлы Вид работ Перевод Стандарт Вид работ Название для клие…" at bounding box center [517, 256] width 667 height 382
paste input "1349"
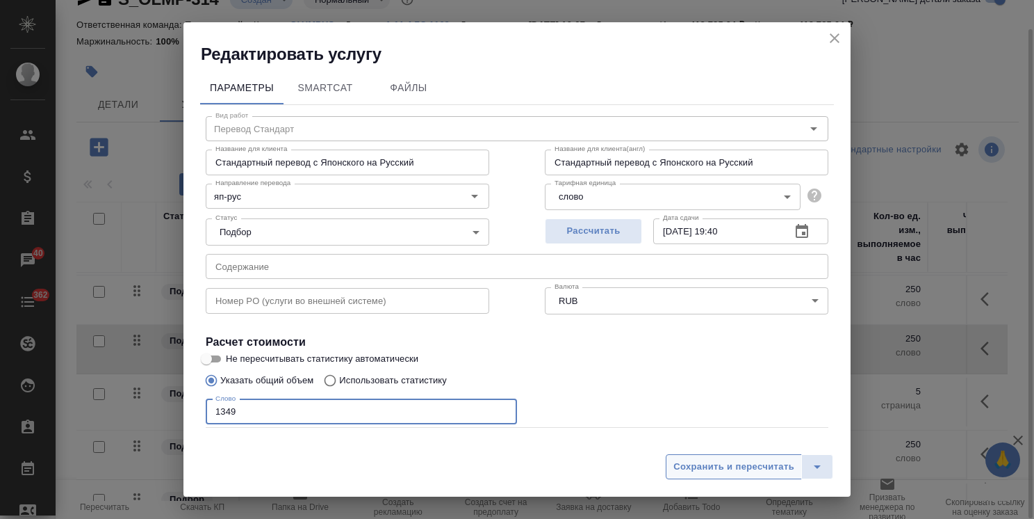
type input "1349"
click at [710, 468] on span "Сохранить и пересчитать" at bounding box center [734, 467] width 121 height 16
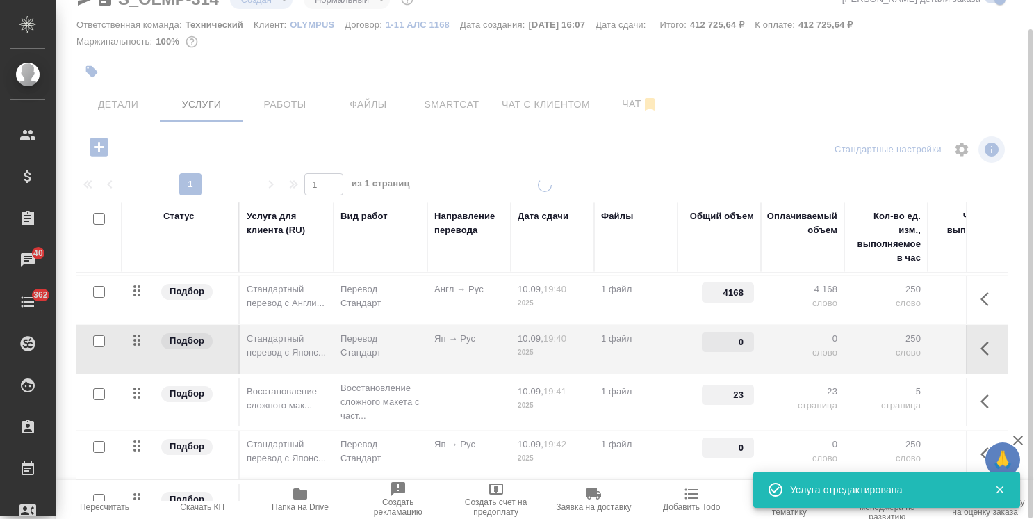
type input "1349"
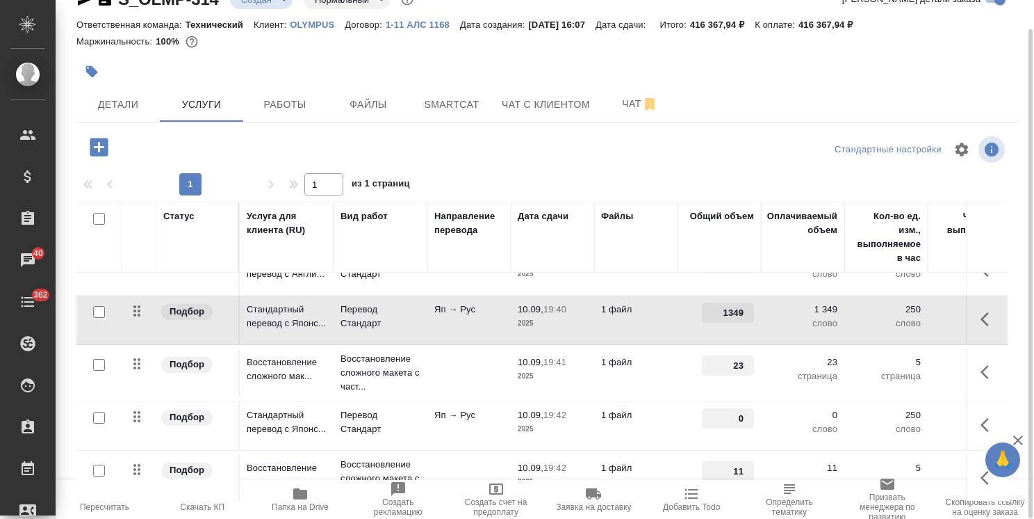
scroll to position [562, 0]
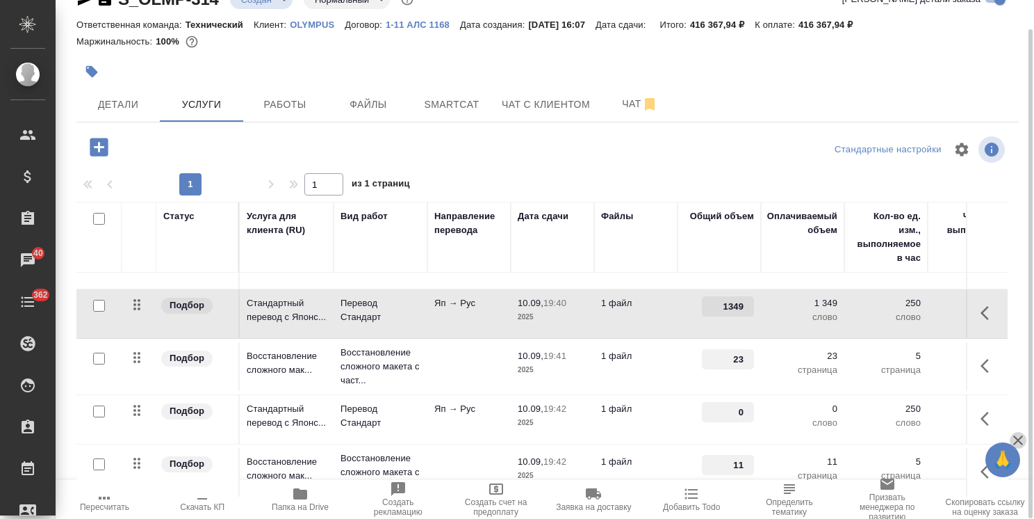
click at [1020, 435] on icon "button" at bounding box center [1018, 440] width 17 height 17
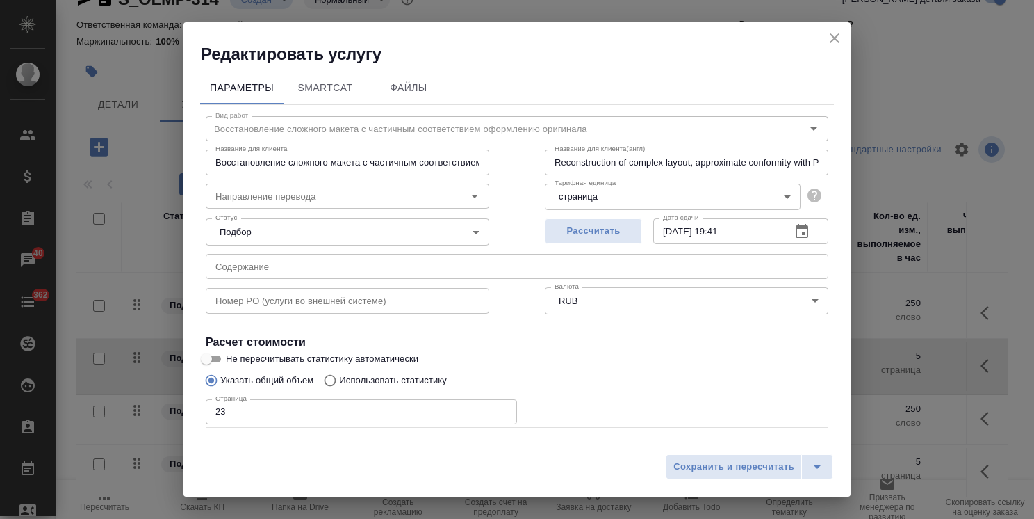
click at [837, 42] on icon "close" at bounding box center [835, 38] width 17 height 17
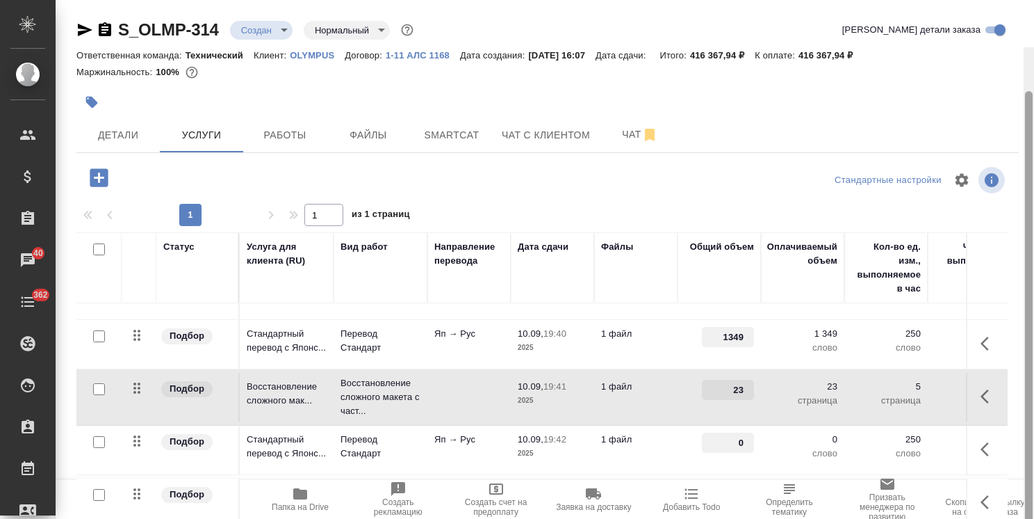
scroll to position [47, 0]
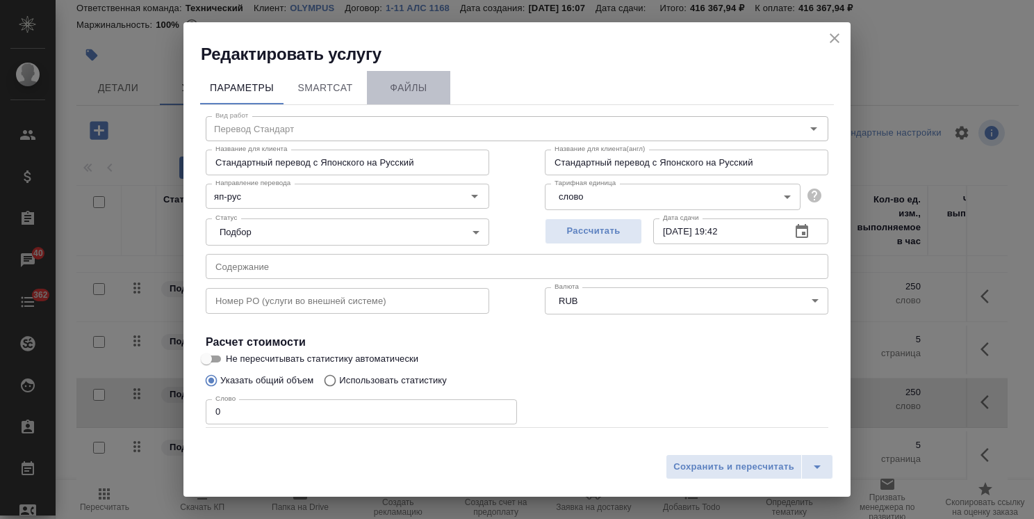
click at [431, 90] on span "Файлы" at bounding box center [408, 87] width 67 height 17
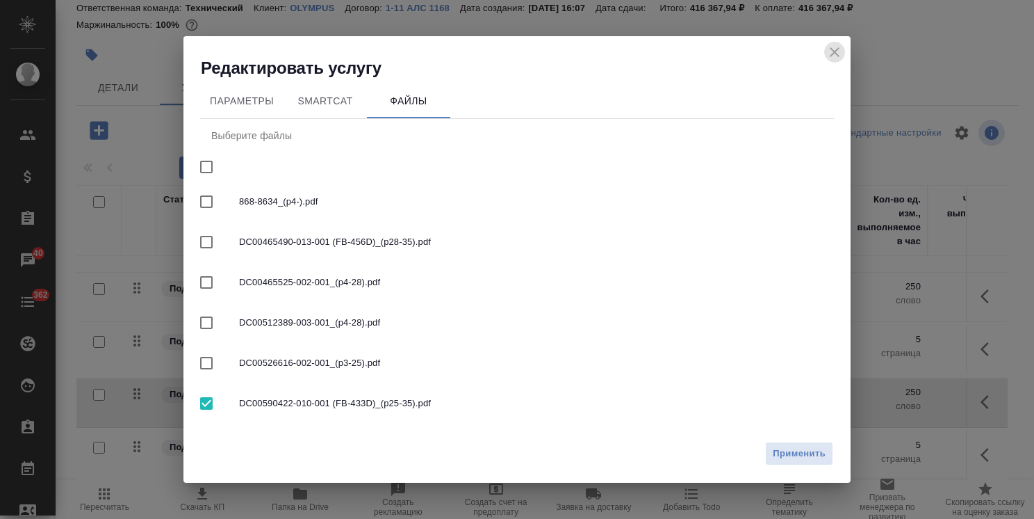
click at [834, 53] on icon "close" at bounding box center [835, 52] width 10 height 10
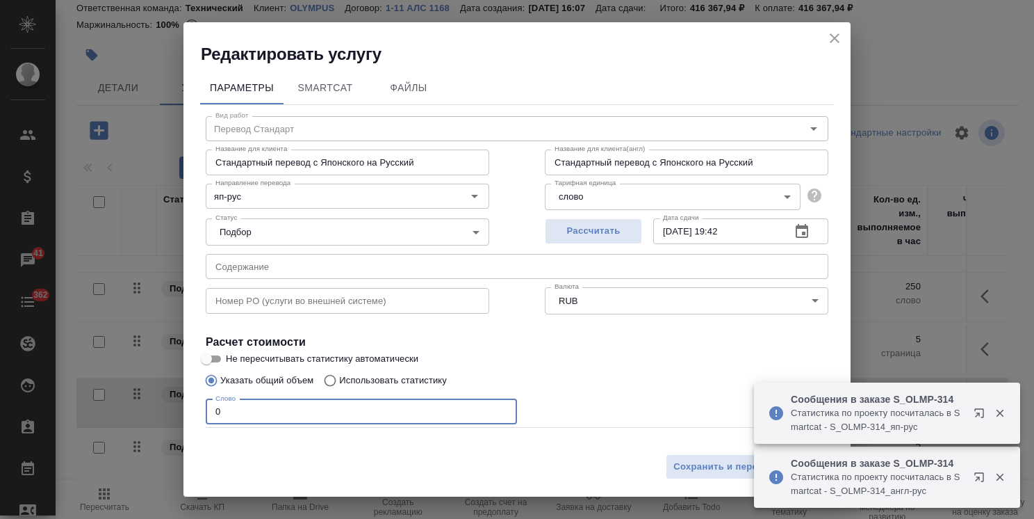
drag, startPoint x: 238, startPoint y: 414, endPoint x: 153, endPoint y: 411, distance: 84.9
click at [156, 409] on div "Редактировать услугу Параметры SmartCat Файлы Вид работ Перевод Стандарт Вид ра…" at bounding box center [517, 259] width 1034 height 519
paste input "48836"
type input "48836"
click at [692, 464] on span "Сохранить и пересчитать" at bounding box center [734, 467] width 121 height 16
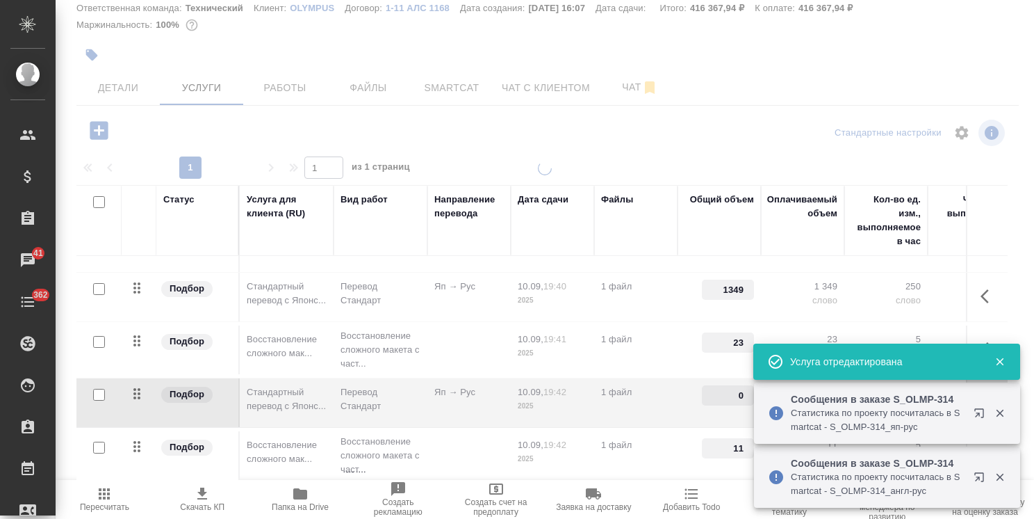
type input "48836"
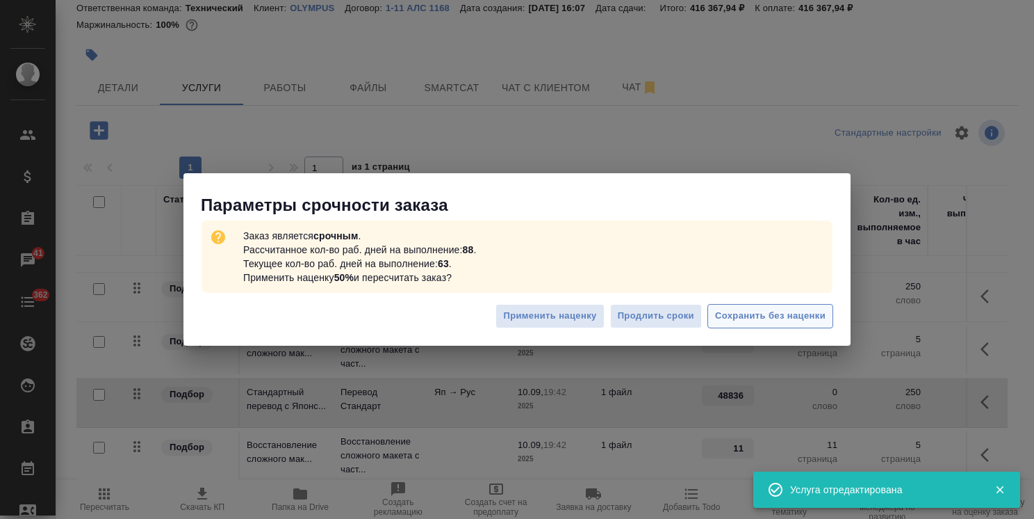
click at [748, 321] on span "Сохранить без наценки" at bounding box center [770, 316] width 111 height 16
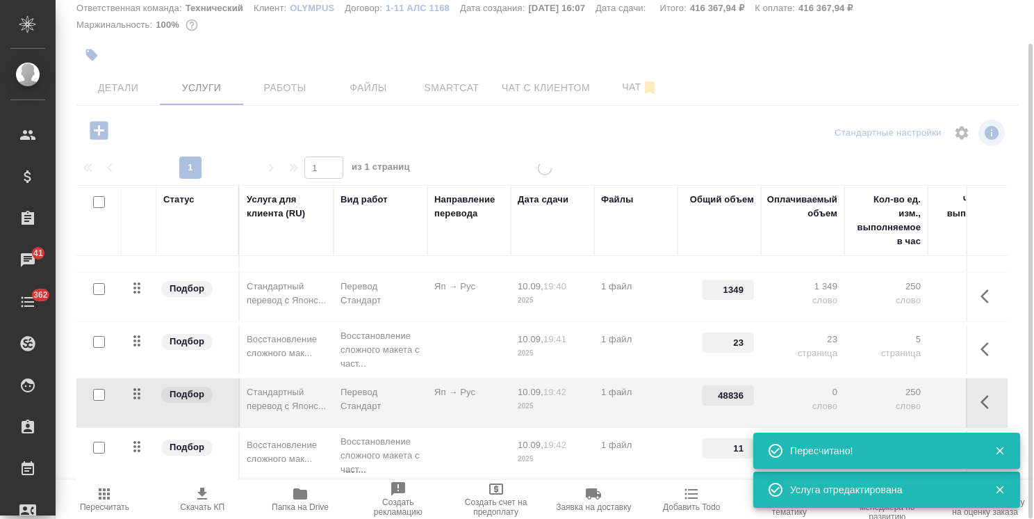
type input "urgent"
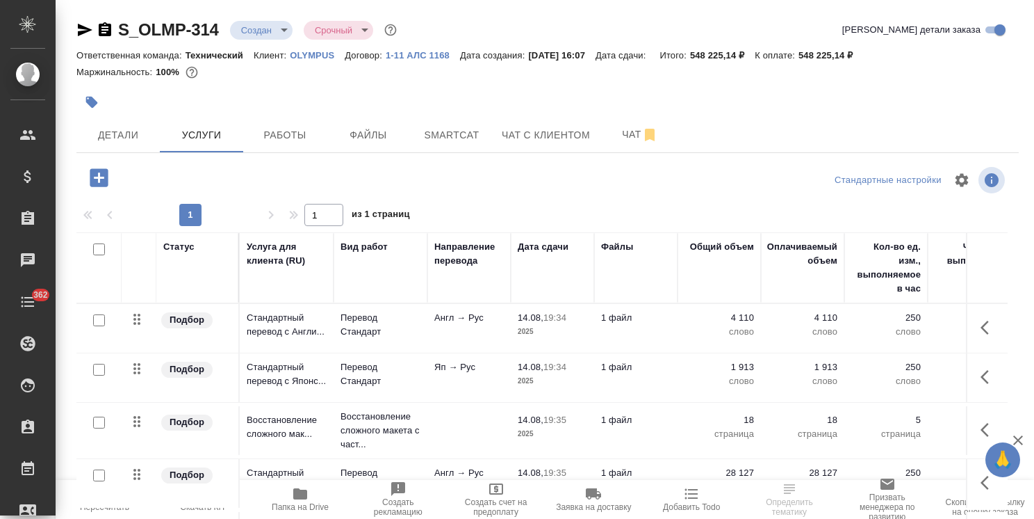
click at [1018, 441] on icon "button" at bounding box center [1018, 440] width 17 height 17
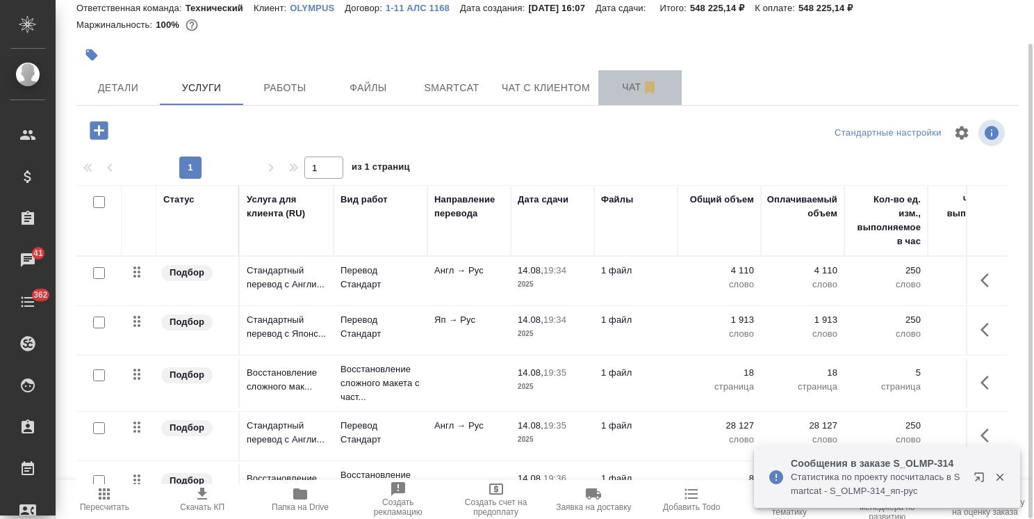
click at [619, 88] on span "Чат" at bounding box center [640, 87] width 67 height 17
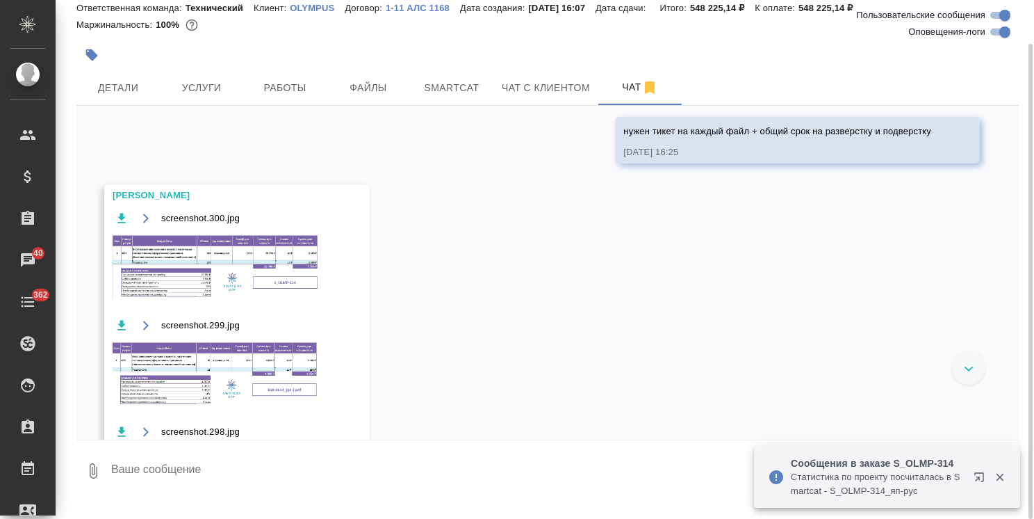
scroll to position [685, 0]
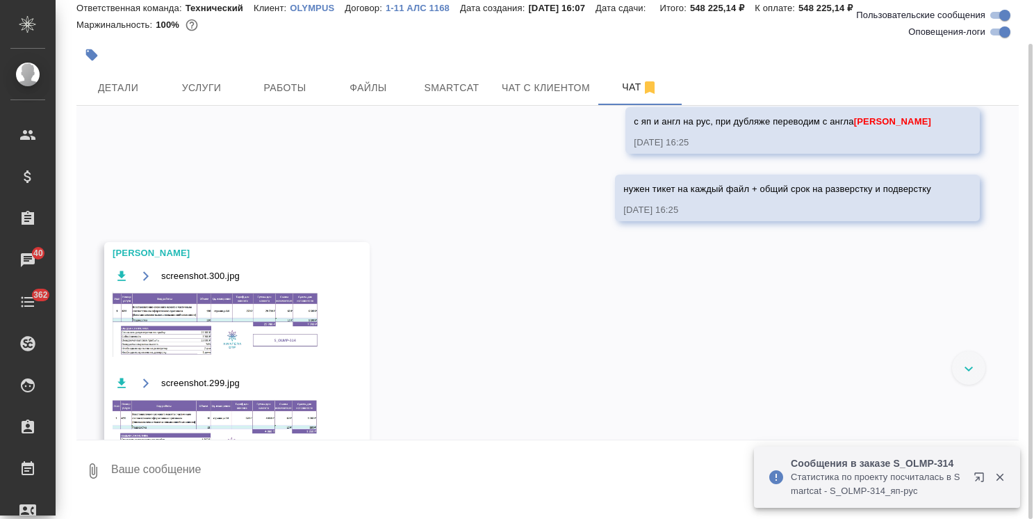
click at [239, 335] on img at bounding box center [217, 323] width 209 height 65
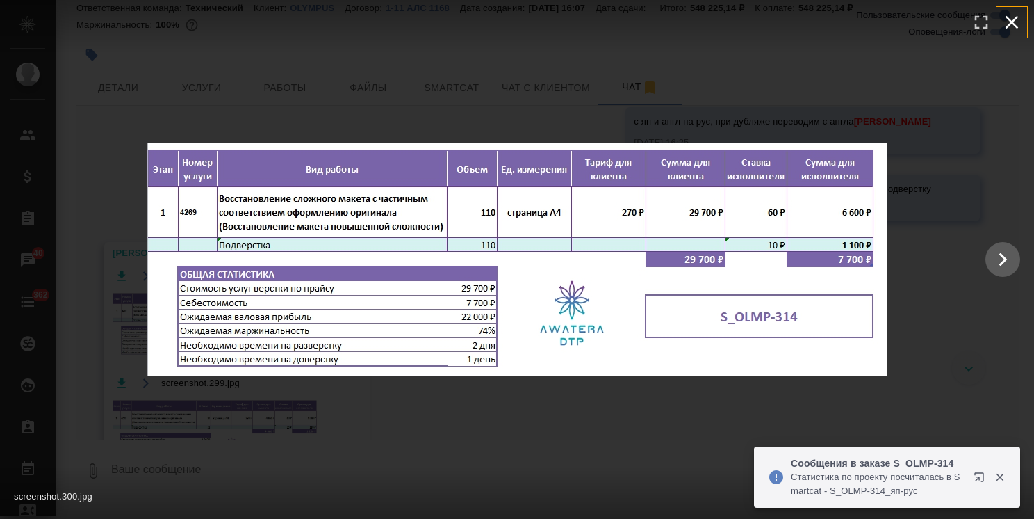
click at [1015, 26] on icon "button" at bounding box center [1012, 22] width 13 height 13
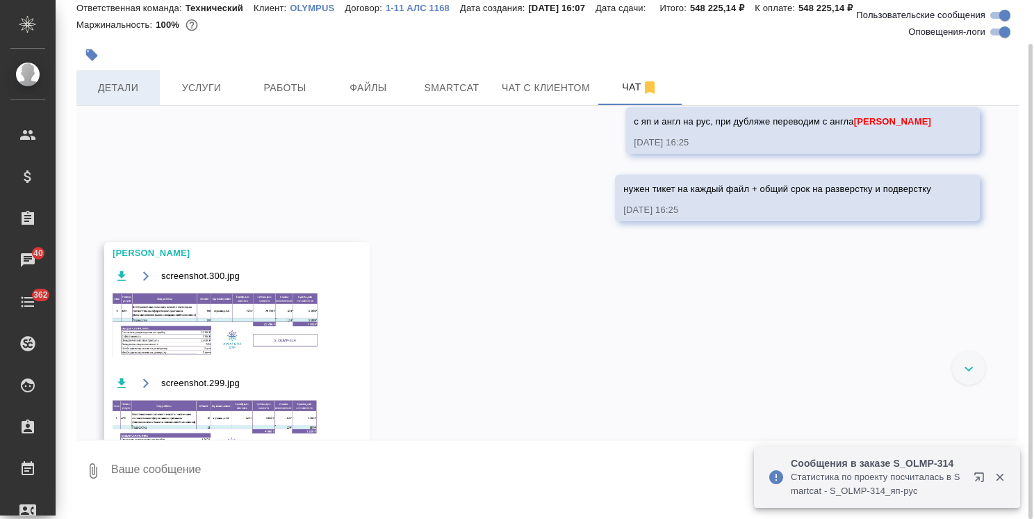
click at [122, 81] on span "Детали" at bounding box center [118, 87] width 67 height 17
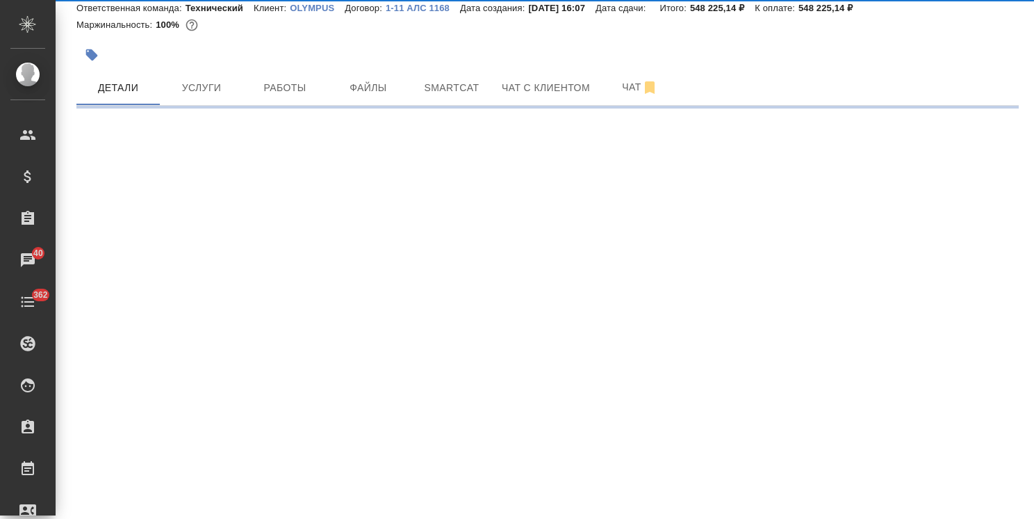
select select "RU"
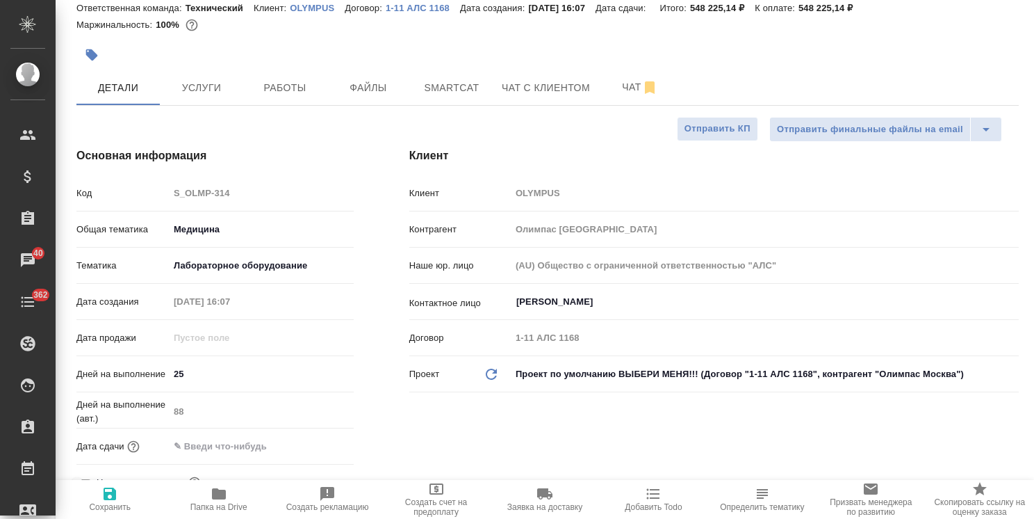
type textarea "x"
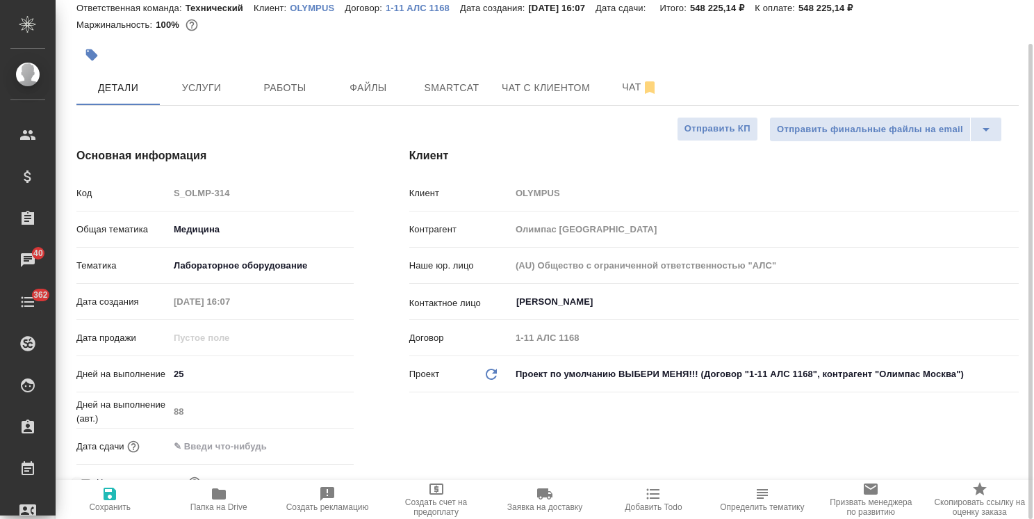
type textarea "x"
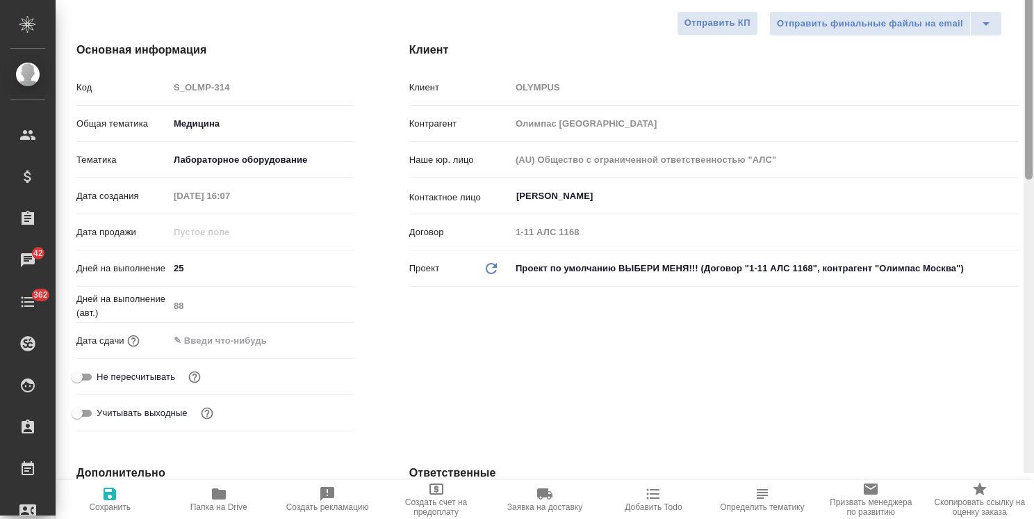
drag, startPoint x: 1025, startPoint y: 218, endPoint x: 1016, endPoint y: 312, distance: 94.3
click at [1018, 316] on div "S_OLMP-314 Создан new Срочный urgent Кратко детали заказа Ответственная команда…" at bounding box center [545, 259] width 979 height 519
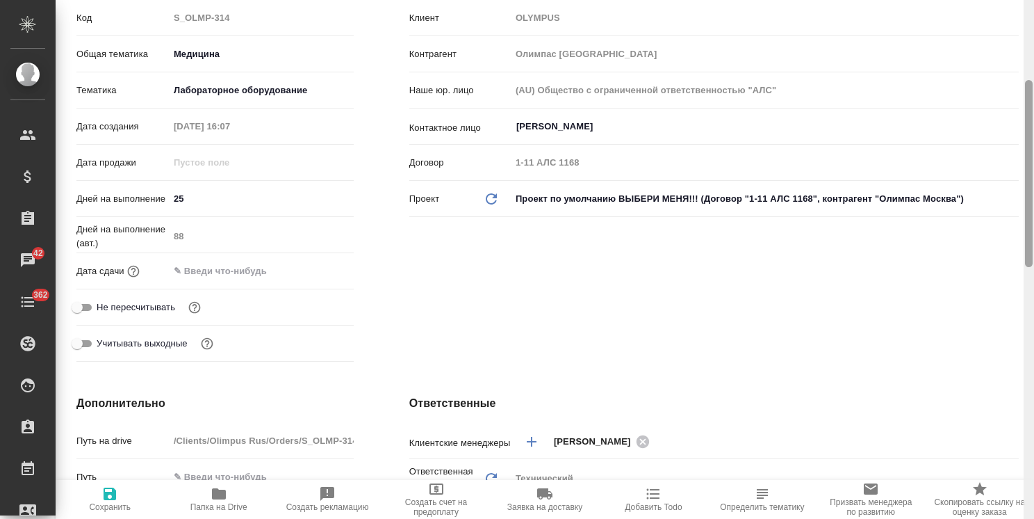
scroll to position [741, 0]
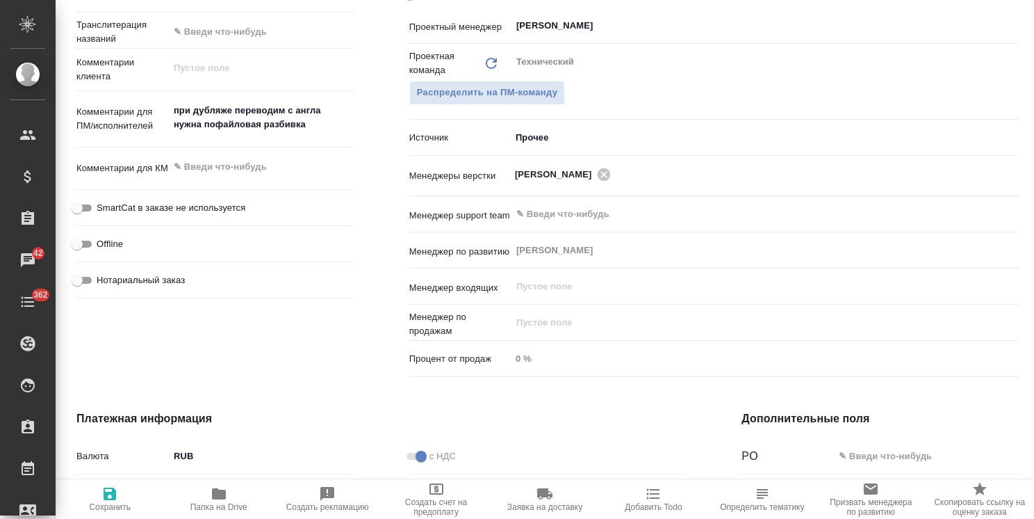
drag, startPoint x: 1023, startPoint y: 198, endPoint x: 1028, endPoint y: 218, distance: 20.7
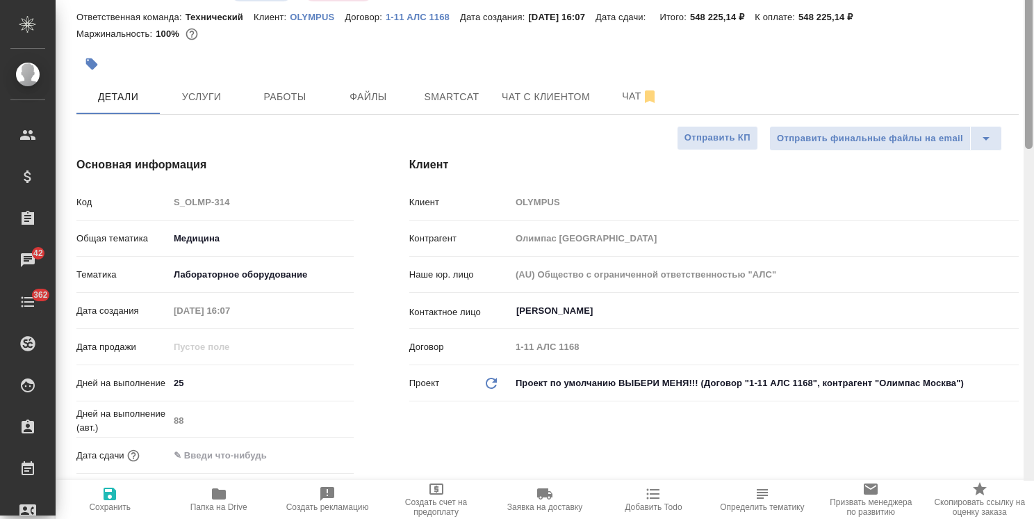
scroll to position [0, 0]
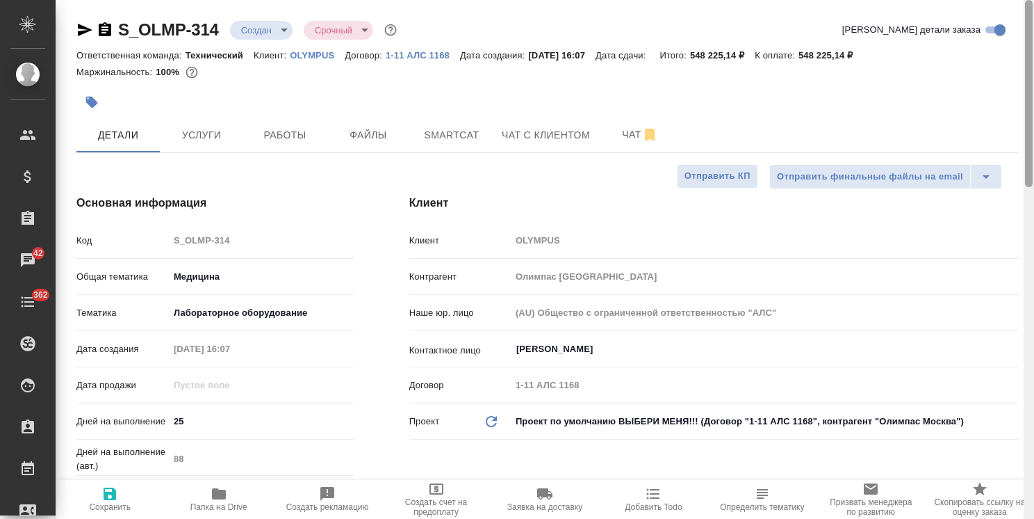
drag, startPoint x: 1030, startPoint y: 300, endPoint x: 990, endPoint y: 8, distance: 294.0
click at [990, 8] on div "S_OLMP-314 Создан new Срочный urgent Кратко детали заказа Ответственная команда…" at bounding box center [545, 259] width 979 height 519
click at [117, 501] on icon "button" at bounding box center [109, 493] width 17 height 17
type textarea "x"
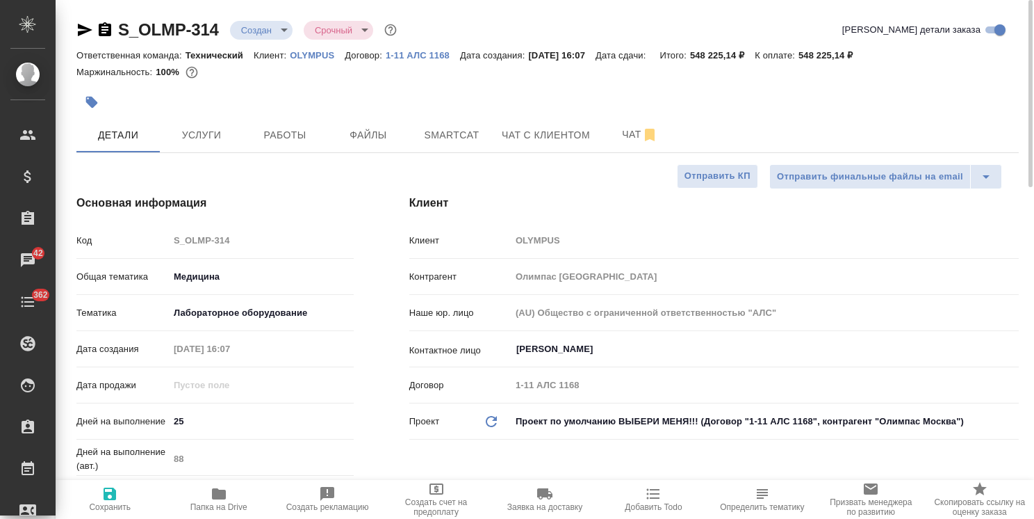
type textarea "x"
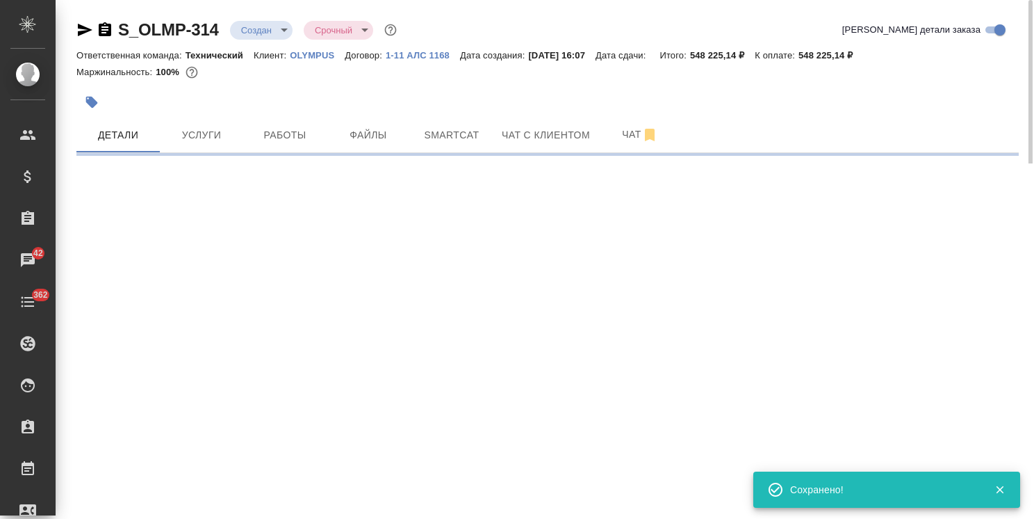
select select "RU"
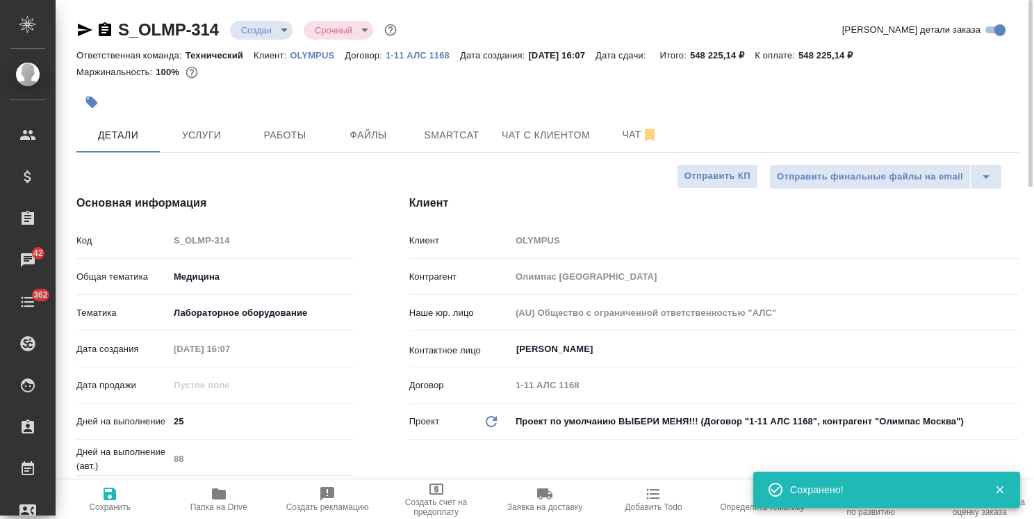
type textarea "x"
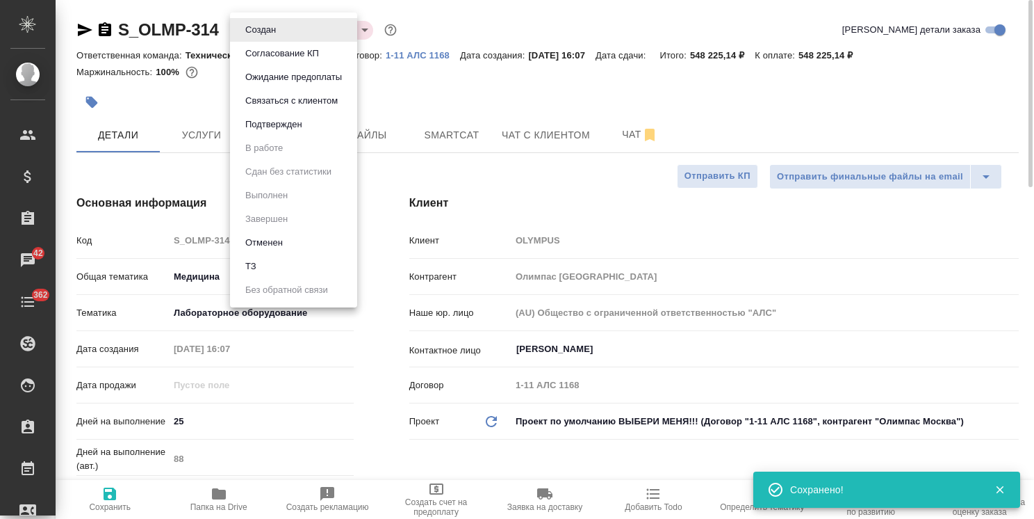
click at [268, 29] on body ".cls-1 fill:#fff; AWATERA Usmanova Olga Клиенты Спецификации Заказы 42 Чаты 362…" at bounding box center [517, 259] width 1034 height 519
click at [77, 30] on div at bounding box center [517, 259] width 1034 height 519
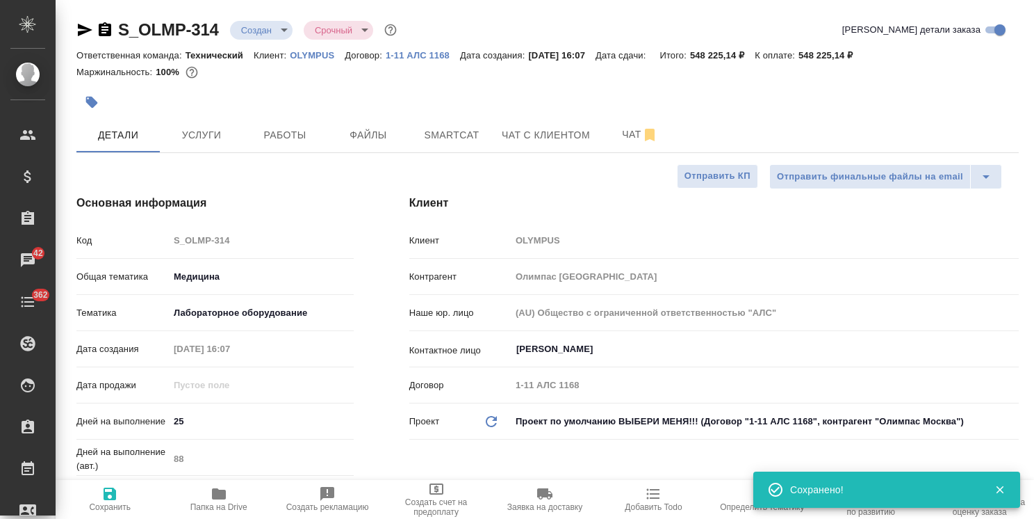
click at [88, 31] on icon "button" at bounding box center [85, 30] width 15 height 13
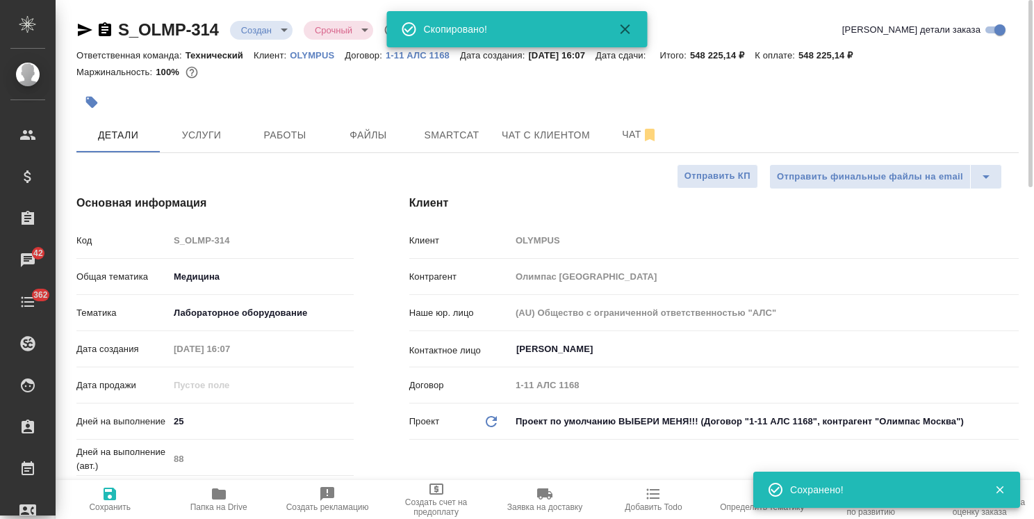
type textarea "x"
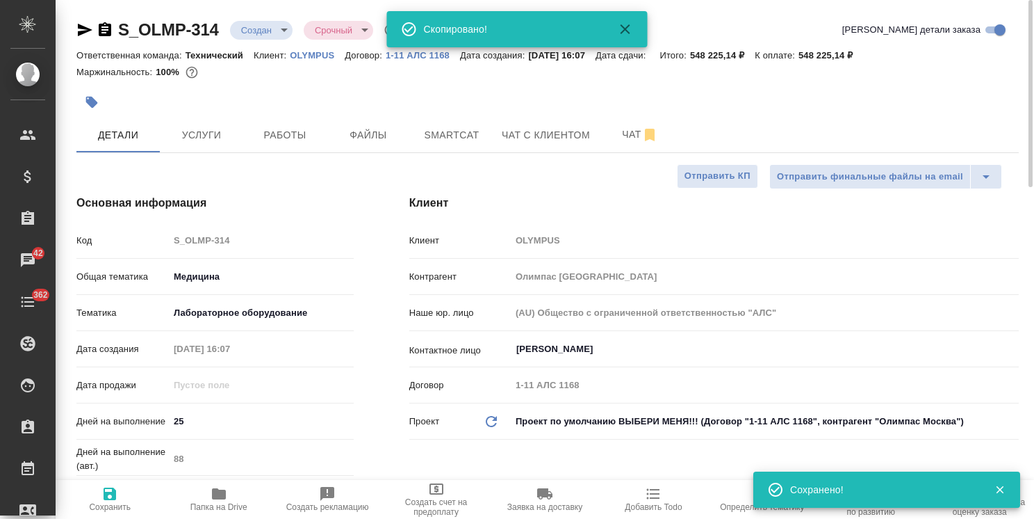
type textarea "x"
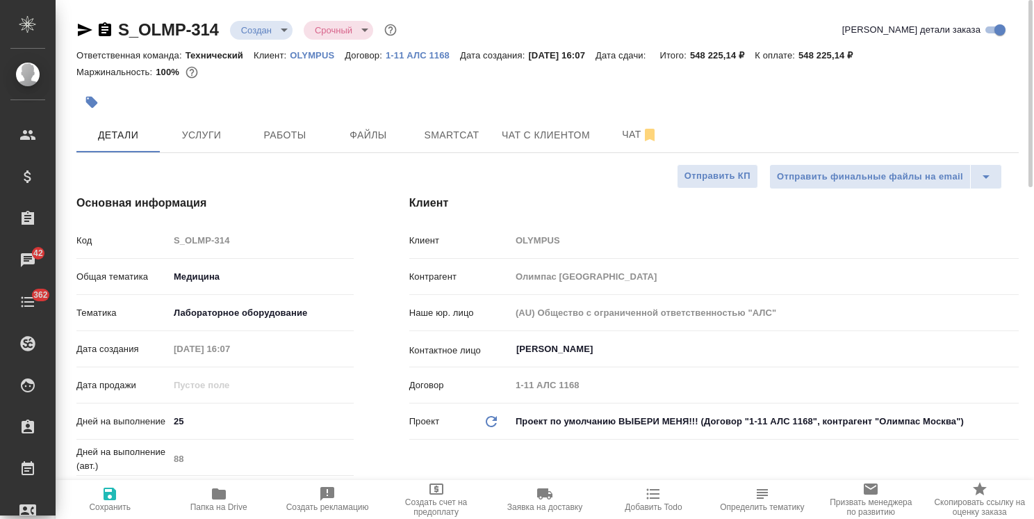
type textarea "x"
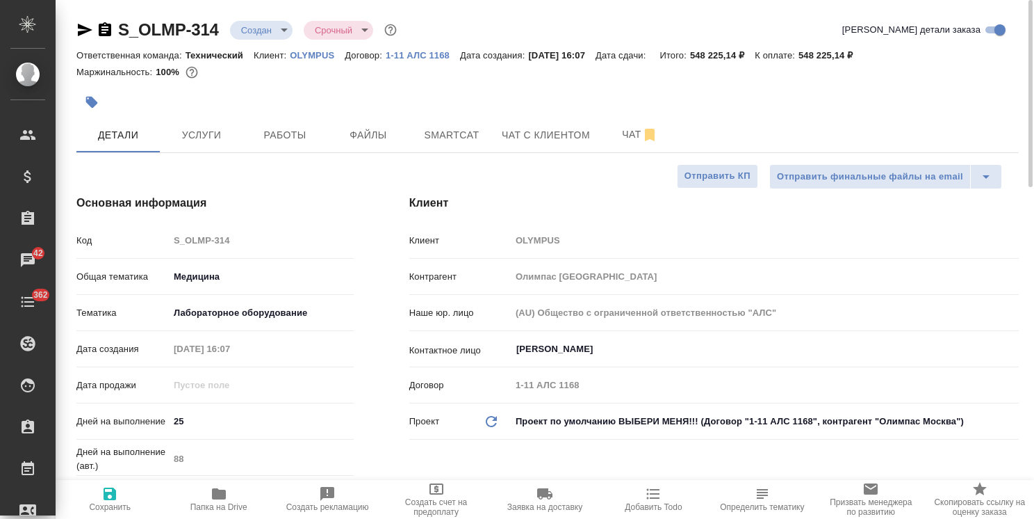
type textarea "x"
click at [217, 134] on span "Услуги" at bounding box center [201, 135] width 67 height 17
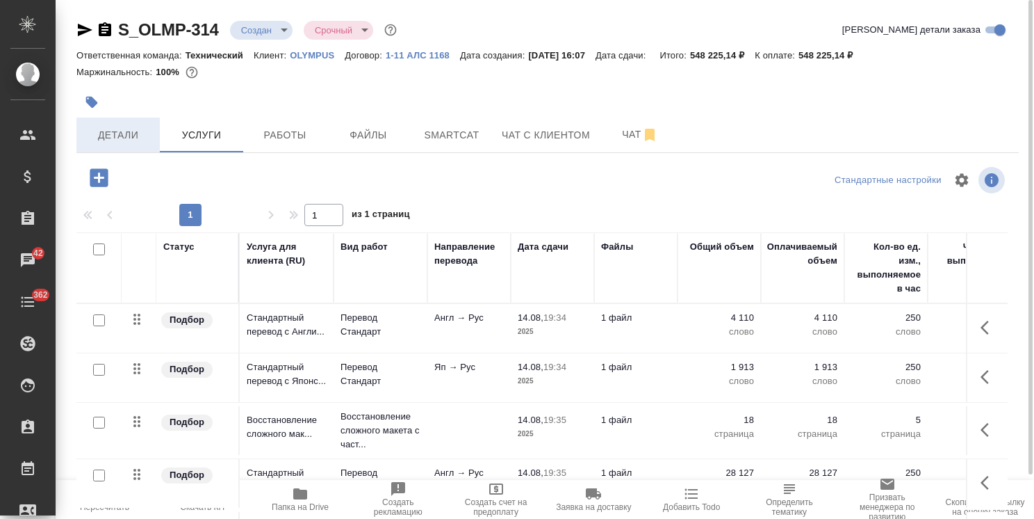
click at [122, 135] on span "Детали" at bounding box center [118, 135] width 67 height 17
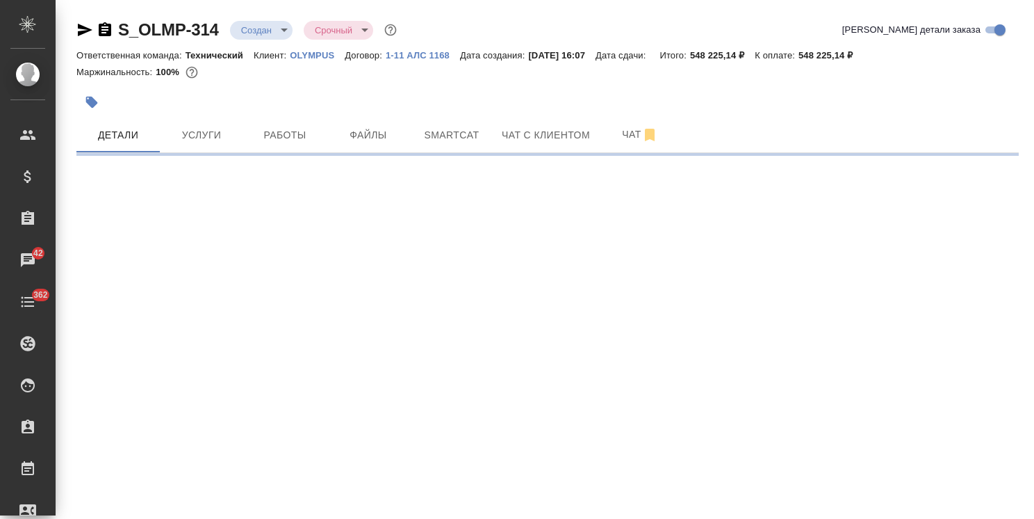
select select "RU"
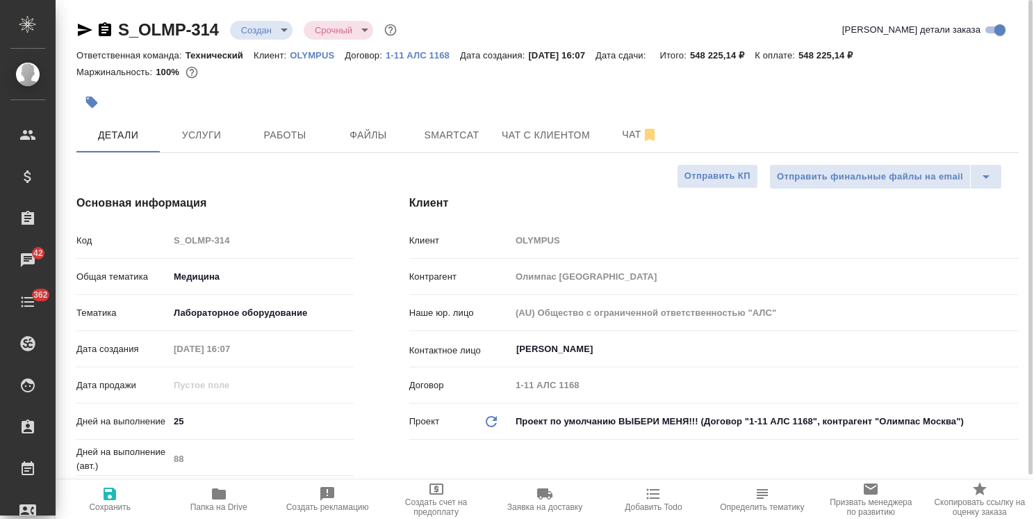
type textarea "x"
click at [197, 132] on span "Услуги" at bounding box center [201, 135] width 67 height 17
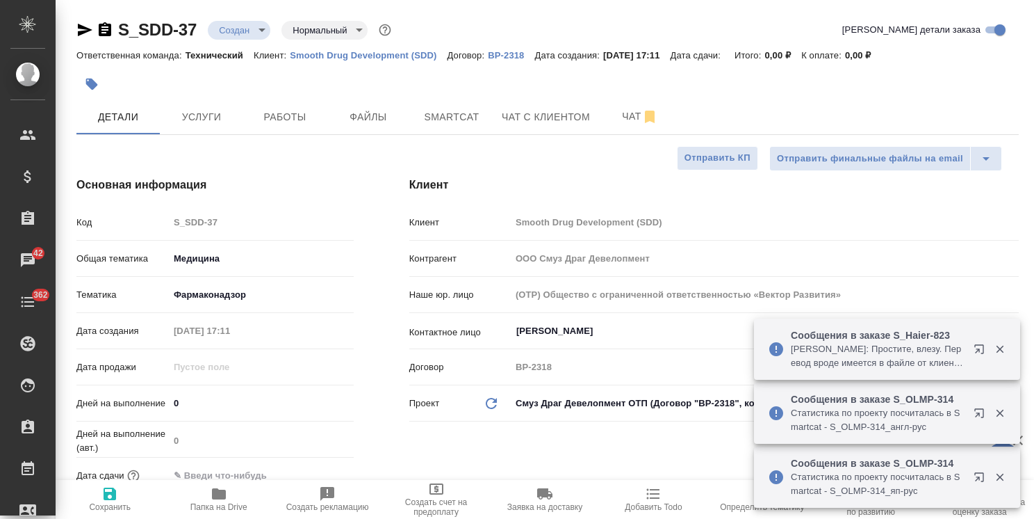
select select "RU"
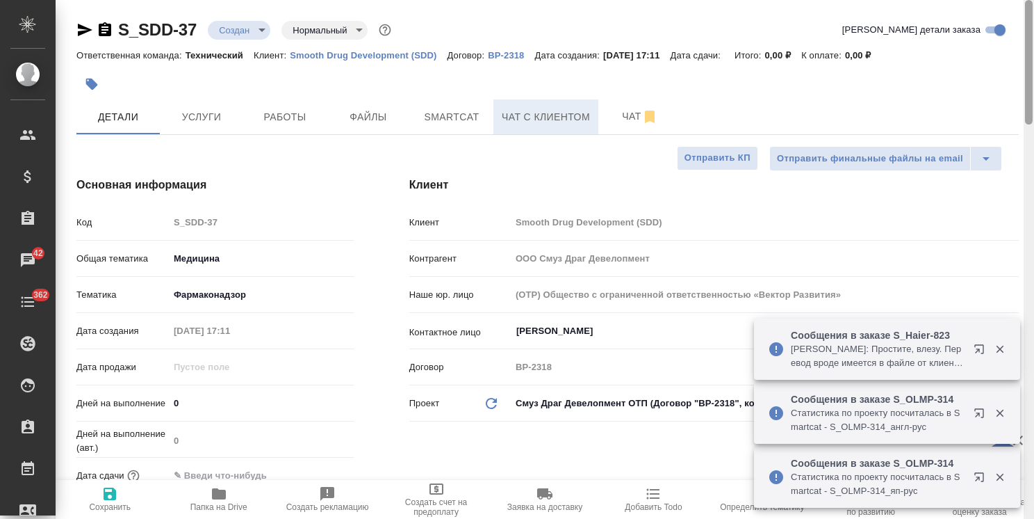
drag, startPoint x: 1030, startPoint y: 146, endPoint x: 595, endPoint y: 104, distance: 436.5
click at [1014, 30] on div "S_SDD-37 Создан new Нормальный normal Кратко детали заказа Ответственная команд…" at bounding box center [545, 259] width 979 height 519
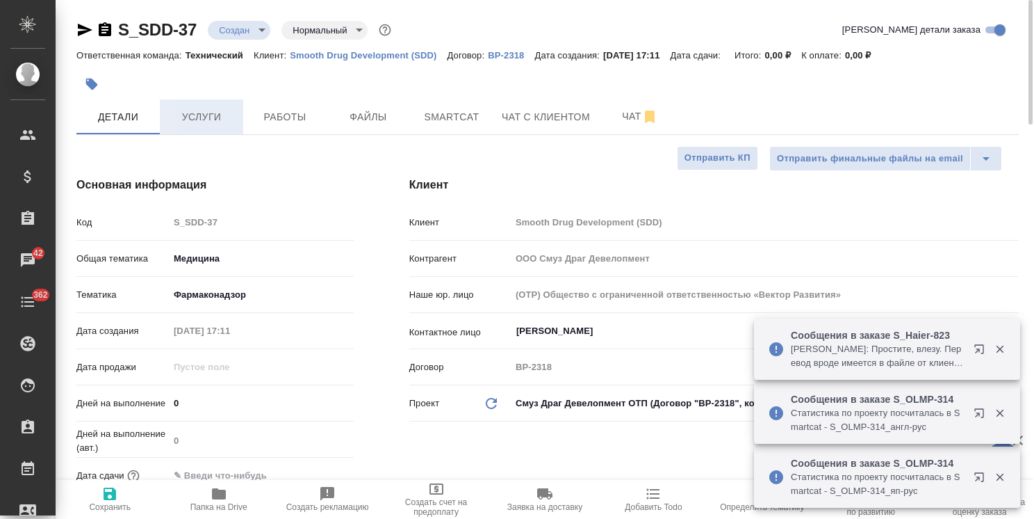
click at [220, 128] on button "Услуги" at bounding box center [201, 116] width 83 height 35
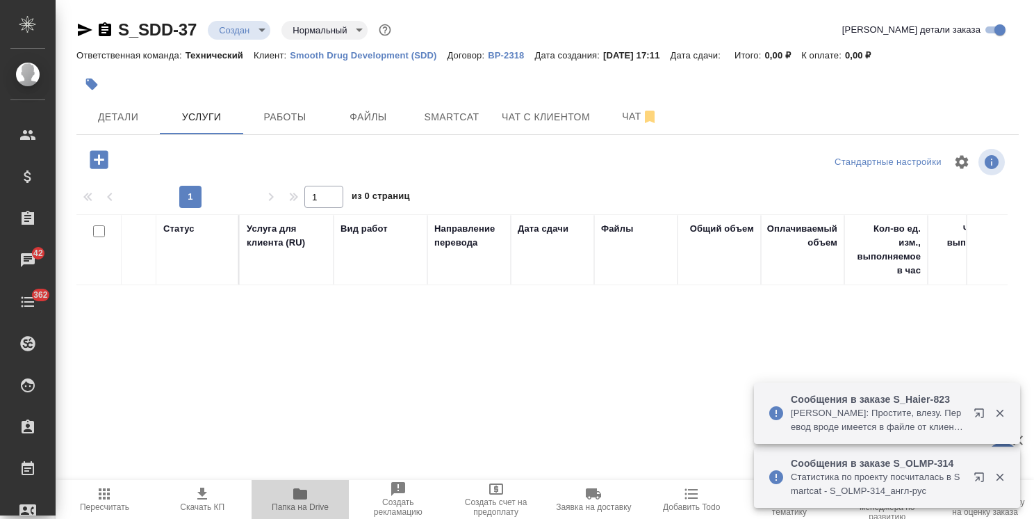
click at [295, 501] on icon "button" at bounding box center [300, 493] width 17 height 17
click at [111, 159] on button "button" at bounding box center [99, 159] width 38 height 29
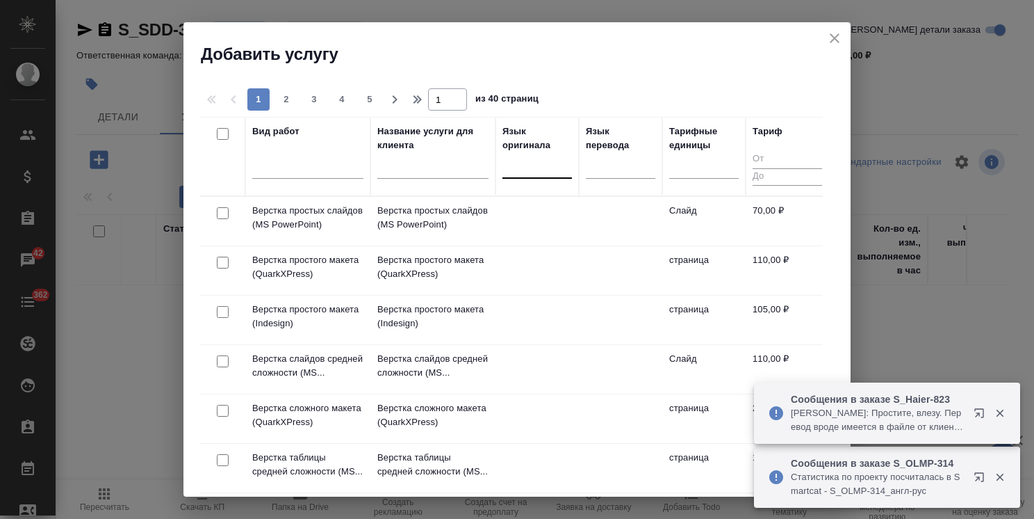
click at [519, 171] on div at bounding box center [538, 164] width 70 height 20
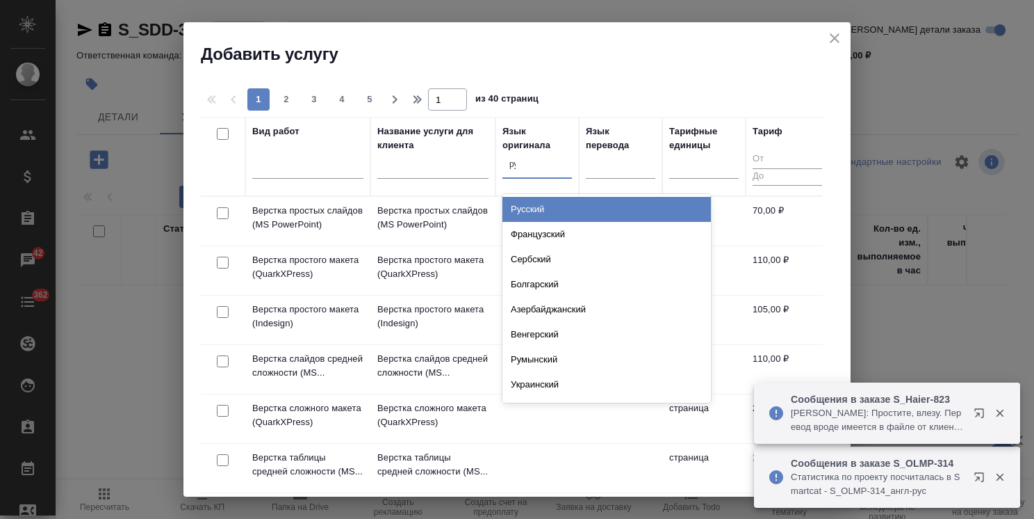
type input "рус"
click at [520, 211] on div "Русский" at bounding box center [607, 209] width 209 height 25
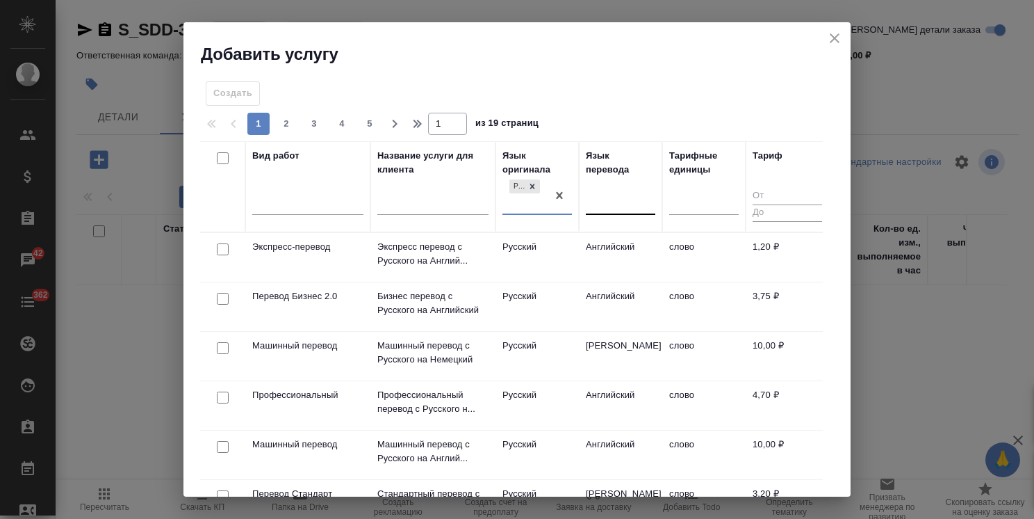
click at [596, 198] on div at bounding box center [621, 201] width 70 height 20
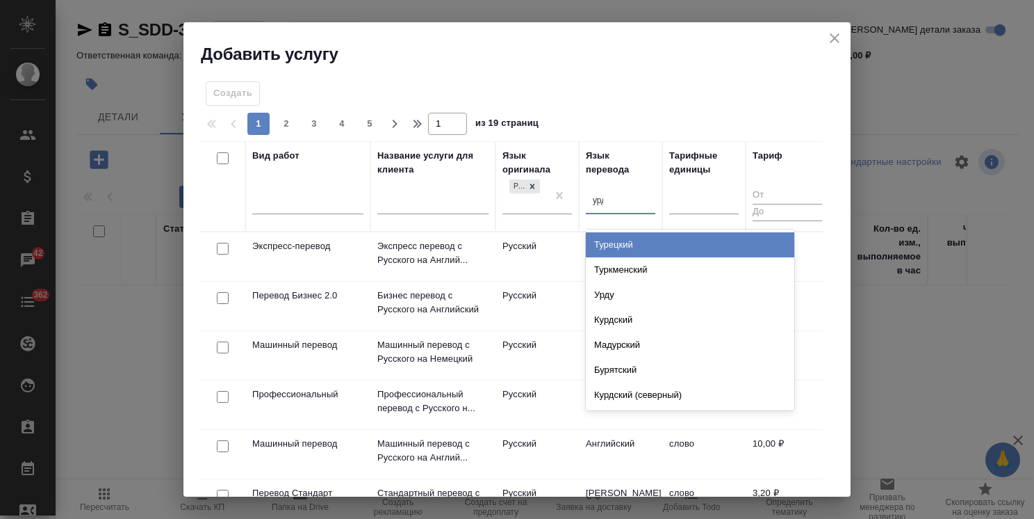
type input "урду"
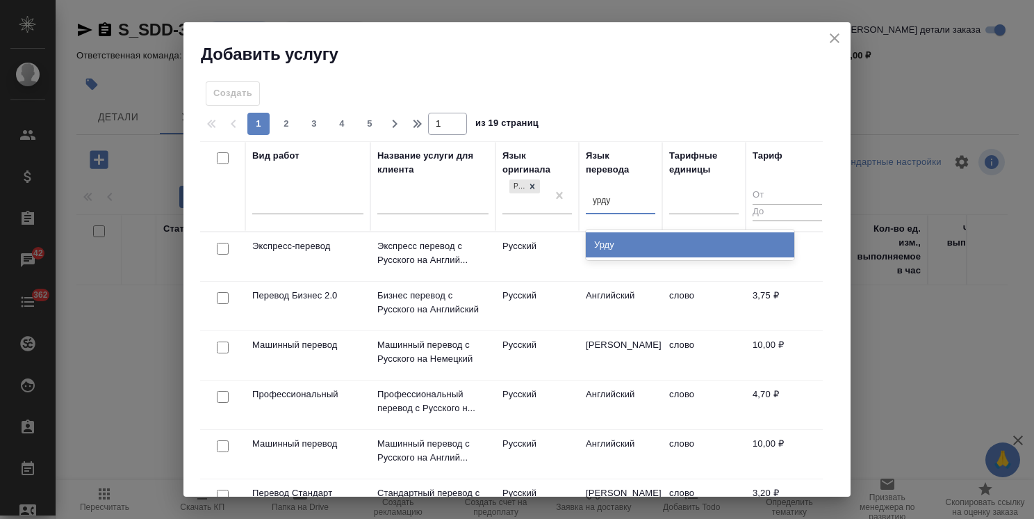
click at [613, 235] on div "Урду" at bounding box center [690, 244] width 209 height 25
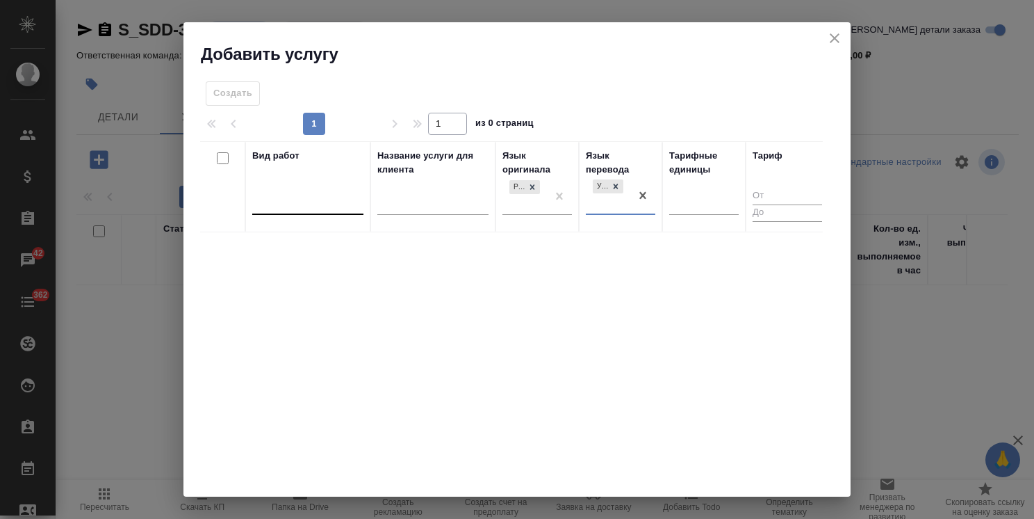
click at [290, 200] on div at bounding box center [307, 201] width 111 height 20
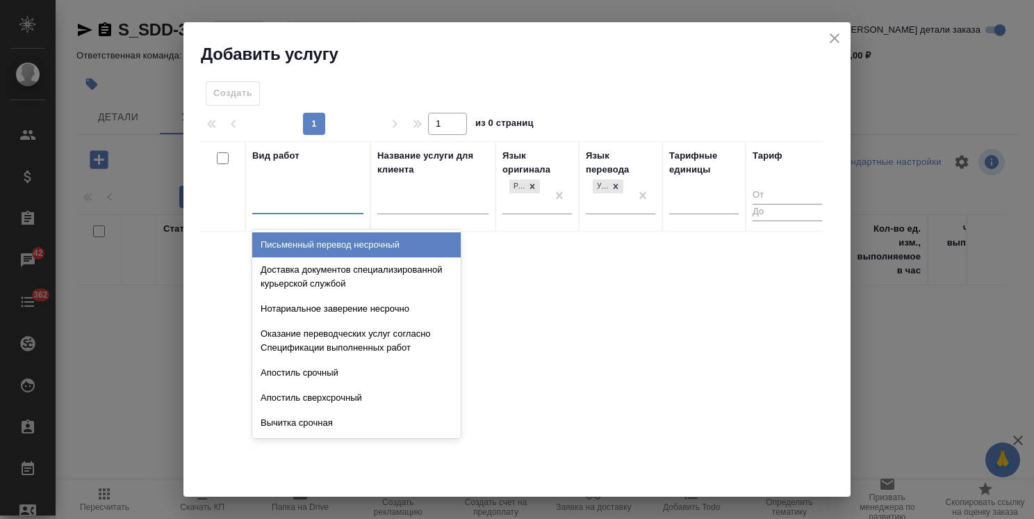
click at [313, 243] on div "Письменный перевод несрочный" at bounding box center [356, 244] width 209 height 25
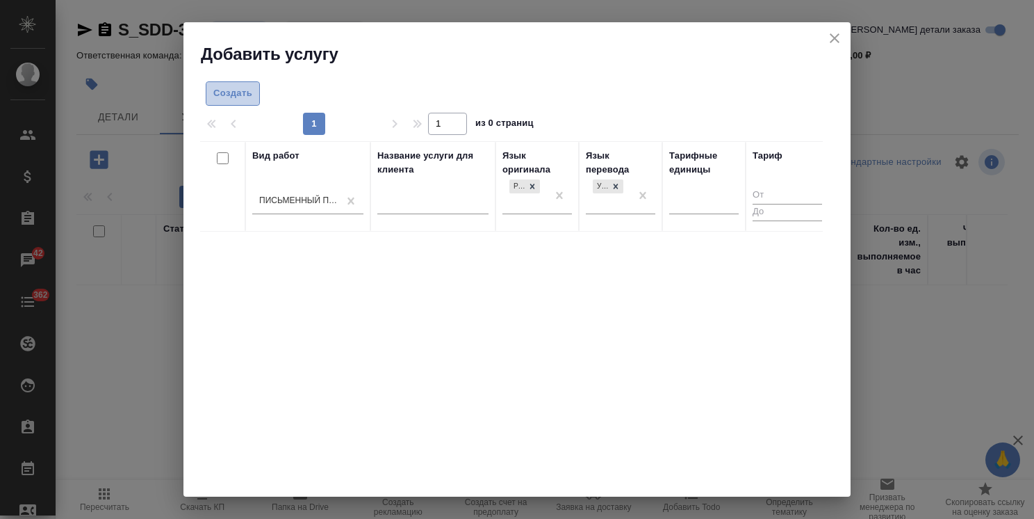
click at [239, 95] on span "Создать" at bounding box center [232, 94] width 39 height 16
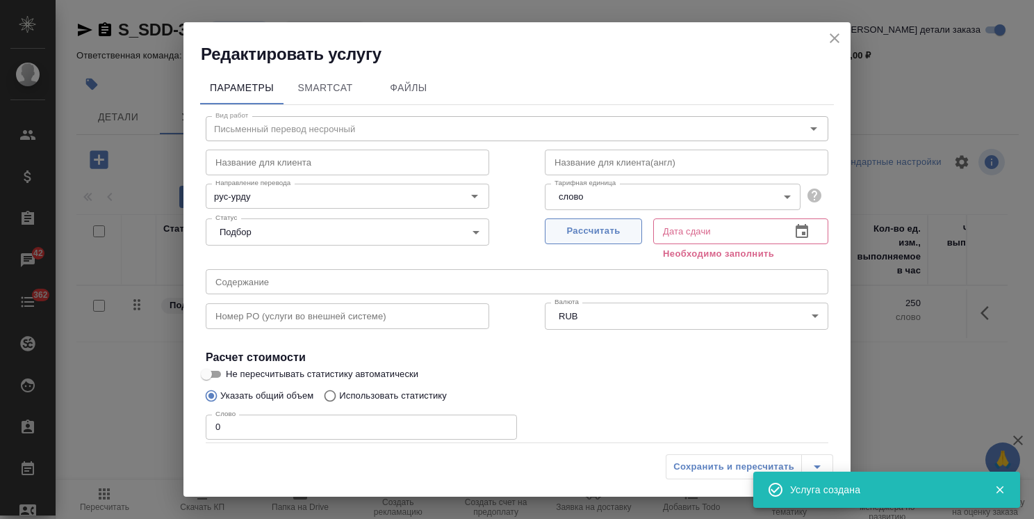
click at [573, 232] on span "Рассчитать" at bounding box center [594, 231] width 82 height 16
type input "14.08.2025 20:07"
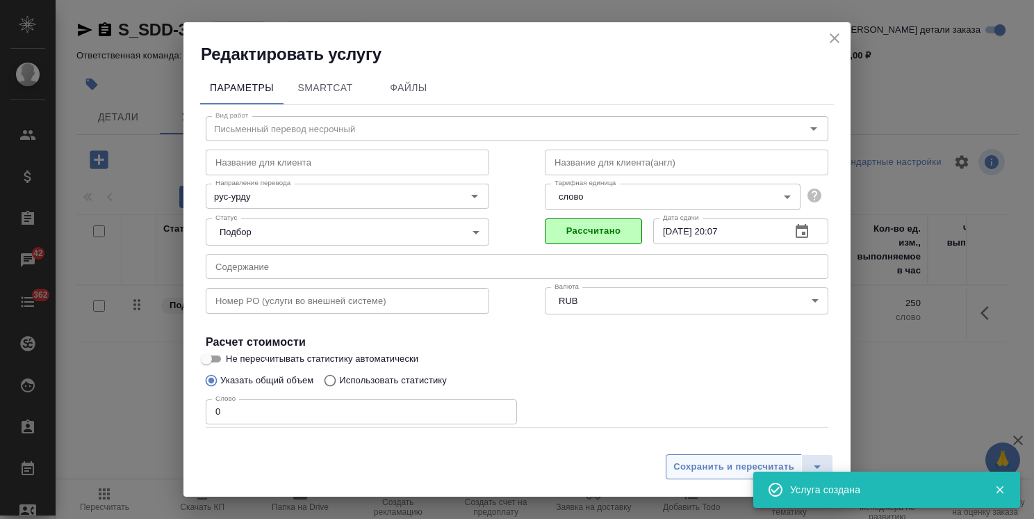
click at [694, 466] on span "Сохранить и пересчитать" at bounding box center [734, 467] width 121 height 16
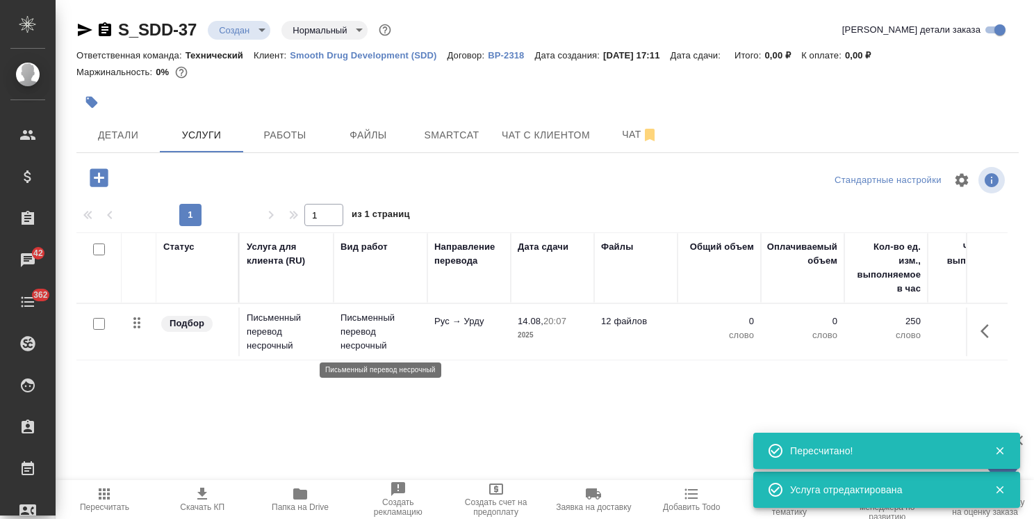
click at [367, 336] on p "Письменный перевод несрочный" at bounding box center [381, 332] width 80 height 42
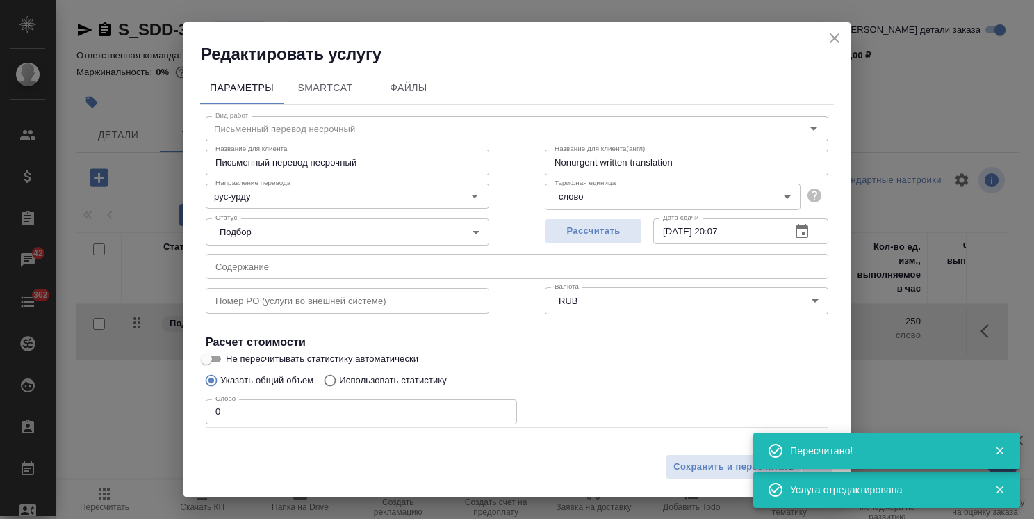
click at [843, 36] on icon "close" at bounding box center [835, 38] width 17 height 17
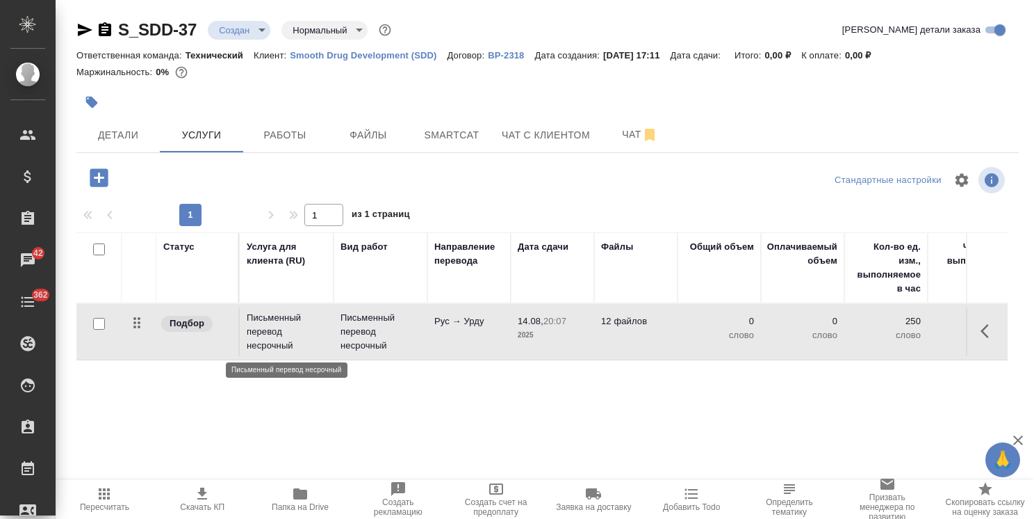
click at [267, 336] on p "Письменный перевод несрочный" at bounding box center [287, 332] width 80 height 42
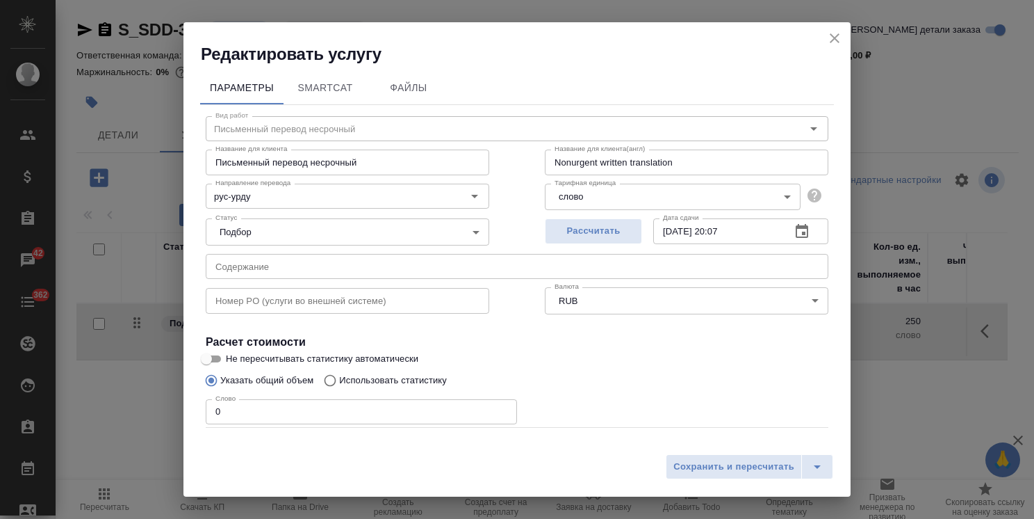
click at [840, 40] on icon "close" at bounding box center [835, 38] width 17 height 17
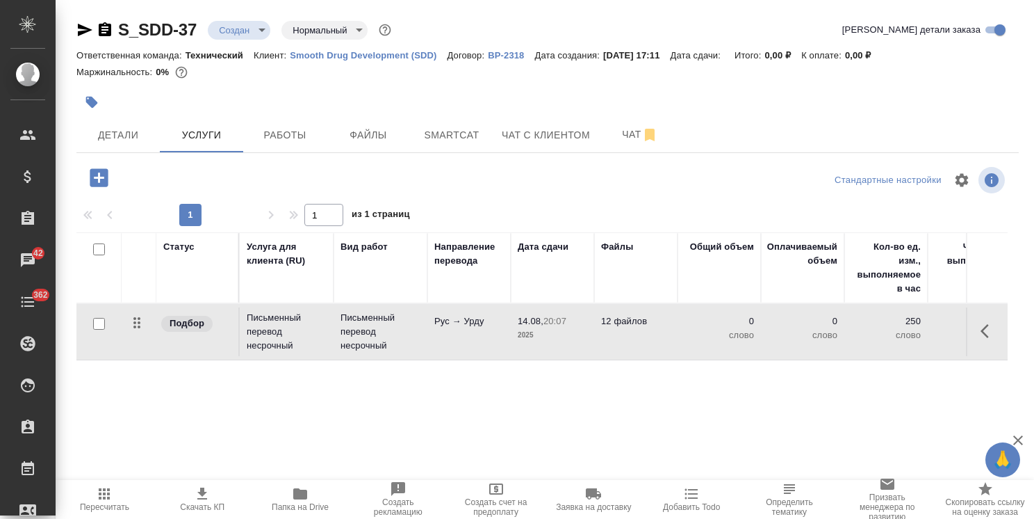
click at [106, 182] on icon "button" at bounding box center [99, 177] width 18 height 18
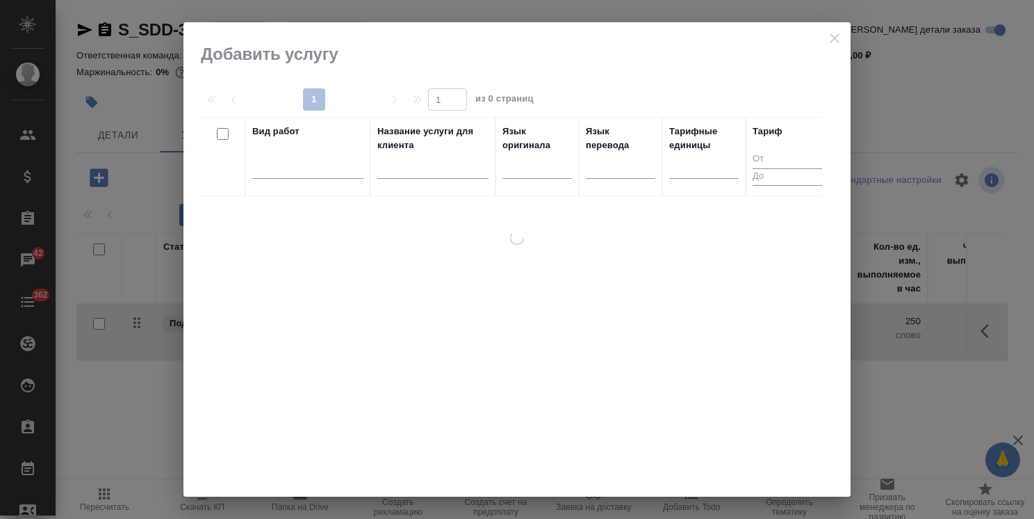
click at [403, 165] on input "text" at bounding box center [432, 169] width 111 height 17
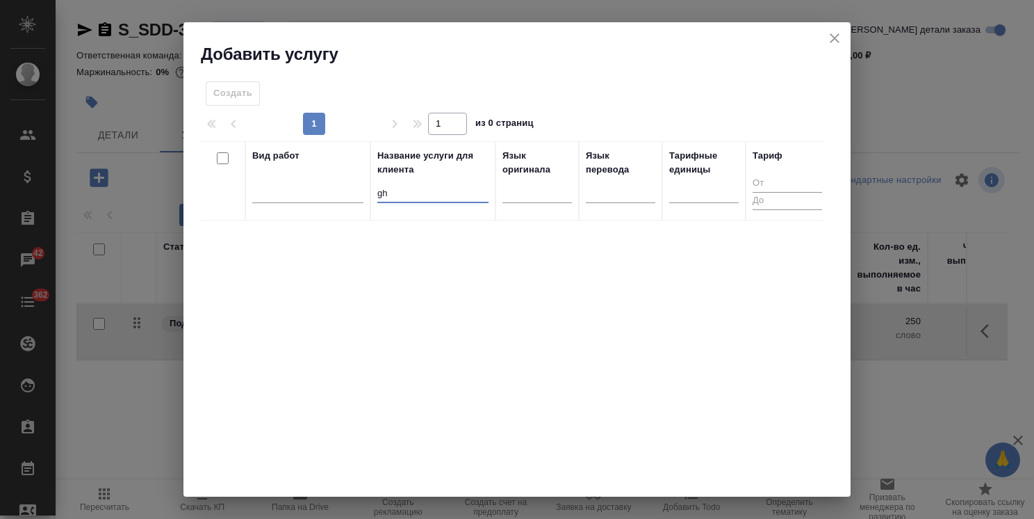
type input "g"
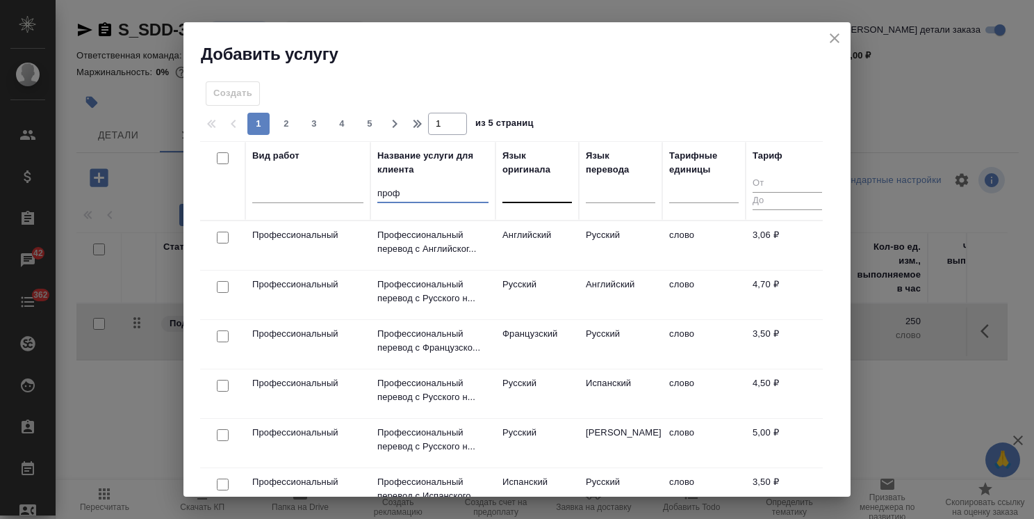
type input "проф"
click at [512, 193] on div at bounding box center [538, 189] width 70 height 20
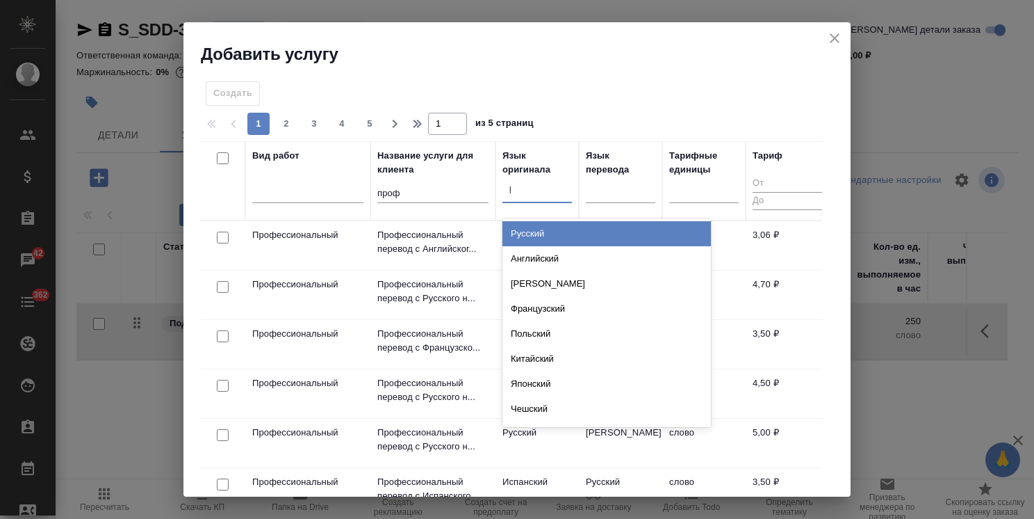
type input "рус"
click at [563, 234] on div "Русский" at bounding box center [607, 233] width 209 height 25
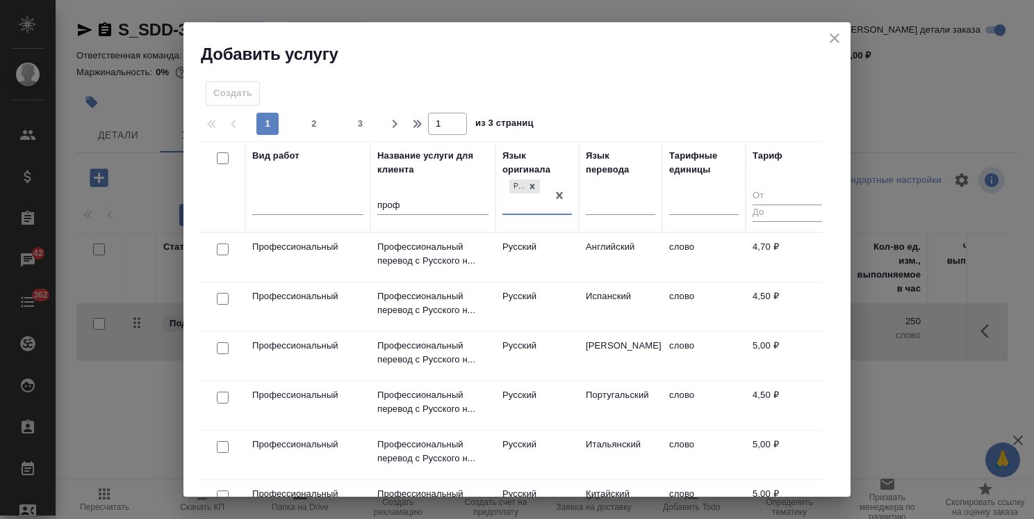
click at [609, 216] on div at bounding box center [621, 206] width 70 height 36
click at [627, 204] on div at bounding box center [621, 200] width 70 height 20
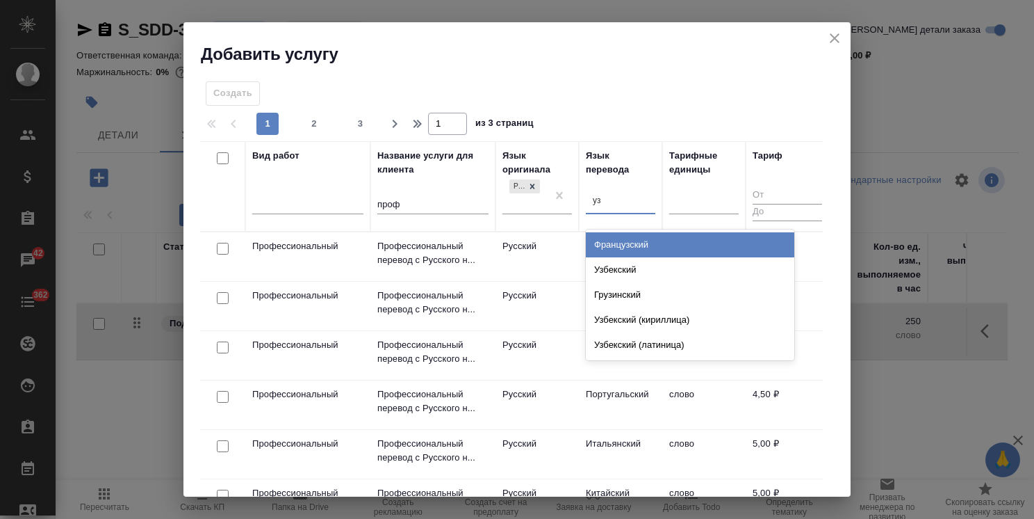
type input "узб"
click at [631, 245] on div "Узбекский" at bounding box center [690, 244] width 209 height 25
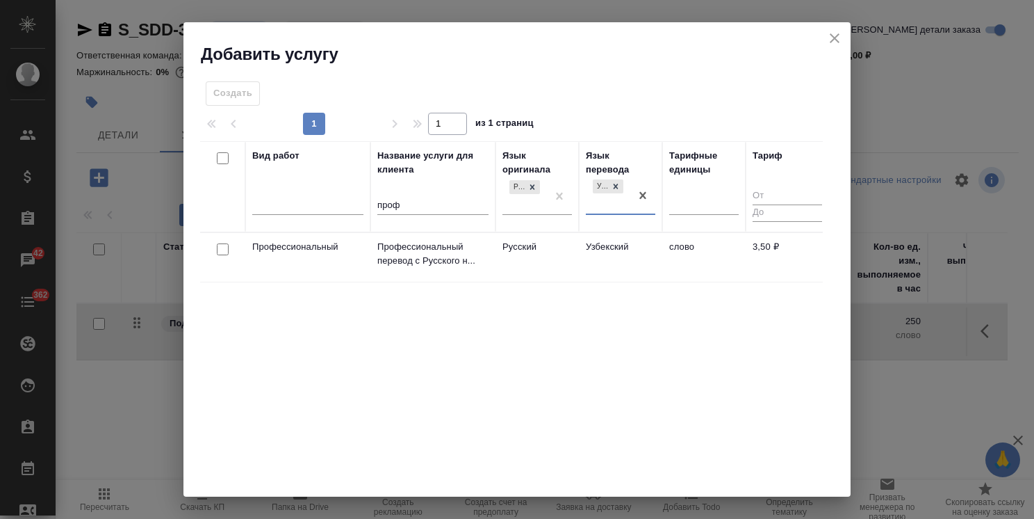
click at [222, 247] on input "checkbox" at bounding box center [223, 249] width 12 height 12
checkbox input "true"
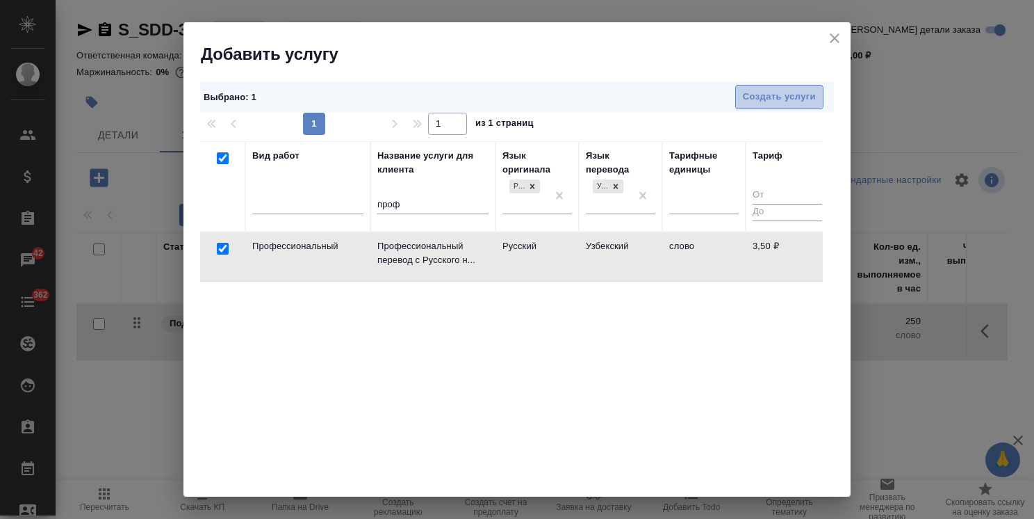
click at [771, 92] on span "Создать услуги" at bounding box center [779, 97] width 73 height 16
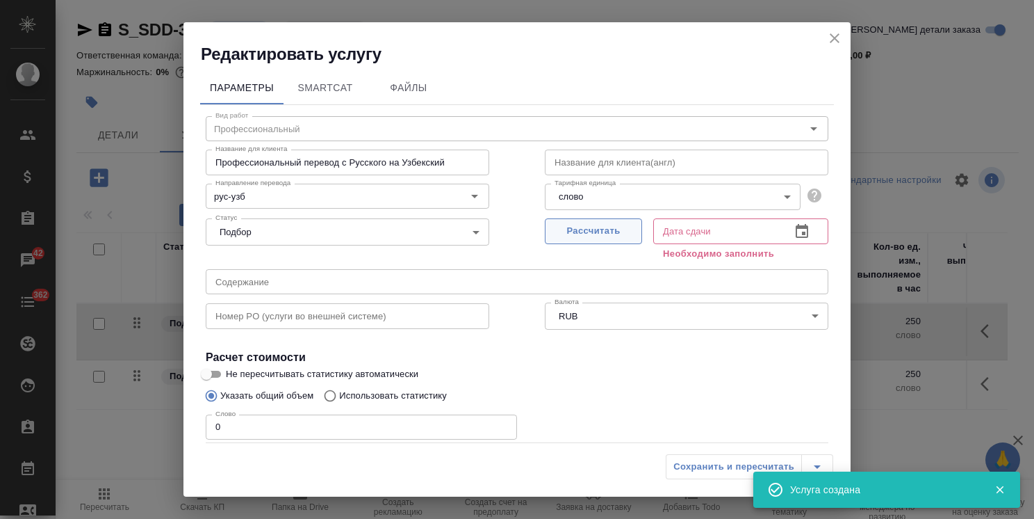
click at [596, 233] on span "Рассчитать" at bounding box center [594, 231] width 82 height 16
type input "14.08.2025 20:08"
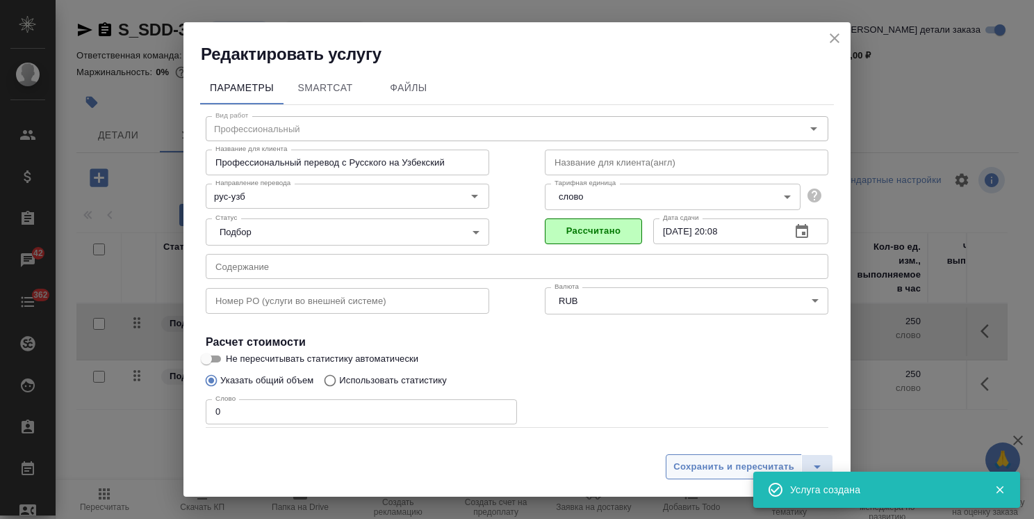
click at [695, 472] on span "Сохранить и пересчитать" at bounding box center [734, 467] width 121 height 16
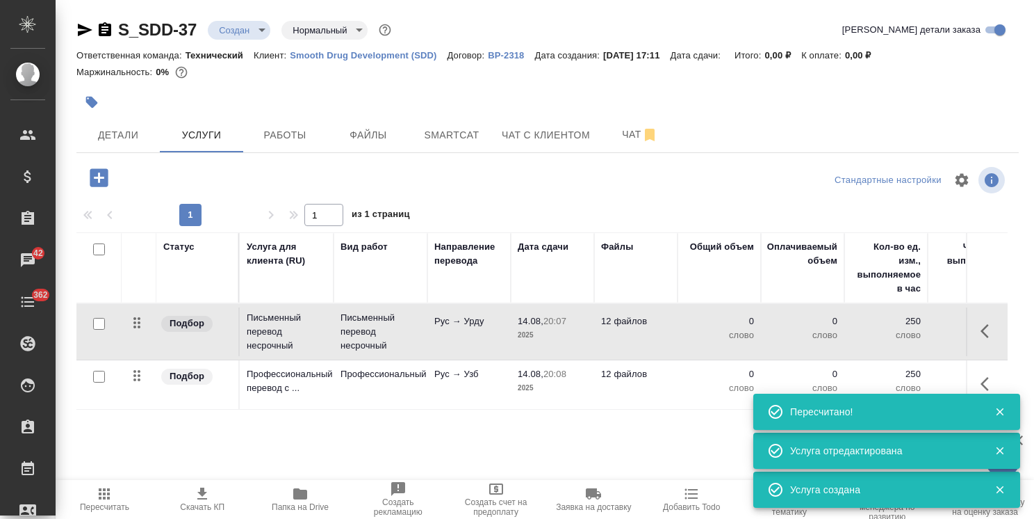
scroll to position [47, 0]
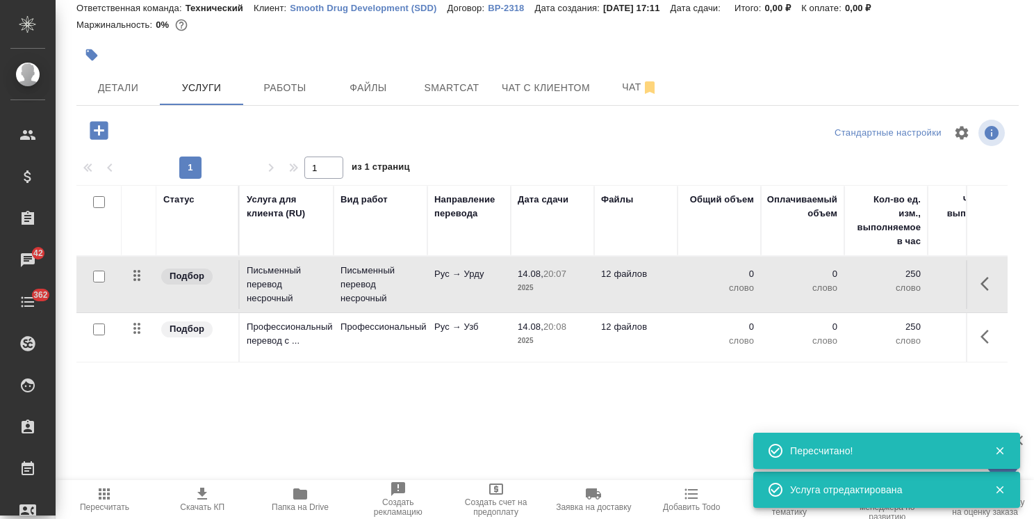
click at [291, 305] on p "Профессиональный перевод с ..." at bounding box center [287, 284] width 80 height 42
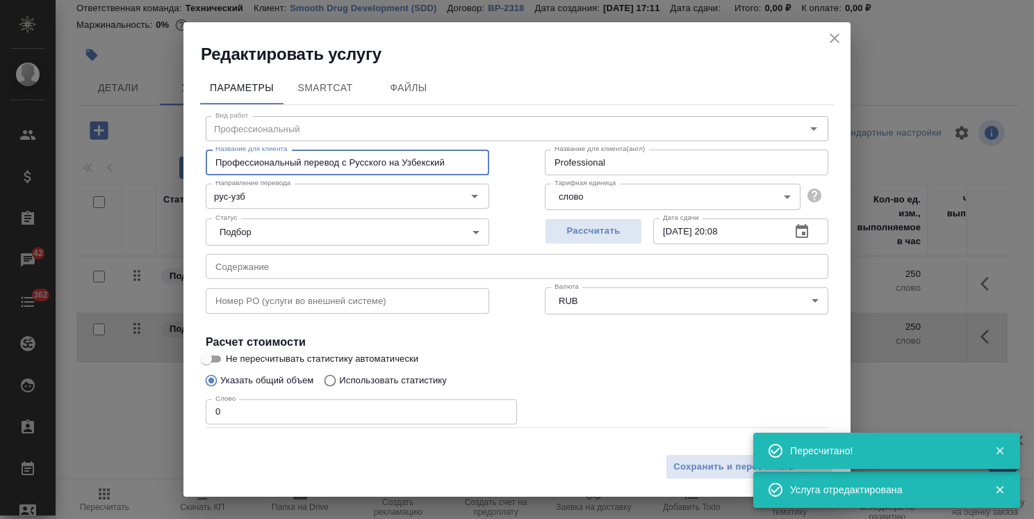
drag, startPoint x: 461, startPoint y: 161, endPoint x: 167, endPoint y: 155, distance: 294.1
click at [224, 156] on input "Профессиональный перевод с Русского на Узбекский" at bounding box center [348, 161] width 284 height 25
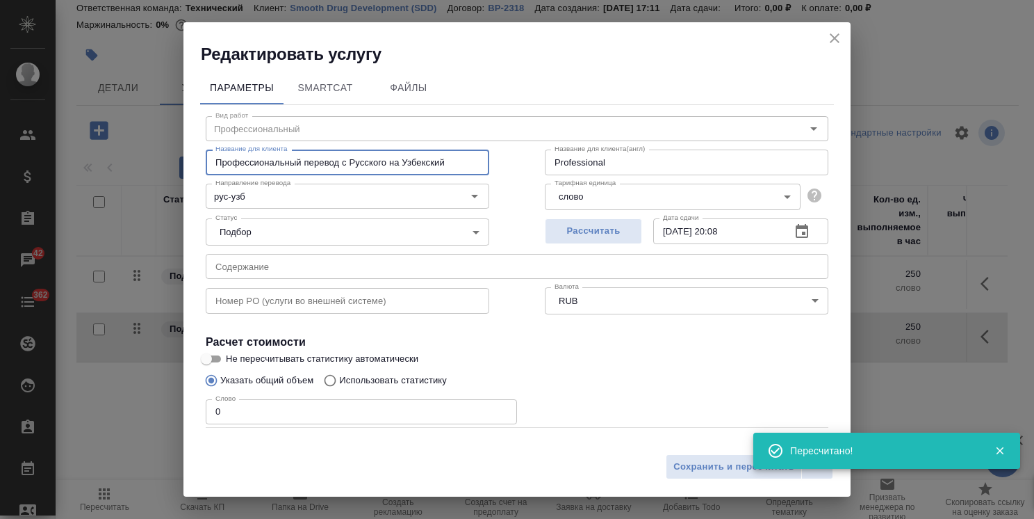
click at [470, 162] on input "Профессиональный перевод с Русского на Узбекский" at bounding box center [348, 161] width 284 height 25
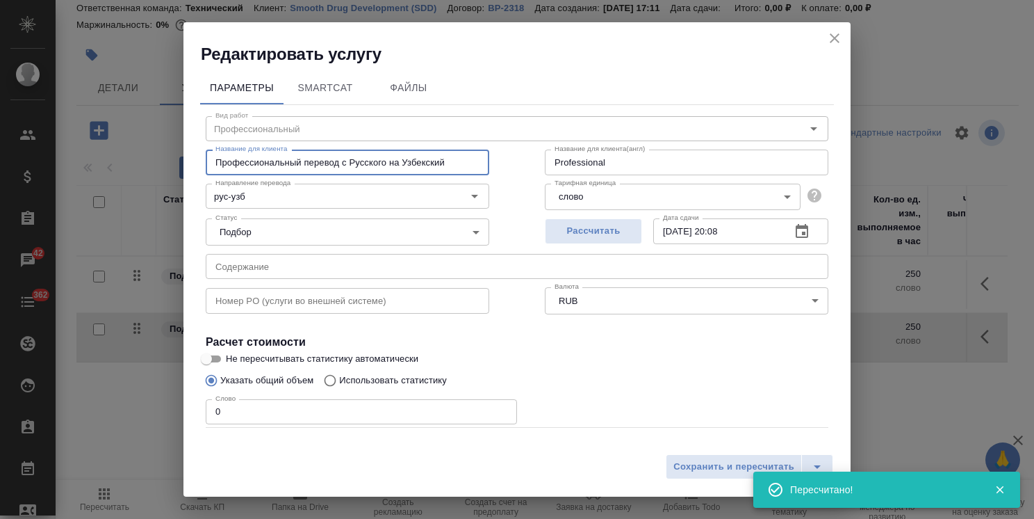
drag, startPoint x: 456, startPoint y: 162, endPoint x: 22, endPoint y: 161, distance: 434.5
click at [25, 162] on div "Редактировать услугу Параметры SmartCat Файлы Вид работ Профессиональный Вид ра…" at bounding box center [517, 259] width 1034 height 519
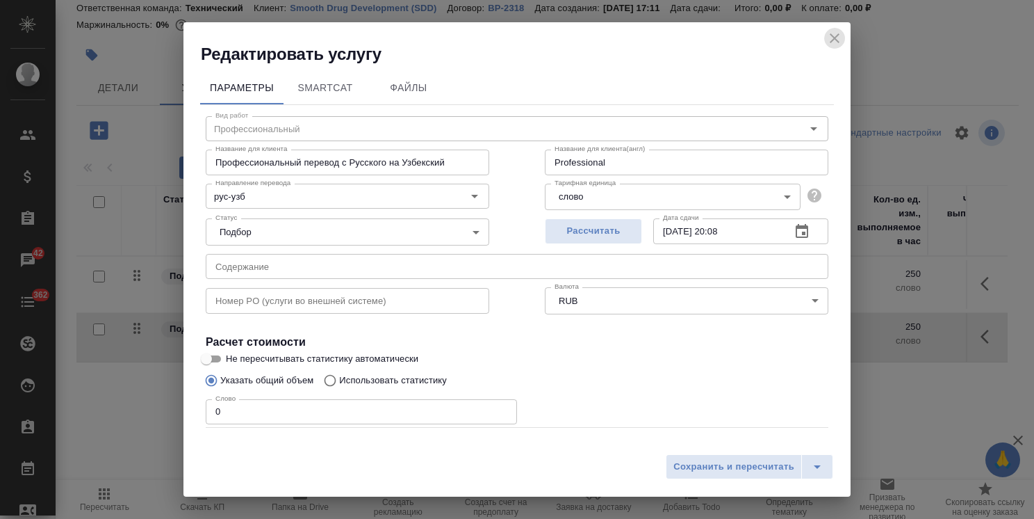
click at [836, 40] on icon "close" at bounding box center [835, 38] width 10 height 10
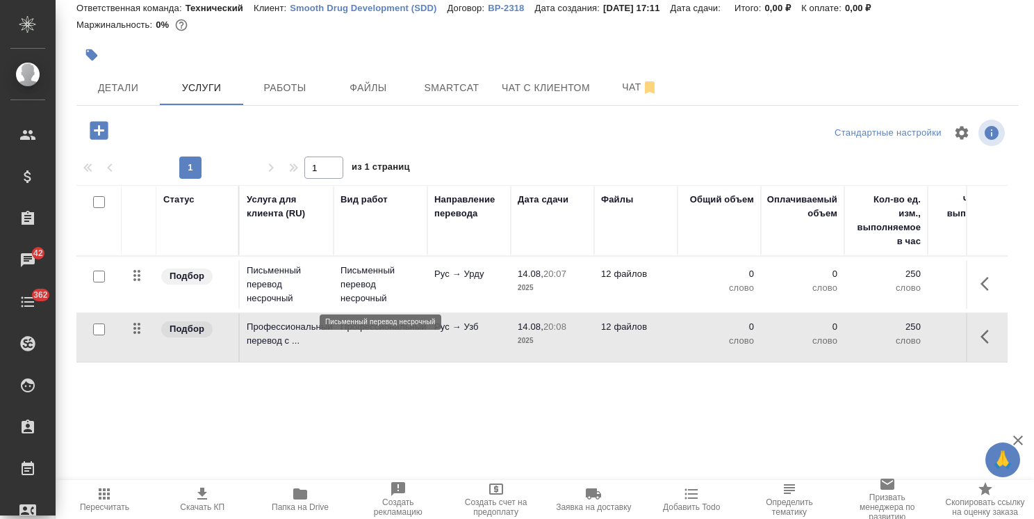
click at [387, 285] on p "Письменный перевод несрочный" at bounding box center [381, 284] width 80 height 42
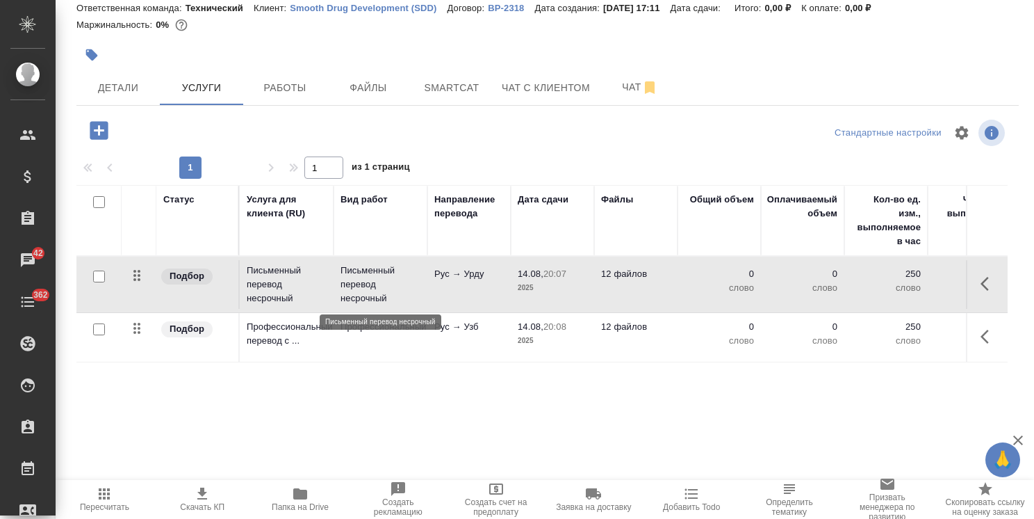
click at [387, 285] on p "Письменный перевод несрочный" at bounding box center [381, 284] width 80 height 42
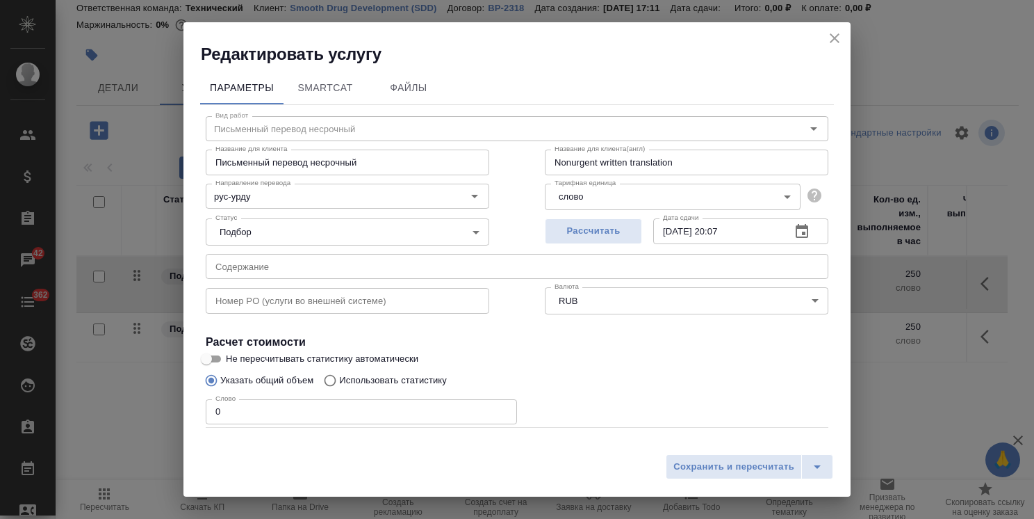
drag, startPoint x: 378, startPoint y: 160, endPoint x: 106, endPoint y: 158, distance: 272.5
click at [109, 158] on div "Редактировать услугу Параметры SmartCat Файлы Вид работ Письменный перевод неср…" at bounding box center [517, 259] width 1034 height 519
paste input "рофессиональный перевод с Русского на Узбекски"
drag, startPoint x: 464, startPoint y: 162, endPoint x: 409, endPoint y: 161, distance: 55.6
click at [409, 161] on input "Профессиональный перевод с Русского на Узбекский" at bounding box center [348, 161] width 284 height 25
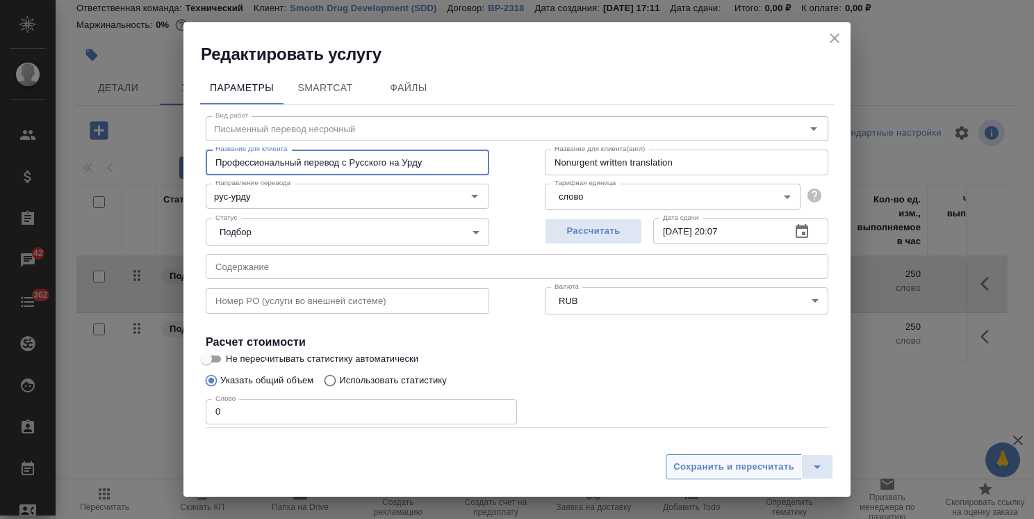
type input "Профессиональный перевод с Русского на Урду"
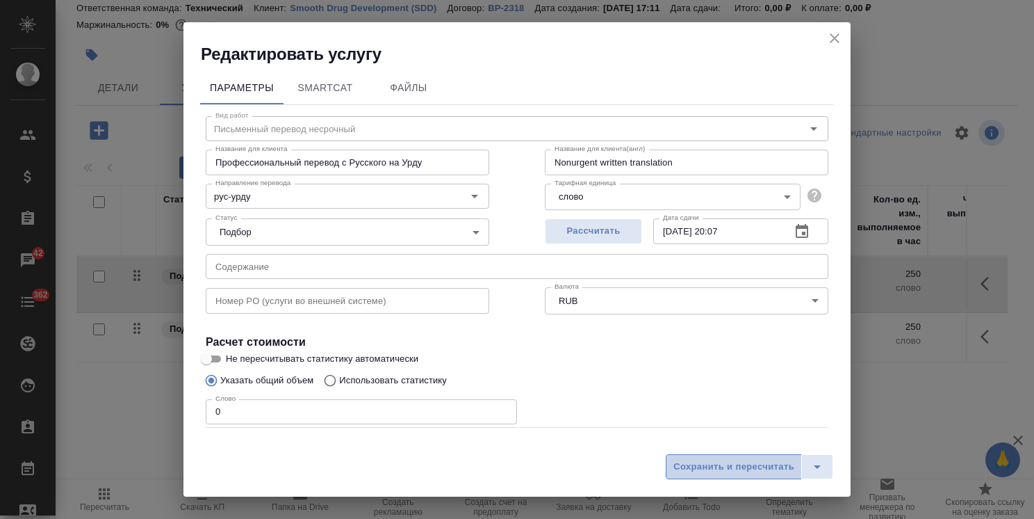
click at [712, 457] on button "Сохранить и пересчитать" at bounding box center [734, 466] width 136 height 25
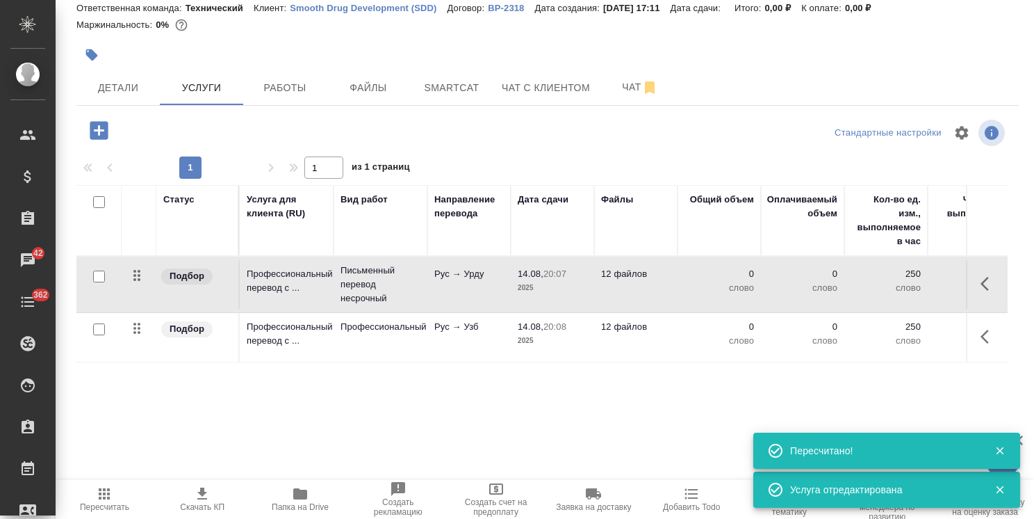
click at [400, 312] on td "Профессиональный" at bounding box center [381, 285] width 94 height 56
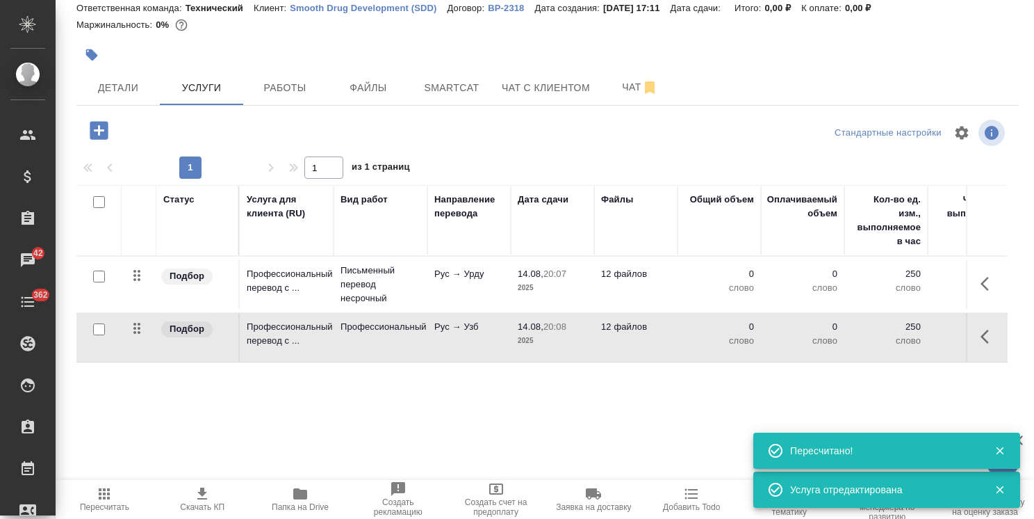
click at [400, 312] on td "Профессиональный" at bounding box center [381, 285] width 94 height 56
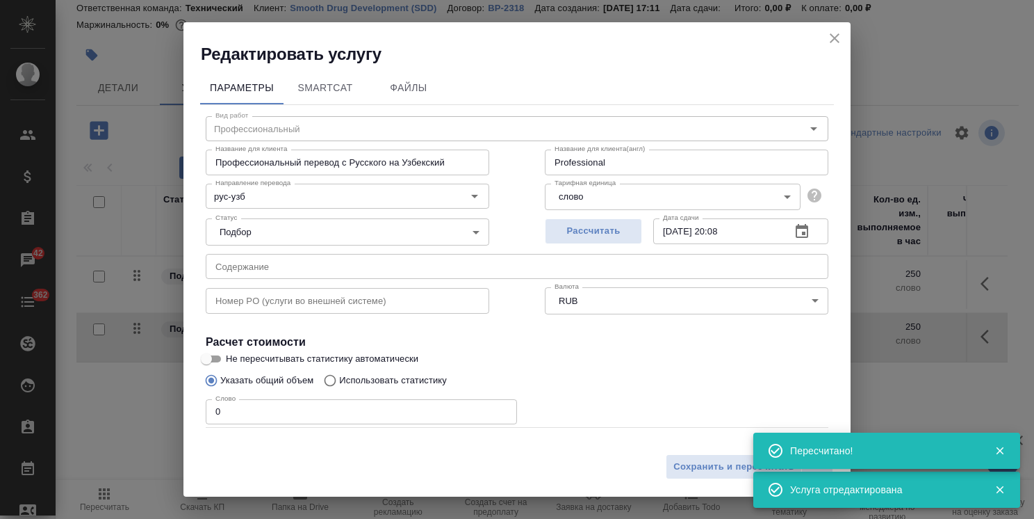
click at [460, 165] on input "Профессиональный перевод с Русского на Узбекский" at bounding box center [348, 161] width 284 height 25
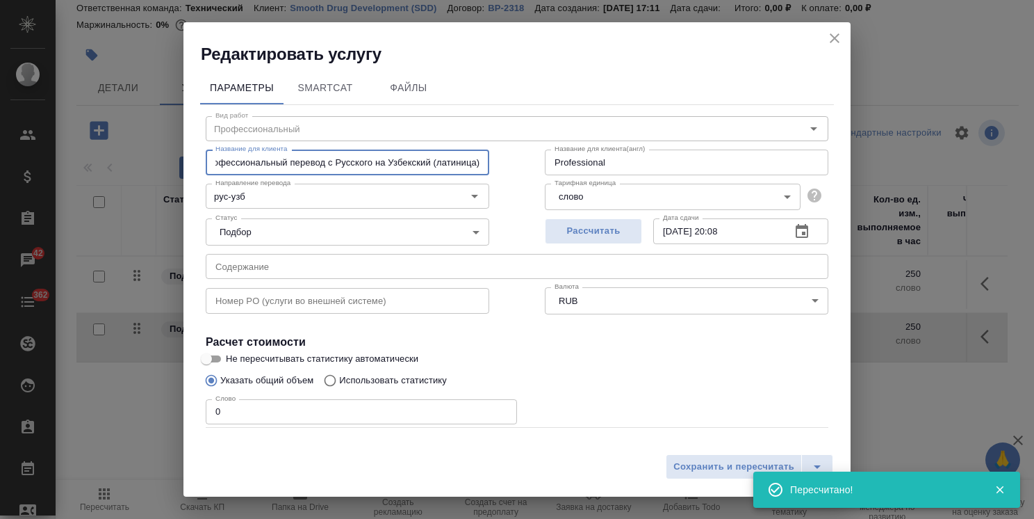
scroll to position [0, 19]
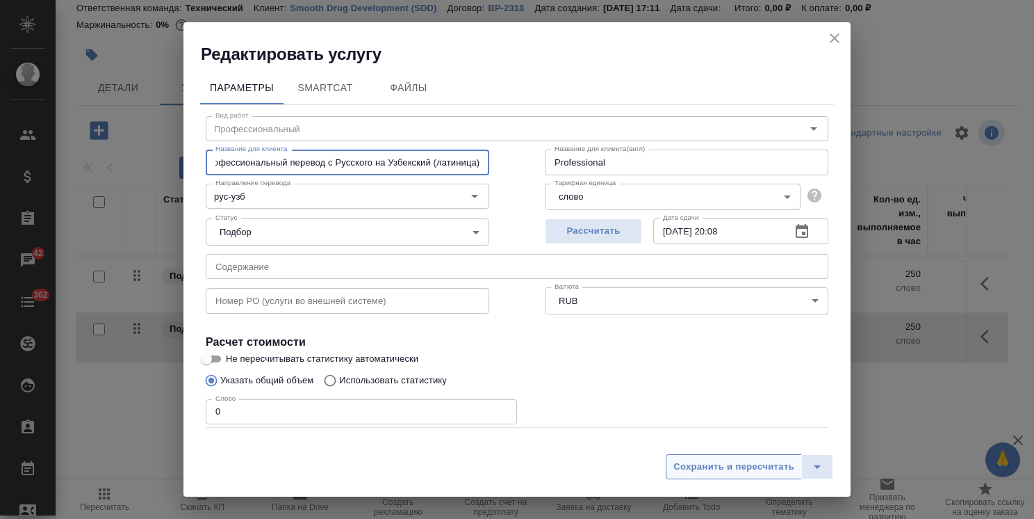
type input "Профессиональный перевод с Русского на Узбекский (латиница)"
click at [737, 469] on span "Сохранить и пересчитать" at bounding box center [734, 467] width 121 height 16
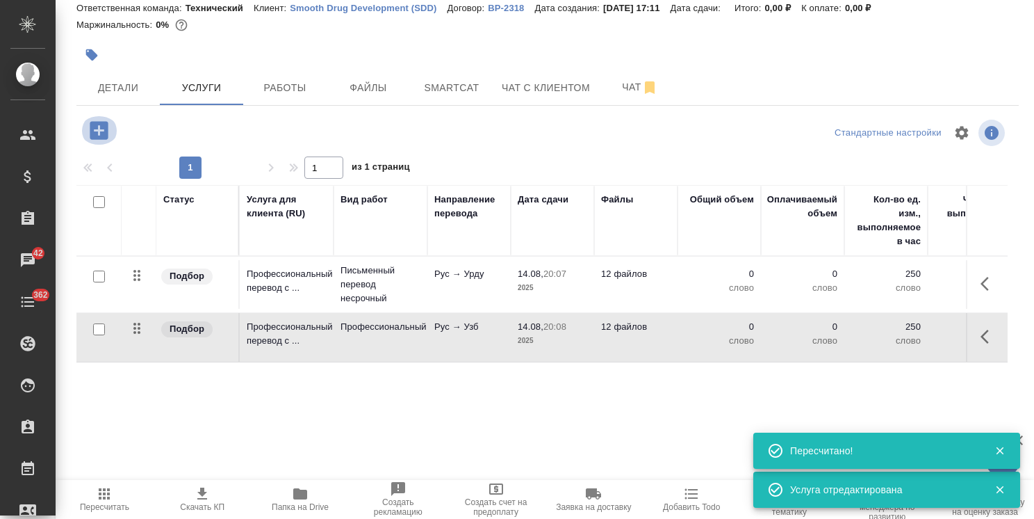
click at [104, 131] on icon "button" at bounding box center [99, 130] width 24 height 24
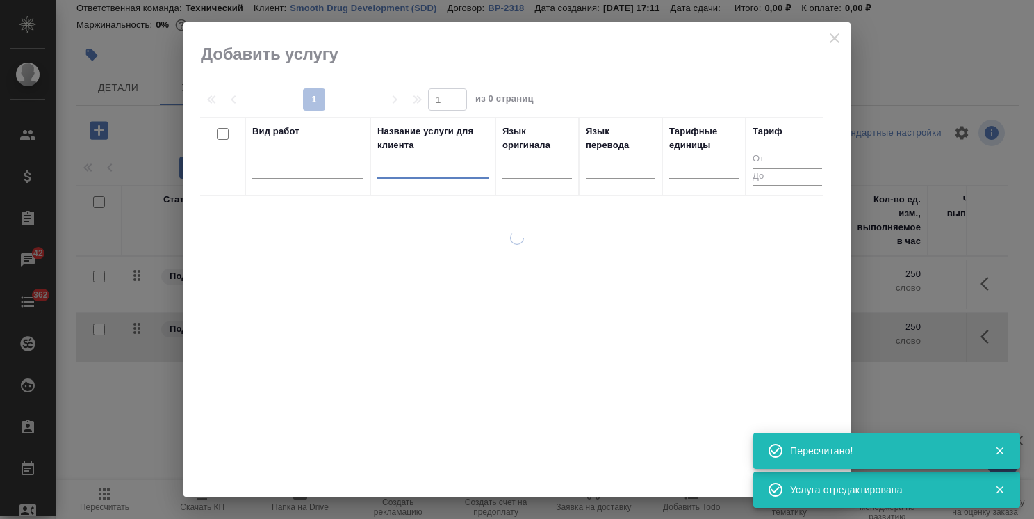
click at [432, 172] on input "text" at bounding box center [432, 169] width 111 height 17
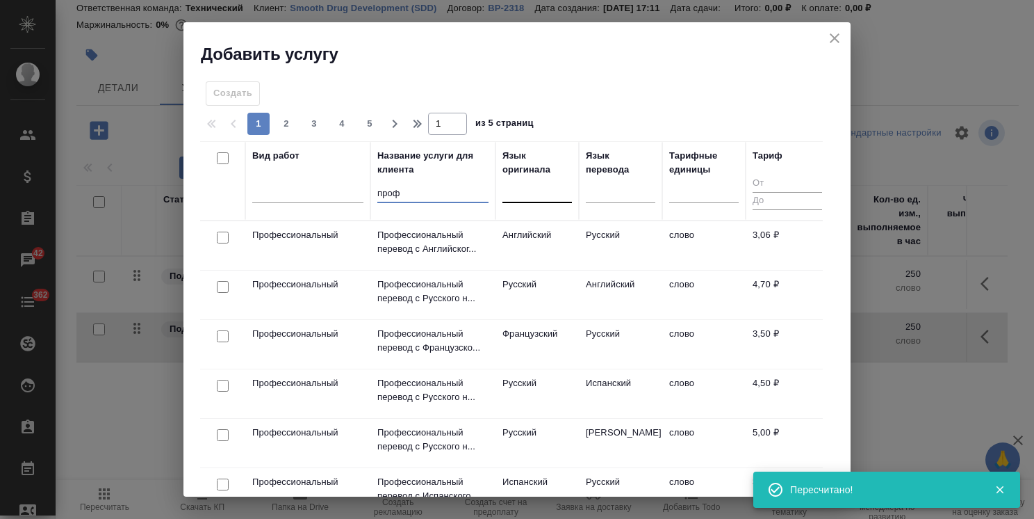
type input "проф"
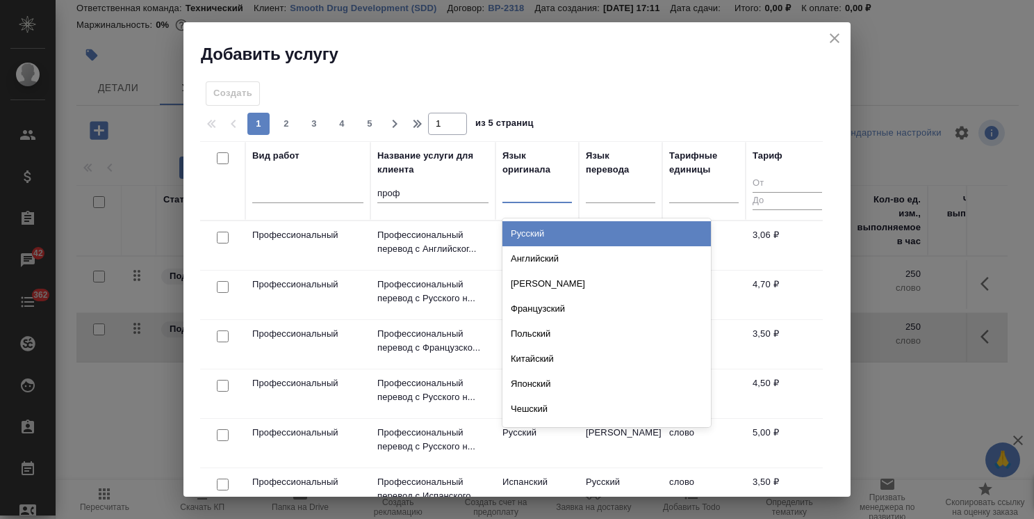
click at [506, 184] on div at bounding box center [538, 189] width 70 height 20
type input "рус"
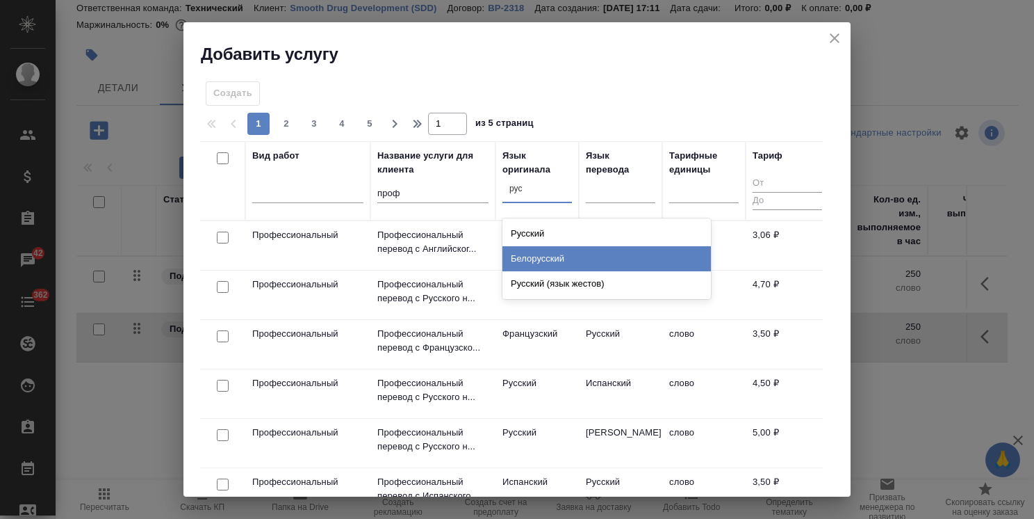
click at [574, 246] on div "Белорусский" at bounding box center [607, 258] width 209 height 25
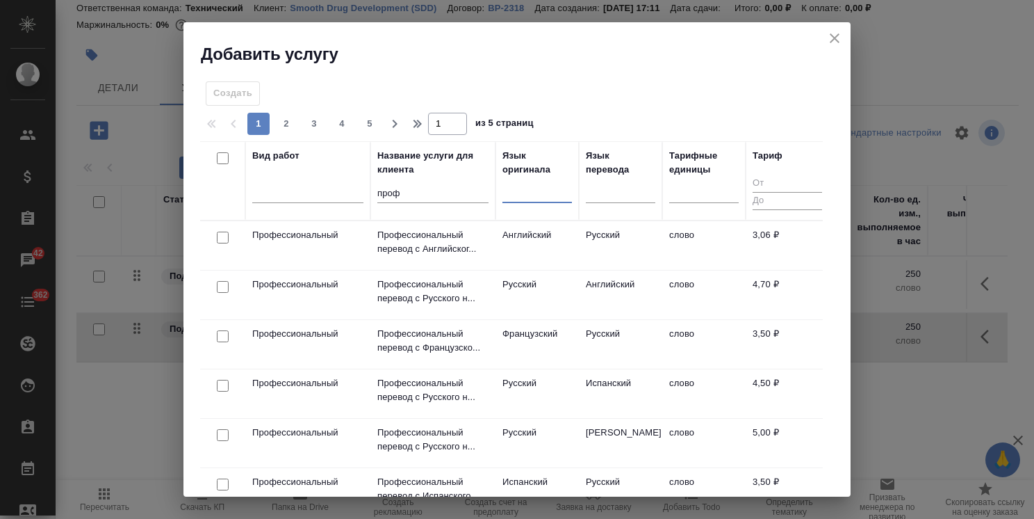
click at [545, 203] on div "option Белорусский, selected. 0 results available. Select is focused ,type to r…" at bounding box center [538, 195] width 70 height 36
click at [550, 194] on div at bounding box center [538, 189] width 70 height 20
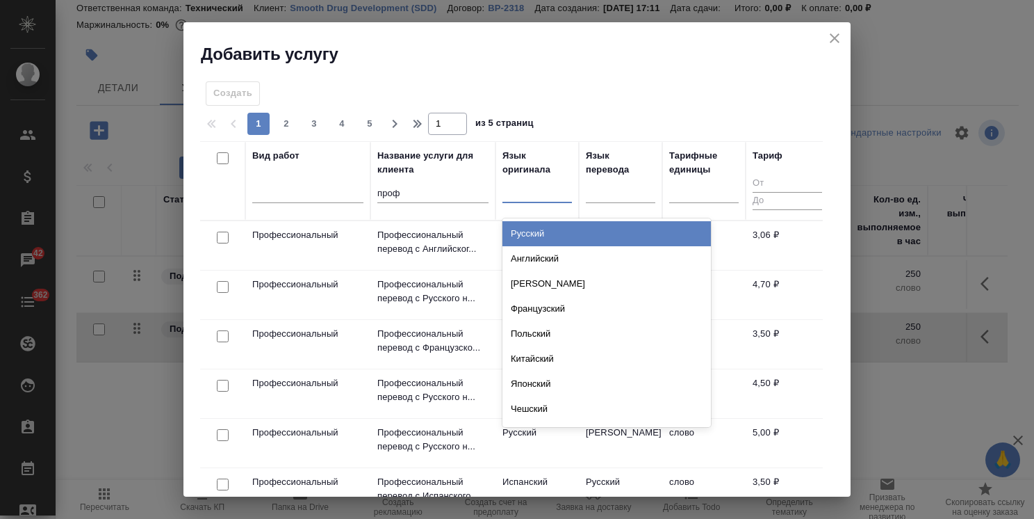
type input "у"
type input "рус"
click at [534, 232] on div "Русский" at bounding box center [607, 233] width 209 height 25
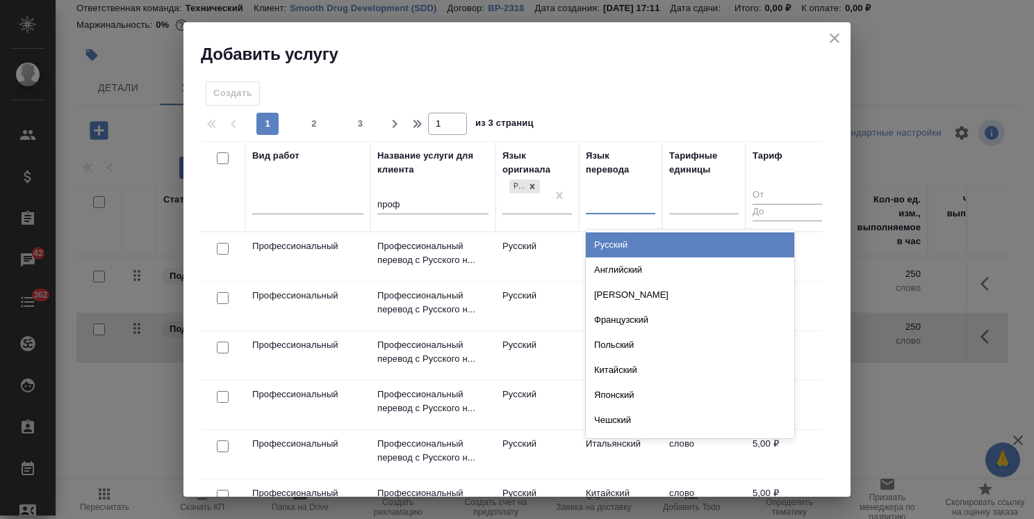
click at [601, 201] on div at bounding box center [621, 200] width 70 height 20
type input "узб"
click at [620, 245] on div "Узбекский" at bounding box center [690, 244] width 209 height 25
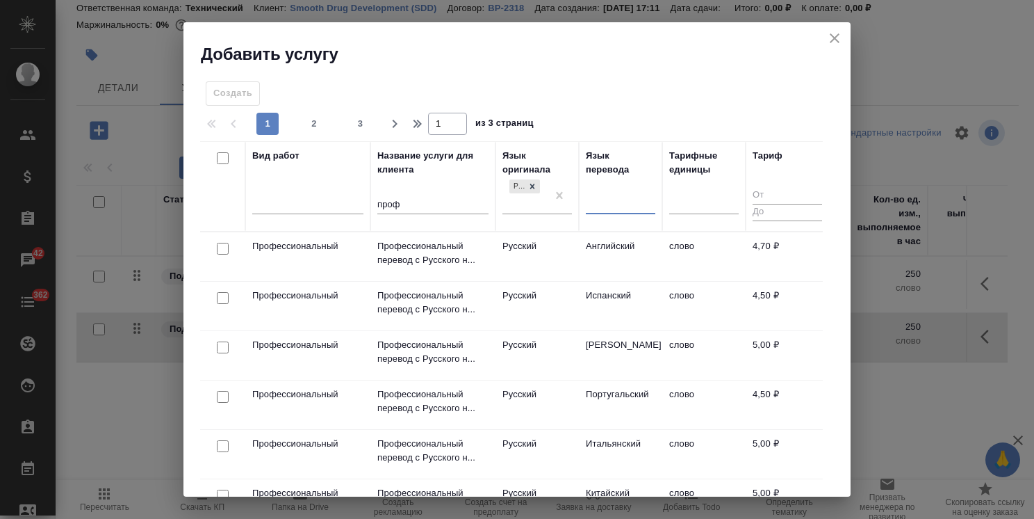
click at [613, 202] on div at bounding box center [621, 200] width 70 height 20
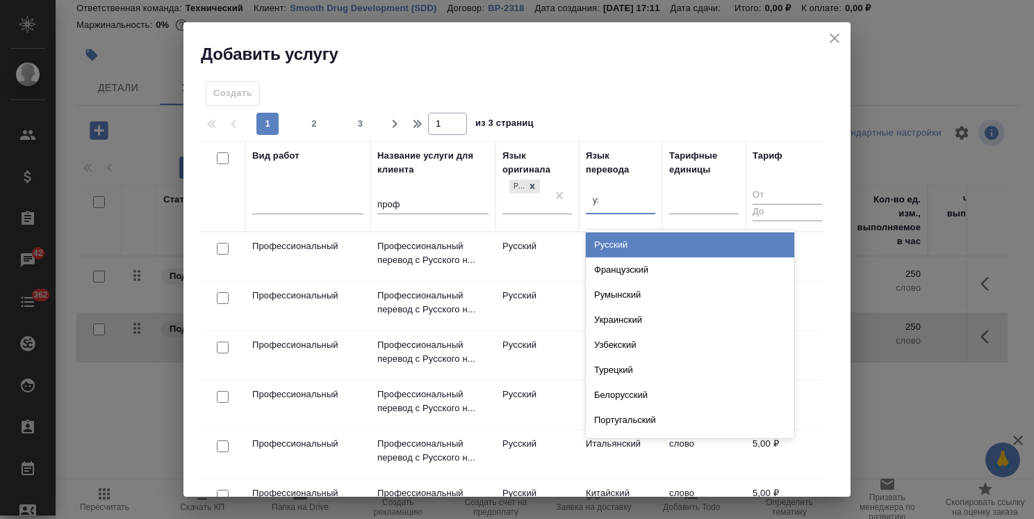
type input "узб"
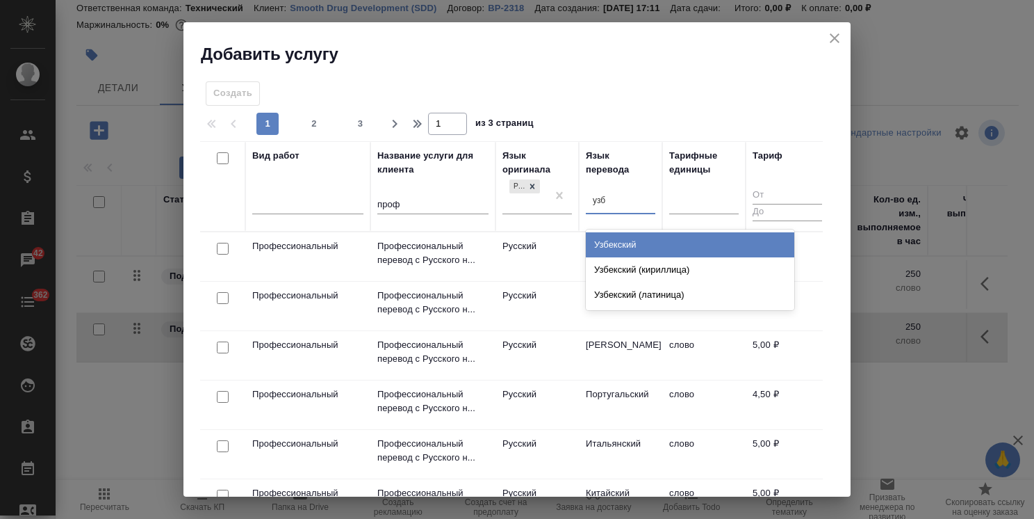
click at [638, 248] on div "Узбекский" at bounding box center [690, 244] width 209 height 25
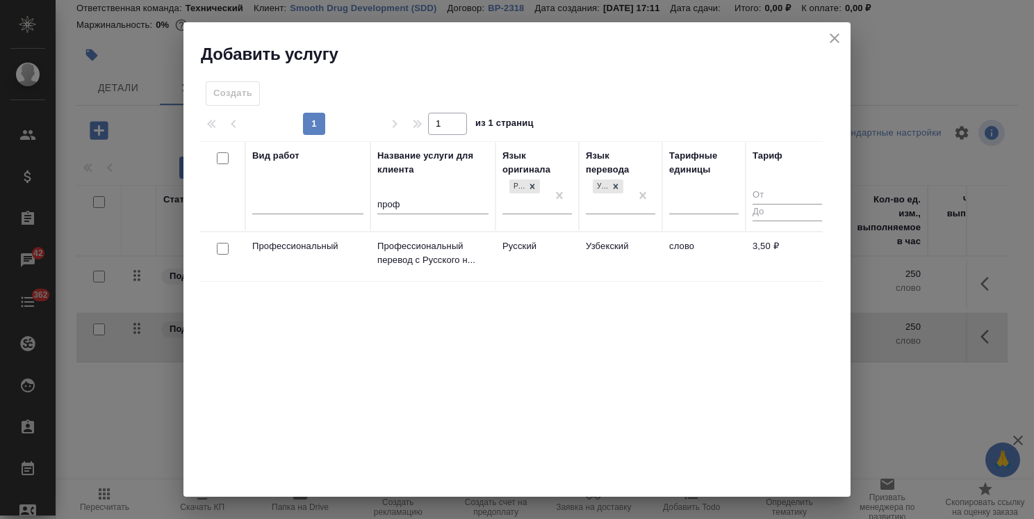
drag, startPoint x: 225, startPoint y: 249, endPoint x: 428, endPoint y: 193, distance: 209.8
click at [225, 249] on input "checkbox" at bounding box center [223, 249] width 12 height 12
checkbox input "true"
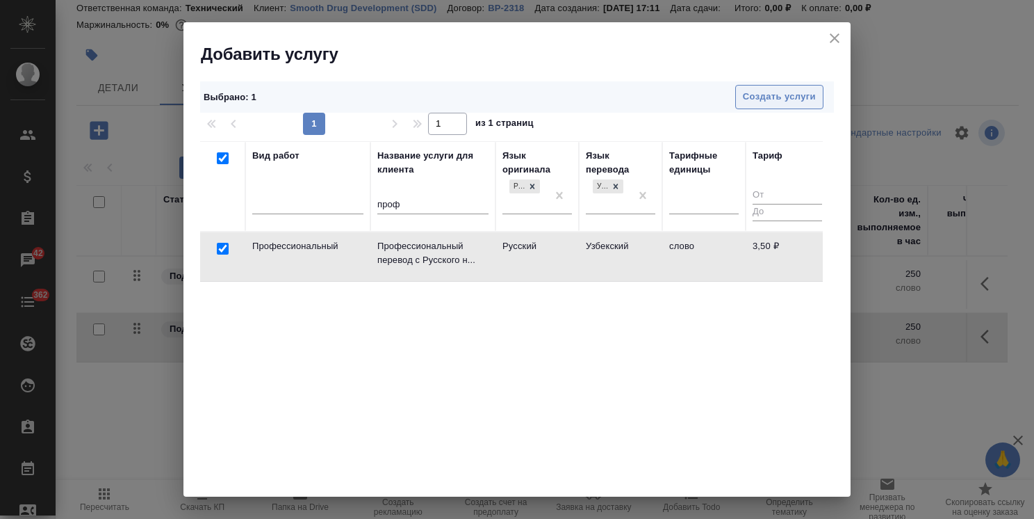
click at [753, 108] on button "Создать услуги" at bounding box center [779, 97] width 88 height 24
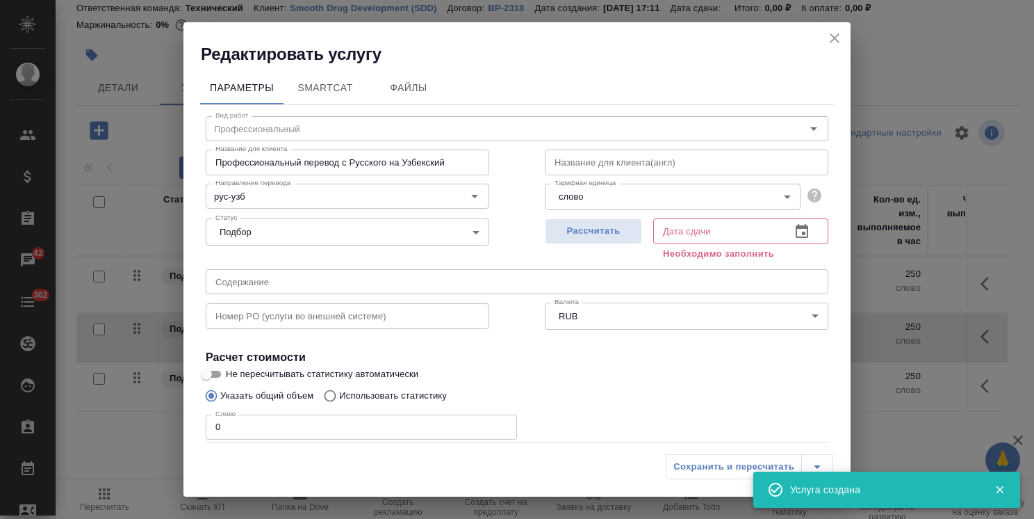
click at [452, 160] on input "Профессиональный перевод с Русского на Узбекский" at bounding box center [348, 161] width 284 height 25
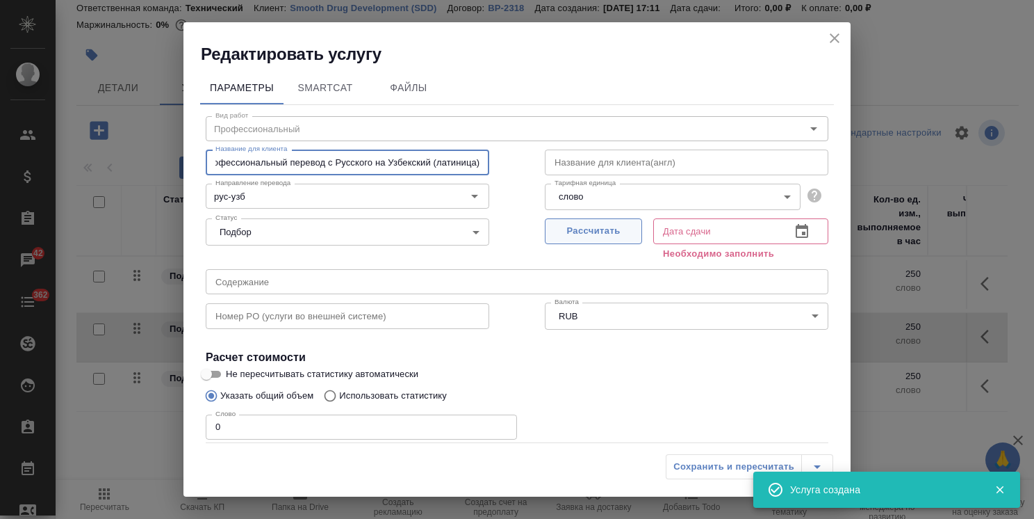
type input "Профессиональный перевод с Русского на Узбекский (латиница)"
click at [595, 240] on button "Рассчитать" at bounding box center [593, 231] width 97 height 26
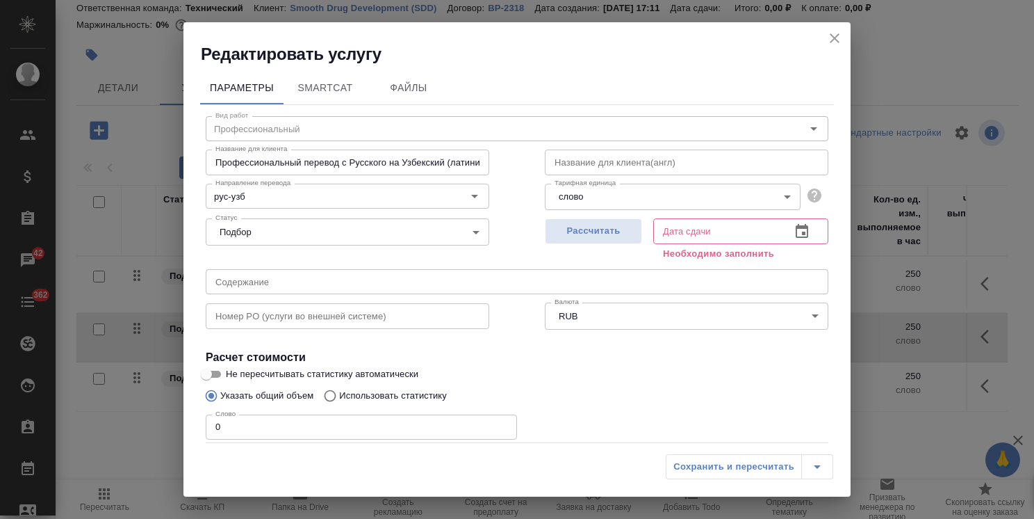
type input "14.08.2025 20:09"
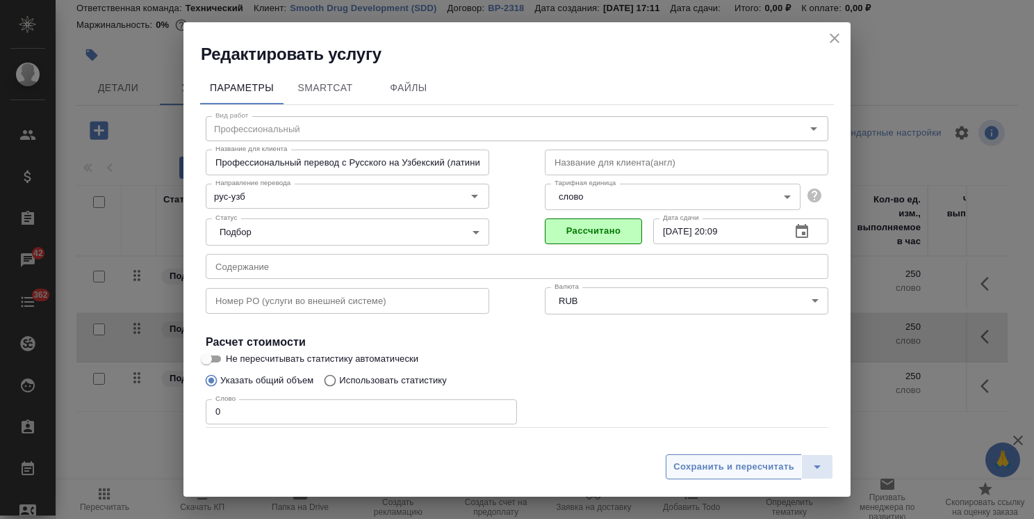
click at [709, 466] on span "Сохранить и пересчитать" at bounding box center [734, 467] width 121 height 16
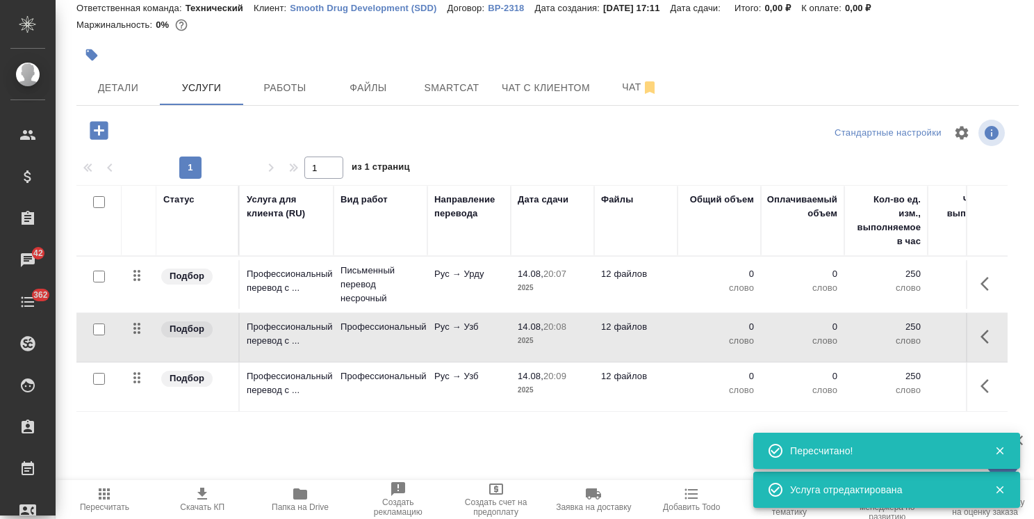
click at [299, 505] on span "Папка на Drive" at bounding box center [300, 507] width 57 height 10
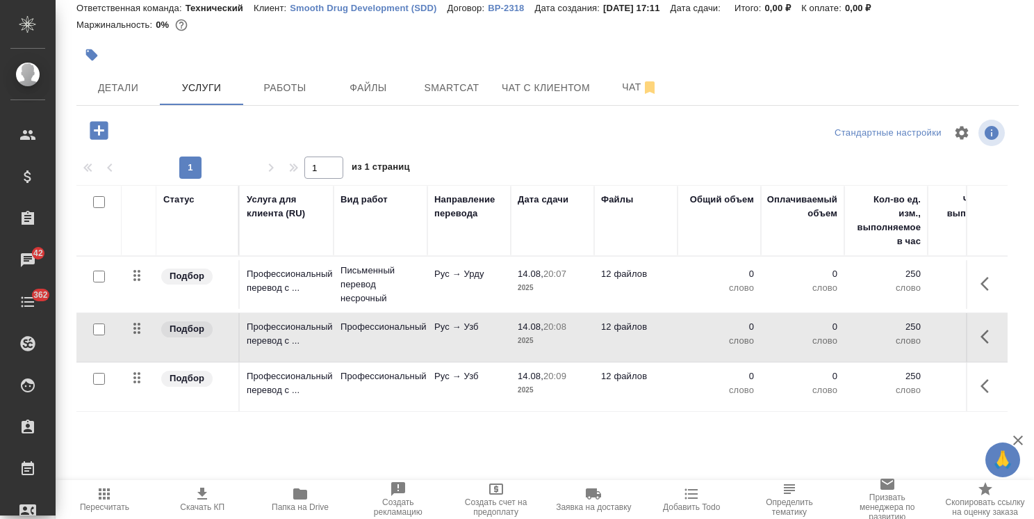
click at [99, 129] on icon "button" at bounding box center [99, 130] width 24 height 24
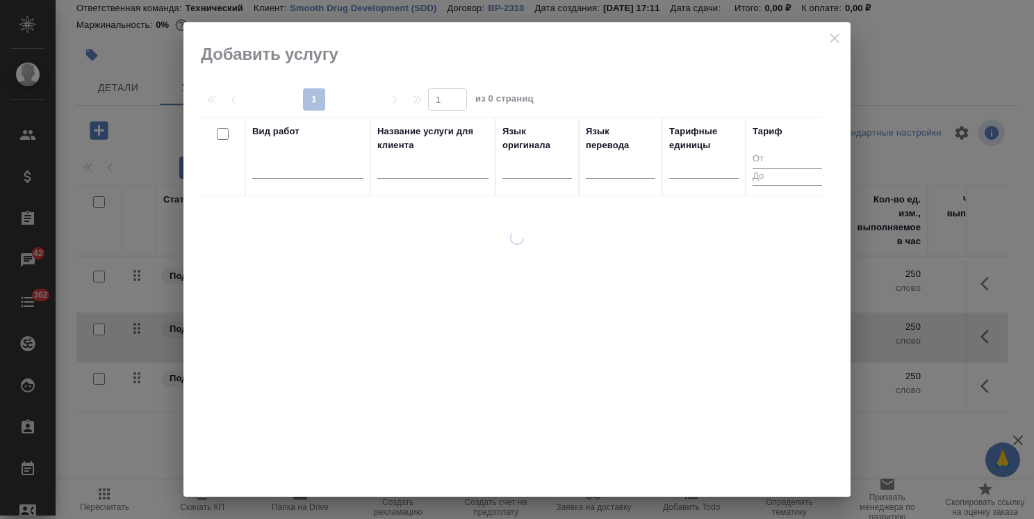
click at [439, 165] on input "text" at bounding box center [432, 169] width 111 height 17
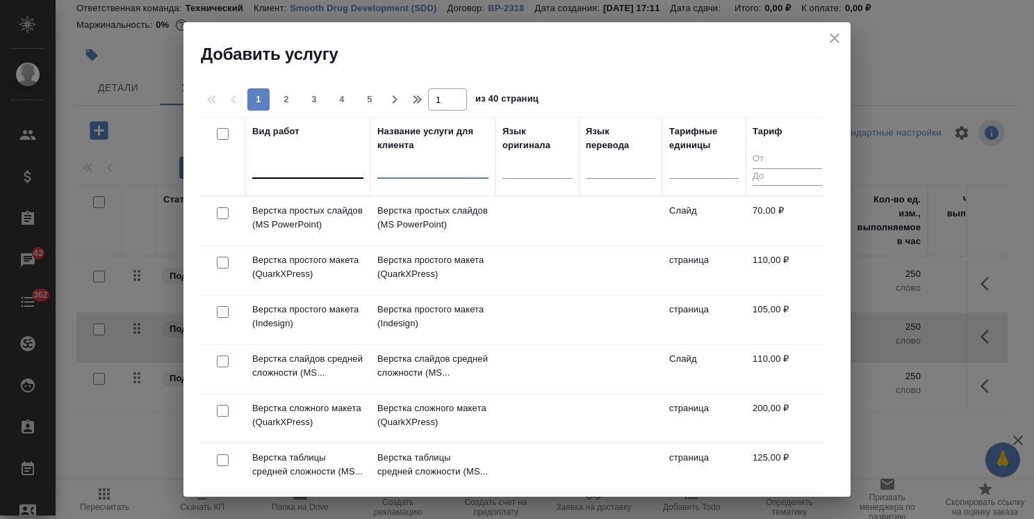
click at [277, 171] on div at bounding box center [307, 164] width 111 height 20
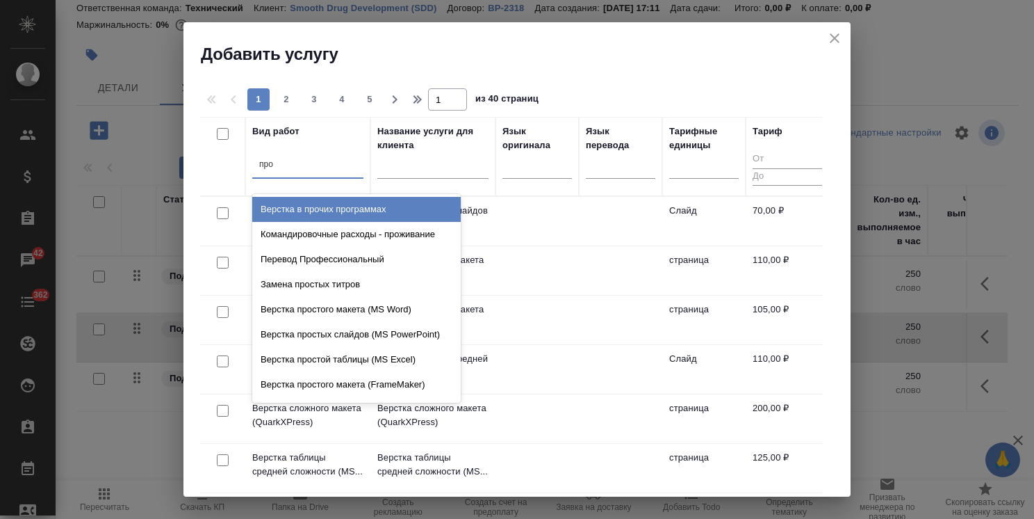
type input "проф"
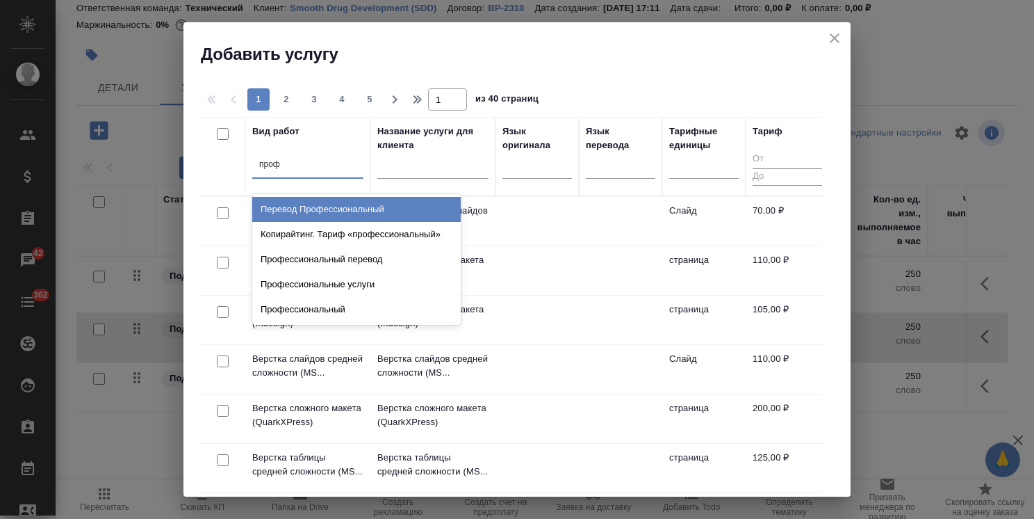
click at [309, 216] on div "Перевод Профессиональный" at bounding box center [356, 209] width 209 height 25
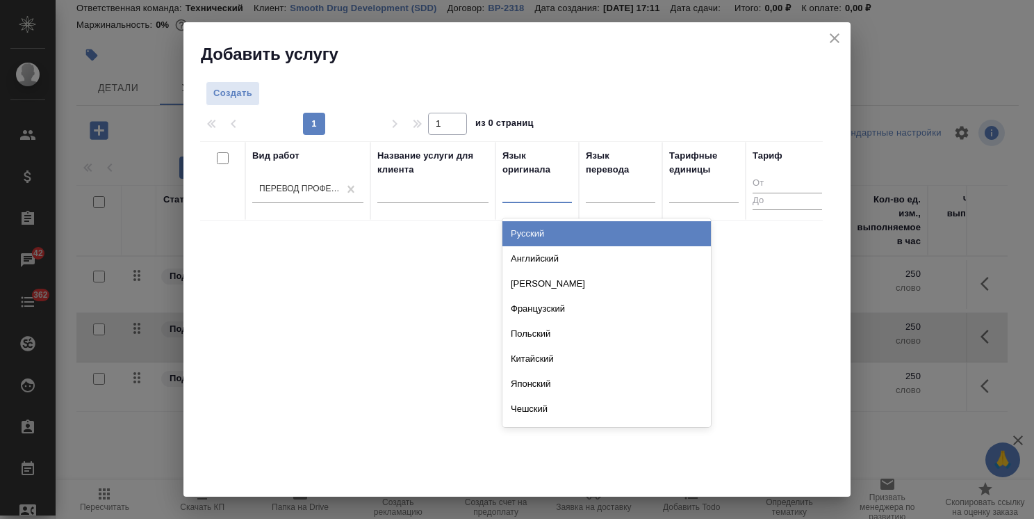
click at [528, 195] on div at bounding box center [538, 189] width 70 height 20
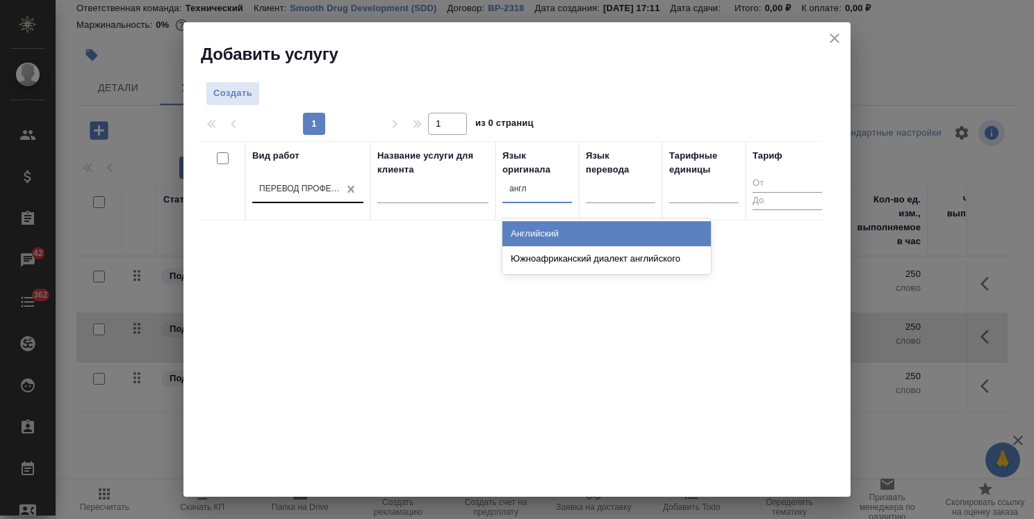
type input "англ"
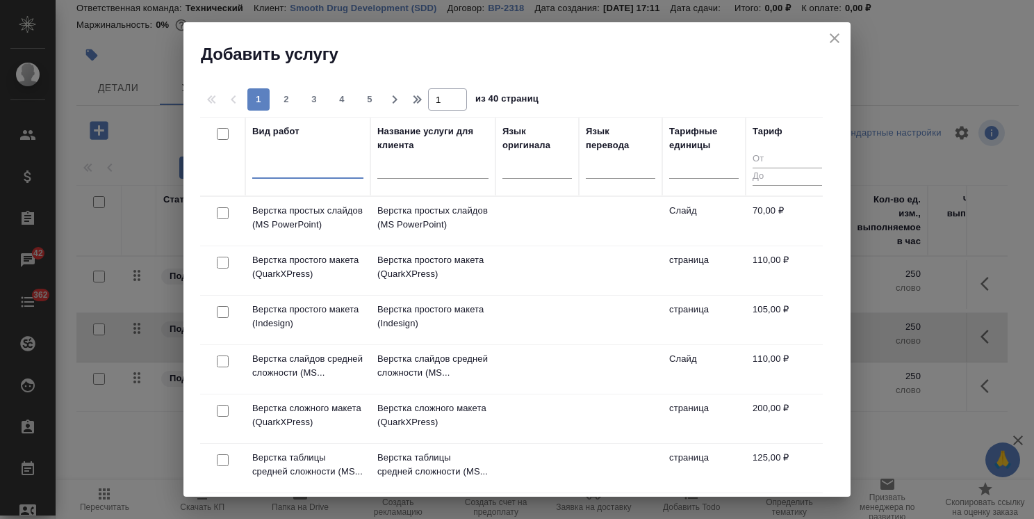
click at [442, 170] on input "text" at bounding box center [432, 169] width 111 height 17
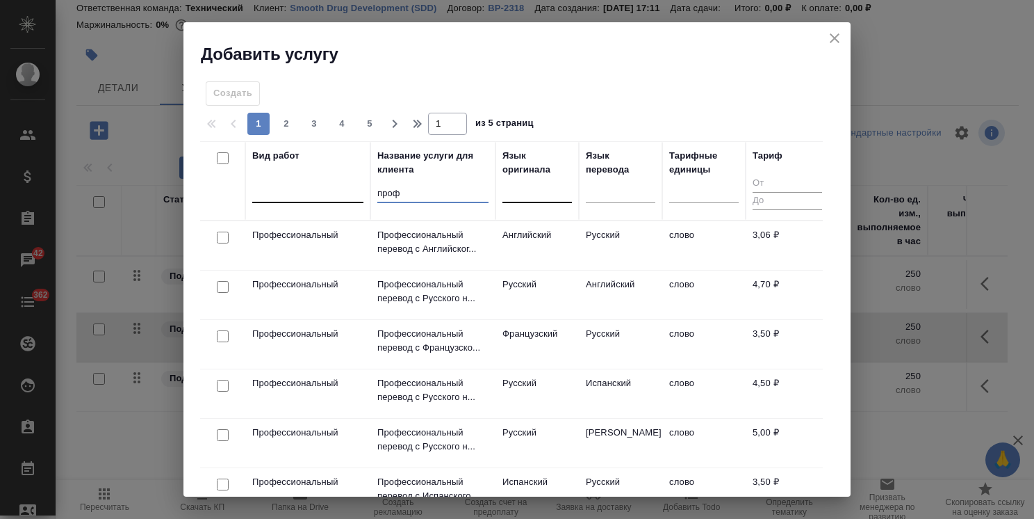
type input "проф"
click at [545, 186] on div at bounding box center [538, 189] width 70 height 20
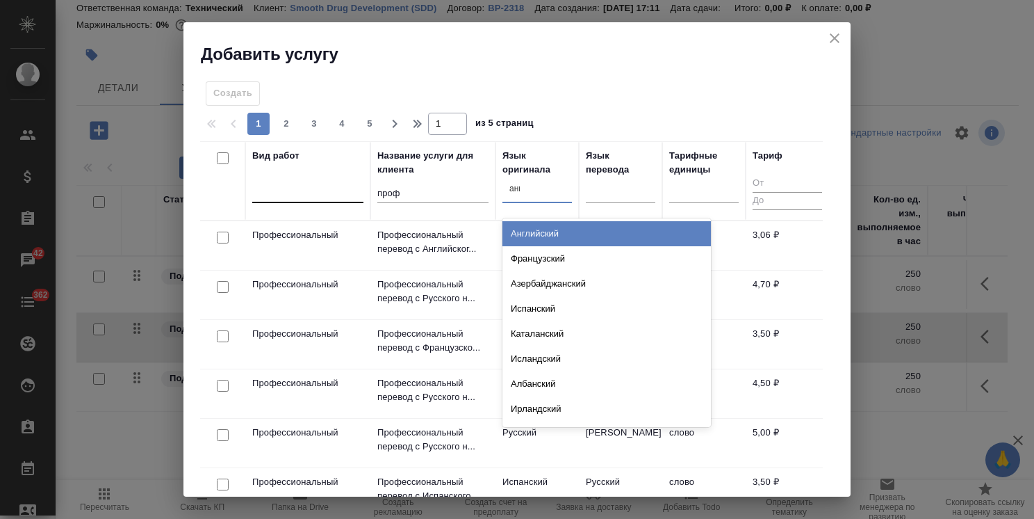
type input "англ"
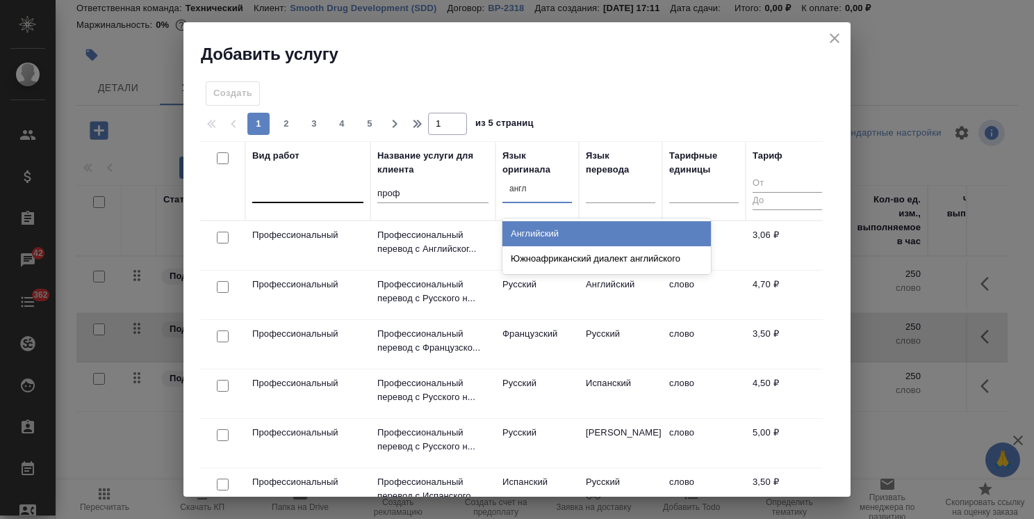
click at [551, 235] on div "Английский" at bounding box center [607, 233] width 209 height 25
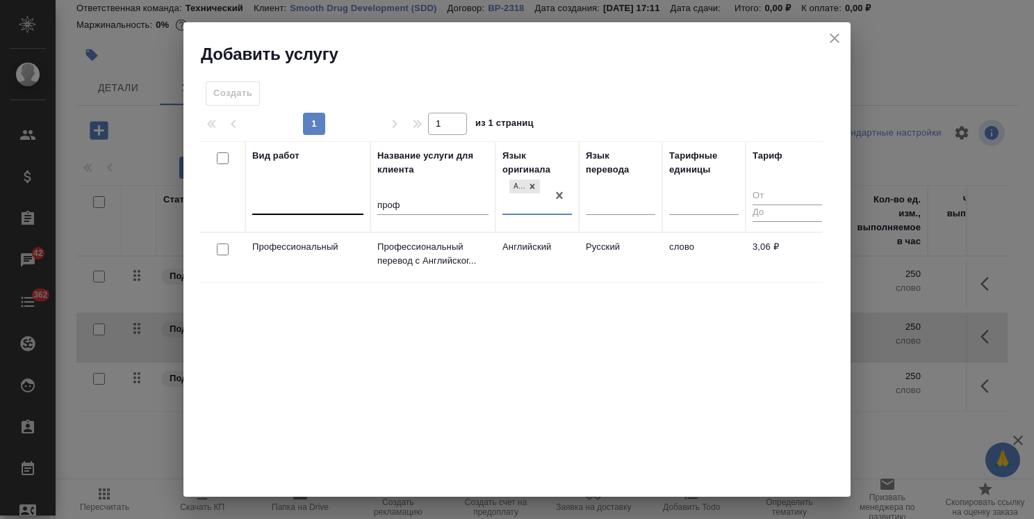
click at [220, 249] on input "checkbox" at bounding box center [223, 249] width 12 height 12
checkbox input "true"
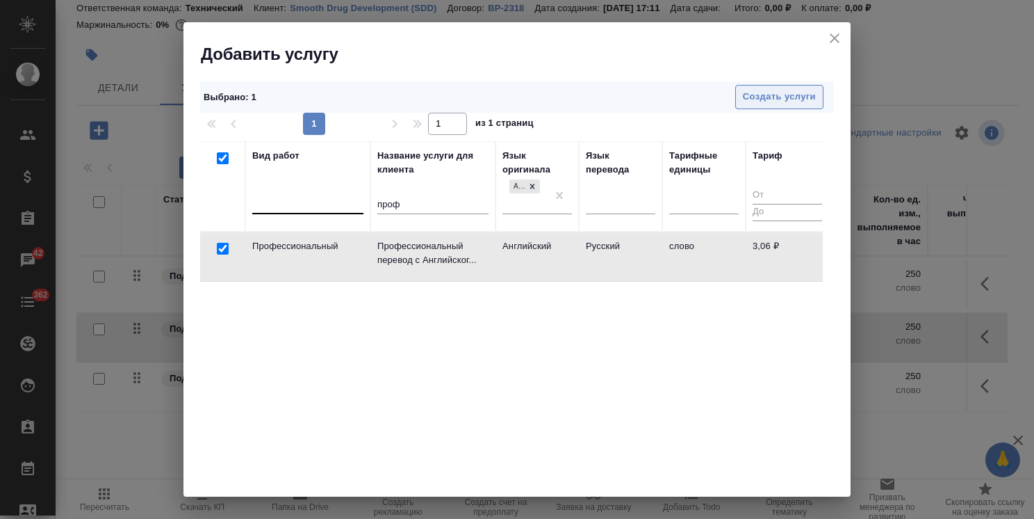
click at [765, 90] on span "Создать услуги" at bounding box center [779, 97] width 73 height 16
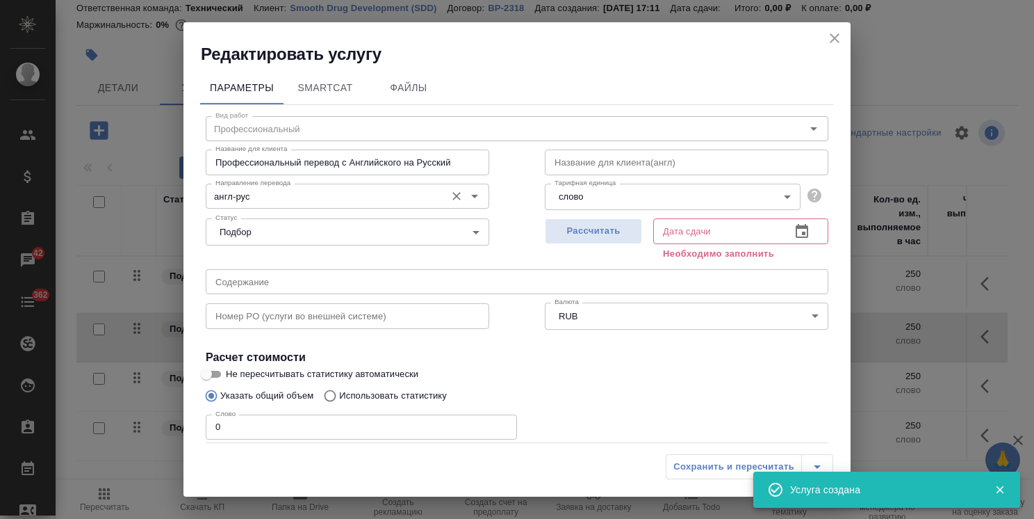
click at [278, 200] on input "англ-рус" at bounding box center [324, 196] width 229 height 17
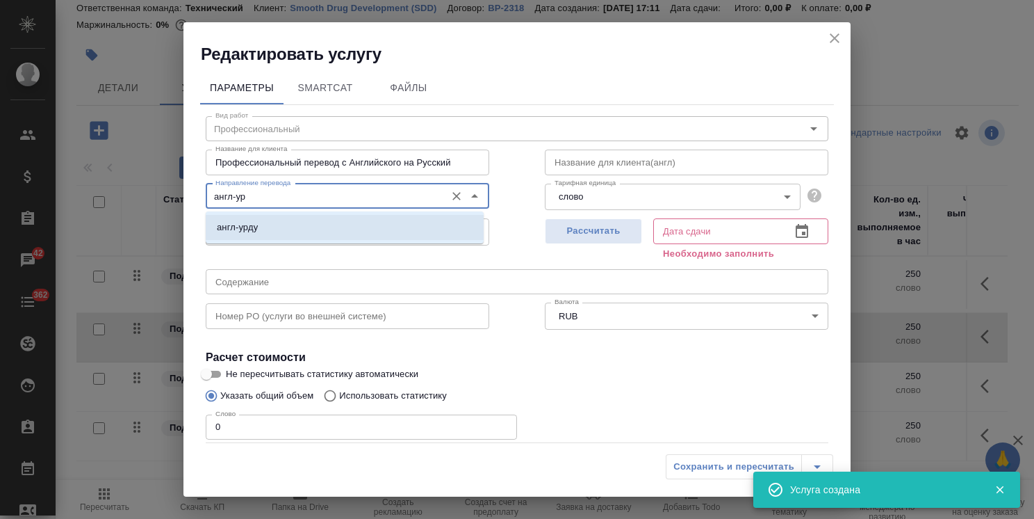
click at [295, 241] on ul "англ-урду" at bounding box center [345, 238] width 278 height 25
type input "англ-ур"
click at [585, 235] on span "Рассчитать" at bounding box center [594, 231] width 82 height 16
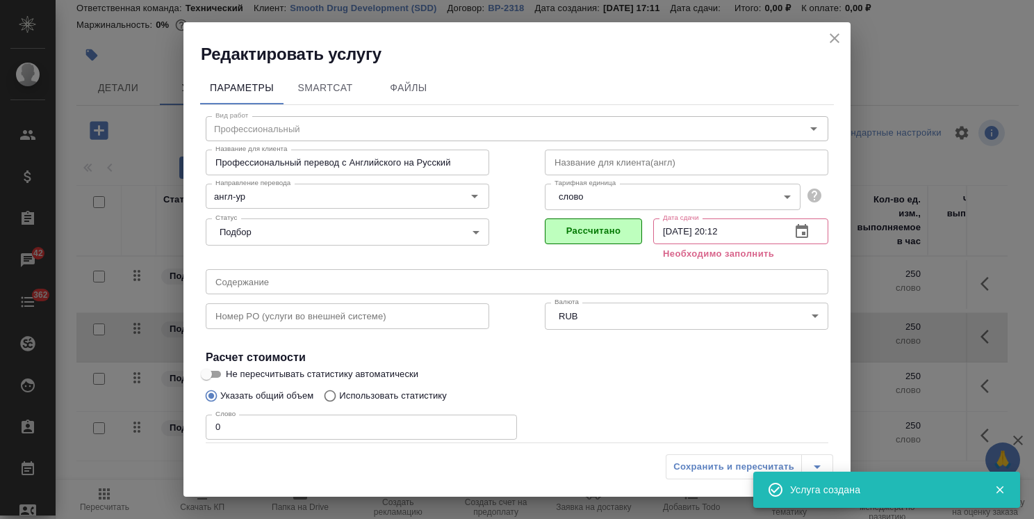
type input "14.08.2025 20:12"
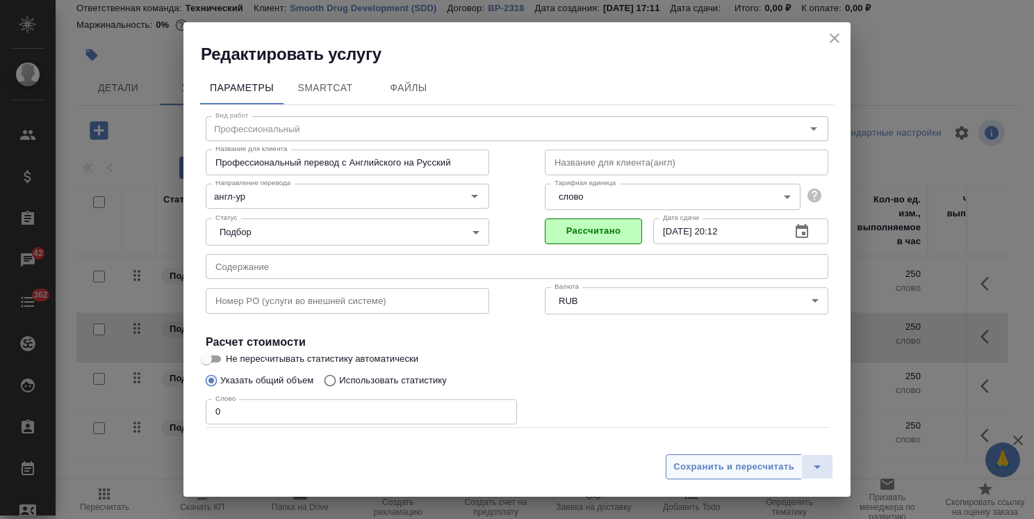
click at [691, 471] on span "Сохранить и пересчитать" at bounding box center [734, 467] width 121 height 16
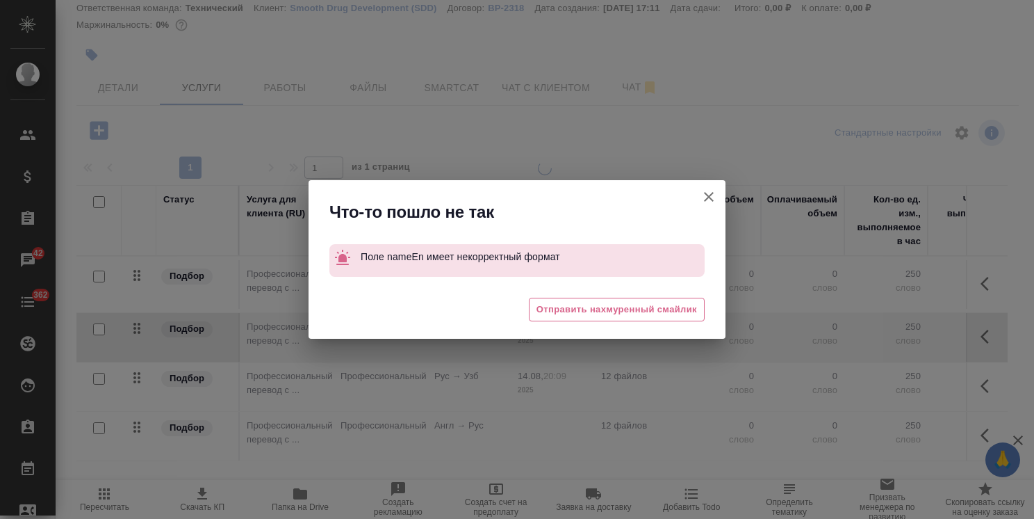
click at [716, 185] on button "[PERSON_NAME] детали заказа" at bounding box center [708, 196] width 33 height 33
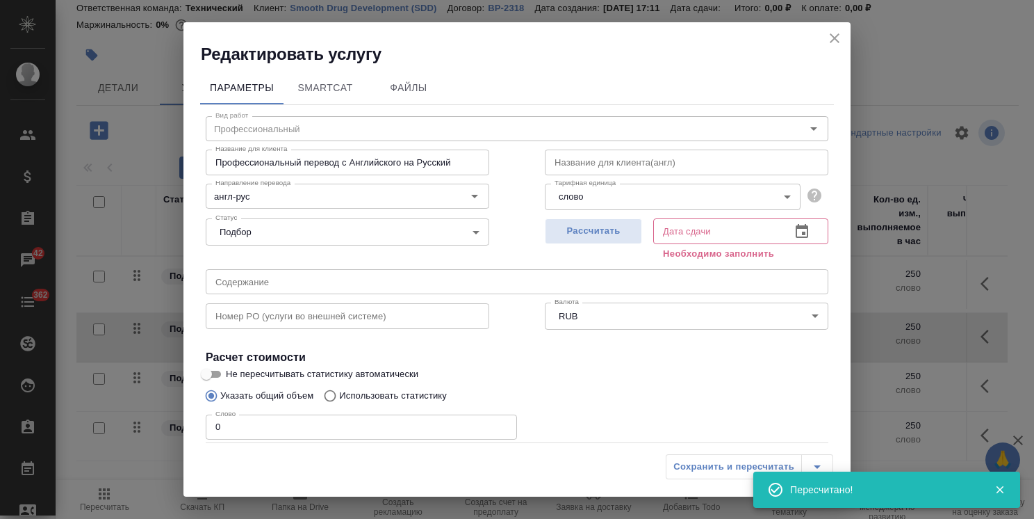
click at [827, 38] on icon "close" at bounding box center [835, 38] width 17 height 17
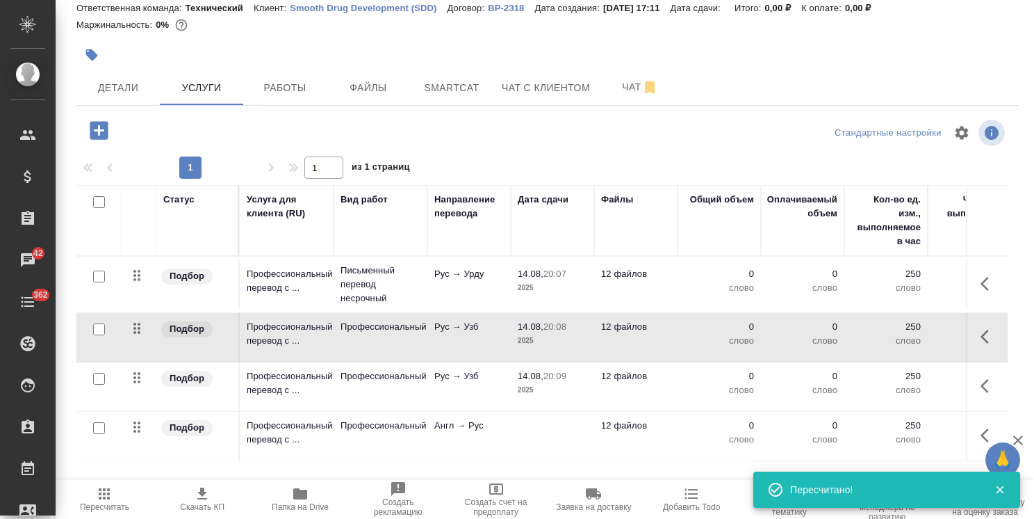
click at [487, 281] on p "Англ → Рус" at bounding box center [469, 274] width 70 height 14
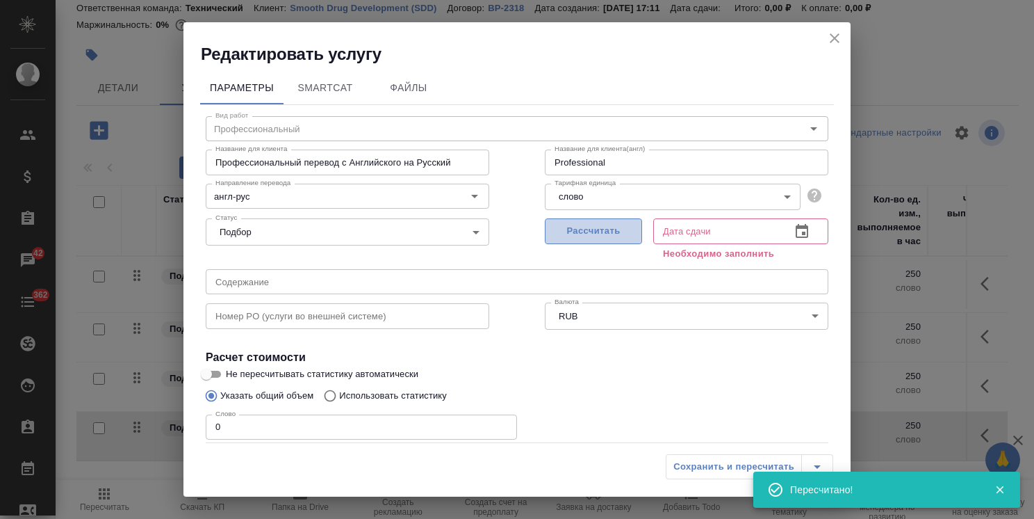
click at [603, 232] on span "Рассчитать" at bounding box center [594, 231] width 82 height 16
type input "14.08.2025 20:13"
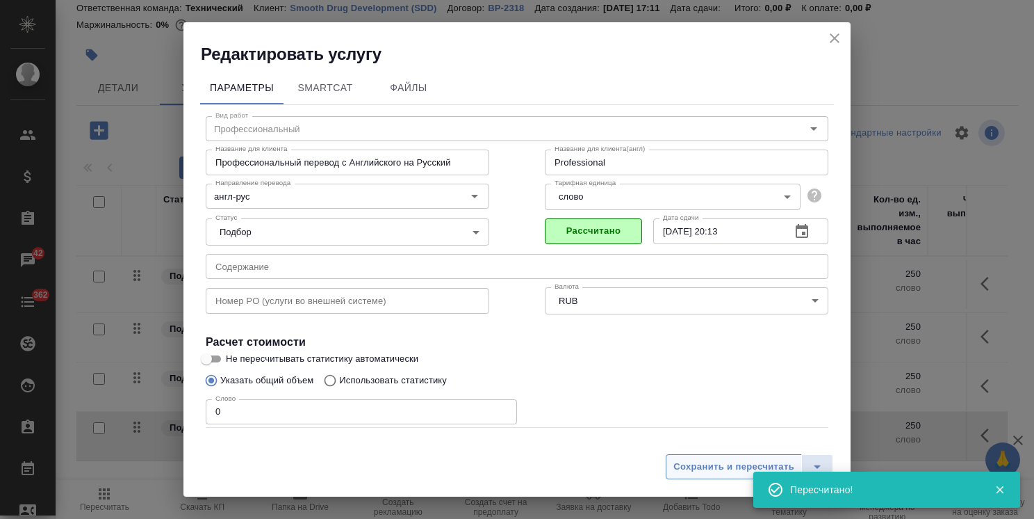
click at [706, 476] on button "Сохранить и пересчитать" at bounding box center [734, 466] width 136 height 25
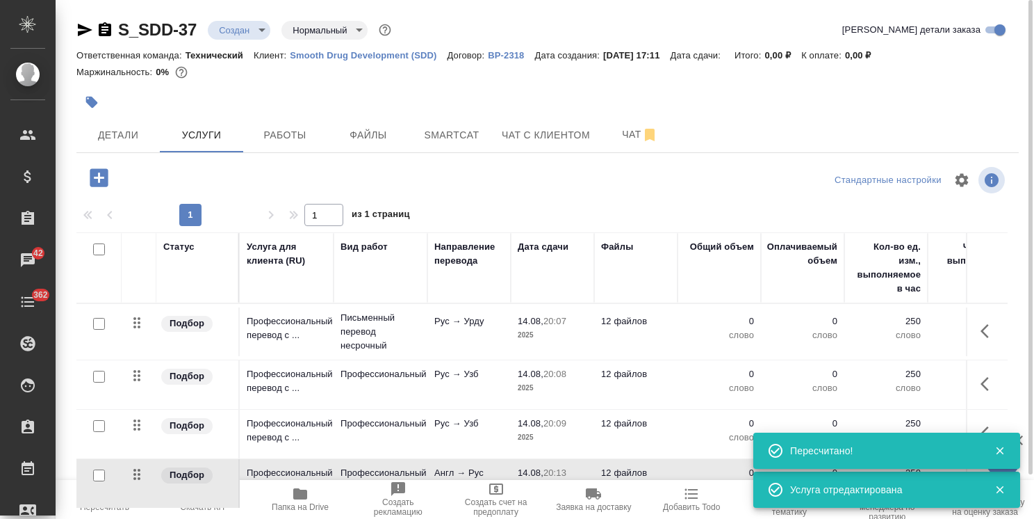
scroll to position [47, 0]
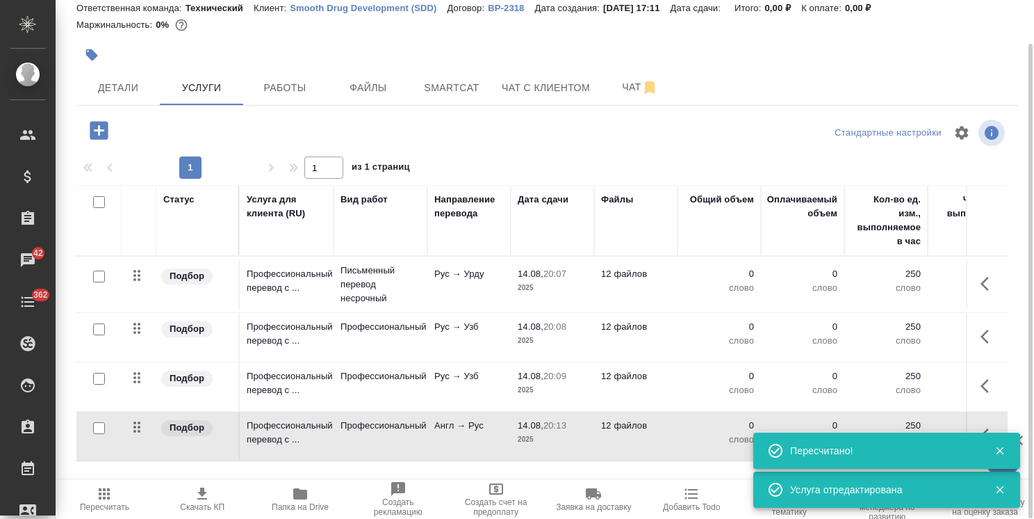
click at [556, 424] on p "20:13" at bounding box center [555, 425] width 23 height 10
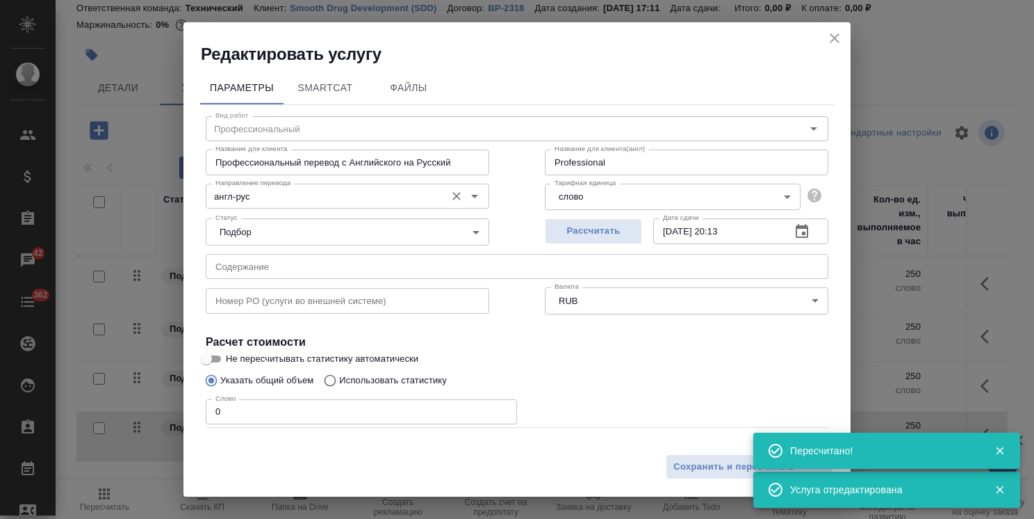
click at [293, 207] on div "Вид работ Профессиональный Вид работ Название для клиента Профессиональный пере…" at bounding box center [517, 307] width 634 height 405
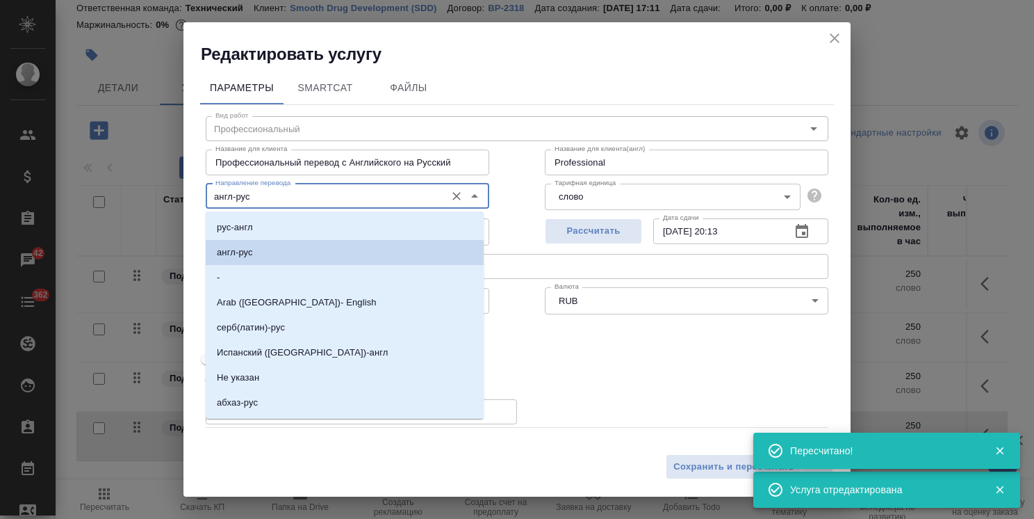
click at [299, 202] on input "англ-рус" at bounding box center [324, 196] width 229 height 17
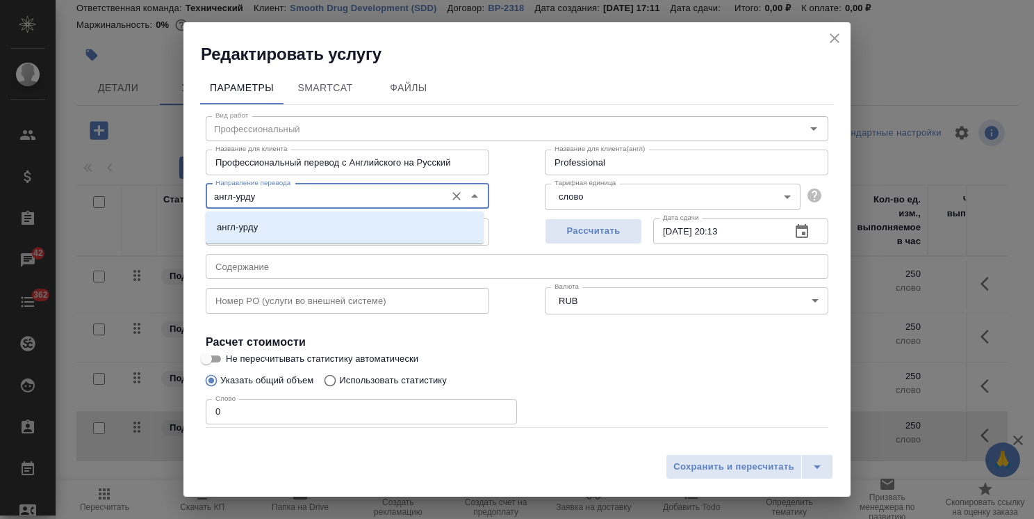
click at [299, 229] on li "англ-урду" at bounding box center [345, 227] width 278 height 25
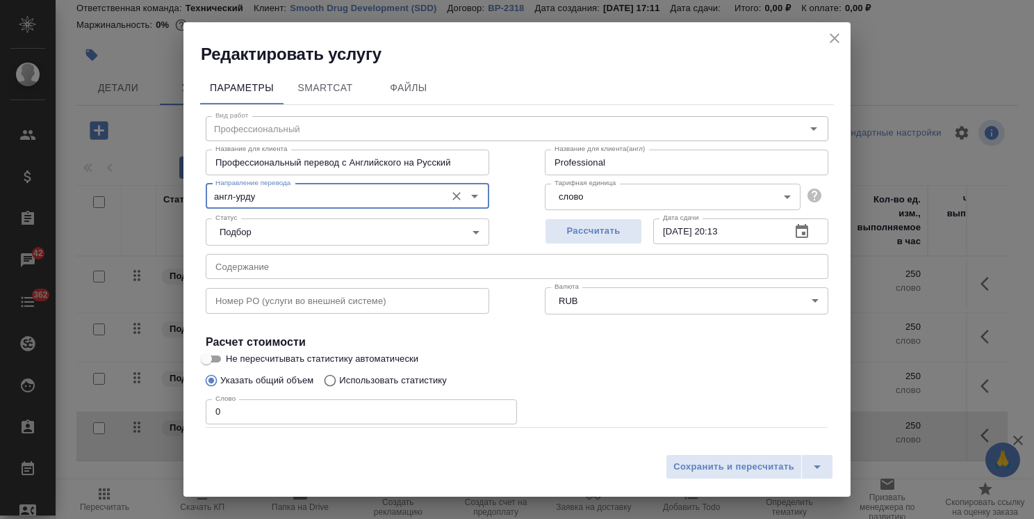
type input "англ-урду"
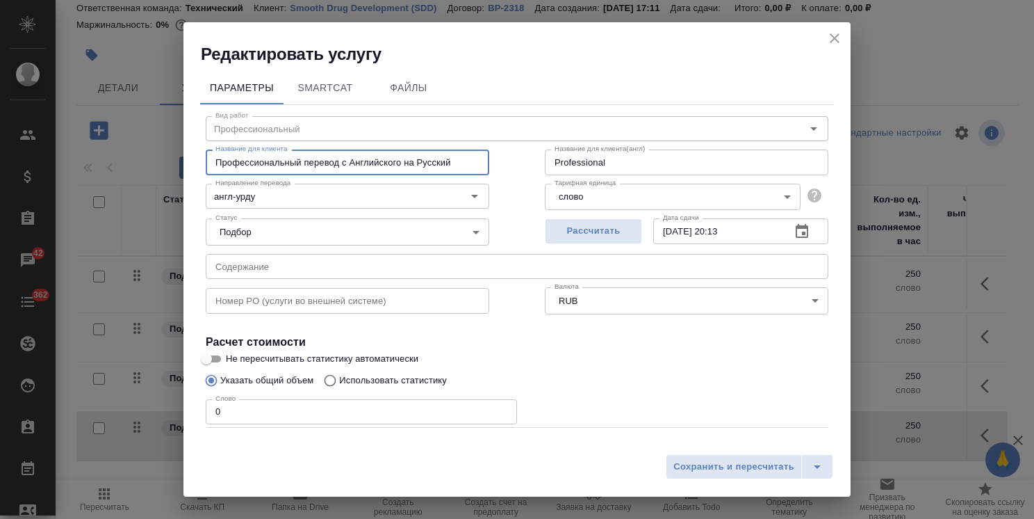
drag, startPoint x: 480, startPoint y: 160, endPoint x: 417, endPoint y: 167, distance: 63.6
click at [417, 167] on input "Профессиональный перевод с Английского на Русский" at bounding box center [348, 161] width 284 height 25
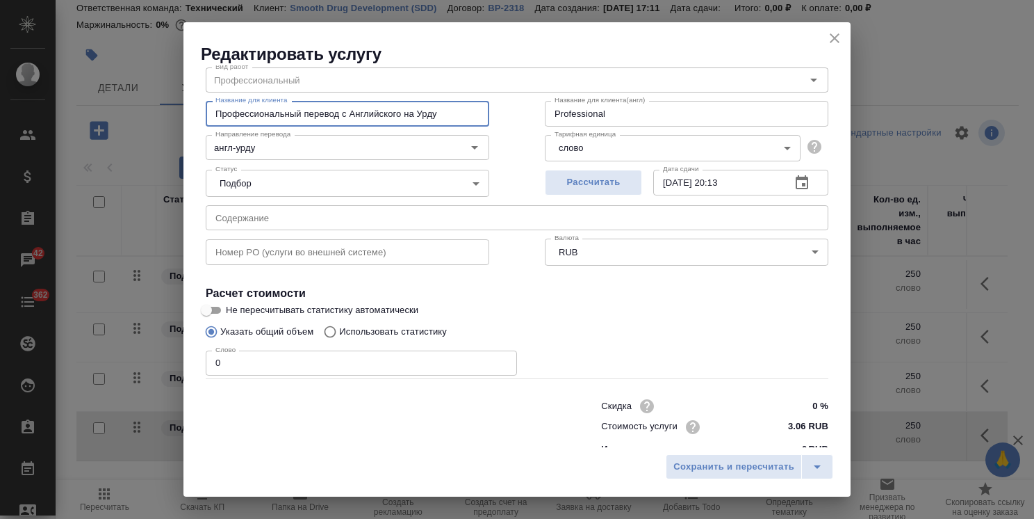
scroll to position [67, 0]
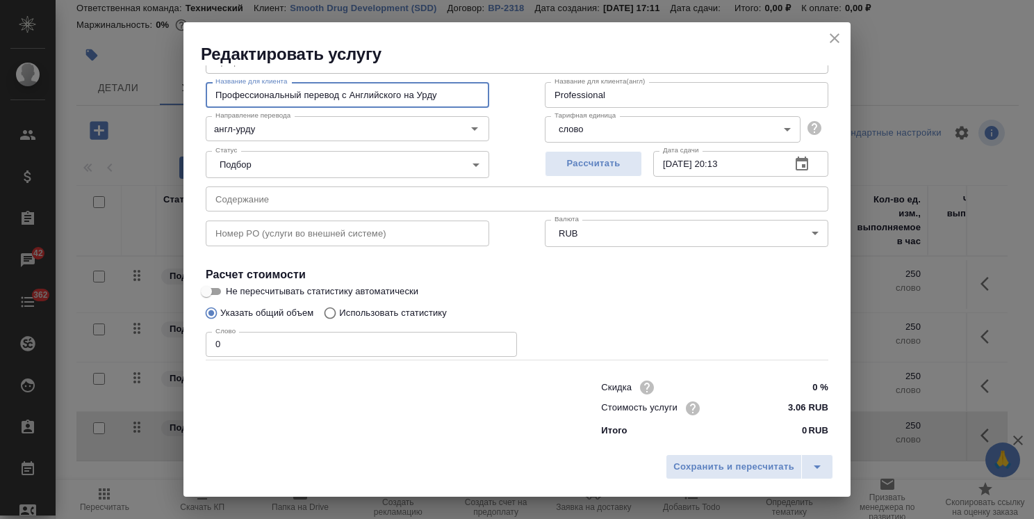
type input "Профессиональный перевод с Английского на Урду"
click at [777, 410] on input "3.06 RUB" at bounding box center [802, 408] width 51 height 20
drag, startPoint x: 792, startPoint y: 410, endPoint x: 784, endPoint y: 410, distance: 8.3
click at [784, 410] on input "17.06 RUB" at bounding box center [802, 408] width 51 height 20
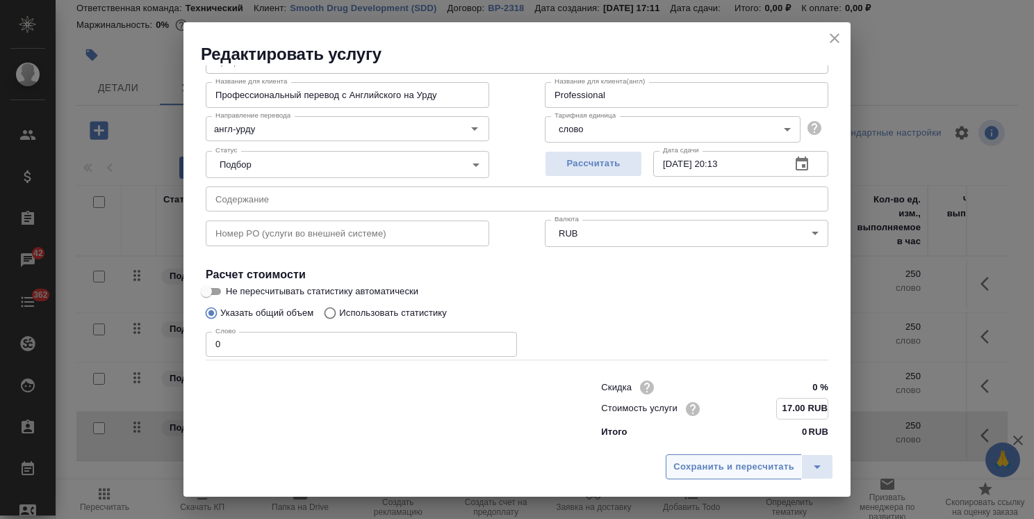
type input "17.00 RUB"
click at [742, 465] on span "Сохранить и пересчитать" at bounding box center [734, 467] width 121 height 16
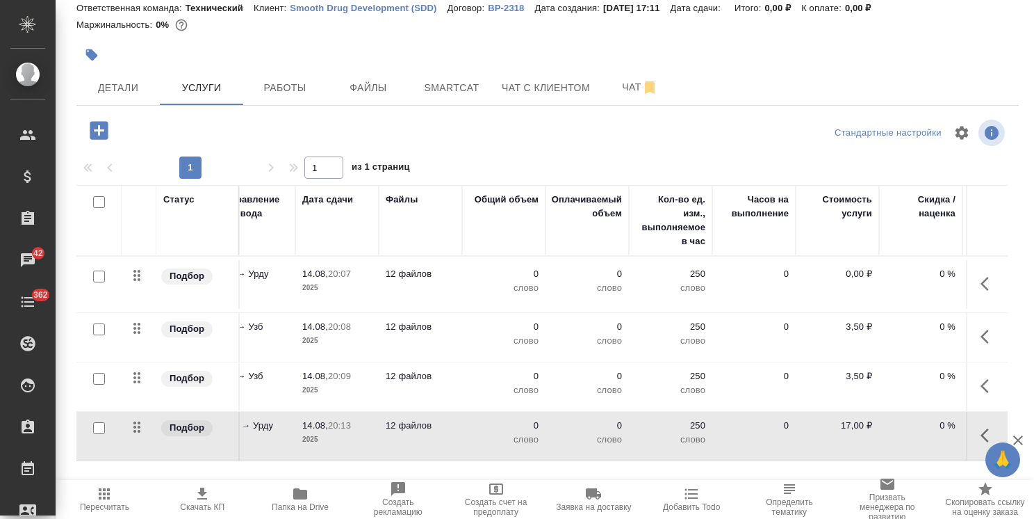
scroll to position [0, 0]
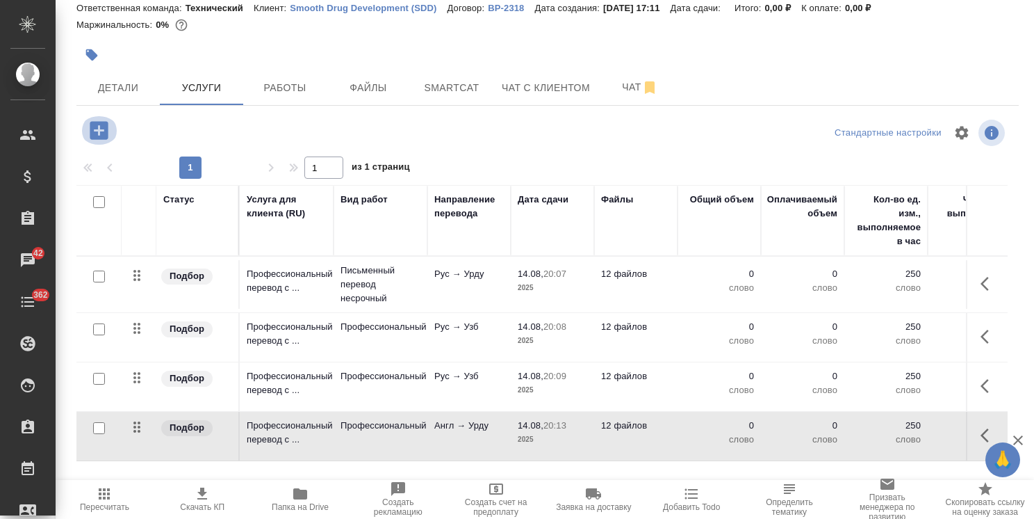
click at [92, 123] on icon "button" at bounding box center [99, 130] width 18 height 18
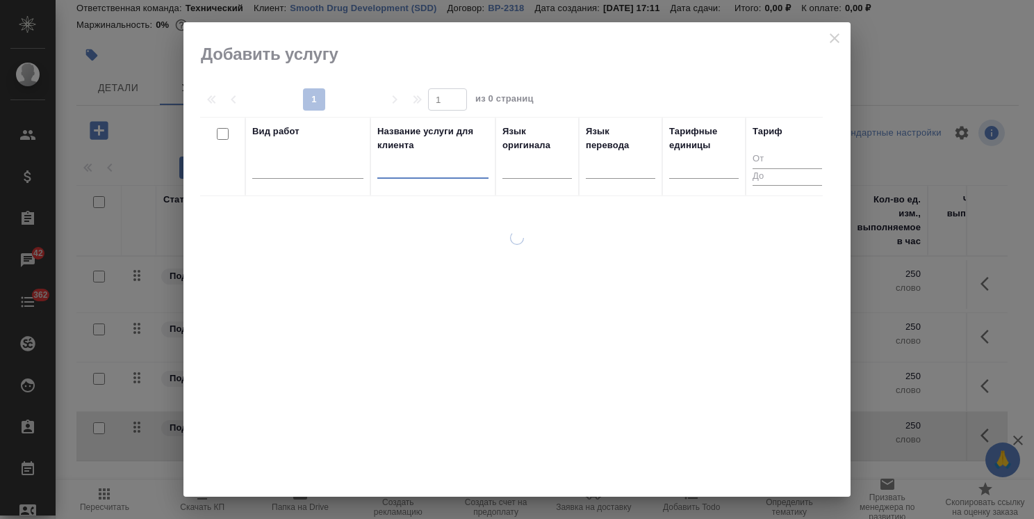
click at [452, 161] on input "text" at bounding box center [432, 169] width 111 height 17
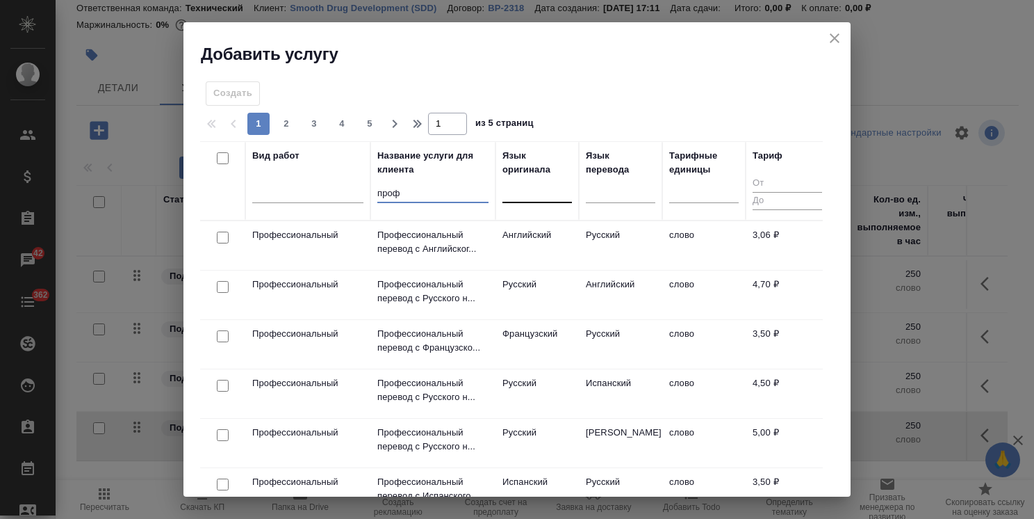
type input "проф"
click at [520, 196] on div at bounding box center [538, 189] width 70 height 20
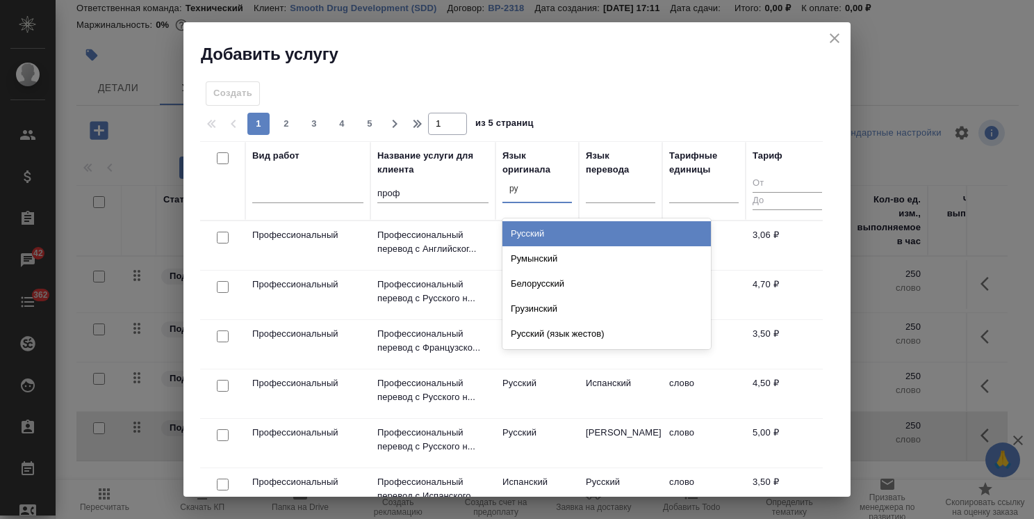
type input "рус"
click at [535, 227] on div "Русский" at bounding box center [607, 233] width 209 height 25
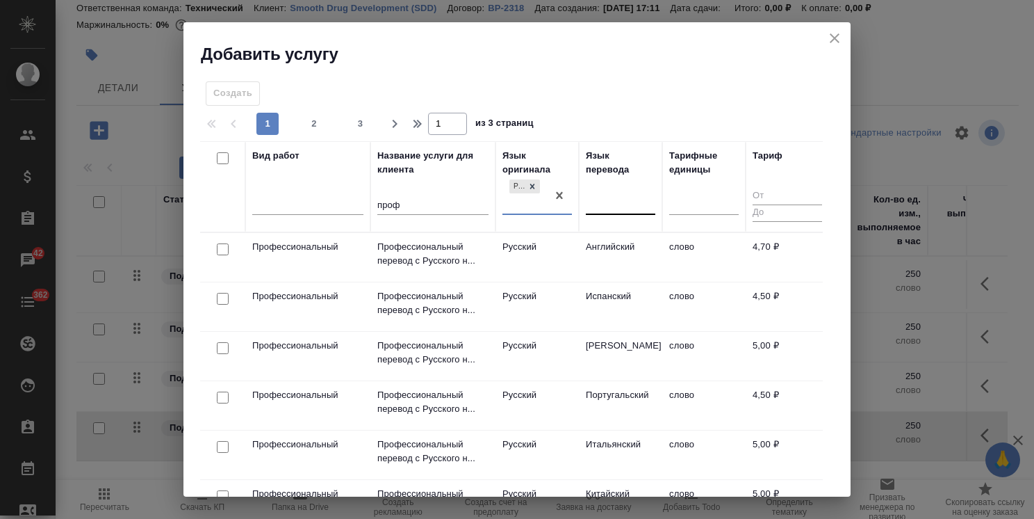
click at [606, 200] on div at bounding box center [621, 201] width 70 height 20
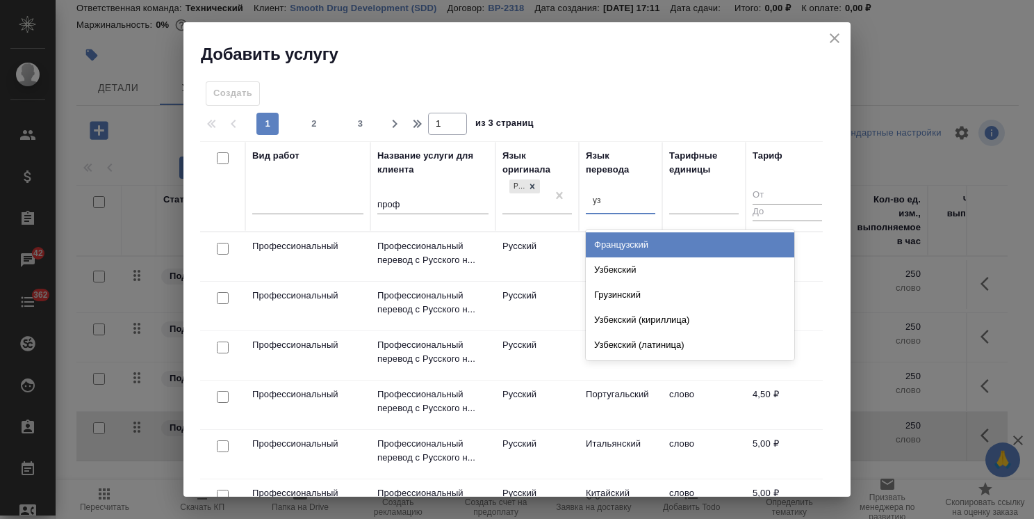
type input "узб"
click at [614, 236] on div "Узбекский" at bounding box center [690, 244] width 209 height 25
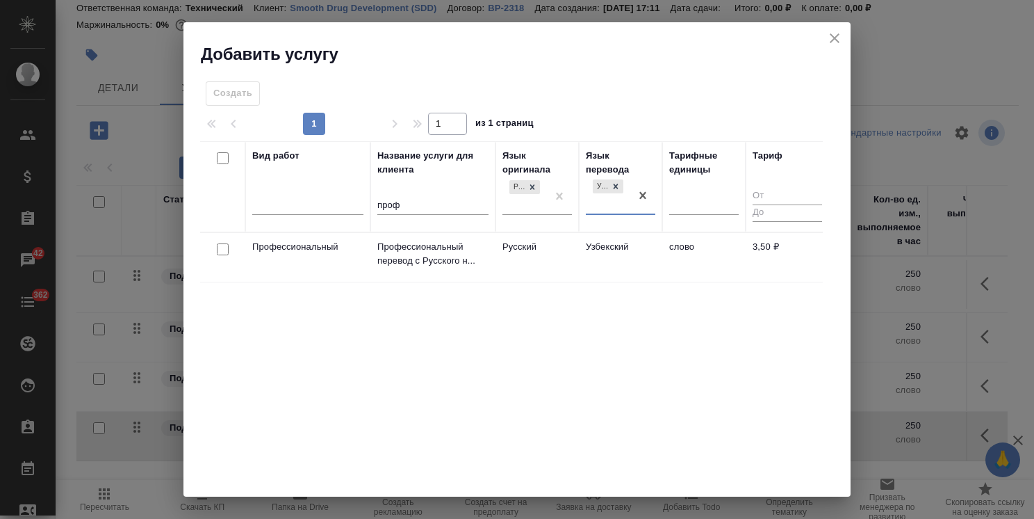
click at [223, 248] on input "checkbox" at bounding box center [223, 249] width 12 height 12
checkbox input "true"
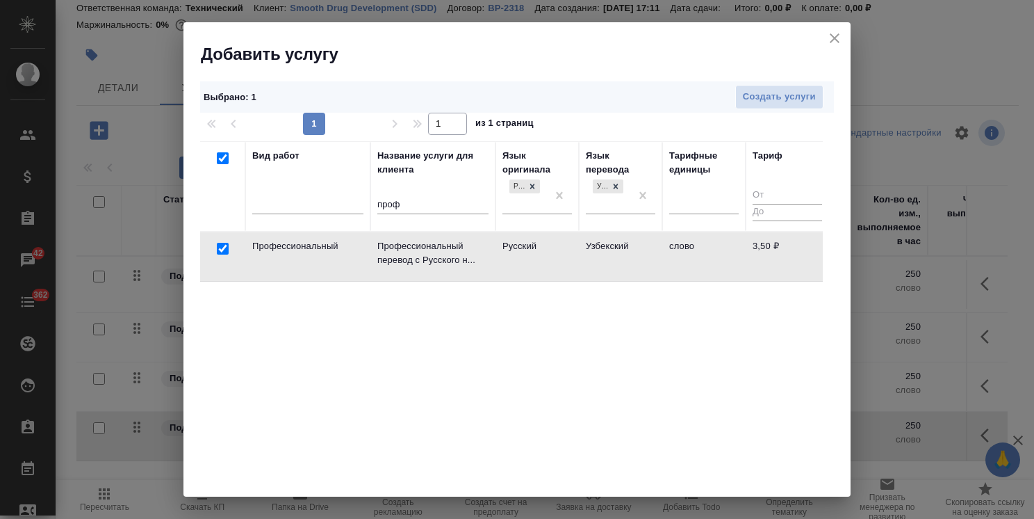
click at [749, 83] on div "Выбрано : 1 Создать услуги" at bounding box center [517, 96] width 634 height 31
click at [747, 89] on span "Создать услуги" at bounding box center [779, 97] width 73 height 16
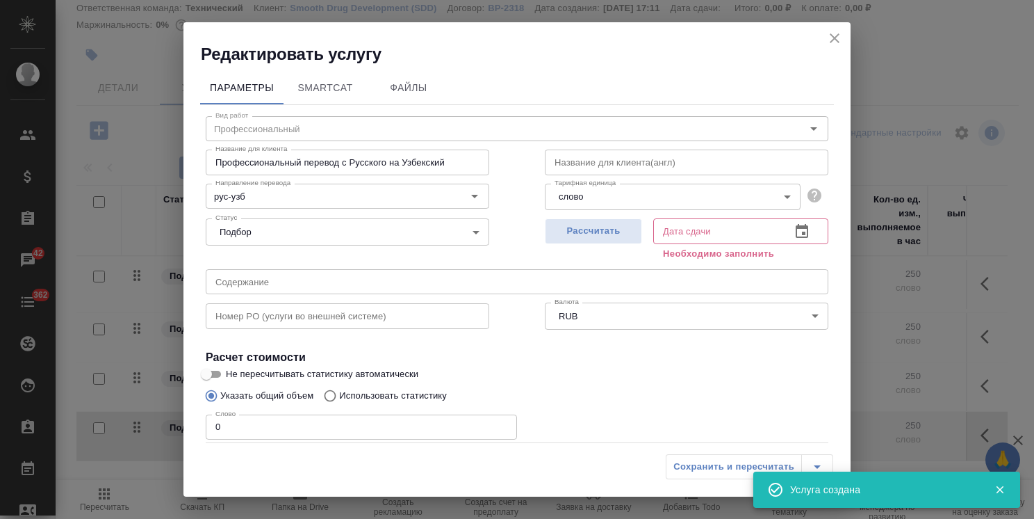
click at [576, 231] on span "Рассчитать" at bounding box center [594, 231] width 82 height 16
type input "14.08.2025 20:14"
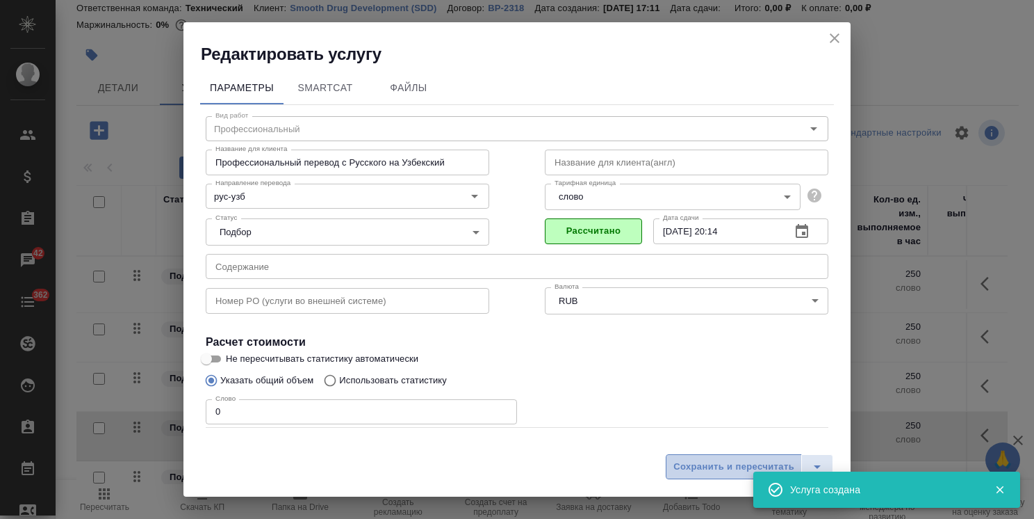
click at [697, 466] on span "Сохранить и пересчитать" at bounding box center [734, 467] width 121 height 16
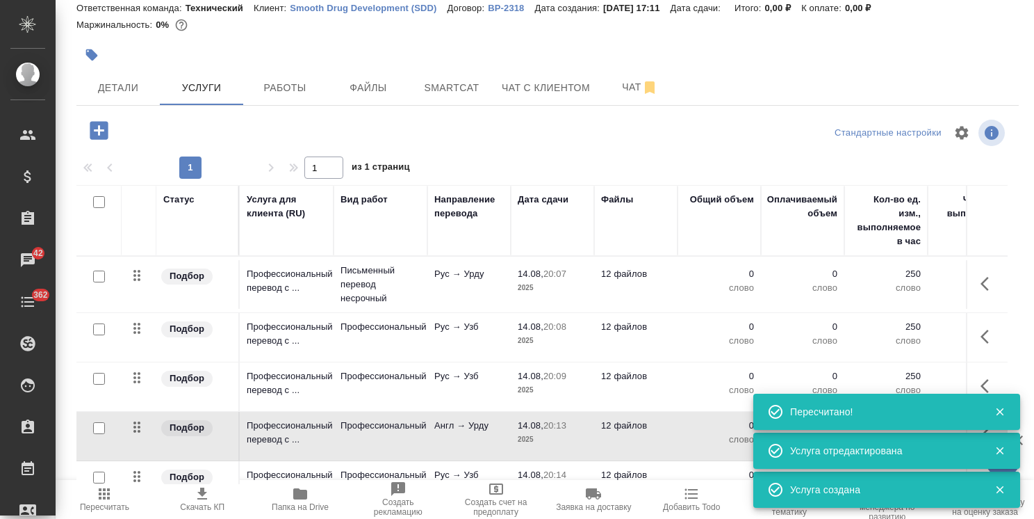
scroll to position [35, 0]
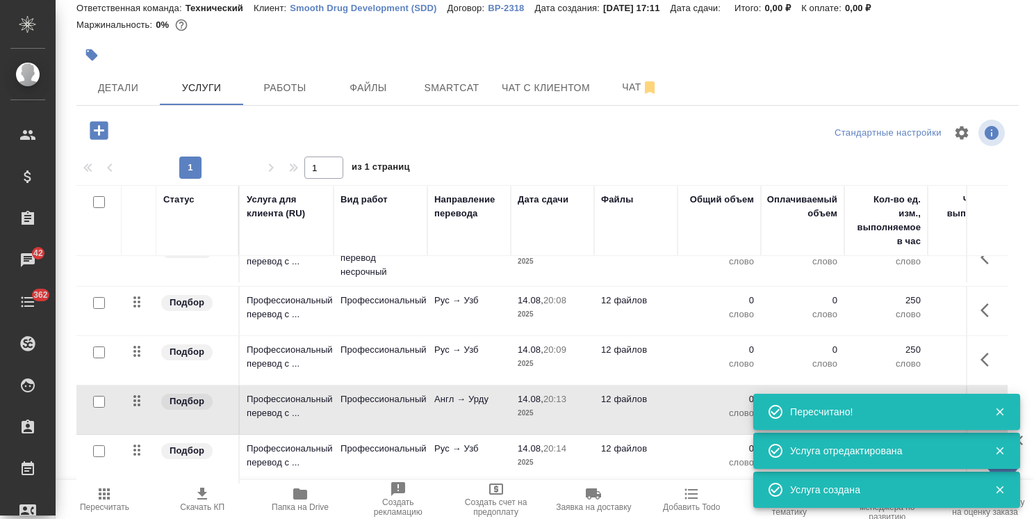
click at [462, 282] on td "Рус → Узб" at bounding box center [469, 258] width 83 height 49
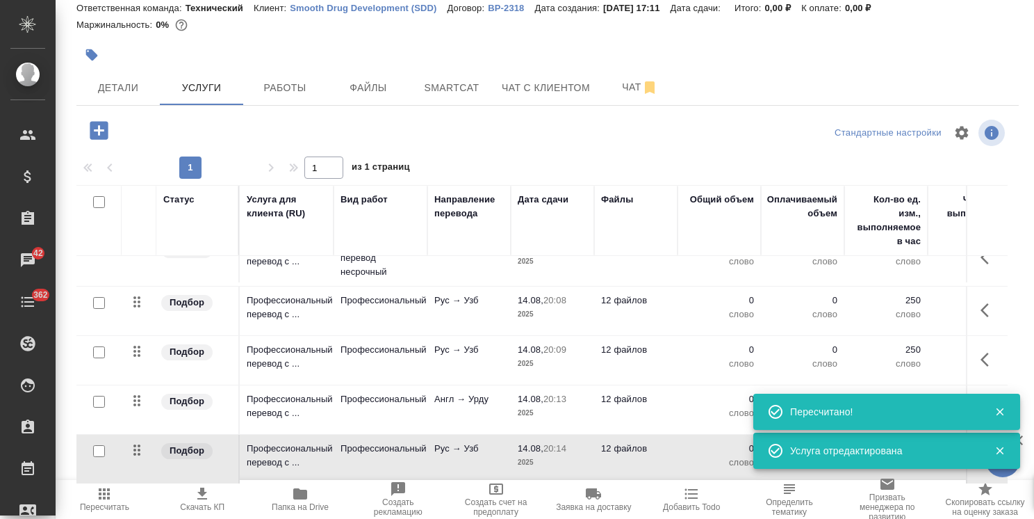
click at [462, 282] on td "Рус → Узб" at bounding box center [469, 258] width 83 height 49
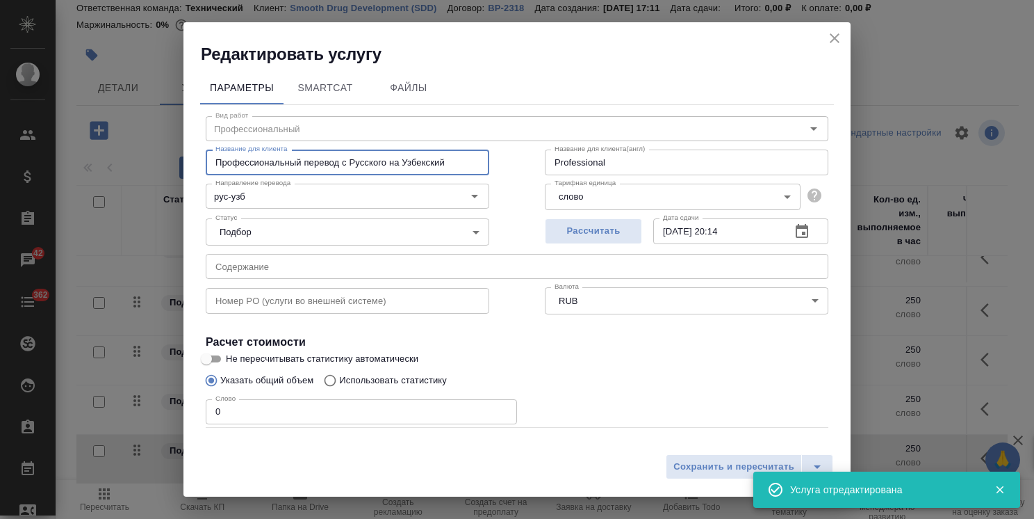
drag, startPoint x: 386, startPoint y: 161, endPoint x: 348, endPoint y: 165, distance: 38.5
click at [348, 165] on input "Профессиональный перевод с Русского на Узбекский" at bounding box center [348, 161] width 284 height 25
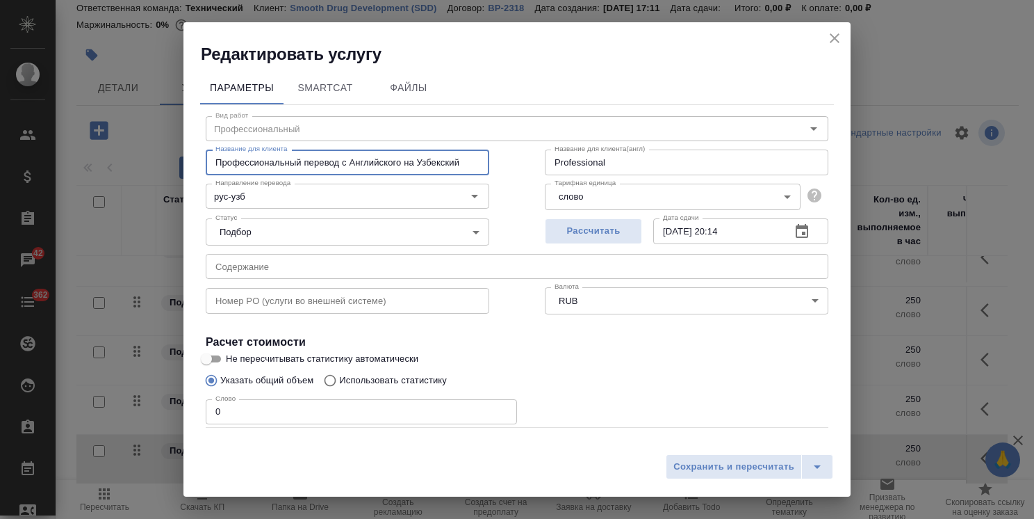
type input "Профессиональный перевод с Английского на Узбекский"
click at [266, 211] on div "Статус Подбор none Статус" at bounding box center [347, 230] width 339 height 90
click at [274, 196] on input "рус-узб" at bounding box center [324, 196] width 229 height 17
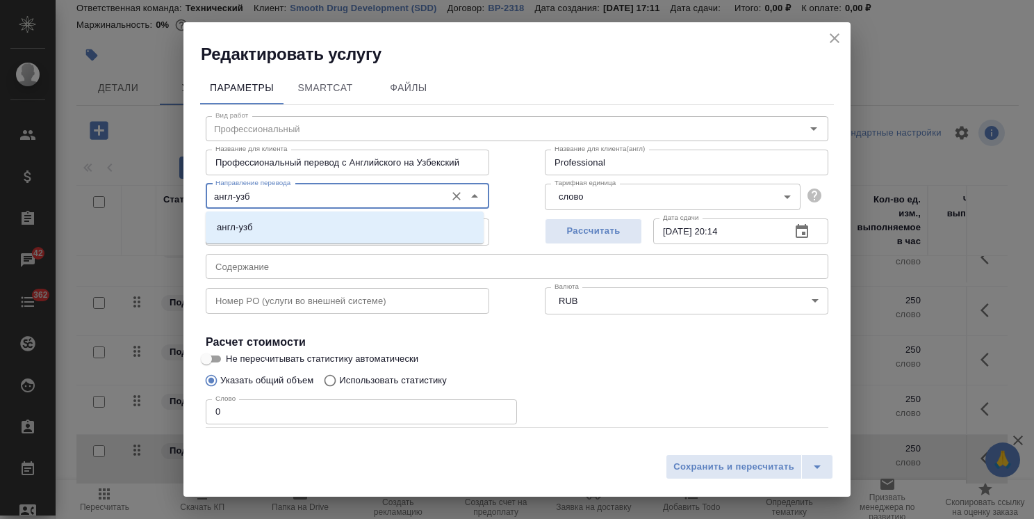
click at [271, 222] on li "англ-узб" at bounding box center [345, 227] width 278 height 25
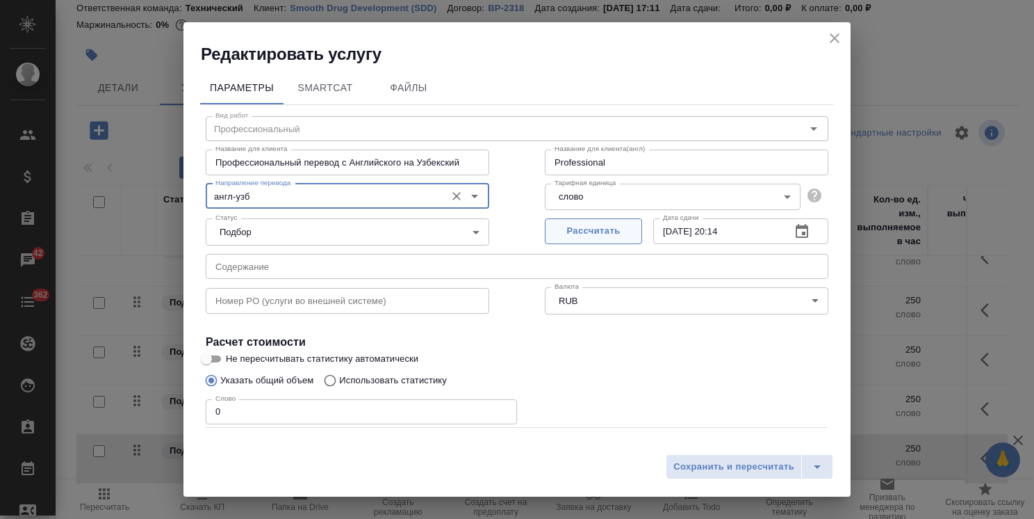
type input "англ-узб"
click at [599, 230] on span "Рассчитать" at bounding box center [594, 231] width 82 height 16
type input "14.08.2025 20:15"
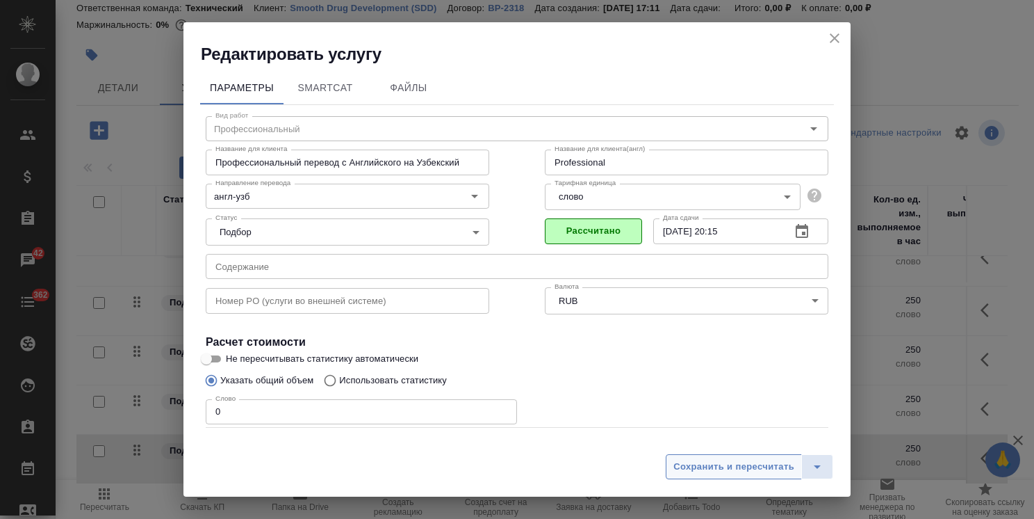
click at [695, 469] on span "Сохранить и пересчитать" at bounding box center [734, 467] width 121 height 16
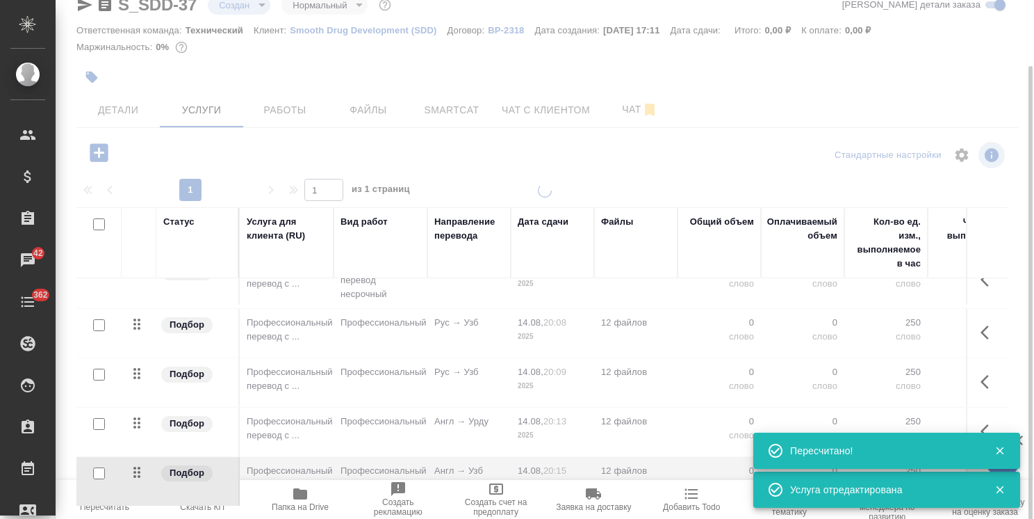
scroll to position [47, 0]
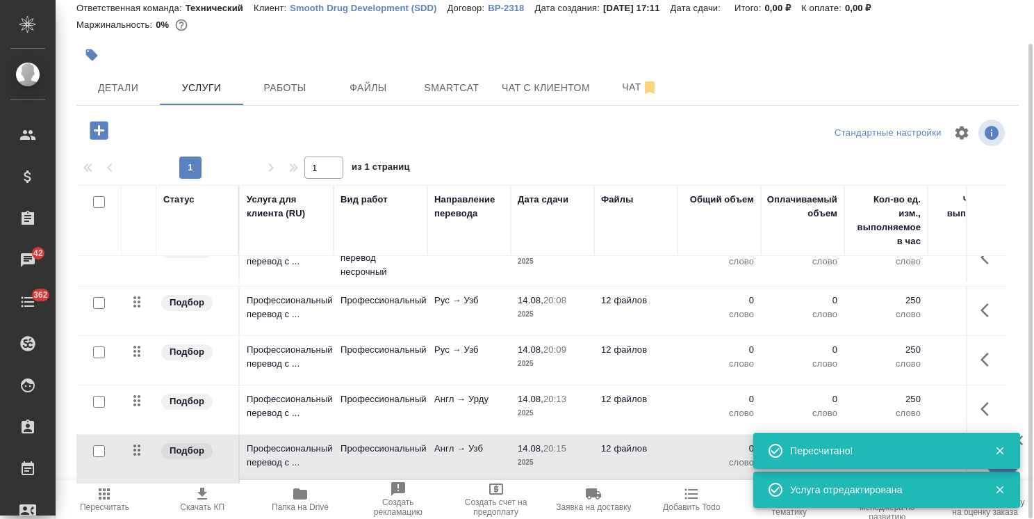
click at [521, 455] on p "2025" at bounding box center [553, 462] width 70 height 14
click at [520, 455] on p "2025" at bounding box center [553, 462] width 70 height 14
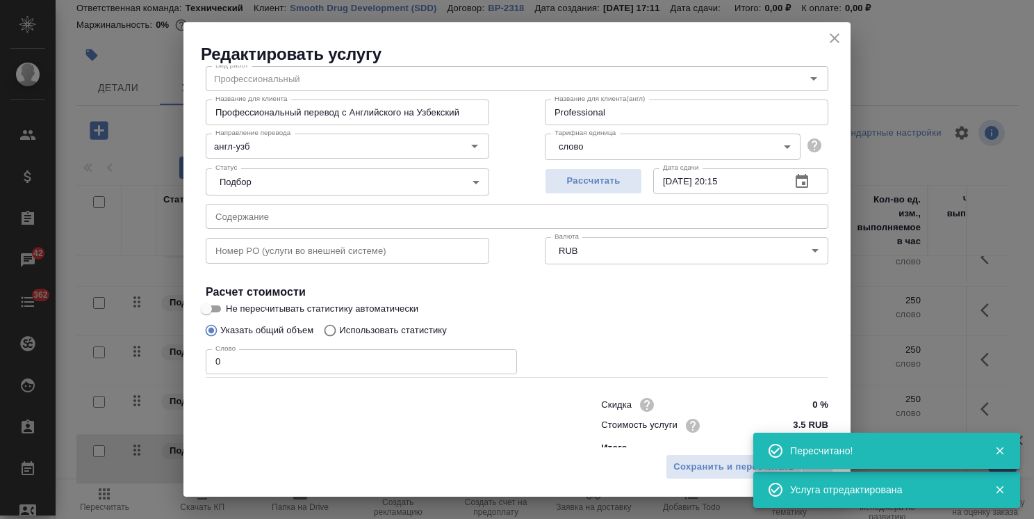
scroll to position [67, 0]
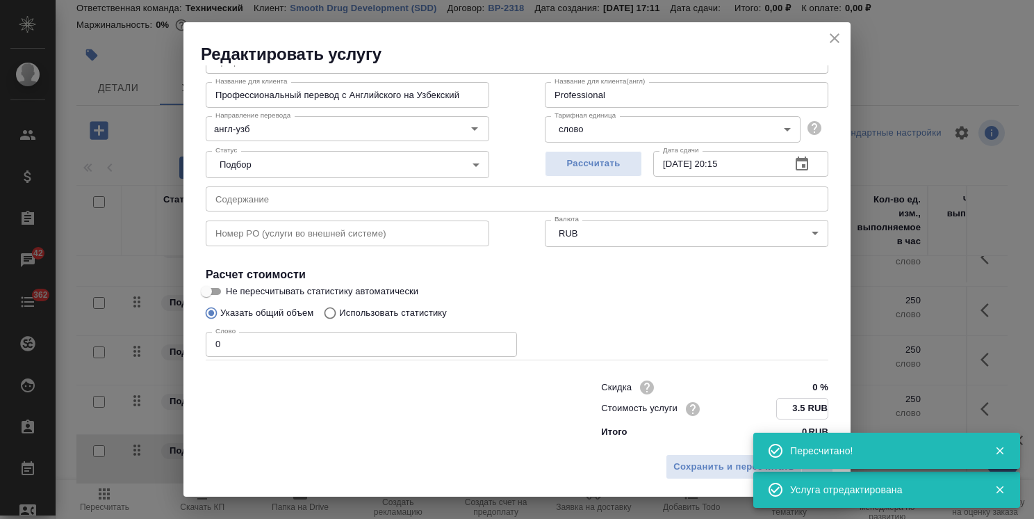
click at [795, 407] on input "3.5 RUB" at bounding box center [802, 408] width 51 height 20
type input "3. RUB"
click at [795, 407] on input "3. RUB" at bounding box center [802, 408] width 51 height 20
click at [792, 409] on input "3. RUB" at bounding box center [802, 408] width 51 height 20
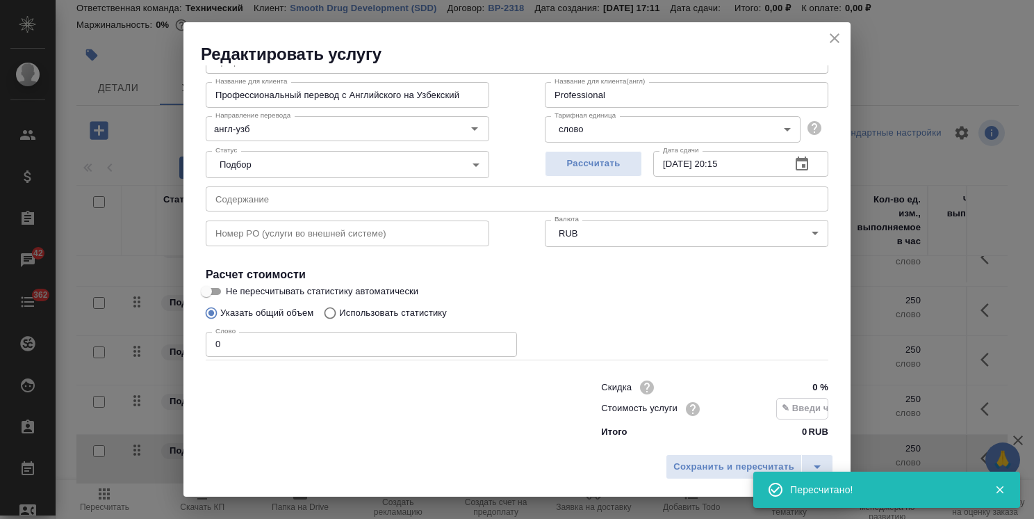
drag, startPoint x: 784, startPoint y: 403, endPoint x: 774, endPoint y: 438, distance: 36.1
click at [784, 403] on input "text" at bounding box center [802, 408] width 51 height 20
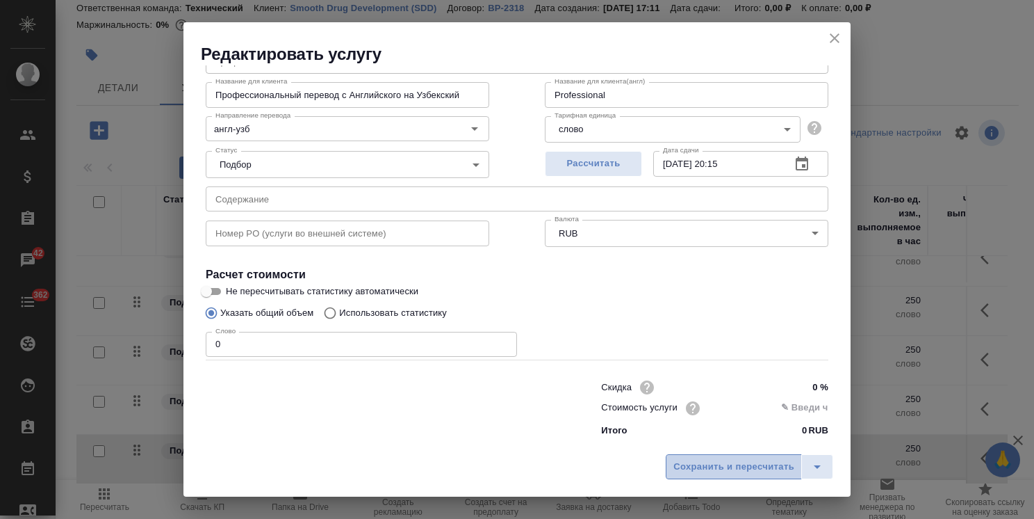
click at [742, 462] on span "Сохранить и пересчитать" at bounding box center [734, 467] width 121 height 16
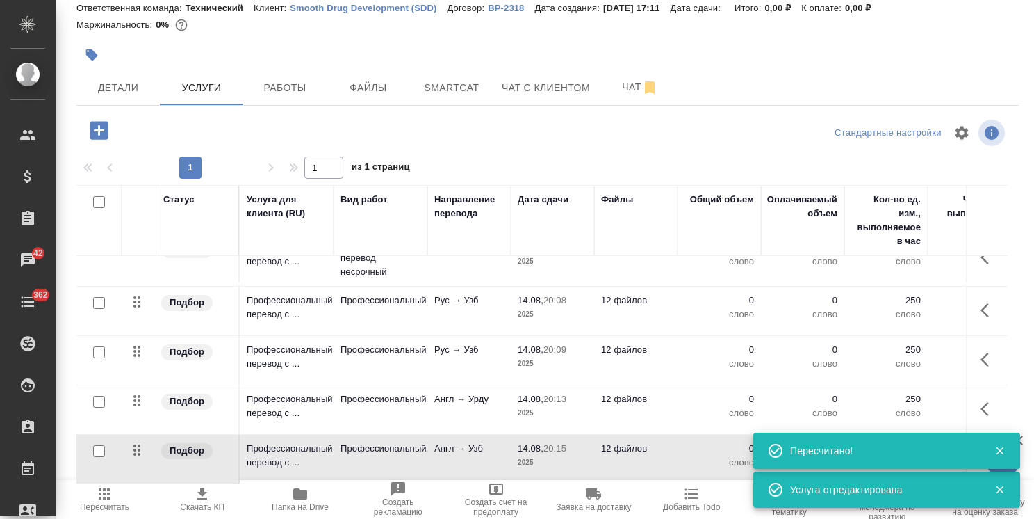
click at [481, 254] on p "Англ → Узб" at bounding box center [469, 248] width 70 height 14
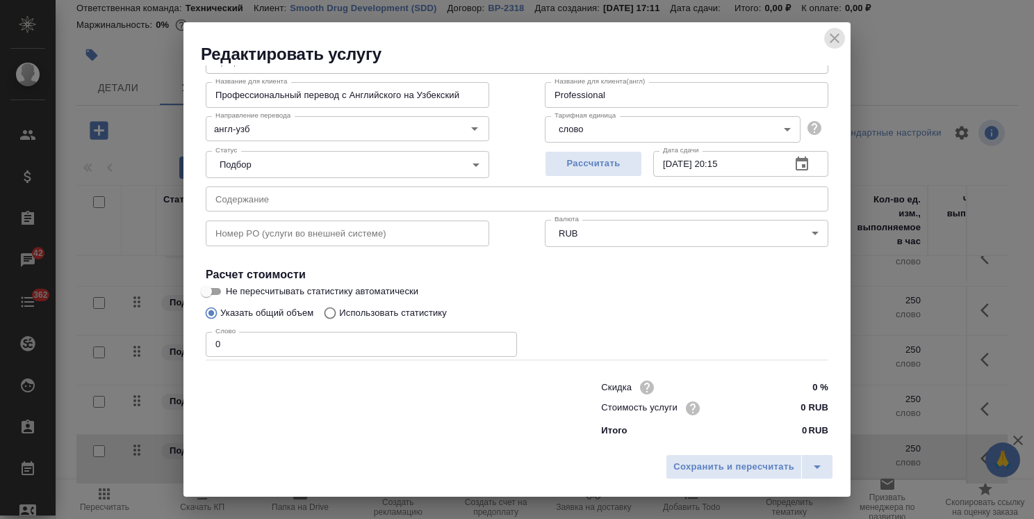
click at [835, 39] on icon "close" at bounding box center [835, 38] width 10 height 10
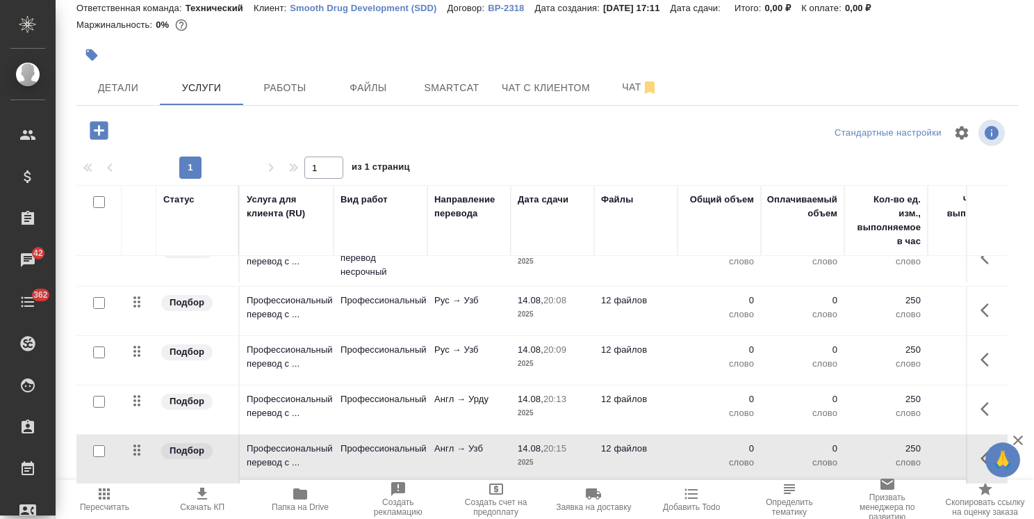
click at [455, 254] on p "Англ → Узб" at bounding box center [469, 248] width 70 height 14
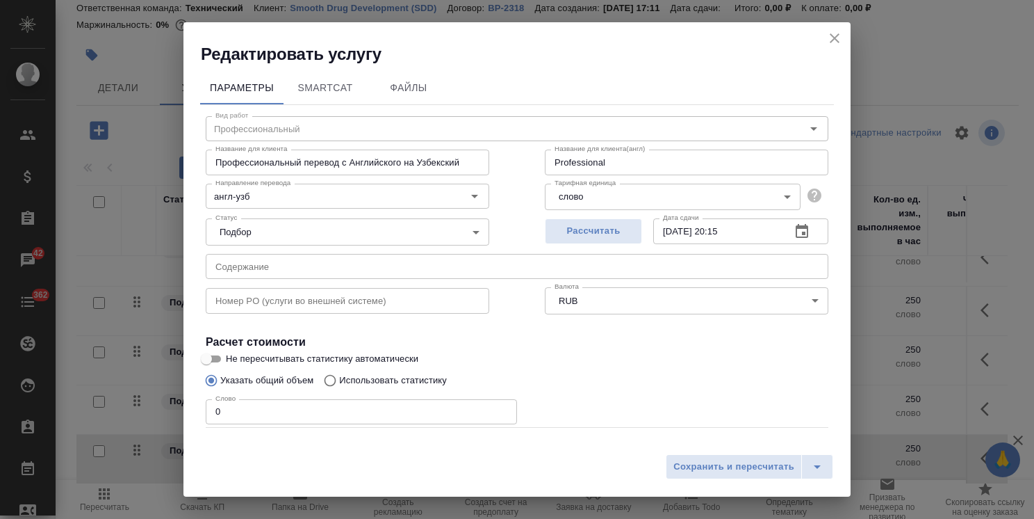
click at [475, 165] on input "Профессиональный перевод с Английского на Узбекский" at bounding box center [348, 161] width 284 height 25
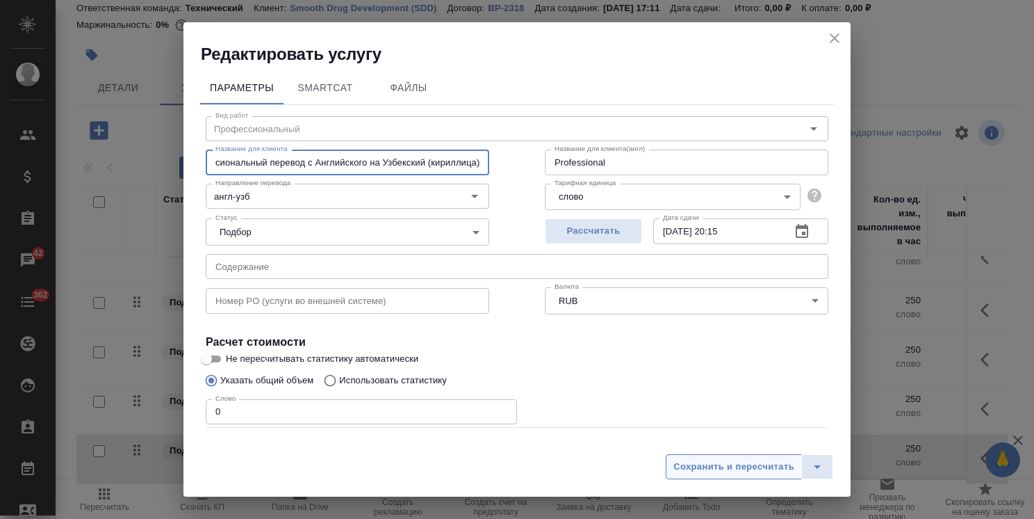
type input "Профессиональный перевод с Английского на Узбекский (кириллица)"
click at [727, 464] on span "Сохранить и пересчитать" at bounding box center [734, 467] width 121 height 16
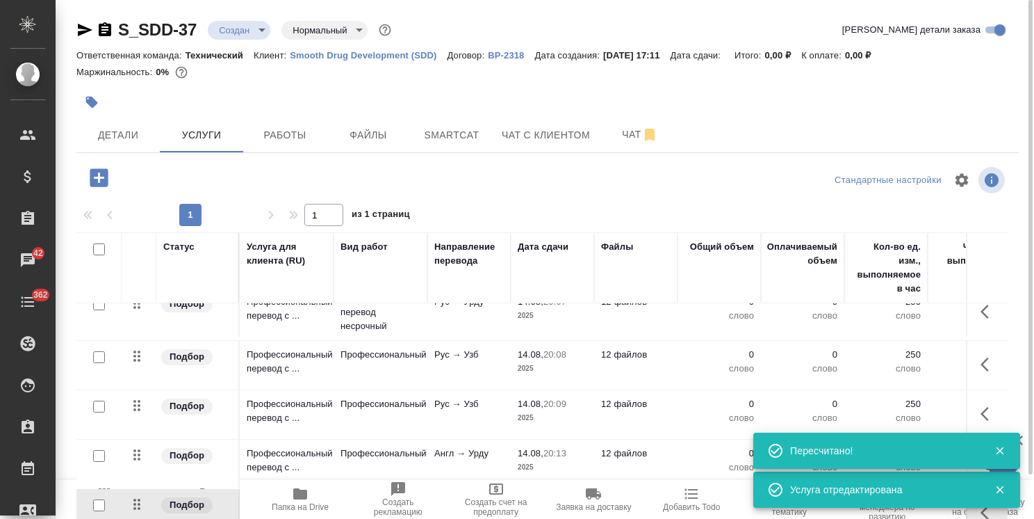
scroll to position [0, 0]
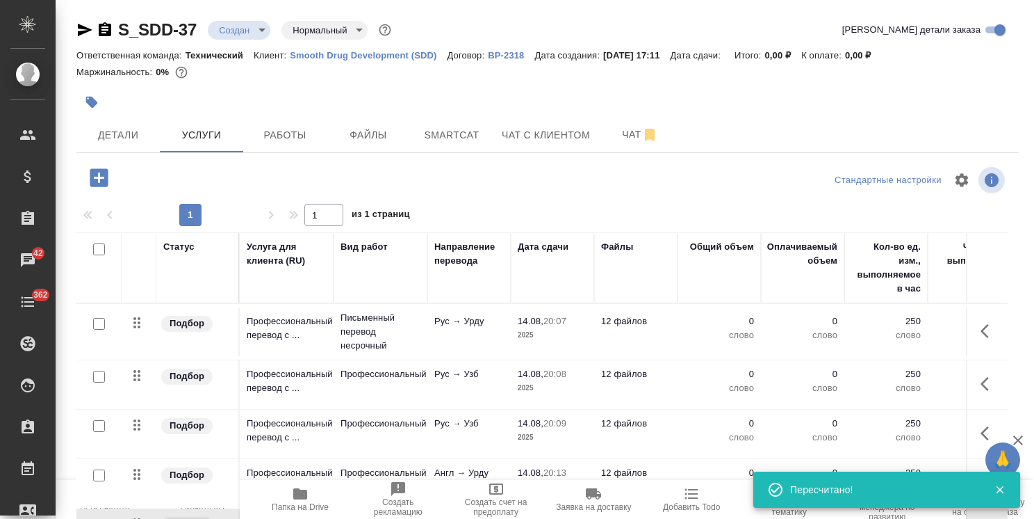
click at [462, 356] on td "Рус → Узб" at bounding box center [469, 331] width 83 height 49
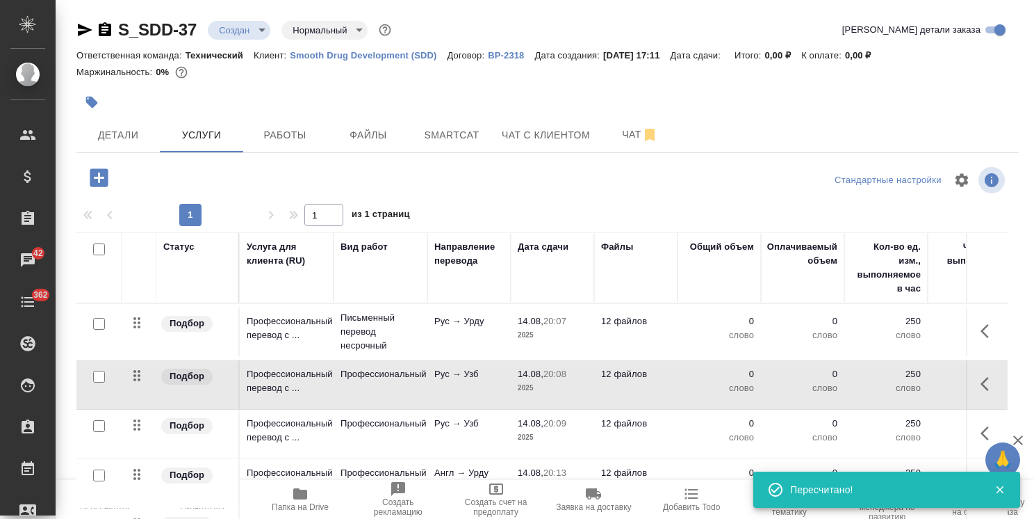
click at [462, 356] on td "Рус → Узб" at bounding box center [469, 331] width 83 height 49
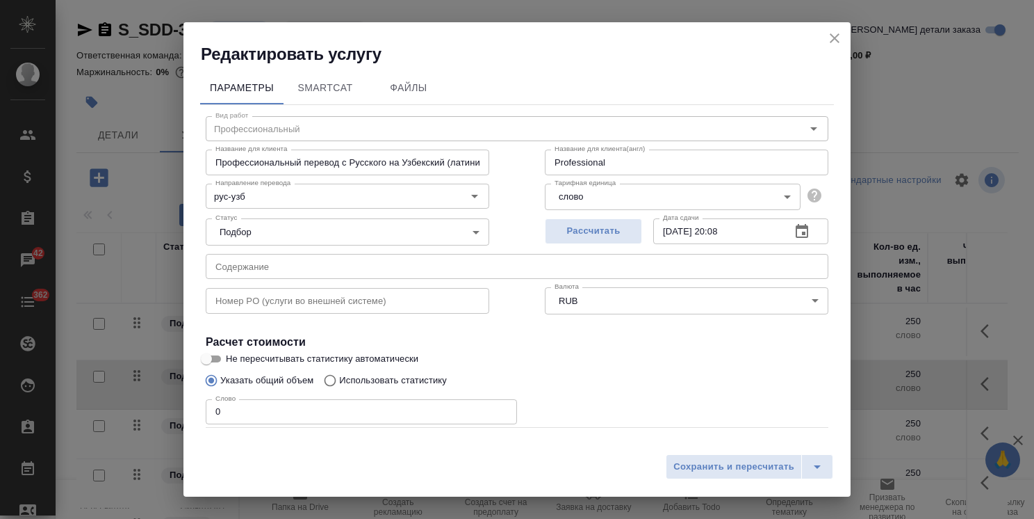
click at [830, 43] on icon "close" at bounding box center [835, 38] width 17 height 17
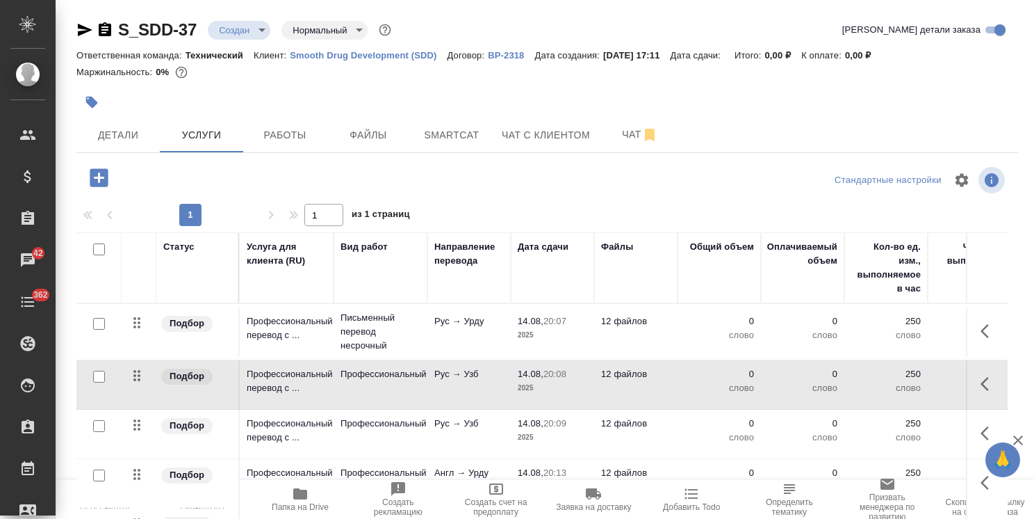
click at [470, 328] on p "Рус → Узб" at bounding box center [469, 321] width 70 height 14
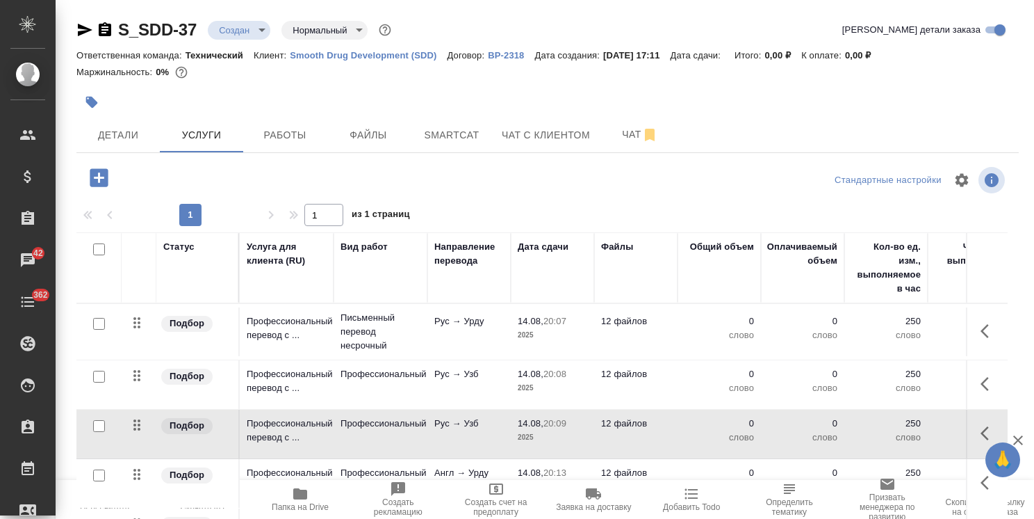
click at [470, 328] on p "Рус → Узб" at bounding box center [469, 321] width 70 height 14
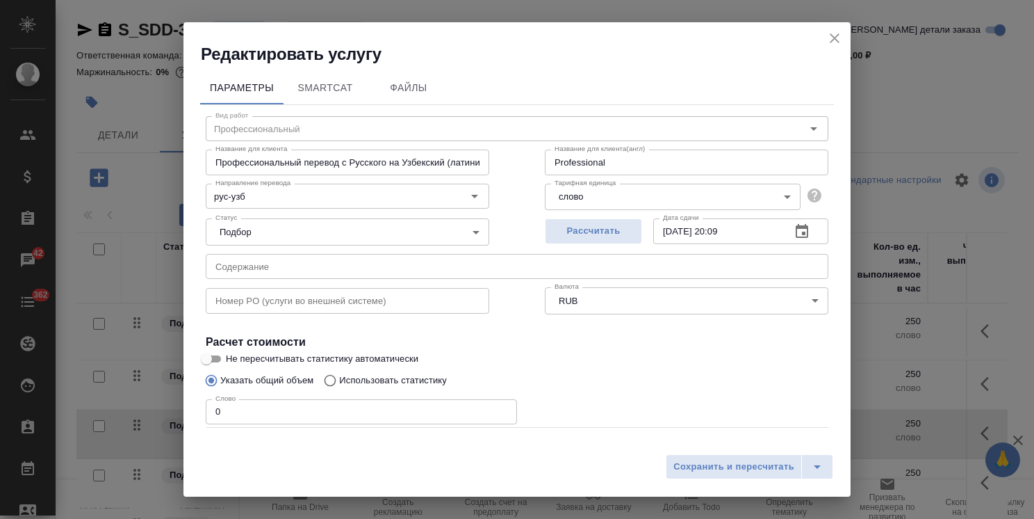
click at [827, 35] on icon "close" at bounding box center [835, 38] width 17 height 17
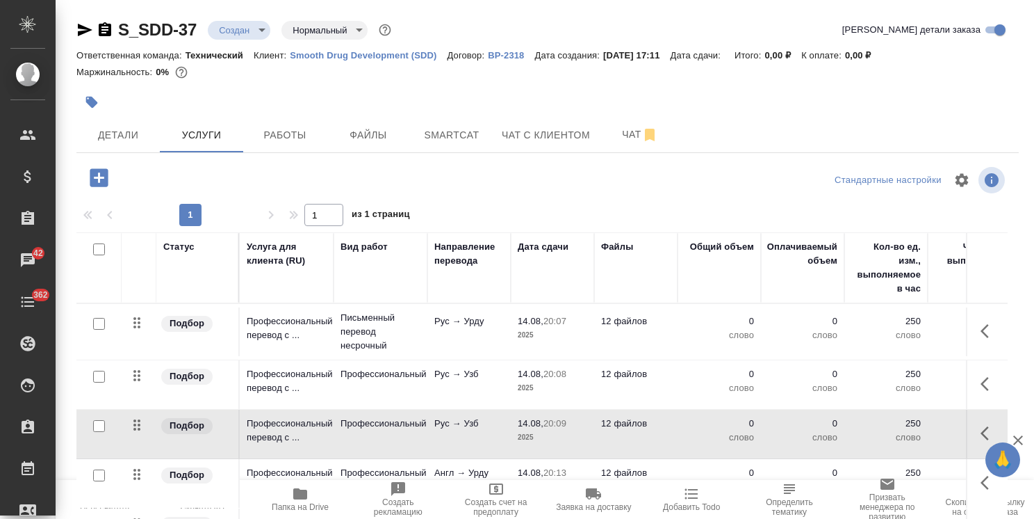
click at [462, 328] on p "Рус → Узб" at bounding box center [469, 321] width 70 height 14
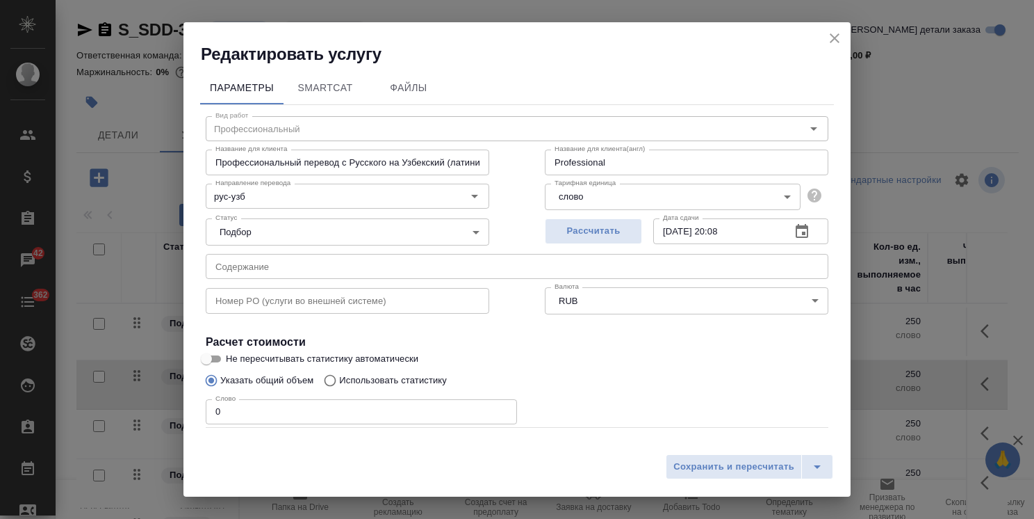
click at [431, 158] on input "Профессиональный перевод с Русского на Узбекский (латиница)" at bounding box center [348, 161] width 284 height 25
drag, startPoint x: 453, startPoint y: 163, endPoint x: 519, endPoint y: 162, distance: 65.3
click at [519, 162] on div "Вид работ Профессиональный Вид работ Название для клиента Профессиональный пере…" at bounding box center [517, 307] width 634 height 405
click at [471, 163] on input "Профессиональный перевод с Русского на Узбекский (латиница)" at bounding box center [348, 161] width 284 height 25
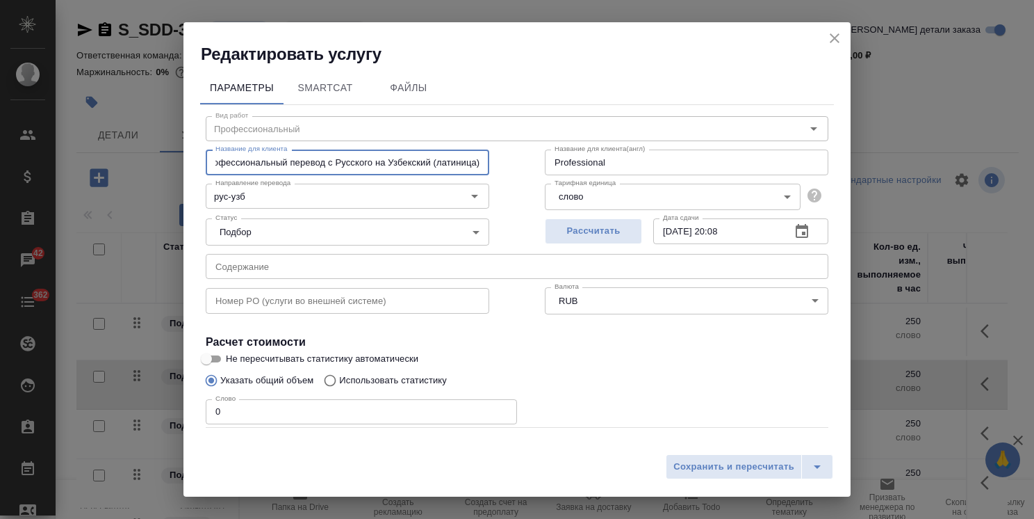
drag, startPoint x: 469, startPoint y: 165, endPoint x: 430, endPoint y: 168, distance: 39.1
click at [430, 168] on input "Профессиональный перевод с Русского на Узбекский (латиница)" at bounding box center [348, 161] width 284 height 25
drag, startPoint x: 471, startPoint y: 163, endPoint x: 494, endPoint y: 163, distance: 22.2
click at [494, 163] on div "Вид работ Профессиональный Вид работ Название для клиента Профессиональный пере…" at bounding box center [517, 307] width 634 height 405
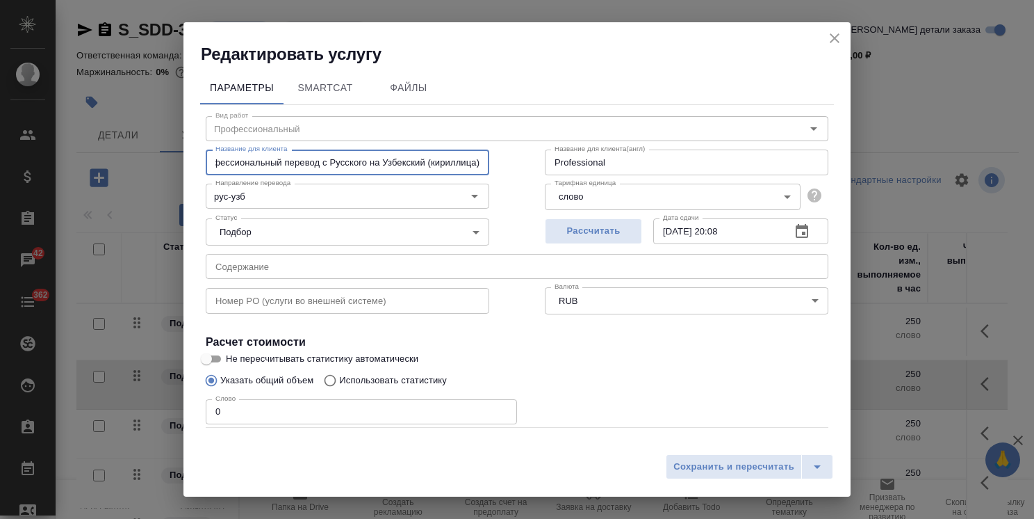
click at [480, 163] on input "Профессиональный перевод с Русского на Узбекский (кириллица)" at bounding box center [348, 161] width 284 height 25
type input "Профессиональный перевод с Русского на Узбекский (кириллица)"
click at [711, 471] on span "Сохранить и пересчитать" at bounding box center [734, 467] width 121 height 16
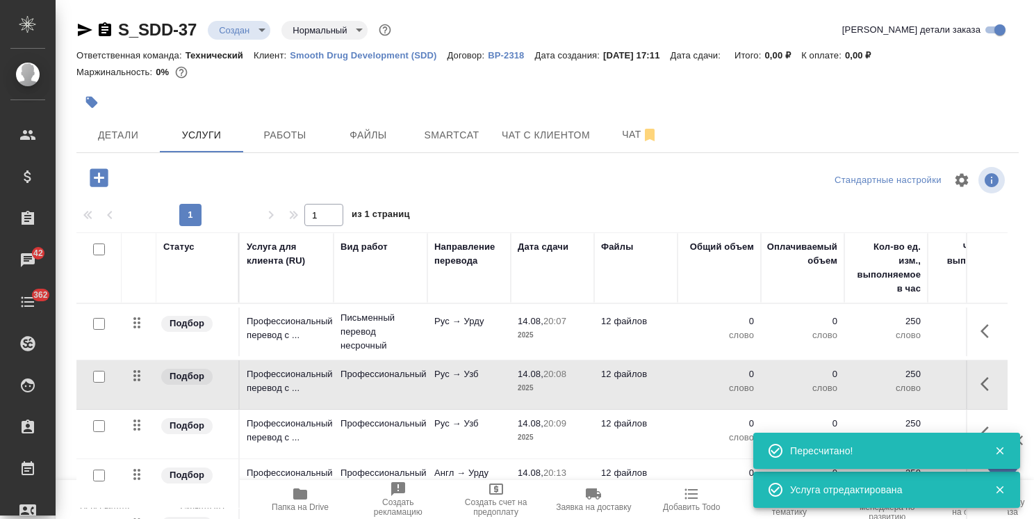
click at [457, 328] on p "Рус → Узб" at bounding box center [469, 321] width 70 height 14
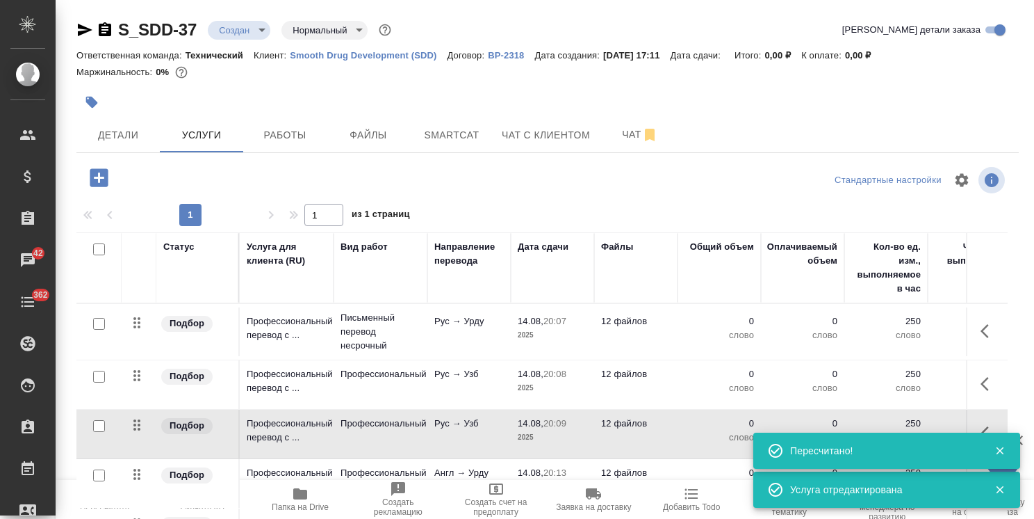
click at [457, 328] on p "Рус → Узб" at bounding box center [469, 321] width 70 height 14
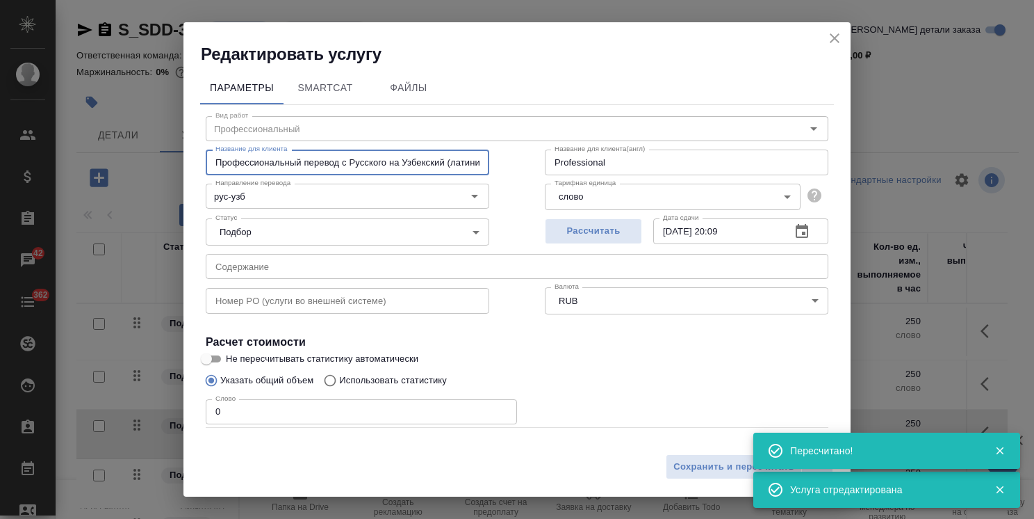
scroll to position [0, 19]
drag, startPoint x: 434, startPoint y: 163, endPoint x: 563, endPoint y: 165, distance: 129.3
click at [541, 168] on div "Название для клиента Профессиональный перевод с Русского на Узбекский (латиница…" at bounding box center [517, 160] width 678 height 89
click at [840, 37] on icon "close" at bounding box center [835, 38] width 17 height 17
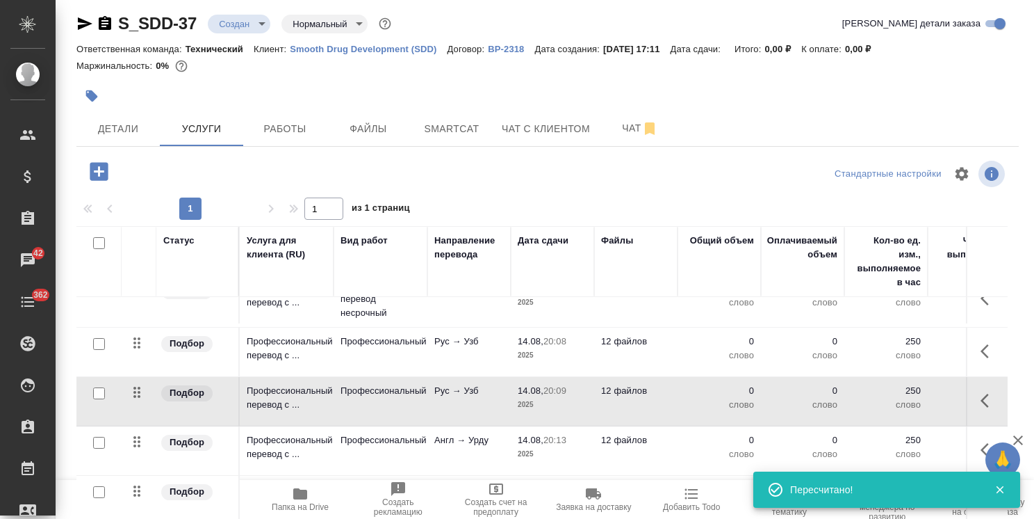
scroll to position [47, 0]
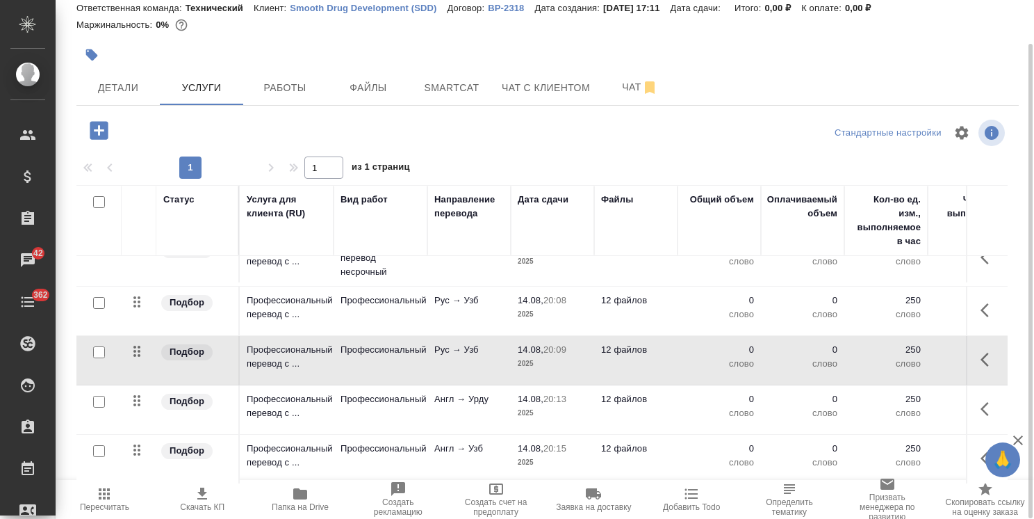
drag, startPoint x: 876, startPoint y: 389, endPoint x: 713, endPoint y: 394, distance: 163.5
drag, startPoint x: 713, startPoint y: 394, endPoint x: 454, endPoint y: 443, distance: 263.1
click at [454, 254] on p "Англ → Узб" at bounding box center [469, 248] width 70 height 14
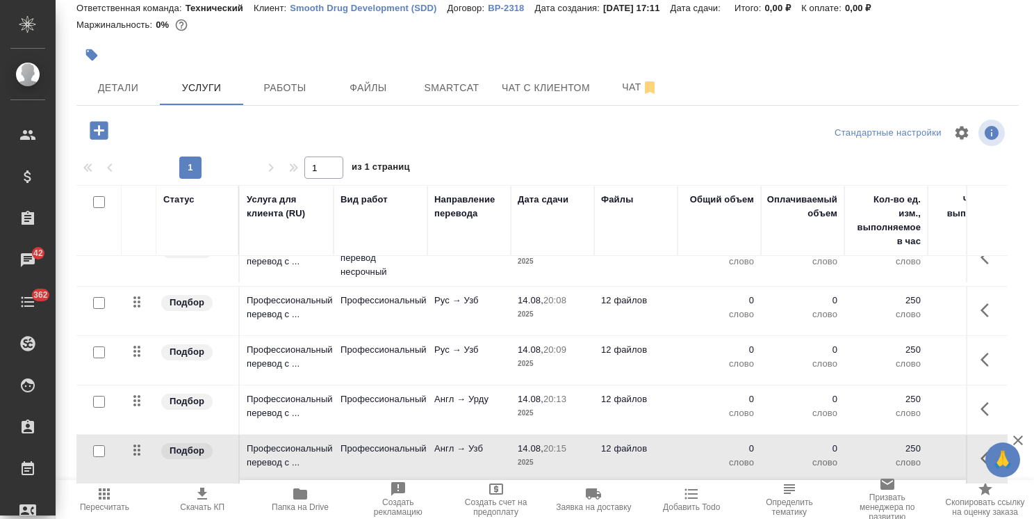
click at [108, 133] on icon "button" at bounding box center [99, 130] width 24 height 24
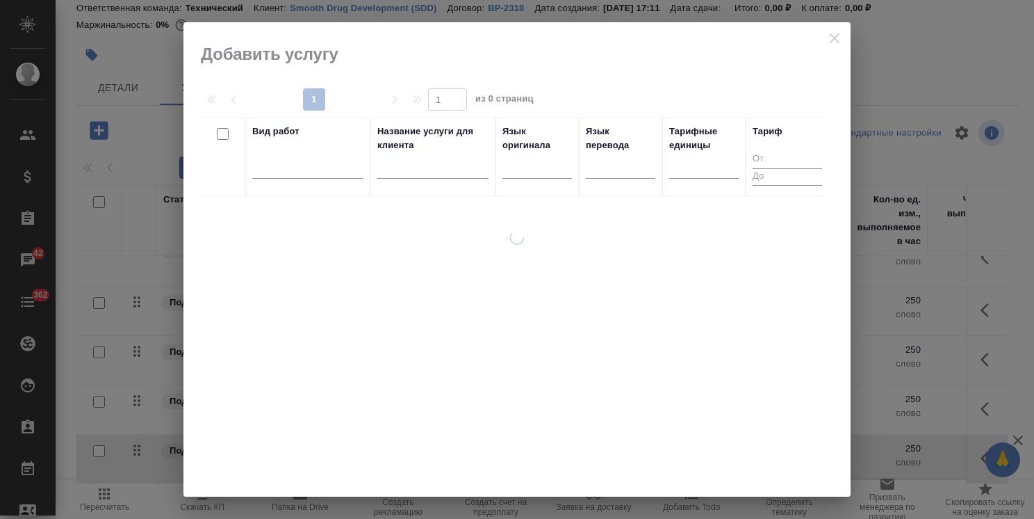
click at [404, 162] on input "text" at bounding box center [432, 169] width 111 height 17
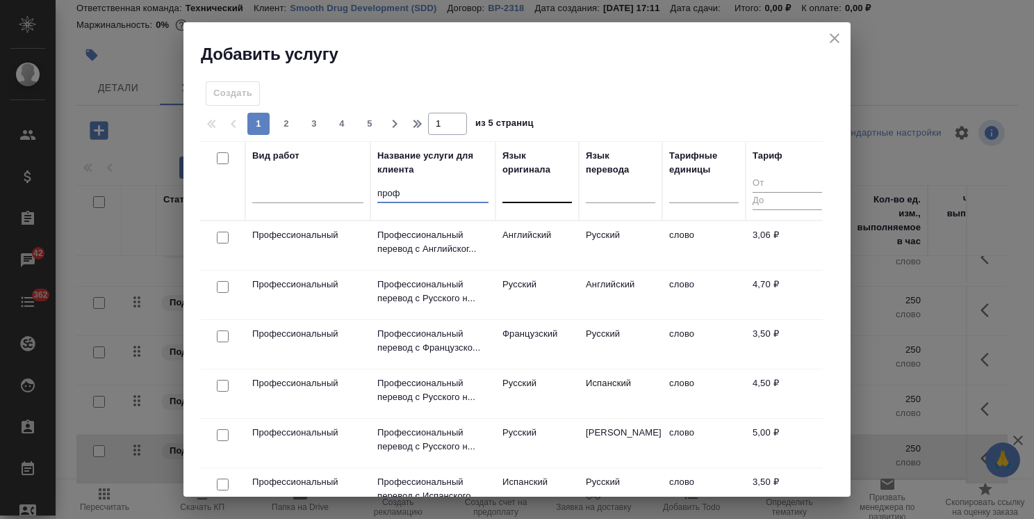
type input "проф"
click at [528, 190] on div at bounding box center [538, 189] width 70 height 20
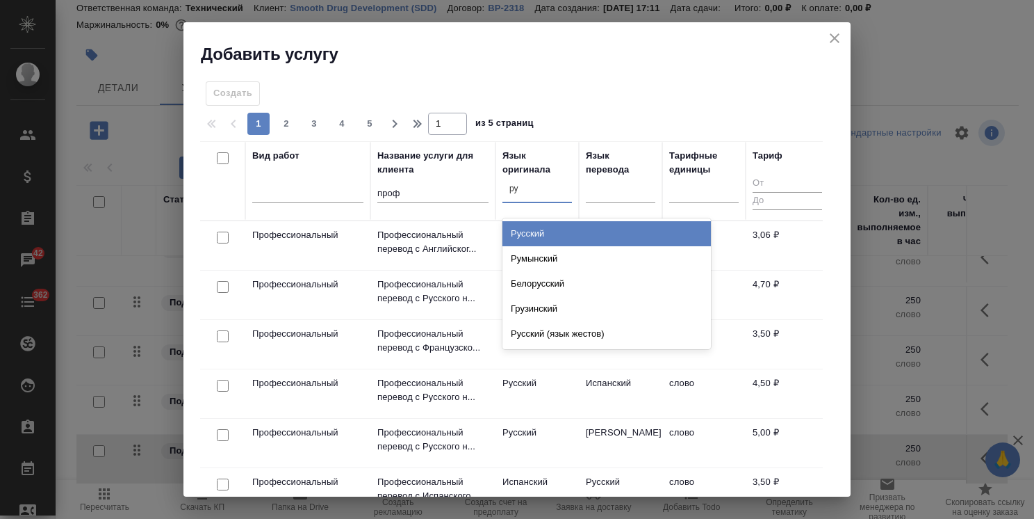
type input "рус"
click at [534, 234] on div "Русский" at bounding box center [607, 233] width 209 height 25
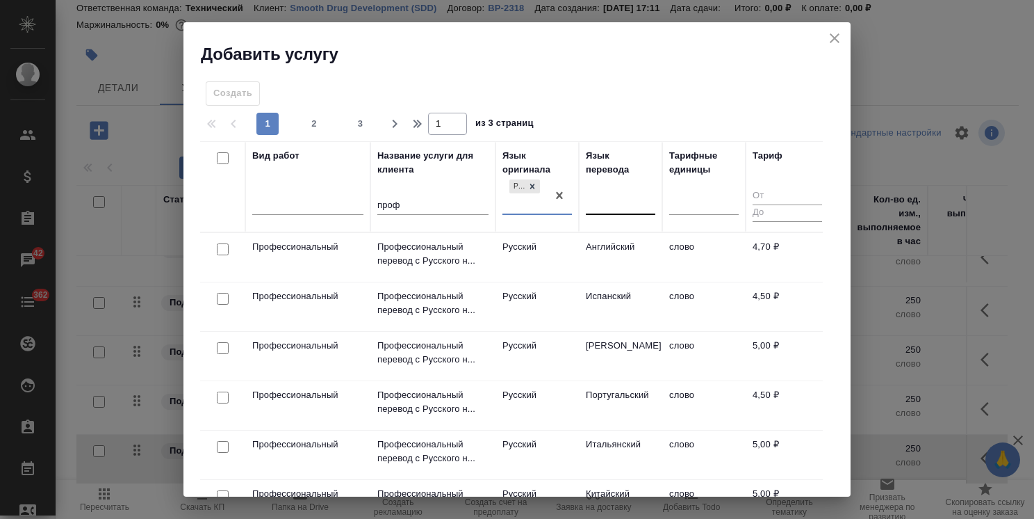
click at [603, 208] on div at bounding box center [621, 201] width 70 height 20
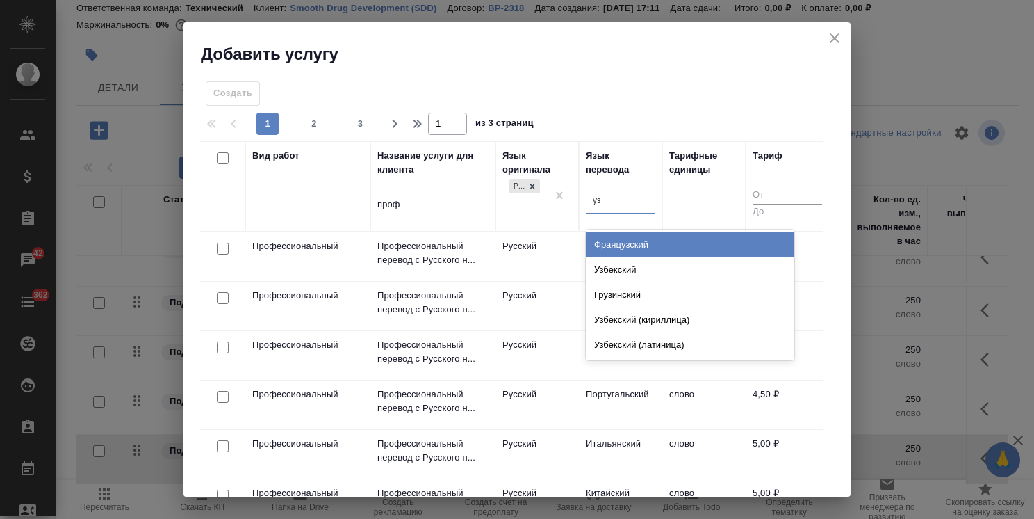
type input "узб"
click at [610, 233] on div "Узбекский" at bounding box center [690, 244] width 209 height 25
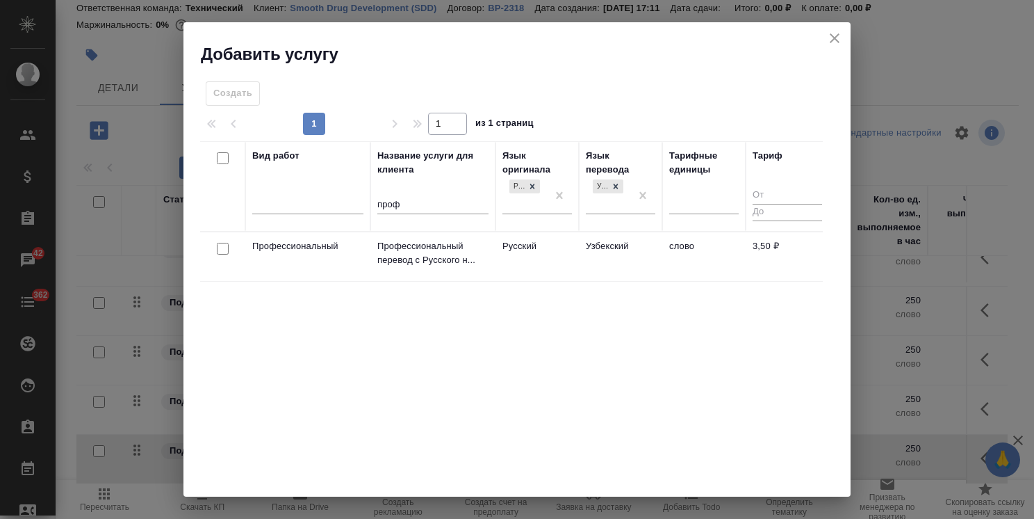
click at [221, 253] on input "checkbox" at bounding box center [223, 249] width 12 height 12
checkbox input "true"
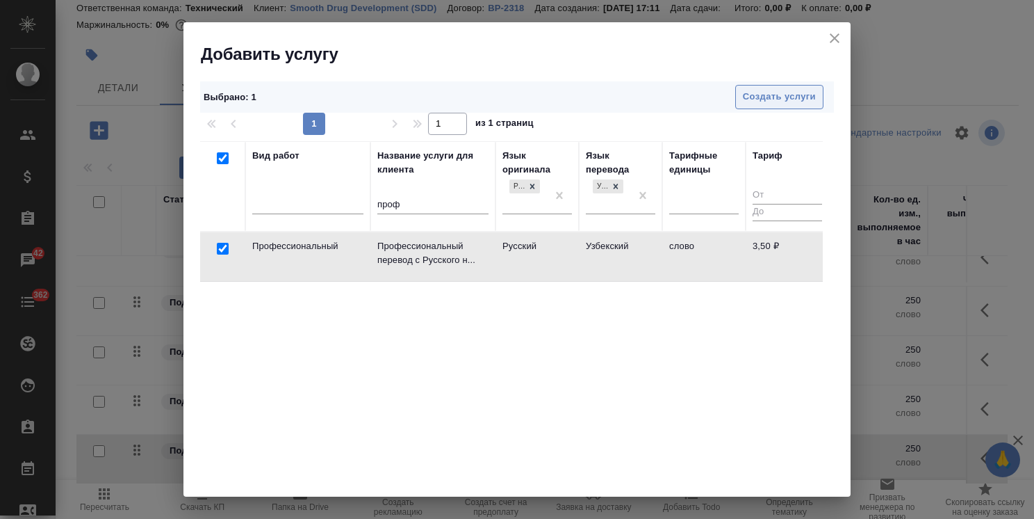
click at [750, 91] on span "Создать услуги" at bounding box center [779, 97] width 73 height 16
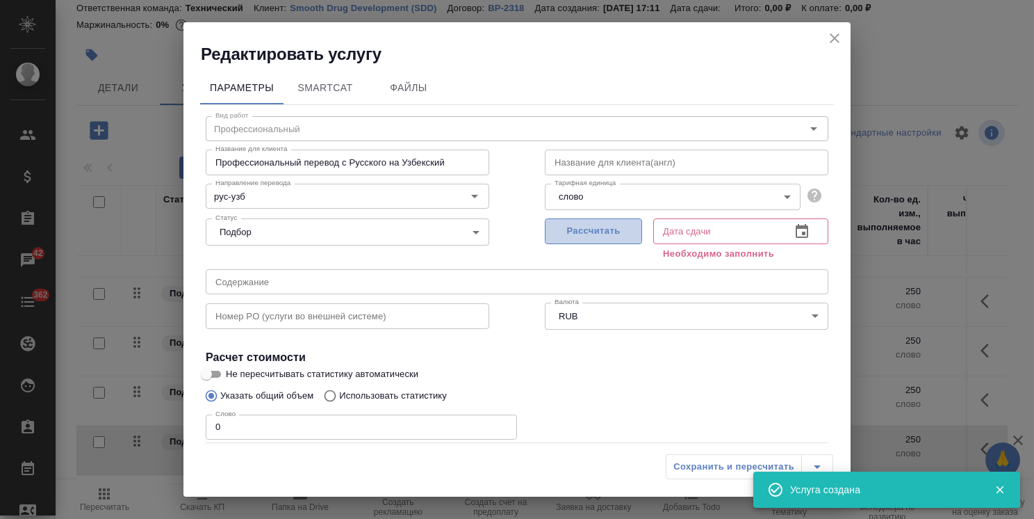
click at [572, 234] on span "Рассчитать" at bounding box center [594, 231] width 82 height 16
type input "14.08.2025 20:16"
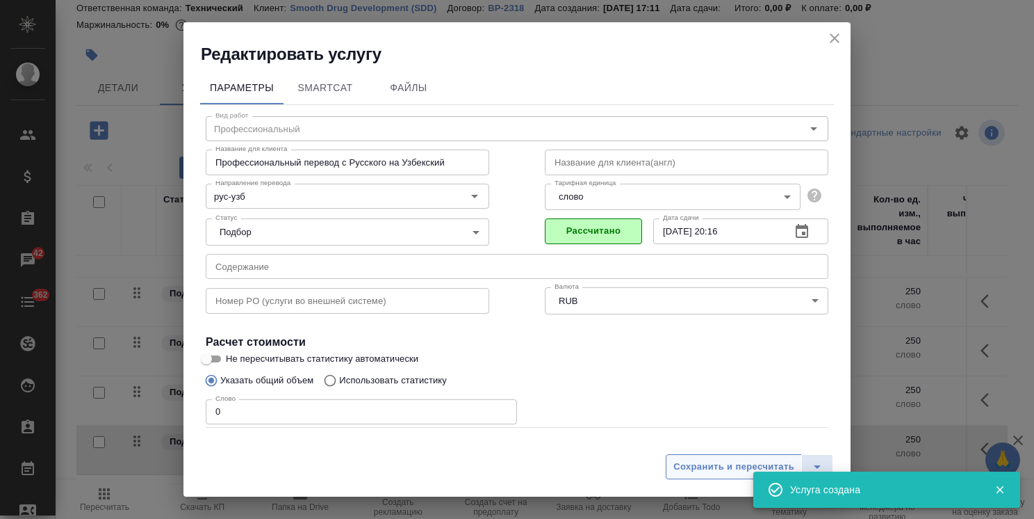
click at [697, 464] on span "Сохранить и пересчитать" at bounding box center [734, 467] width 121 height 16
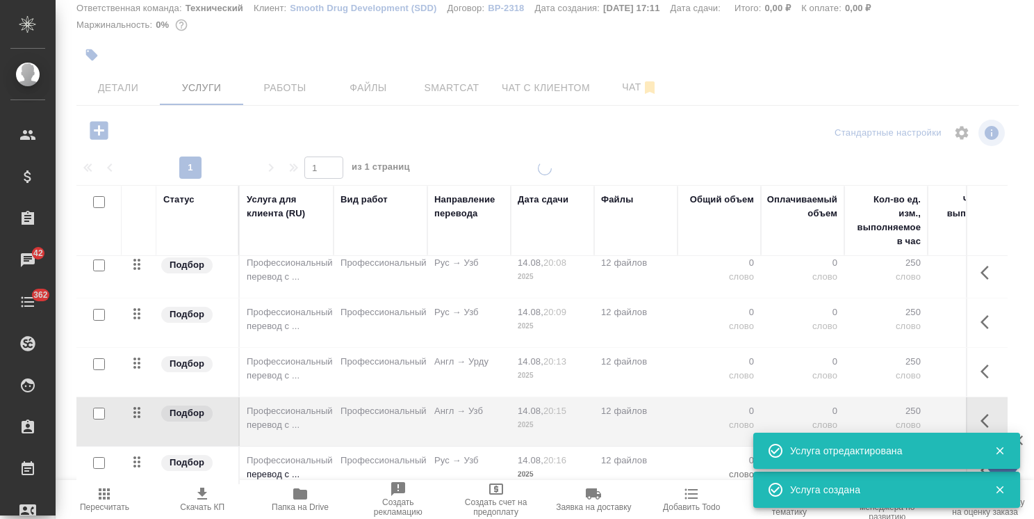
scroll to position [85, 0]
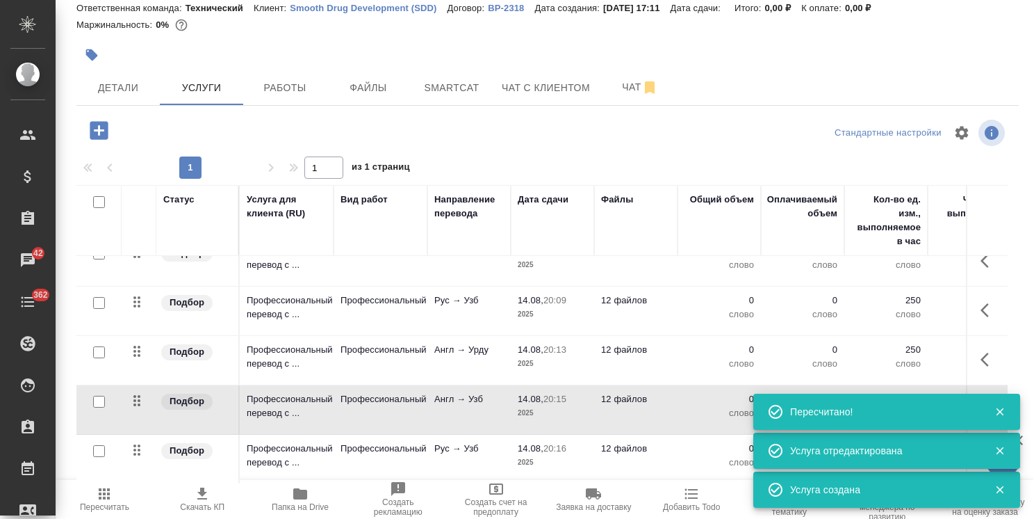
click at [1001, 416] on icon "button" at bounding box center [1000, 411] width 13 height 13
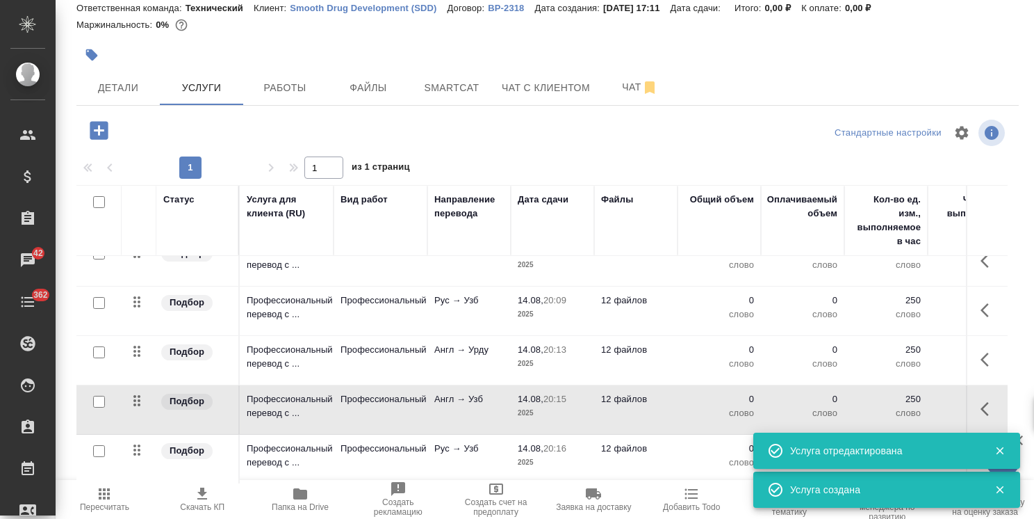
click at [1001, 448] on icon "button" at bounding box center [1000, 450] width 13 height 13
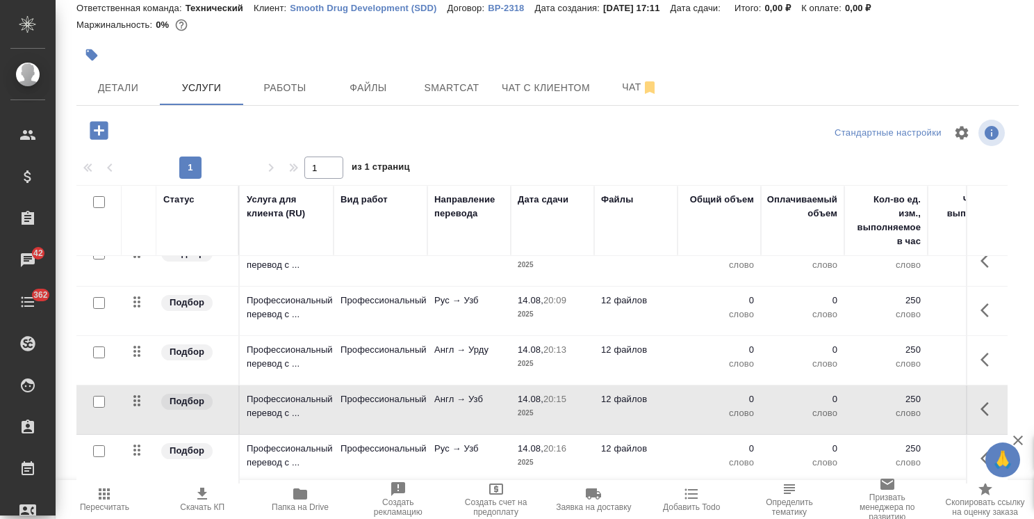
click at [1001, 485] on div "Услуга создана" at bounding box center [887, 489] width 267 height 36
click at [494, 205] on p "Рус → Узб" at bounding box center [469, 198] width 70 height 14
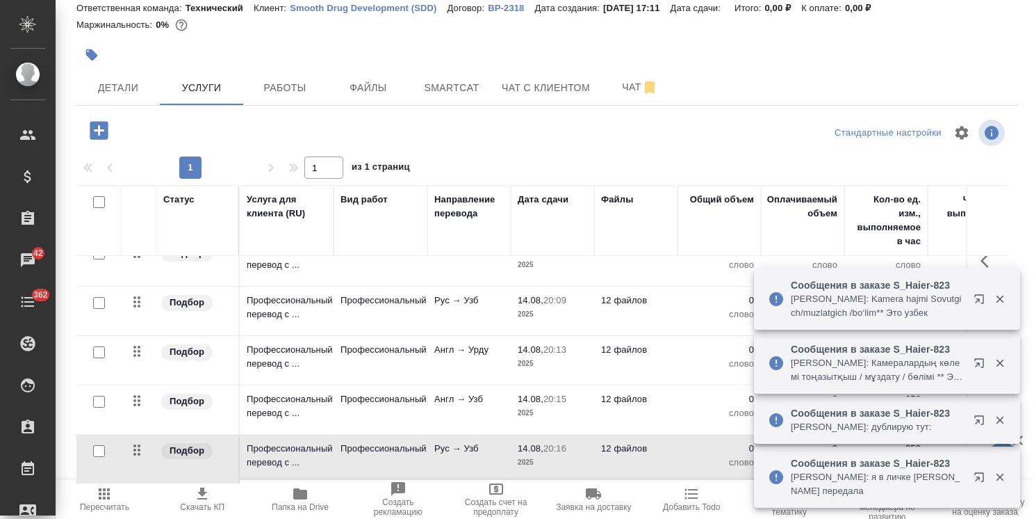
click at [494, 205] on p "Рус → Узб" at bounding box center [469, 198] width 70 height 14
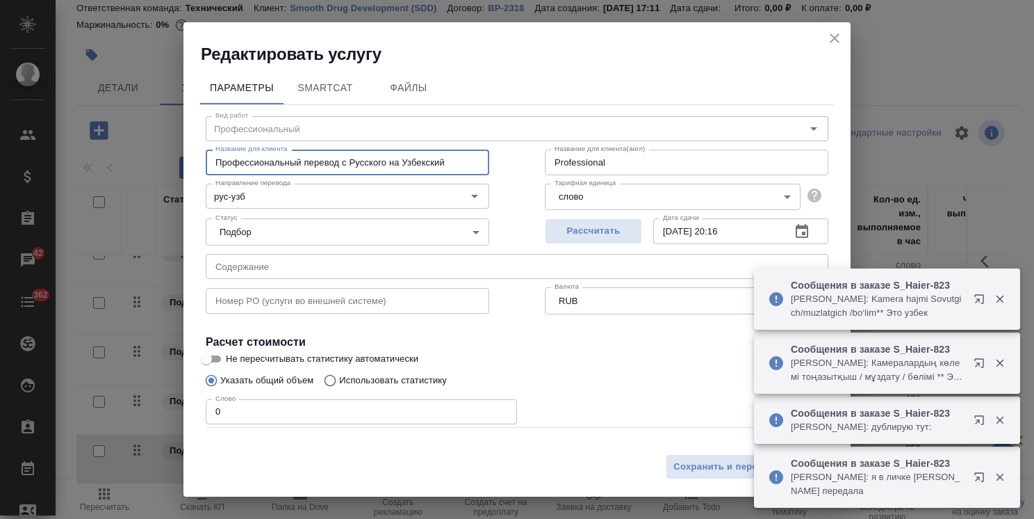
click at [469, 161] on input "Профессиональный перевод с Русского на Узбекский" at bounding box center [348, 161] width 284 height 25
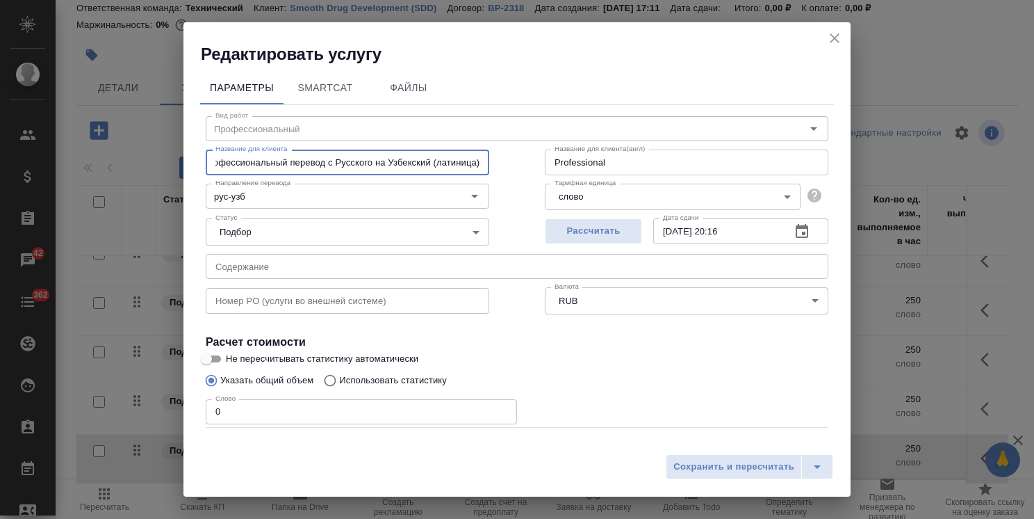
drag, startPoint x: 330, startPoint y: 162, endPoint x: 367, endPoint y: 160, distance: 37.6
click at [367, 160] on input "Профессиональный перевод с Русского на Узбекский (латиница)" at bounding box center [348, 161] width 284 height 25
type input "Профессиональный перевод с Английского на Узбекский (латиница)"
click at [309, 192] on input "рус-узб" at bounding box center [324, 196] width 229 height 17
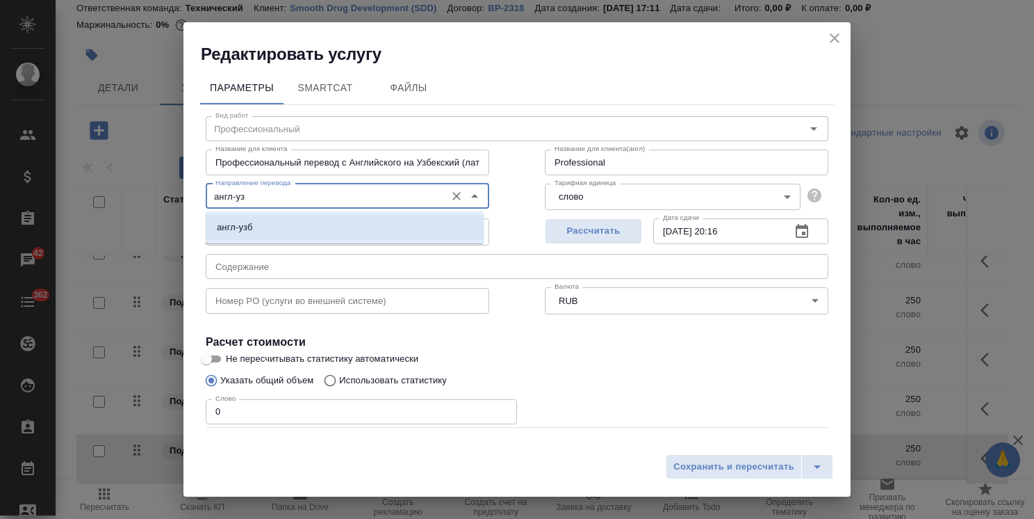
click at [298, 227] on li "англ-узб" at bounding box center [345, 227] width 278 height 25
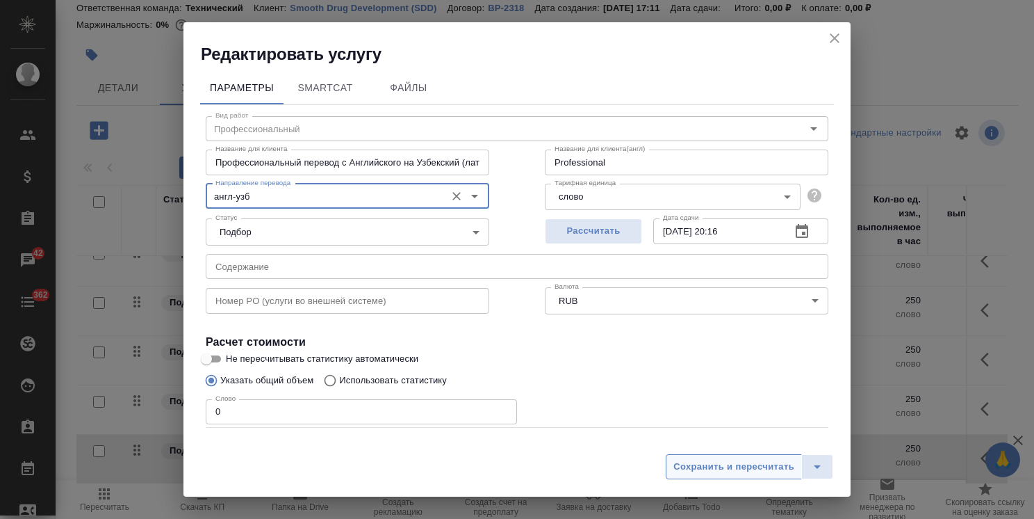
type input "англ-узб"
click at [718, 455] on button "Сохранить и пересчитать" at bounding box center [734, 466] width 136 height 25
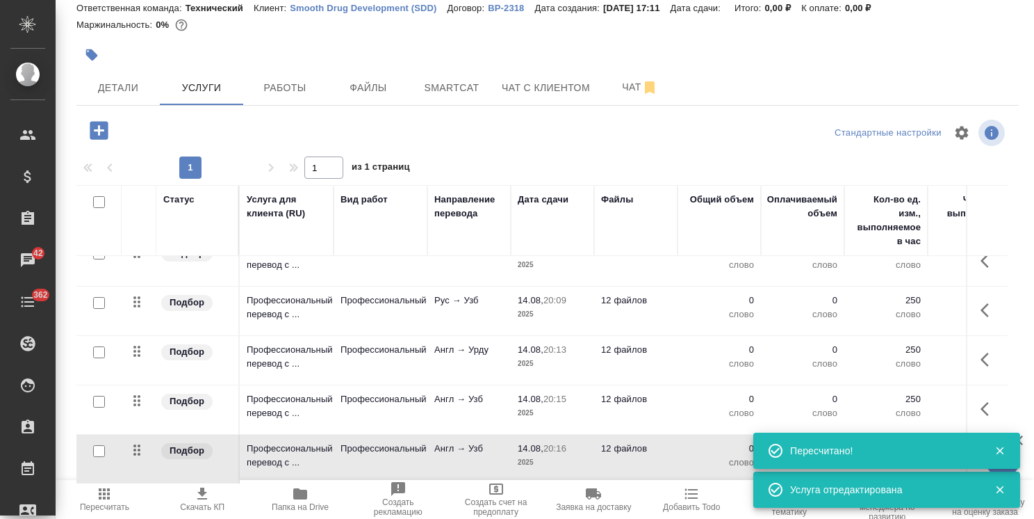
click at [418, 236] on td "Профессиональный" at bounding box center [381, 209] width 94 height 56
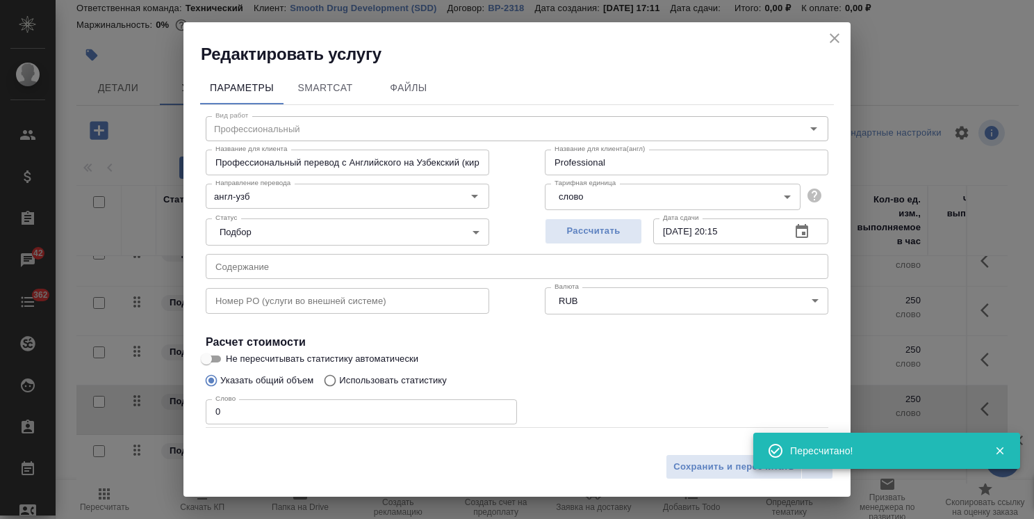
click at [840, 35] on icon "close" at bounding box center [835, 38] width 17 height 17
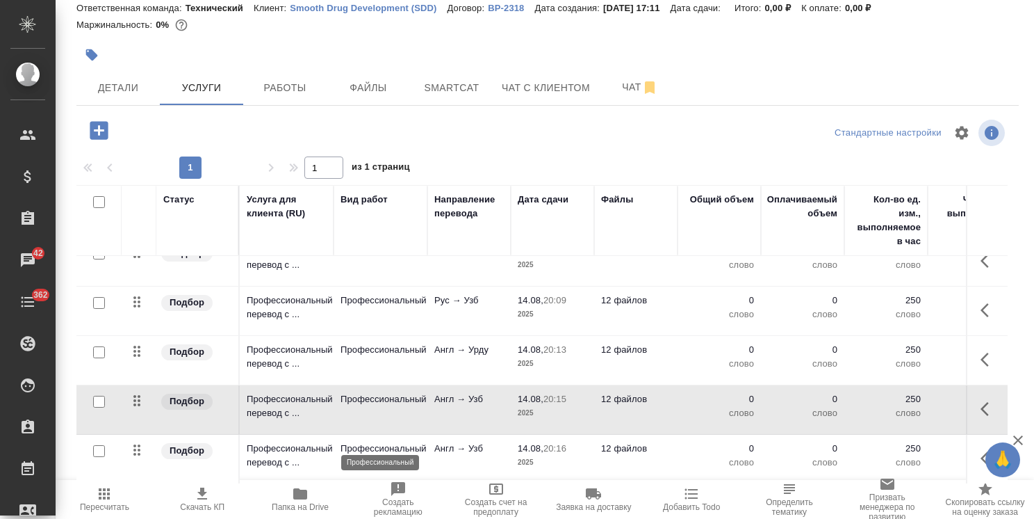
click at [421, 441] on p "Профессиональный" at bounding box center [381, 448] width 80 height 14
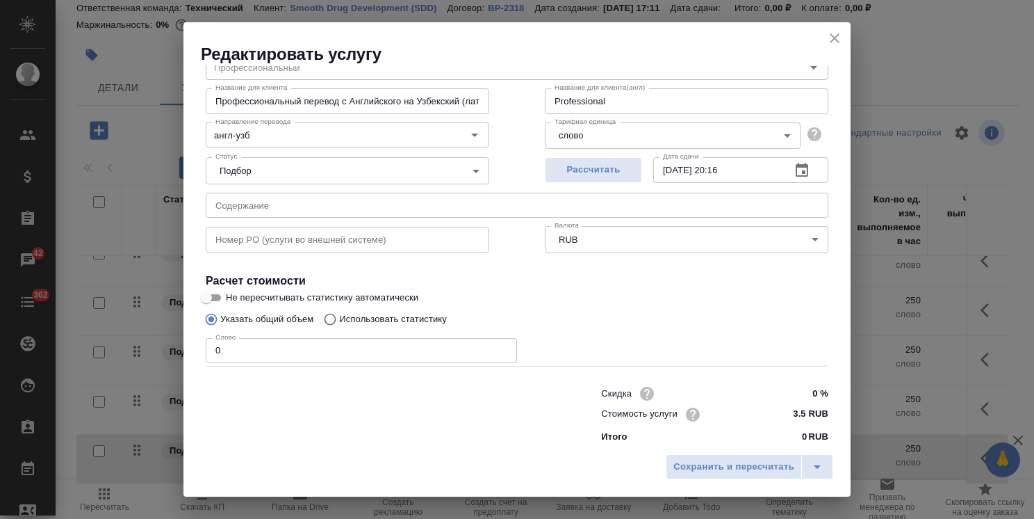
scroll to position [67, 0]
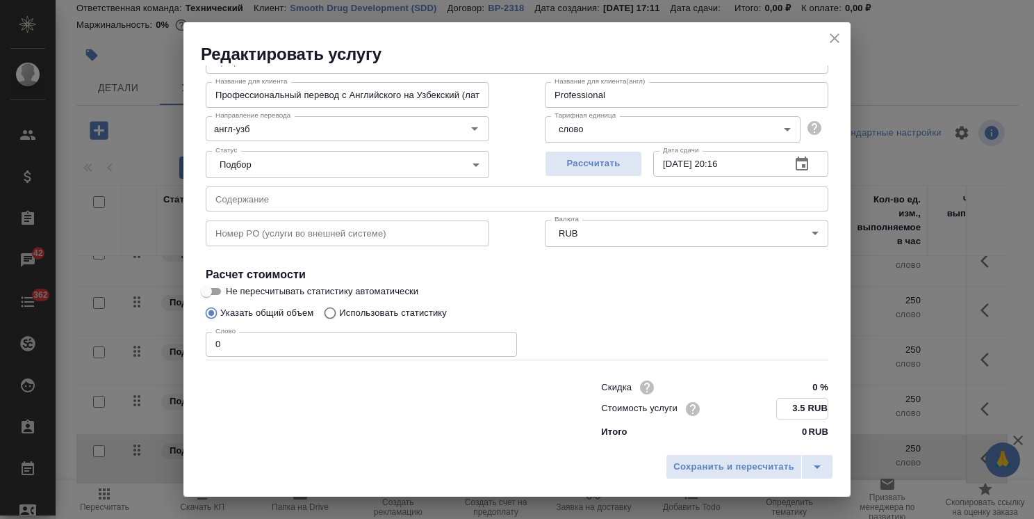
drag, startPoint x: 787, startPoint y: 407, endPoint x: 777, endPoint y: 410, distance: 10.1
click at [777, 410] on input "3.5 RUB" at bounding box center [802, 408] width 51 height 20
click at [795, 409] on input "0.5 RUB" at bounding box center [802, 408] width 51 height 20
type input "0.0 RUB"
click at [756, 457] on button "Сохранить и пересчитать" at bounding box center [734, 466] width 136 height 25
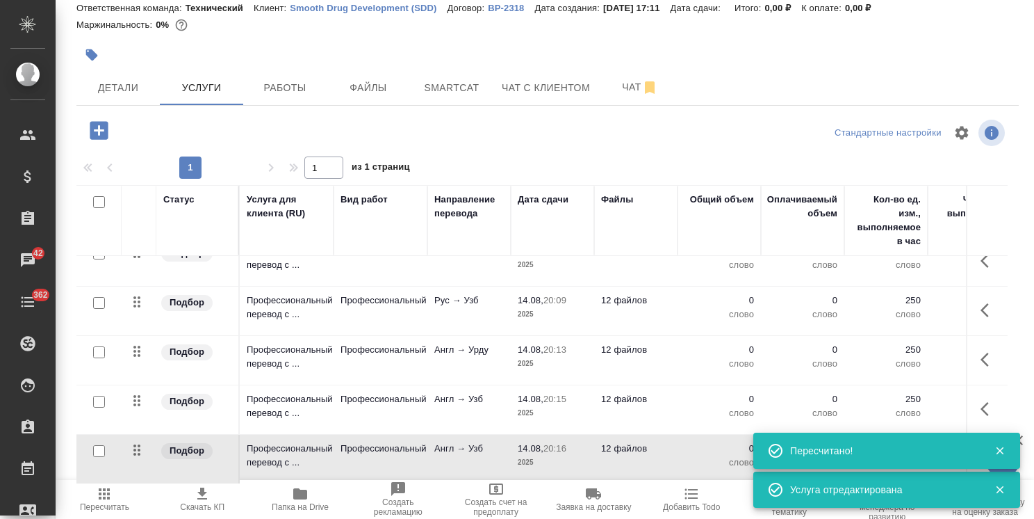
click at [462, 205] on p "Англ → Узб" at bounding box center [469, 198] width 70 height 14
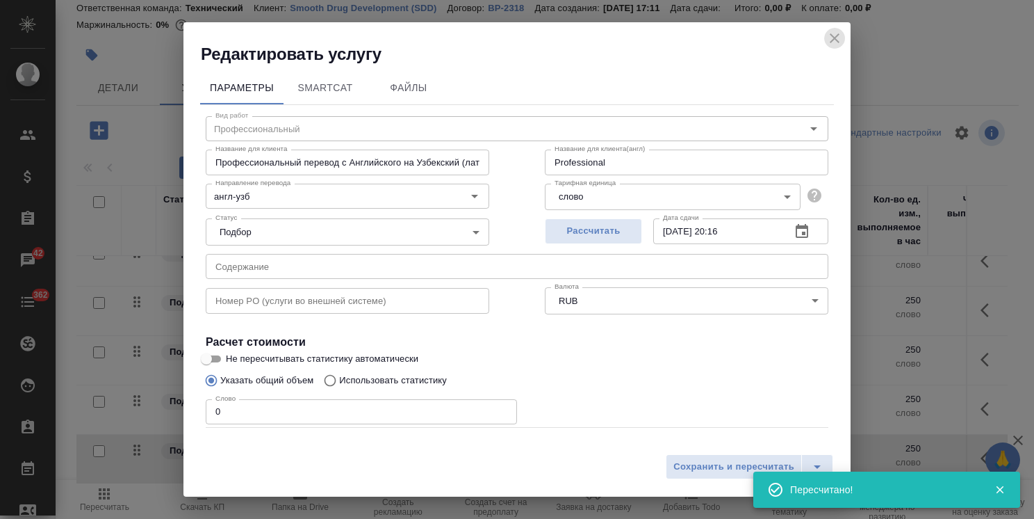
click at [839, 38] on icon "close" at bounding box center [835, 38] width 17 height 17
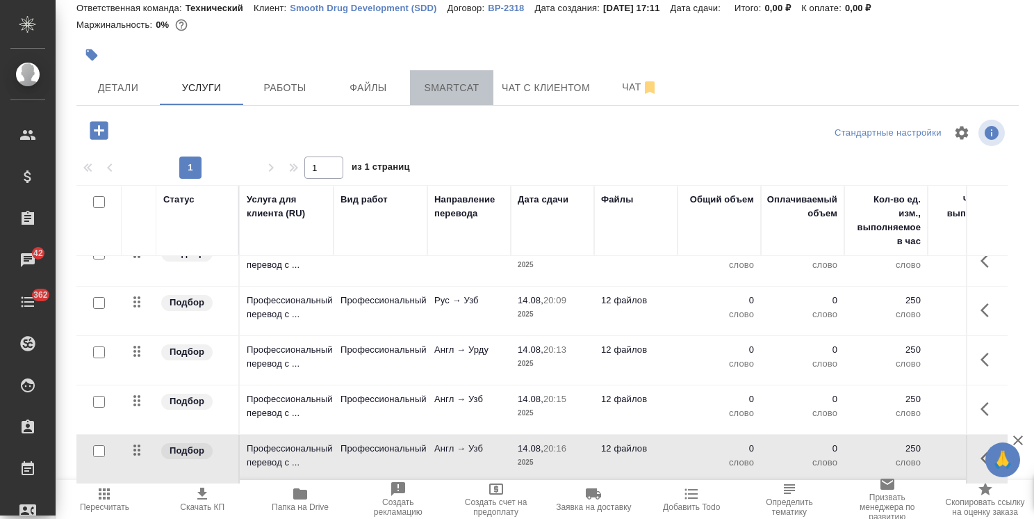
click at [460, 88] on span "Smartcat" at bounding box center [451, 87] width 67 height 17
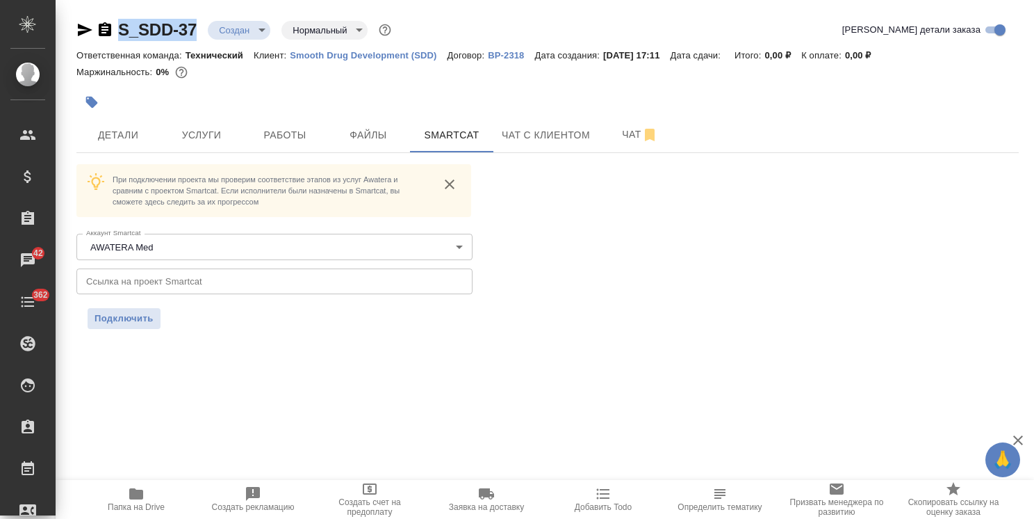
drag, startPoint x: 203, startPoint y: 13, endPoint x: 85, endPoint y: 26, distance: 118.9
click at [81, 25] on div "S_SDD-37 Создан new Нормальный normal Кратко детали заказа Ответственная команд…" at bounding box center [548, 182] width 958 height 364
copy link "S_SDD-37"
click at [204, 283] on input "text" at bounding box center [274, 280] width 396 height 25
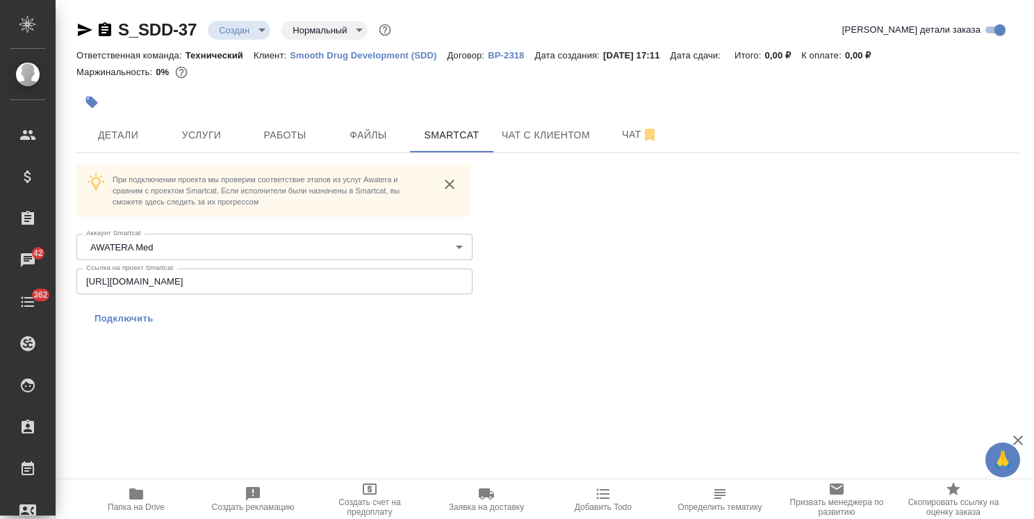
click at [130, 324] on span "Подключить" at bounding box center [124, 318] width 59 height 14
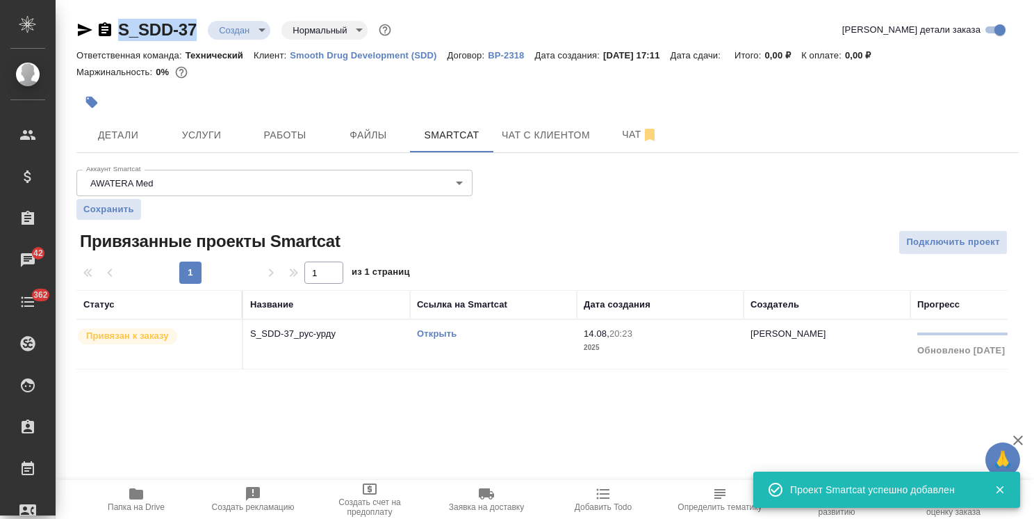
drag, startPoint x: 200, startPoint y: 17, endPoint x: 115, endPoint y: 17, distance: 84.8
click at [115, 17] on div "S_SDD-37 Создан new Нормальный normal Кратко детали заказа Ответственная команд…" at bounding box center [548, 202] width 958 height 405
copy link "S_SDD-37"
click at [956, 246] on span "Подключить проект" at bounding box center [953, 242] width 94 height 16
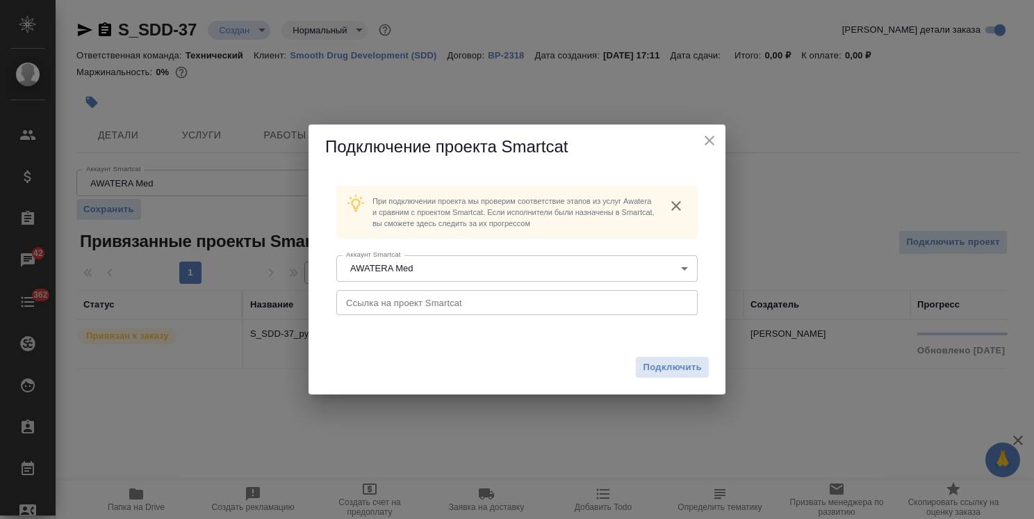
drag, startPoint x: 423, startPoint y: 300, endPoint x: 445, endPoint y: 310, distance: 24.3
click at [423, 300] on input "text" at bounding box center [516, 302] width 361 height 25
click at [653, 360] on span "Подключить" at bounding box center [672, 367] width 59 height 14
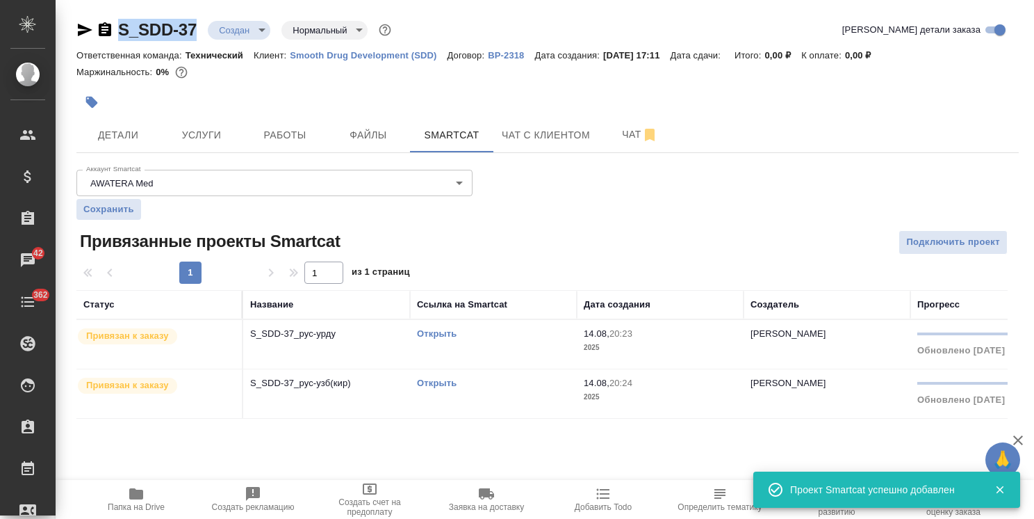
drag, startPoint x: 206, startPoint y: 16, endPoint x: 77, endPoint y: 17, distance: 129.3
click at [77, 17] on div "S_SDD-37 Создан new Нормальный normal Кратко детали заказа Ответственная команд…" at bounding box center [548, 227] width 958 height 454
copy link "S_SDD-37"
click at [937, 231] on button "Подключить проект" at bounding box center [953, 242] width 109 height 24
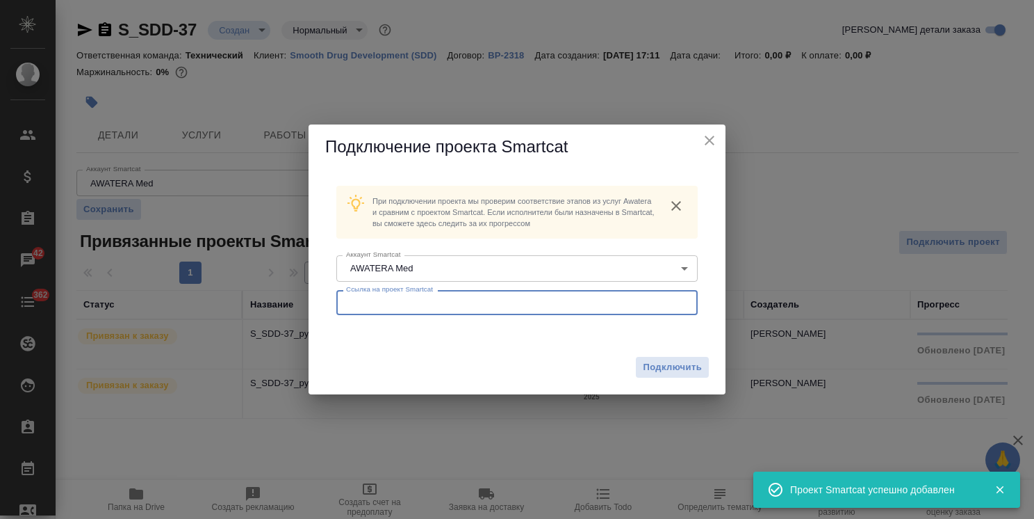
click at [453, 307] on input "text" at bounding box center [516, 302] width 361 height 25
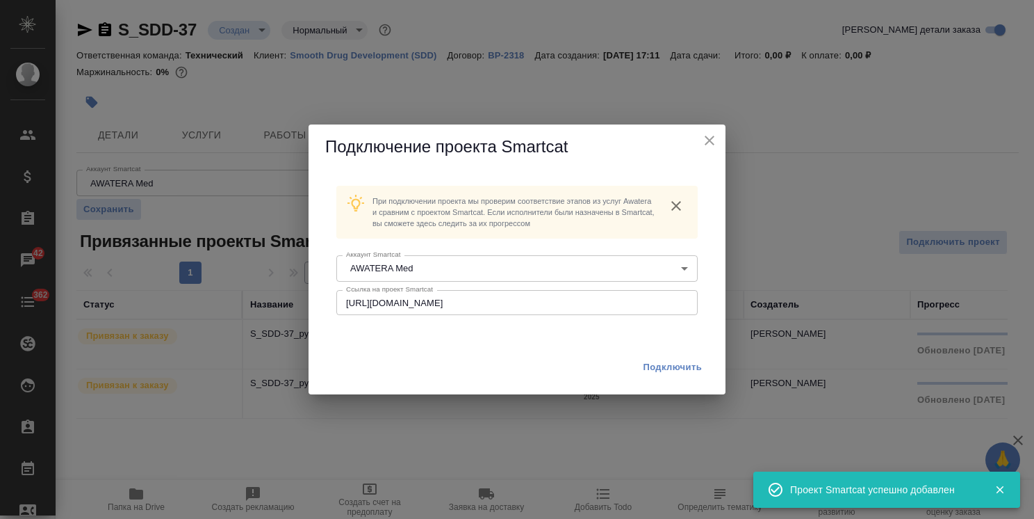
click at [665, 367] on span "Подключить" at bounding box center [672, 367] width 59 height 14
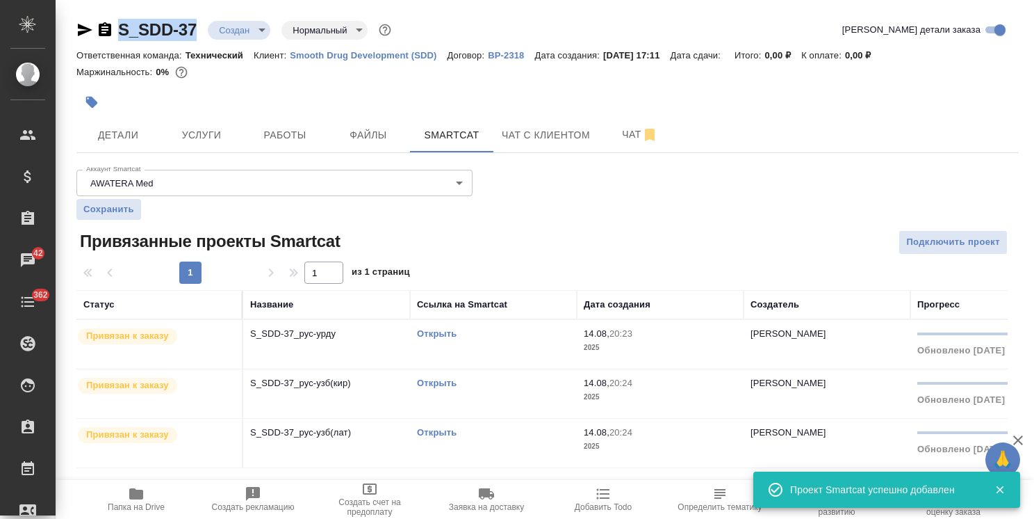
drag, startPoint x: 205, startPoint y: 15, endPoint x: 99, endPoint y: 24, distance: 106.1
click at [97, 24] on div "S_SDD-37 Создан new Нормальный normal Кратко детали заказа Ответственная команд…" at bounding box center [548, 251] width 958 height 503
copy link "S_SDD-37"
click at [937, 240] on span "Подключить проект" at bounding box center [953, 242] width 94 height 16
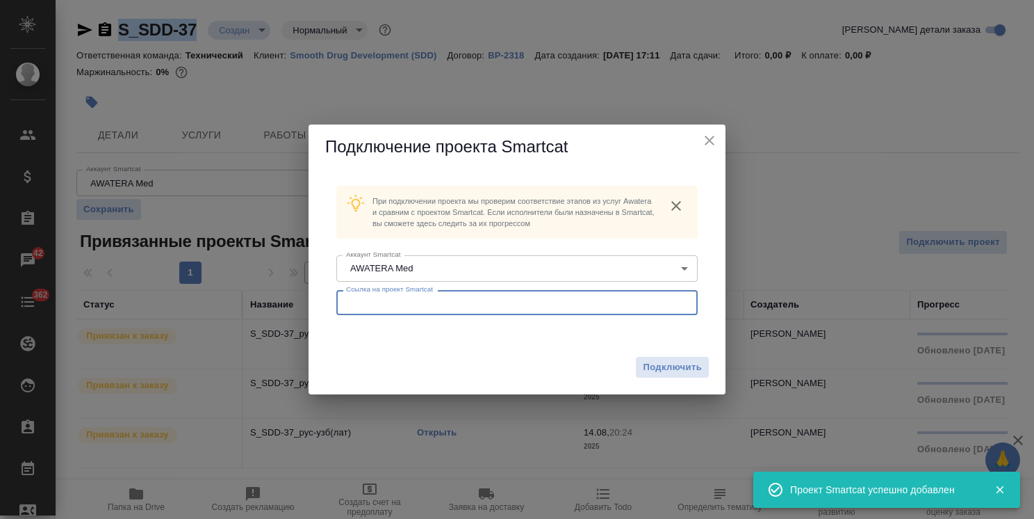
drag, startPoint x: 494, startPoint y: 303, endPoint x: 503, endPoint y: 309, distance: 10.6
click at [494, 303] on input "text" at bounding box center [516, 302] width 361 height 25
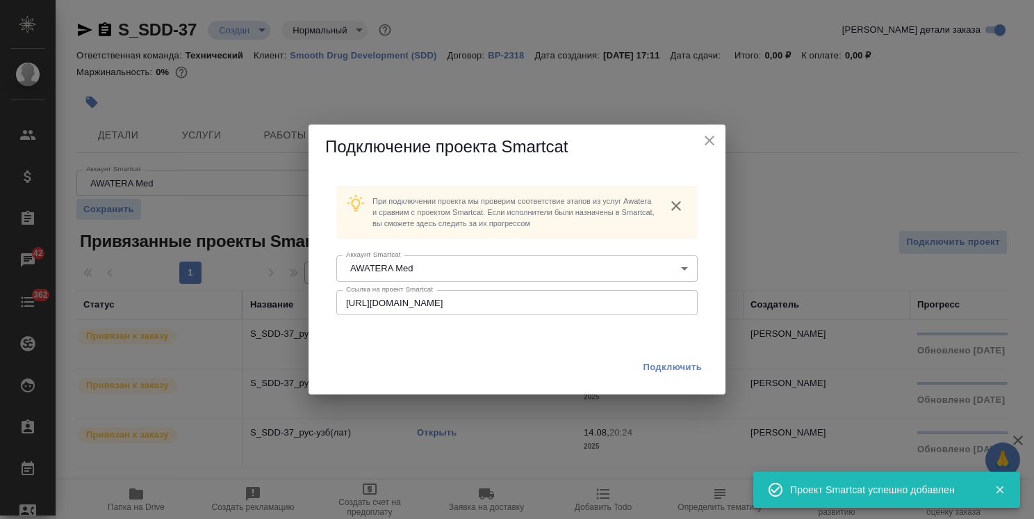
click at [678, 363] on span "Подключить" at bounding box center [672, 367] width 59 height 14
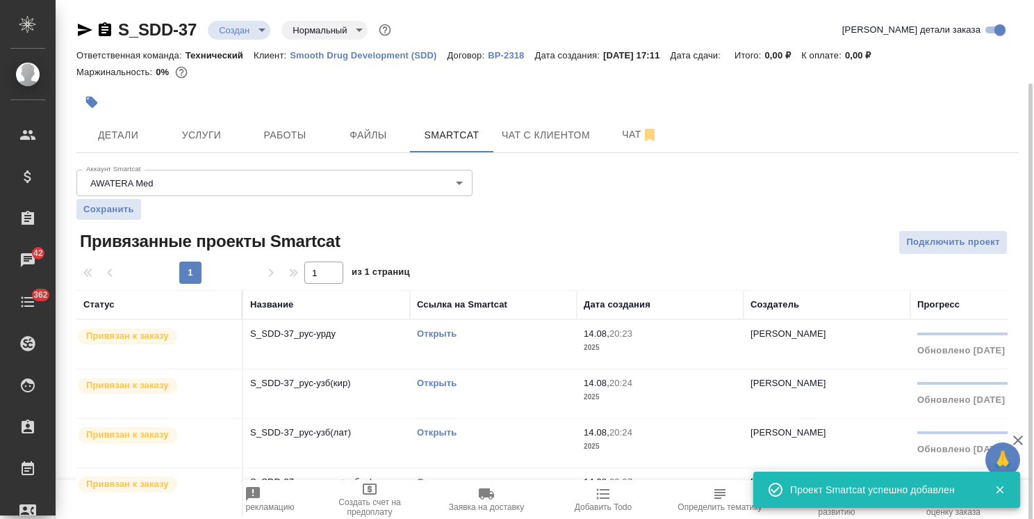
scroll to position [43, 0]
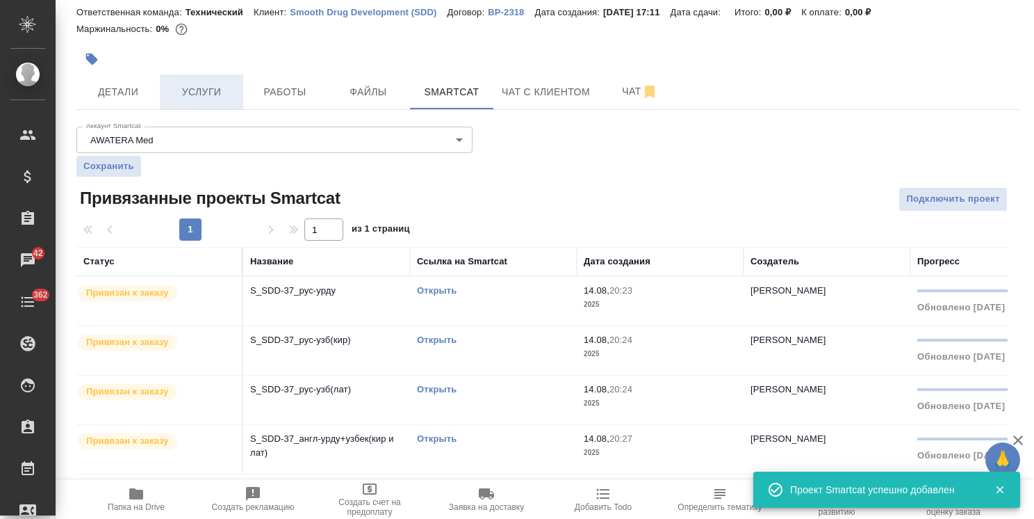
click at [204, 101] on button "Услуги" at bounding box center [201, 91] width 83 height 35
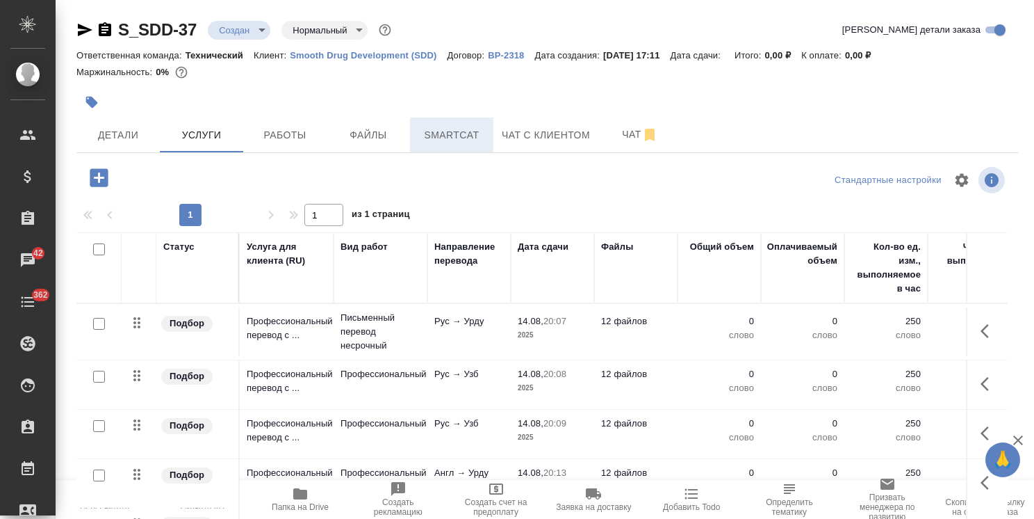
click at [455, 140] on span "Smartcat" at bounding box center [451, 135] width 67 height 17
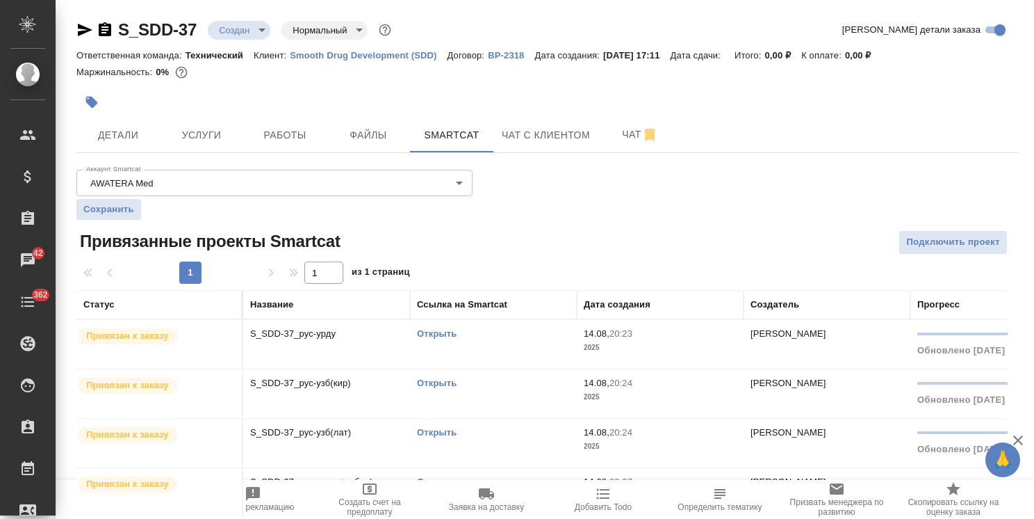
click at [436, 332] on link "Открыть" at bounding box center [437, 333] width 40 height 10
click at [435, 330] on link "Открыть" at bounding box center [437, 333] width 40 height 10
click at [206, 128] on span "Услуги" at bounding box center [201, 135] width 67 height 17
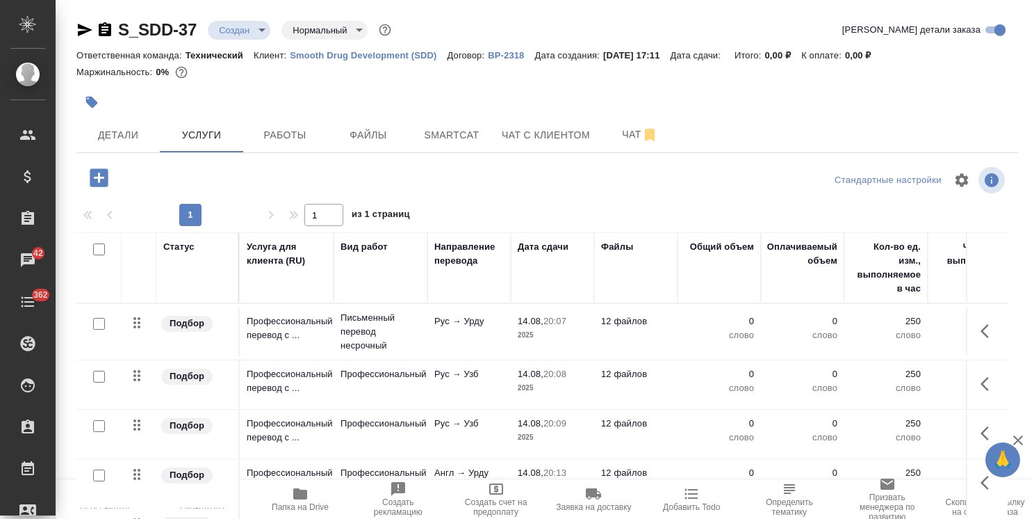
click at [981, 324] on icon "button" at bounding box center [989, 331] width 17 height 17
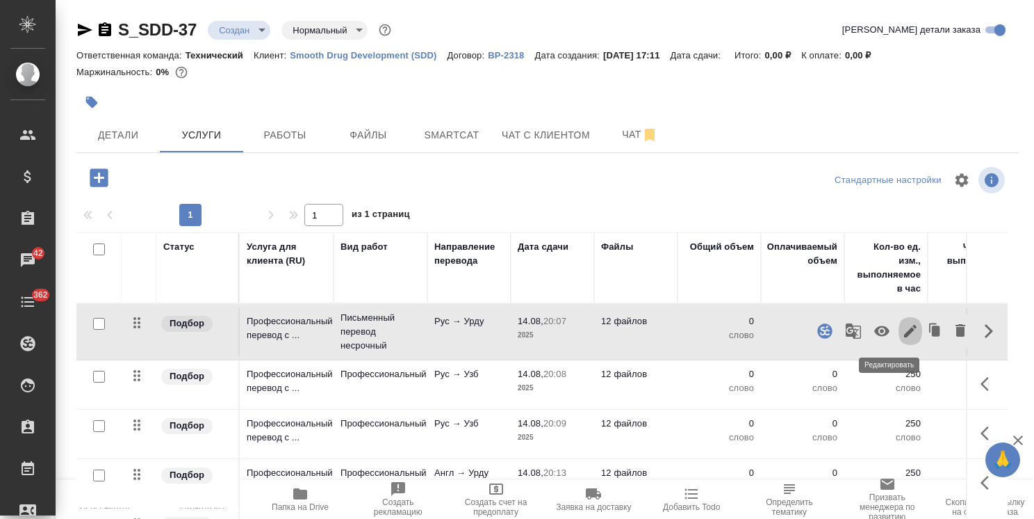
click at [902, 332] on icon "button" at bounding box center [910, 331] width 17 height 17
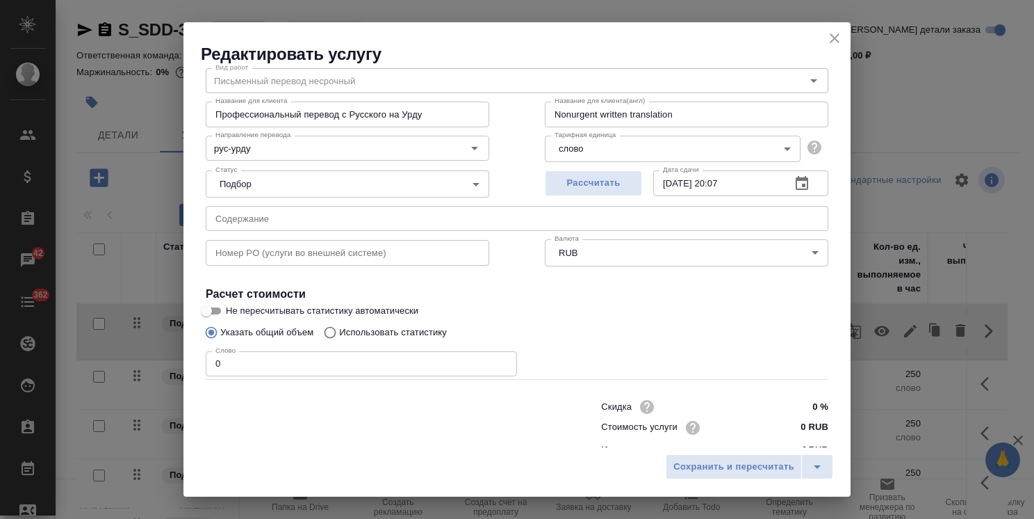
scroll to position [67, 0]
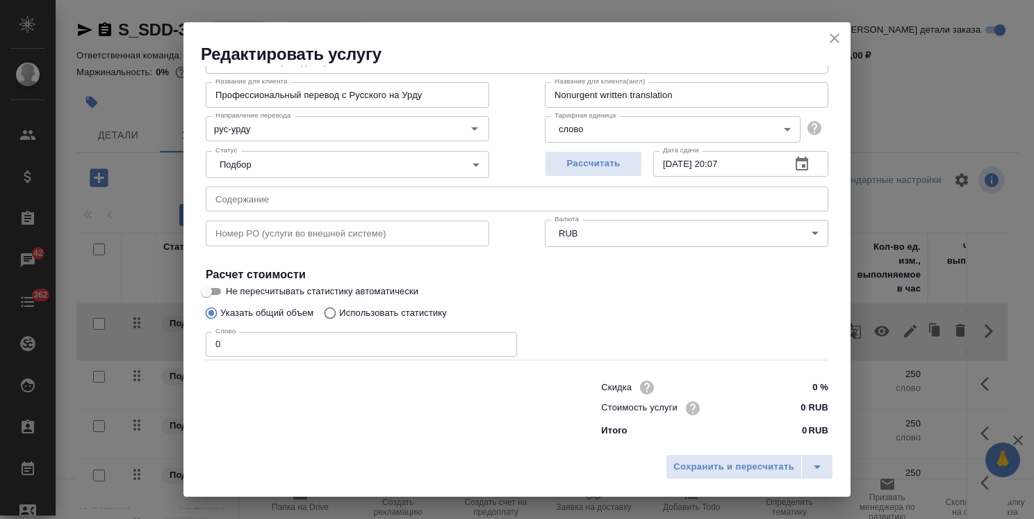
click at [373, 316] on p "Использовать статистику" at bounding box center [393, 313] width 108 height 14
click at [339, 316] on input "Использовать статистику" at bounding box center [328, 313] width 22 height 26
radio input "true"
radio input "false"
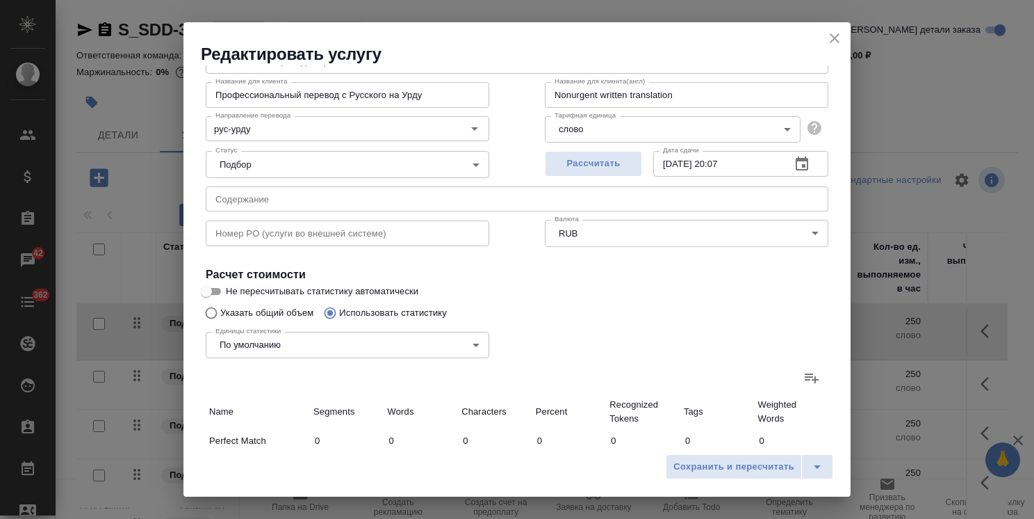
click at [806, 376] on icon at bounding box center [812, 377] width 17 height 17
click at [0, 0] on input "file" at bounding box center [0, 0] width 0 height 0
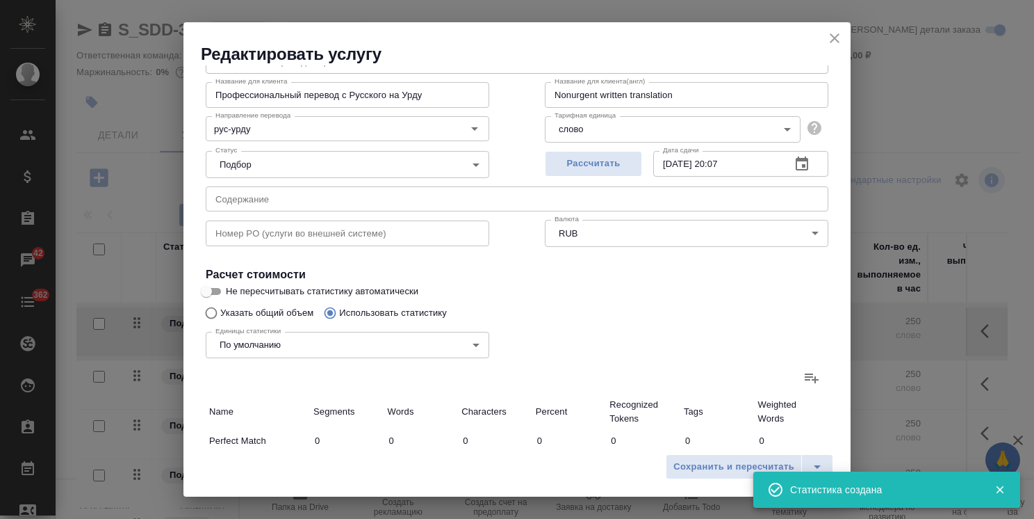
type input "10"
type input "37"
type input "225"
type input "14"
type input "65"
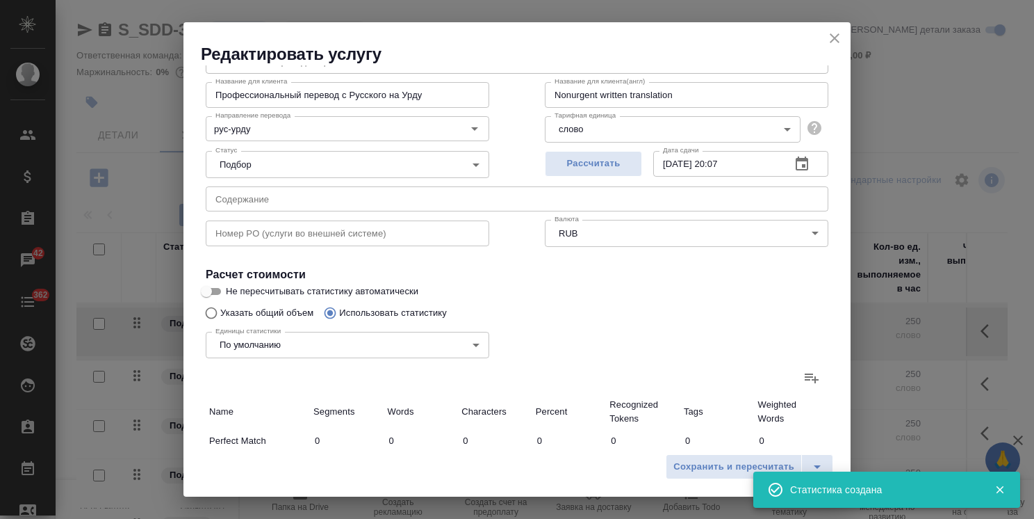
type input "434"
type input "292"
type input "3074"
type input "22248"
type input "292"
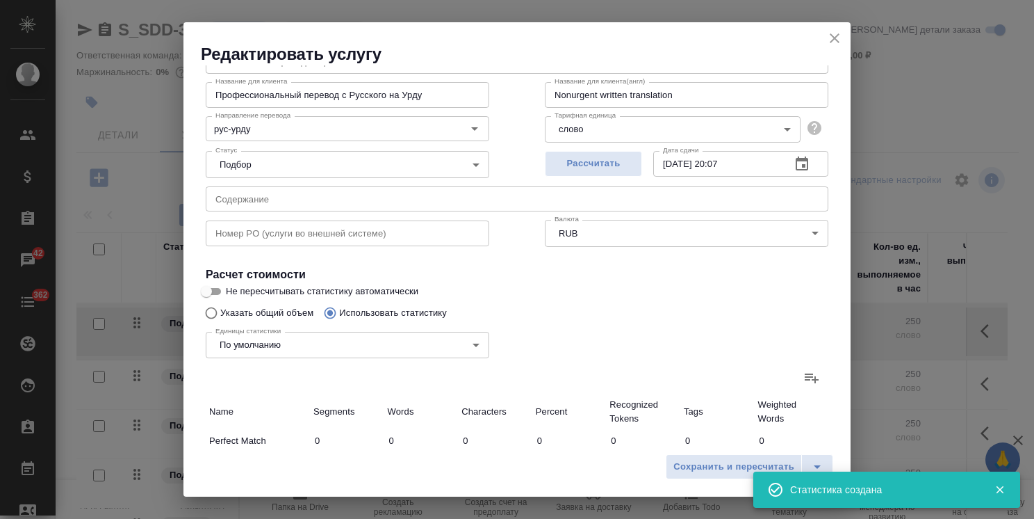
type input "3074"
type input "22248"
type input "316"
type input "3176"
type input "22907"
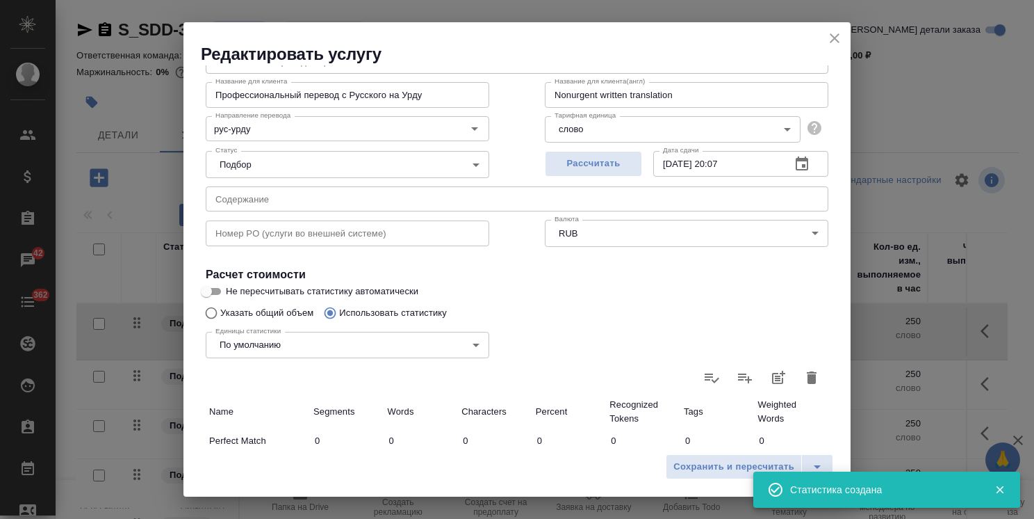
click at [834, 38] on icon "close" at bounding box center [835, 38] width 10 height 10
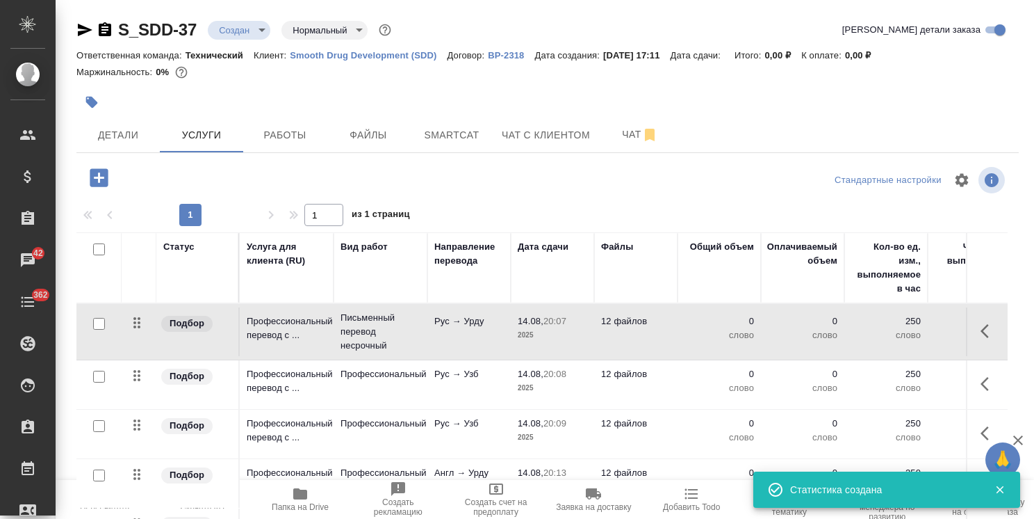
scroll to position [47, 0]
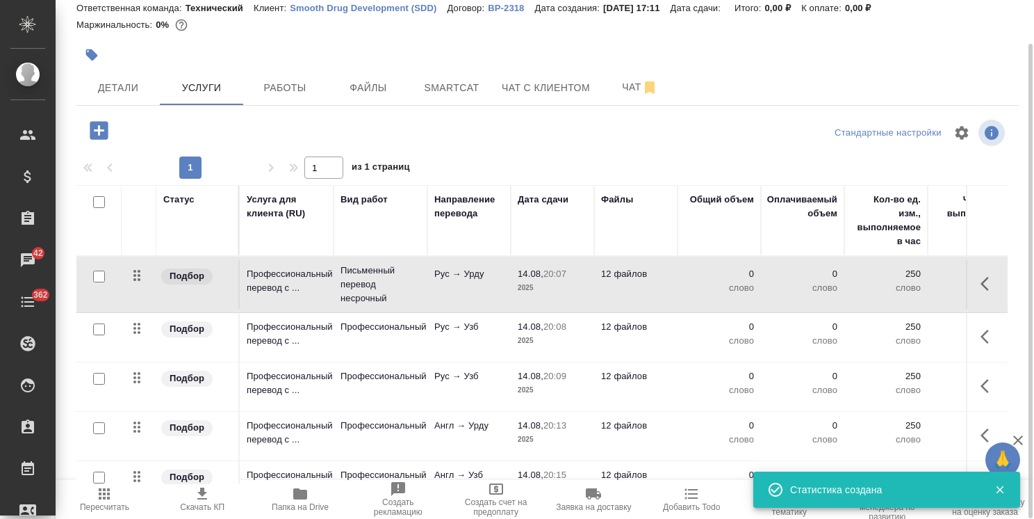
click at [129, 503] on span "Пересчитать" at bounding box center [104, 507] width 49 height 10
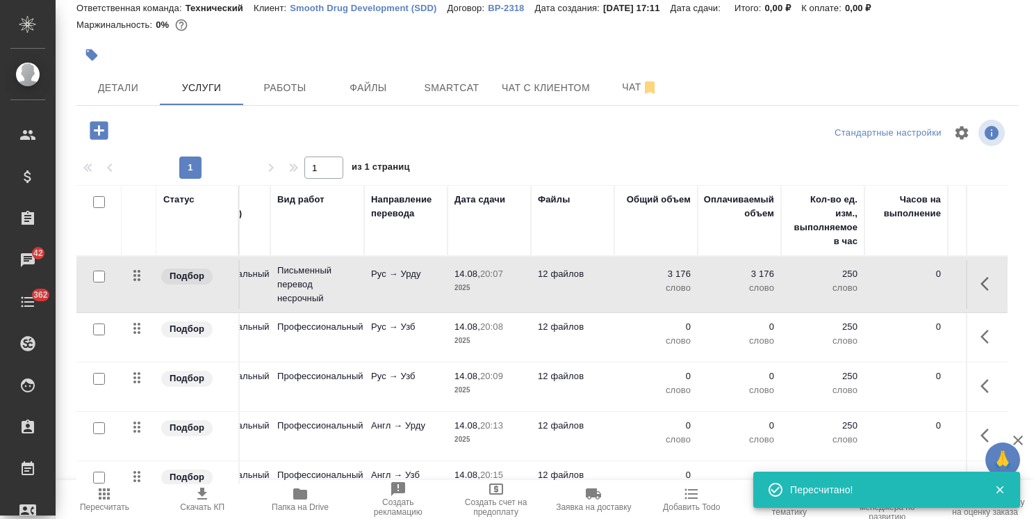
scroll to position [0, 0]
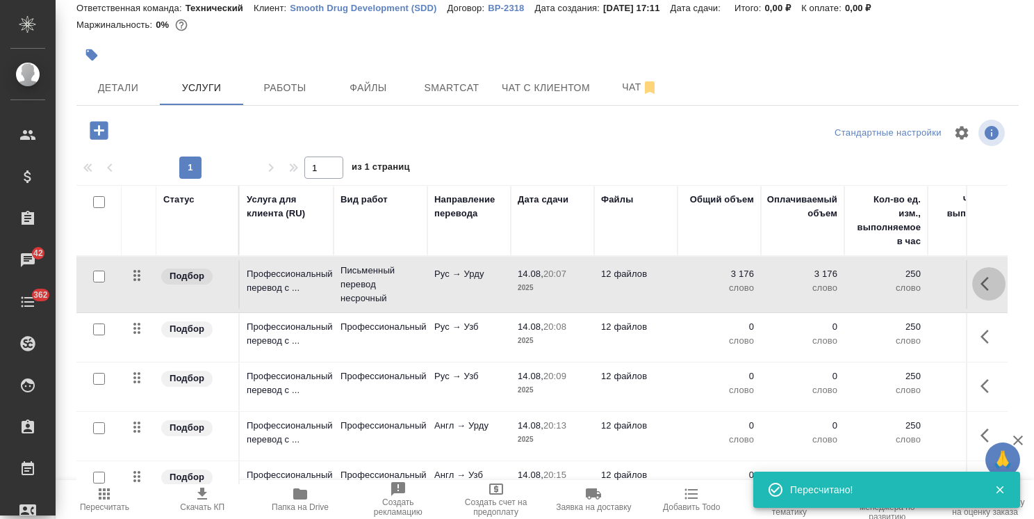
click at [973, 278] on button "button" at bounding box center [989, 283] width 33 height 33
click at [904, 283] on icon "button" at bounding box center [910, 283] width 13 height 13
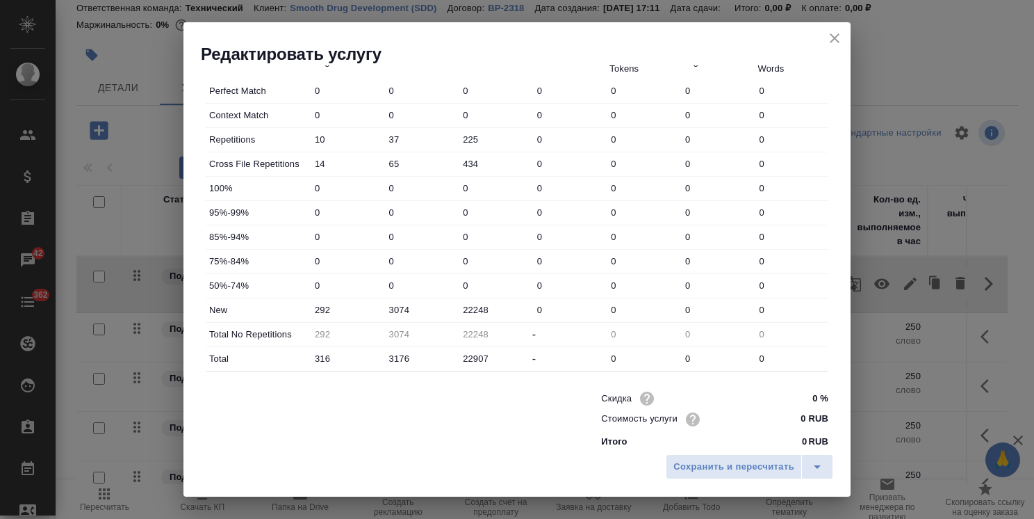
scroll to position [427, 0]
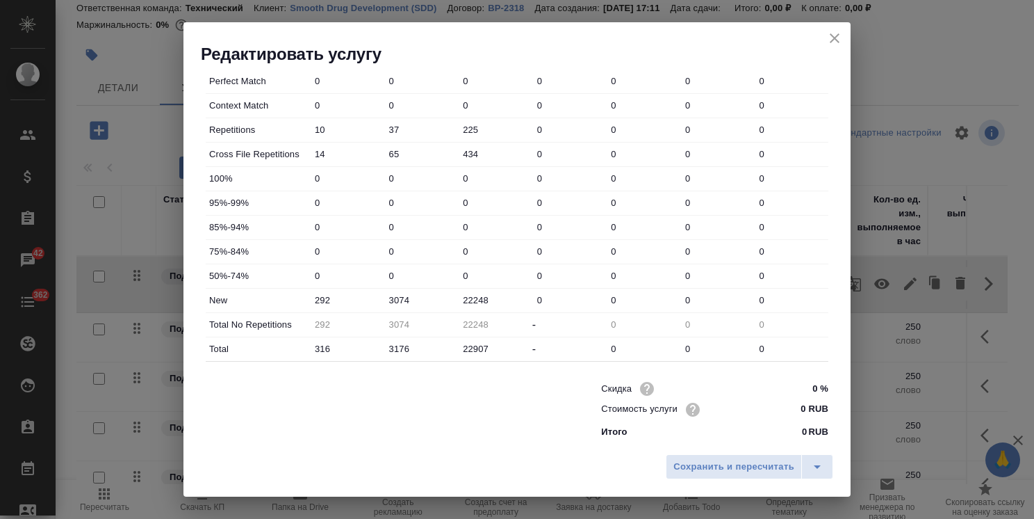
click at [836, 36] on icon "close" at bounding box center [835, 38] width 10 height 10
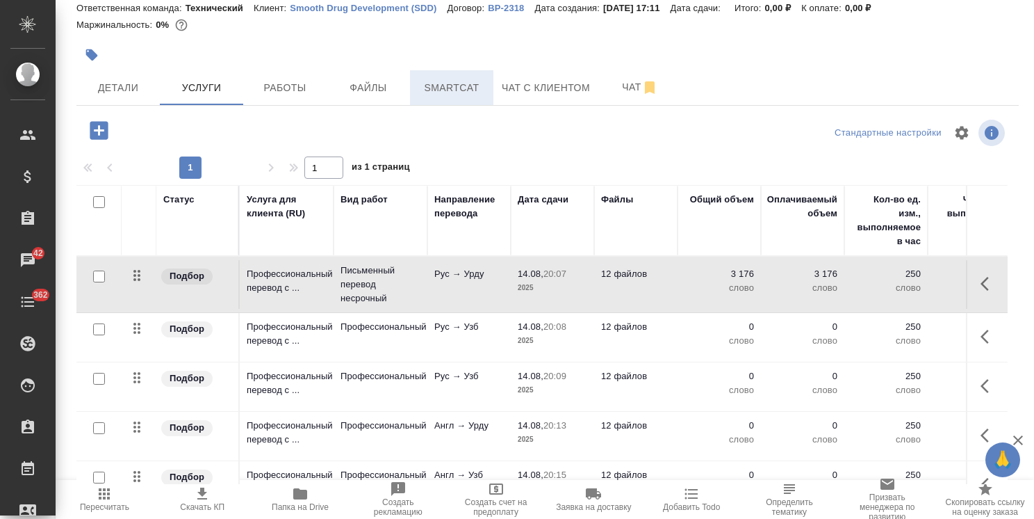
click at [474, 97] on button "Smartcat" at bounding box center [451, 87] width 83 height 35
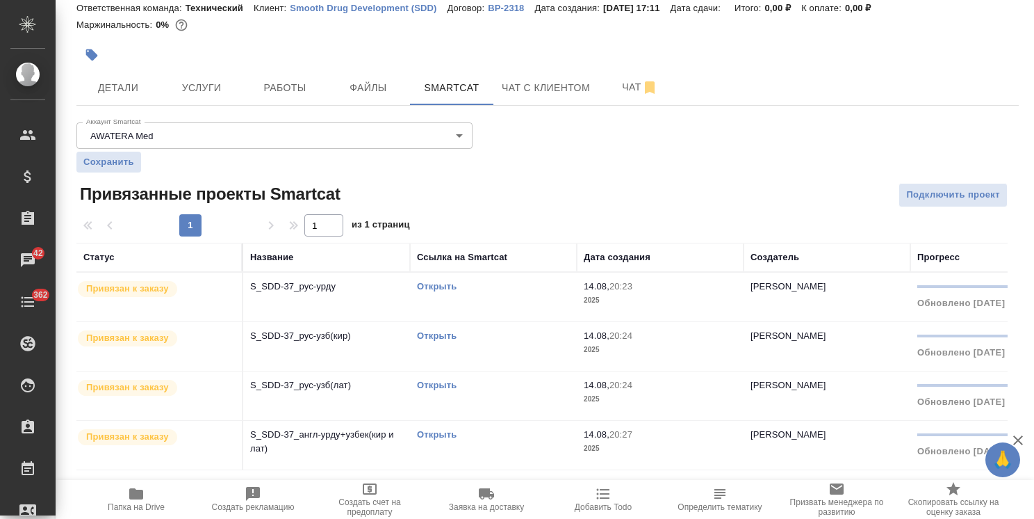
scroll to position [47, 0]
click at [439, 335] on link "Открыть" at bounding box center [437, 335] width 40 height 10
click at [198, 90] on span "Услуги" at bounding box center [201, 87] width 67 height 17
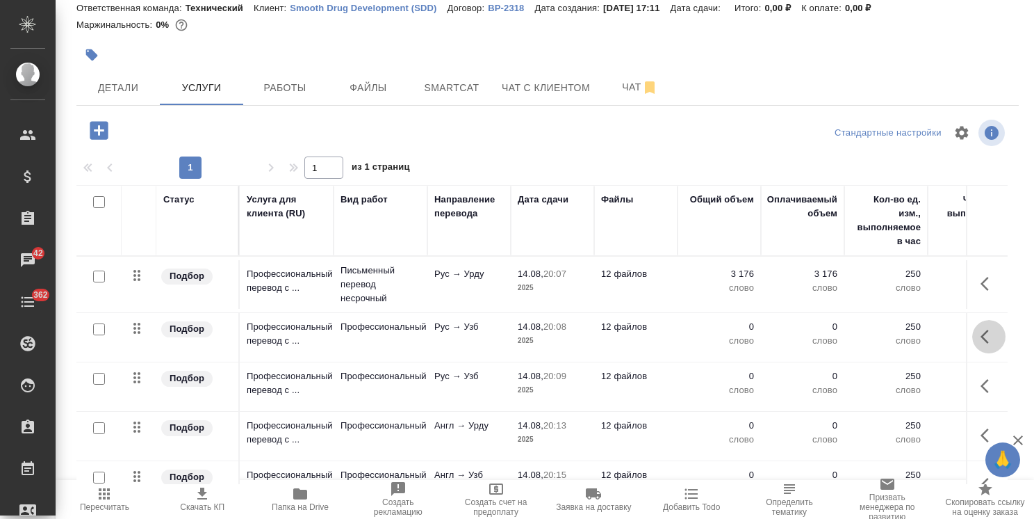
click at [973, 332] on button "button" at bounding box center [989, 336] width 33 height 33
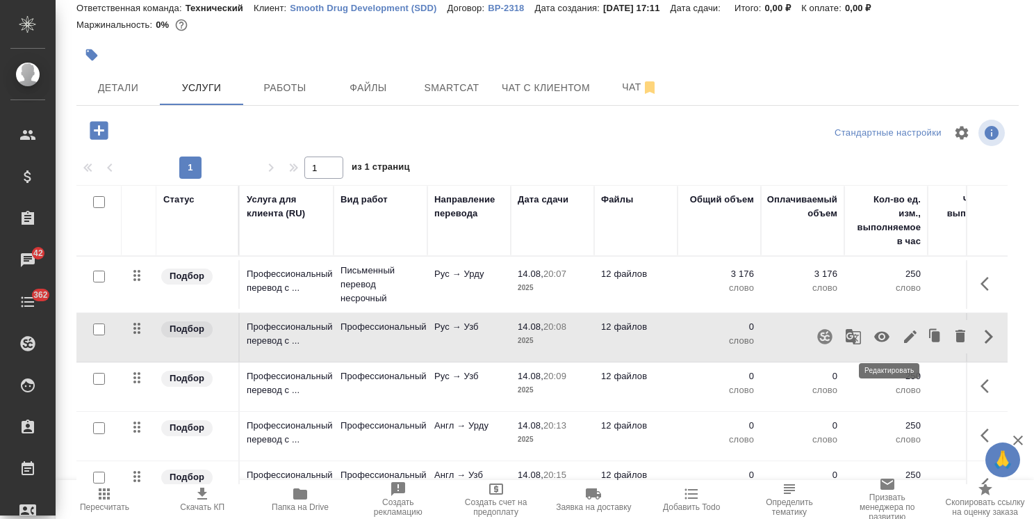
click at [902, 338] on icon "button" at bounding box center [910, 336] width 17 height 17
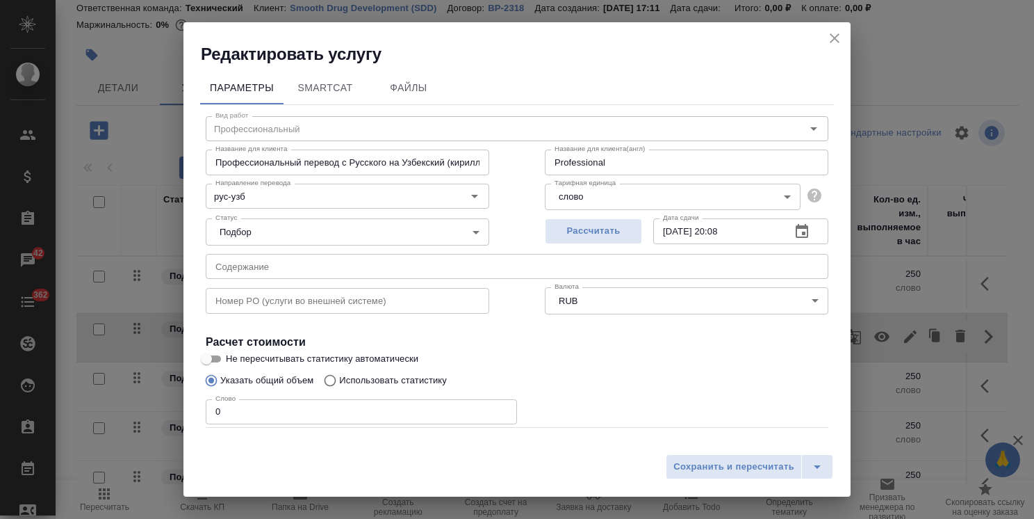
scroll to position [67, 0]
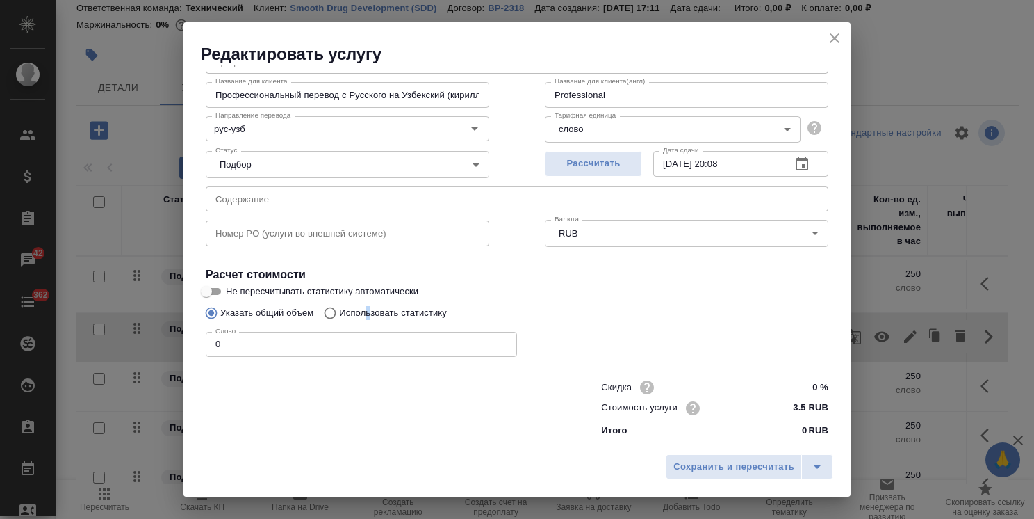
click at [368, 321] on label "Использовать статистику" at bounding box center [382, 313] width 130 height 26
click at [434, 314] on p "Использовать статистику" at bounding box center [393, 313] width 108 height 14
click at [339, 314] on input "Использовать статистику" at bounding box center [328, 313] width 22 height 26
radio input "true"
radio input "false"
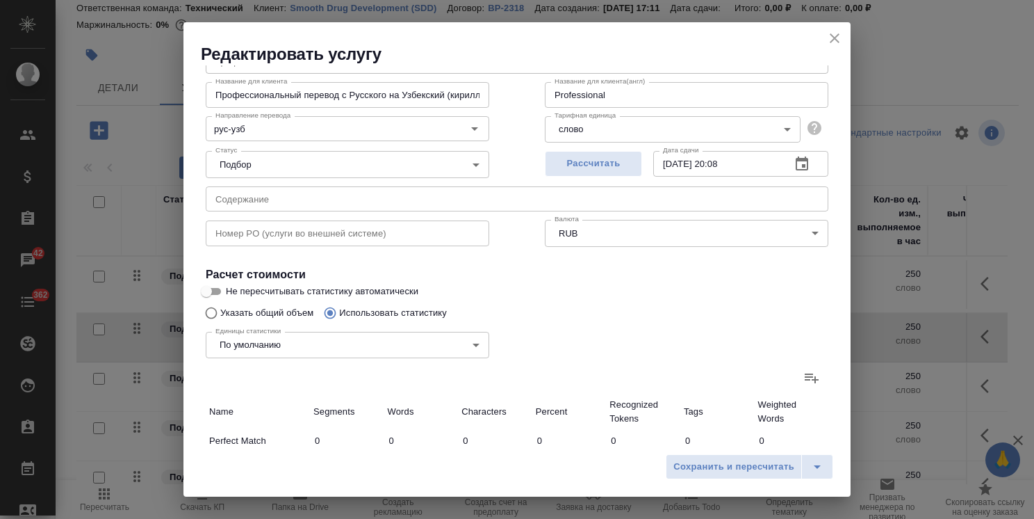
click at [805, 379] on icon at bounding box center [812, 378] width 14 height 10
click at [0, 0] on input "file" at bounding box center [0, 0] width 0 height 0
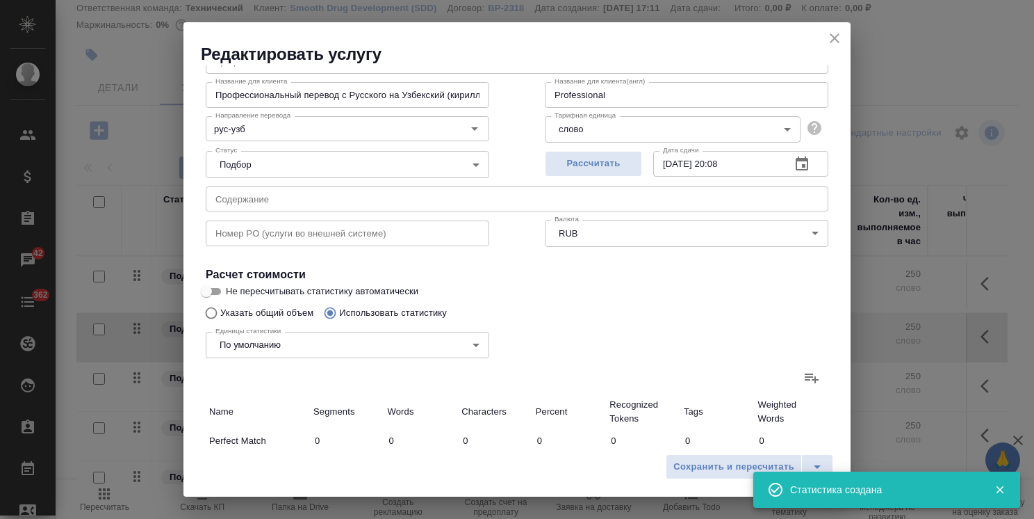
click at [834, 40] on icon "close" at bounding box center [835, 38] width 17 height 17
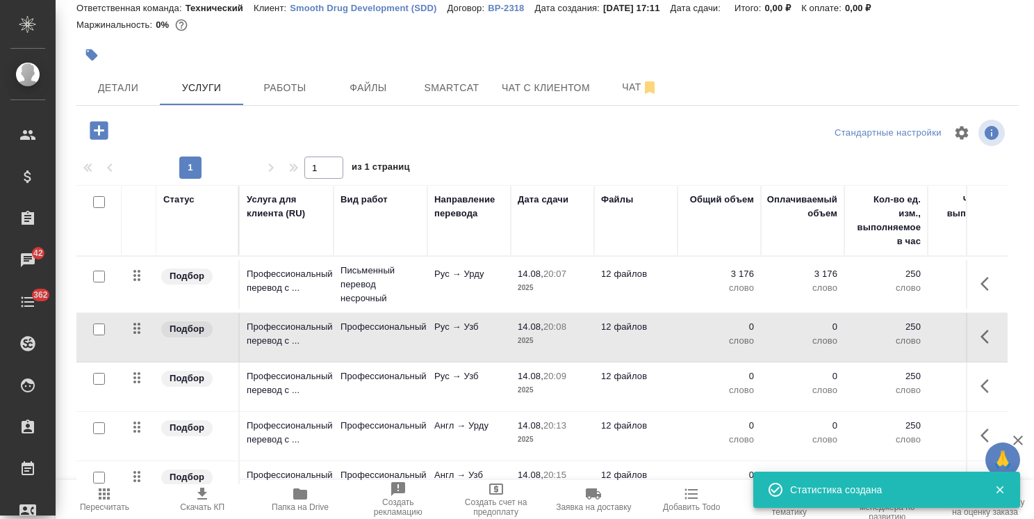
click at [117, 496] on span "Пересчитать" at bounding box center [104, 498] width 81 height 26
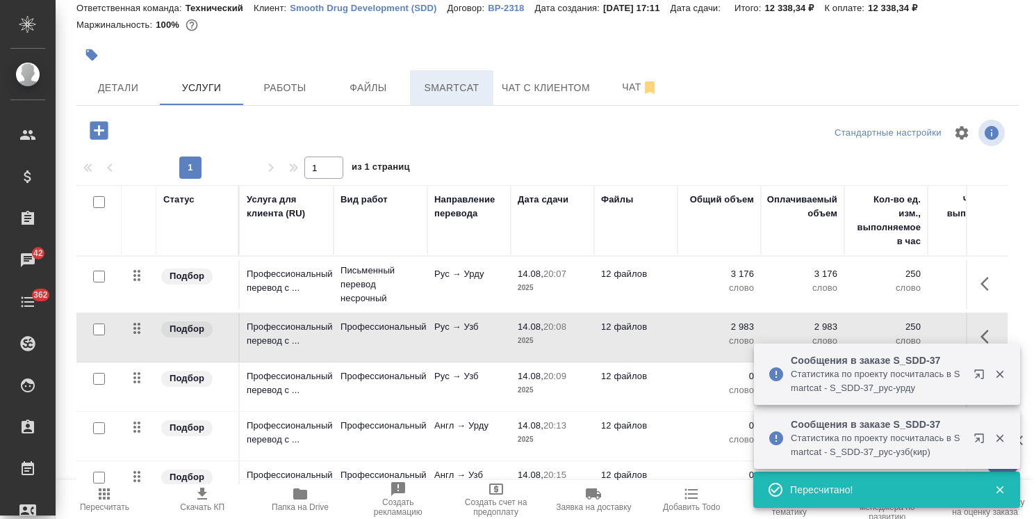
click at [443, 90] on span "Smartcat" at bounding box center [451, 87] width 67 height 17
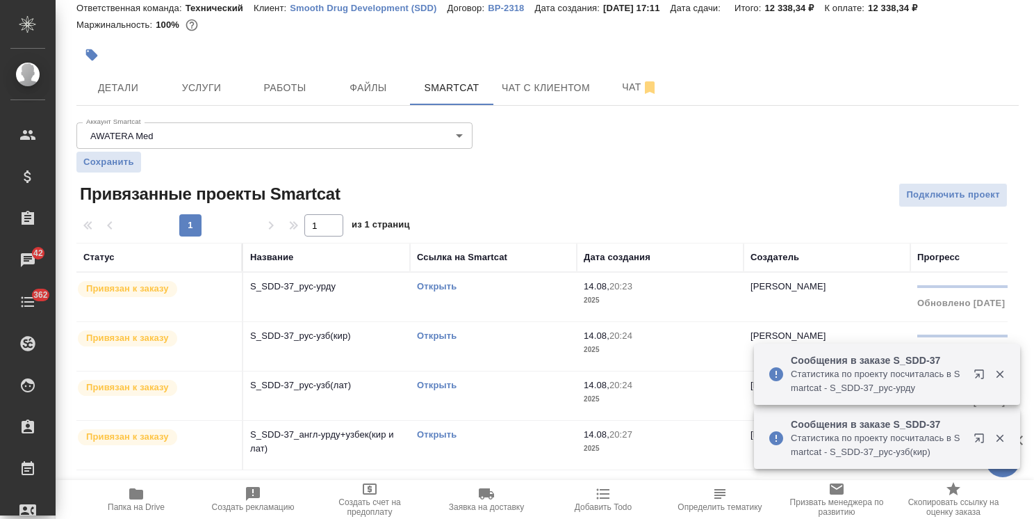
click at [437, 383] on link "Открыть" at bounding box center [437, 385] width 40 height 10
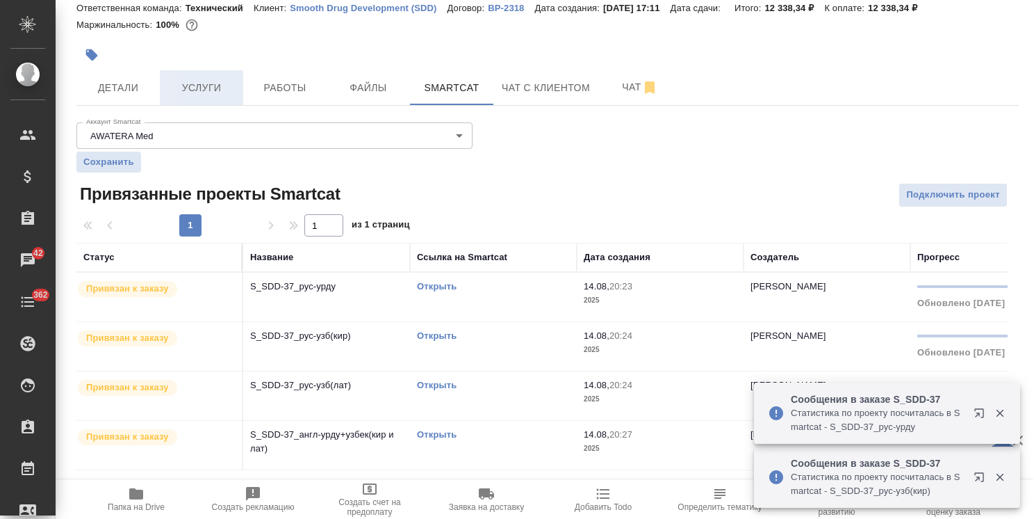
click at [211, 93] on span "Услуги" at bounding box center [201, 87] width 67 height 17
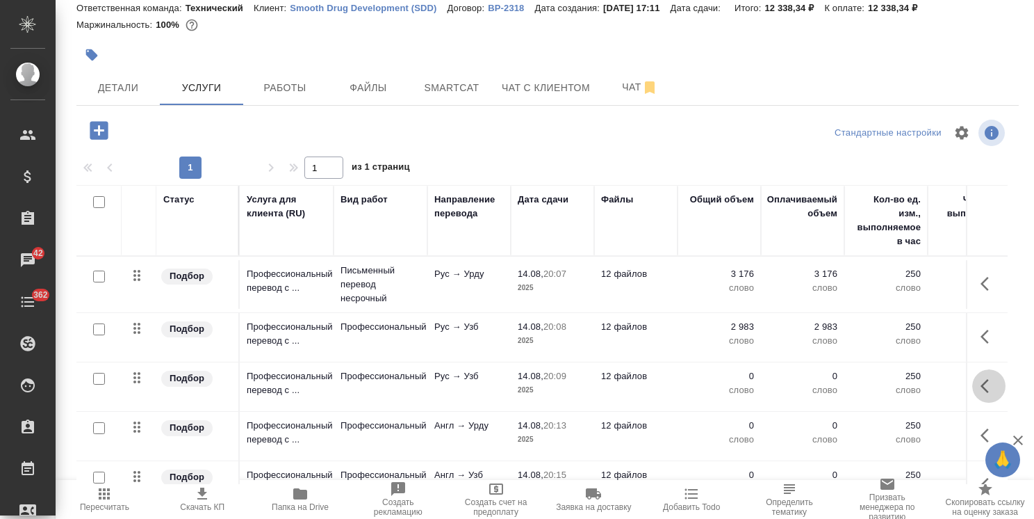
click at [973, 381] on button "button" at bounding box center [989, 385] width 33 height 33
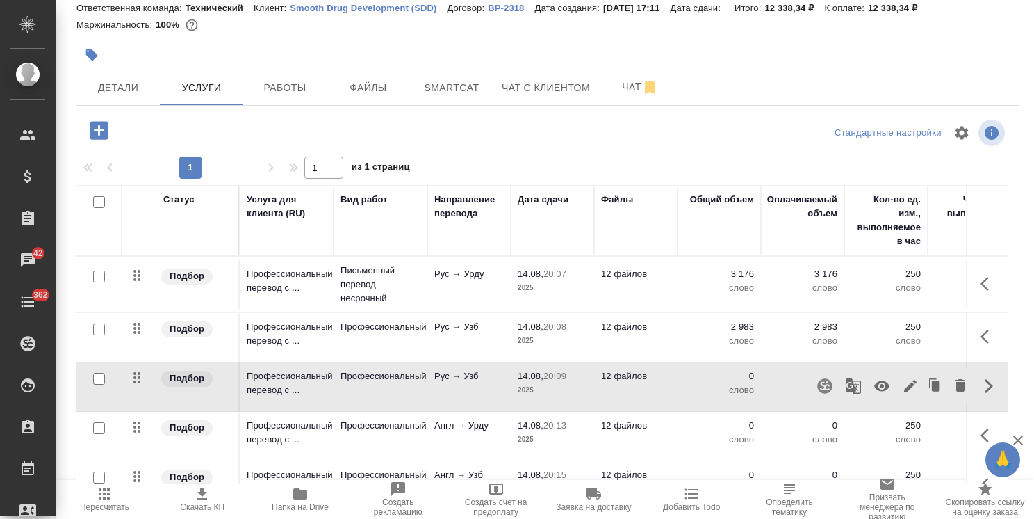
click at [904, 384] on icon "button" at bounding box center [910, 386] width 13 height 13
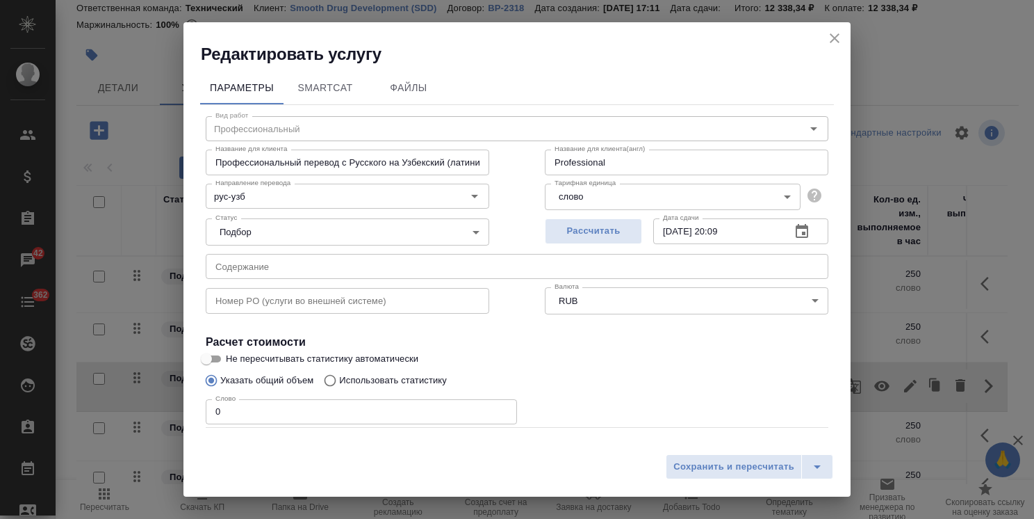
click at [380, 382] on p "Использовать статистику" at bounding box center [393, 380] width 108 height 14
click at [339, 382] on input "Использовать статистику" at bounding box center [328, 380] width 22 height 26
radio input "true"
radio input "false"
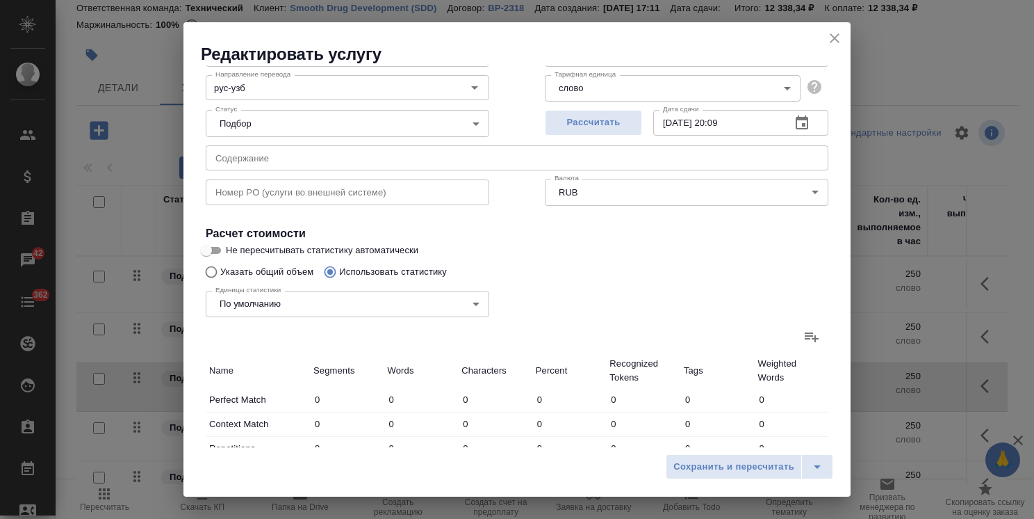
scroll to position [139, 0]
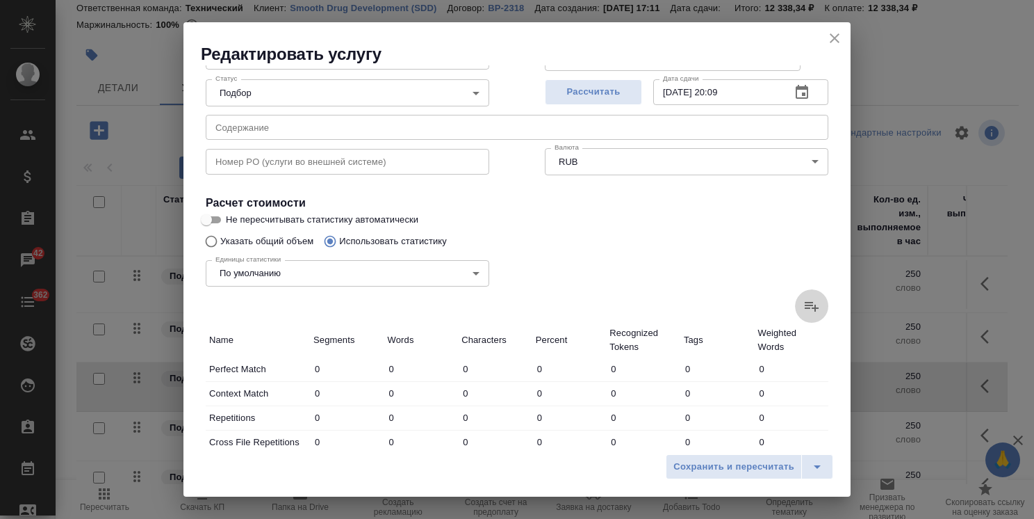
click at [804, 311] on icon at bounding box center [812, 306] width 17 height 17
click at [0, 0] on input "file" at bounding box center [0, 0] width 0 height 0
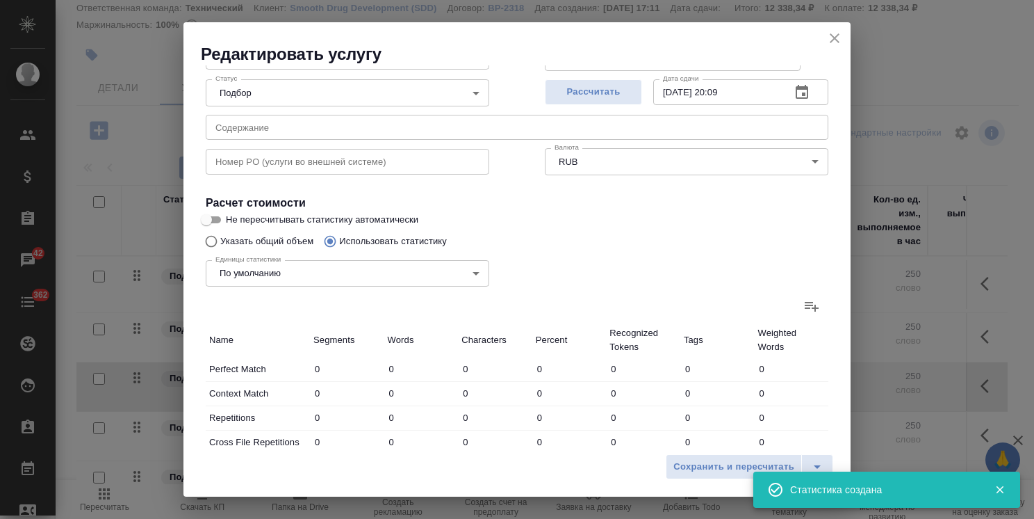
type input "10"
type input "37"
type input "225"
type input "12"
type input "60"
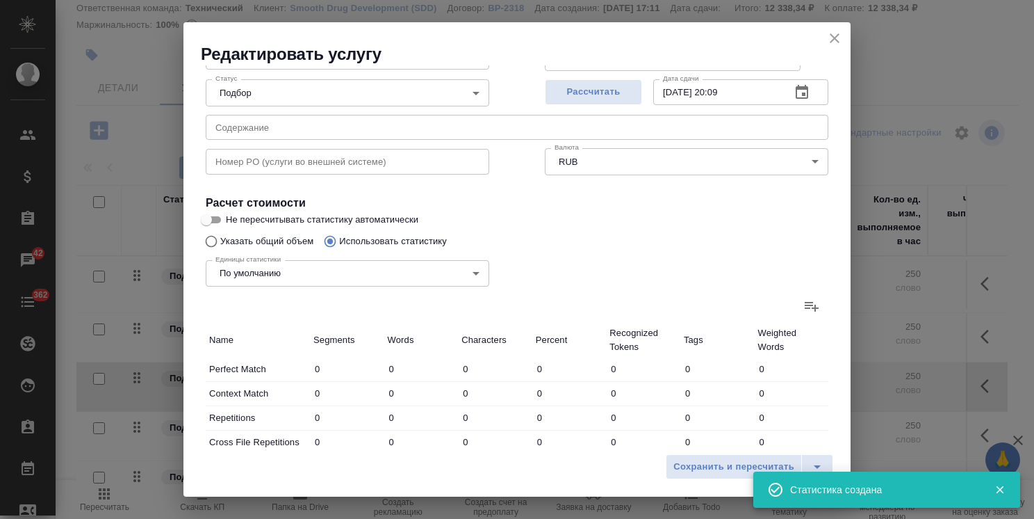
type input "408"
type input "5"
type input "8"
type input "45"
type input "1"
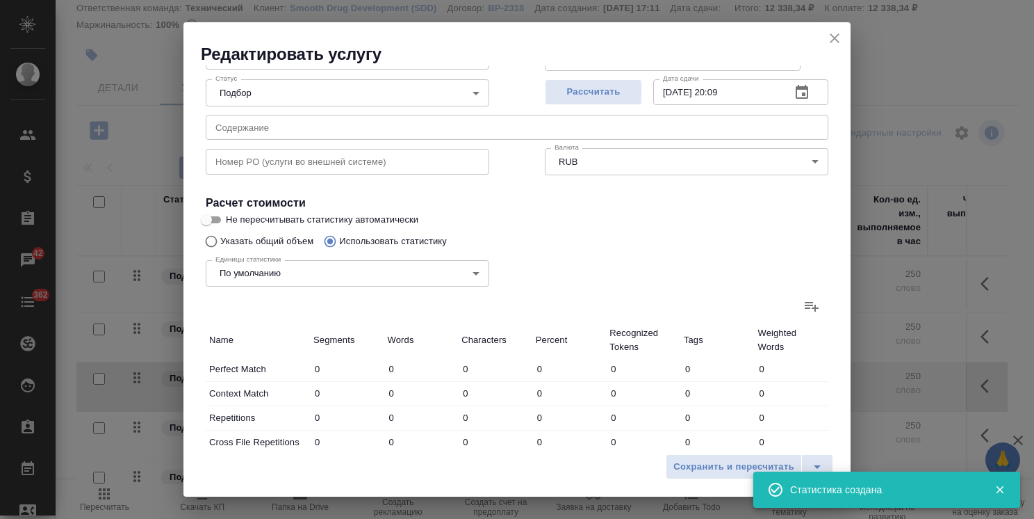
type input "6"
type input "41"
type input "286"
type input "3059"
type input "22160"
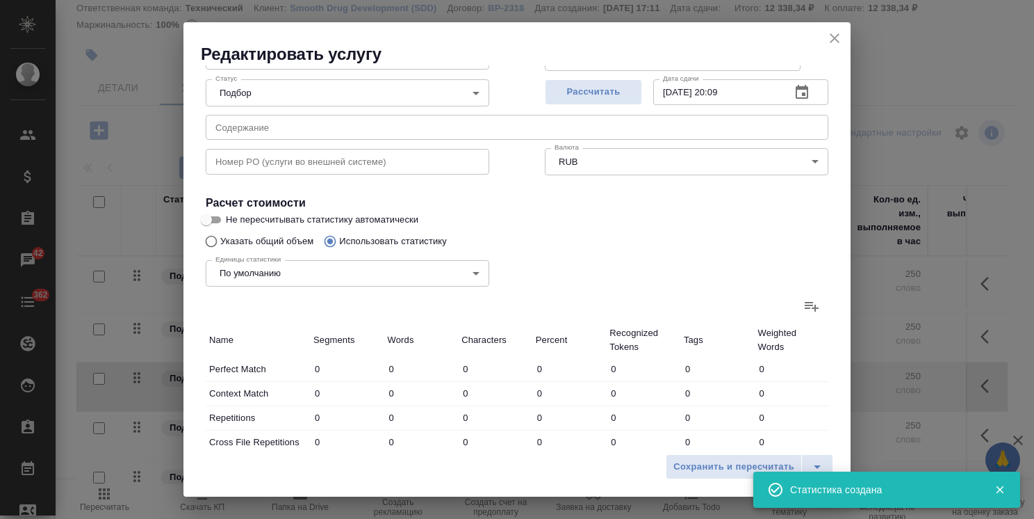
type input "292"
type input "3073"
type input "22246"
type input "314"
type input "3170"
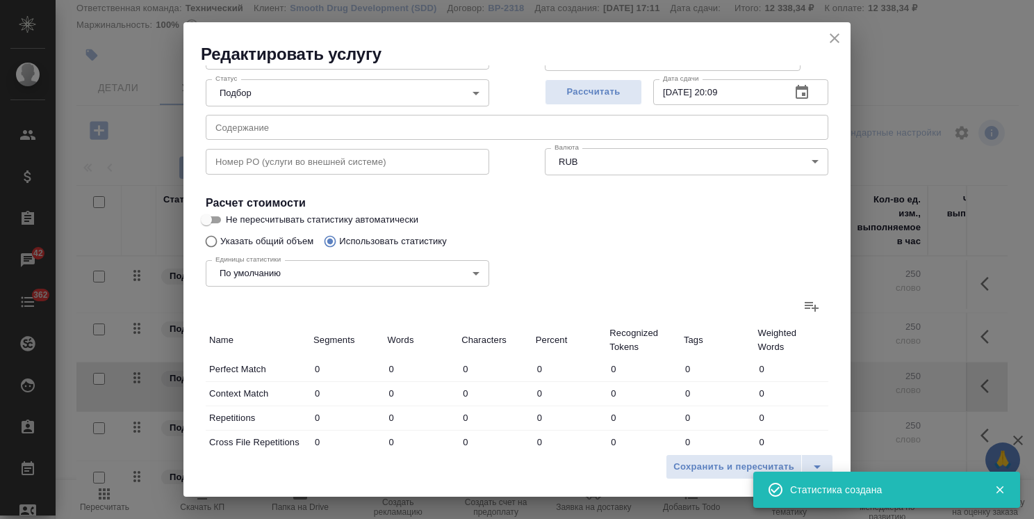
type input "22879"
click at [831, 35] on icon "close" at bounding box center [835, 38] width 10 height 10
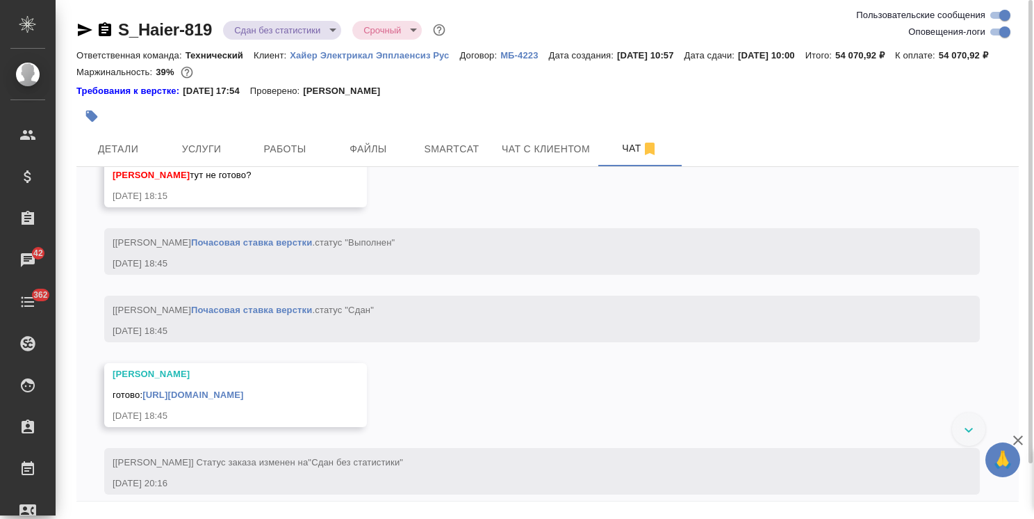
scroll to position [13819, 0]
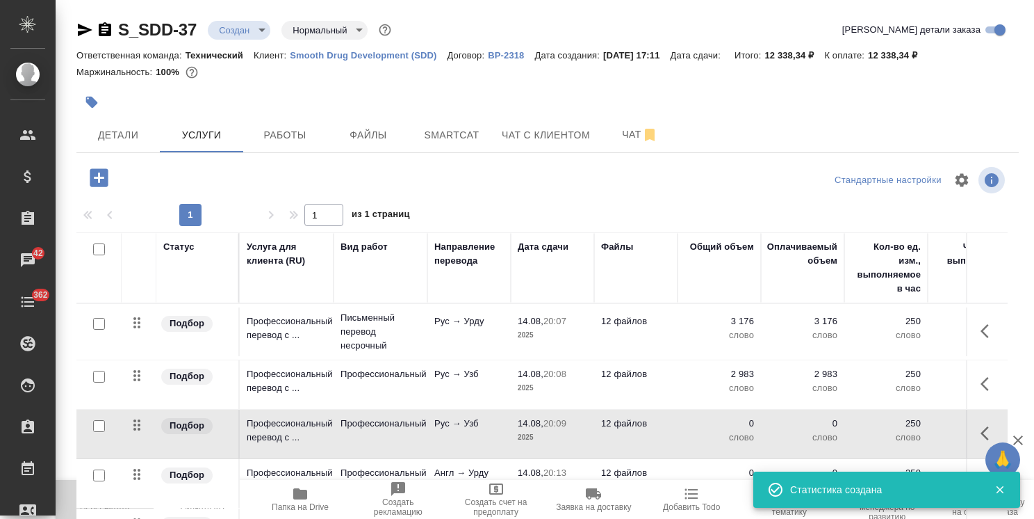
click at [94, 502] on span "Пересчитать" at bounding box center [104, 507] width 49 height 10
drag, startPoint x: 961, startPoint y: 314, endPoint x: 750, endPoint y: 195, distance: 242.8
click at [737, 184] on div "Стандартные настройки" at bounding box center [856, 179] width 303 height 33
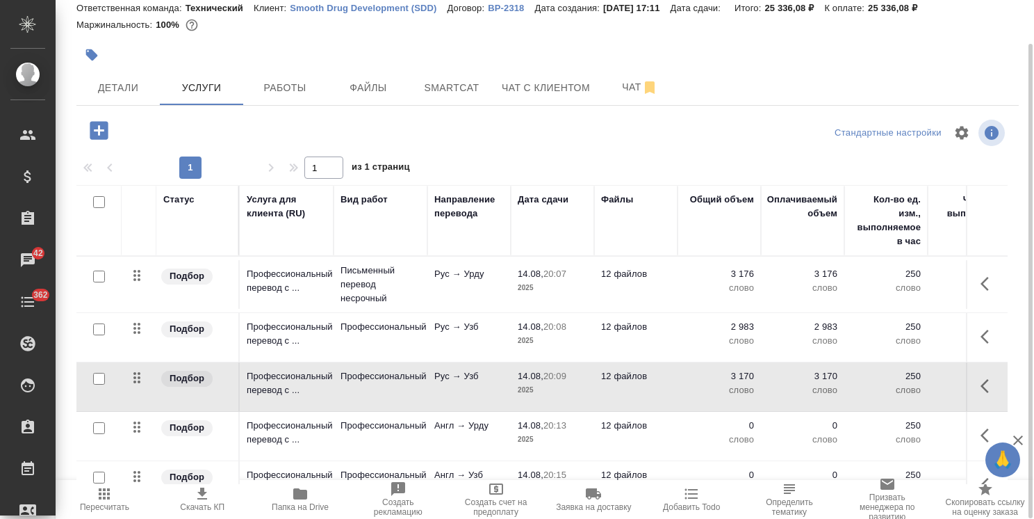
scroll to position [85, 0]
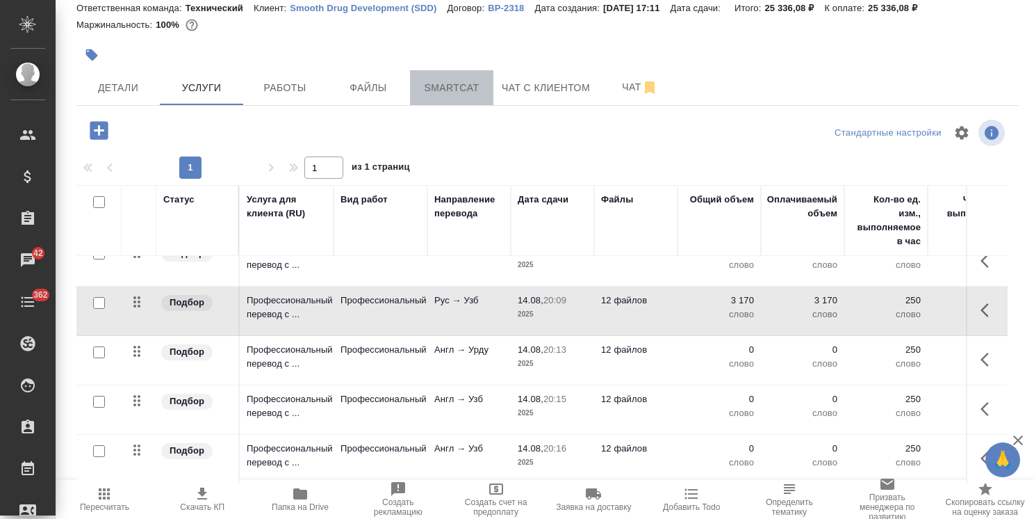
click at [470, 91] on span "Smartcat" at bounding box center [451, 87] width 67 height 17
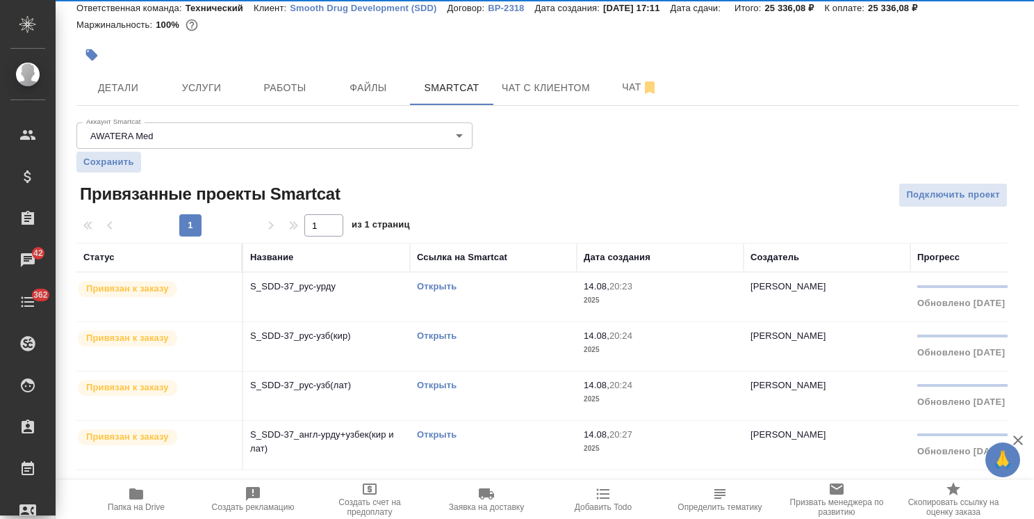
scroll to position [47, 0]
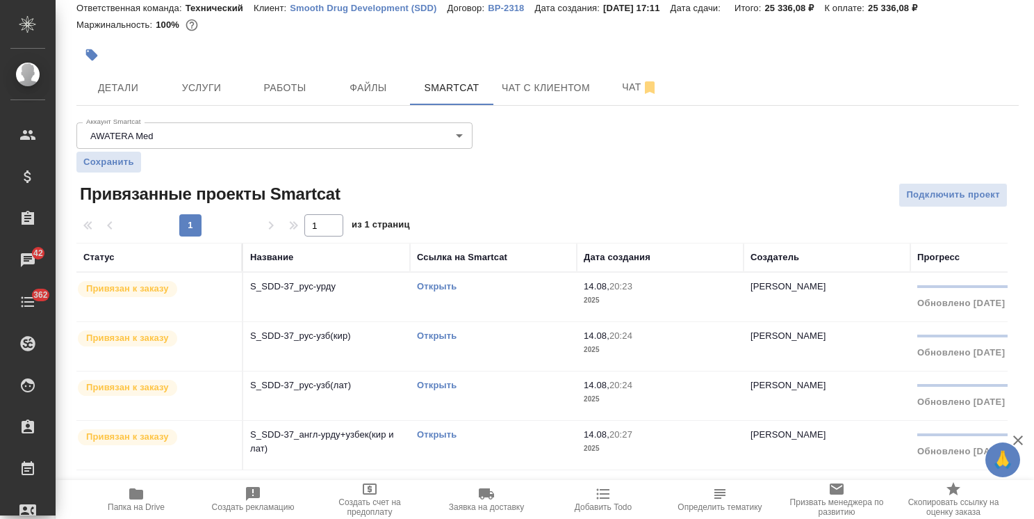
click at [433, 434] on link "Открыть" at bounding box center [437, 434] width 40 height 10
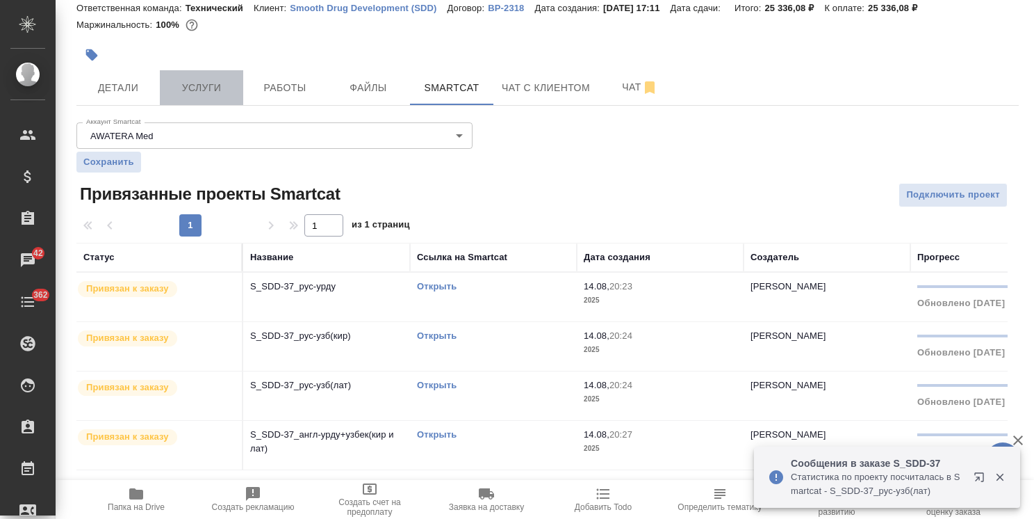
click at [222, 92] on span "Услуги" at bounding box center [201, 87] width 67 height 17
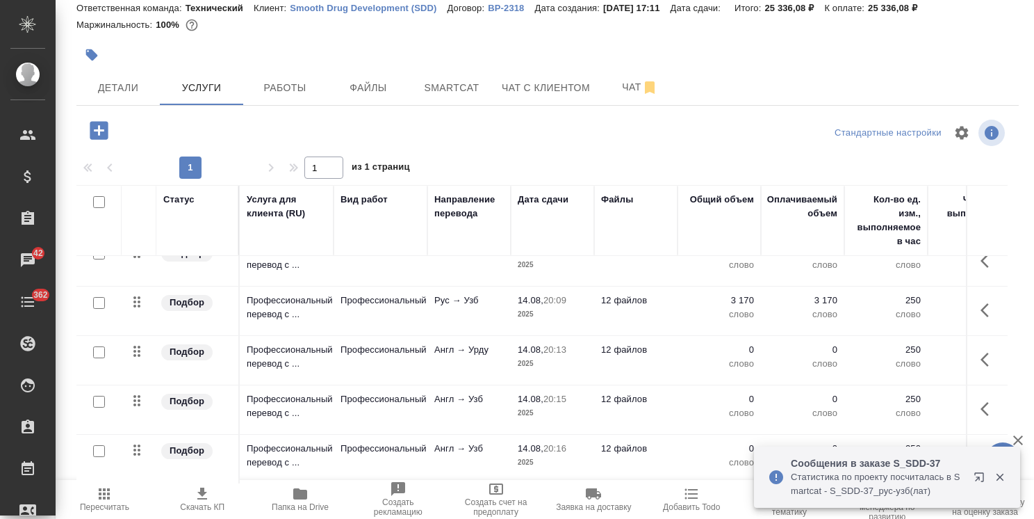
scroll to position [85, 0]
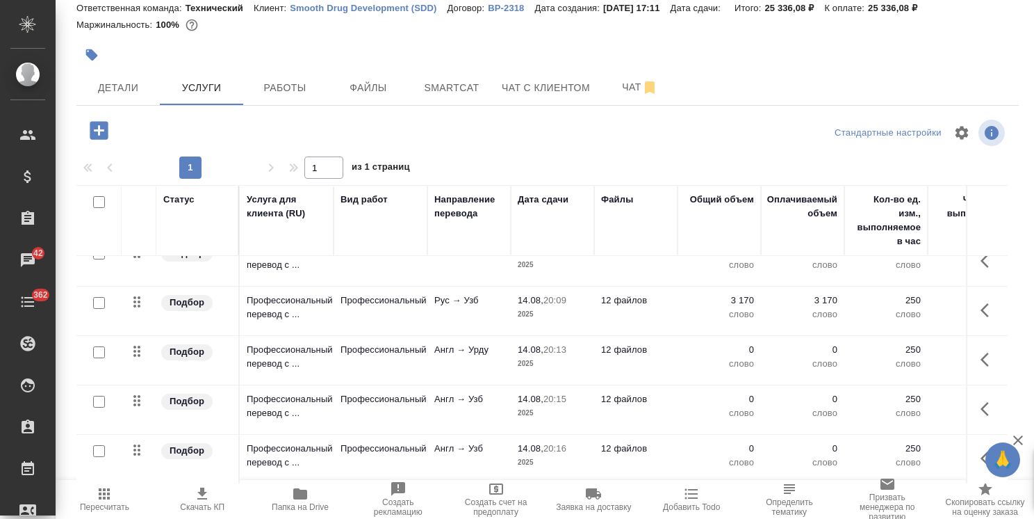
click at [973, 359] on button "button" at bounding box center [989, 359] width 33 height 33
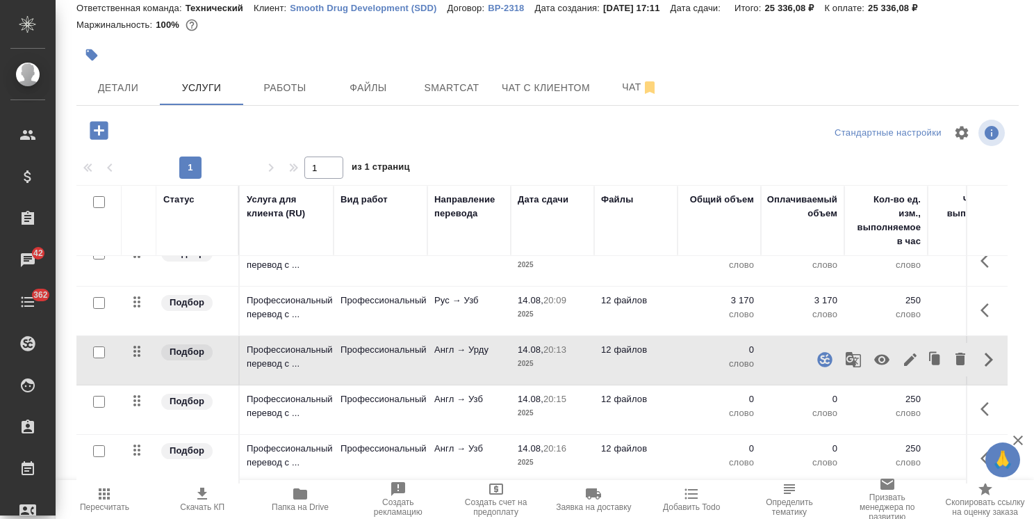
click at [904, 353] on icon "button" at bounding box center [910, 359] width 13 height 13
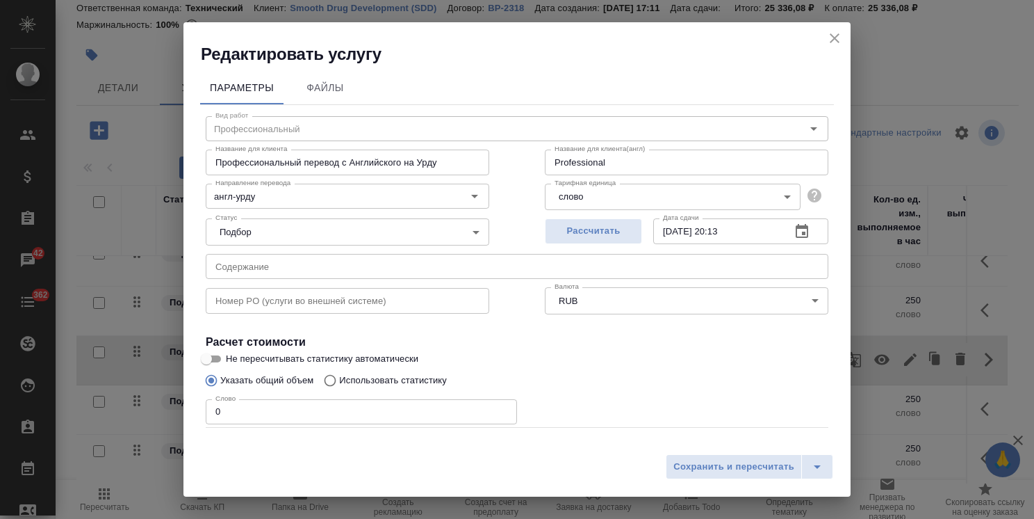
click at [374, 380] on p "Использовать статистику" at bounding box center [393, 380] width 108 height 14
click at [339, 380] on input "Использовать статистику" at bounding box center [328, 380] width 22 height 26
radio input "true"
radio input "false"
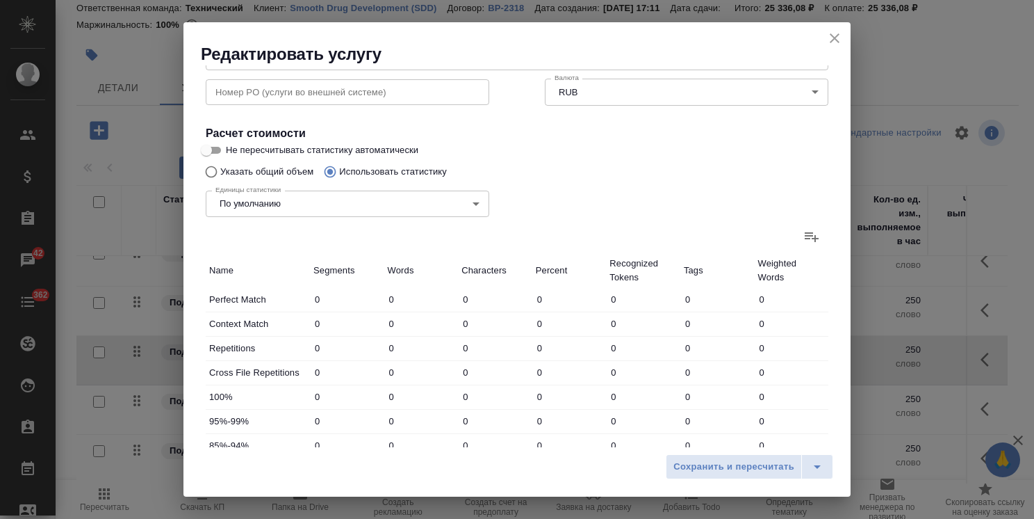
click at [804, 240] on icon at bounding box center [812, 236] width 17 height 17
click at [0, 0] on input "file" at bounding box center [0, 0] width 0 height 0
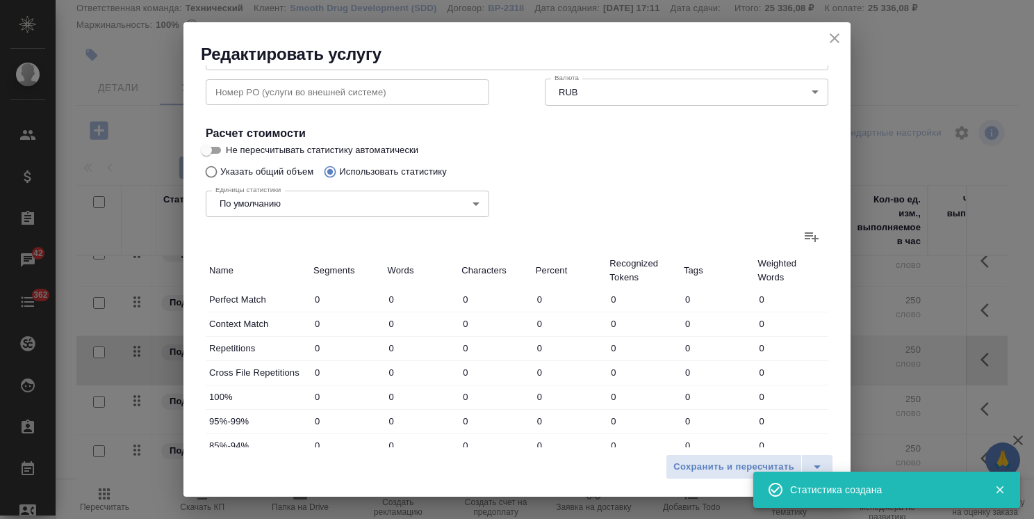
type input "66"
type input "967"
type input "5759"
type input "91"
type input "862"
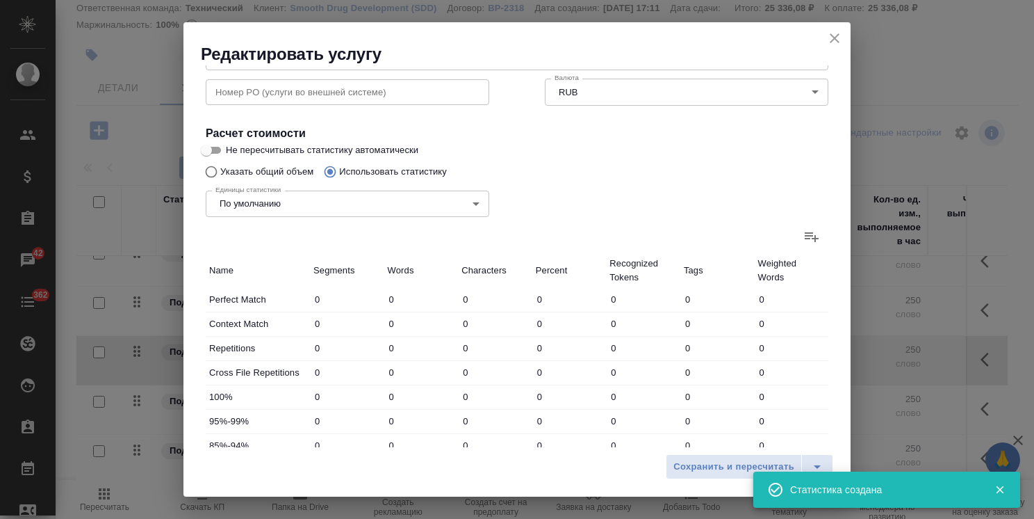
type input "5417"
type input "702"
type input "12552"
type input "74955"
type input "702"
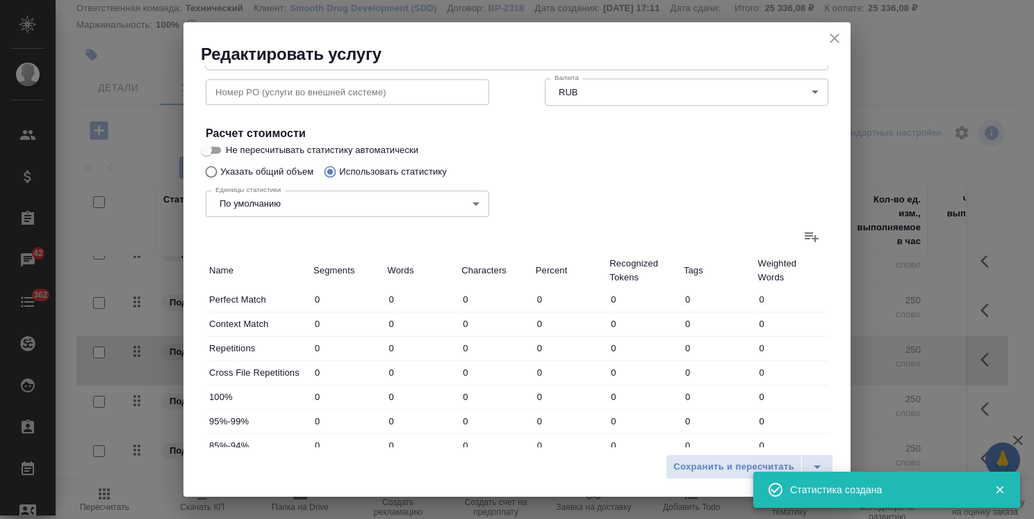
type input "12552"
type input "74955"
type input "859"
type input "14381"
type input "86131"
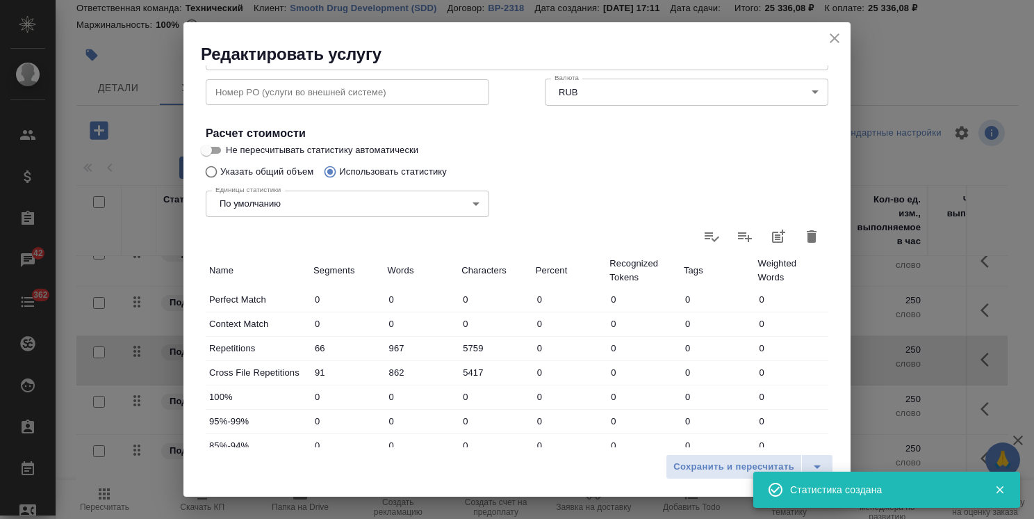
click at [836, 43] on icon "close" at bounding box center [835, 38] width 17 height 17
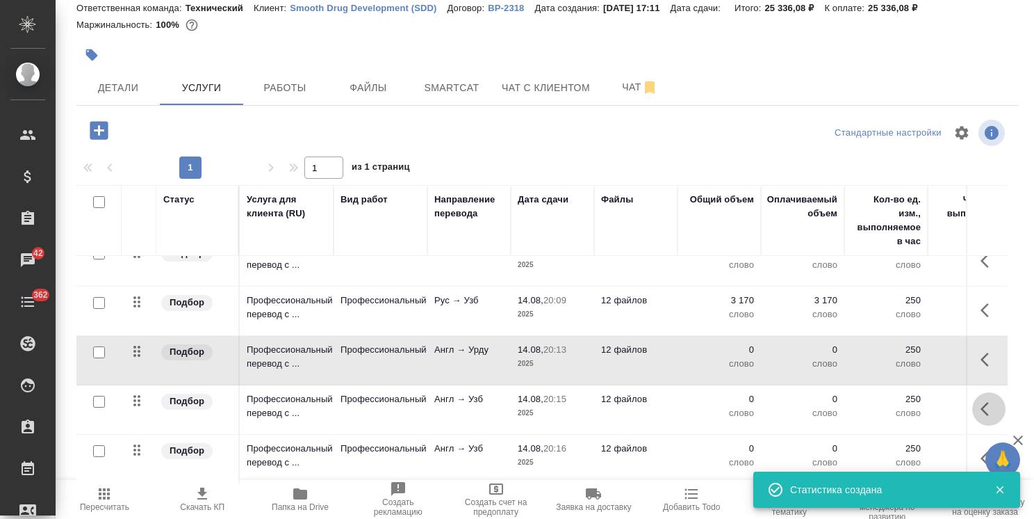
click at [981, 400] on icon "button" at bounding box center [989, 408] width 17 height 17
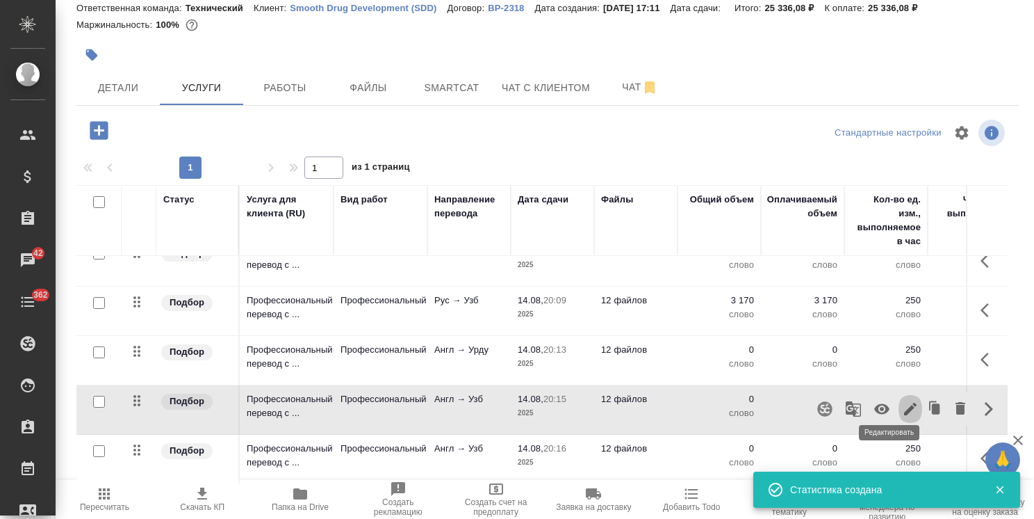
click at [902, 400] on icon "button" at bounding box center [910, 408] width 17 height 17
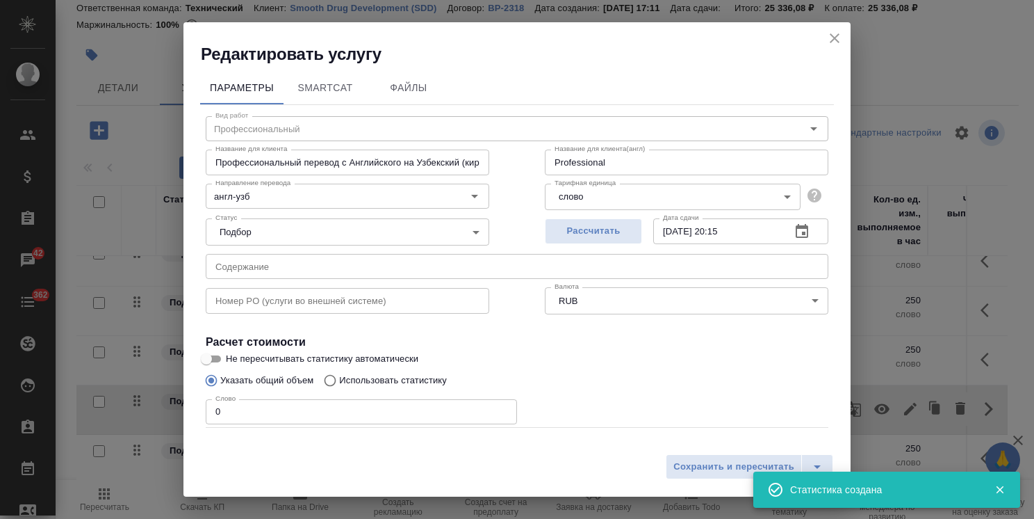
click at [396, 380] on p "Использовать статистику" at bounding box center [393, 380] width 108 height 14
click at [339, 380] on input "Использовать статистику" at bounding box center [328, 380] width 22 height 26
radio input "true"
radio input "false"
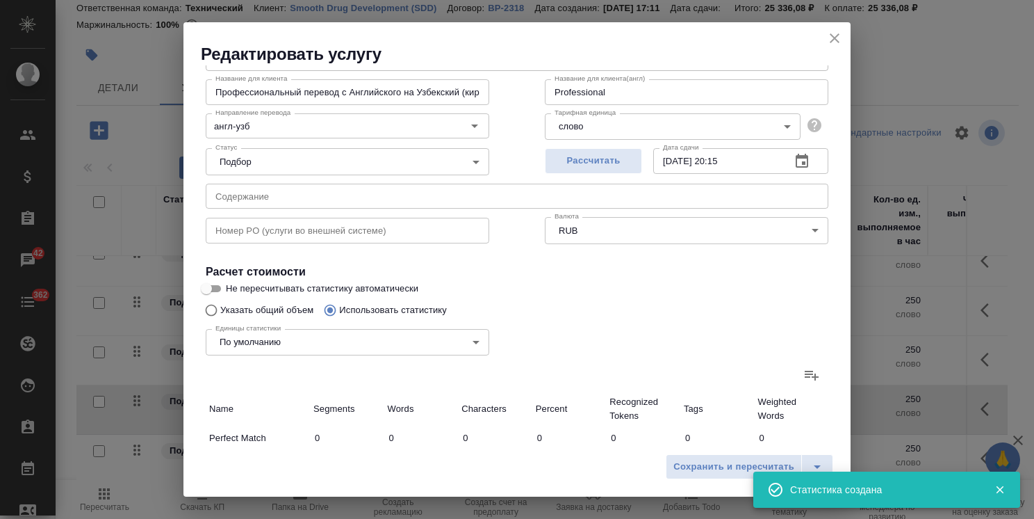
scroll to position [278, 0]
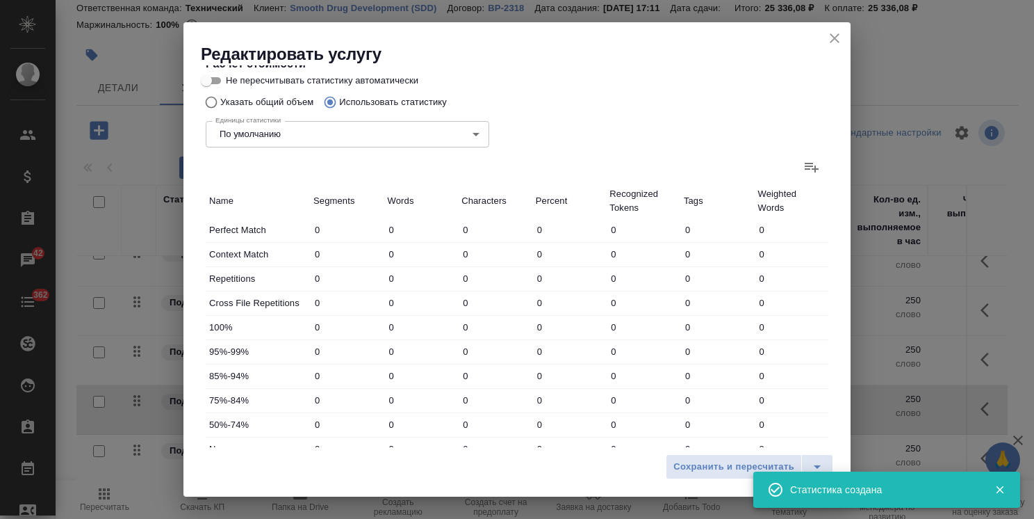
click at [804, 163] on icon at bounding box center [812, 166] width 17 height 17
click at [0, 0] on input "file" at bounding box center [0, 0] width 0 height 0
type input "66"
type input "967"
type input "5759"
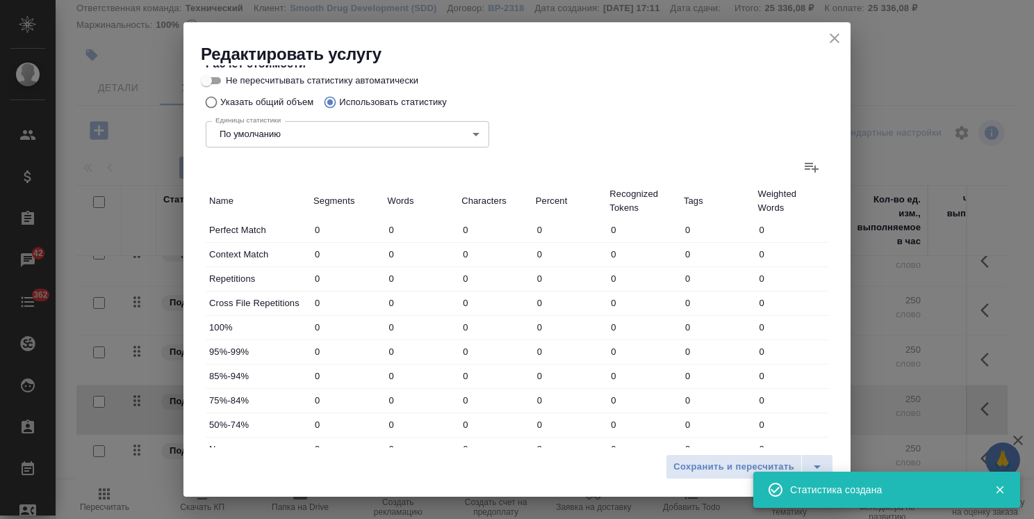
type input "91"
type input "862"
type input "5417"
type input "702"
type input "12552"
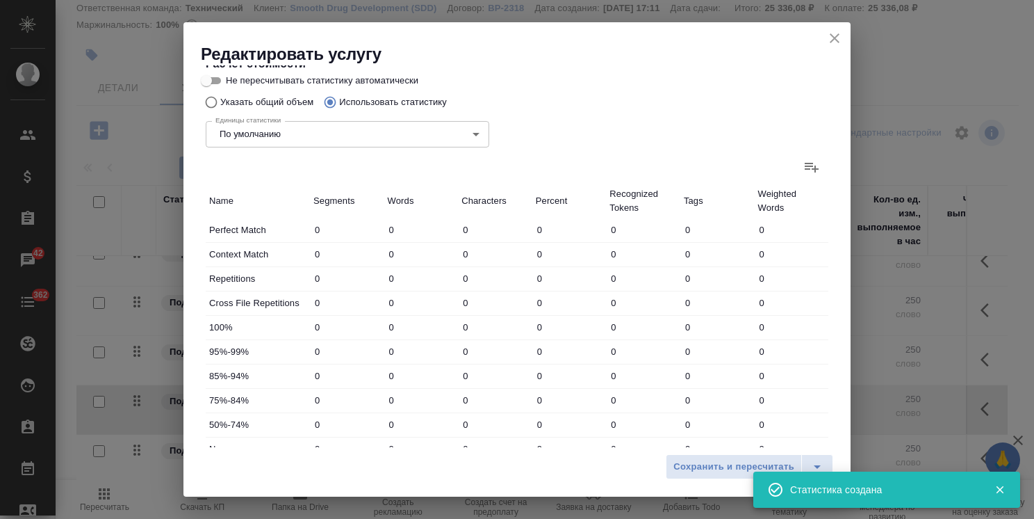
type input "74955"
type input "702"
type input "12552"
type input "74955"
type input "859"
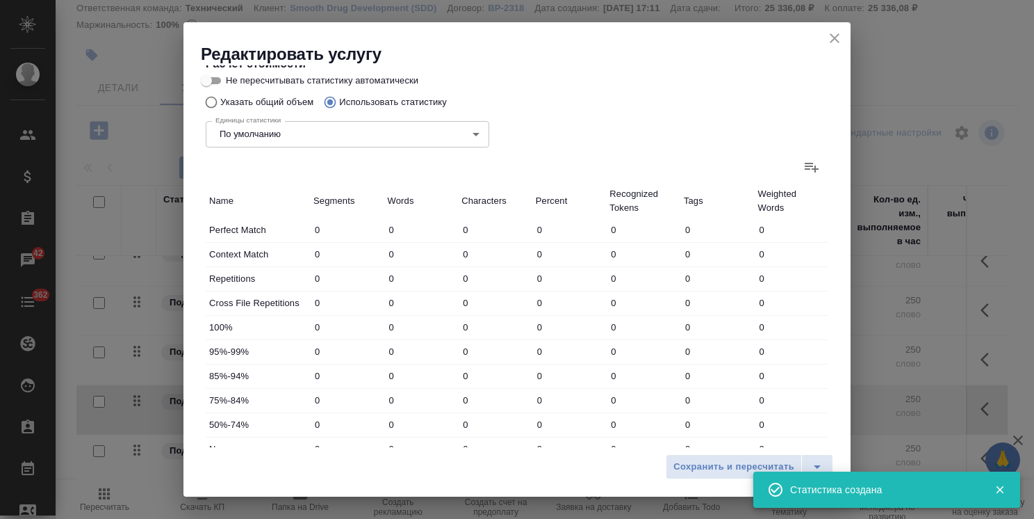
type input "14381"
type input "86131"
click at [839, 41] on icon "close" at bounding box center [835, 38] width 17 height 17
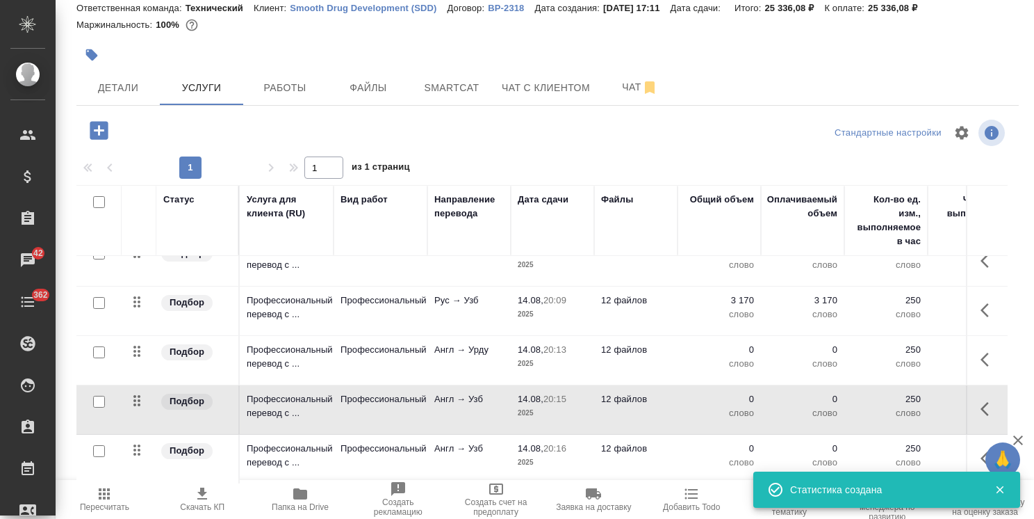
click at [973, 448] on button "button" at bounding box center [989, 457] width 33 height 33
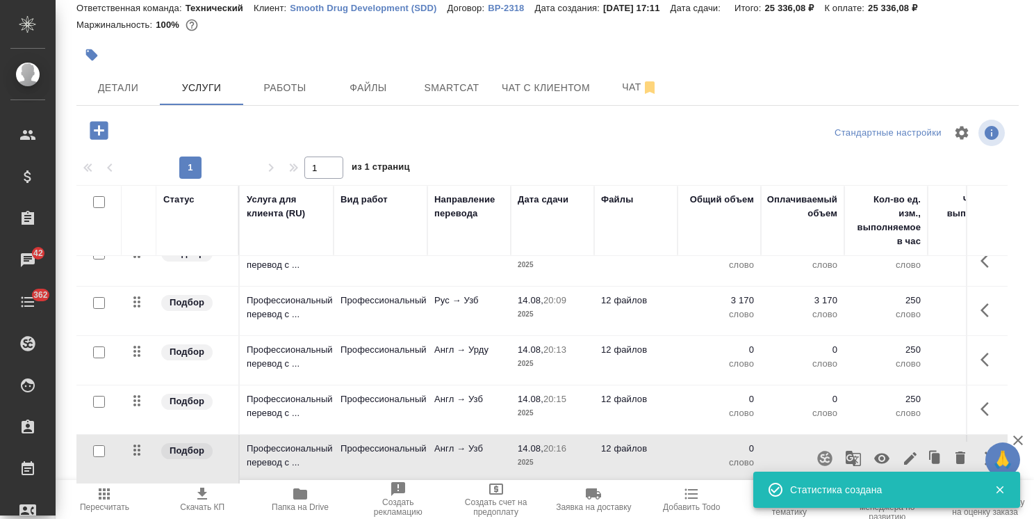
click at [902, 450] on icon "button" at bounding box center [910, 458] width 17 height 17
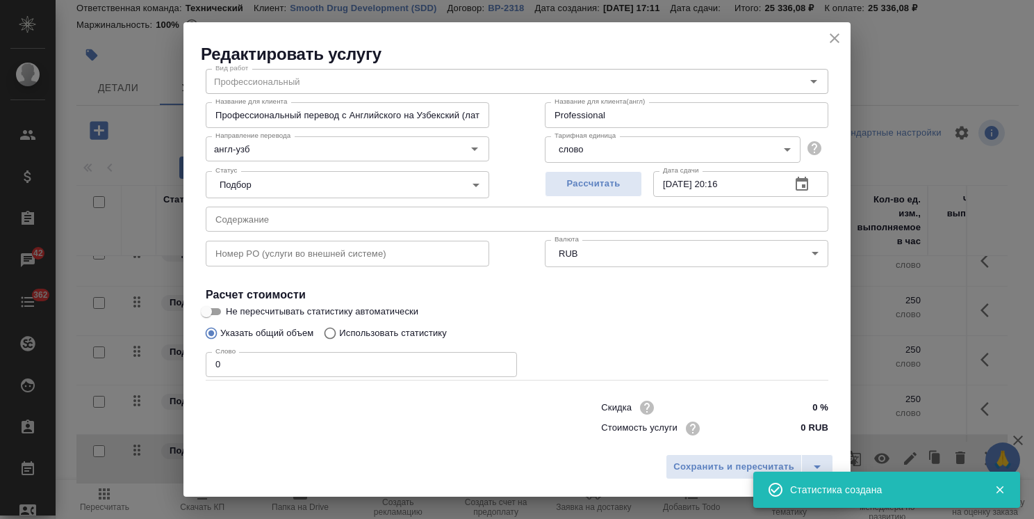
scroll to position [67, 0]
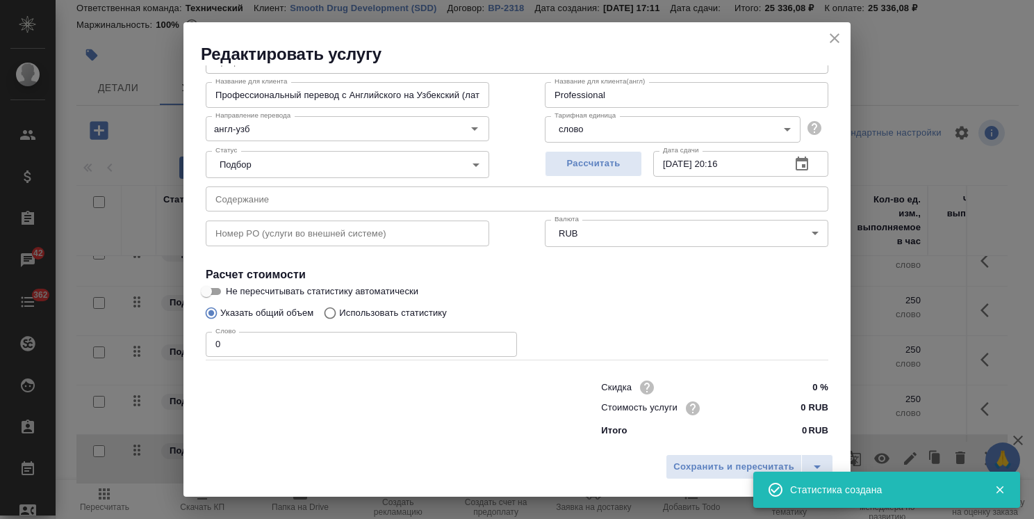
click at [393, 302] on label "Использовать статистику" at bounding box center [382, 313] width 130 height 26
click at [339, 302] on input "Использовать статистику" at bounding box center [328, 313] width 22 height 26
radio input "true"
radio input "false"
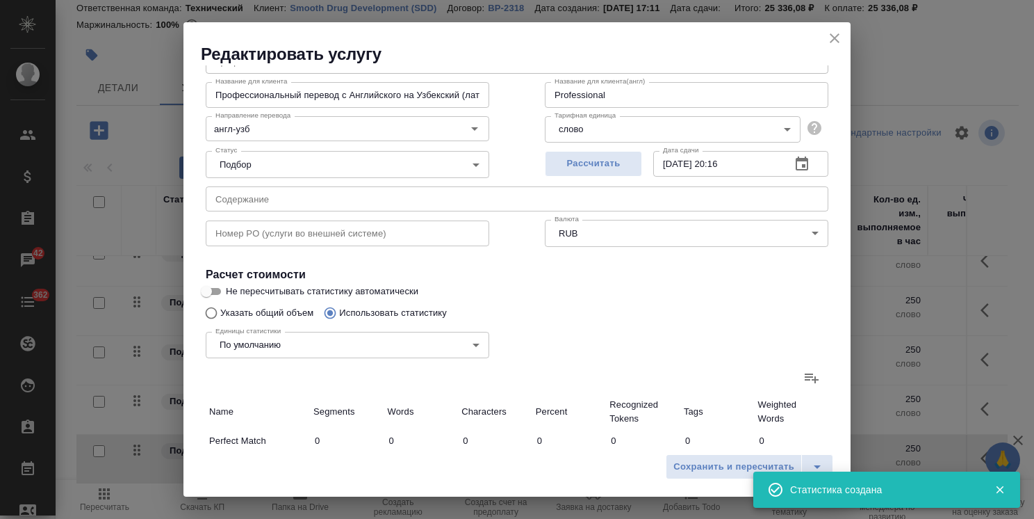
click at [804, 372] on icon at bounding box center [812, 377] width 17 height 17
click at [0, 0] on input "file" at bounding box center [0, 0] width 0 height 0
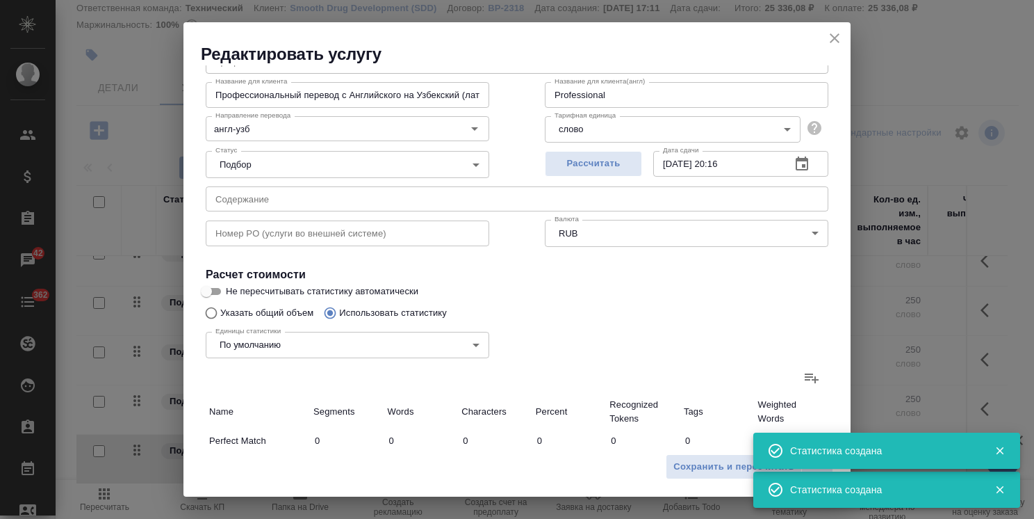
type input "66"
type input "967"
type input "5759"
type input "91"
type input "862"
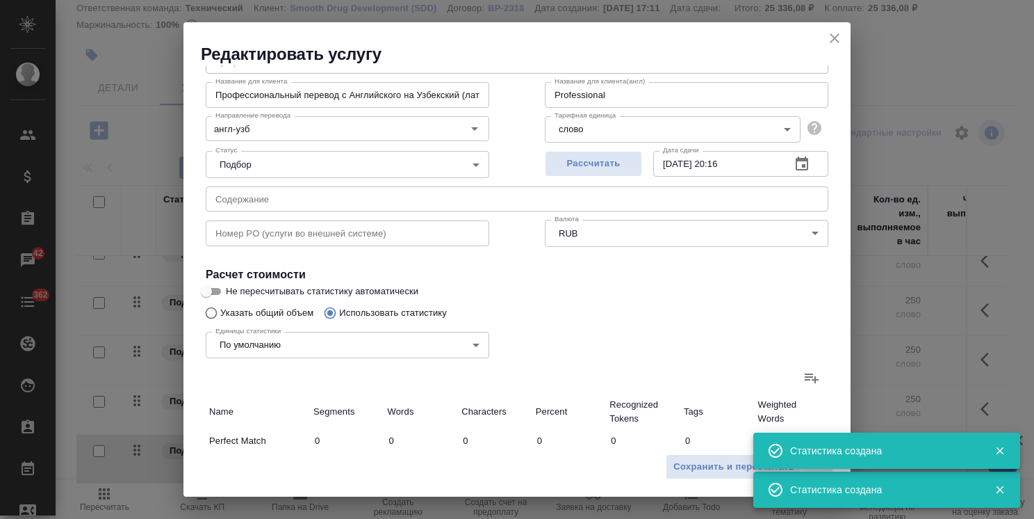
type input "5417"
type input "702"
type input "12552"
type input "74955"
type input "702"
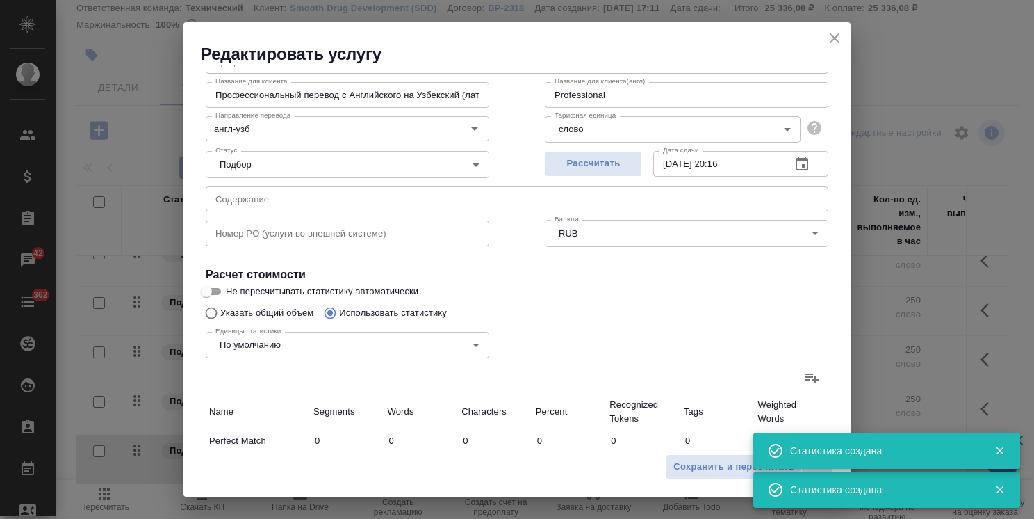
type input "12552"
type input "74955"
type input "859"
type input "14381"
type input "86131"
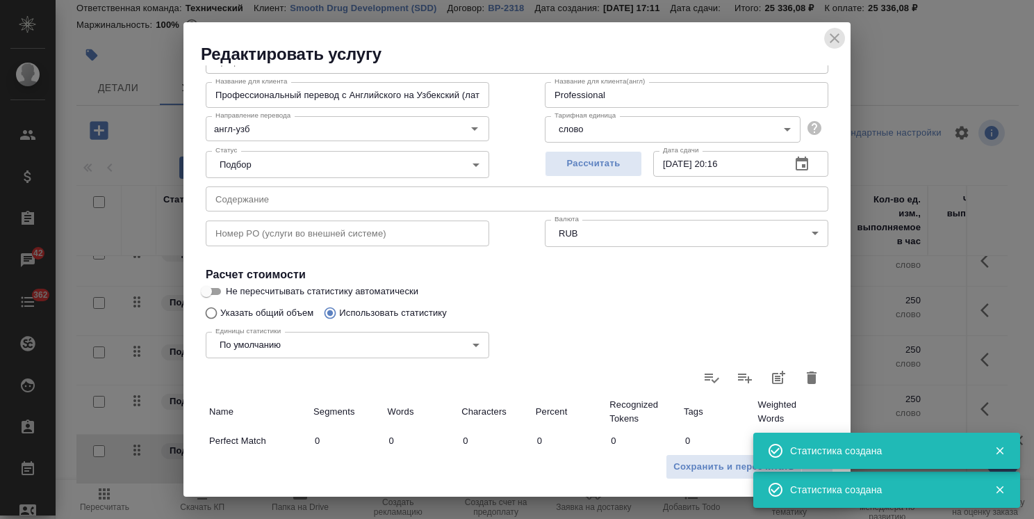
click at [829, 38] on icon "close" at bounding box center [835, 38] width 17 height 17
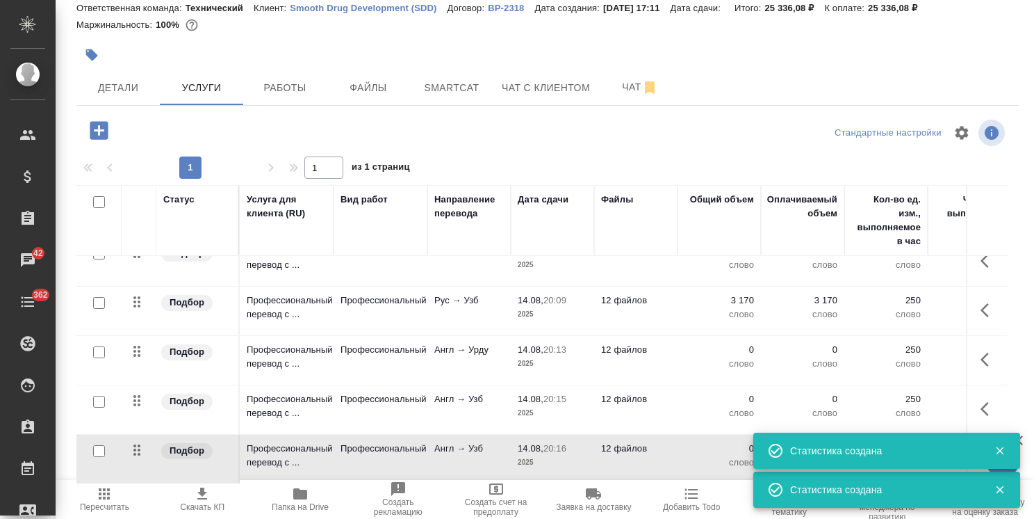
click at [122, 503] on span "Пересчитать" at bounding box center [104, 507] width 49 height 10
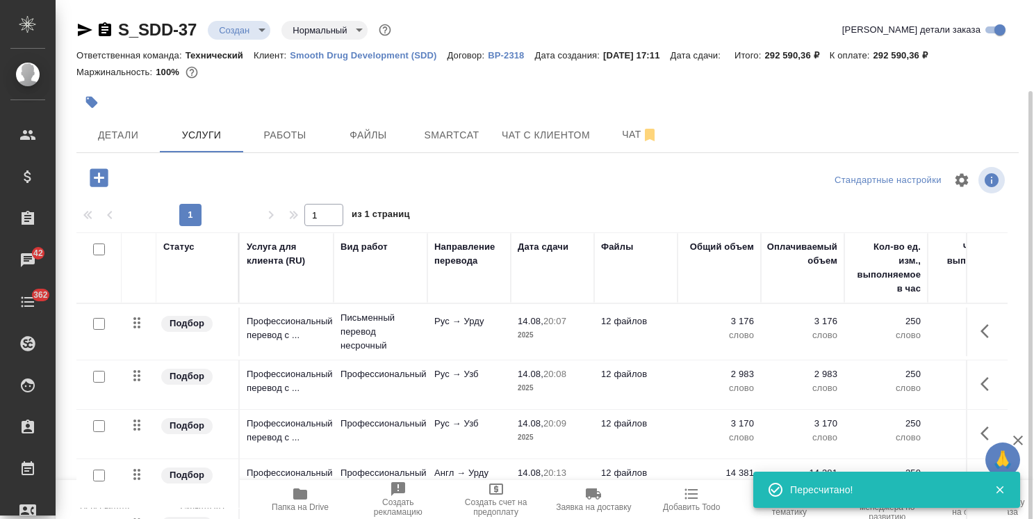
scroll to position [47, 0]
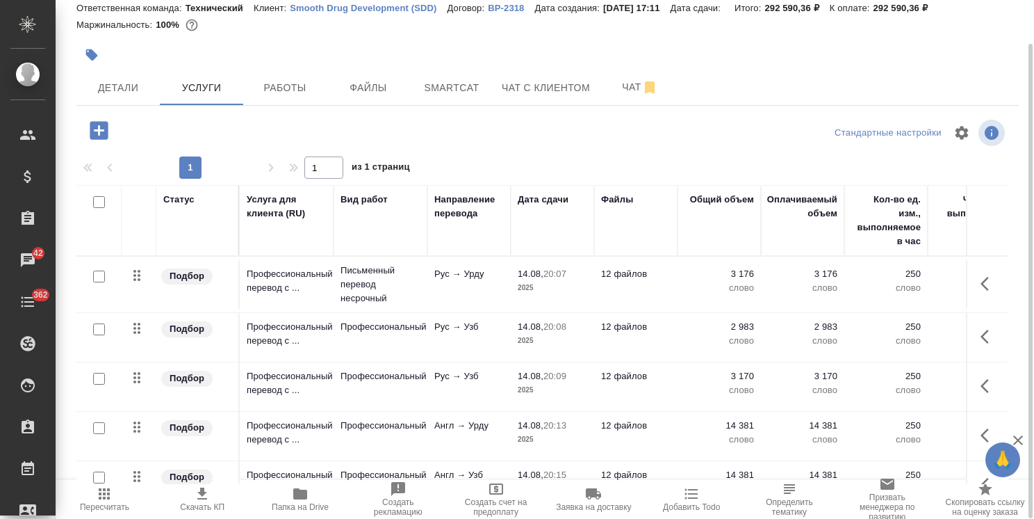
click at [93, 510] on span "Пересчитать" at bounding box center [104, 507] width 49 height 10
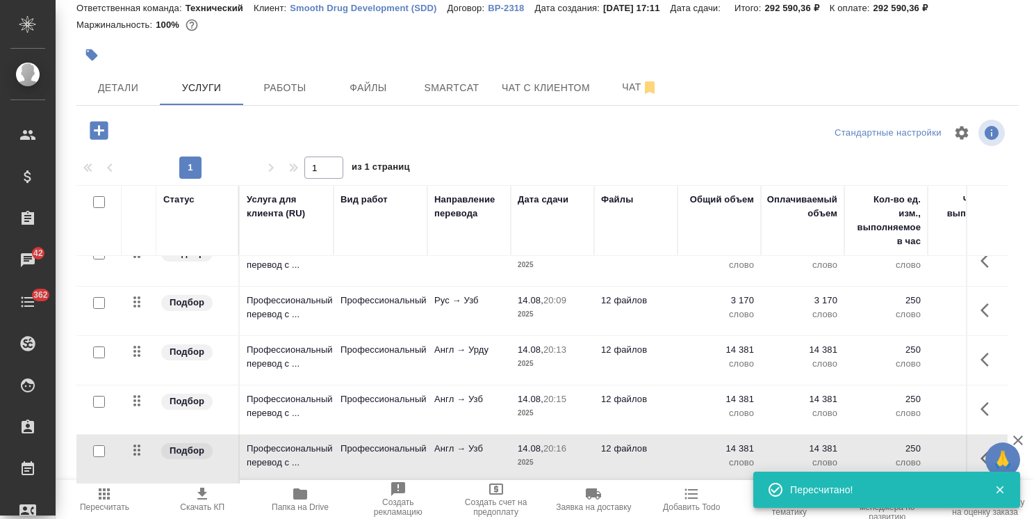
scroll to position [0, 0]
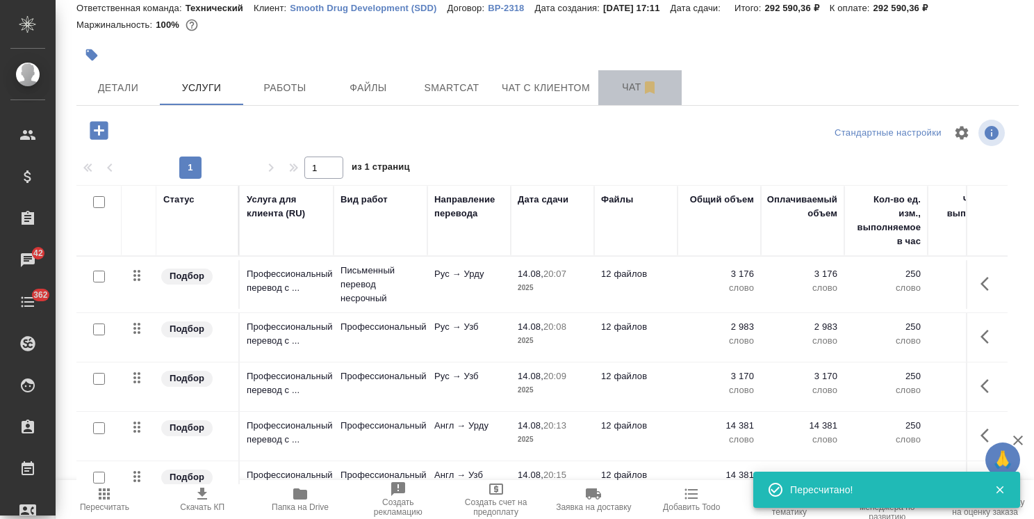
click at [624, 84] on span "Чат" at bounding box center [640, 87] width 67 height 17
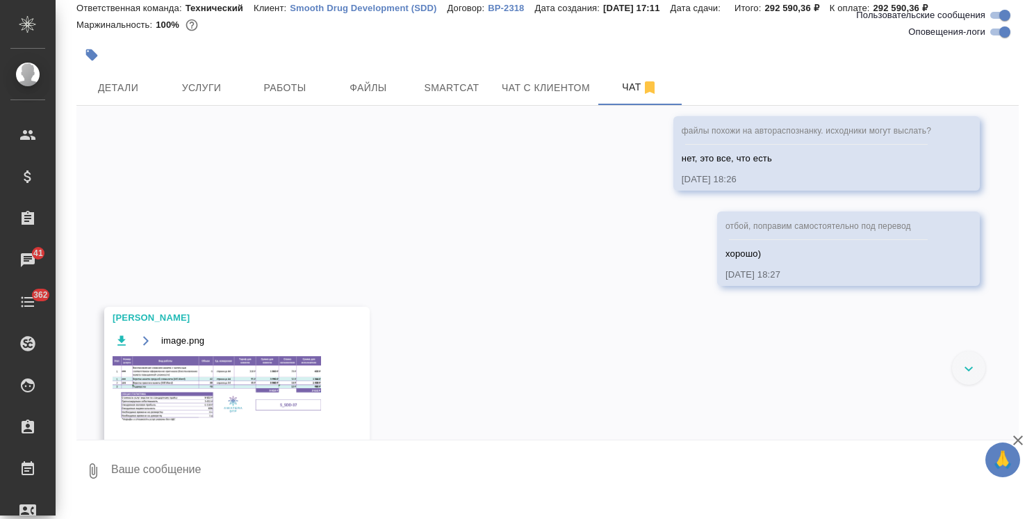
scroll to position [2343, 0]
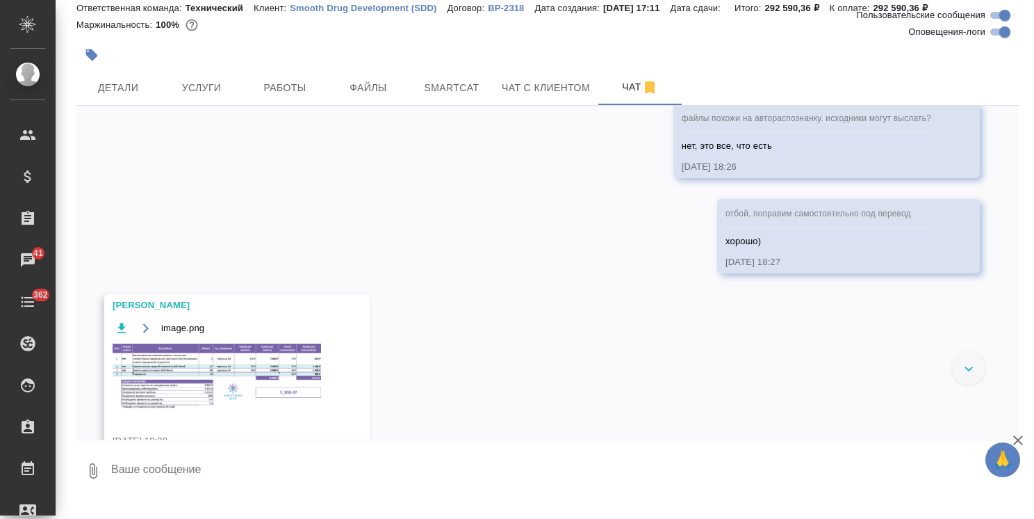
click at [211, 368] on img at bounding box center [217, 376] width 209 height 66
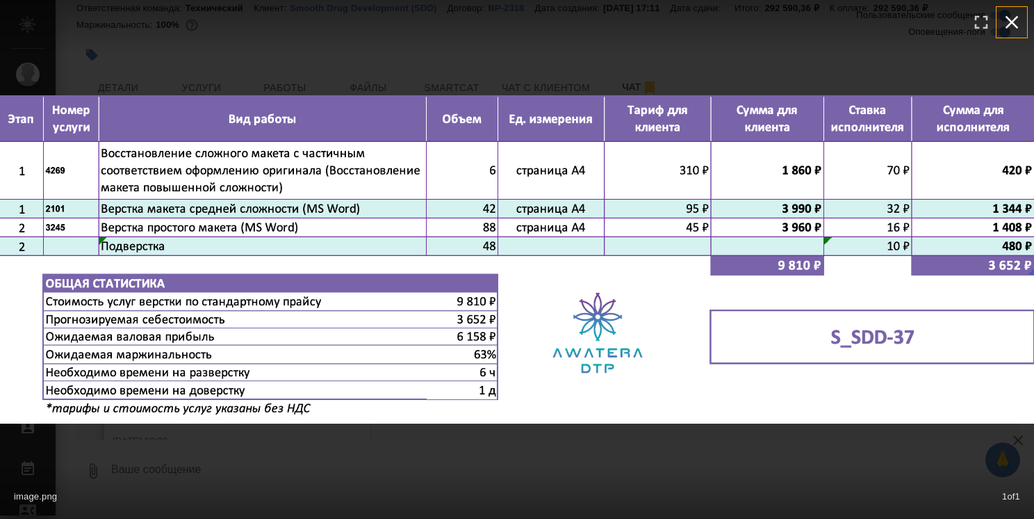
click at [1015, 22] on icon "button" at bounding box center [1012, 22] width 22 height 22
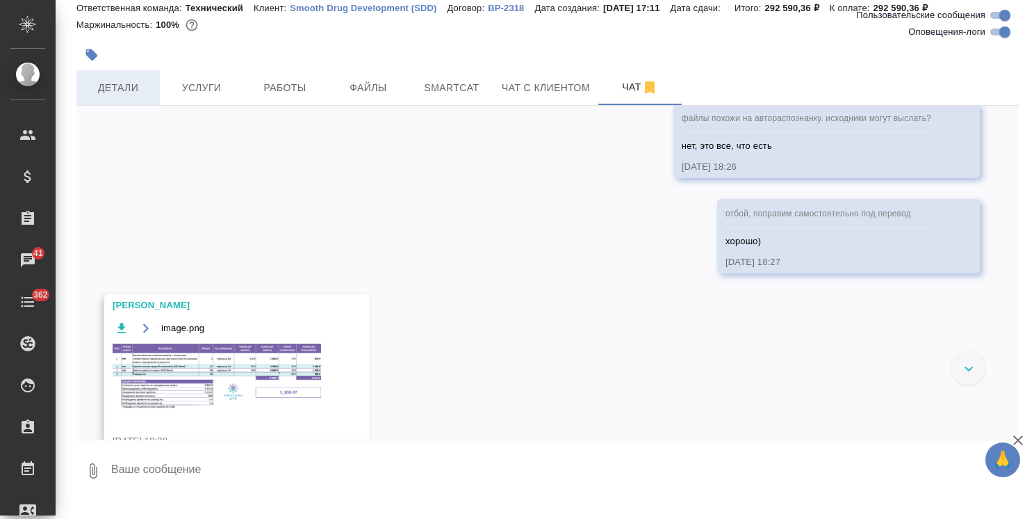
click at [130, 91] on span "Детали" at bounding box center [118, 87] width 67 height 17
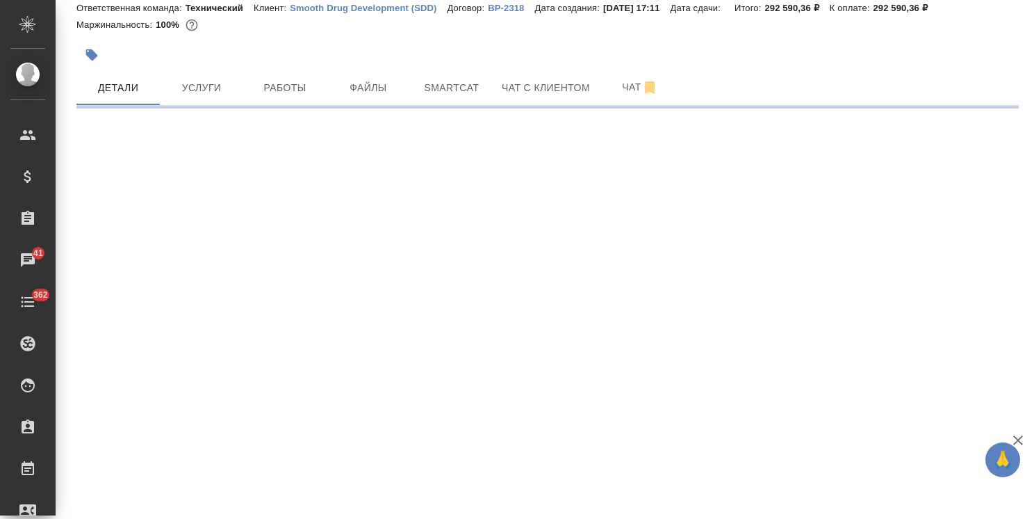
select select "RU"
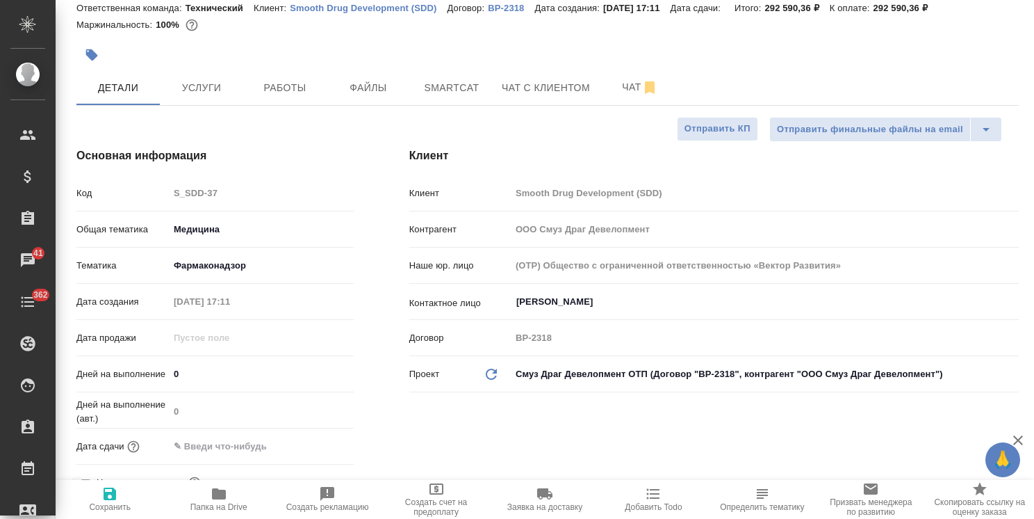
type textarea "x"
click at [635, 89] on span "Чат" at bounding box center [640, 87] width 67 height 17
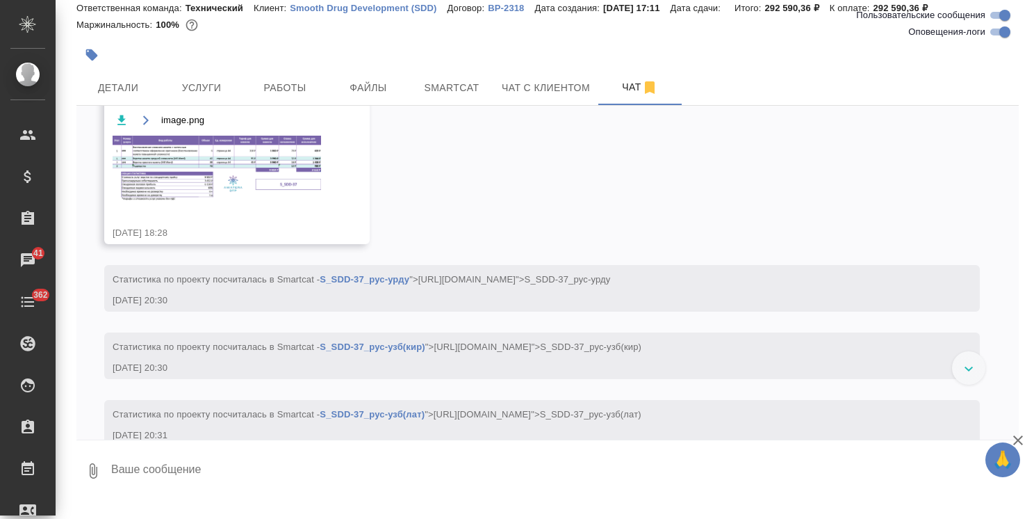
scroll to position [2548, 0]
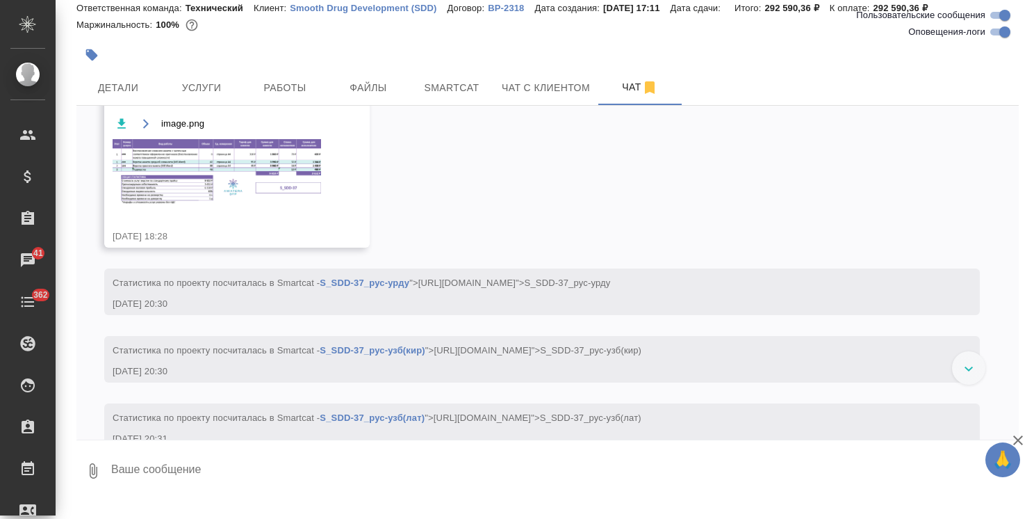
click at [225, 160] on img at bounding box center [217, 172] width 209 height 66
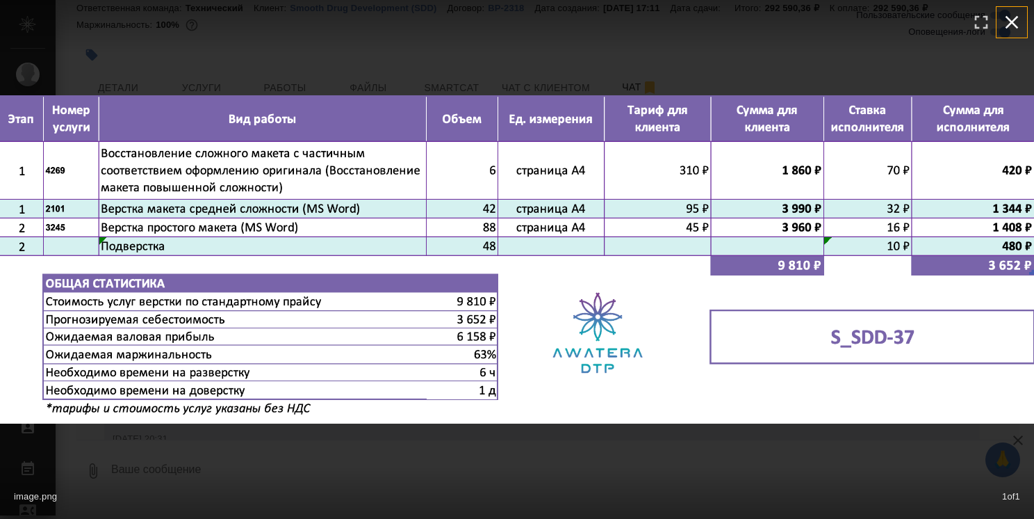
click at [1014, 26] on icon "button" at bounding box center [1012, 22] width 22 height 22
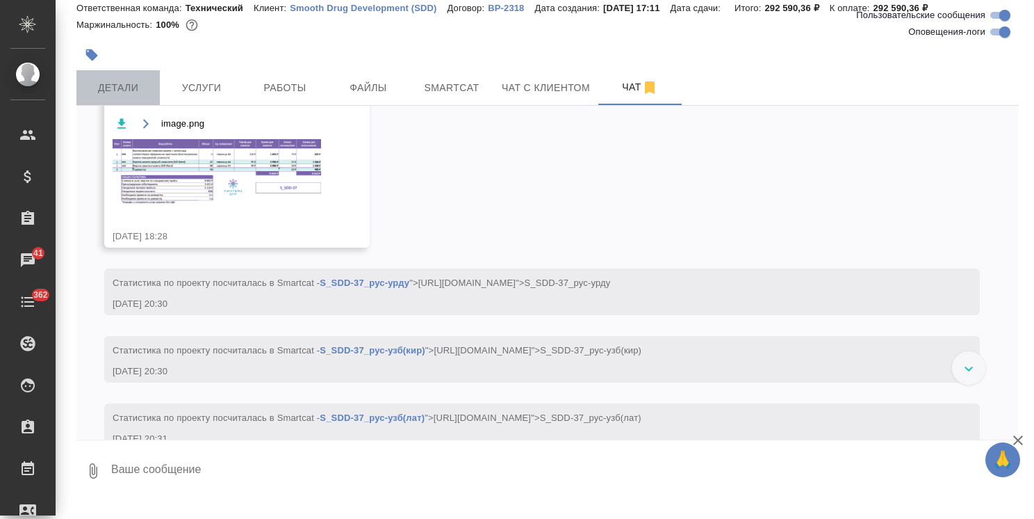
click at [128, 79] on button "Детали" at bounding box center [117, 87] width 83 height 35
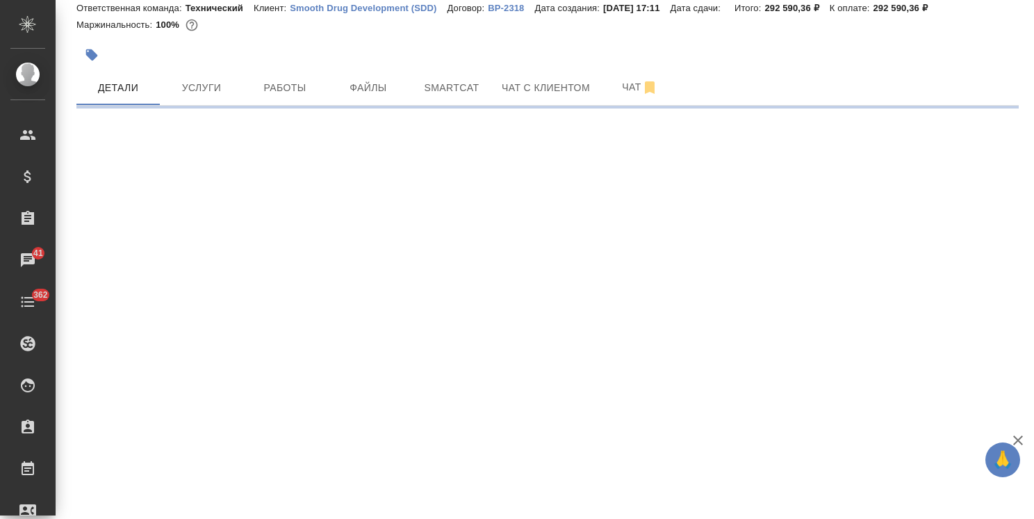
select select "RU"
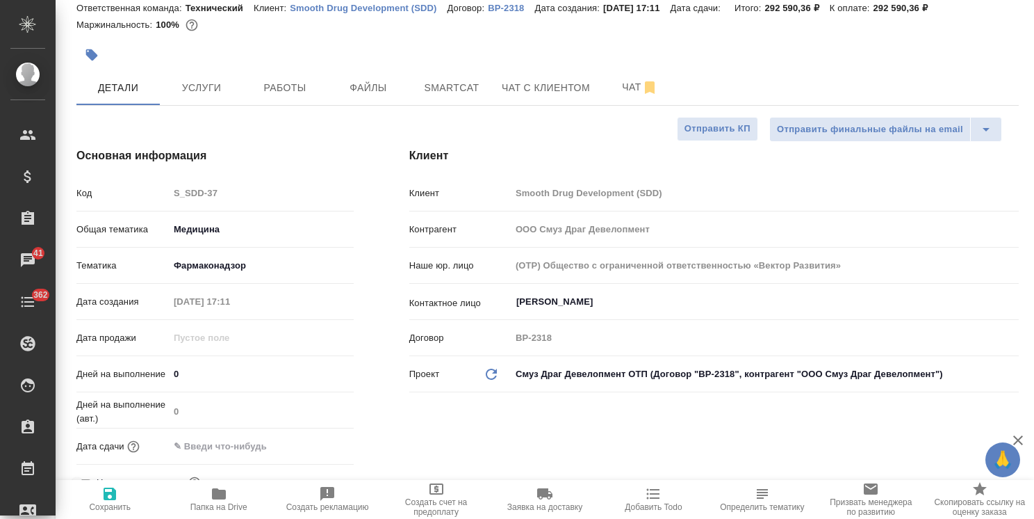
type textarea "x"
drag, startPoint x: 181, startPoint y: 380, endPoint x: 160, endPoint y: 427, distance: 51.0
click at [122, 368] on div "Дней на выполнение 0" at bounding box center [214, 373] width 277 height 24
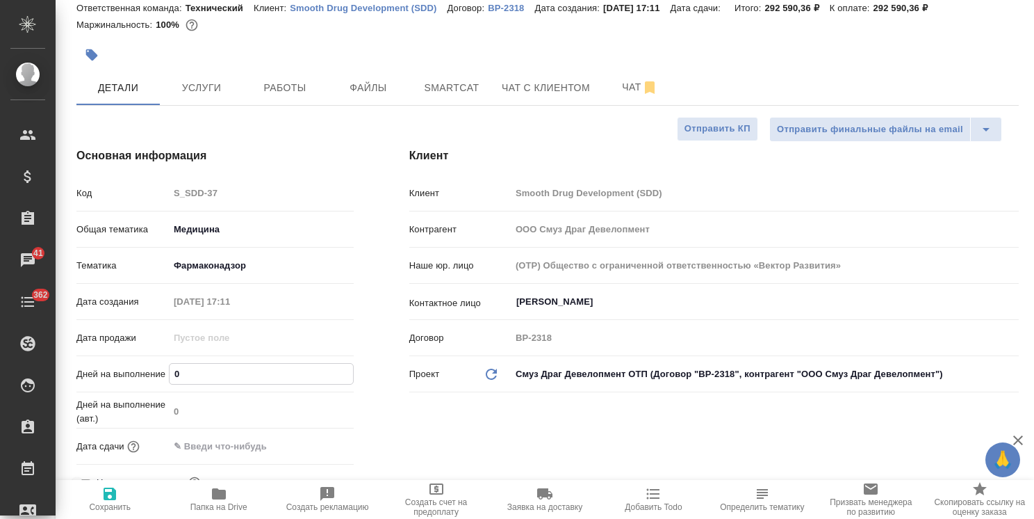
type input "2"
type textarea "x"
type input "2"
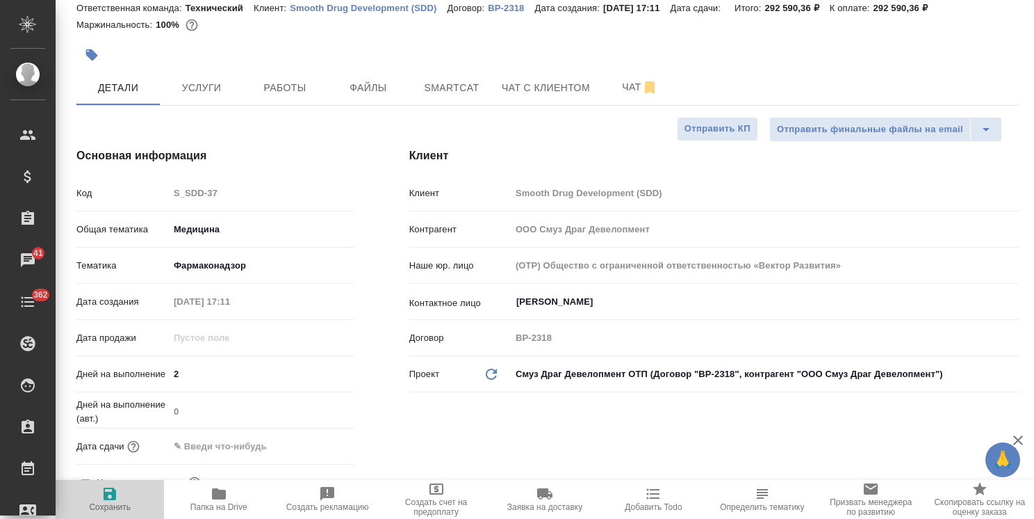
click at [122, 491] on span "Сохранить" at bounding box center [110, 498] width 92 height 26
type textarea "x"
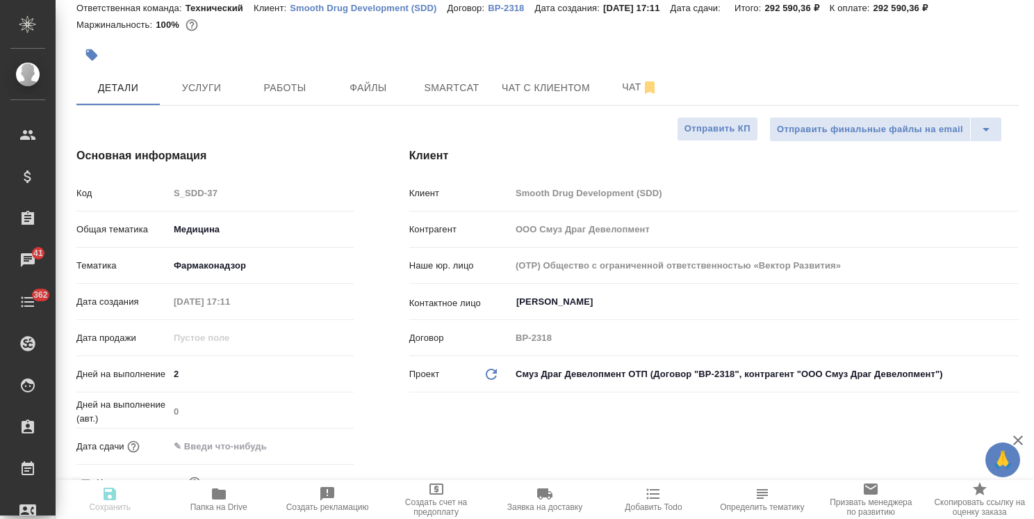
type textarea "x"
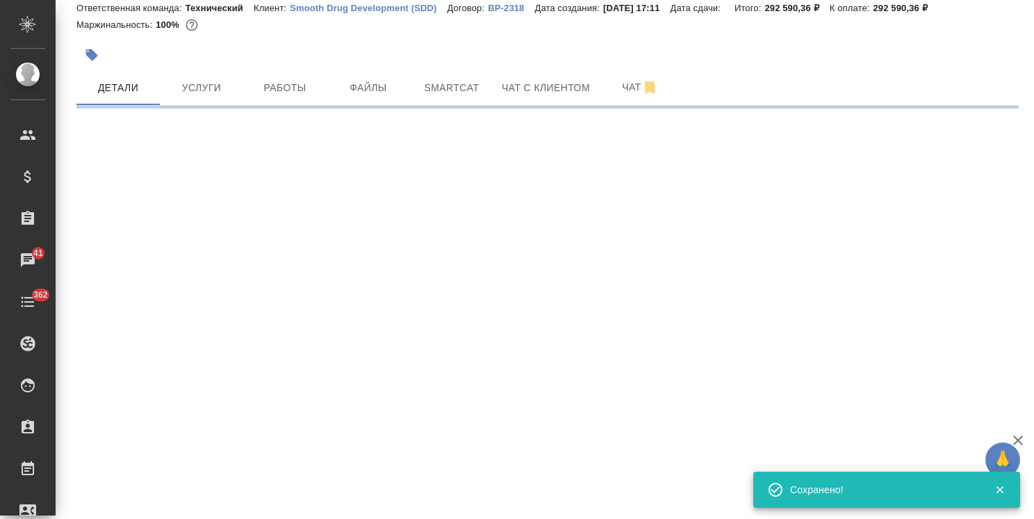
select select "RU"
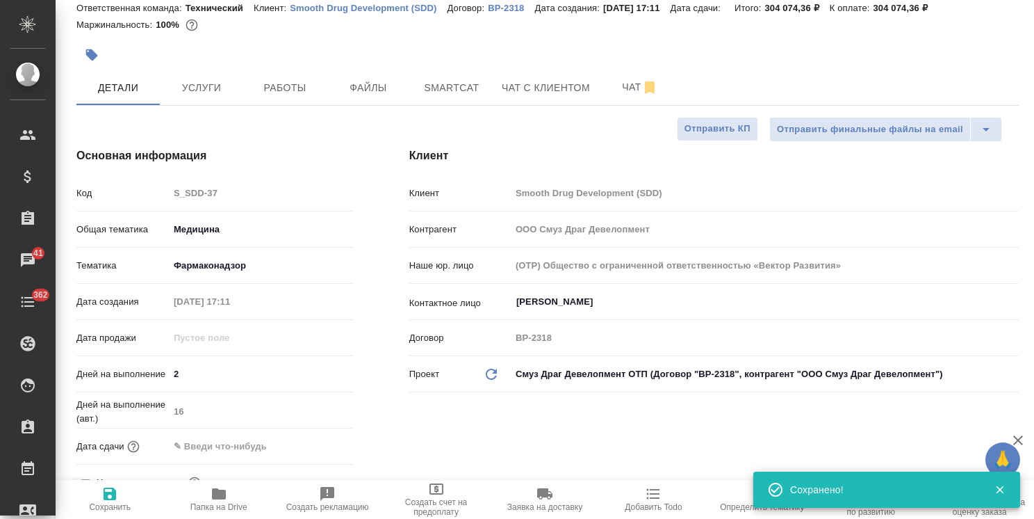
type textarea "x"
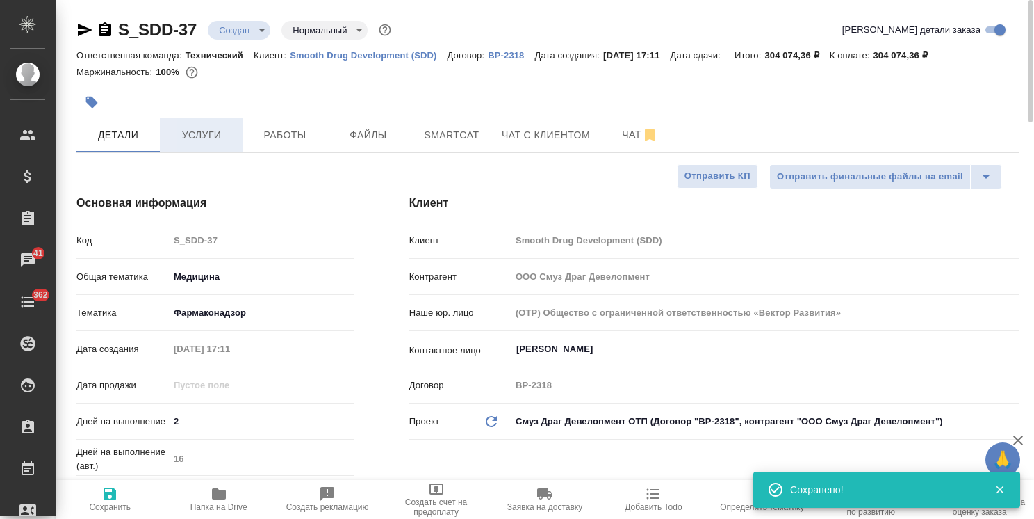
click at [228, 129] on span "Услуги" at bounding box center [201, 135] width 67 height 17
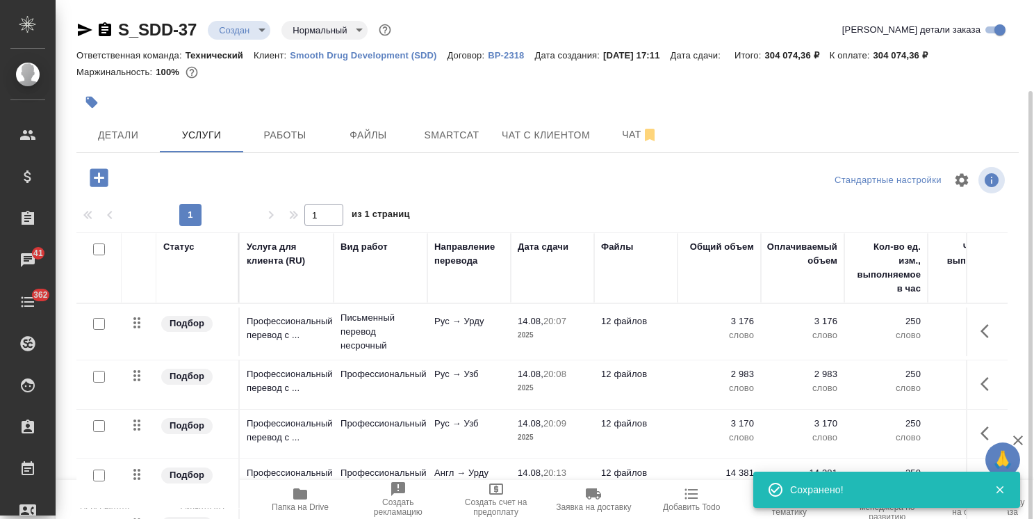
scroll to position [47, 0]
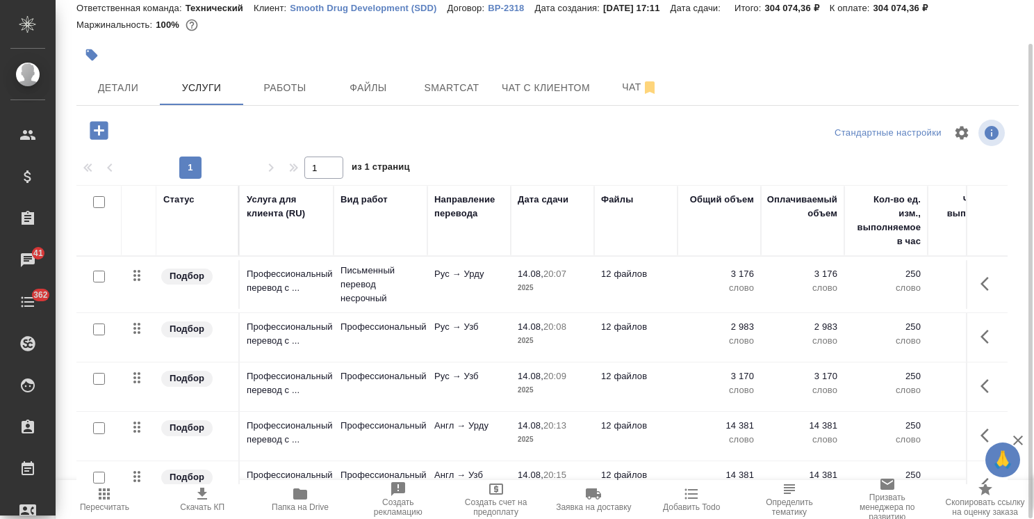
click at [113, 496] on span "Пересчитать" at bounding box center [104, 498] width 81 height 26
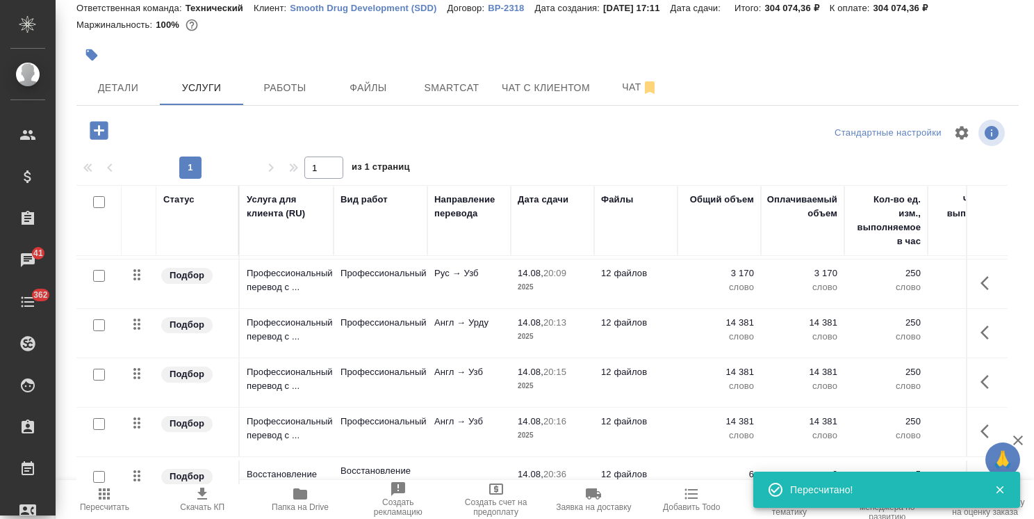
scroll to position [0, 0]
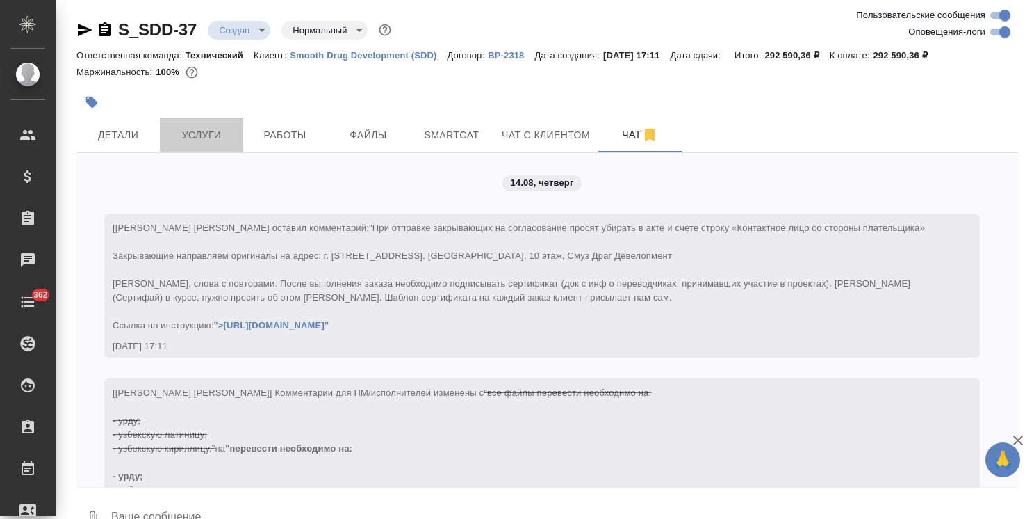
click at [225, 138] on span "Услуги" at bounding box center [201, 135] width 67 height 17
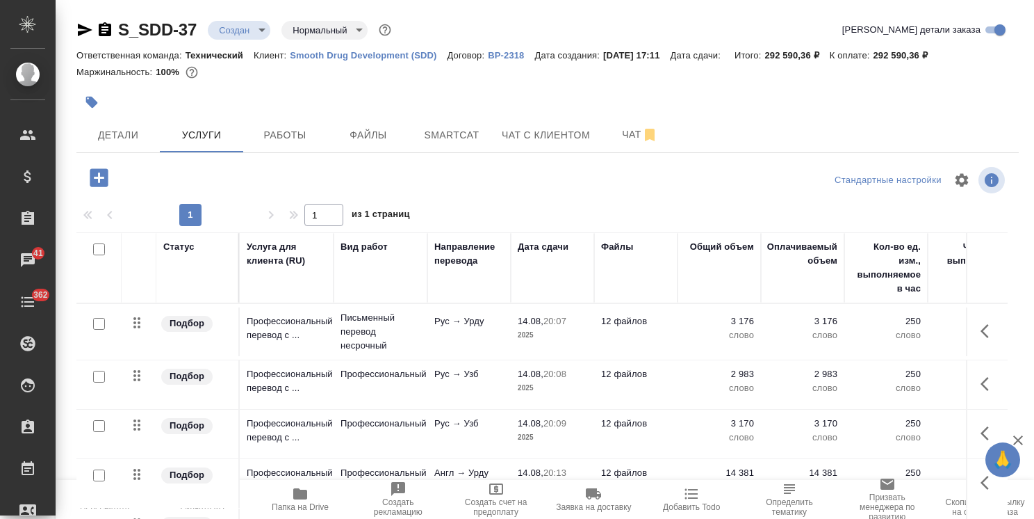
scroll to position [47, 0]
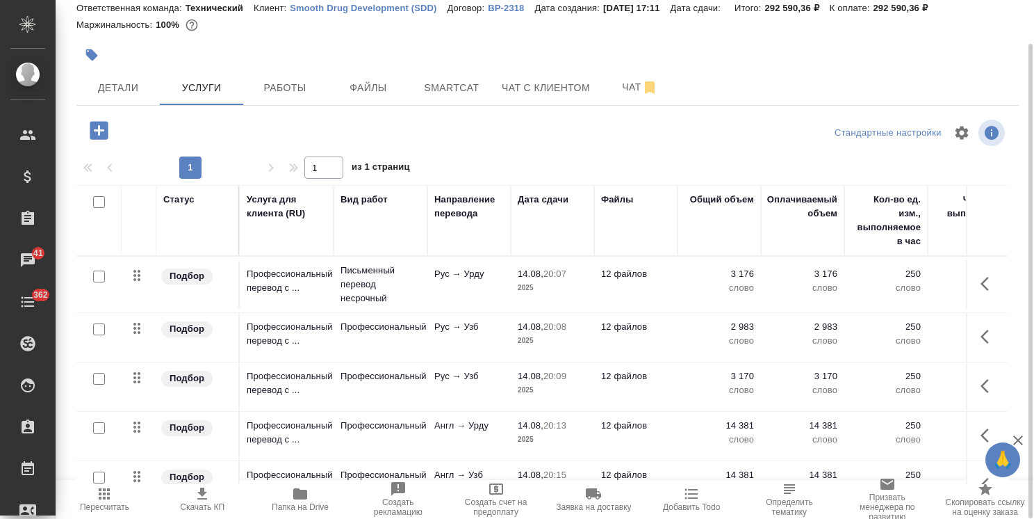
click at [103, 129] on icon "button" at bounding box center [99, 130] width 24 height 24
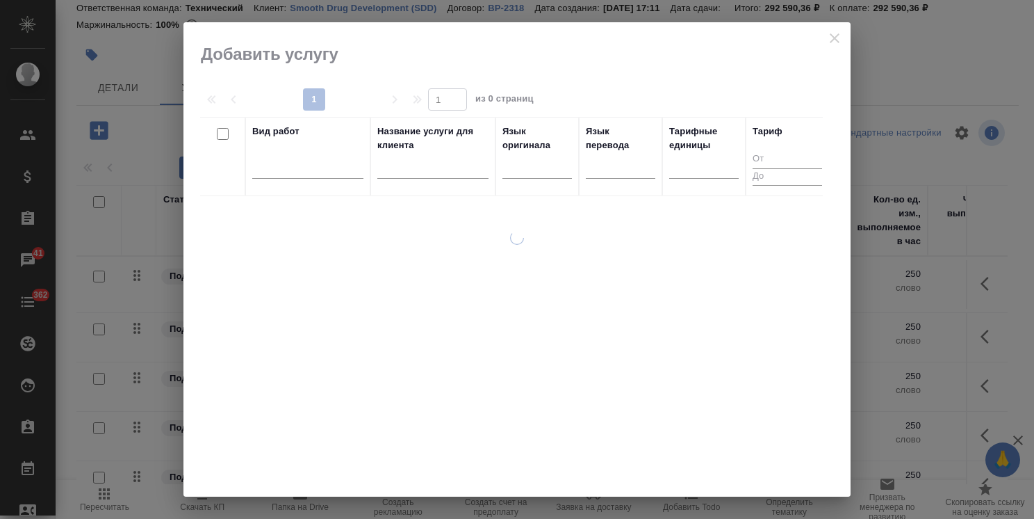
click at [387, 174] on input "text" at bounding box center [432, 169] width 111 height 17
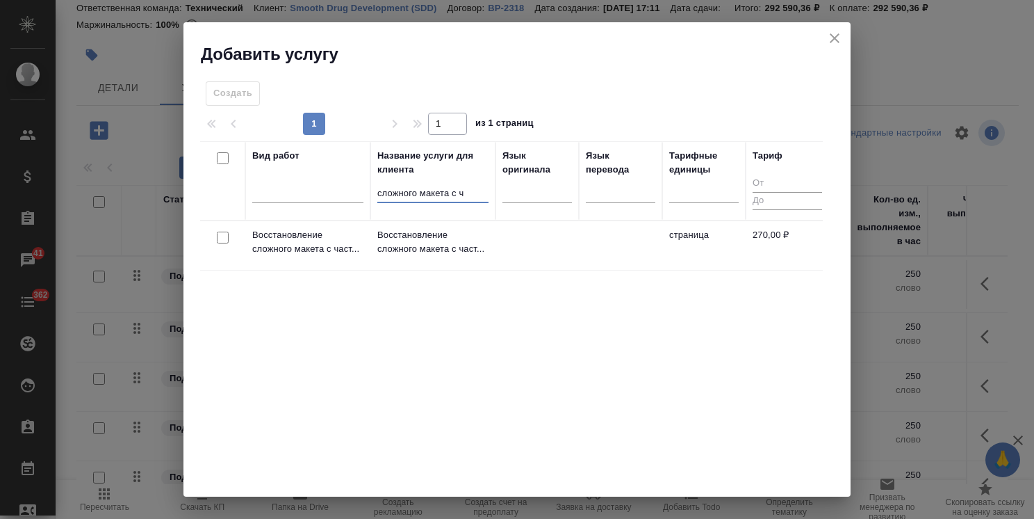
type input "сложного макета с ч"
click at [217, 235] on input "checkbox" at bounding box center [223, 237] width 12 height 12
checkbox input "true"
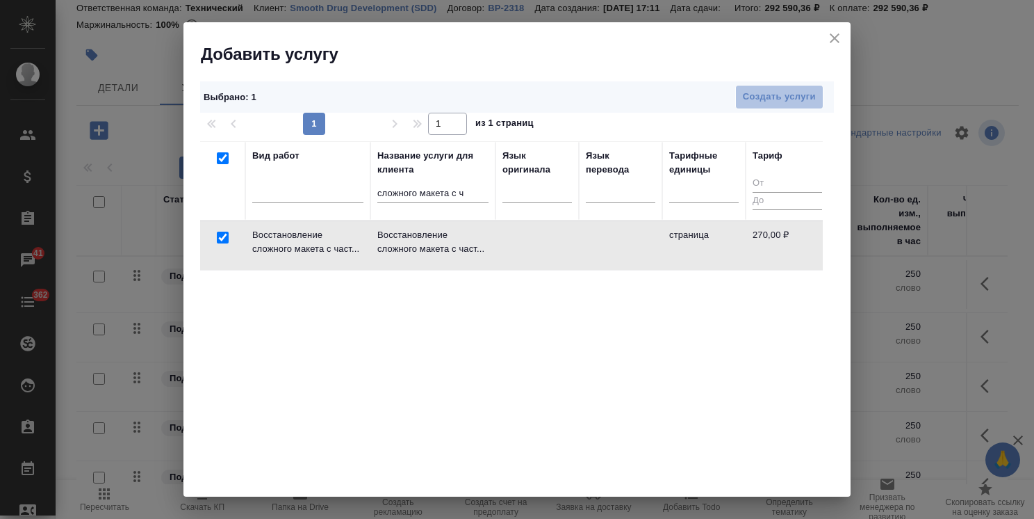
drag, startPoint x: 745, startPoint y: 99, endPoint x: 754, endPoint y: 4, distance: 95.0
click at [746, 99] on span "Создать услуги" at bounding box center [779, 97] width 73 height 16
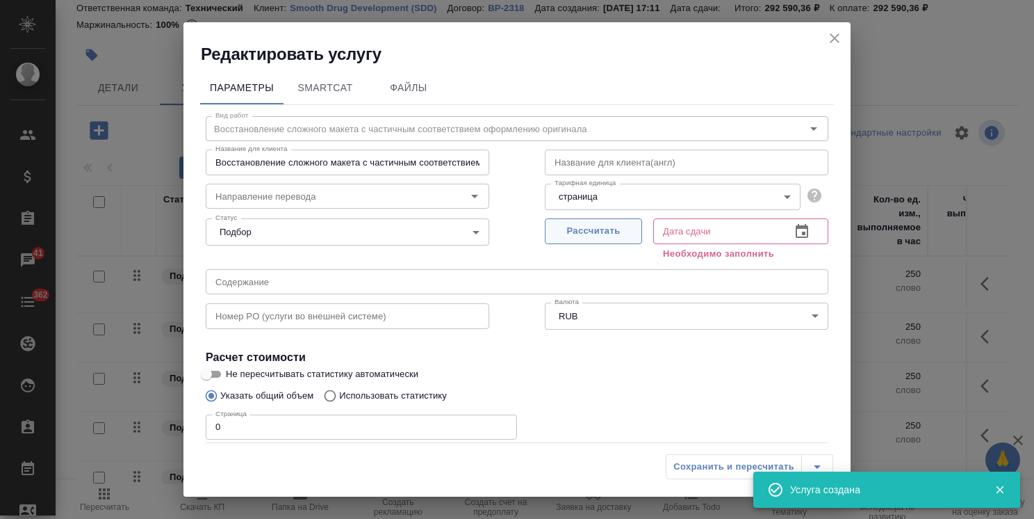
click at [583, 229] on span "Рассчитать" at bounding box center [594, 231] width 82 height 16
type input "[DATE] 20:36"
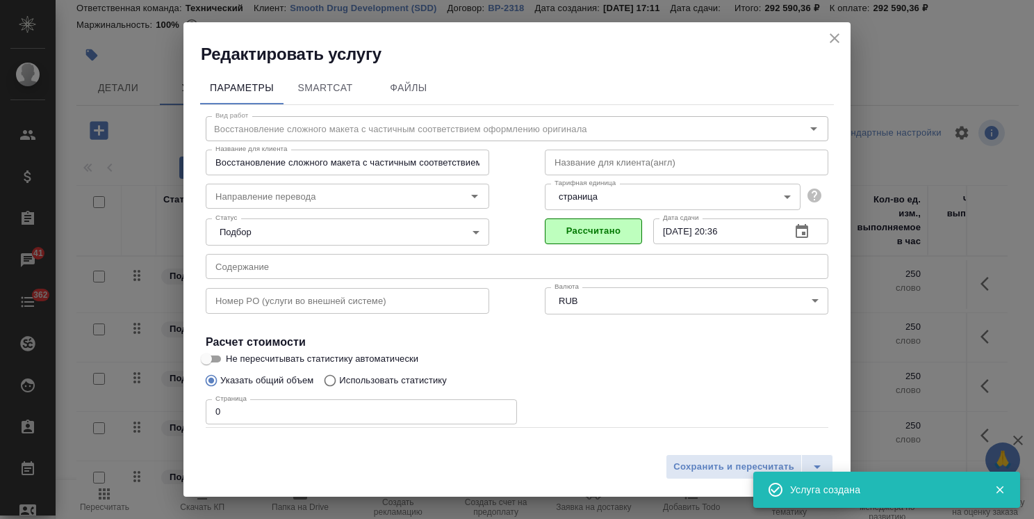
drag, startPoint x: 236, startPoint y: 411, endPoint x: 172, endPoint y: 410, distance: 64.0
click at [213, 411] on input "0" at bounding box center [361, 411] width 311 height 25
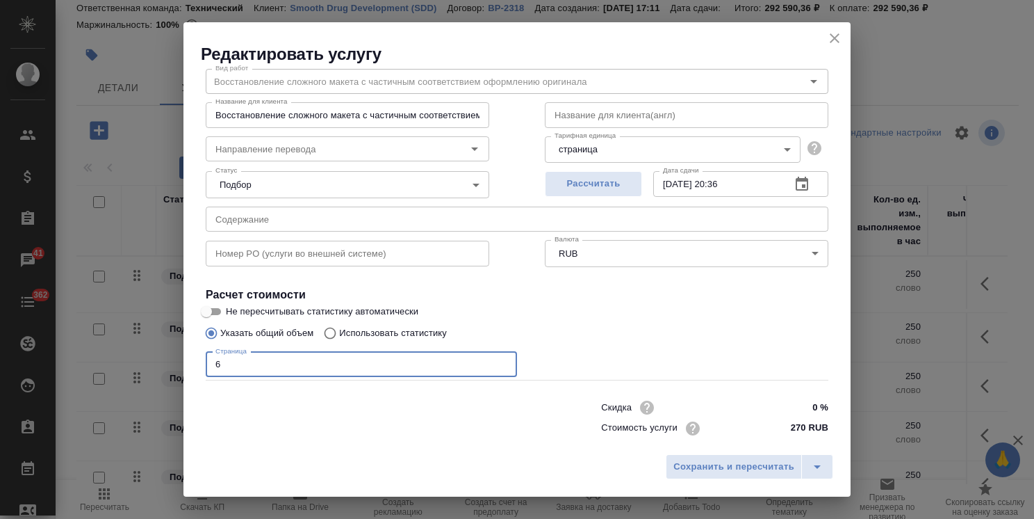
scroll to position [67, 0]
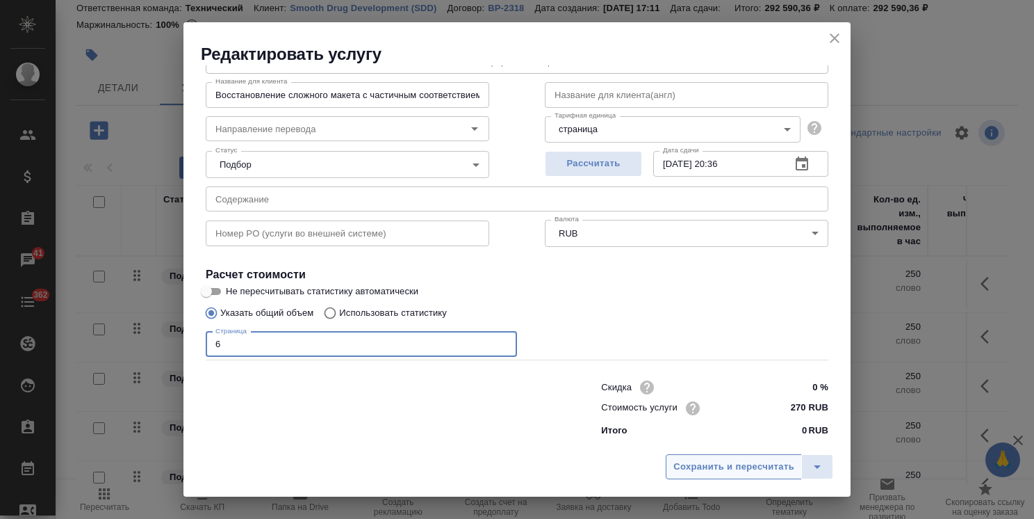
type input "6"
click at [711, 471] on span "Сохранить и пересчитать" at bounding box center [734, 467] width 121 height 16
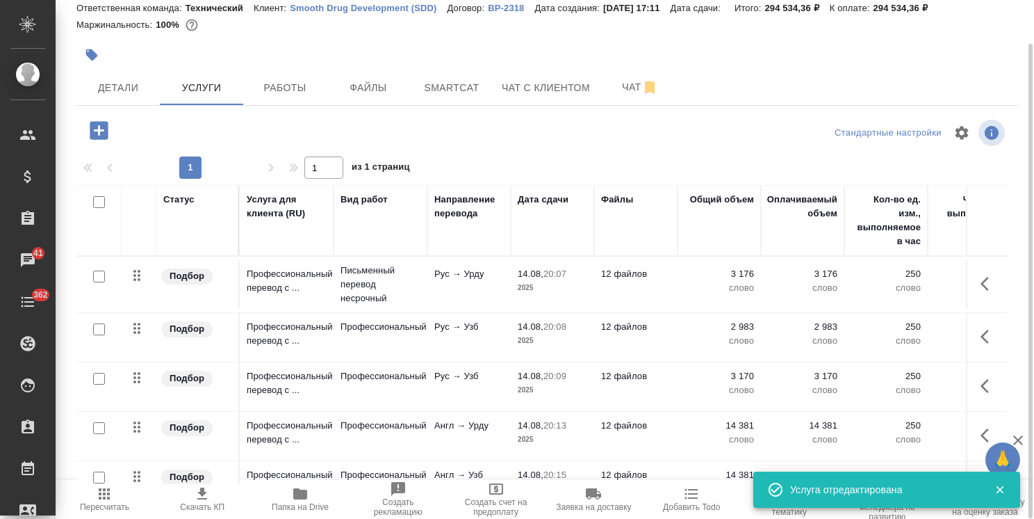
drag, startPoint x: 1001, startPoint y: 390, endPoint x: 998, endPoint y: 364, distance: 25.9
click at [998, 418] on div "Статус Услуга для клиента (RU) Вид работ Направление перевода Дата сдачи Файлы …" at bounding box center [542, 334] width 932 height 299
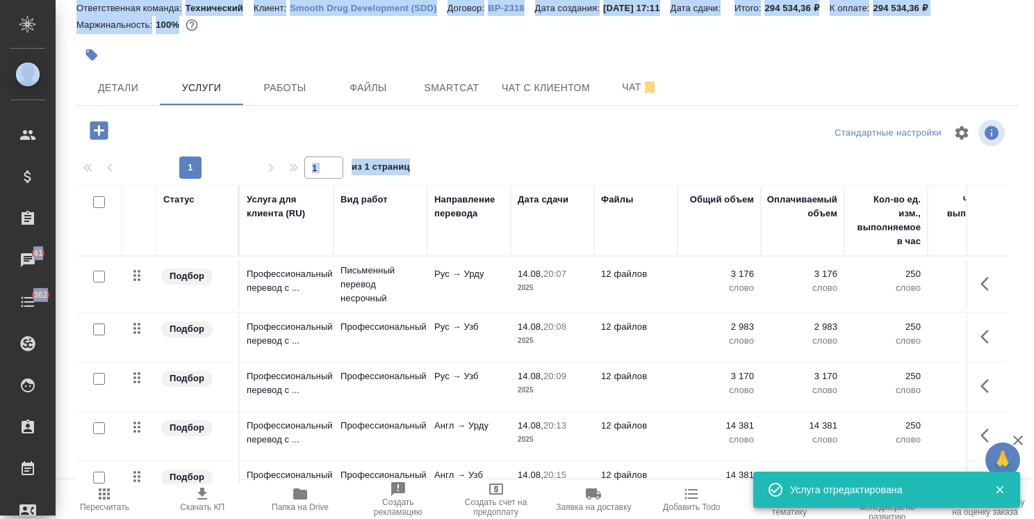
drag, startPoint x: 1014, startPoint y: 363, endPoint x: 1023, endPoint y: 443, distance: 80.5
click at [1024, 444] on div "🙏 .cls-1 fill:#fff; AWATERA [PERSON_NAME] Спецификации Заказы 41 Чаты 362 Todo …" at bounding box center [517, 259] width 1034 height 519
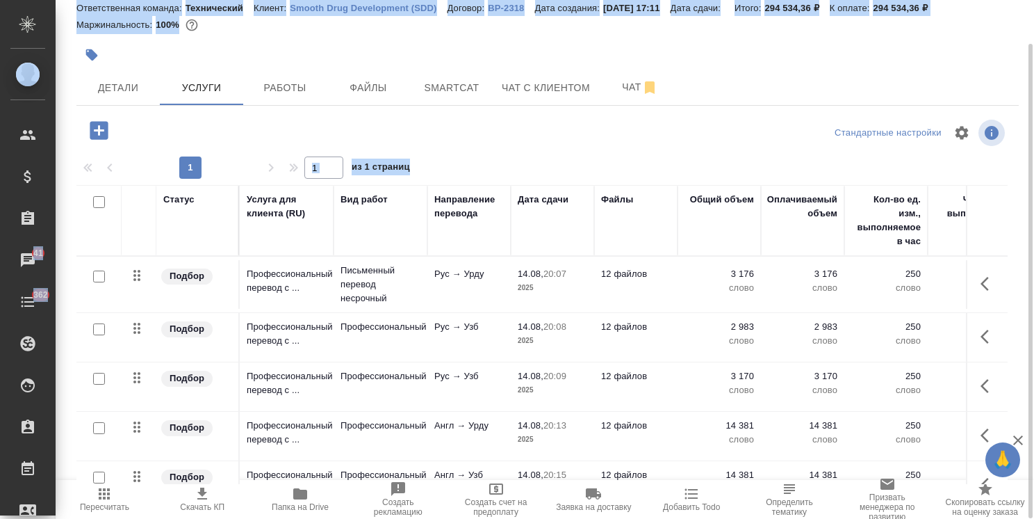
click at [993, 309] on td at bounding box center [987, 284] width 42 height 49
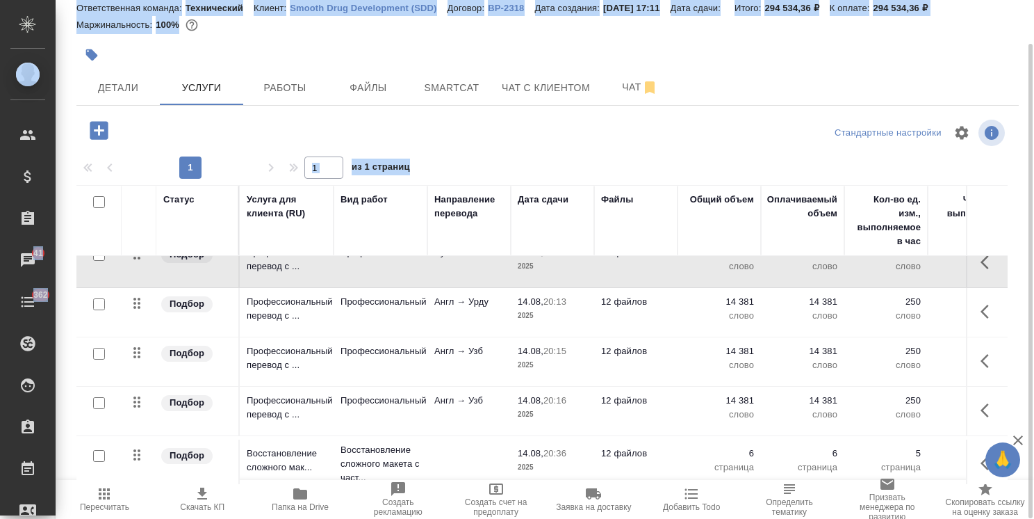
scroll to position [141, 0]
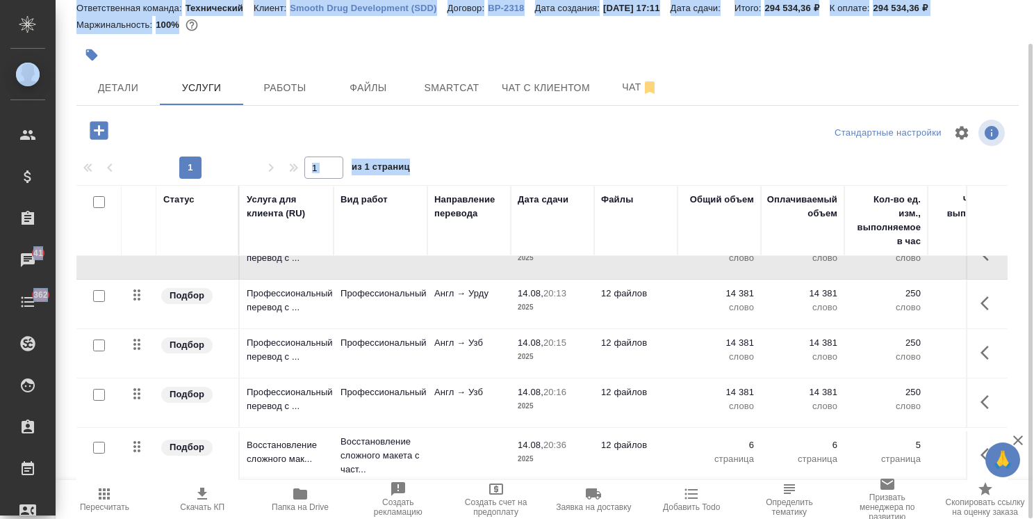
click at [573, 439] on span "14.08, 20:36" at bounding box center [553, 445] width 70 height 14
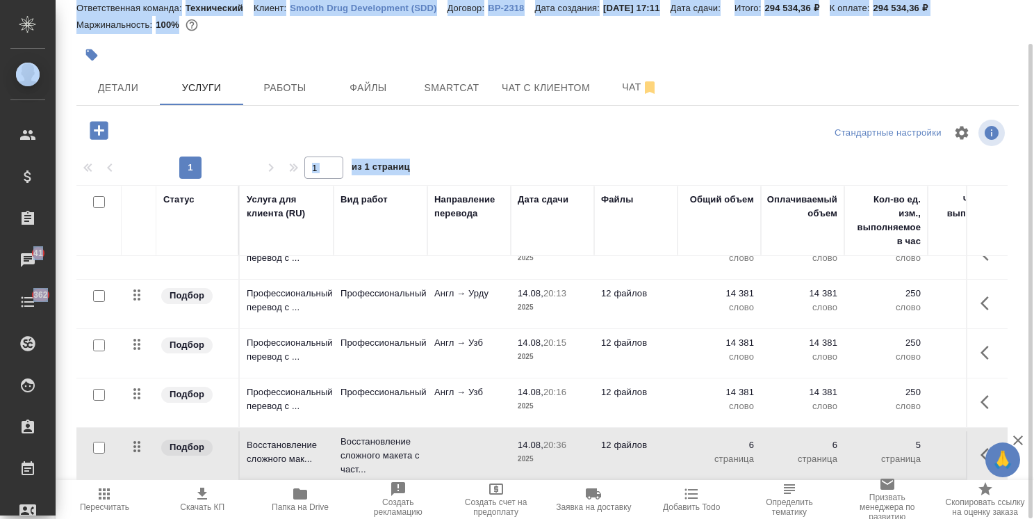
click at [573, 439] on span "14.08, 20:36" at bounding box center [553, 445] width 70 height 14
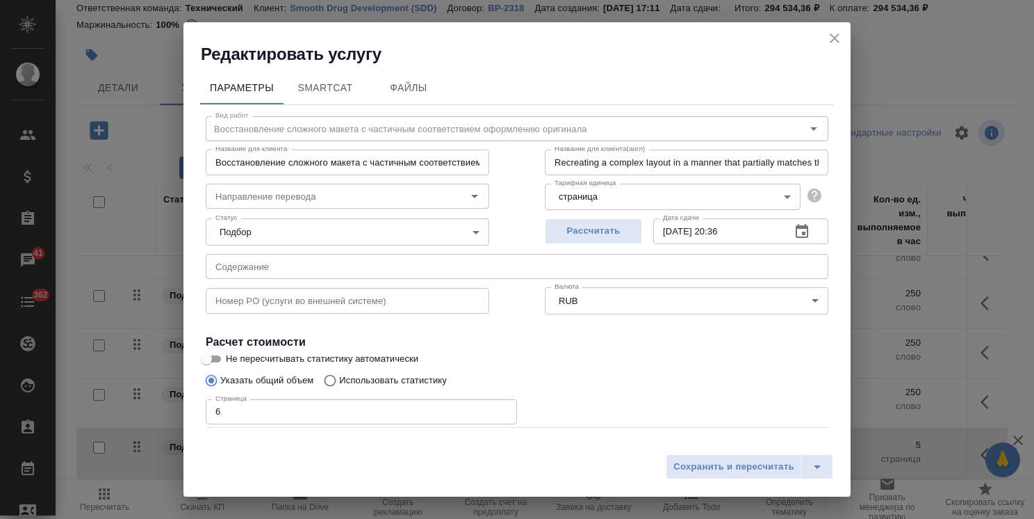
click at [419, 165] on input "Восстановление сложного макета с частичным соответствием оформлению оригинала" at bounding box center [348, 161] width 284 height 25
click at [431, 163] on input "Восстановление сложного макета с частичным соответствием оформлению оригинала" at bounding box center [348, 161] width 284 height 25
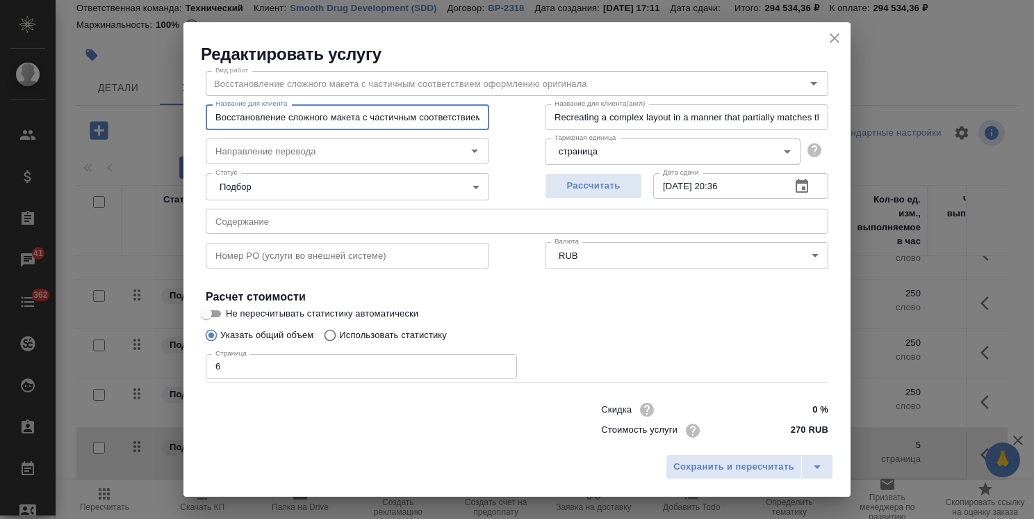
scroll to position [67, 0]
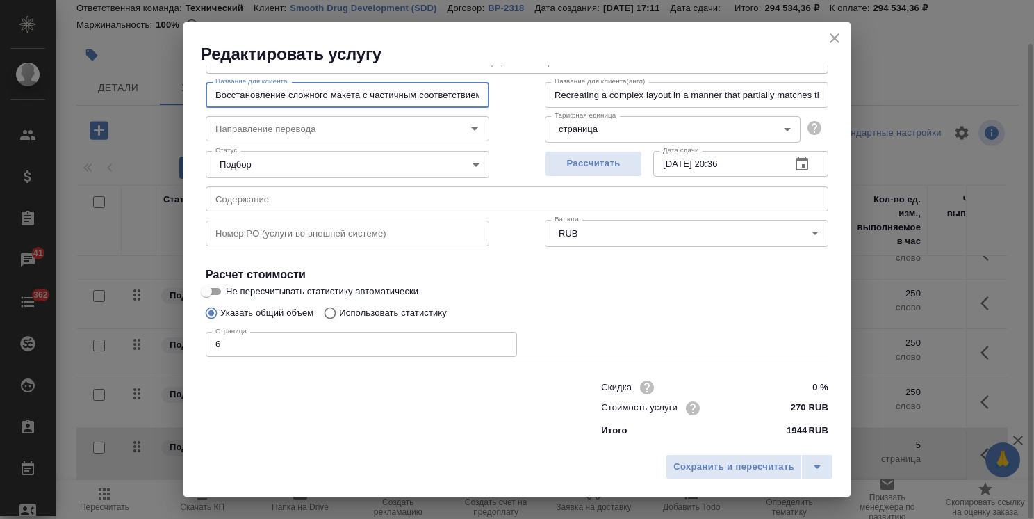
drag, startPoint x: 840, startPoint y: 39, endPoint x: 844, endPoint y: 57, distance: 18.5
click at [840, 39] on icon "close" at bounding box center [835, 38] width 17 height 17
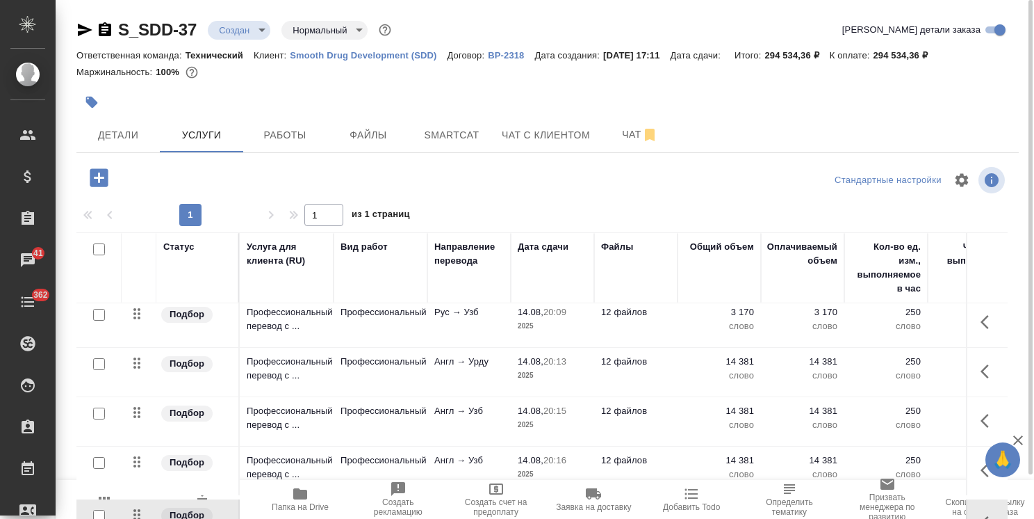
scroll to position [141, 0]
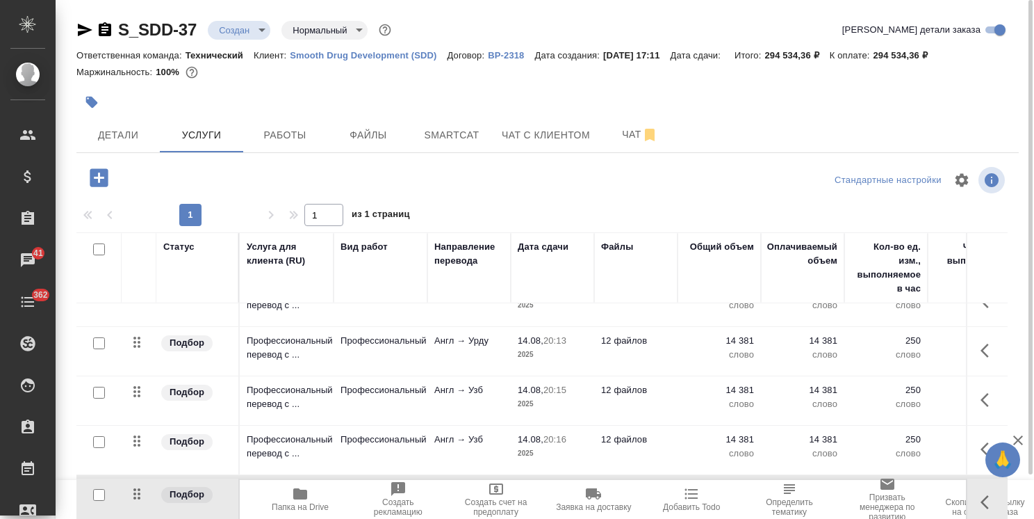
click at [89, 178] on icon "button" at bounding box center [99, 177] width 24 height 24
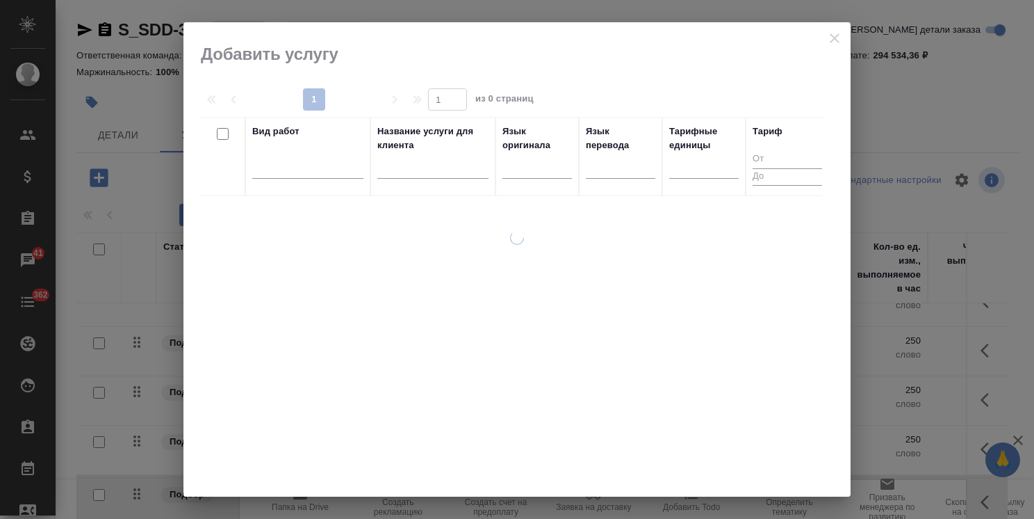
click at [403, 167] on input "text" at bounding box center [432, 169] width 111 height 17
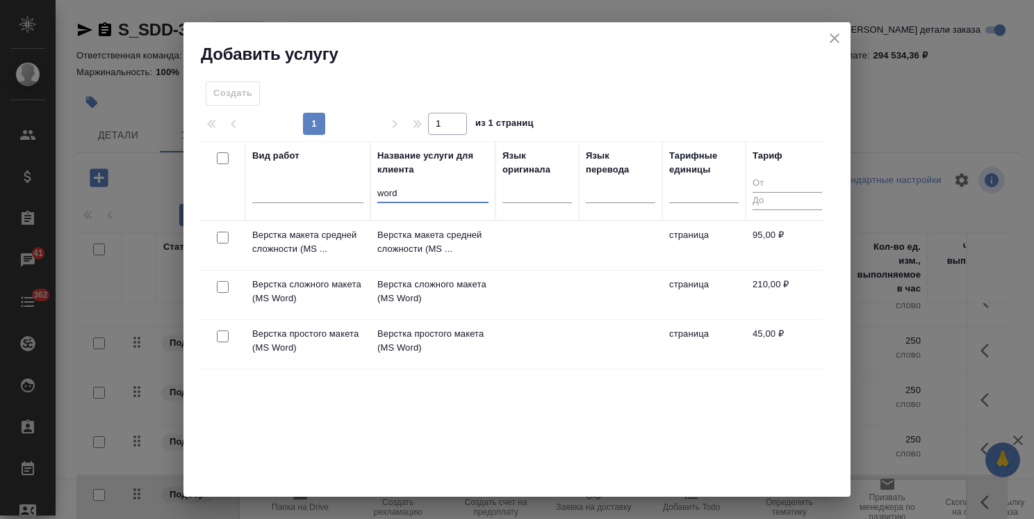
type input "word"
click at [224, 236] on input "checkbox" at bounding box center [223, 237] width 12 height 12
checkbox input "true"
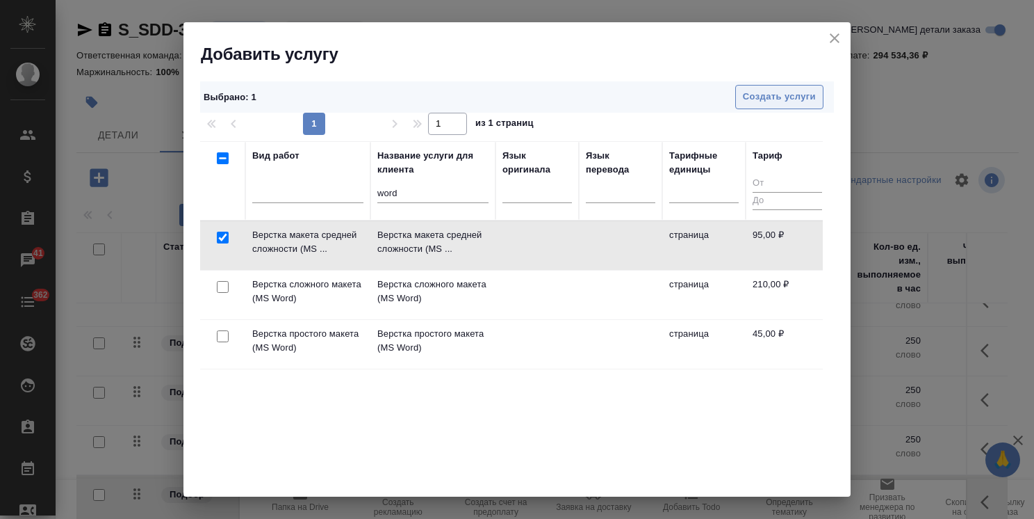
click at [770, 91] on span "Создать услуги" at bounding box center [779, 97] width 73 height 16
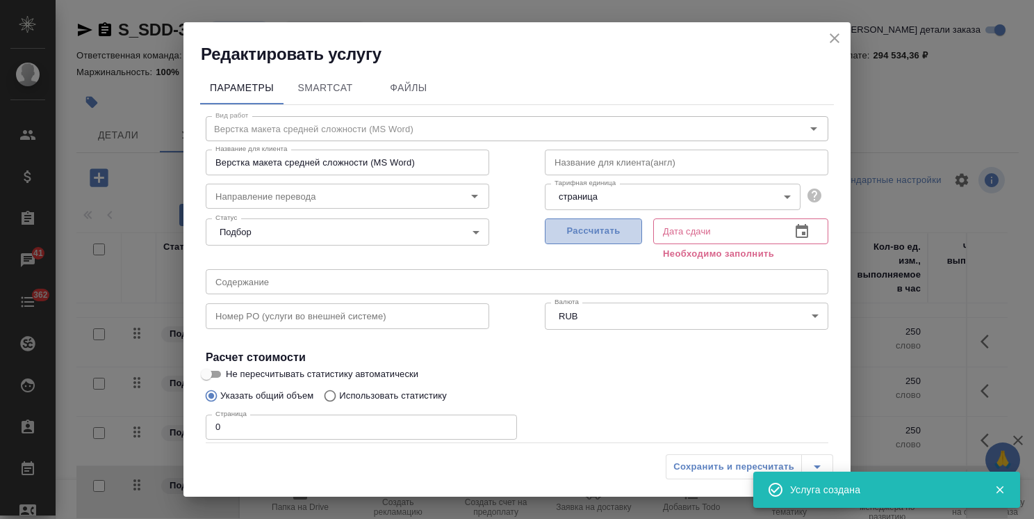
click at [592, 226] on span "Рассчитать" at bounding box center [594, 231] width 82 height 16
type input "[DATE] 20:37"
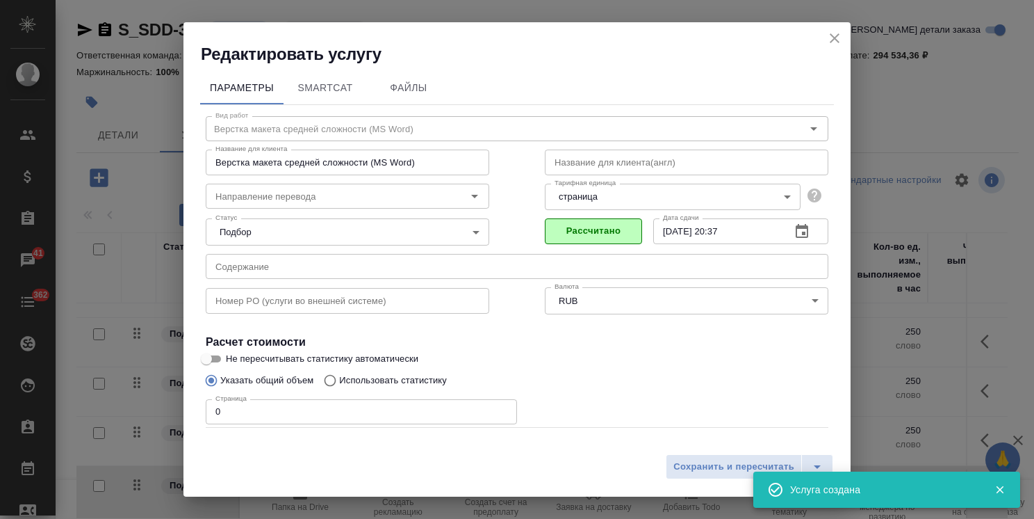
click at [143, 418] on div "Редактировать услугу Параметры SmartCat Файлы Вид работ Верстка макета средней …" at bounding box center [517, 259] width 1034 height 519
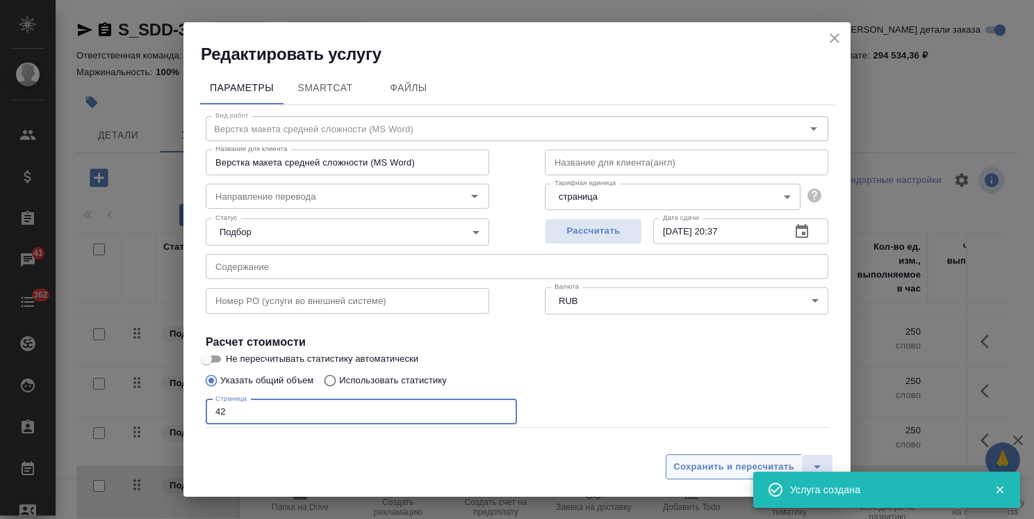
type input "42"
click at [690, 462] on span "Сохранить и пересчитать" at bounding box center [734, 467] width 121 height 16
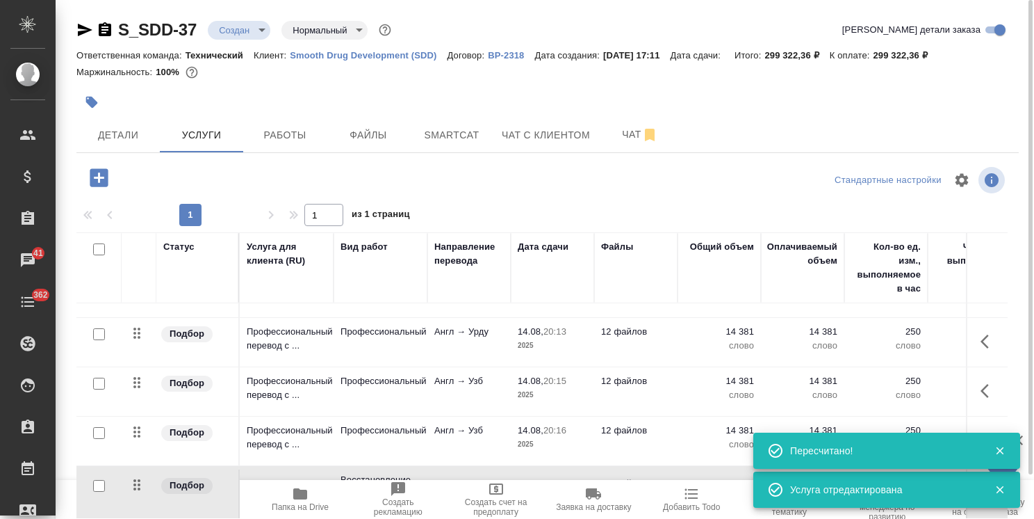
click at [81, 177] on button "button" at bounding box center [99, 177] width 38 height 29
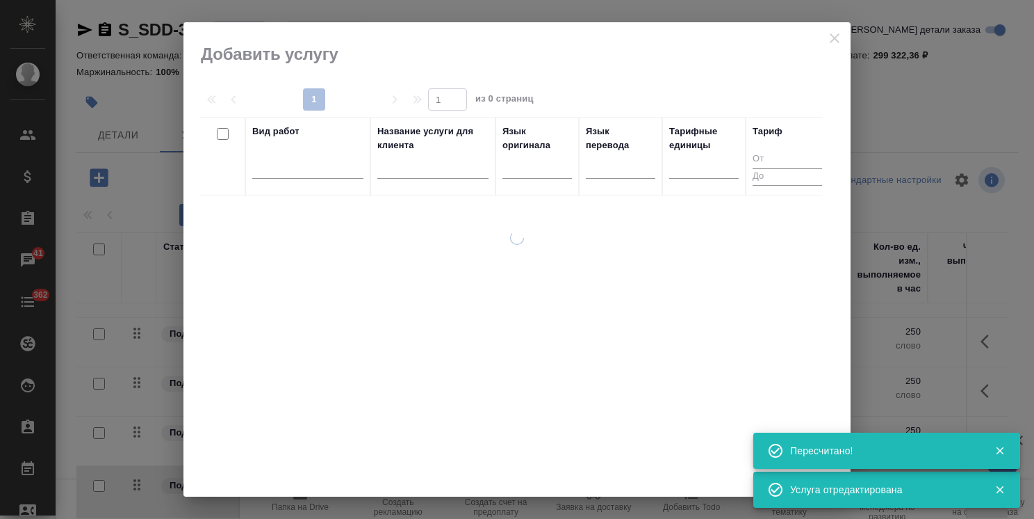
click at [403, 171] on input "text" at bounding box center [432, 169] width 111 height 17
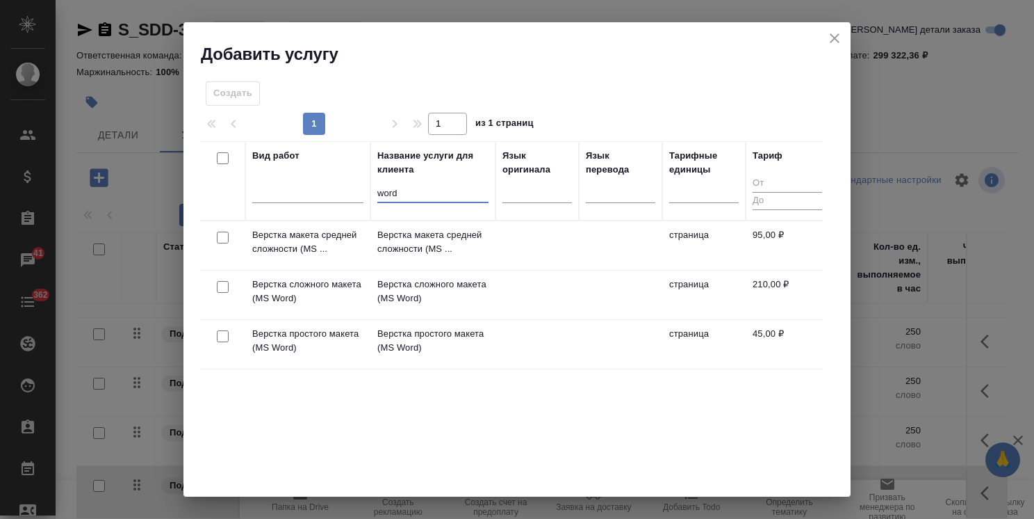
type input "word"
click at [224, 334] on input "checkbox" at bounding box center [223, 336] width 12 height 12
checkbox input "true"
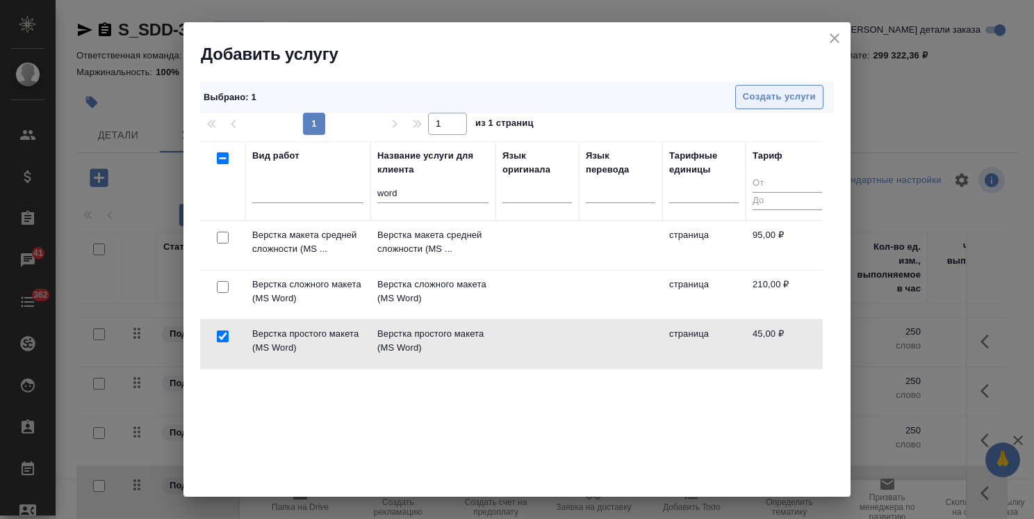
click at [753, 89] on span "Создать услуги" at bounding box center [779, 97] width 73 height 16
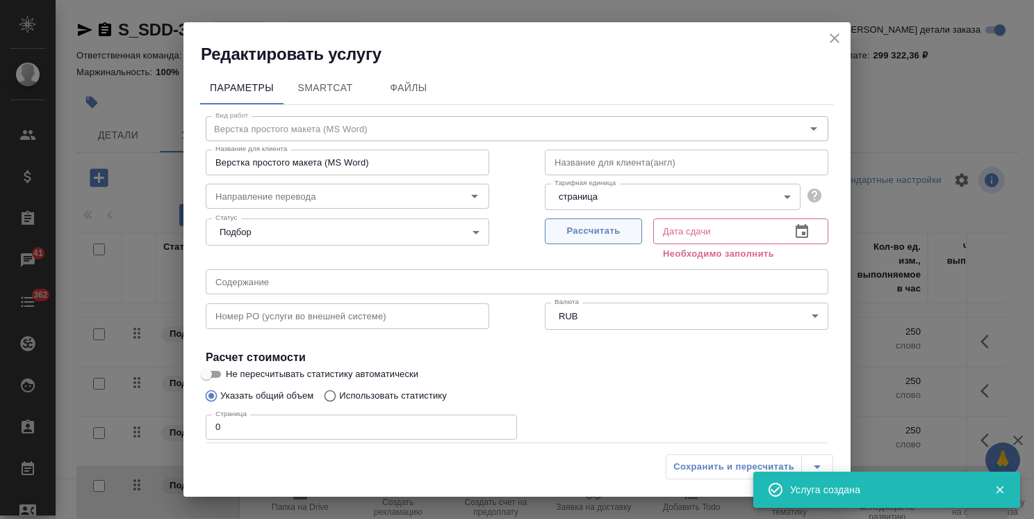
click at [585, 238] on span "Рассчитать" at bounding box center [594, 231] width 82 height 16
type input "[DATE] 20:37"
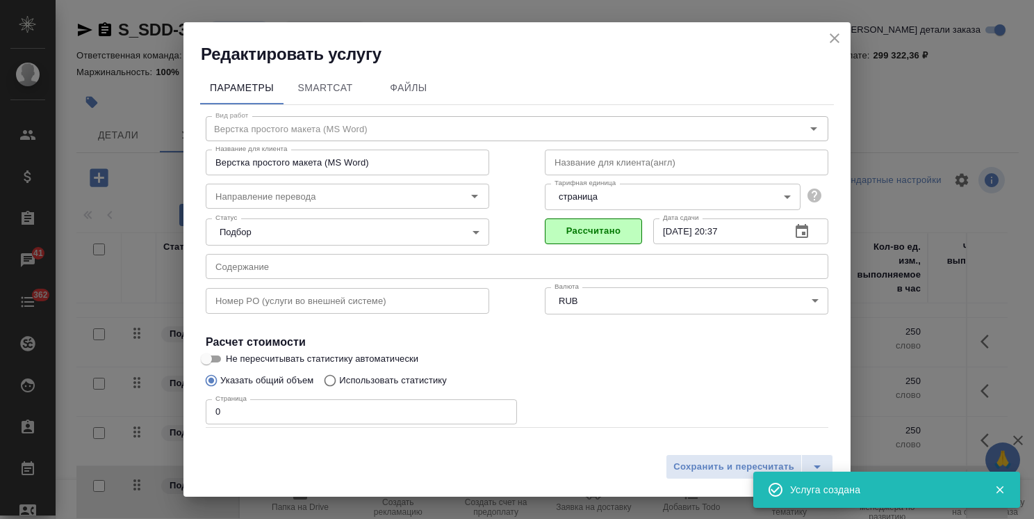
drag, startPoint x: 239, startPoint y: 407, endPoint x: 182, endPoint y: 406, distance: 57.0
click at [211, 407] on input "0" at bounding box center [361, 411] width 311 height 25
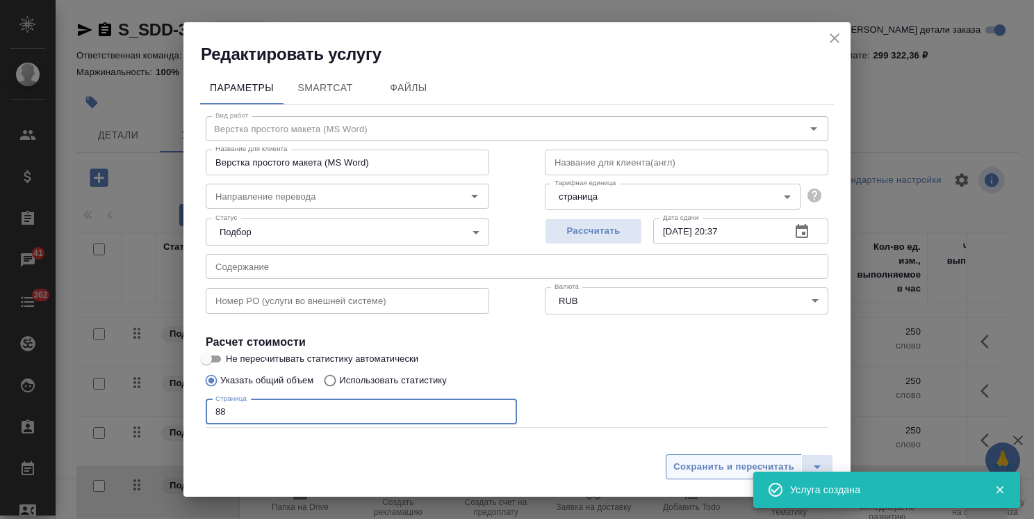
type input "88"
click at [697, 464] on span "Сохранить и пересчитать" at bounding box center [734, 467] width 121 height 16
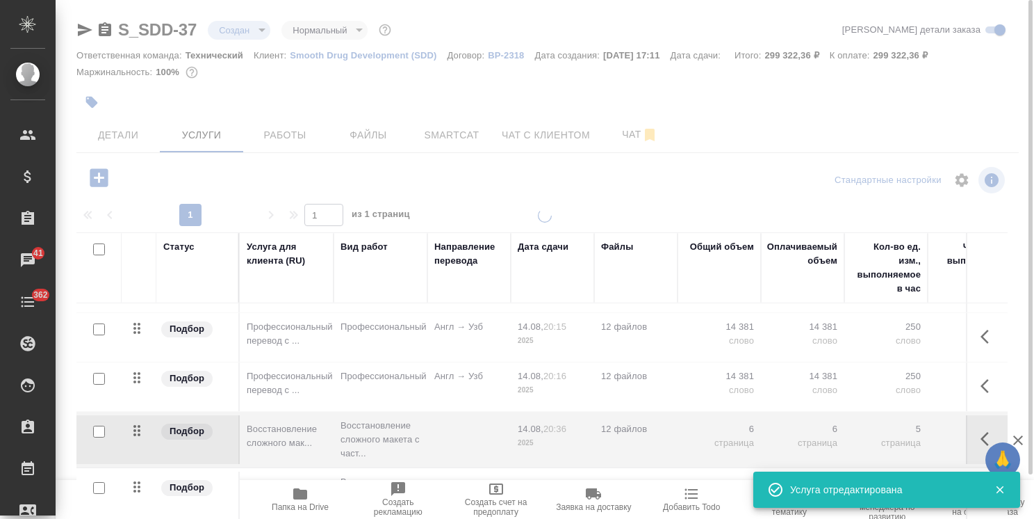
scroll to position [246, 0]
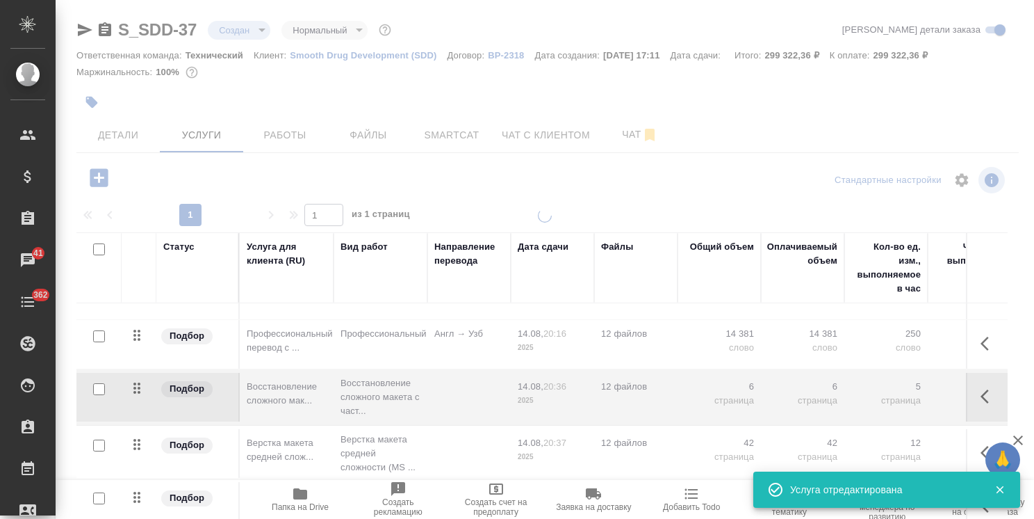
click at [1021, 438] on icon "button" at bounding box center [1019, 440] width 10 height 10
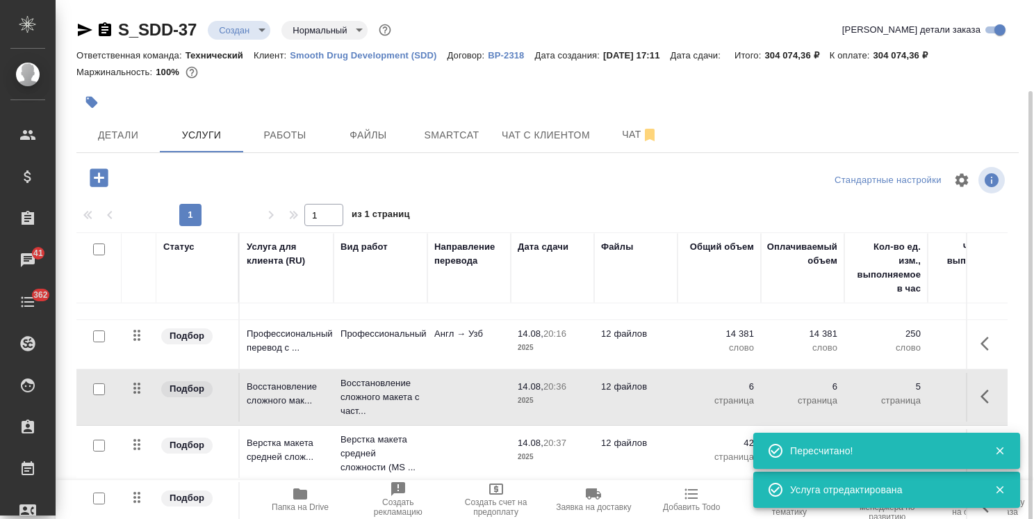
scroll to position [47, 0]
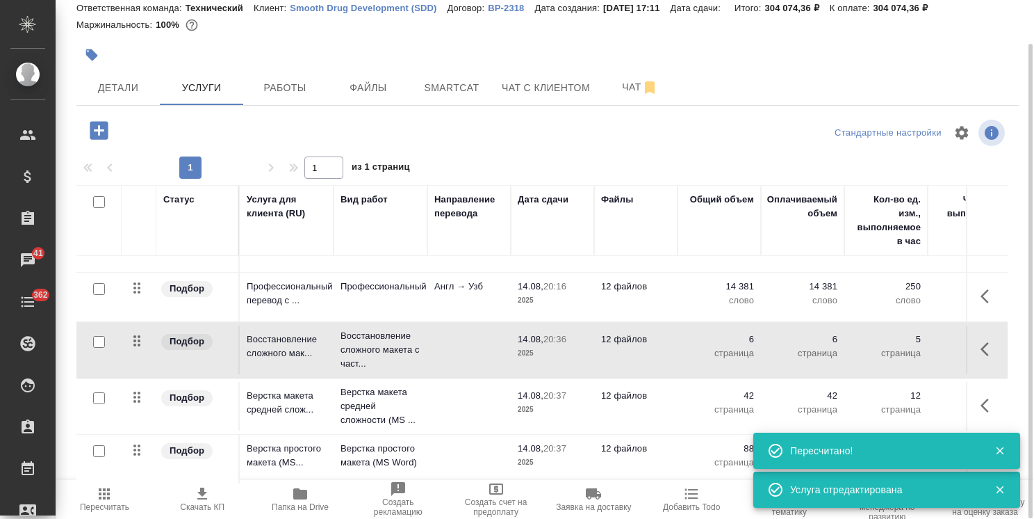
click at [998, 451] on icon "button" at bounding box center [1000, 450] width 13 height 13
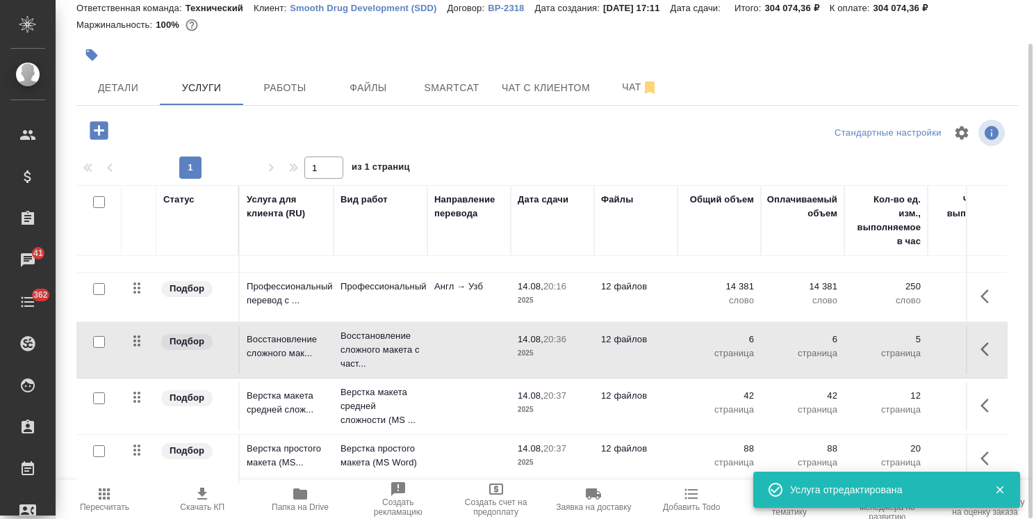
click at [1005, 490] on icon "button" at bounding box center [1000, 489] width 13 height 13
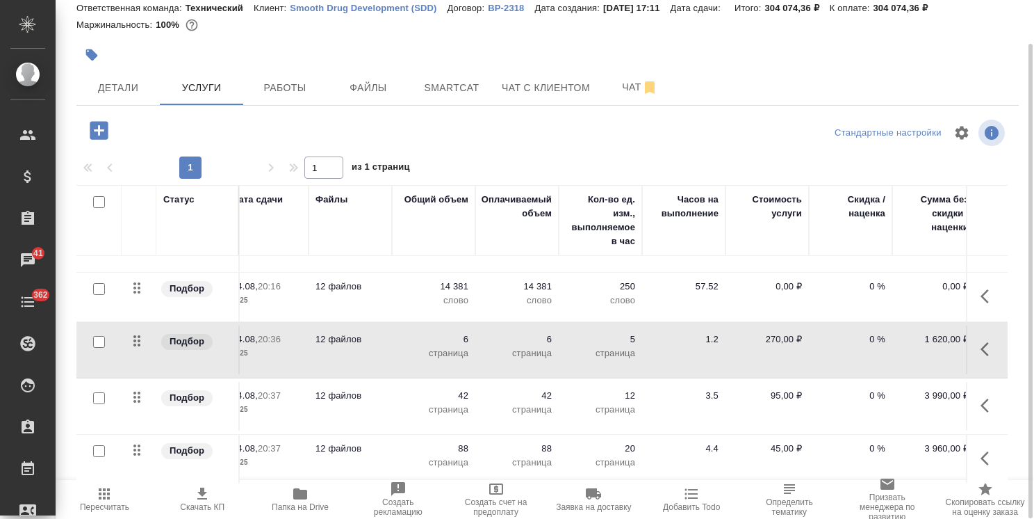
scroll to position [246, 292]
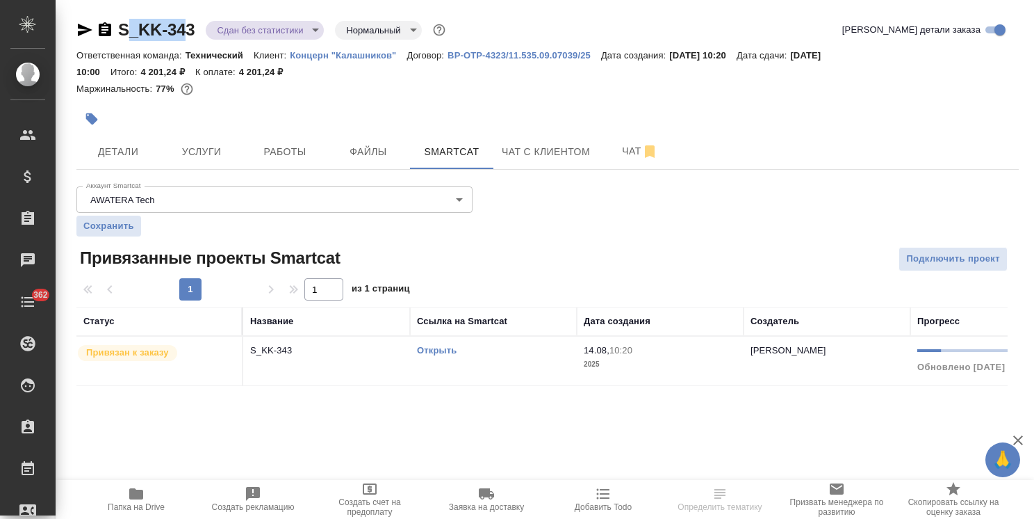
drag, startPoint x: 189, startPoint y: 13, endPoint x: 124, endPoint y: 8, distance: 64.8
click at [127, 8] on div "S_KK-343 Сдан без статистики distributed Нормальный normal Кратко детали заказа…" at bounding box center [548, 210] width 958 height 421
click at [199, 10] on div "S_KK-343 Сдан без статистики distributed Нормальный normal Кратко детали заказа…" at bounding box center [548, 210] width 958 height 421
drag, startPoint x: 202, startPoint y: 15, endPoint x: 113, endPoint y: 22, distance: 89.2
click at [113, 22] on div "S_KK-343 Сдан без статистики distributed Нормальный normal Кратко детали заказа…" at bounding box center [548, 210] width 958 height 421
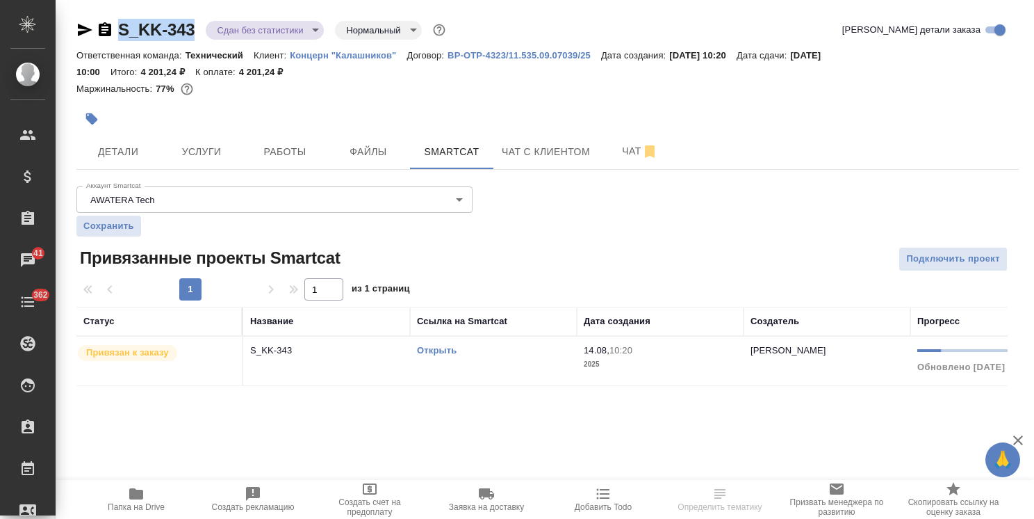
copy link "S_KK-343"
click at [350, 157] on span "Файлы" at bounding box center [368, 151] width 67 height 17
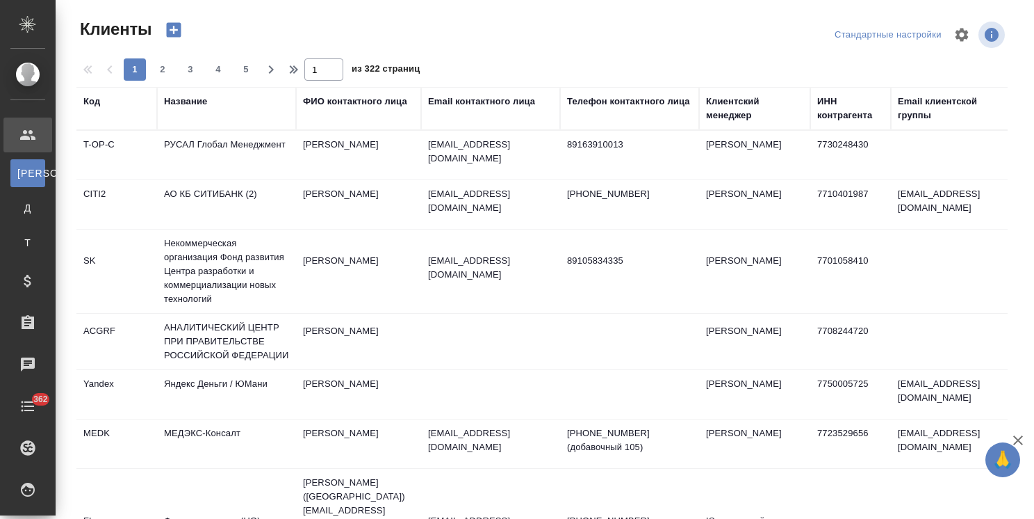
select select "RU"
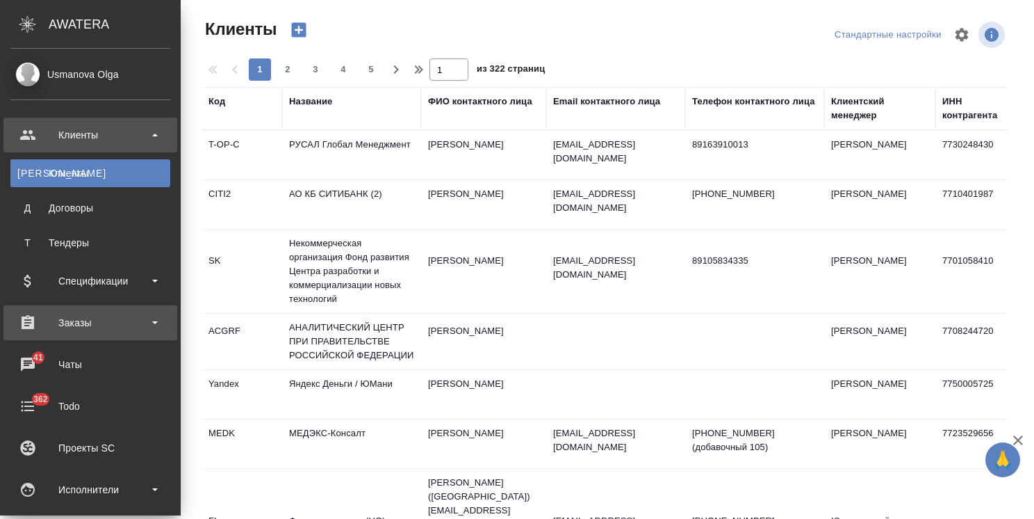
click at [100, 325] on div "Заказы" at bounding box center [90, 322] width 160 height 21
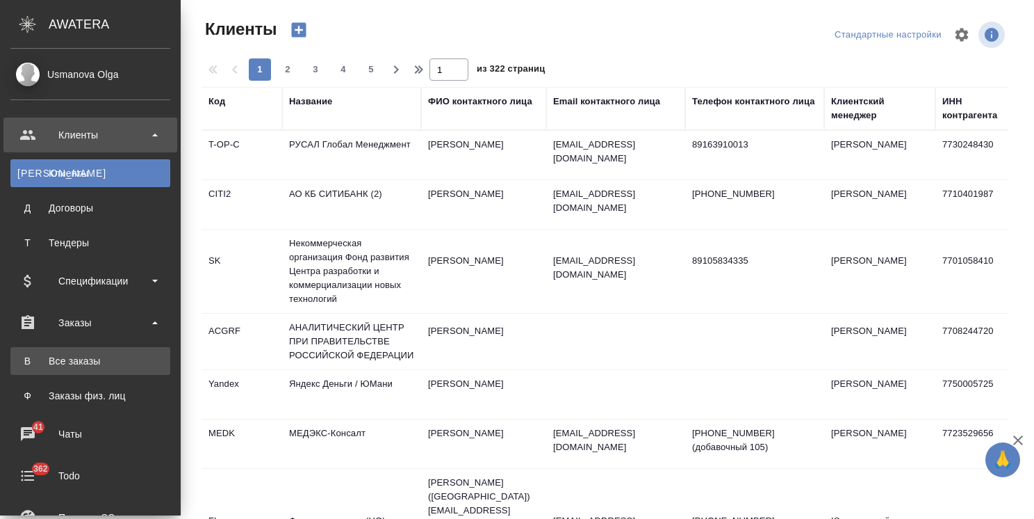
click at [79, 374] on link "В Все заказы" at bounding box center [90, 361] width 160 height 28
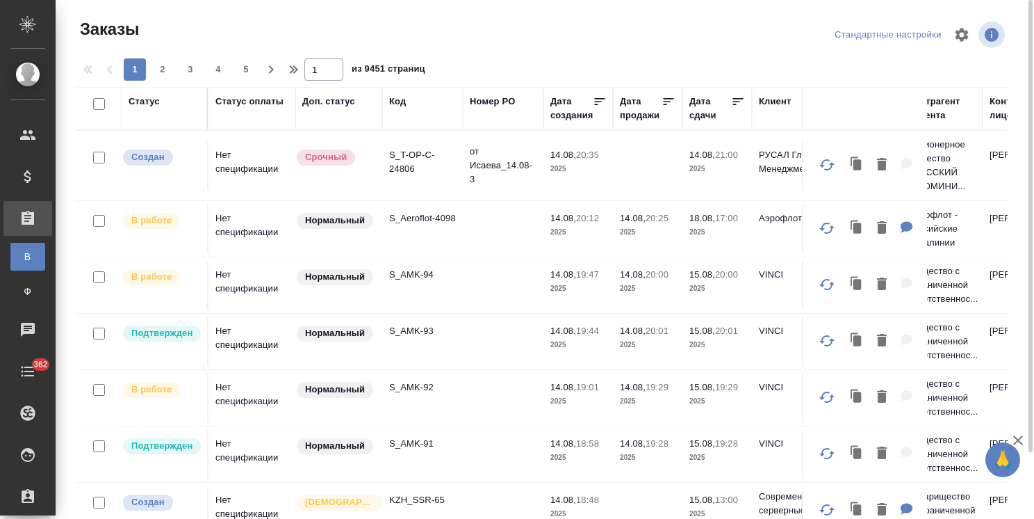
click at [398, 104] on div "Код" at bounding box center [397, 102] width 17 height 14
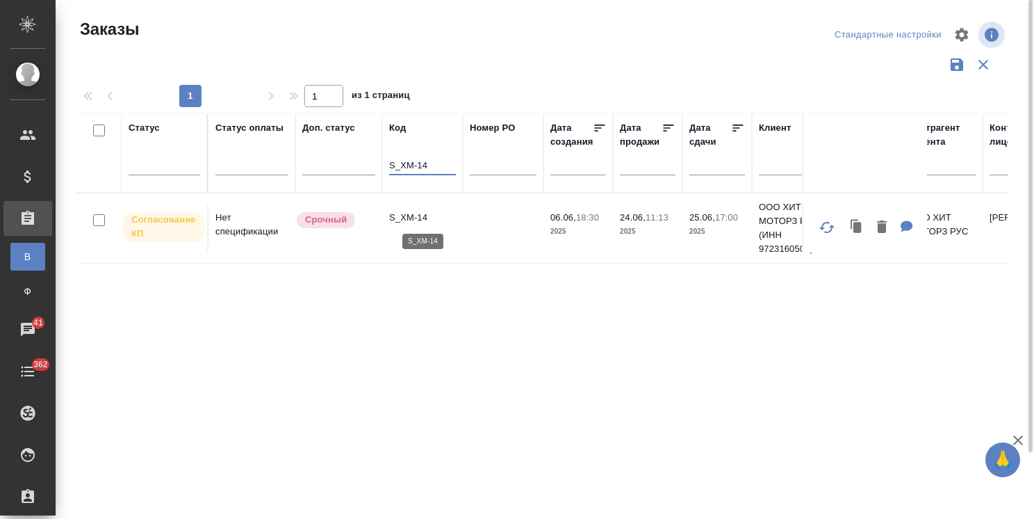
type input "S_XM-14"
click at [418, 213] on p "S_XM-14" at bounding box center [422, 218] width 67 height 14
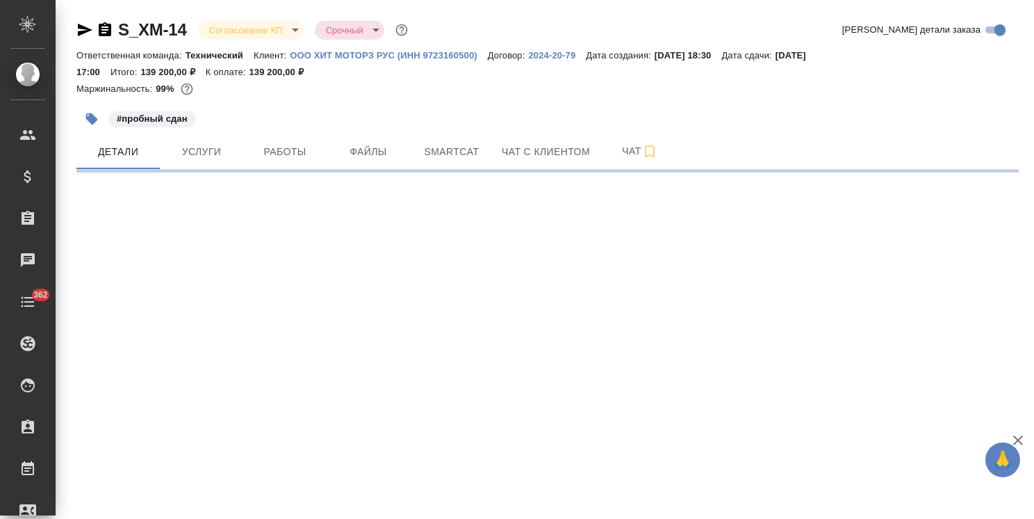
select select "RU"
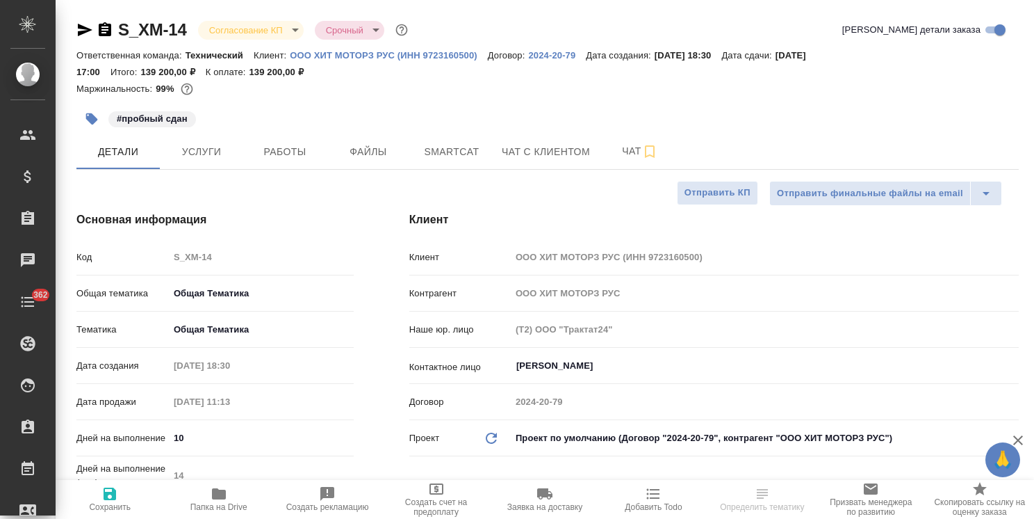
type textarea "x"
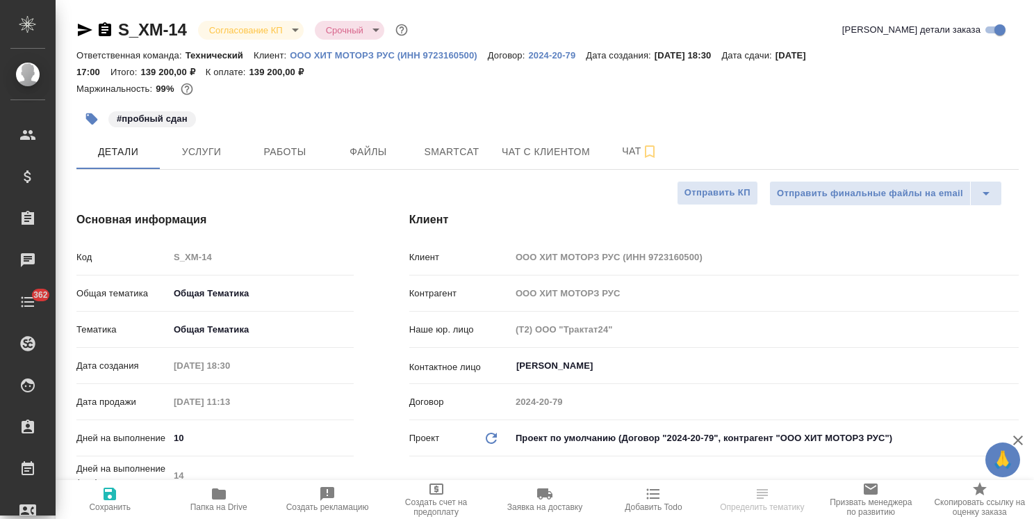
type textarea "x"
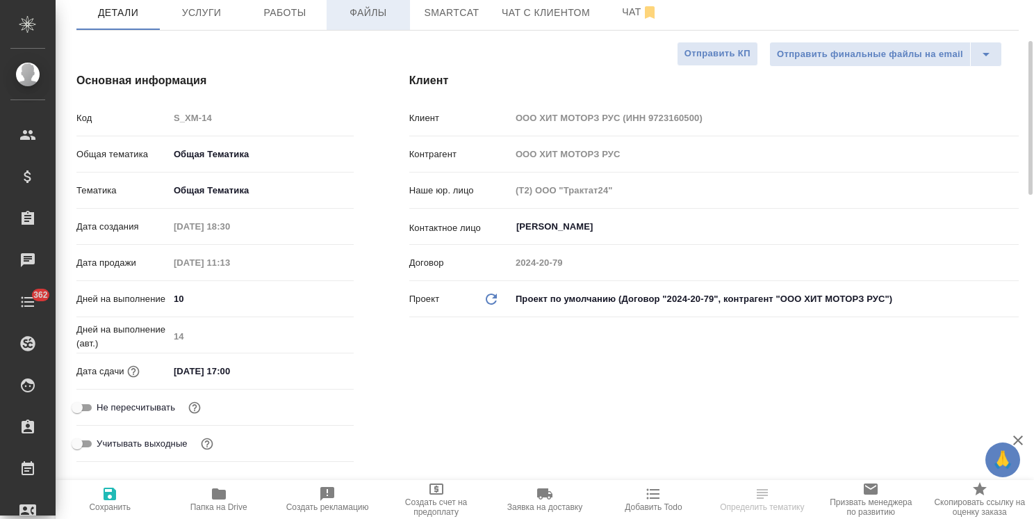
scroll to position [209, 0]
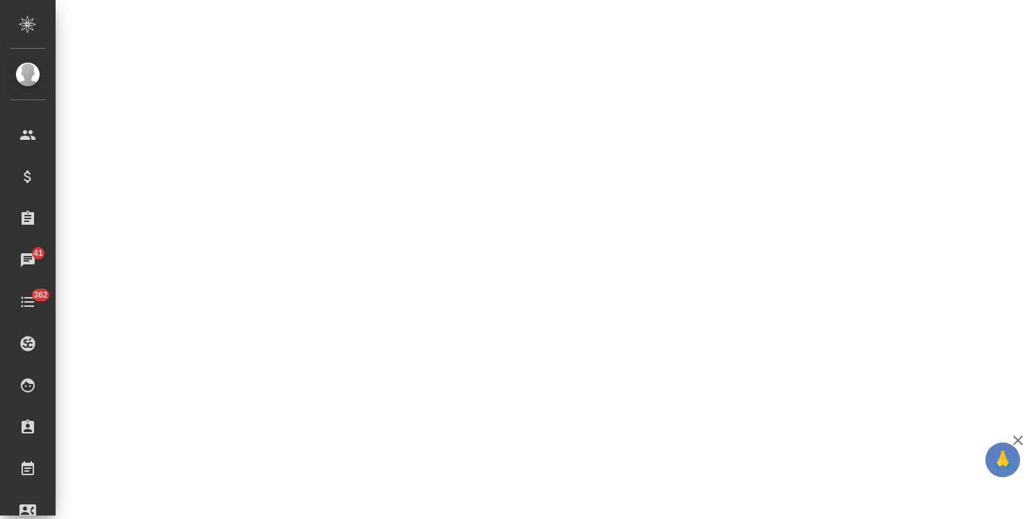
select select "RU"
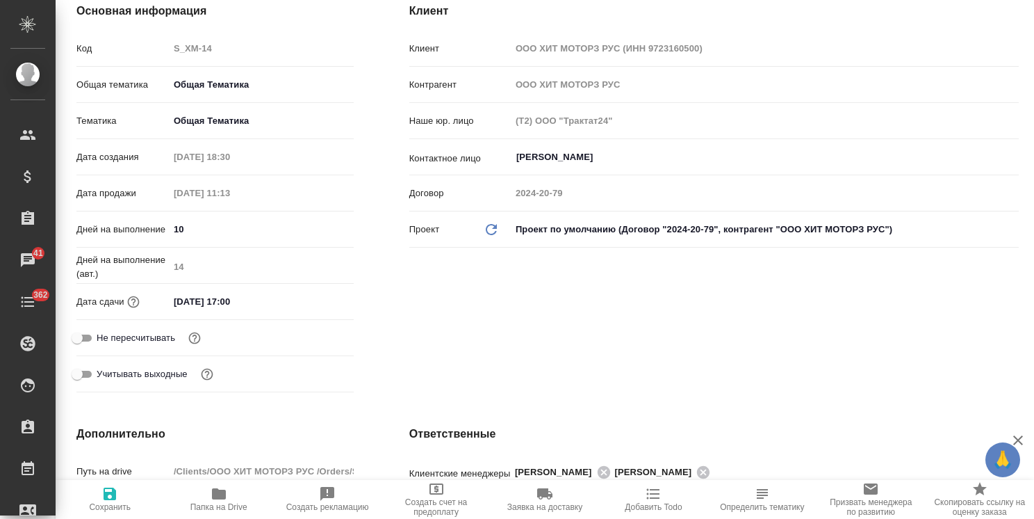
type textarea "x"
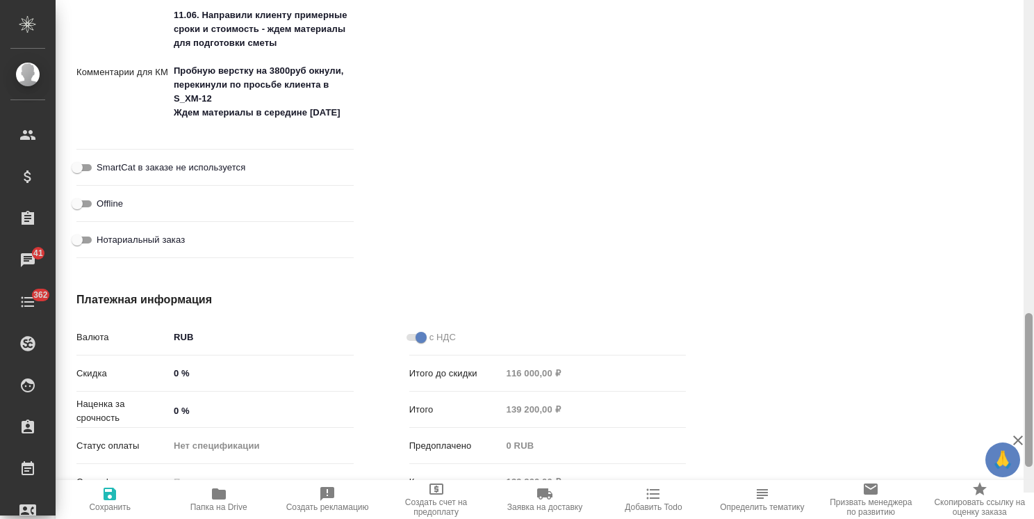
drag, startPoint x: 1029, startPoint y: 288, endPoint x: 1026, endPoint y: 466, distance: 178.7
click at [1026, 466] on div at bounding box center [1029, 390] width 8 height 154
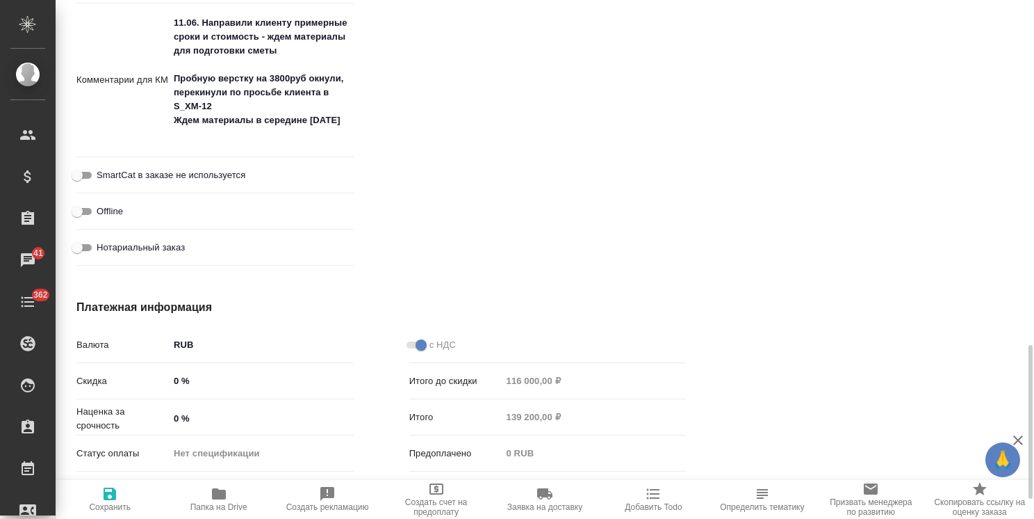
click at [1016, 431] on div at bounding box center [880, 424] width 333 height 306
click at [1018, 435] on icon "button" at bounding box center [1018, 440] width 17 height 17
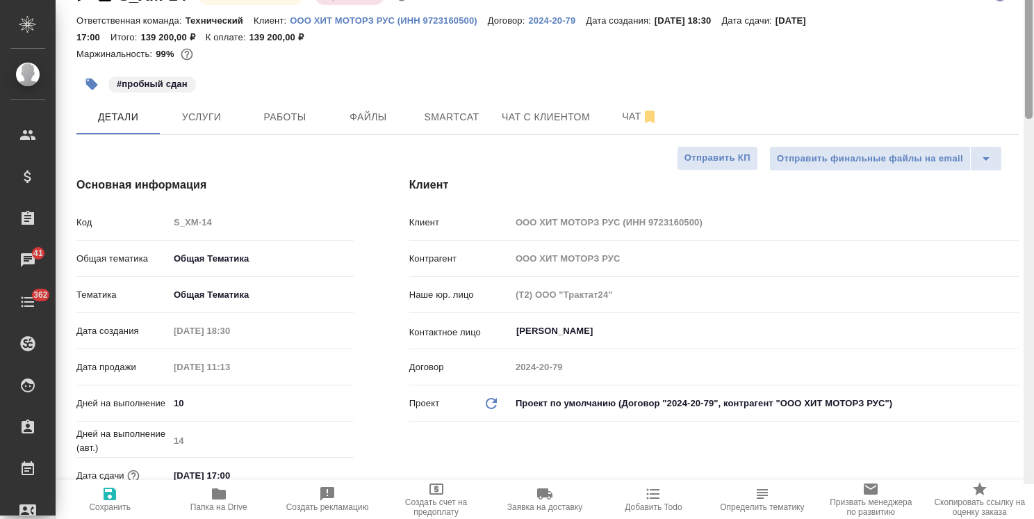
scroll to position [0, 0]
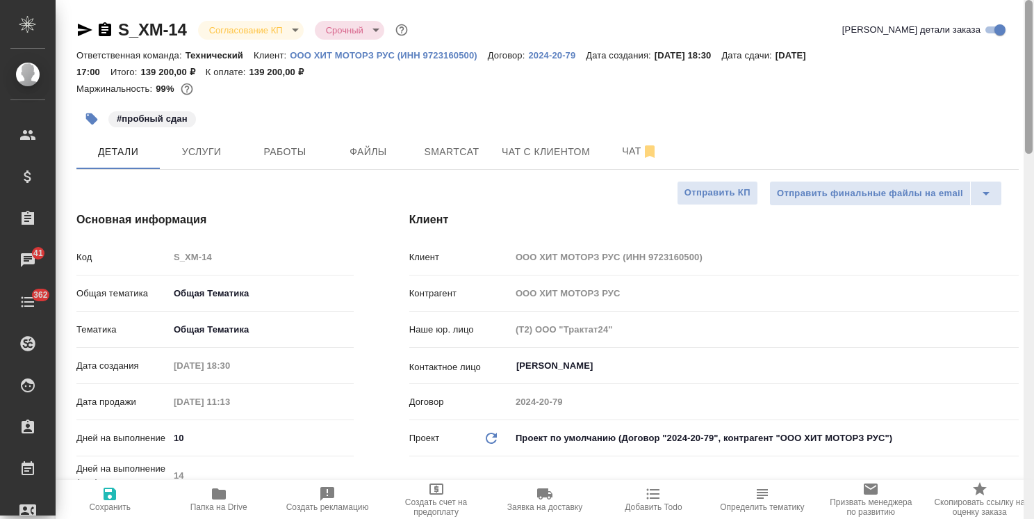
drag, startPoint x: 1029, startPoint y: 439, endPoint x: 1019, endPoint y: 74, distance: 365.8
click at [1019, 74] on div "S_XM-14 Согласование КП kpNegotiation Срочный urgent Кратко детали заказа Ответ…" at bounding box center [545, 259] width 979 height 519
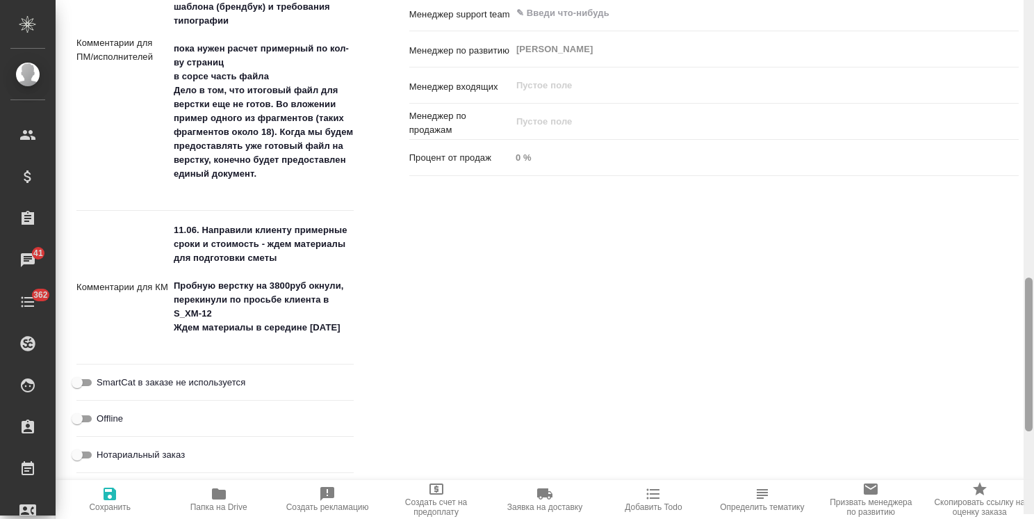
scroll to position [954, 0]
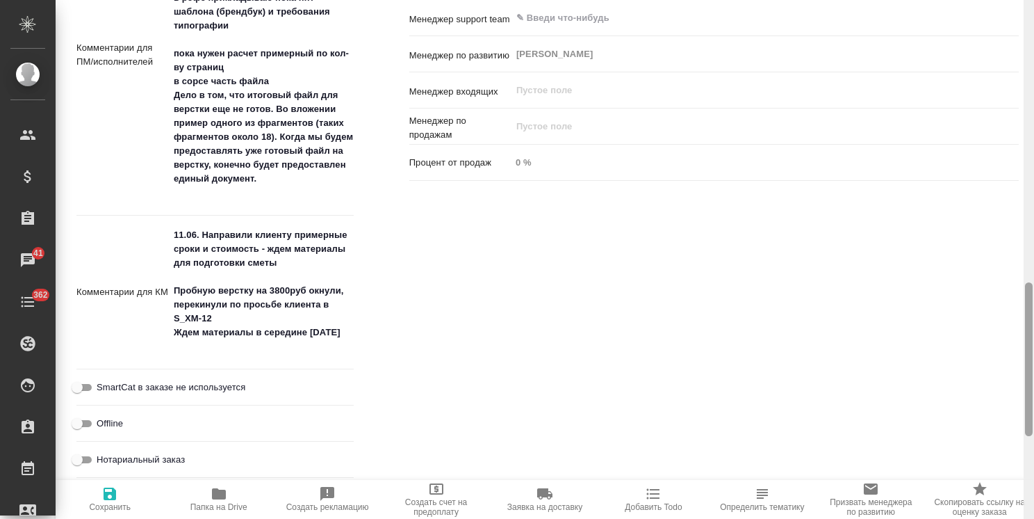
drag, startPoint x: 1031, startPoint y: 171, endPoint x: 1040, endPoint y: 371, distance: 200.4
click at [1034, 371] on html ".cls-1 fill:#fff; AWATERA [PERSON_NAME] Спецификации Заказы 41 Чаты 362 Todo Пр…" at bounding box center [517, 259] width 1034 height 519
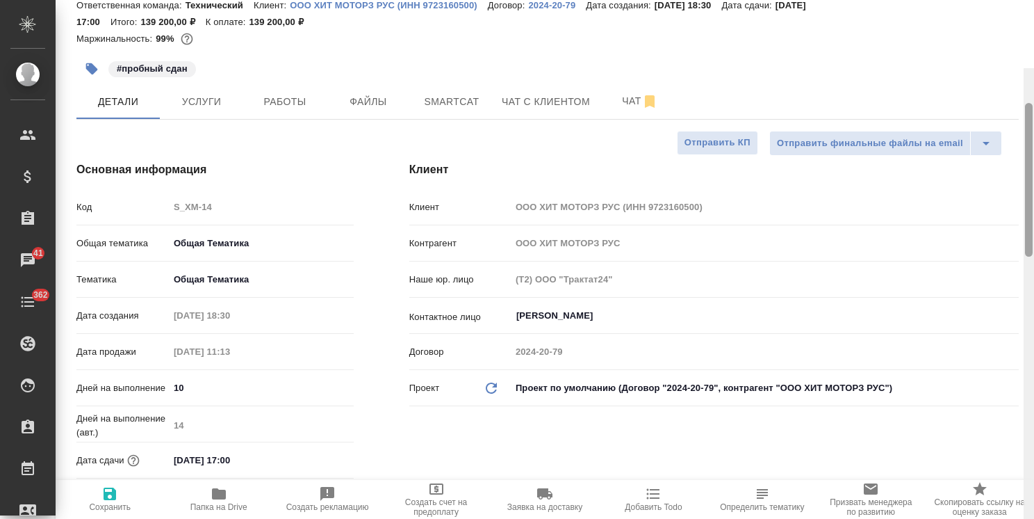
scroll to position [0, 0]
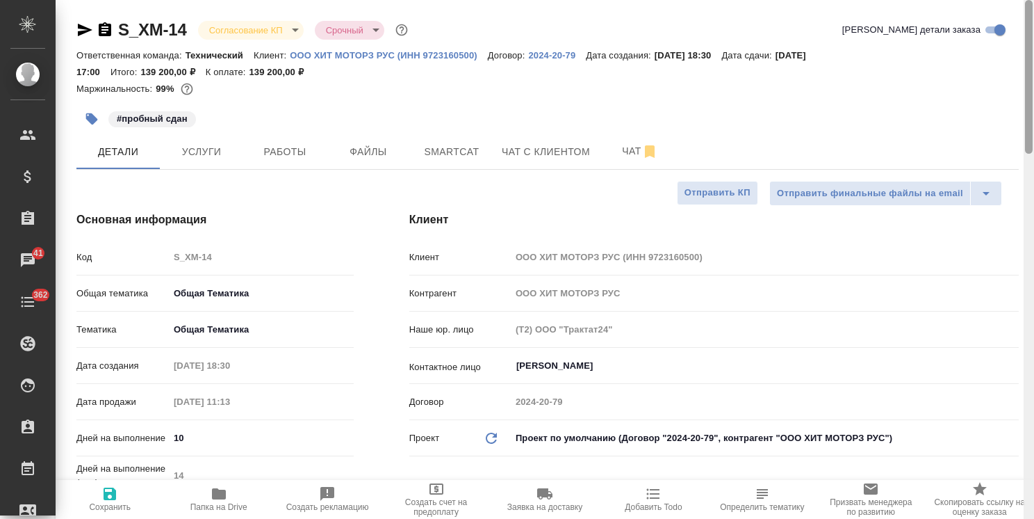
drag, startPoint x: 1030, startPoint y: 357, endPoint x: 819, endPoint y: 106, distance: 327.6
click at [1018, 54] on div "S_XM-14 Согласование КП kpNegotiation Срочный urgent Кратко детали заказа Ответ…" at bounding box center [545, 259] width 979 height 519
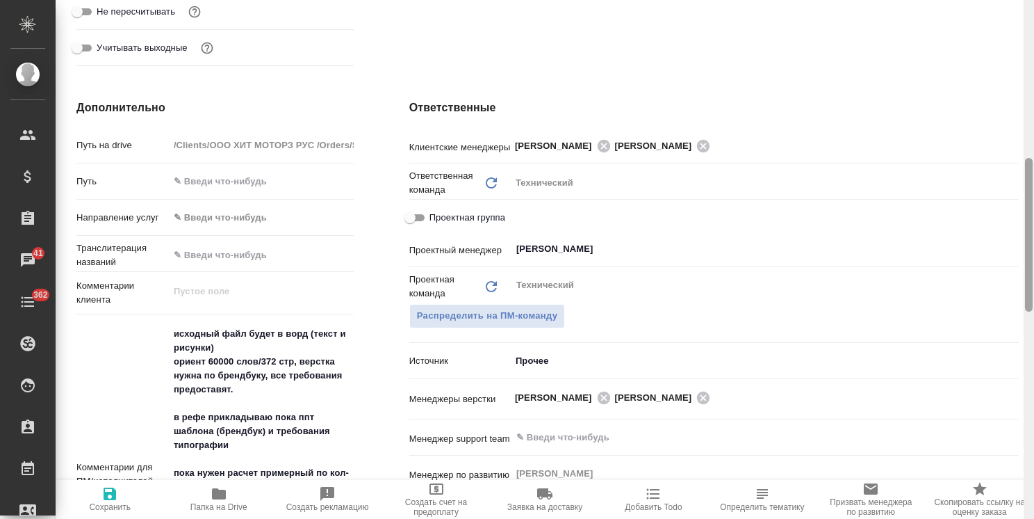
scroll to position [532, 0]
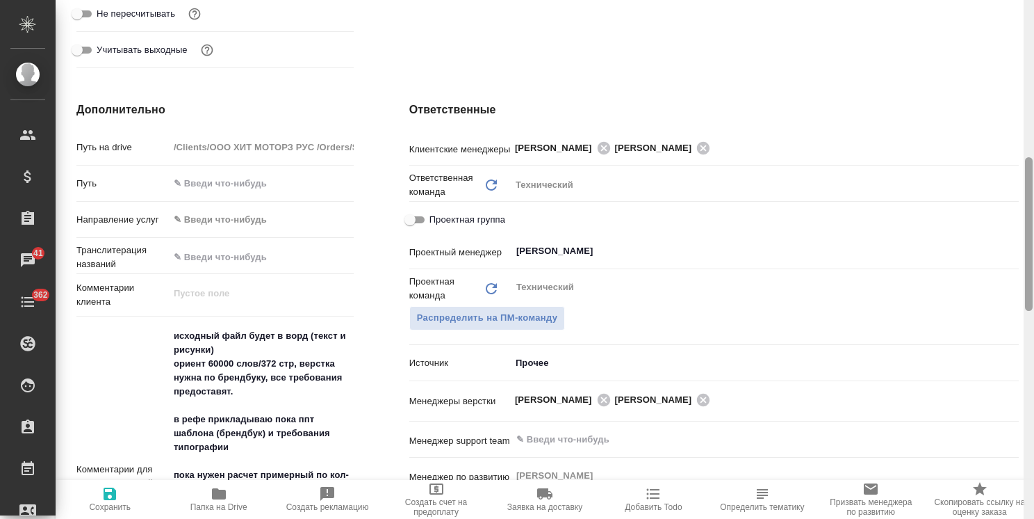
drag, startPoint x: 1029, startPoint y: 289, endPoint x: 1028, endPoint y: 282, distance: 7.0
click at [1028, 282] on div at bounding box center [1029, 234] width 8 height 154
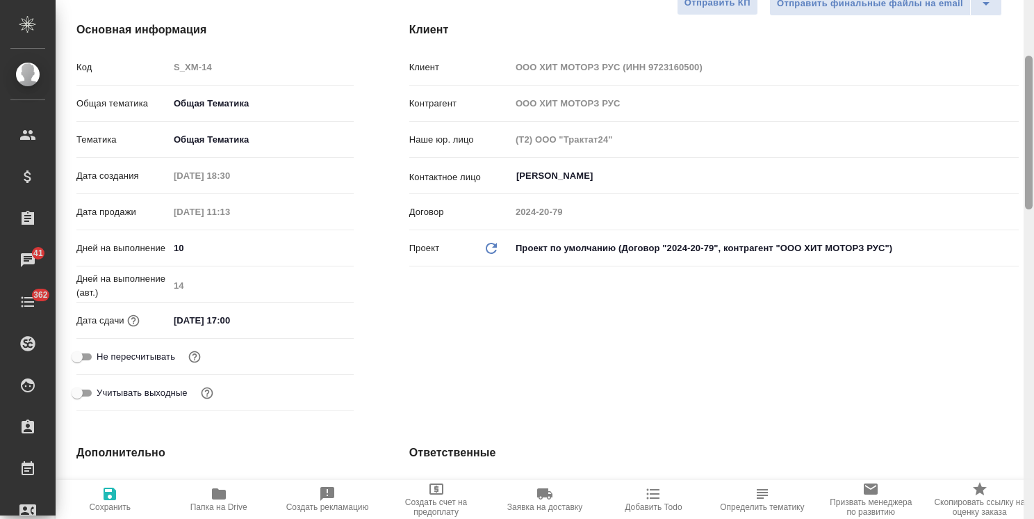
scroll to position [0, 0]
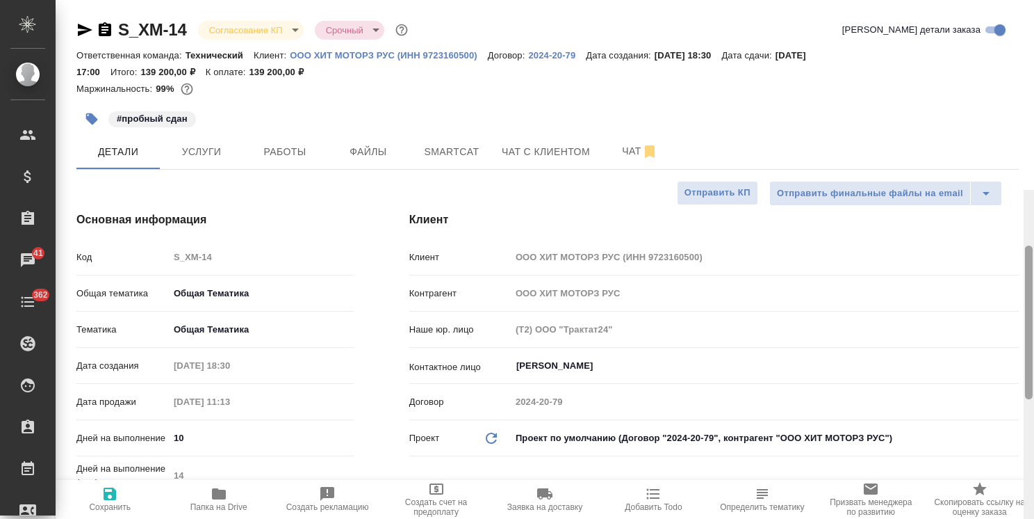
drag, startPoint x: 1025, startPoint y: 274, endPoint x: 981, endPoint y: 27, distance: 250.8
click at [987, 24] on div "S_XM-14 Согласование КП kpNegotiation Срочный urgent Кратко детали заказа Ответ…" at bounding box center [545, 259] width 979 height 519
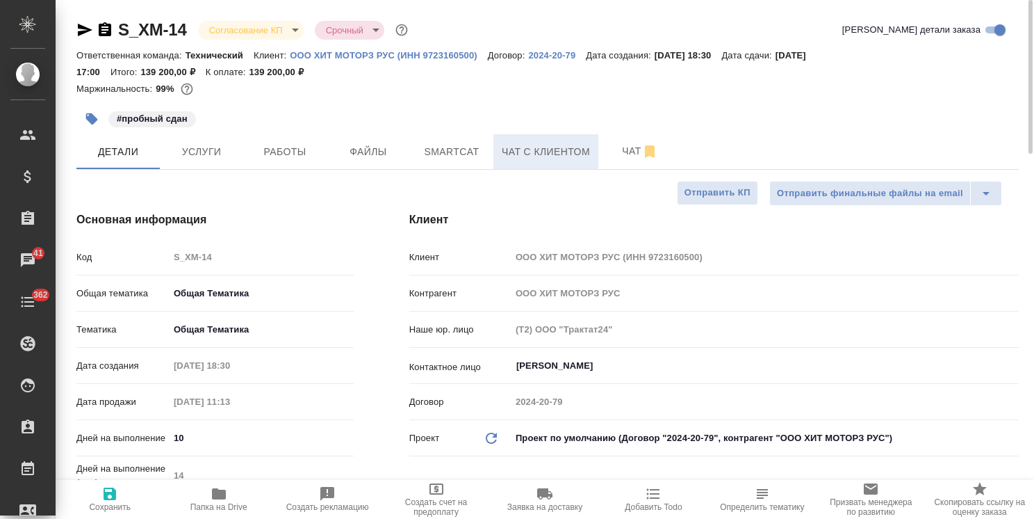
click at [590, 144] on button "Чат с клиентом" at bounding box center [546, 151] width 105 height 35
click at [609, 149] on span "Чат" at bounding box center [640, 151] width 67 height 17
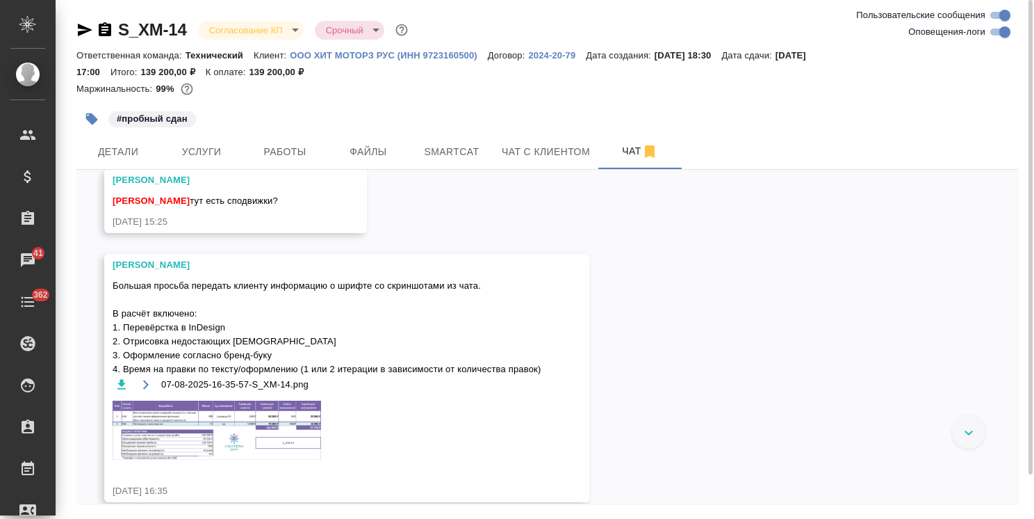
scroll to position [47, 0]
